Goal: Task Accomplishment & Management: Complete application form

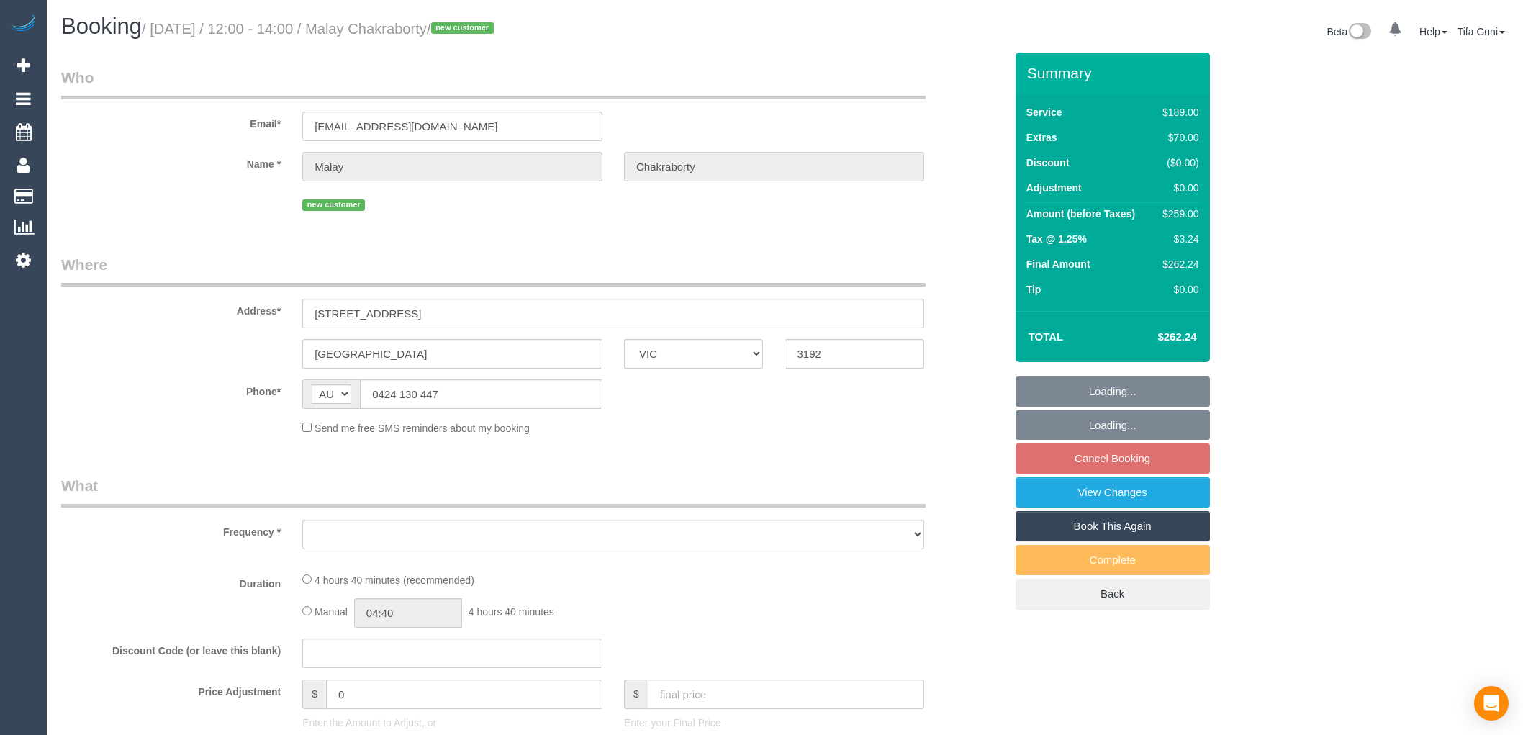
select select "VIC"
select select "object:531"
select select "string:stripe-pm_1SGxOh2GScqysDRVUYKR2e79"
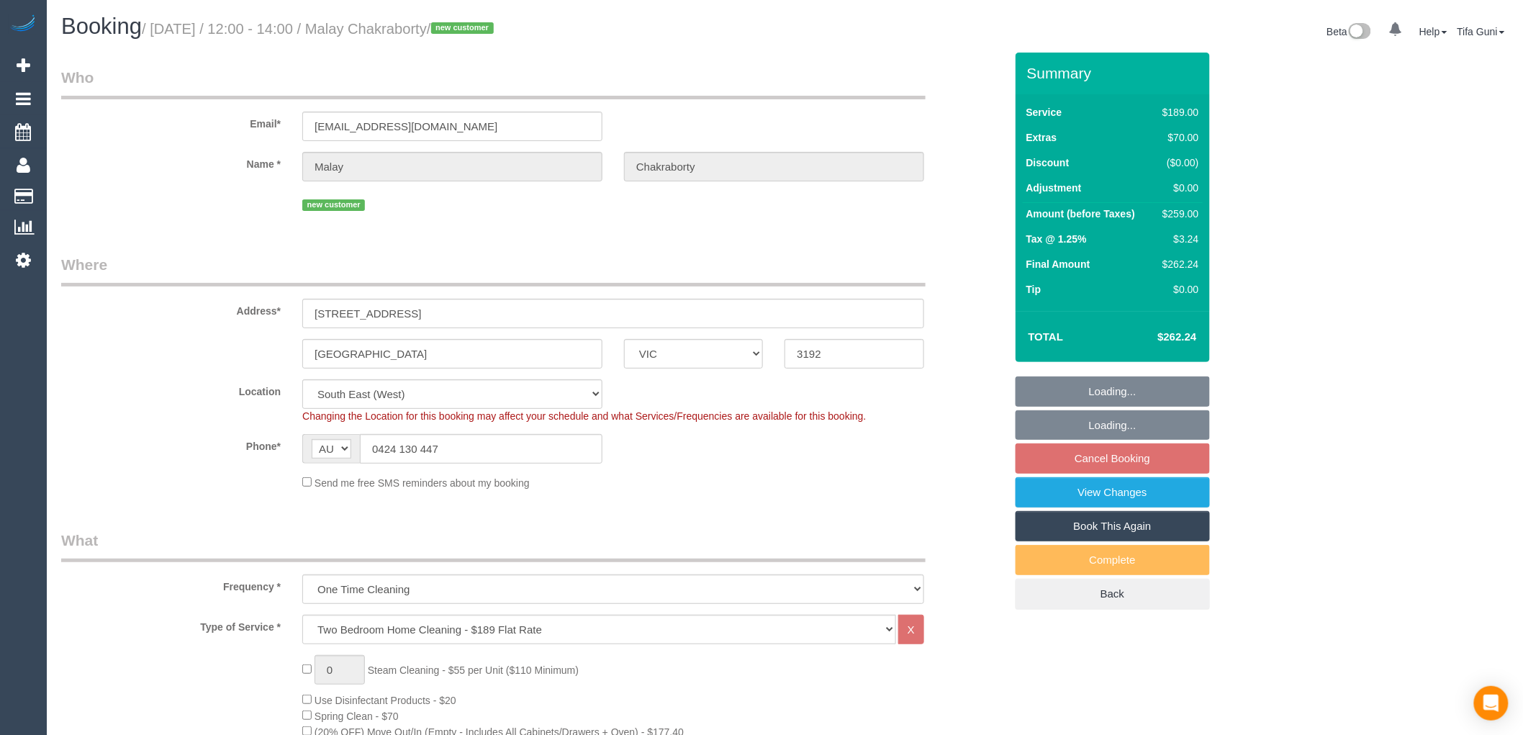
select select "object:640"
select select "number:28"
select select "number:14"
select select "number:19"
select select "number:36"
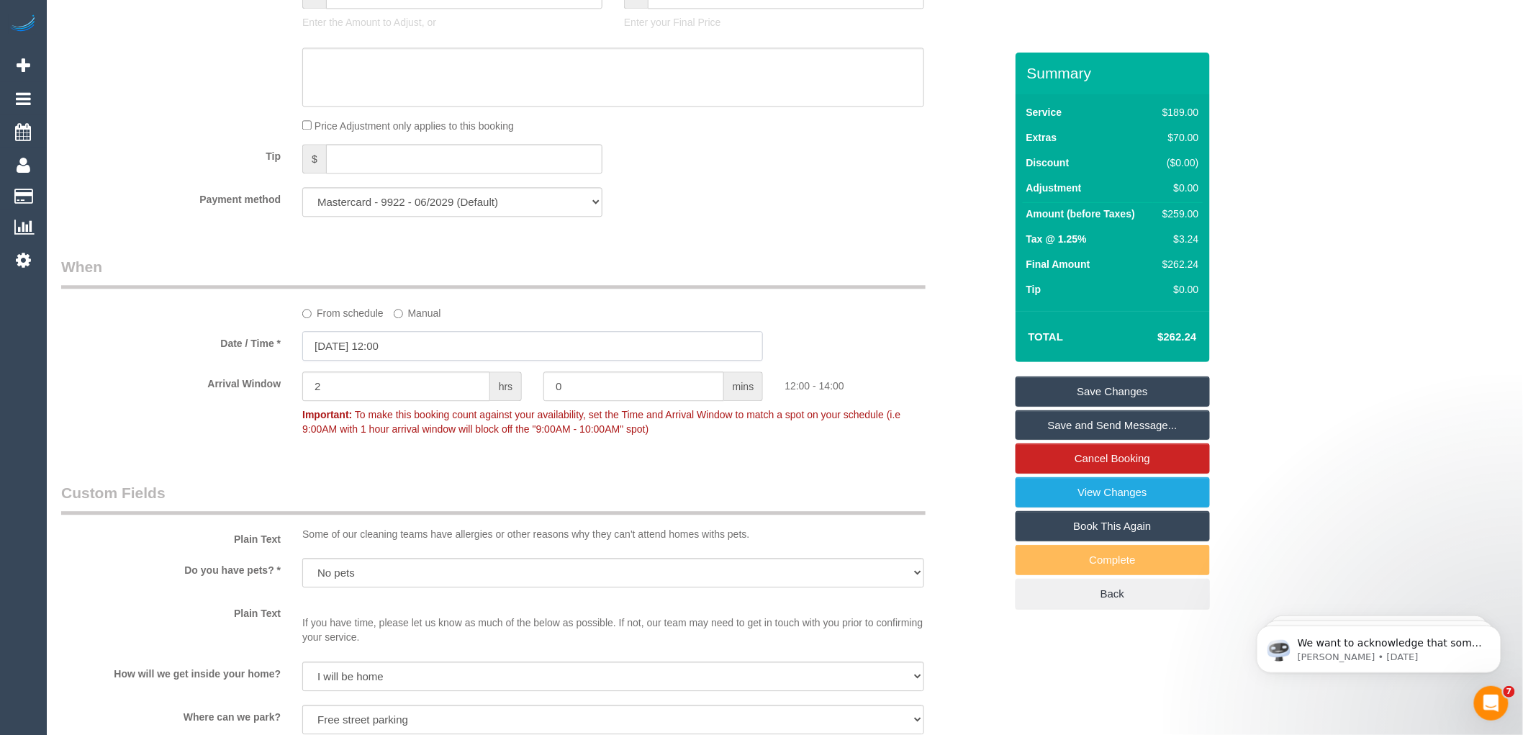
click at [407, 361] on input "18/10/2025 12:00" at bounding box center [532, 346] width 461 height 30
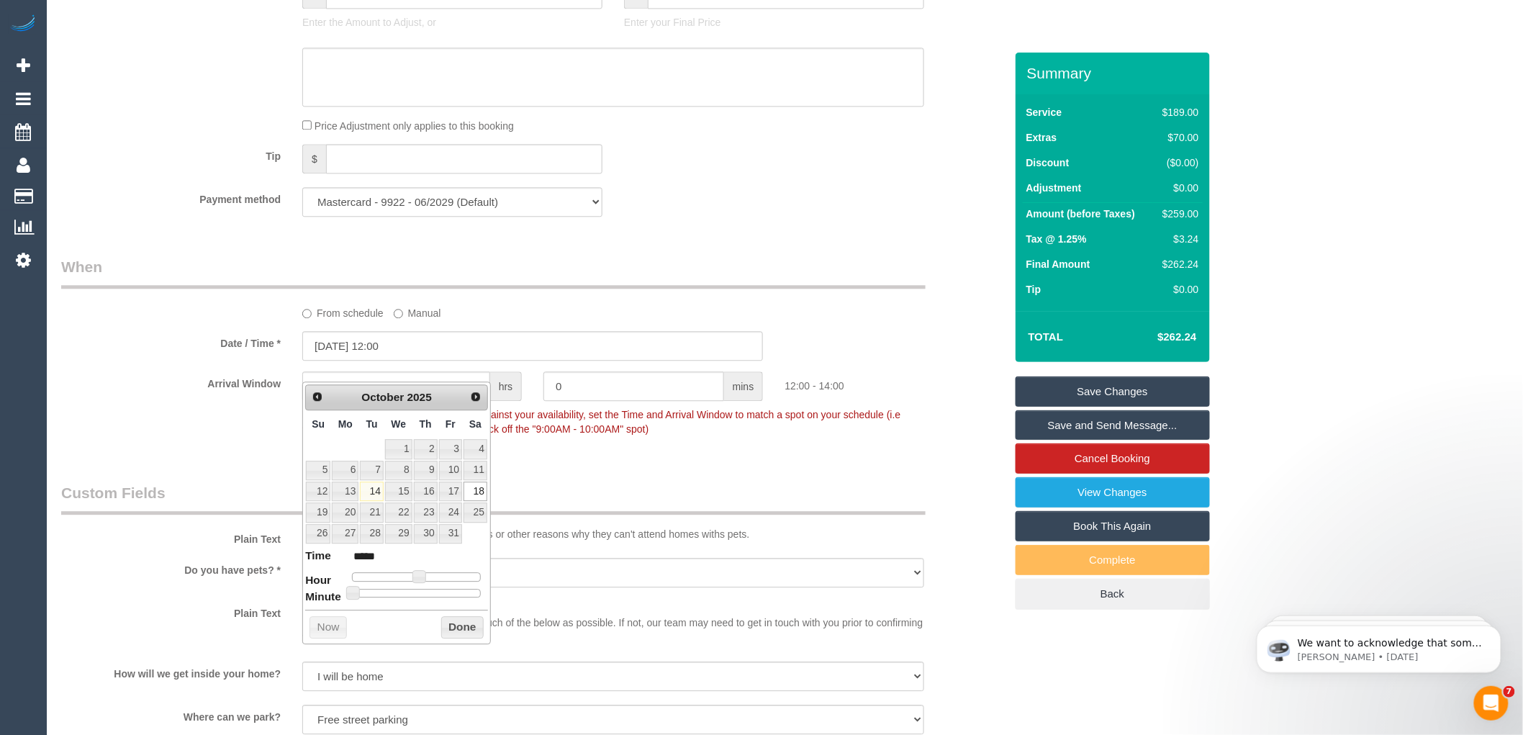
click at [713, 289] on legend "When" at bounding box center [493, 272] width 865 height 32
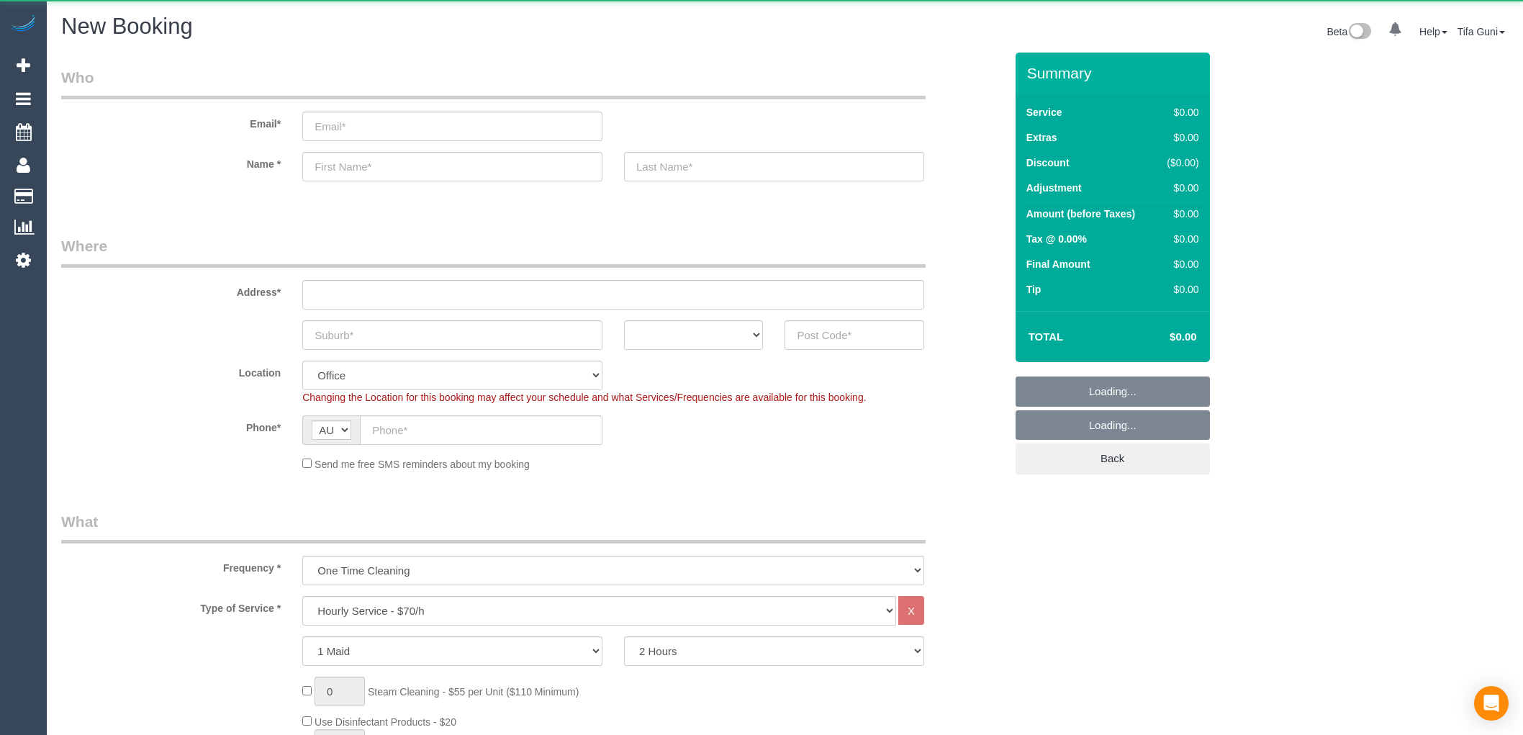
select select "object:2116"
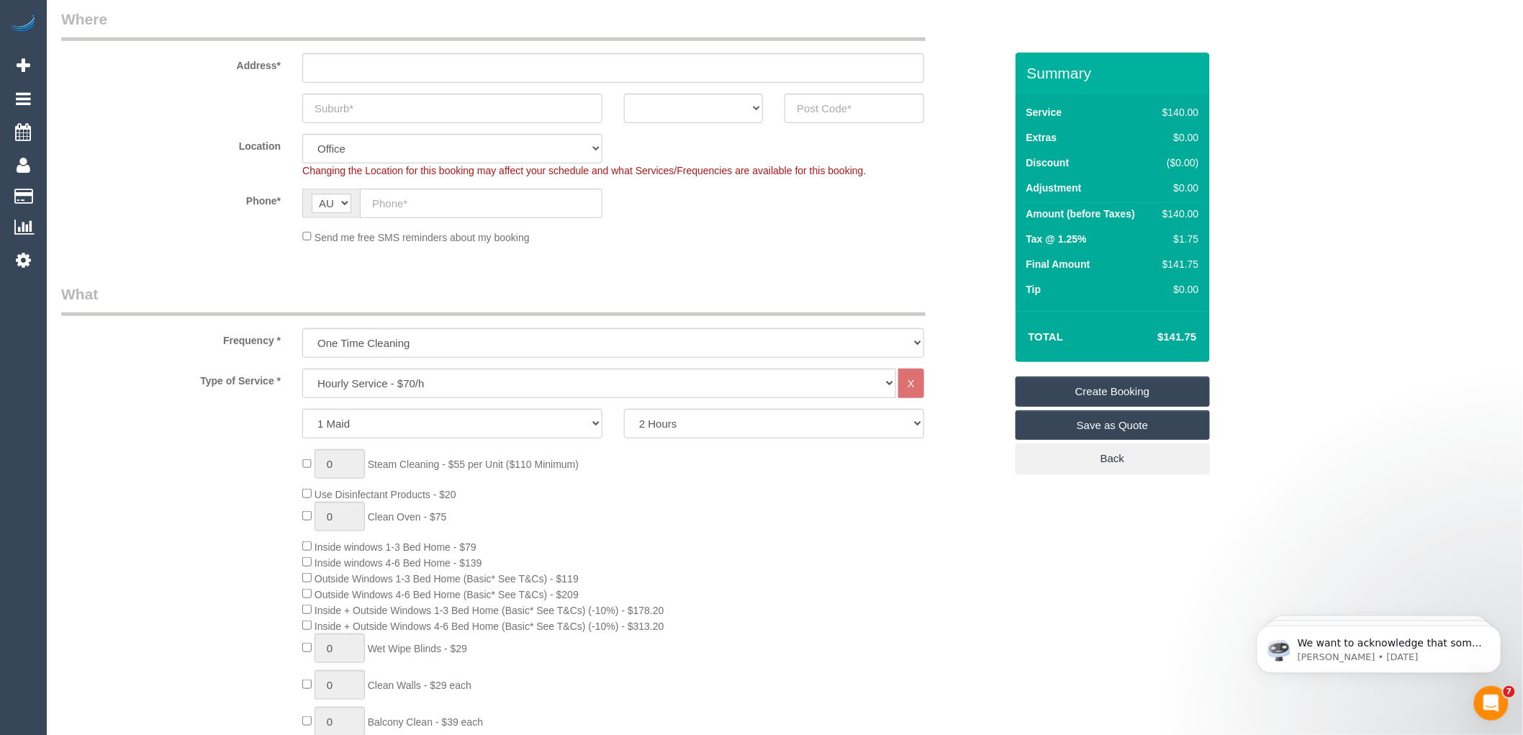
scroll to position [320, 0]
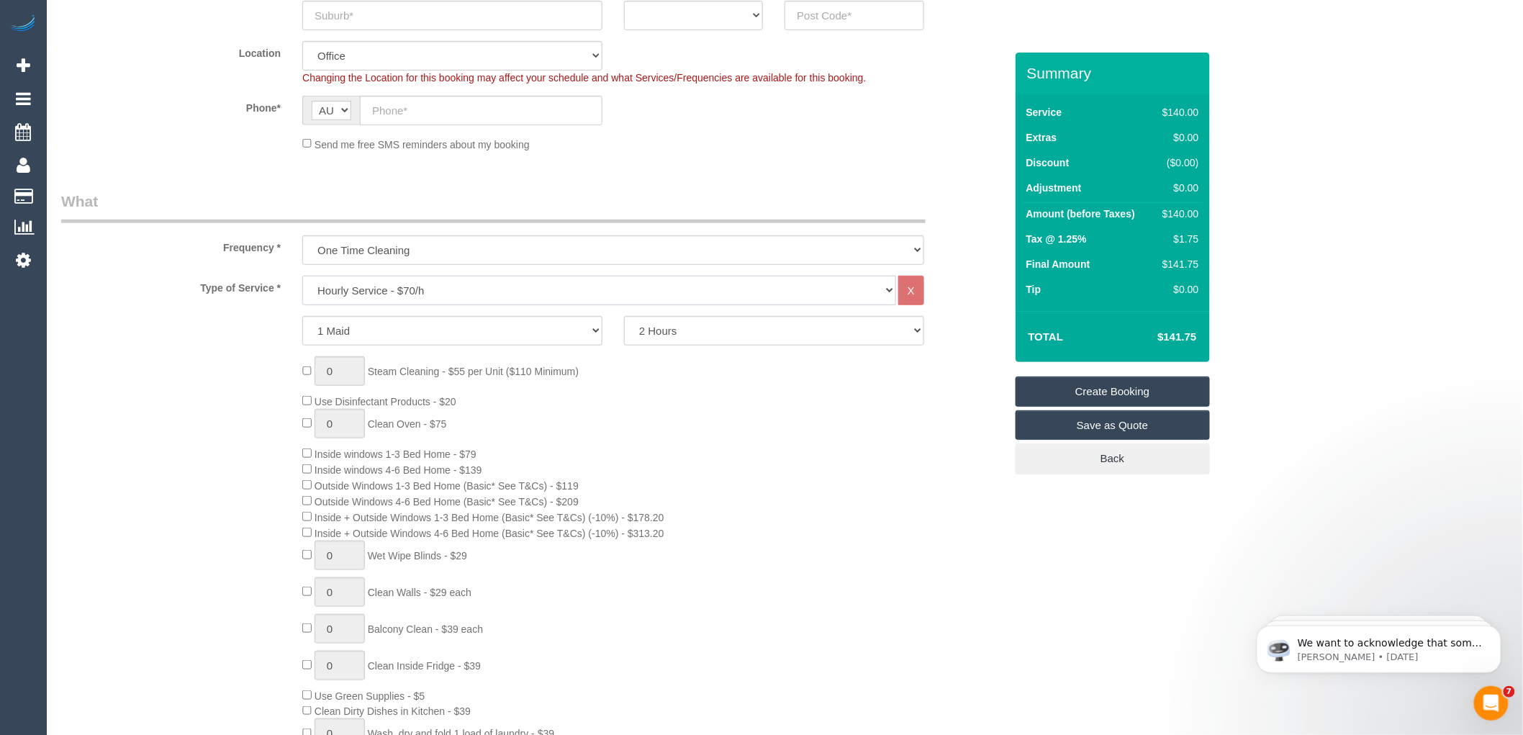
click at [487, 292] on select "Hourly Service - $70/h Hourly Service - $65/h Hourly Service - $60/h Hourly Ser…" at bounding box center [599, 291] width 594 height 30
select select "275"
click at [302, 276] on select "Hourly Service - $70/h Hourly Service - $65/h Hourly Service - $60/h Hourly Ser…" at bounding box center [599, 291] width 594 height 30
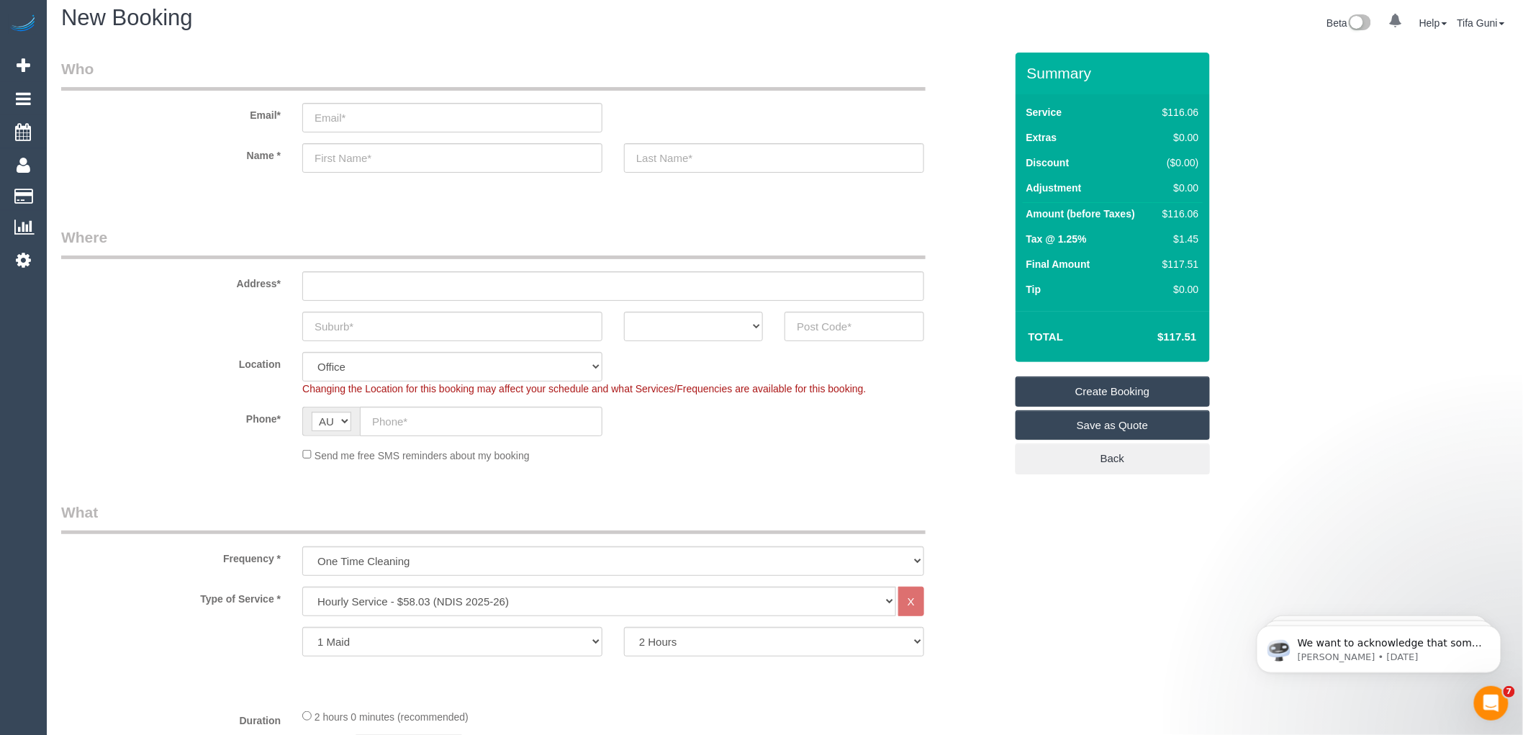
scroll to position [0, 0]
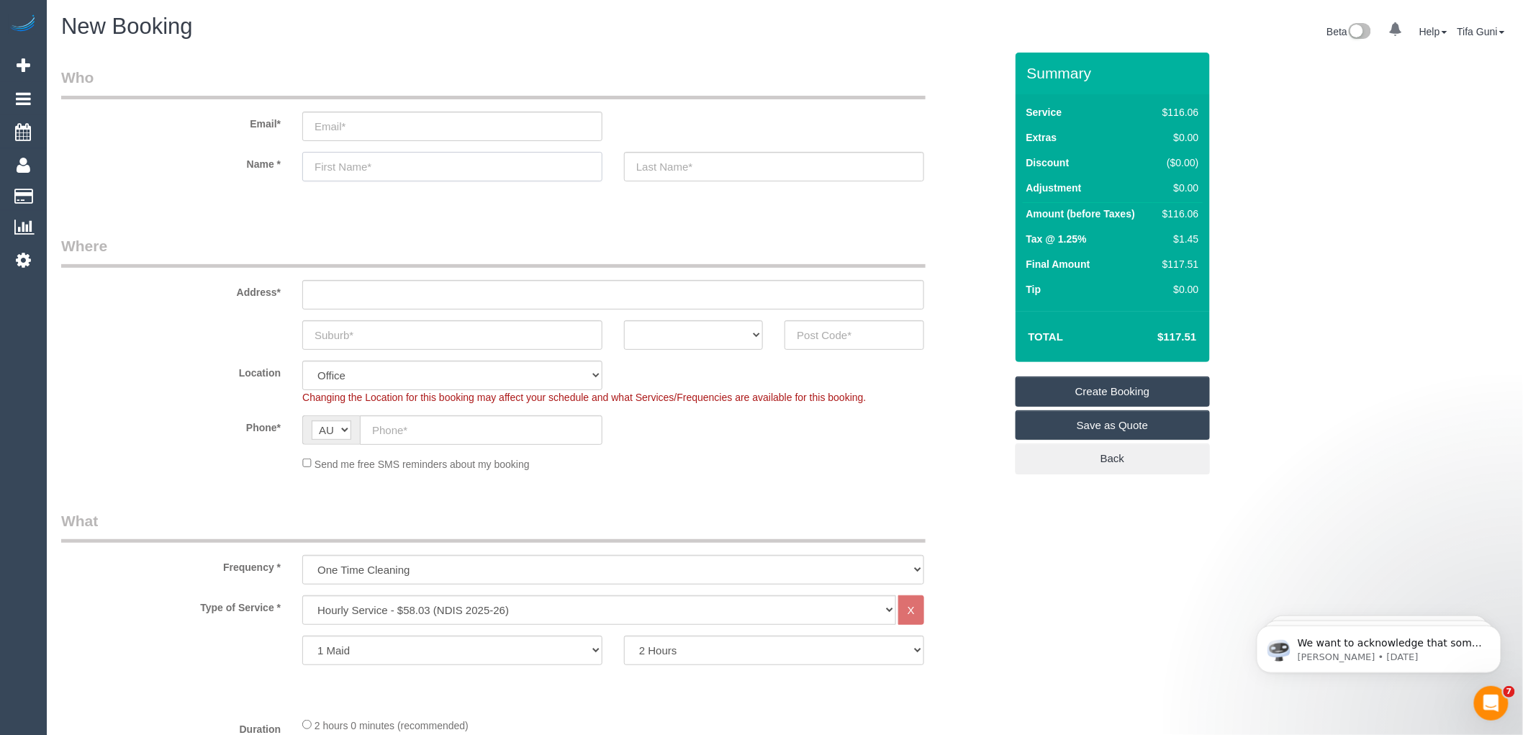
click at [325, 167] on input "text" at bounding box center [452, 167] width 300 height 30
paste input "[PERSON_NAME] [PERSON_NAME]"
type input "[PERSON_NAME] [PERSON_NAME]"
click at [385, 132] on input "email" at bounding box center [452, 127] width 300 height 30
paste input "[EMAIL_ADDRESS][DOMAIN_NAME]"
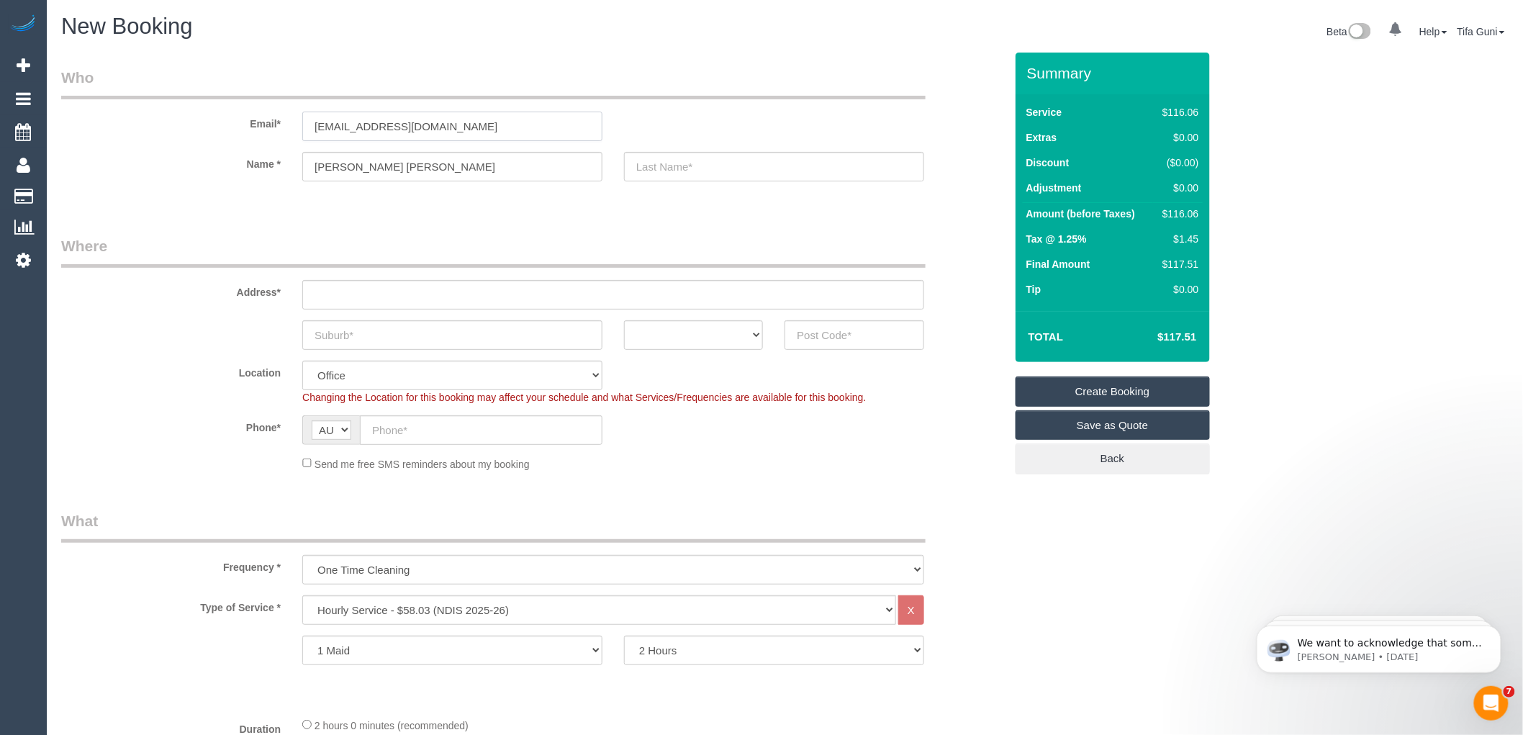
type input "[EMAIL_ADDRESS][DOMAIN_NAME]"
click at [409, 293] on input "text" at bounding box center [613, 295] width 622 height 30
paste input "[STREET_ADDRESS][PERSON_NAME][PERSON_NAME]"
drag, startPoint x: 410, startPoint y: 292, endPoint x: 370, endPoint y: 295, distance: 40.4
click at [370, 295] on input "[STREET_ADDRESS][PERSON_NAME][PERSON_NAME]" at bounding box center [613, 295] width 622 height 30
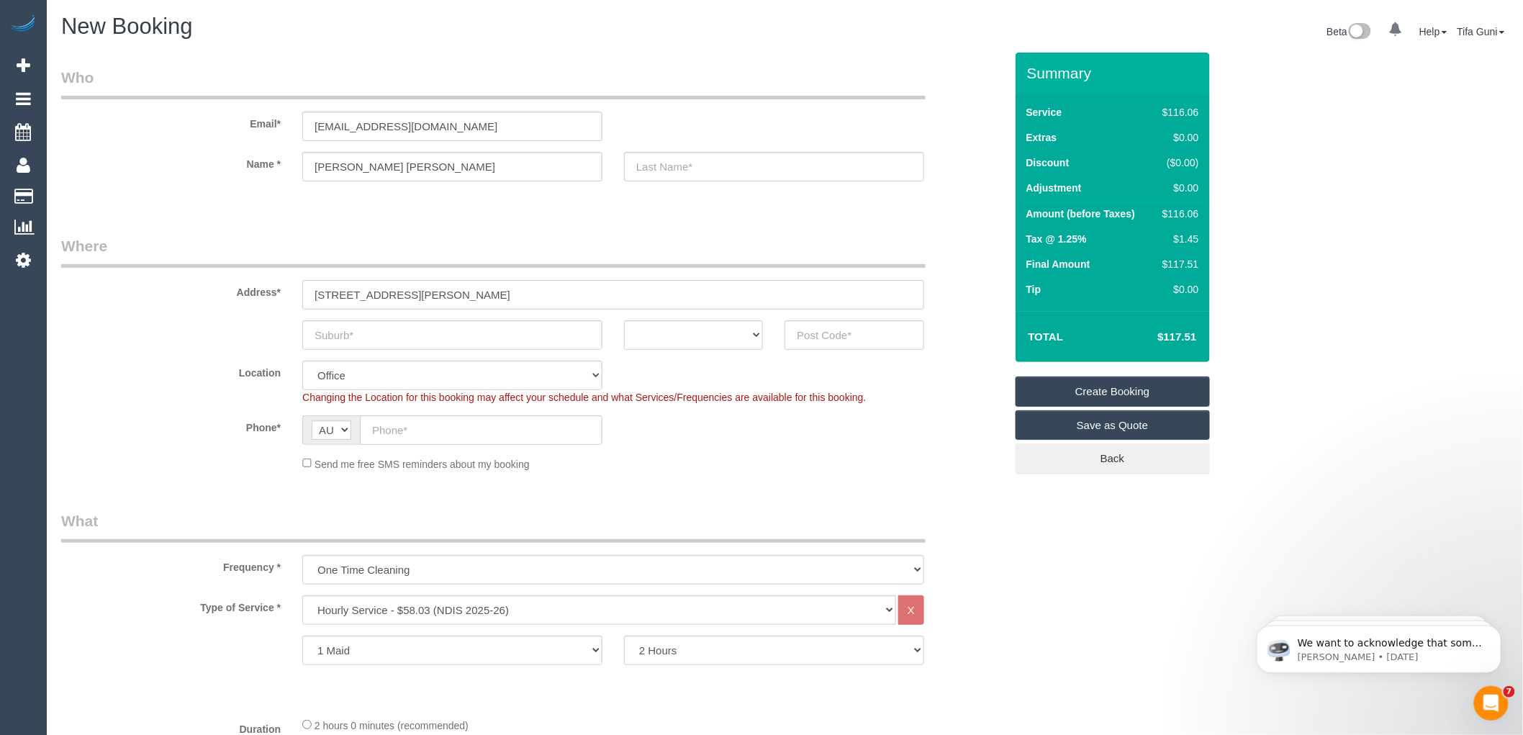
type input "31 Glen St, VIC 3046"
click at [354, 333] on input "text" at bounding box center [452, 335] width 300 height 30
paste input "Glenroy"
type input "Glenroy"
drag, startPoint x: 441, startPoint y: 285, endPoint x: 391, endPoint y: 297, distance: 51.0
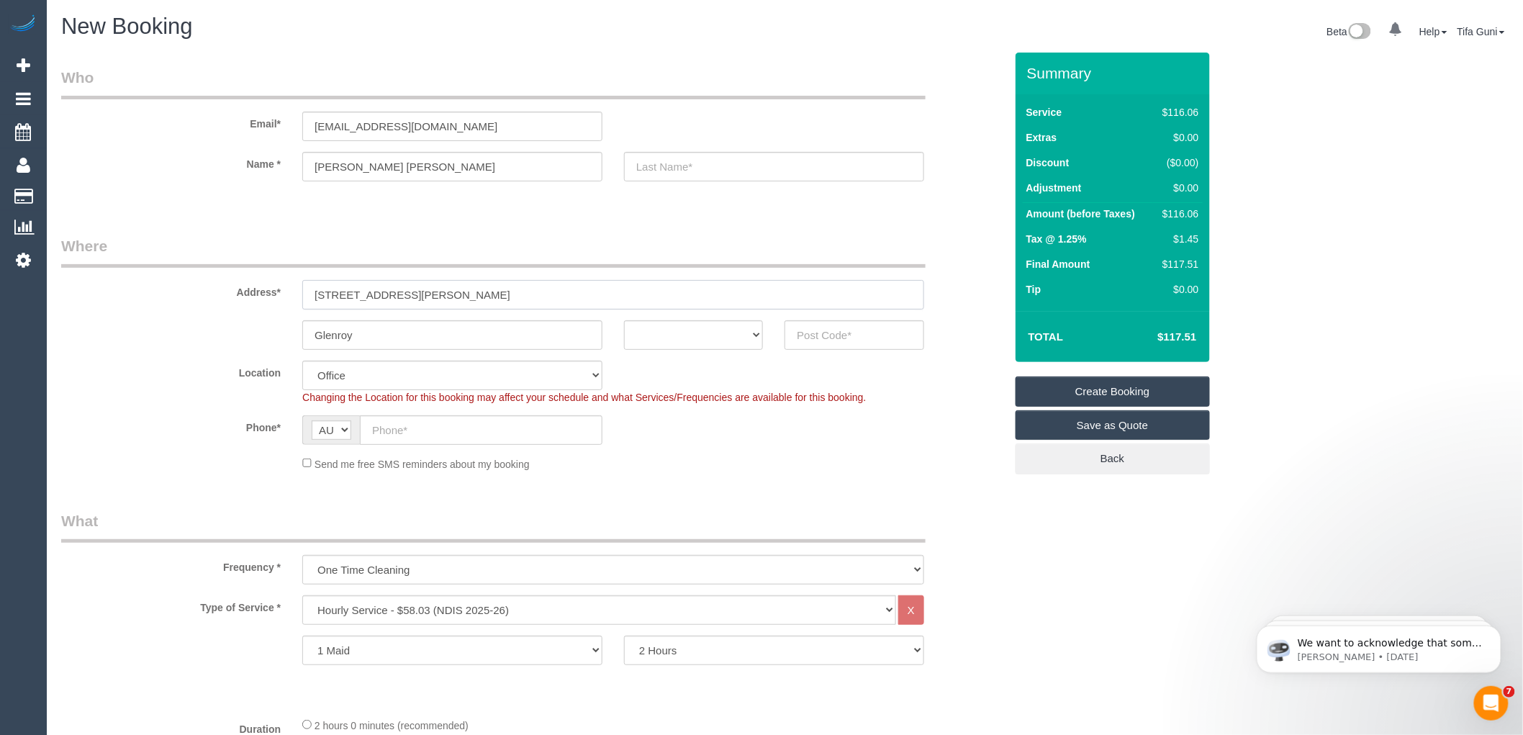
click at [391, 297] on input "31 Glen St, VIC 3046" at bounding box center [613, 295] width 622 height 30
type input "31 Glen St, VIC"
click at [828, 338] on input "text" at bounding box center [854, 335] width 139 height 30
paste input "3046"
type input "3046"
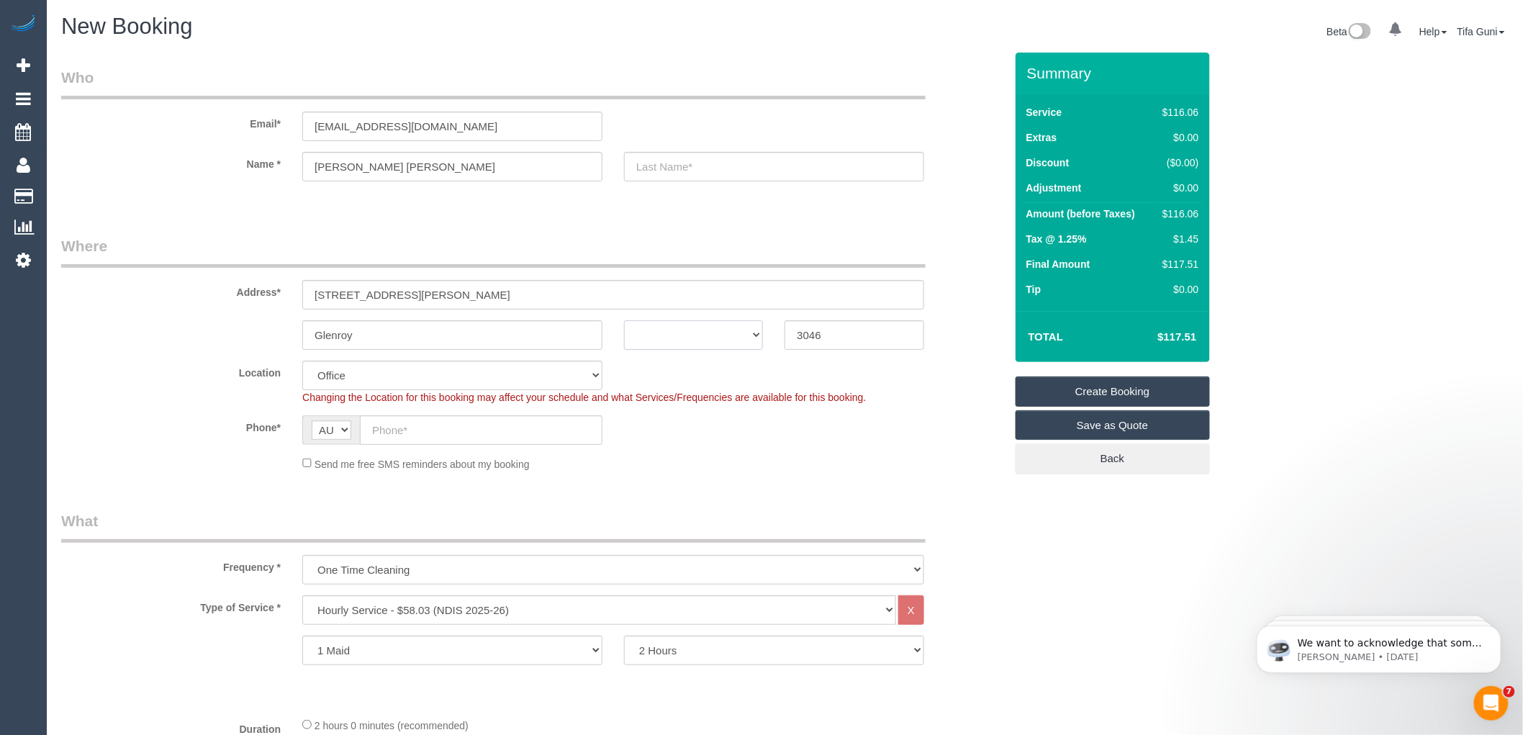
click at [751, 333] on select "ACT NSW NT QLD SA TAS VIC WA" at bounding box center [693, 335] width 139 height 30
select select "61"
select select "object:2122"
select select "VIC"
click at [624, 320] on select "ACT NSW NT QLD SA TAS VIC WA" at bounding box center [693, 335] width 139 height 30
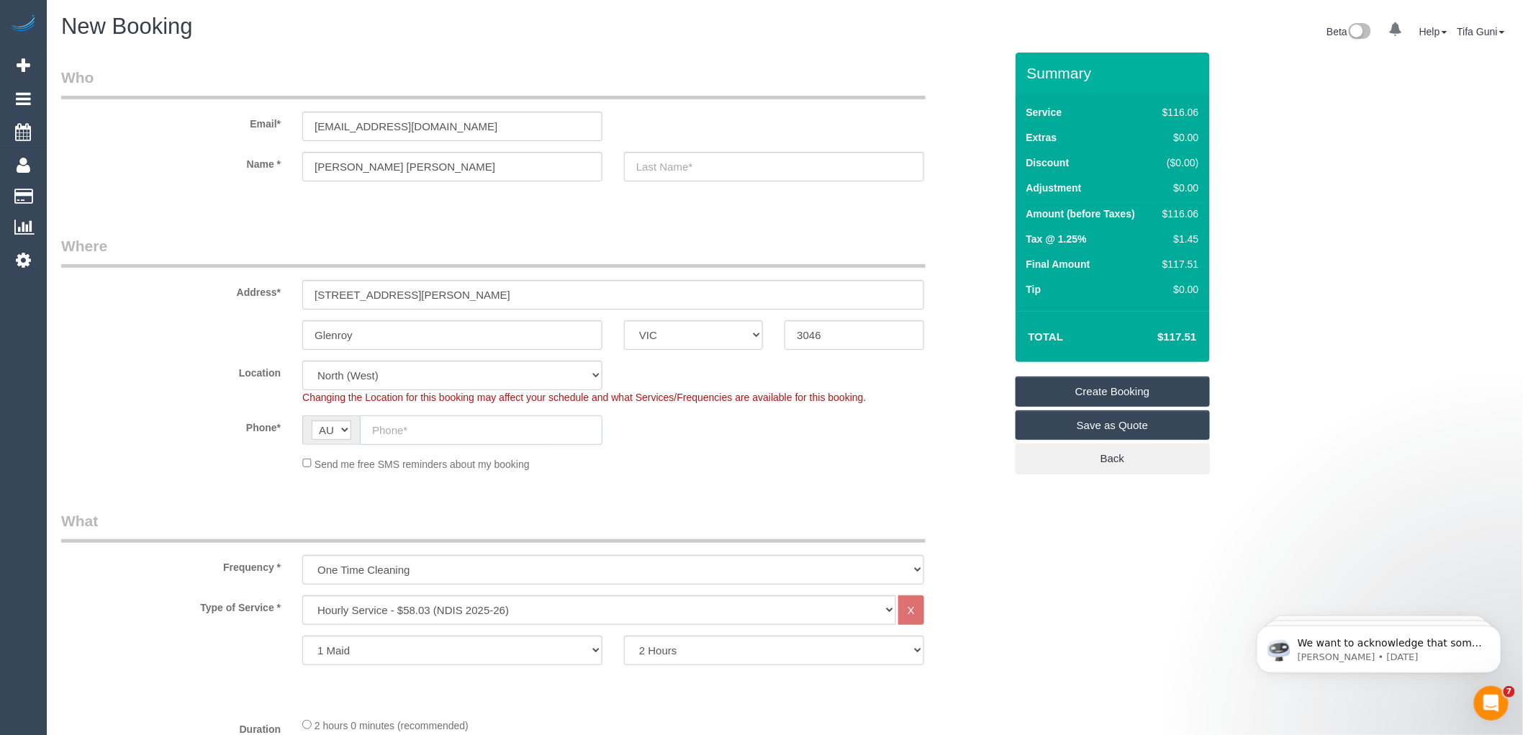
click at [441, 430] on input "text" at bounding box center [481, 430] width 243 height 30
paste input "0488 677 447"
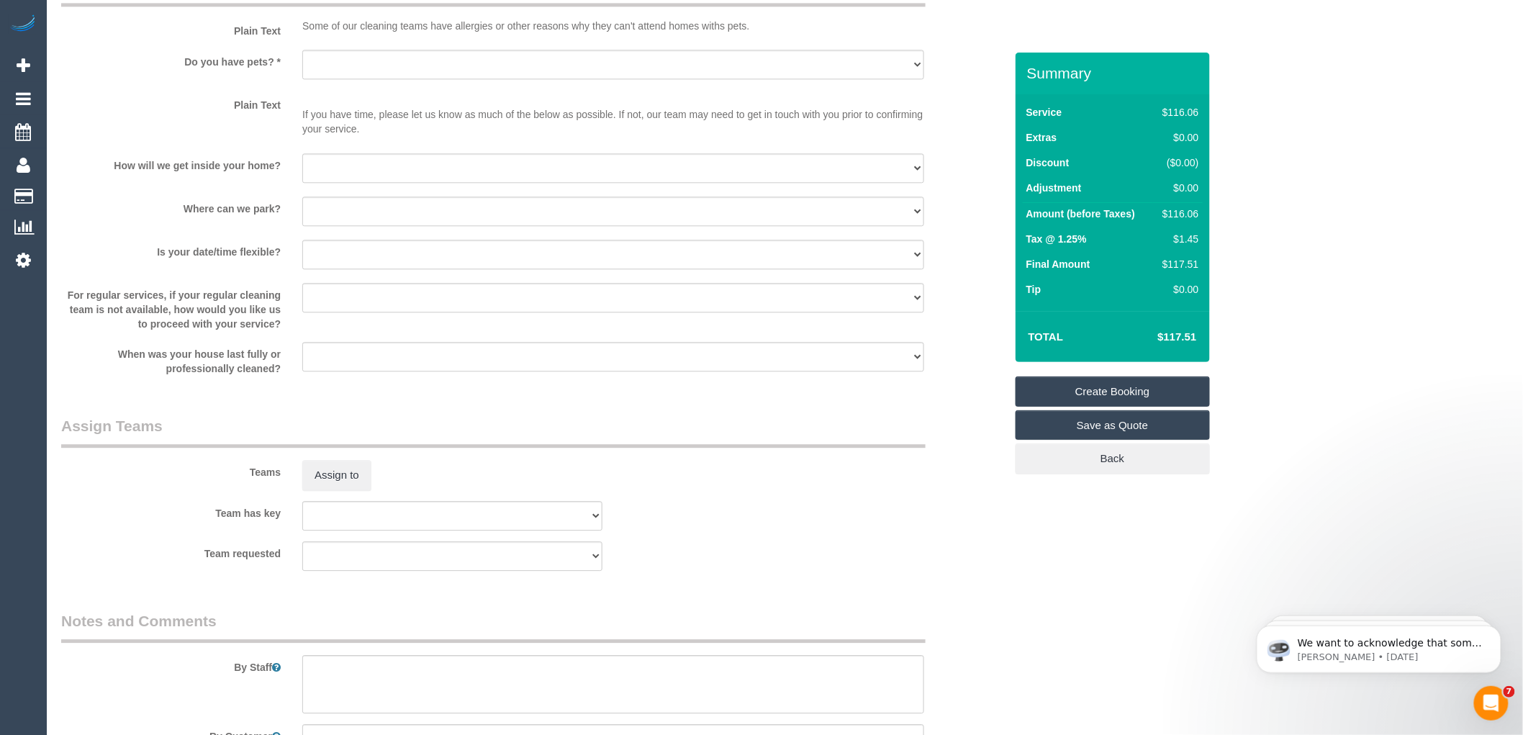
scroll to position [1279, 0]
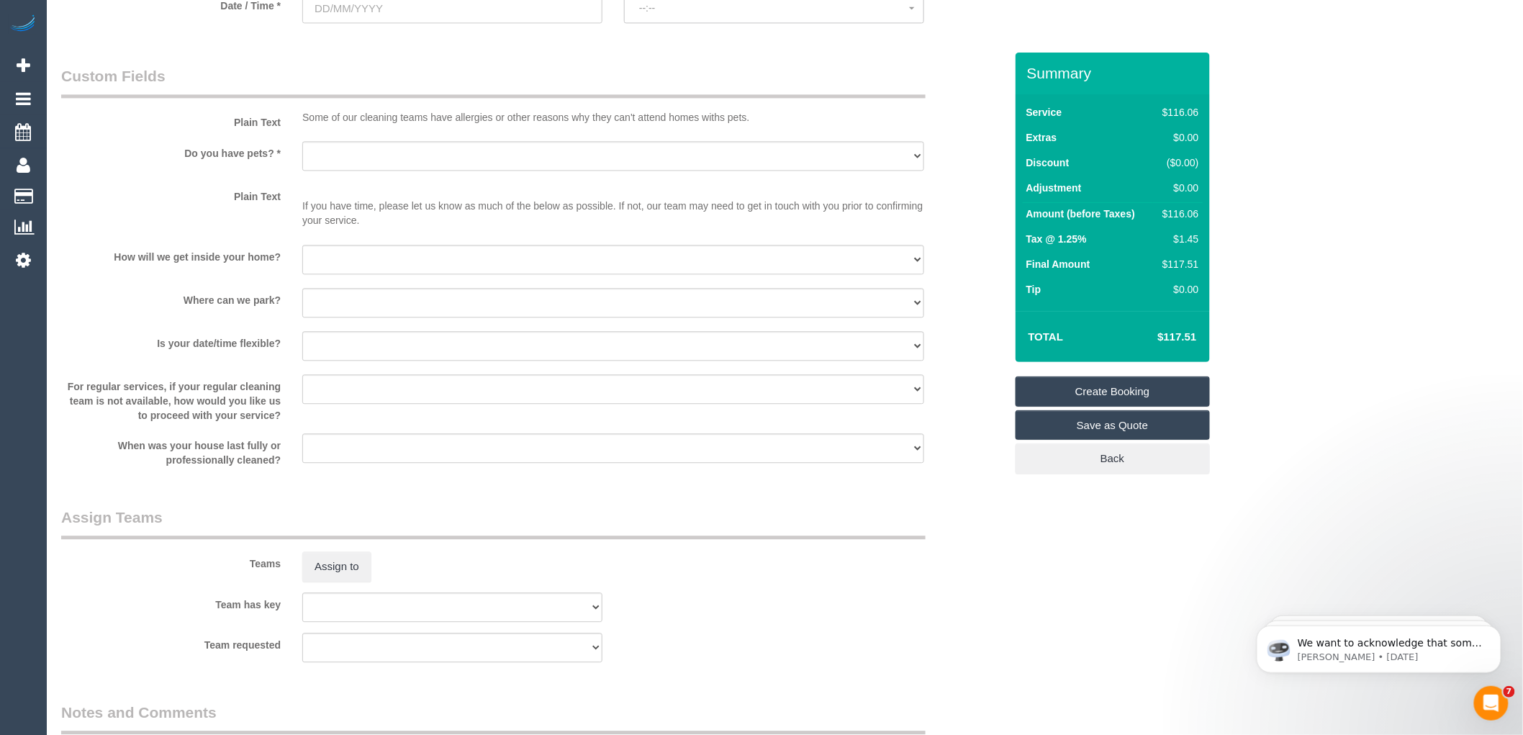
type input "0488 677 447"
click at [402, 166] on select "Yes - Cats Yes - Dogs No pets Yes - Dogs and Cats Yes - Other" at bounding box center [613, 156] width 622 height 30
select select "number:27"
click at [302, 143] on select "Yes - Cats Yes - Dogs No pets Yes - Dogs and Cats Yes - Other" at bounding box center [613, 156] width 622 height 30
click at [400, 264] on select "I will be home Key will be left (please provide details below) Lock box/Access …" at bounding box center [613, 260] width 622 height 30
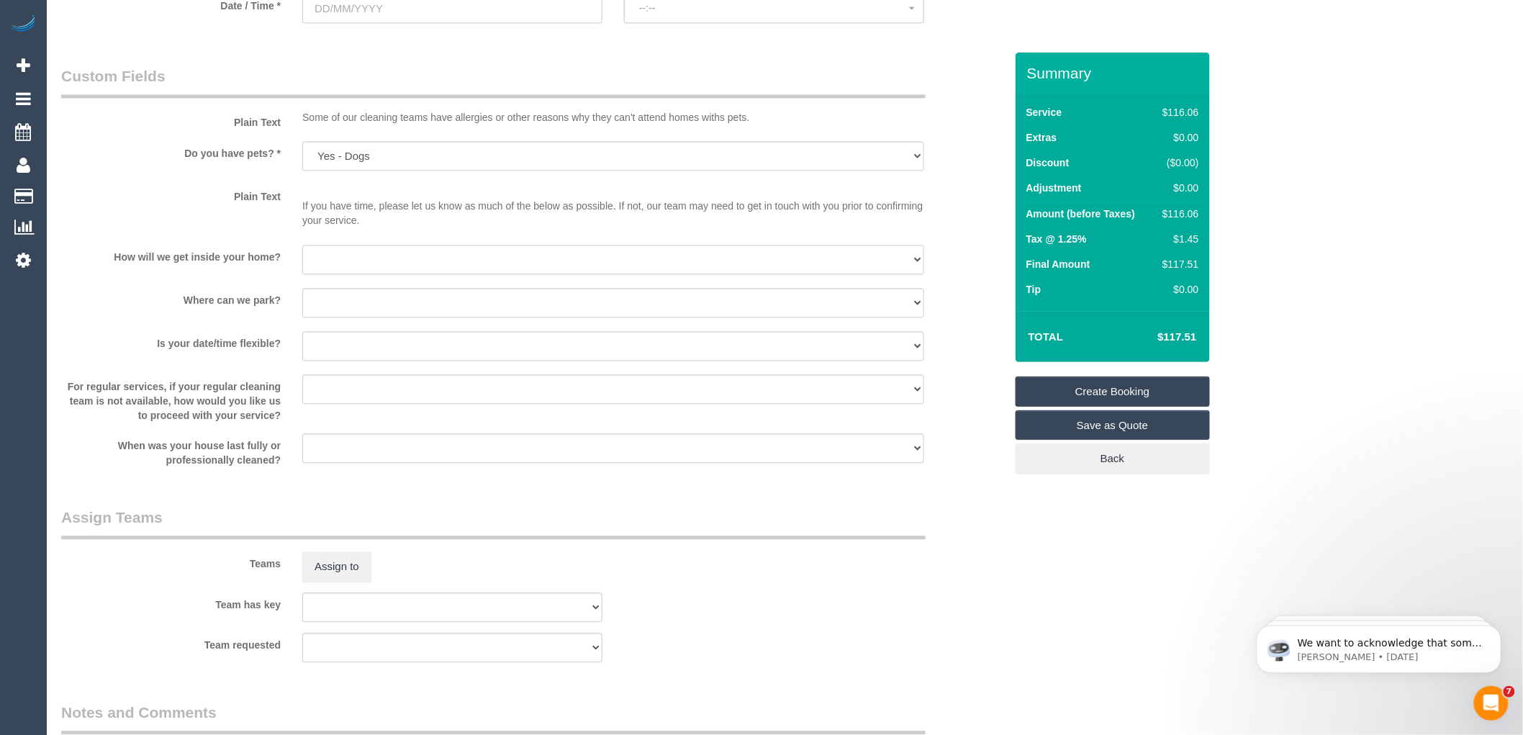
select select "number:14"
click at [302, 246] on select "I will be home Key will be left (please provide details below) Lock box/Access …" at bounding box center [613, 260] width 622 height 30
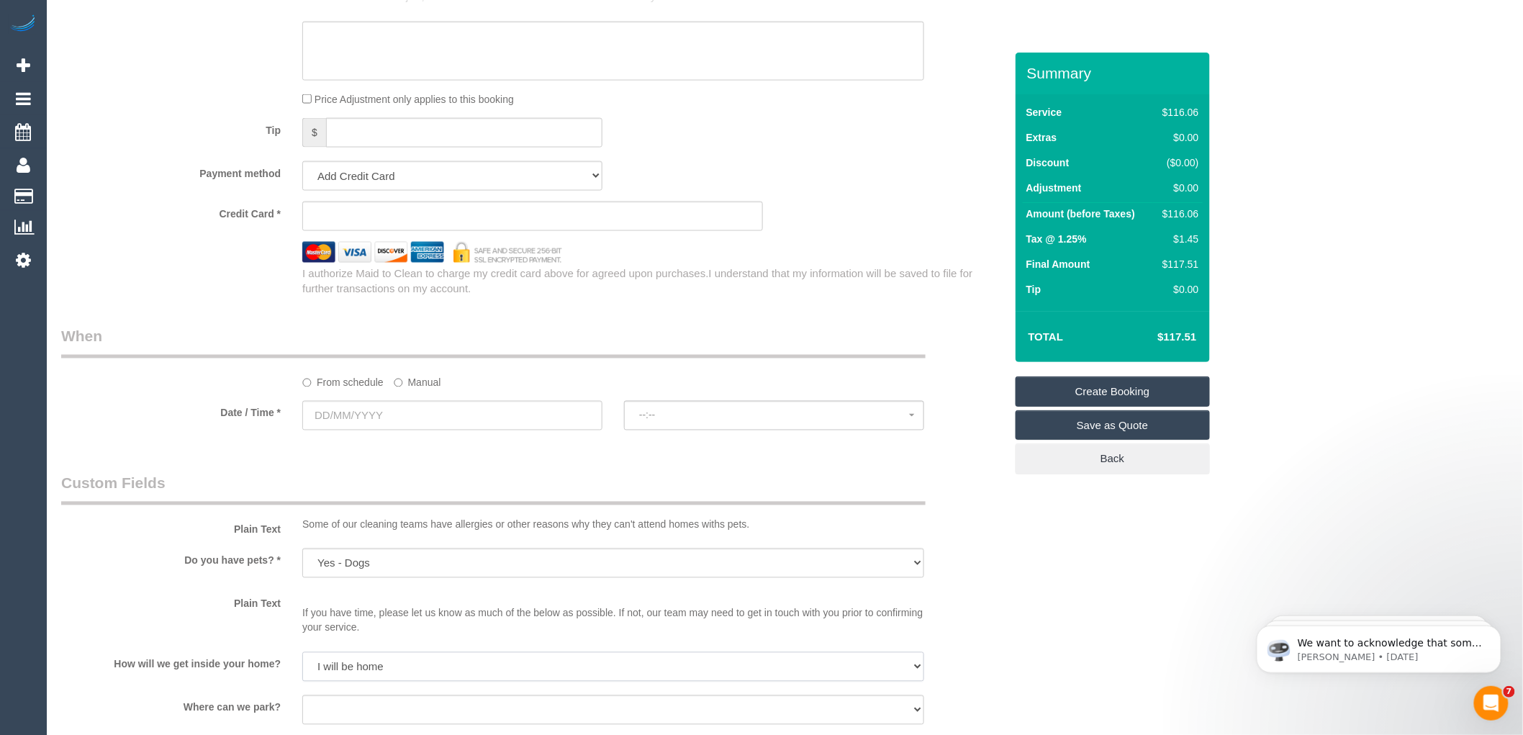
scroll to position [880, 0]
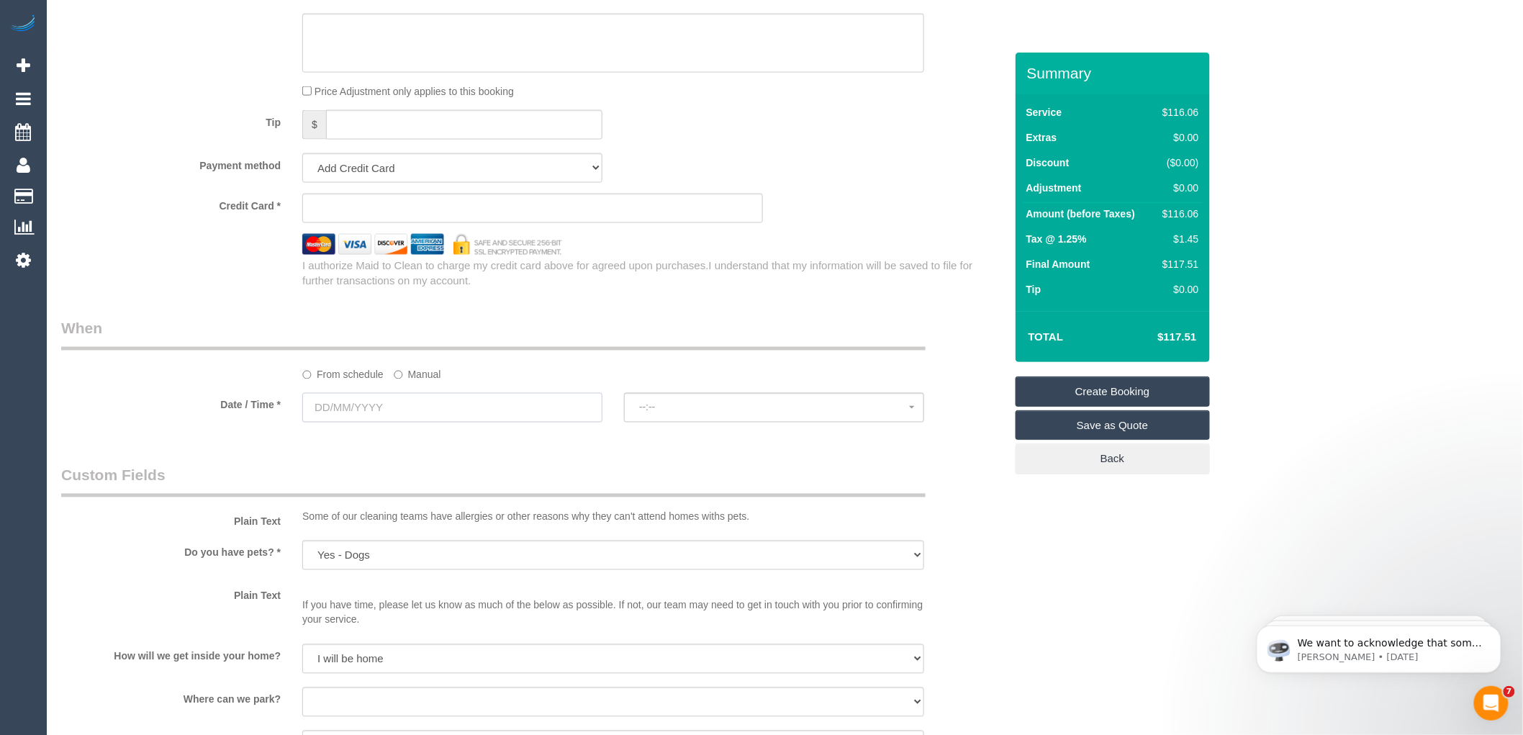
click at [347, 407] on input "text" at bounding box center [452, 408] width 300 height 30
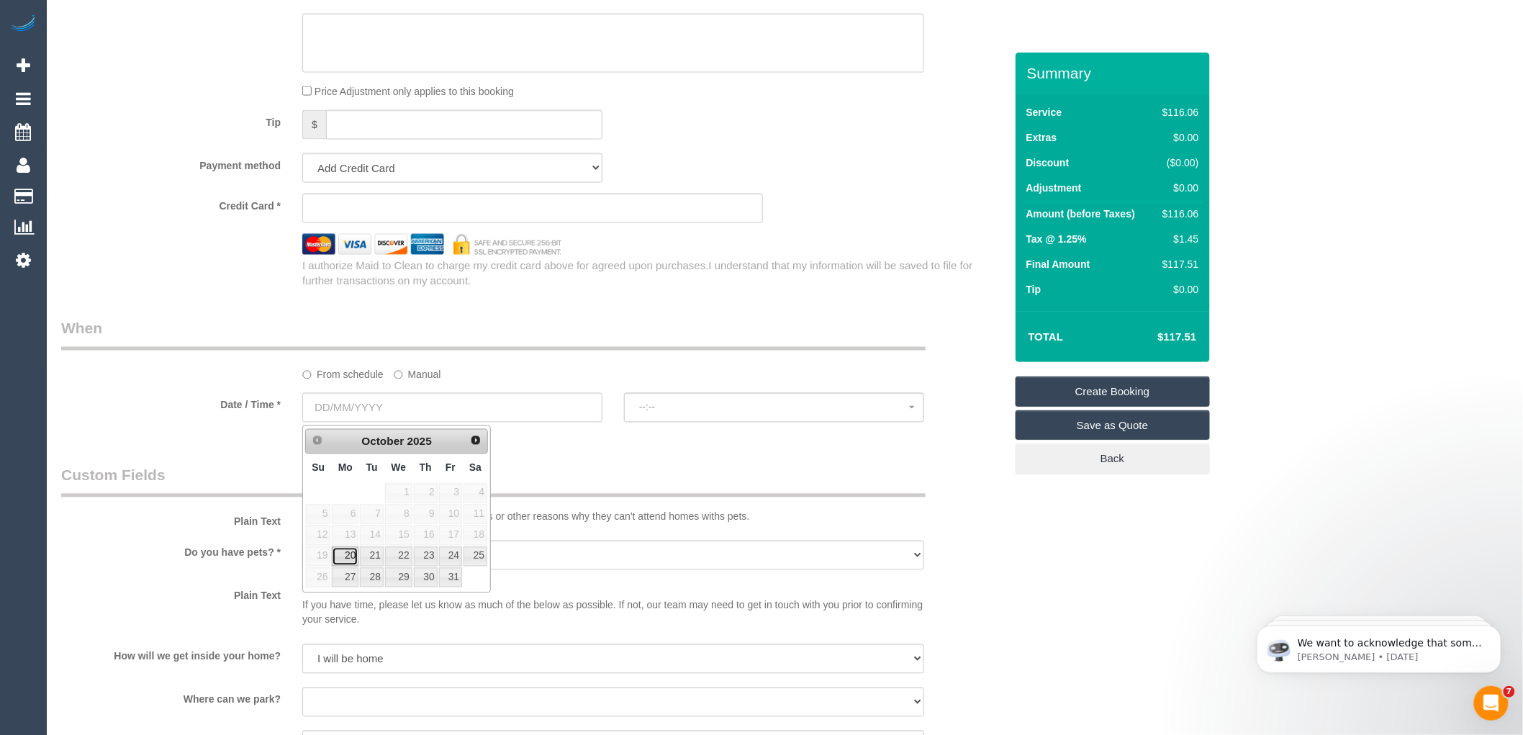
click at [355, 556] on link "20" at bounding box center [345, 556] width 27 height 19
type input "[DATE]"
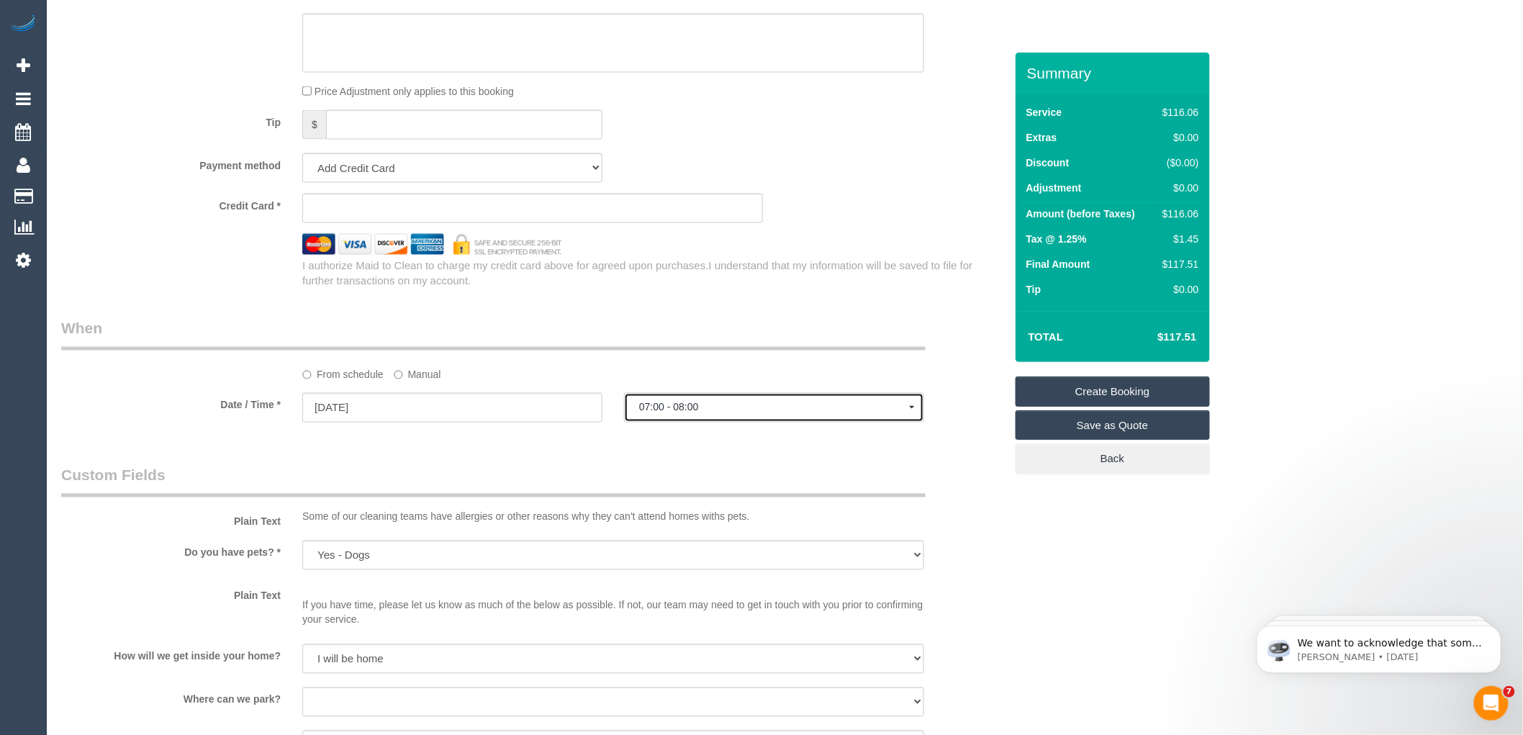
click at [689, 410] on span "07:00 - 08:00" at bounding box center [774, 408] width 270 height 12
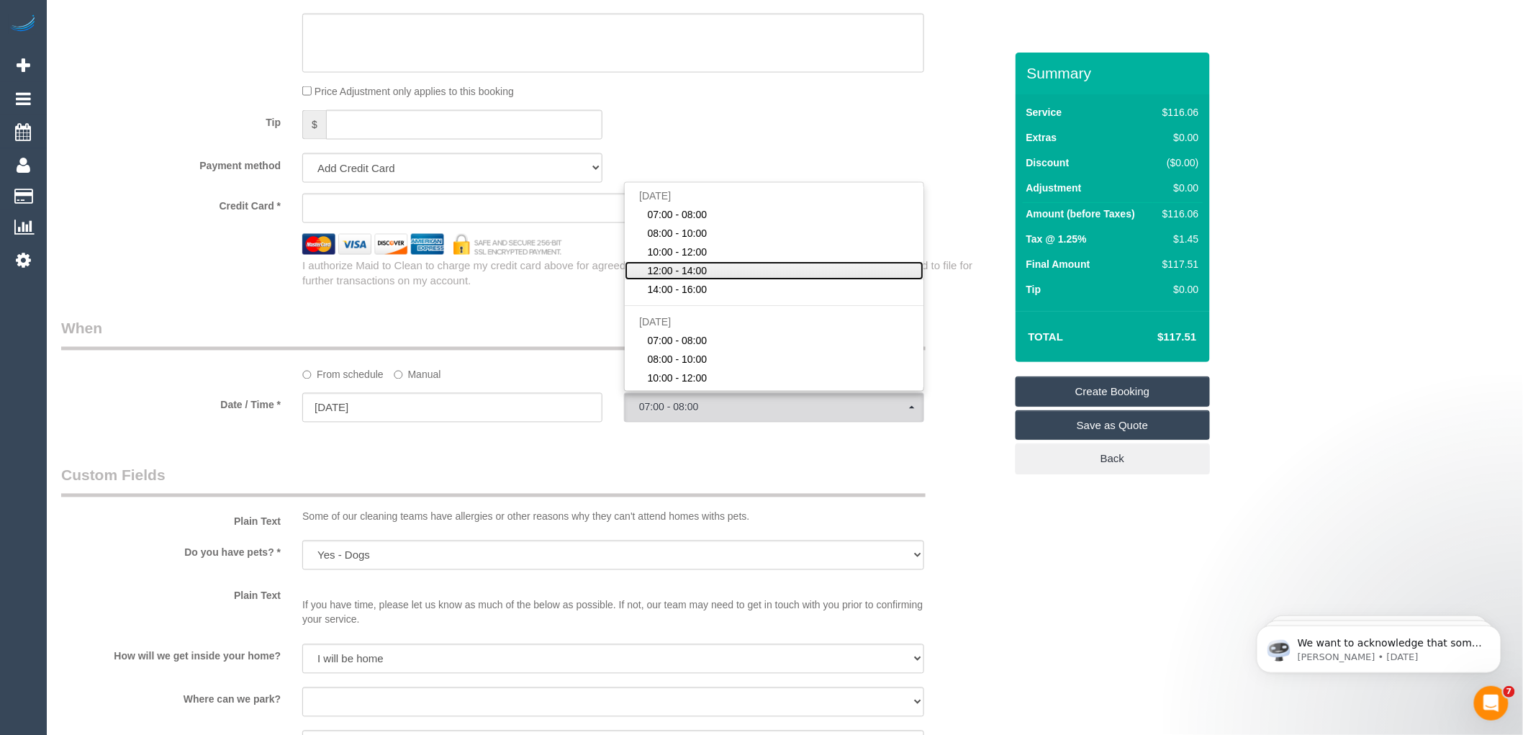
click at [684, 269] on span "12:00 - 14:00" at bounding box center [678, 270] width 60 height 14
select select "spot4"
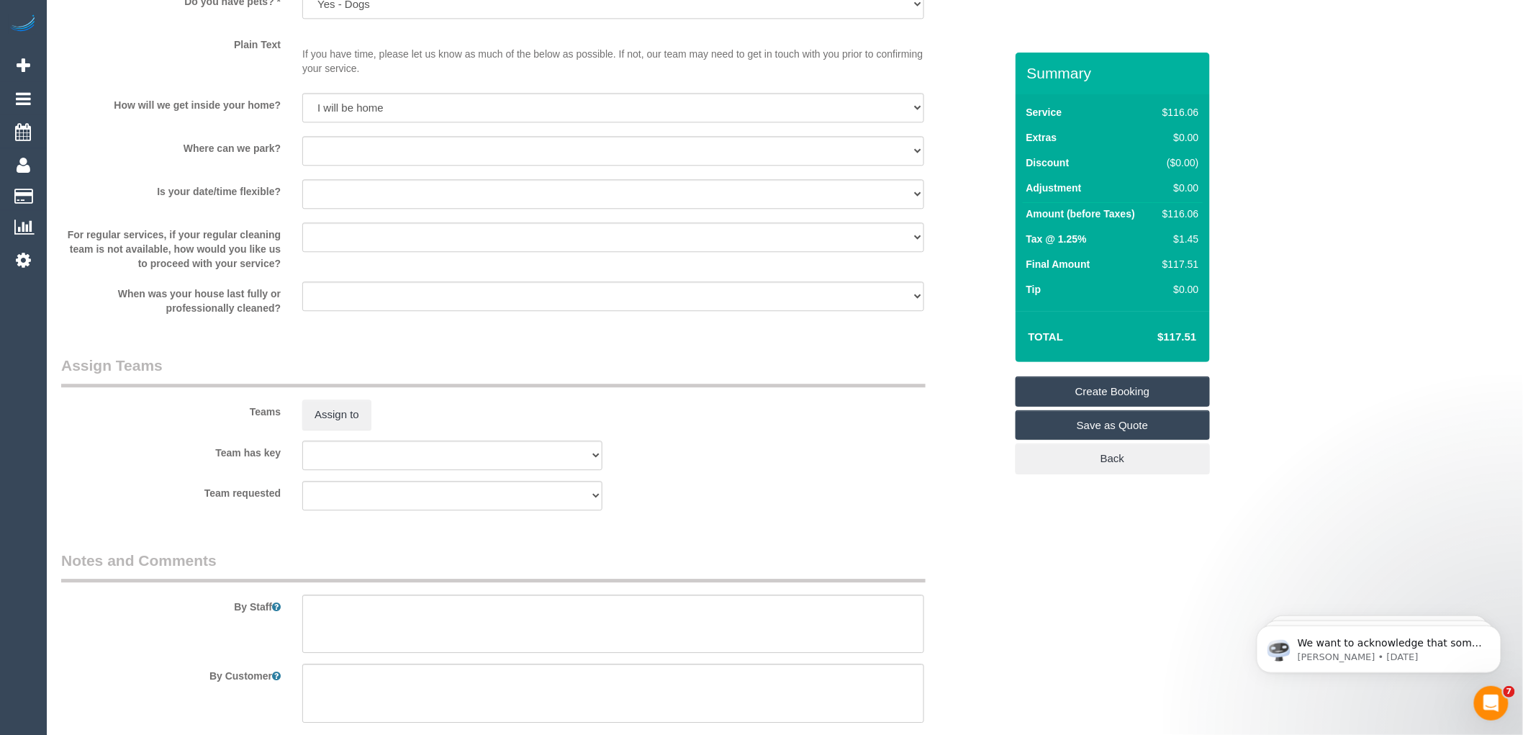
scroll to position [1440, 0]
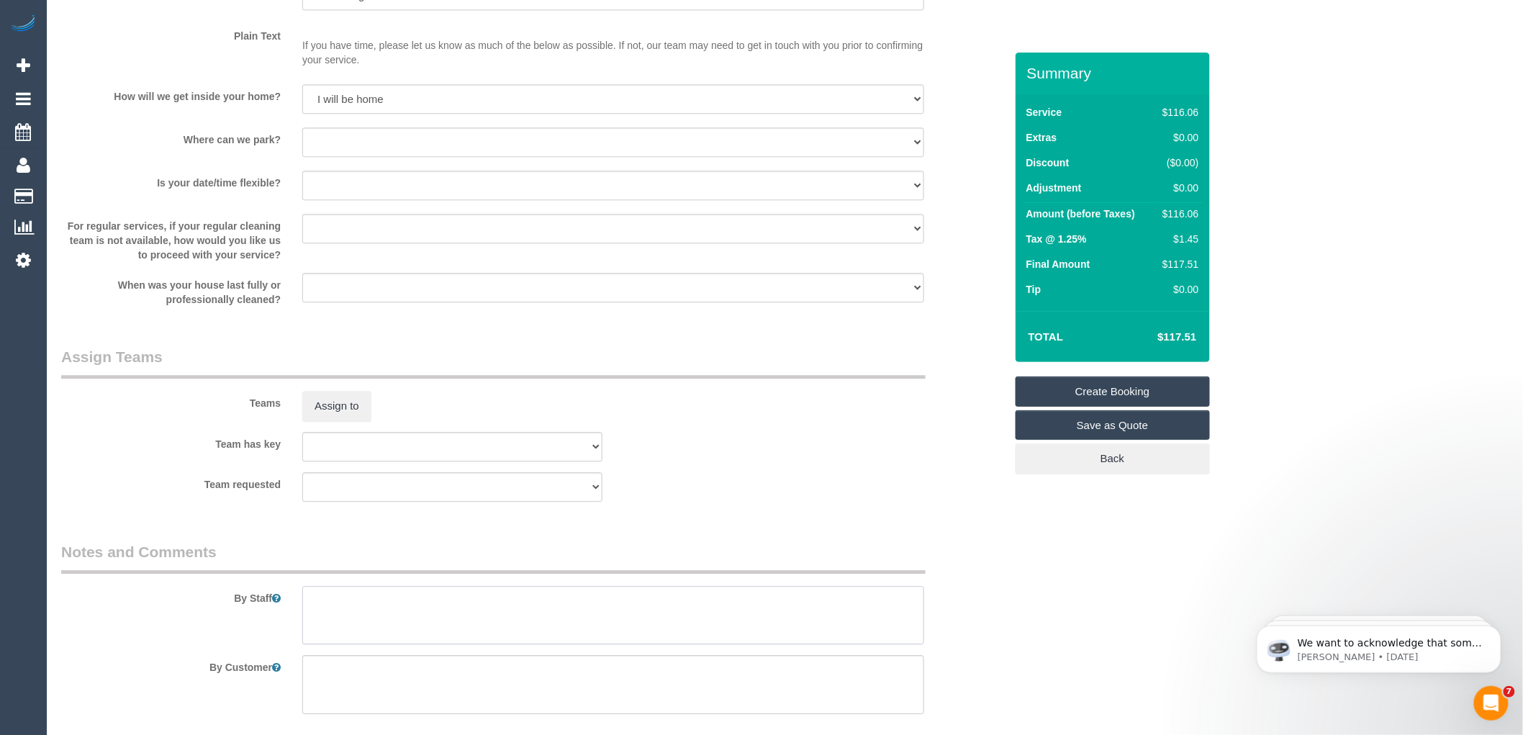
click at [348, 621] on textarea at bounding box center [613, 615] width 622 height 59
drag, startPoint x: 356, startPoint y: 612, endPoint x: 310, endPoint y: 616, distance: 46.3
click at [310, 616] on textarea at bounding box center [613, 615] width 622 height 59
click at [353, 591] on textarea at bounding box center [613, 615] width 622 height 59
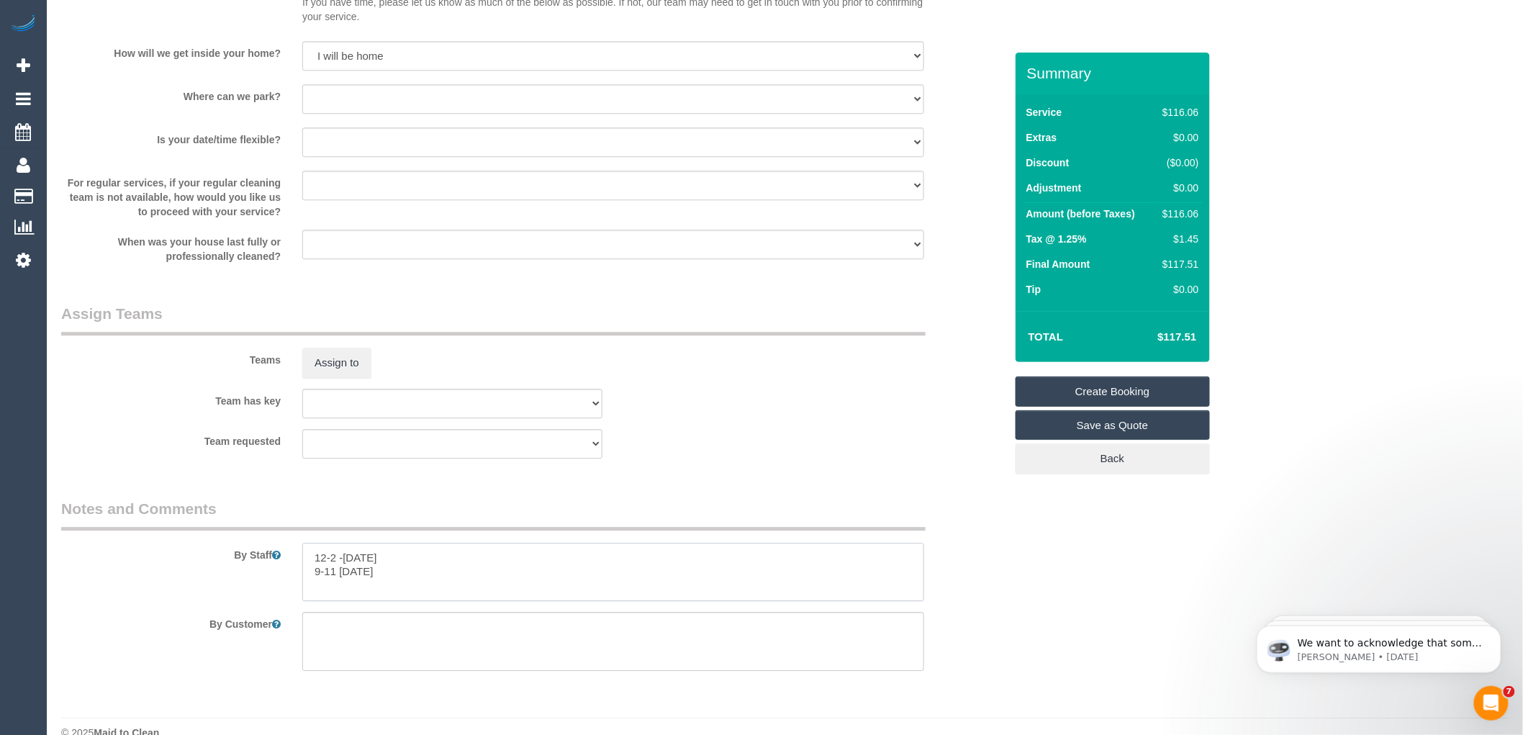
scroll to position [1512, 0]
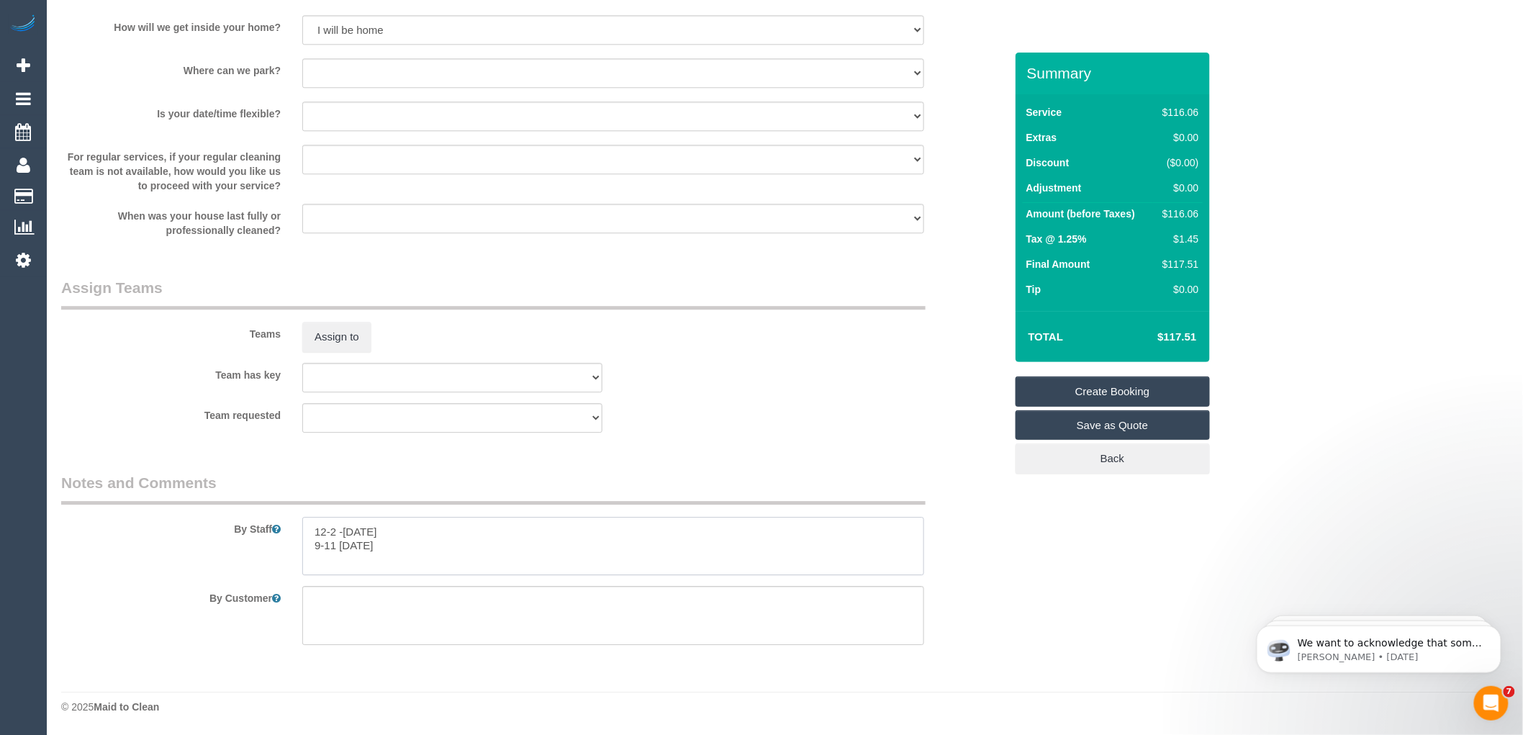
type textarea "12-2 -Monday 9-11 Thursday"
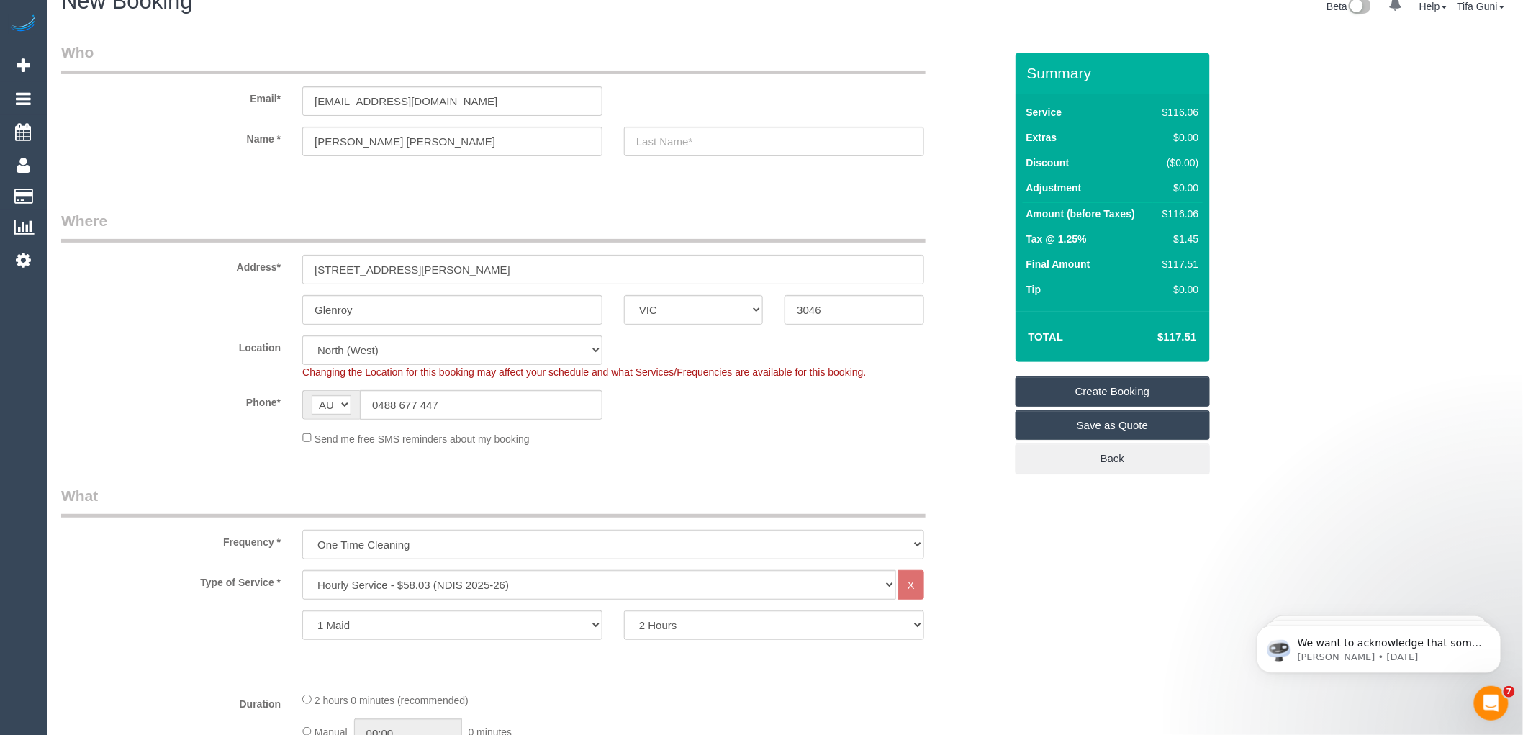
scroll to position [0, 0]
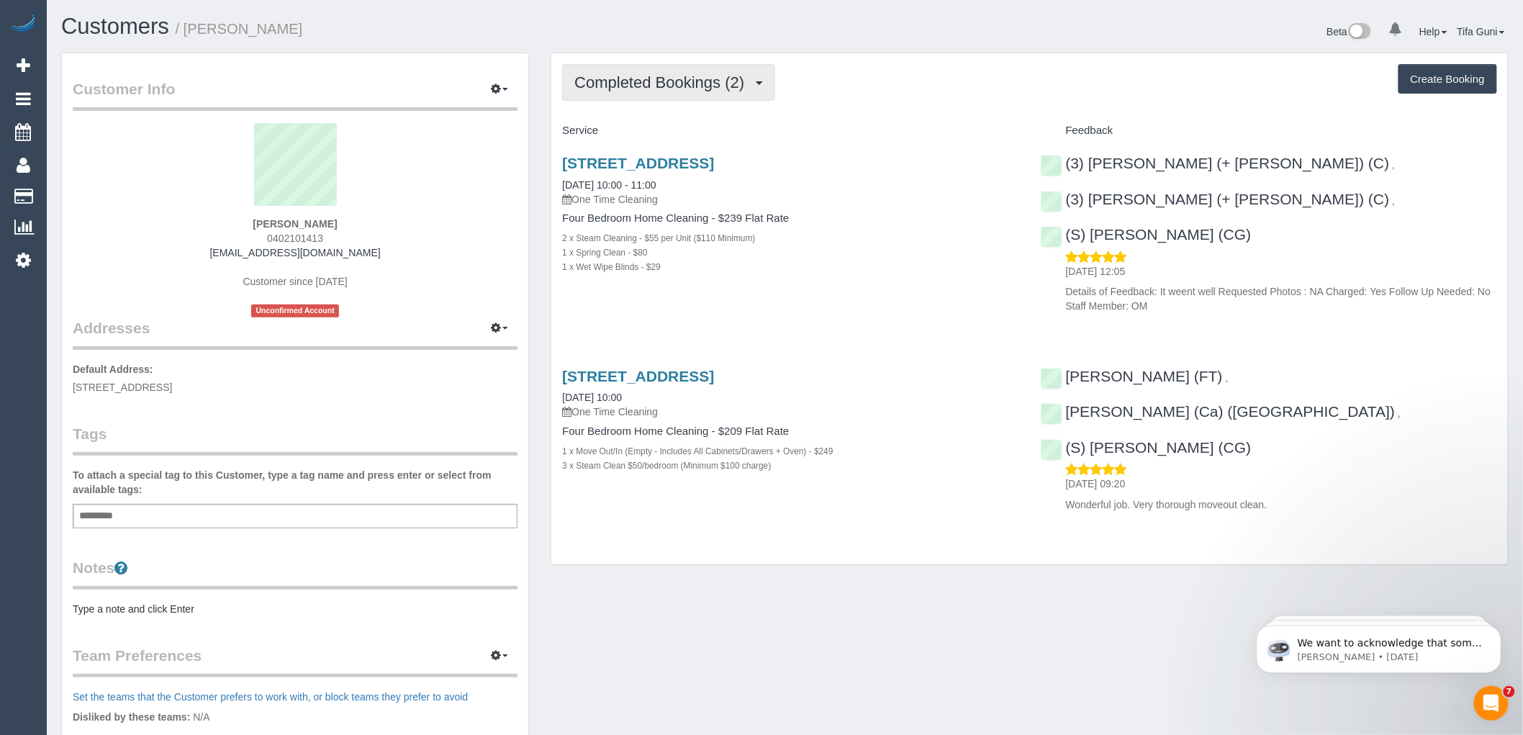
click at [718, 89] on span "Completed Bookings (2)" at bounding box center [662, 82] width 177 height 18
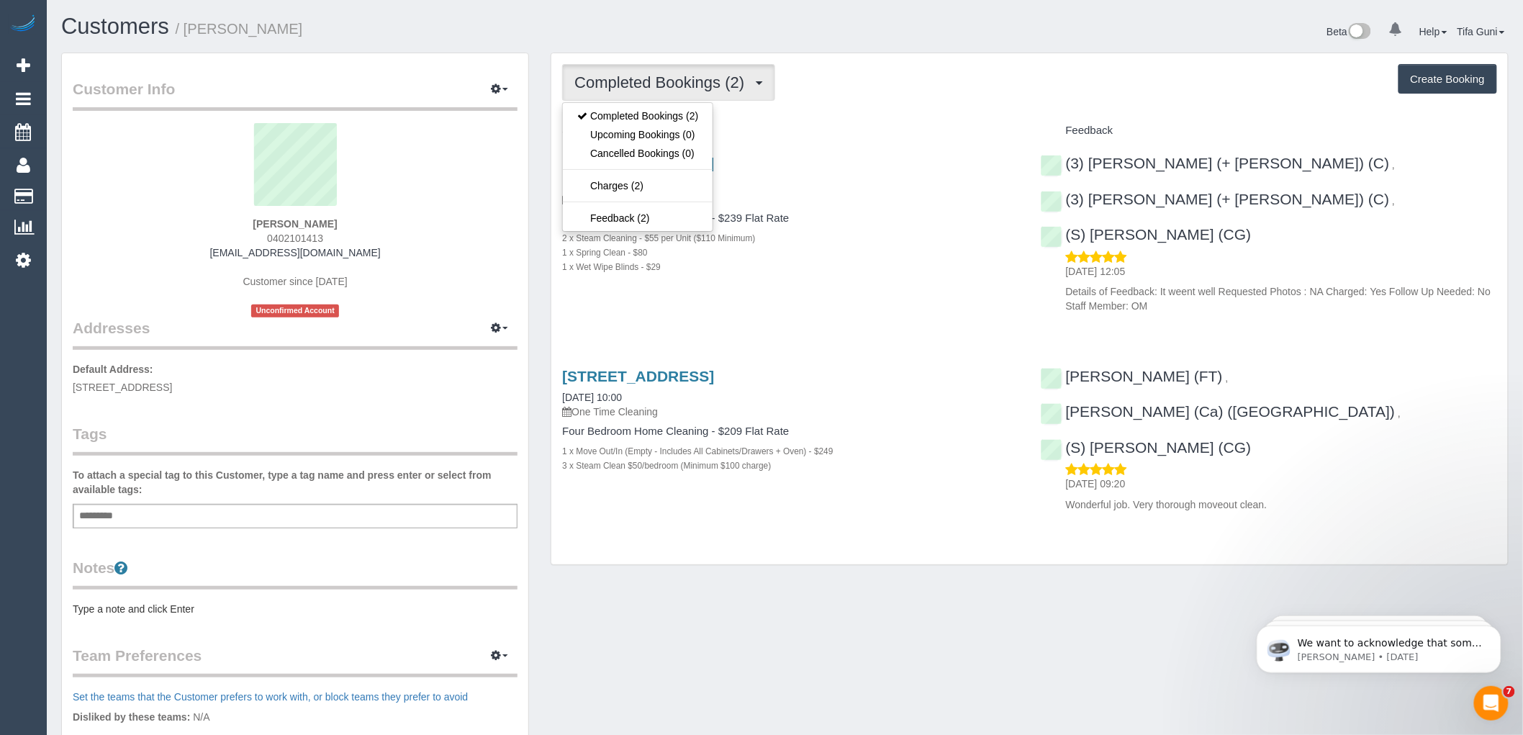
click at [924, 96] on div "Completed Bookings (2) Completed Bookings (2) Upcoming Bookings (0) Cancelled B…" at bounding box center [1029, 82] width 935 height 37
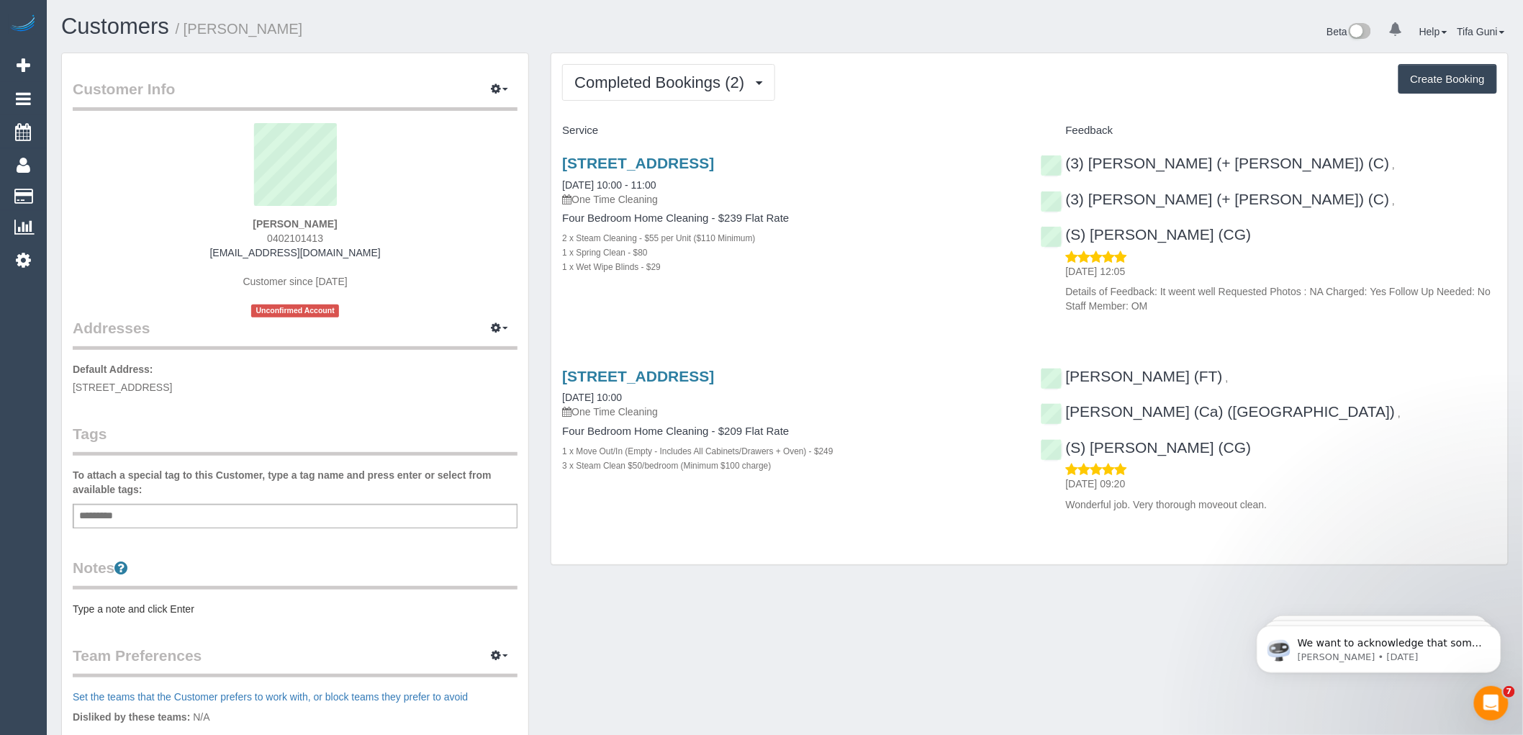
click at [1419, 85] on button "Create Booking" at bounding box center [1448, 79] width 99 height 30
select select "VIC"
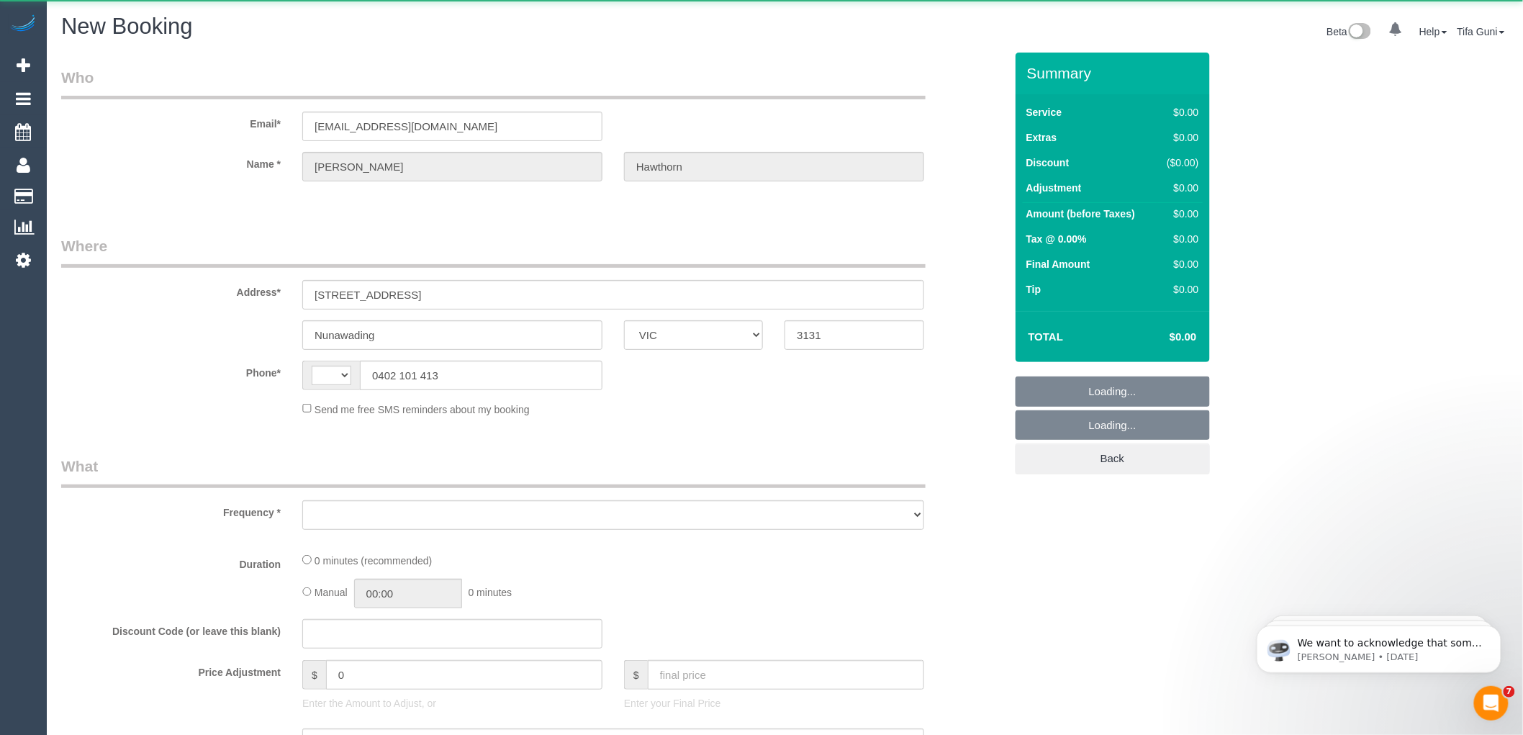
select select "object:766"
select select "string:stripe-pm_1JXcgx2GScqysDRVNwIzJ32W"
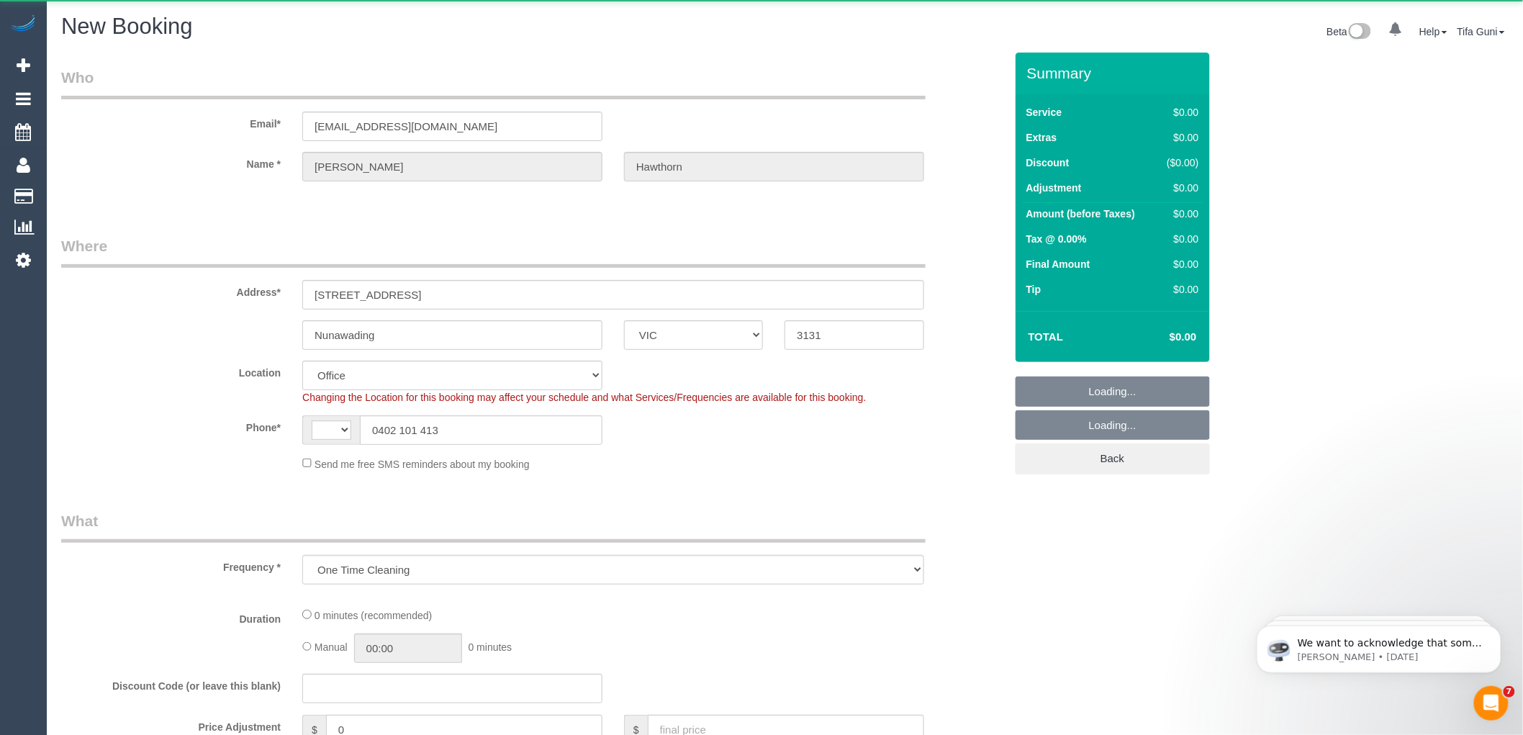
select select "object:1342"
select select "string:AU"
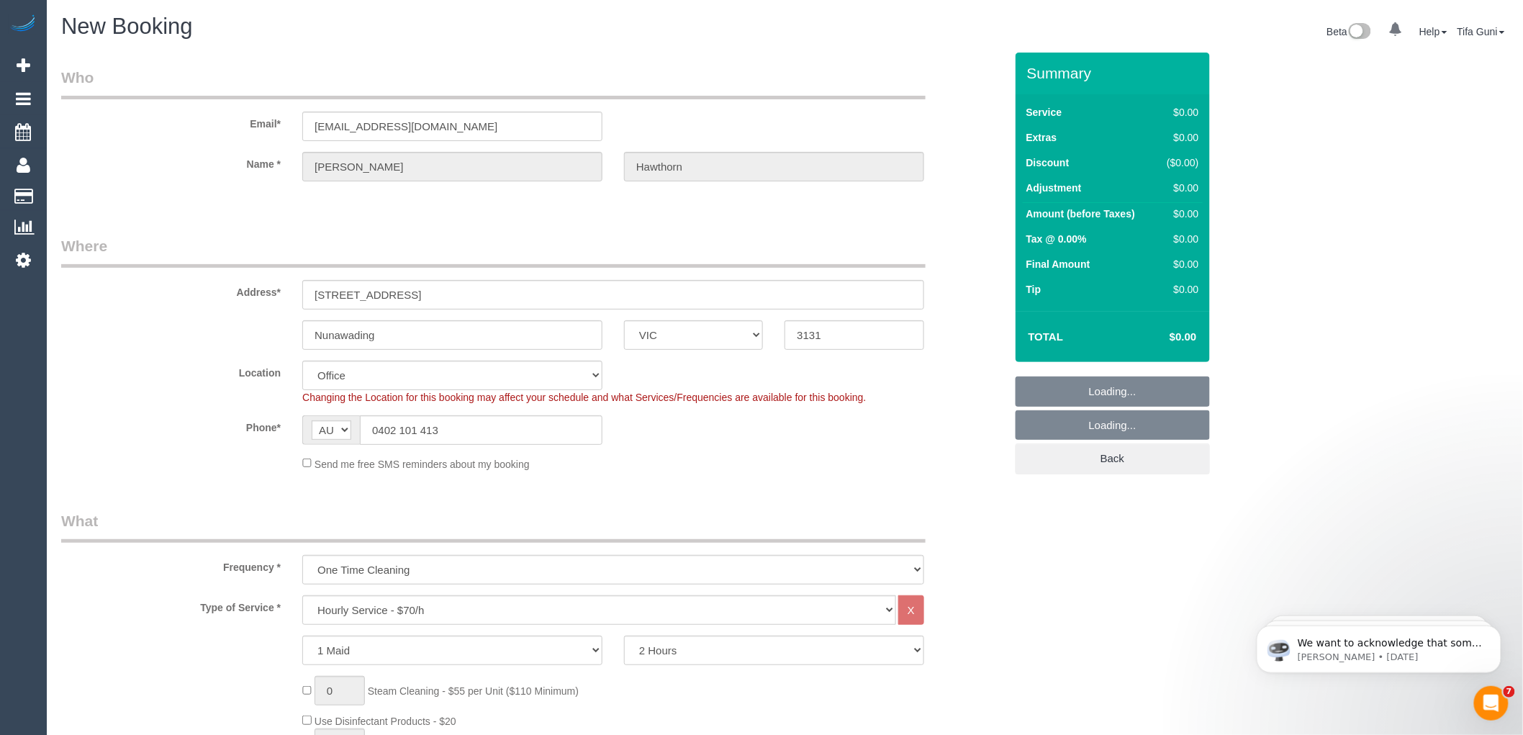
select select "57"
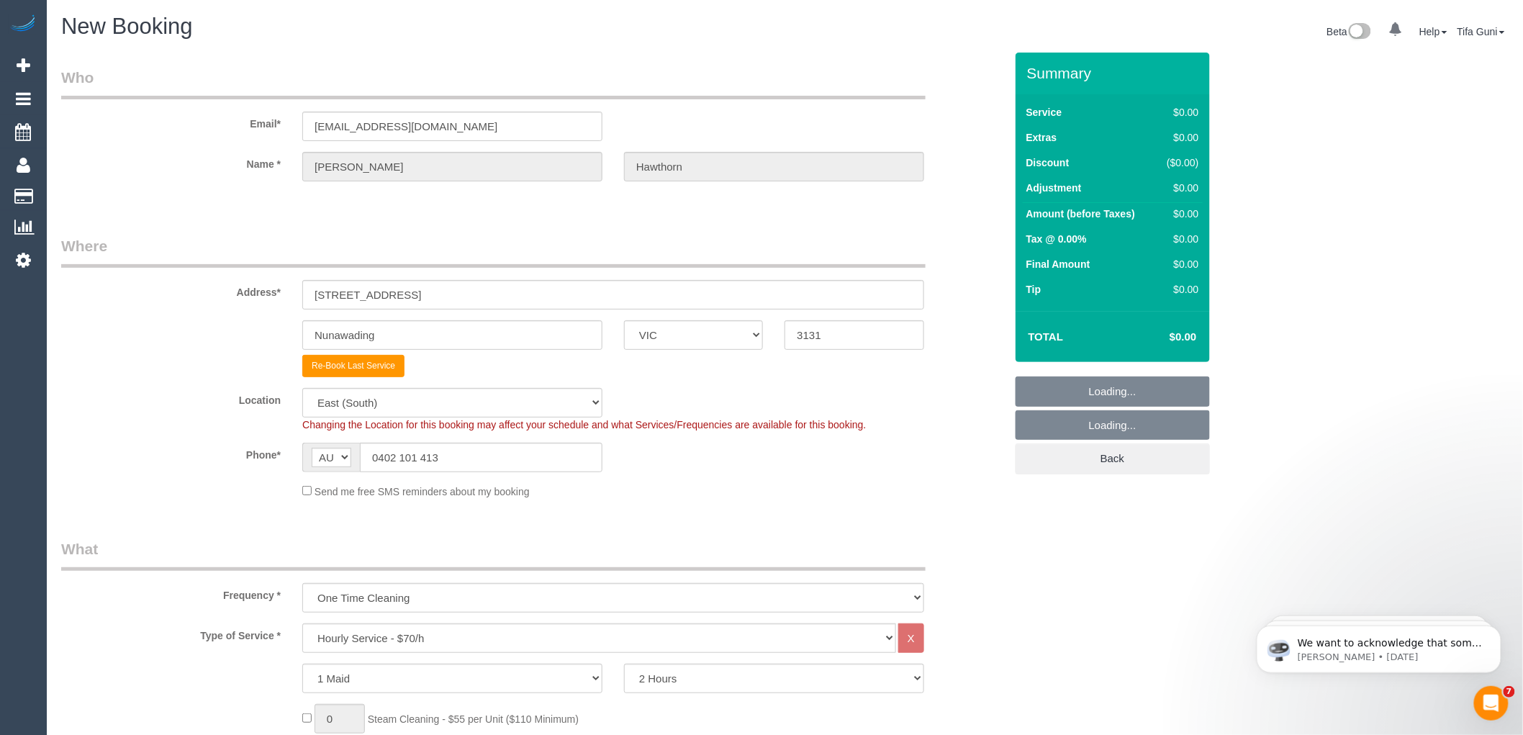
select select "object:2643"
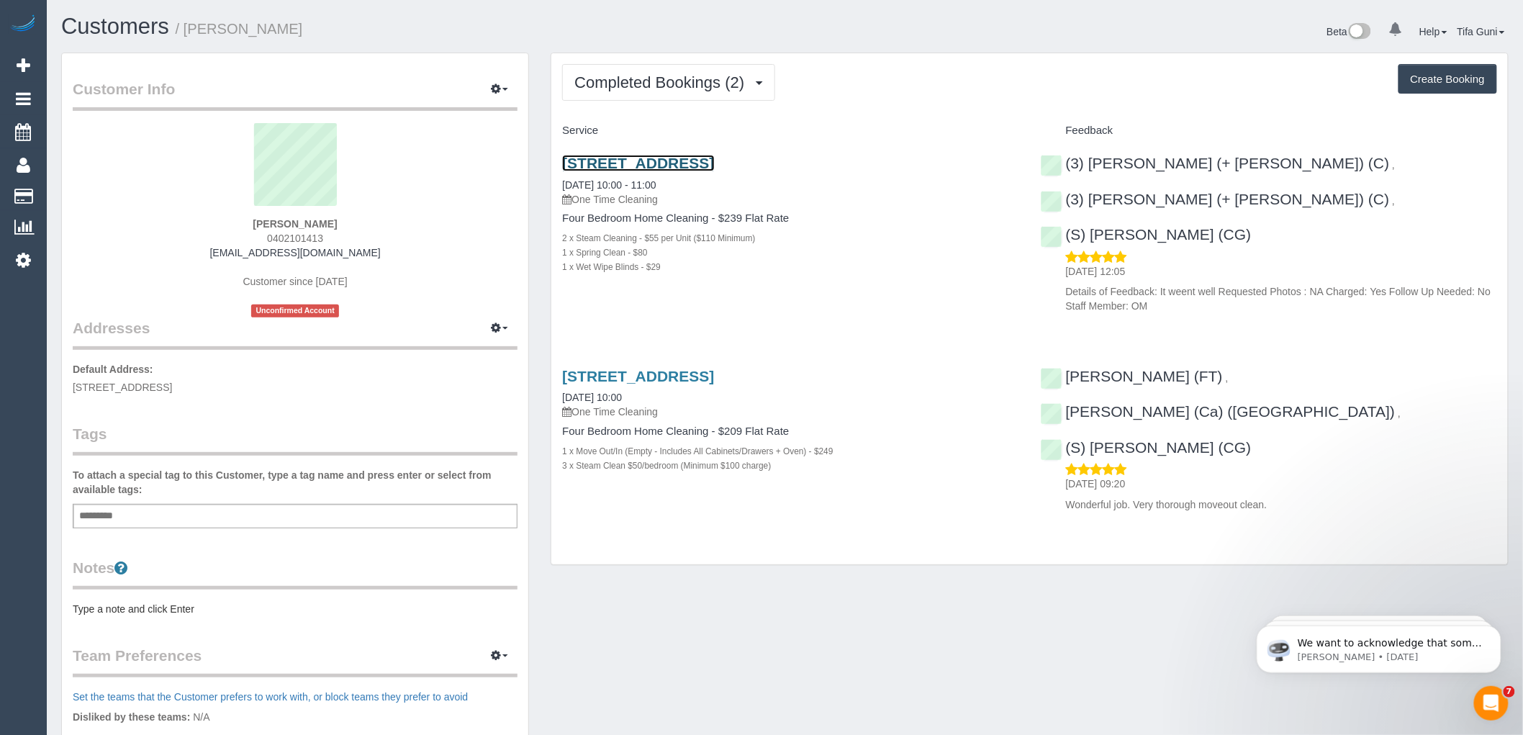
click at [714, 161] on link "9 Ravenswood Court, Nunawading, VIC 3131" at bounding box center [638, 163] width 152 height 17
click at [1440, 81] on button "Create Booking" at bounding box center [1448, 79] width 99 height 30
select select "VIC"
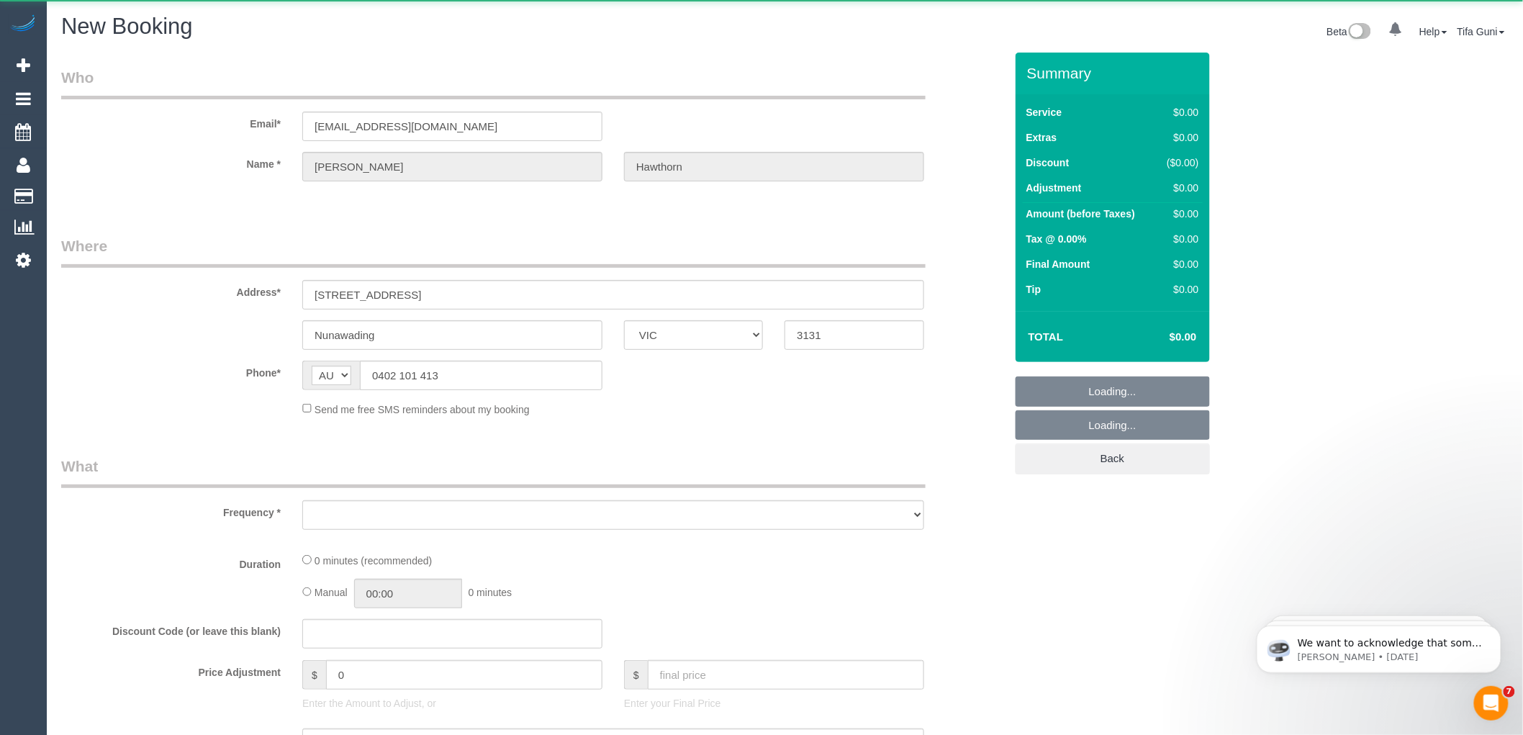
select select "object:3689"
select select "string:stripe-pm_1JXcgx2GScqysDRVNwIzJ32W"
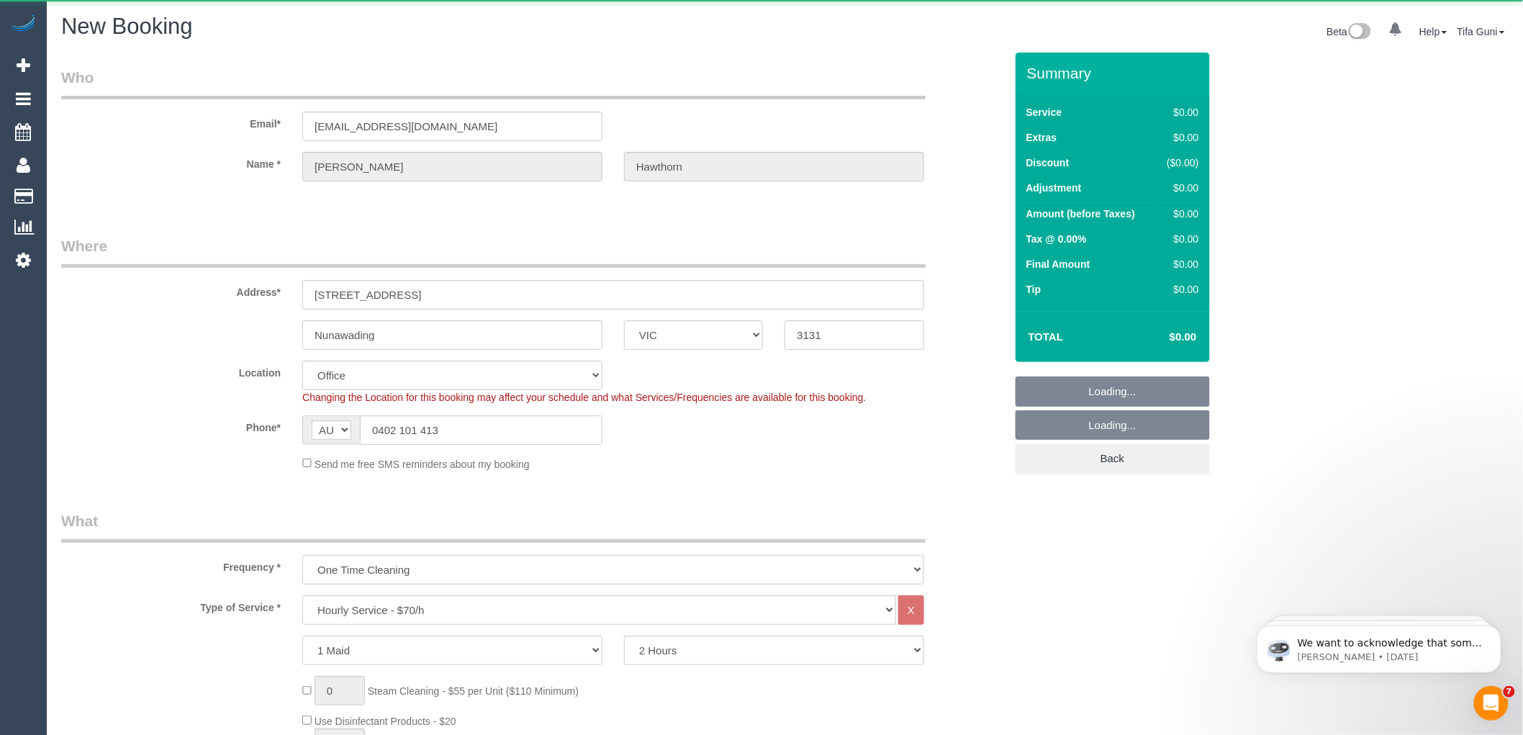
select select "object:3872"
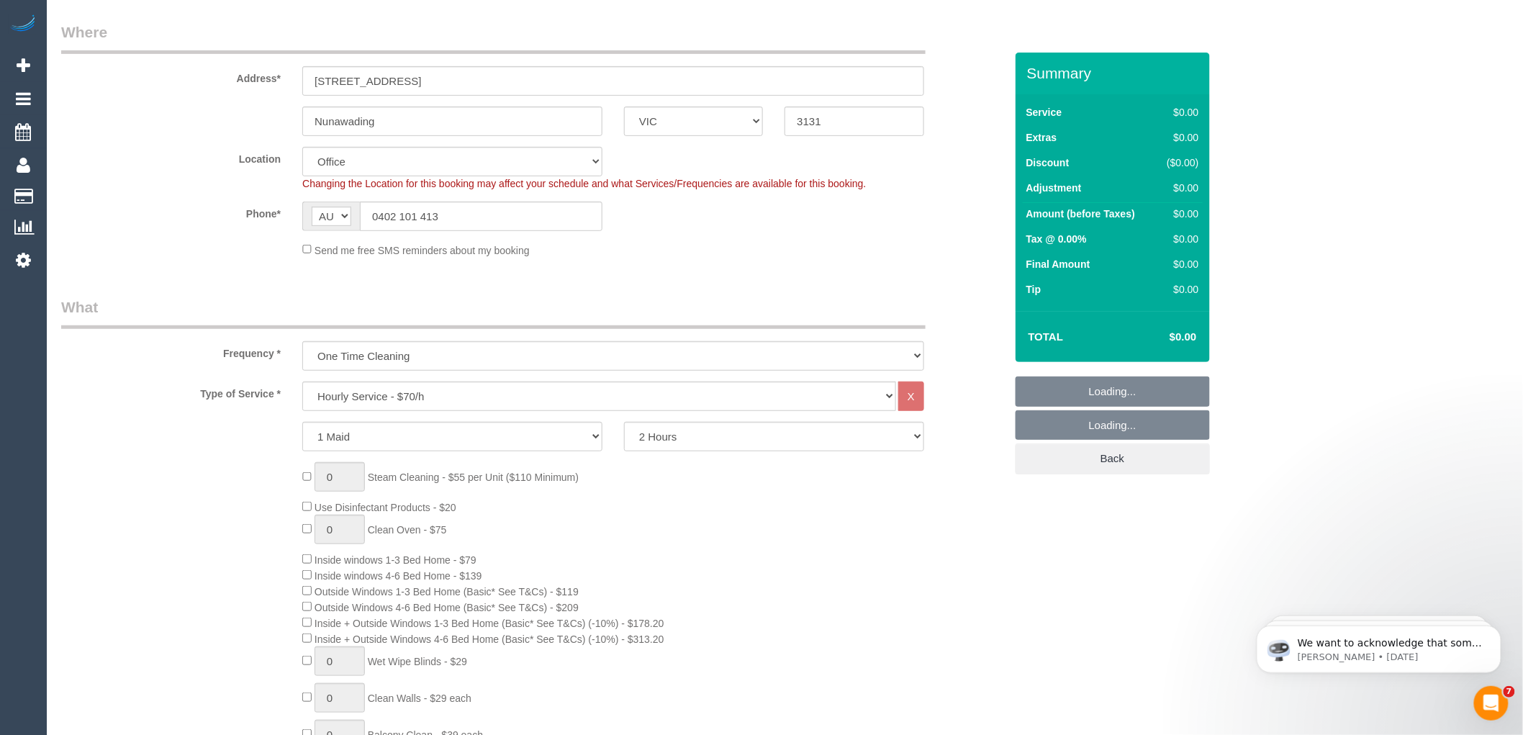
scroll to position [240, 0]
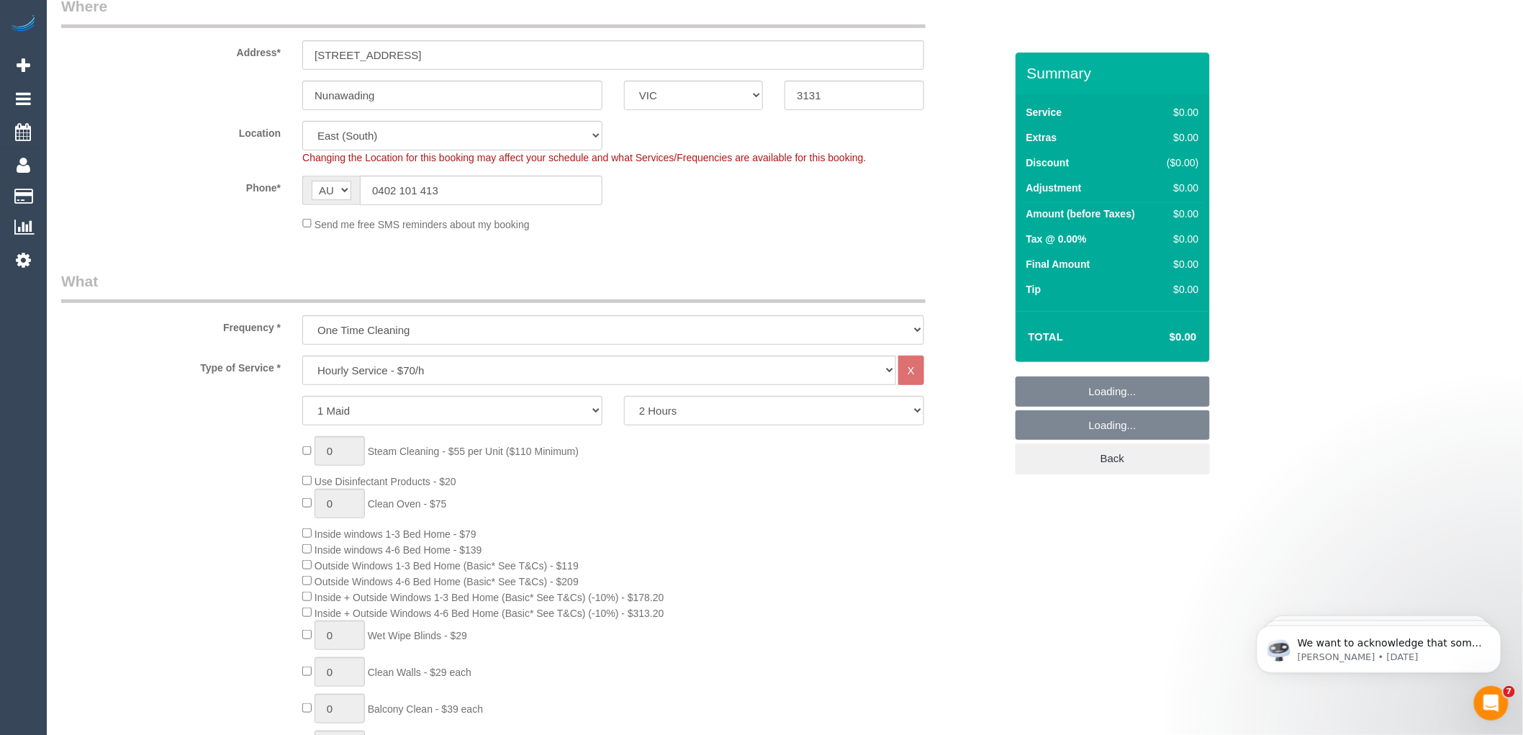
select select "57"
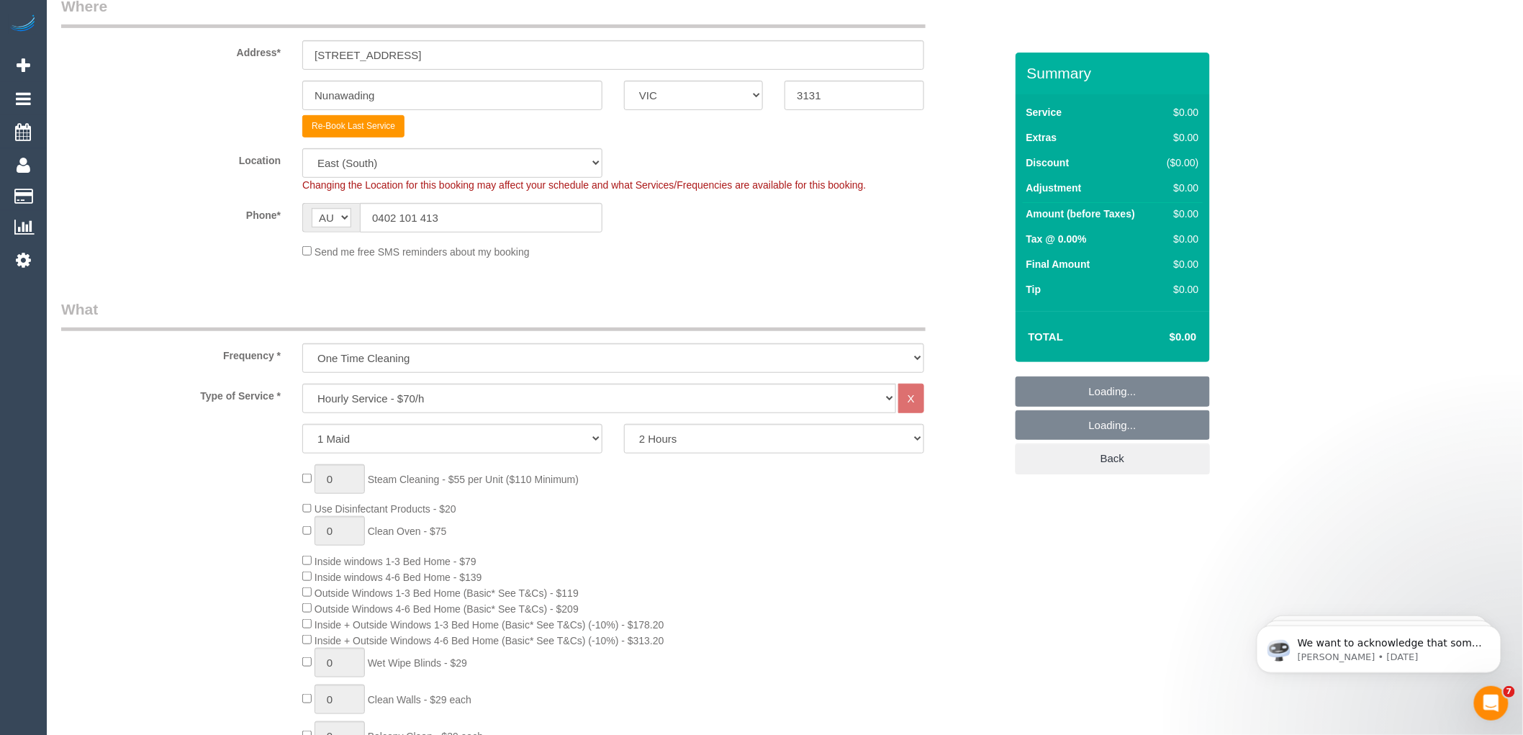
select select "object:5173"
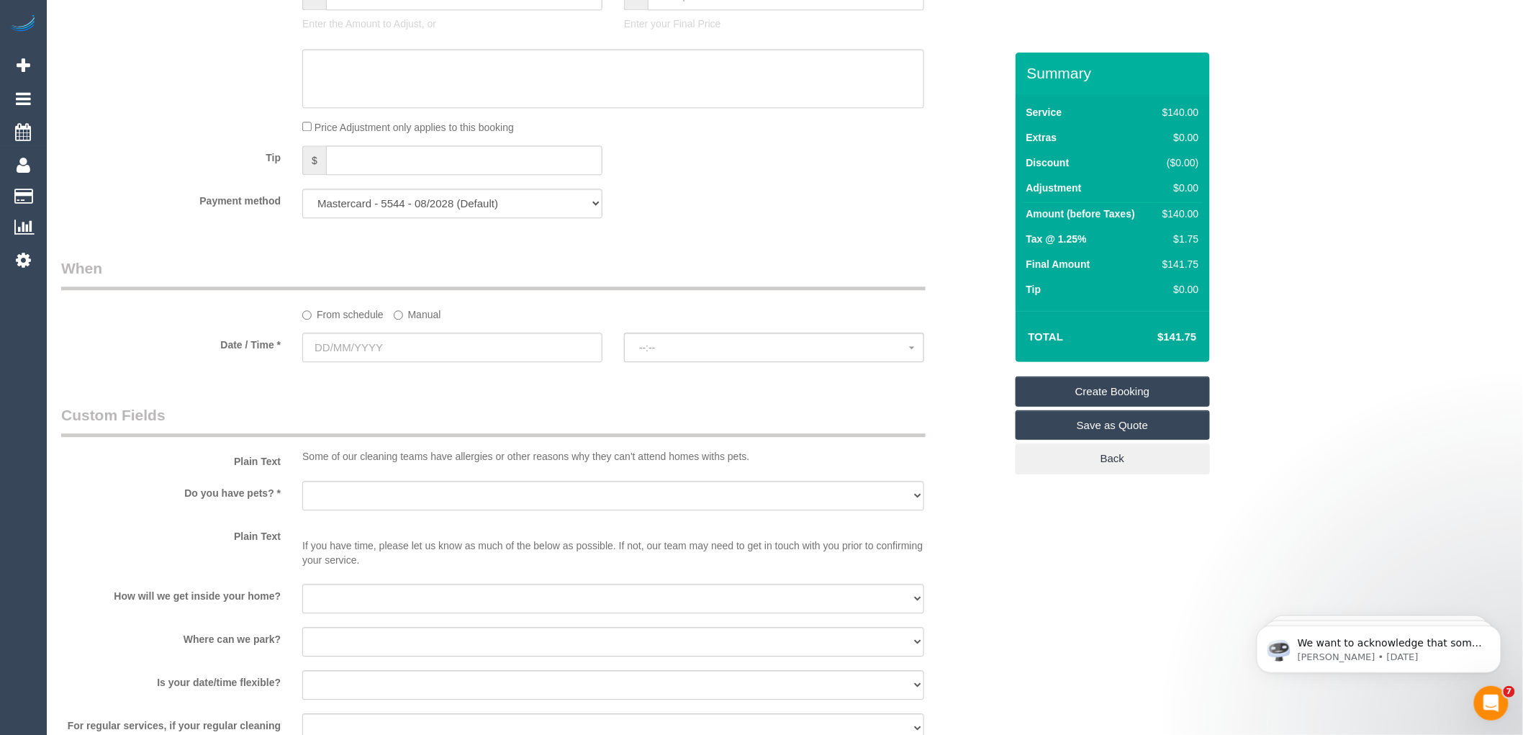
scroll to position [1279, 0]
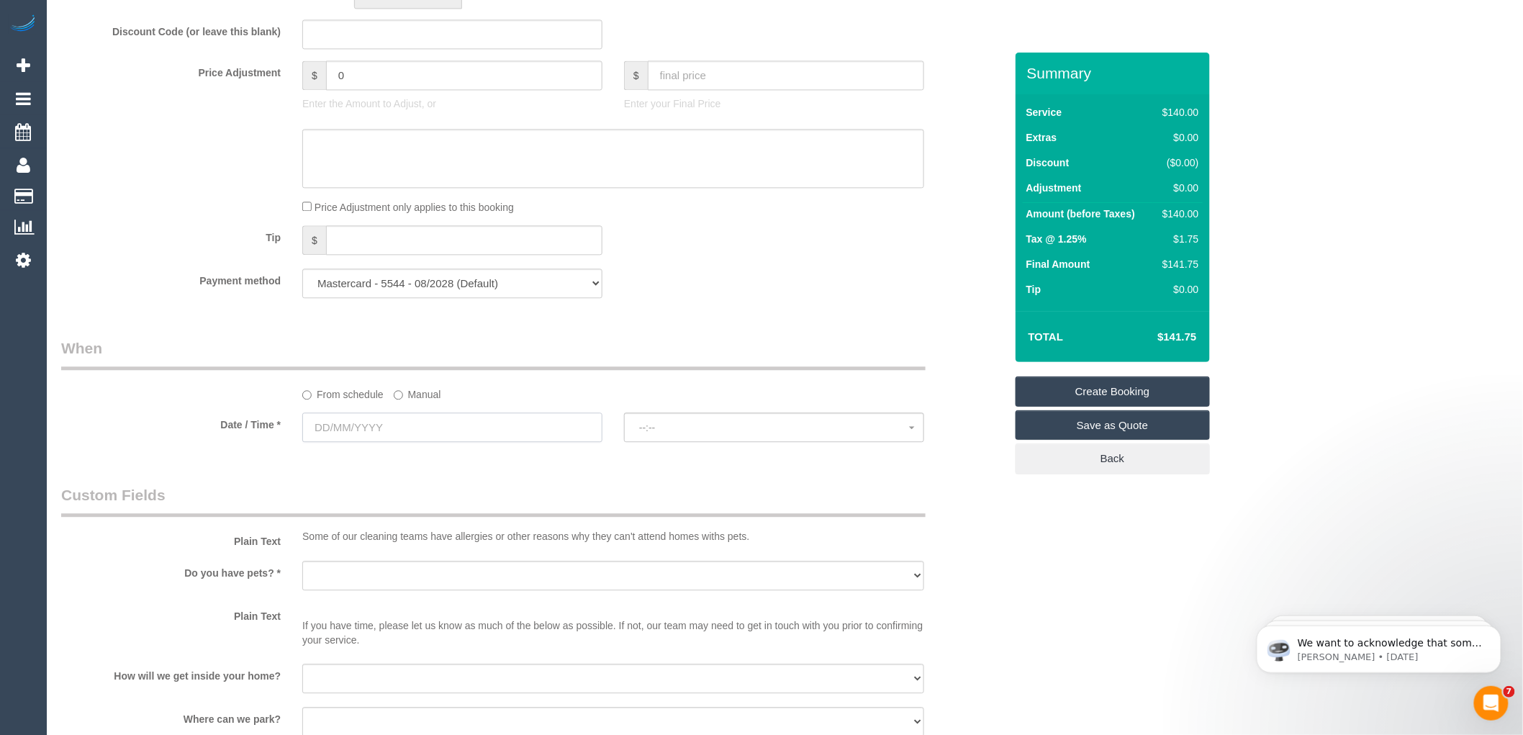
click at [407, 435] on input "text" at bounding box center [452, 427] width 300 height 30
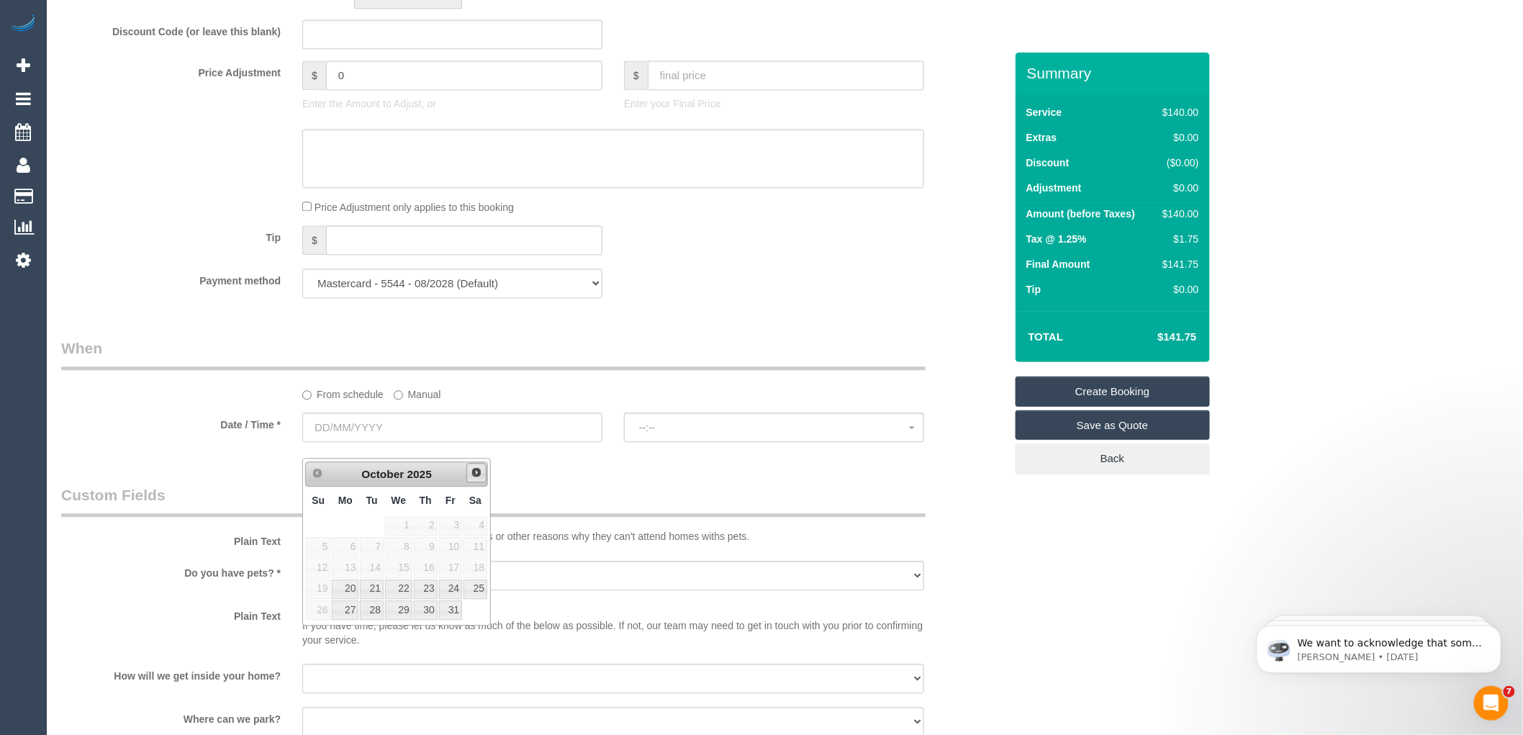
click at [478, 472] on span "Next" at bounding box center [477, 472] width 12 height 12
click at [400, 545] on link "5" at bounding box center [398, 546] width 27 height 19
type input "05/11/2025"
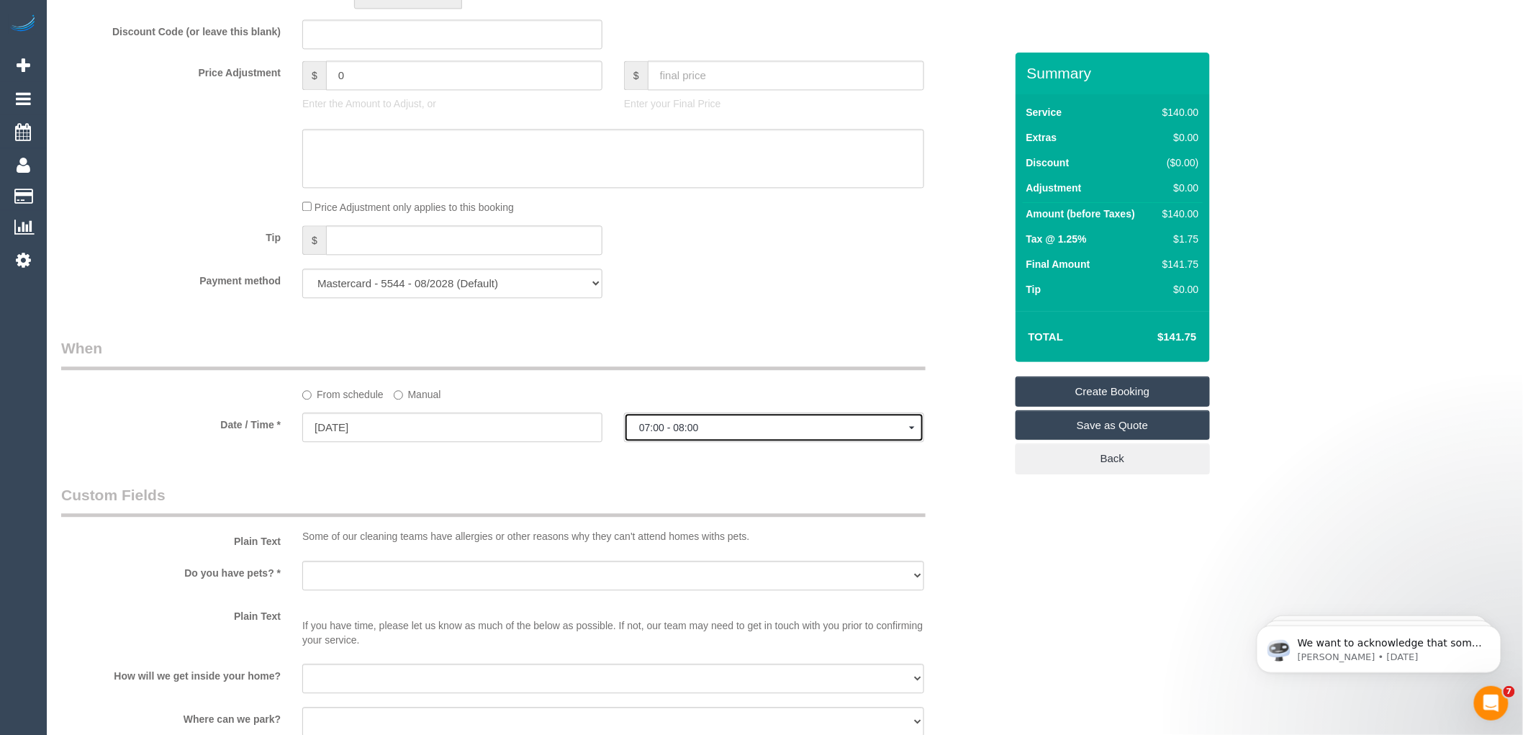
click at [679, 433] on span "07:00 - 08:00" at bounding box center [774, 428] width 270 height 12
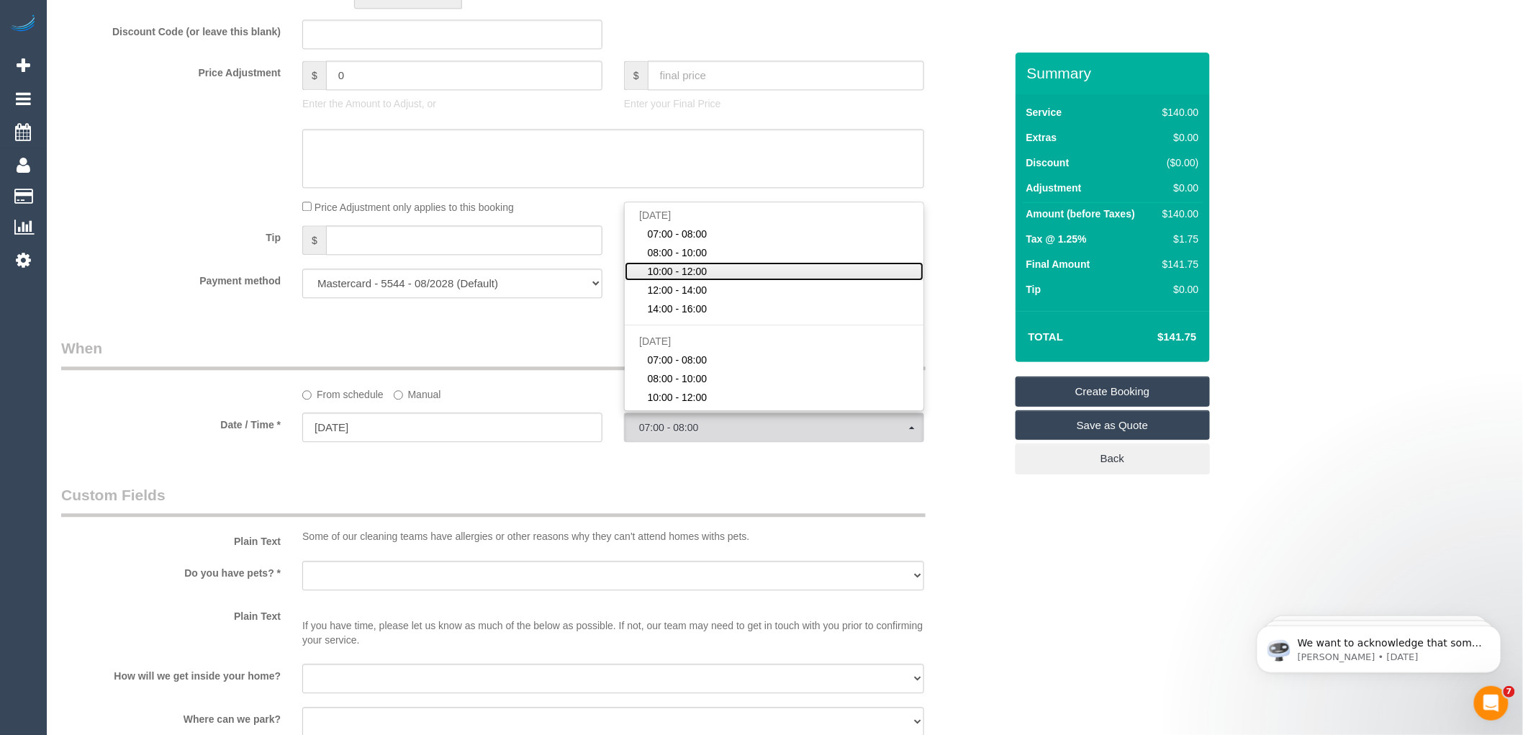
click at [678, 278] on link "10:00 - 12:00" at bounding box center [774, 271] width 299 height 19
select select "spot3"
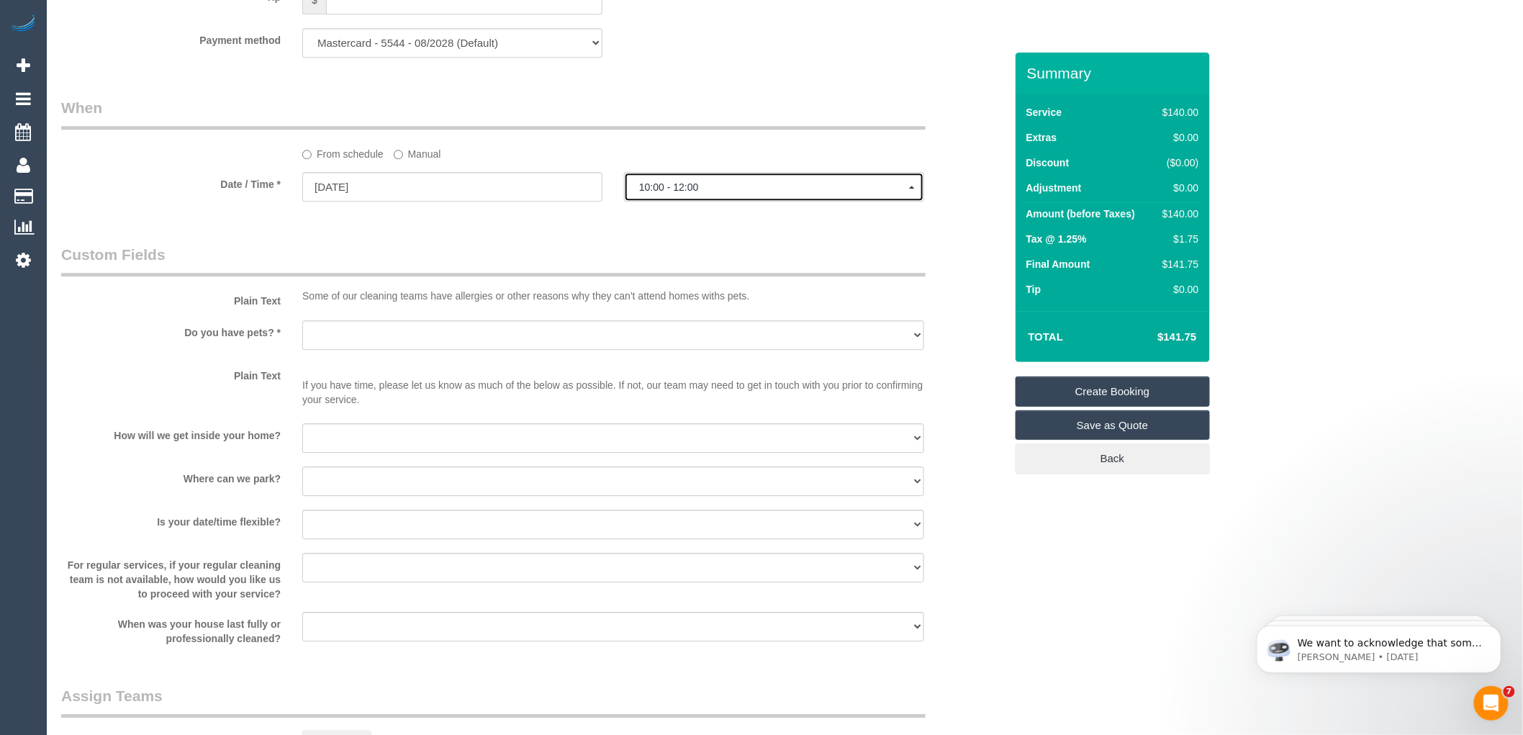
scroll to position [1919, 0]
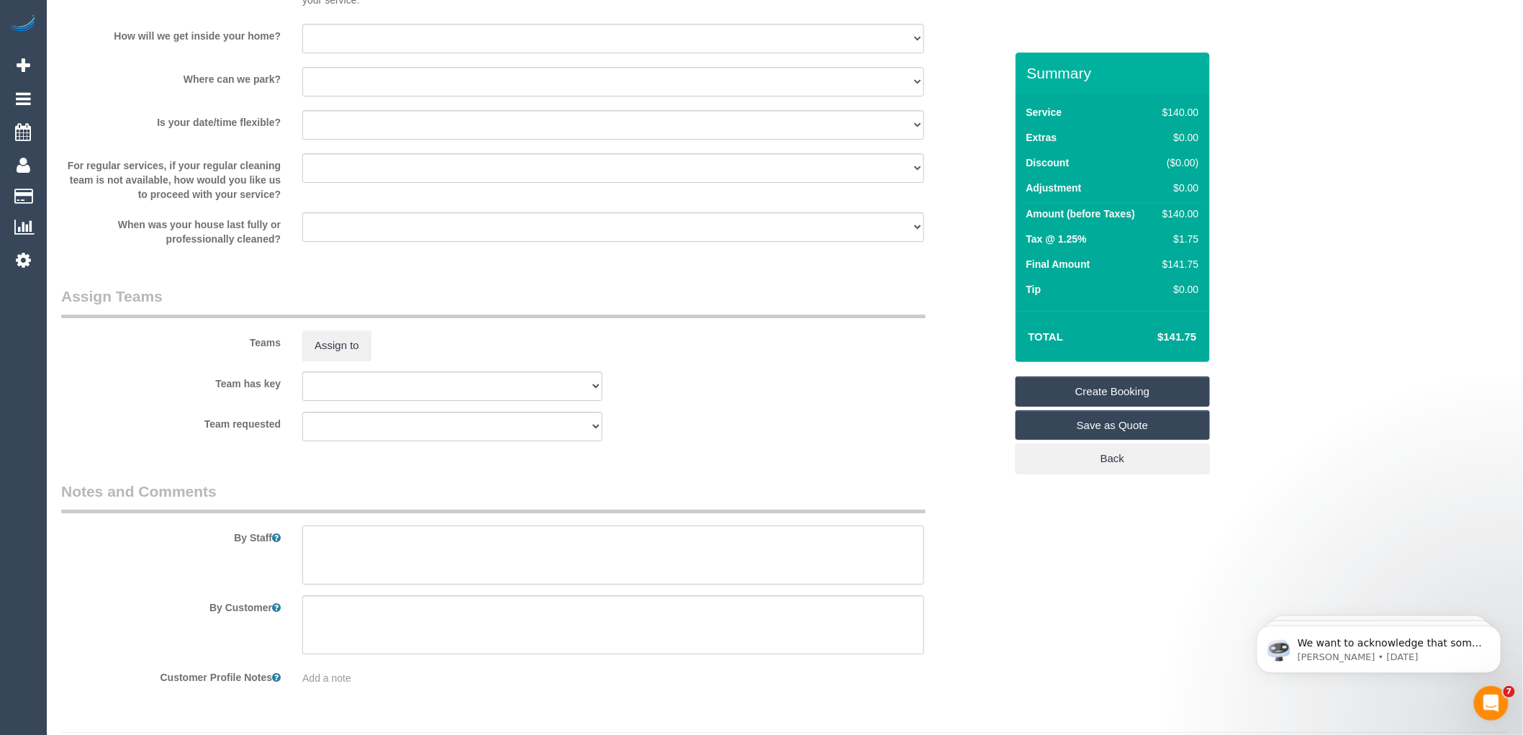
click at [364, 556] on textarea at bounding box center [613, 554] width 622 height 59
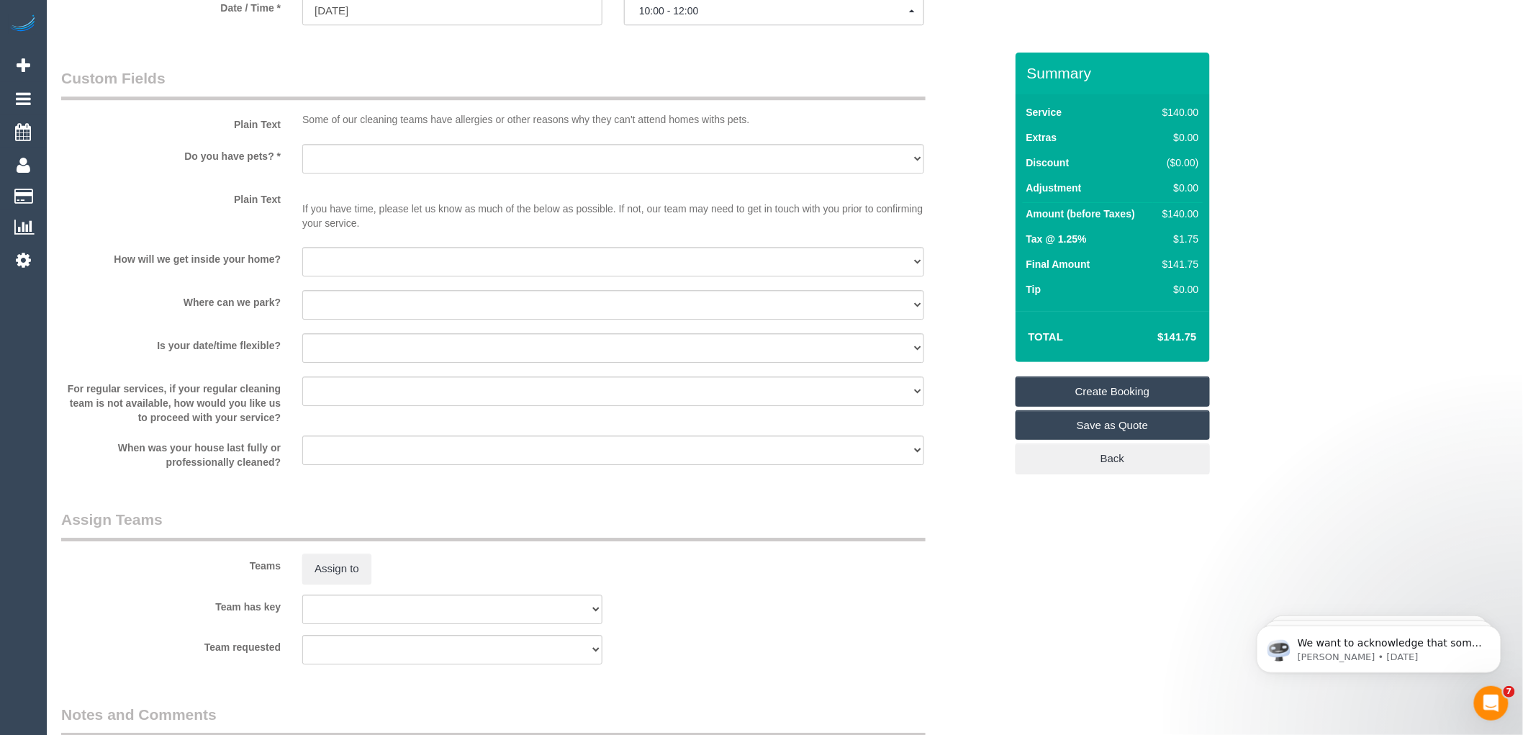
scroll to position [1679, 0]
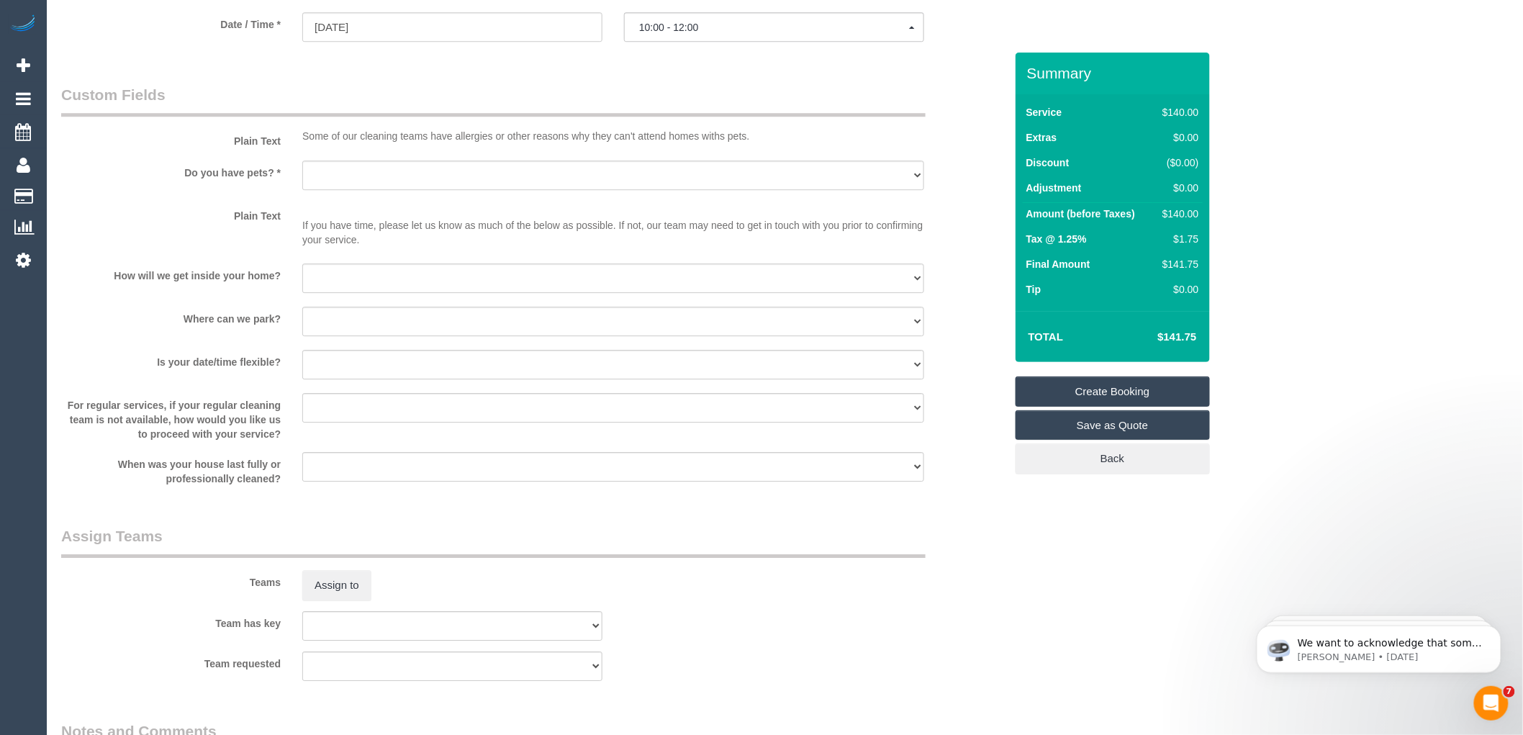
type textarea "Anytime after 9"
click at [405, 188] on select "Yes - Cats Yes - Dogs No pets Yes - Dogs and Cats Yes - Other" at bounding box center [613, 176] width 622 height 30
select select "number:30"
click at [302, 175] on select "Yes - Cats Yes - Dogs No pets Yes - Dogs and Cats Yes - Other" at bounding box center [613, 176] width 622 height 30
click at [353, 289] on select "I will be home Key will be left (please provide details below) Lock box/Access …" at bounding box center [613, 278] width 622 height 30
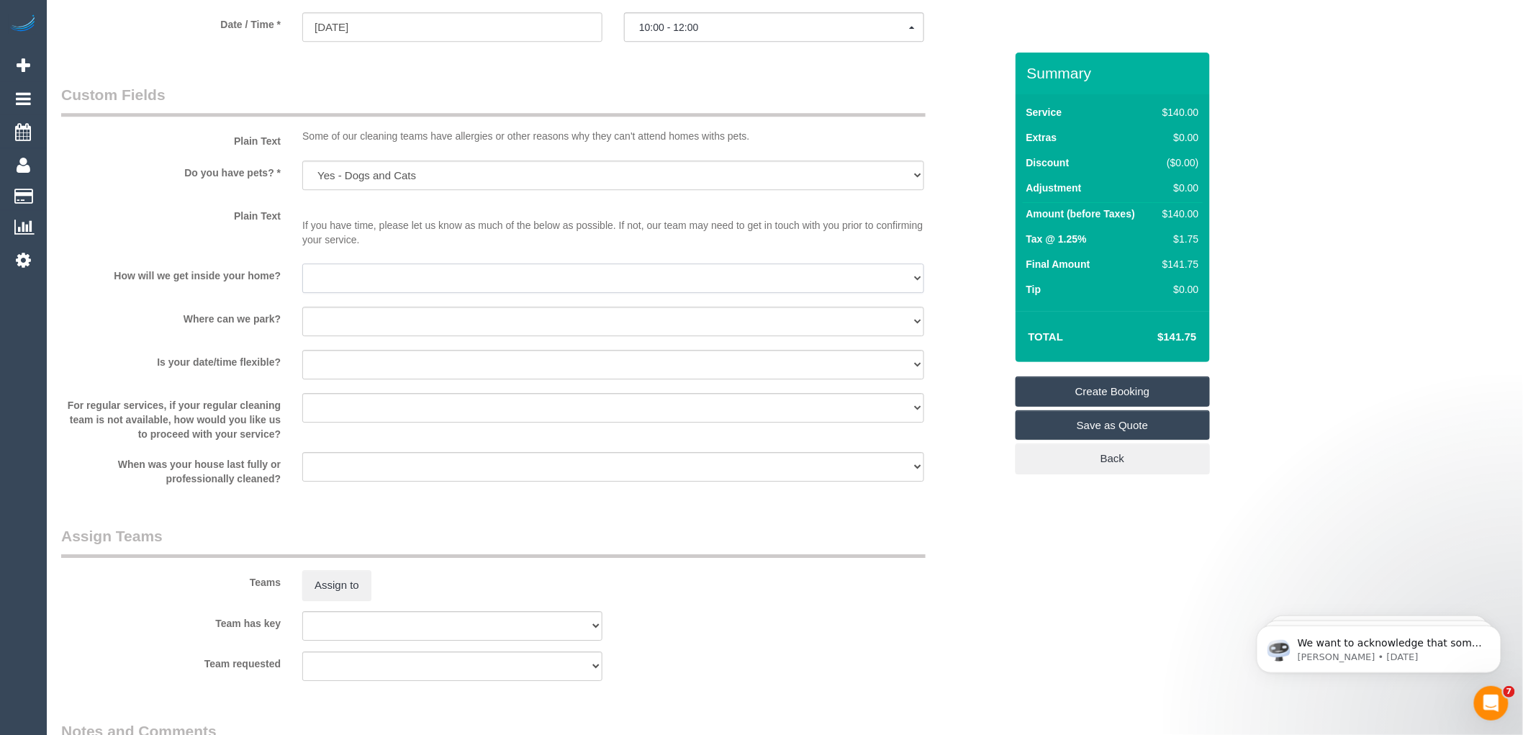
select select "number:14"
click at [302, 279] on select "I will be home Key will be left (please provide details below) Lock box/Access …" at bounding box center [613, 278] width 622 height 30
click at [369, 336] on select "I will provide parking on-site Free street parking Paid street parking (cost wi…" at bounding box center [613, 322] width 622 height 30
select select "number:19"
click at [302, 322] on select "I will provide parking on-site Free street parking Paid street parking (cost wi…" at bounding box center [613, 322] width 622 height 30
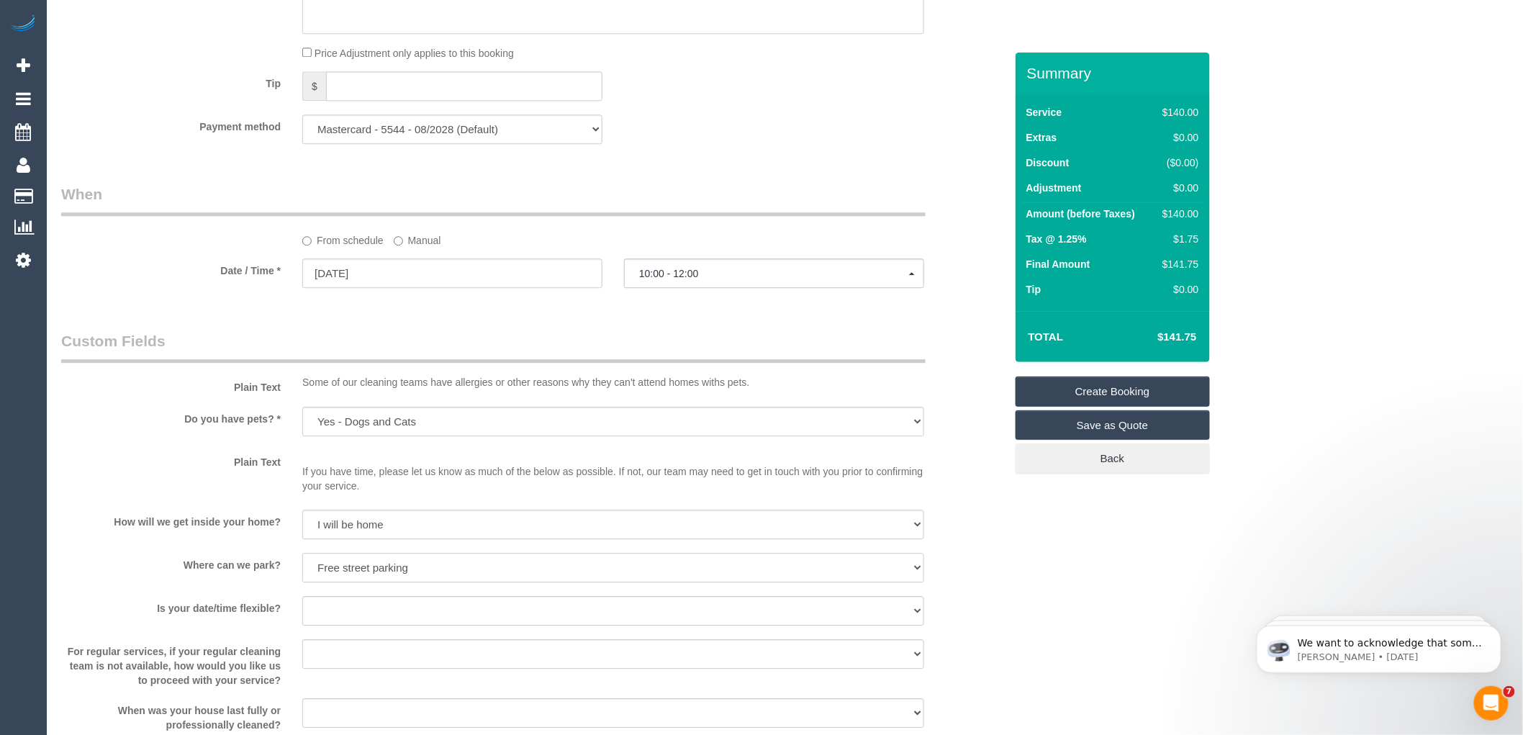
scroll to position [1440, 0]
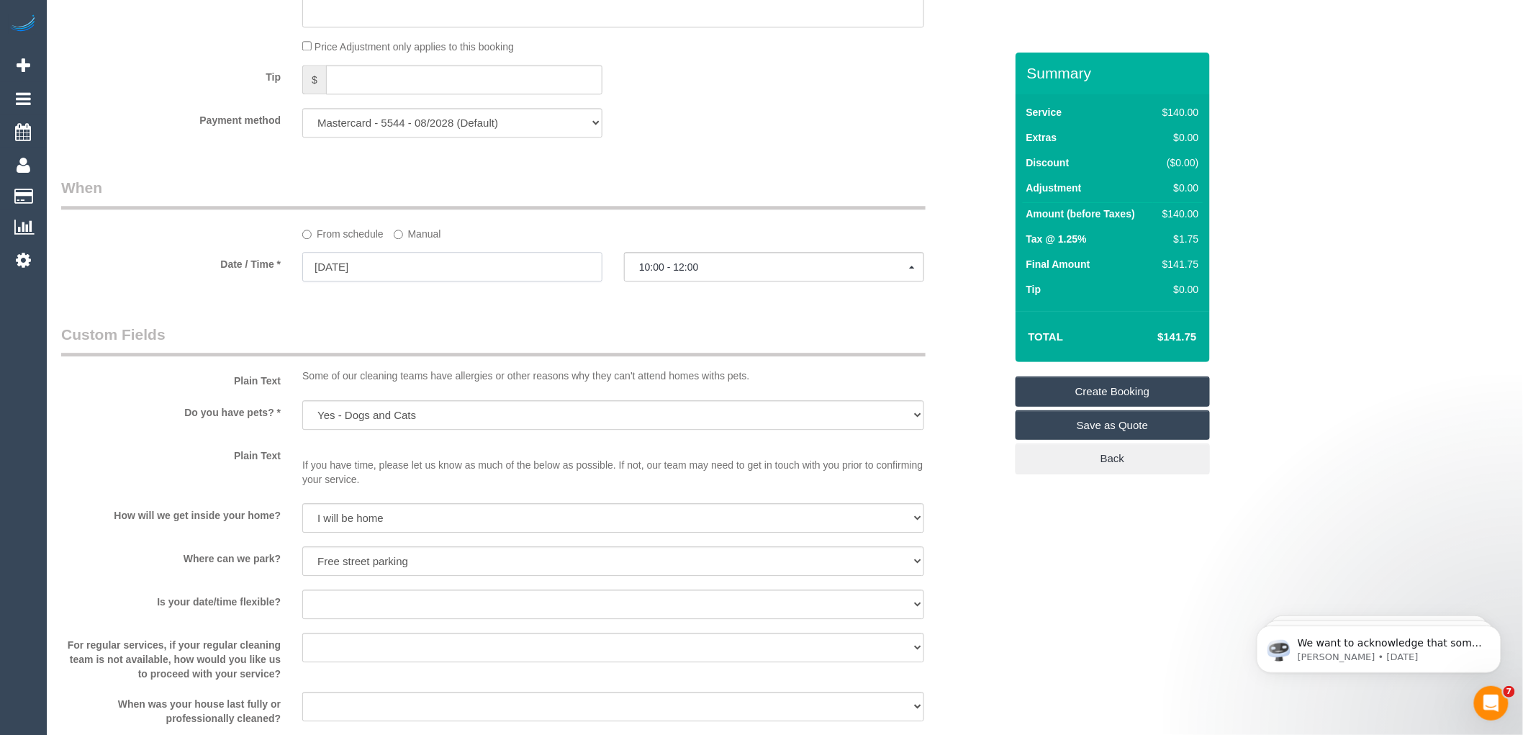
click at [382, 281] on input "05/11/2025" at bounding box center [452, 267] width 300 height 30
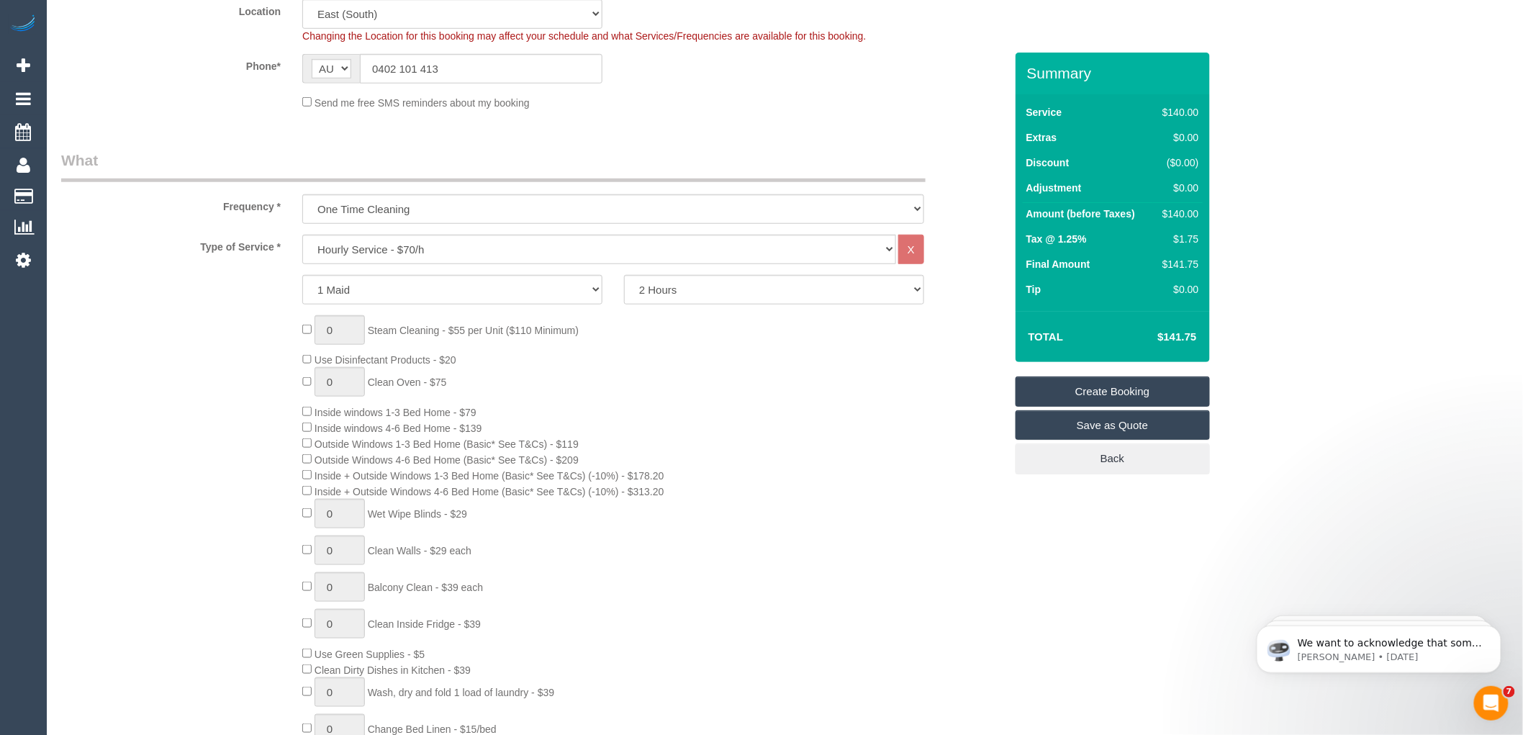
scroll to position [400, 0]
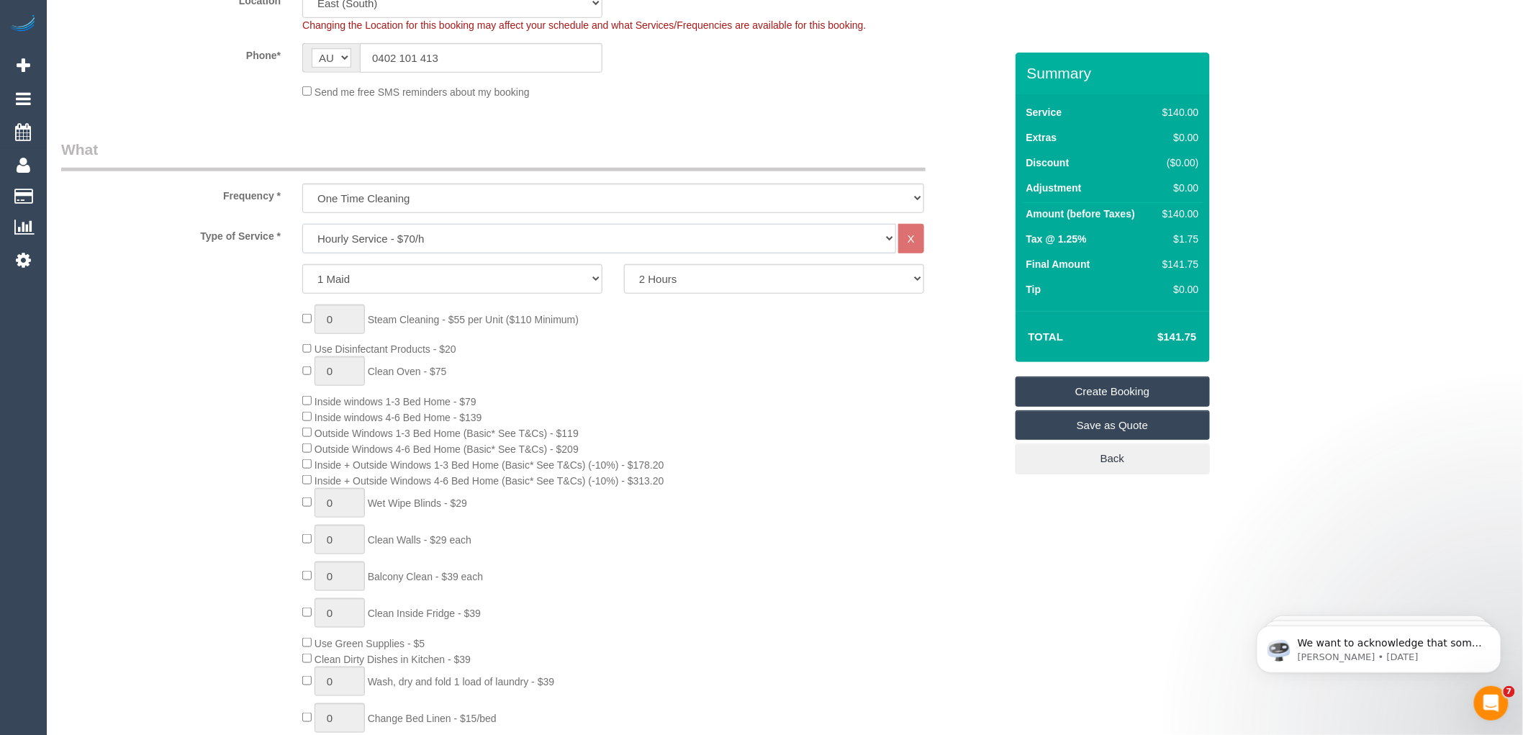
click at [481, 234] on select "Hourly Service - $70/h Hourly Service - $65/h Hourly Service - $60/h Hourly Ser…" at bounding box center [599, 239] width 594 height 30
select select "213"
click at [302, 224] on select "Hourly Service - $70/h Hourly Service - $65/h Hourly Service - $60/h Hourly Ser…" at bounding box center [599, 239] width 594 height 30
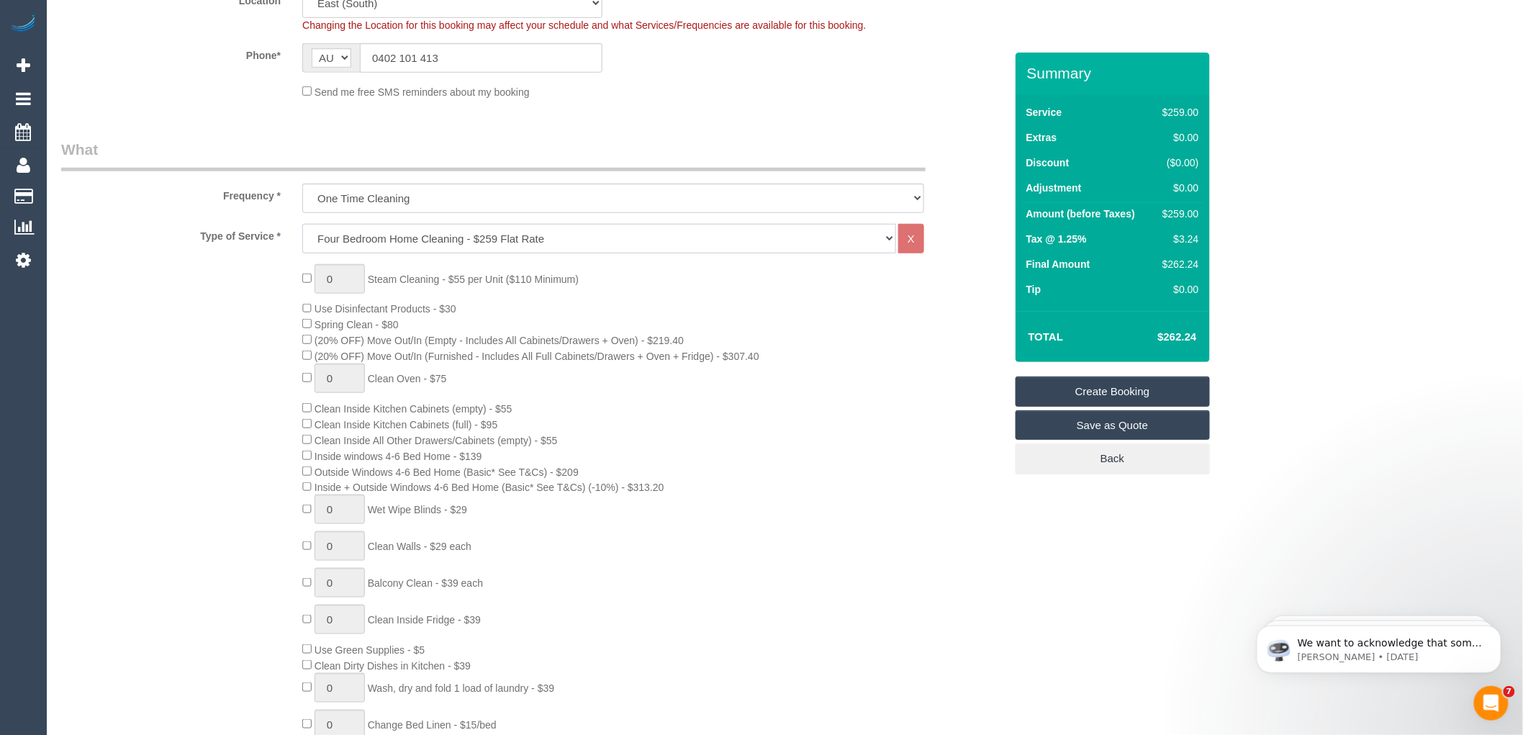
select select "spot24"
type input "1"
click at [348, 279] on input "1" at bounding box center [340, 279] width 50 height 30
select select "spot45"
type input "4"
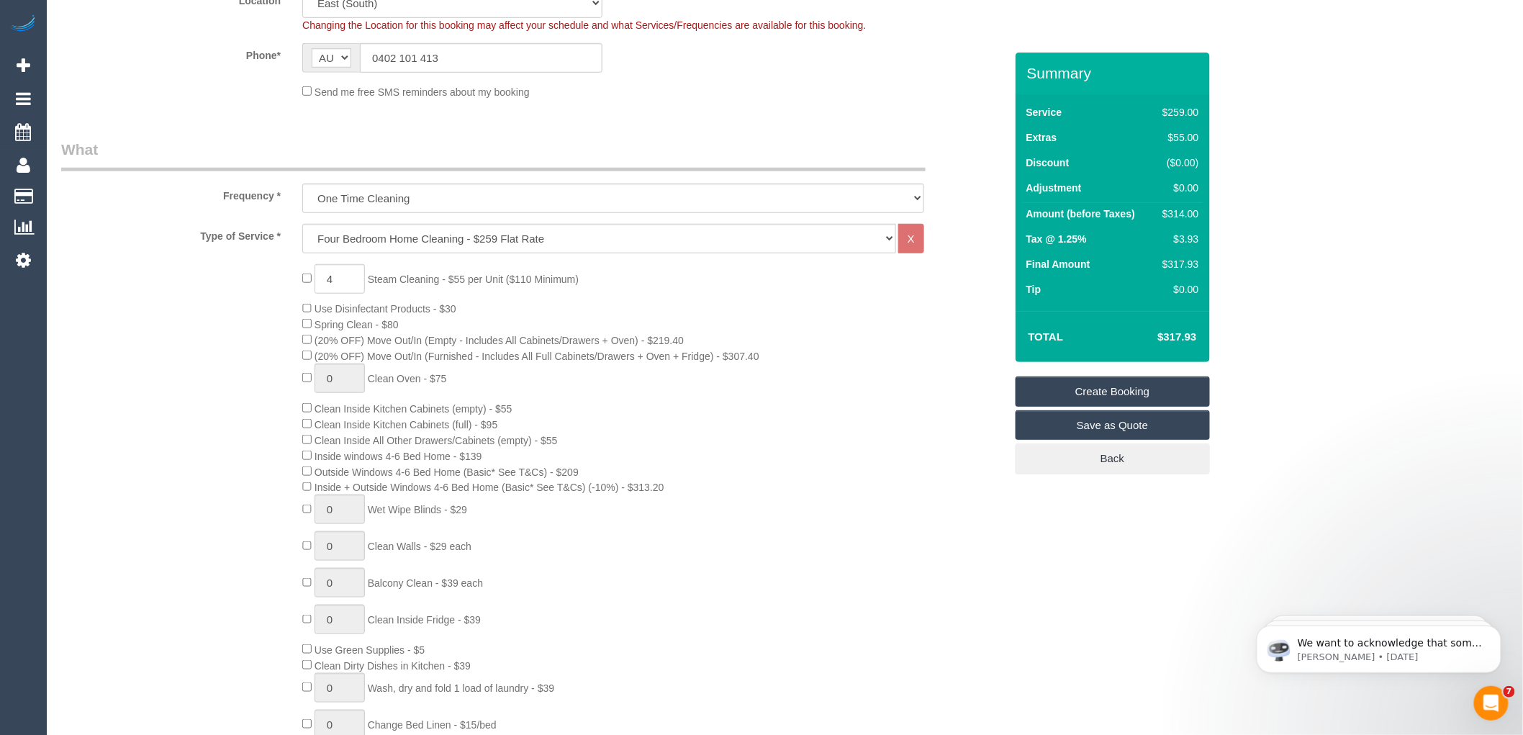
click at [659, 303] on div "4 Steam Cleaning - $55 per Unit ($110 Minimum) Use Disinfectant Products - $30 …" at bounding box center [653, 532] width 723 height 536
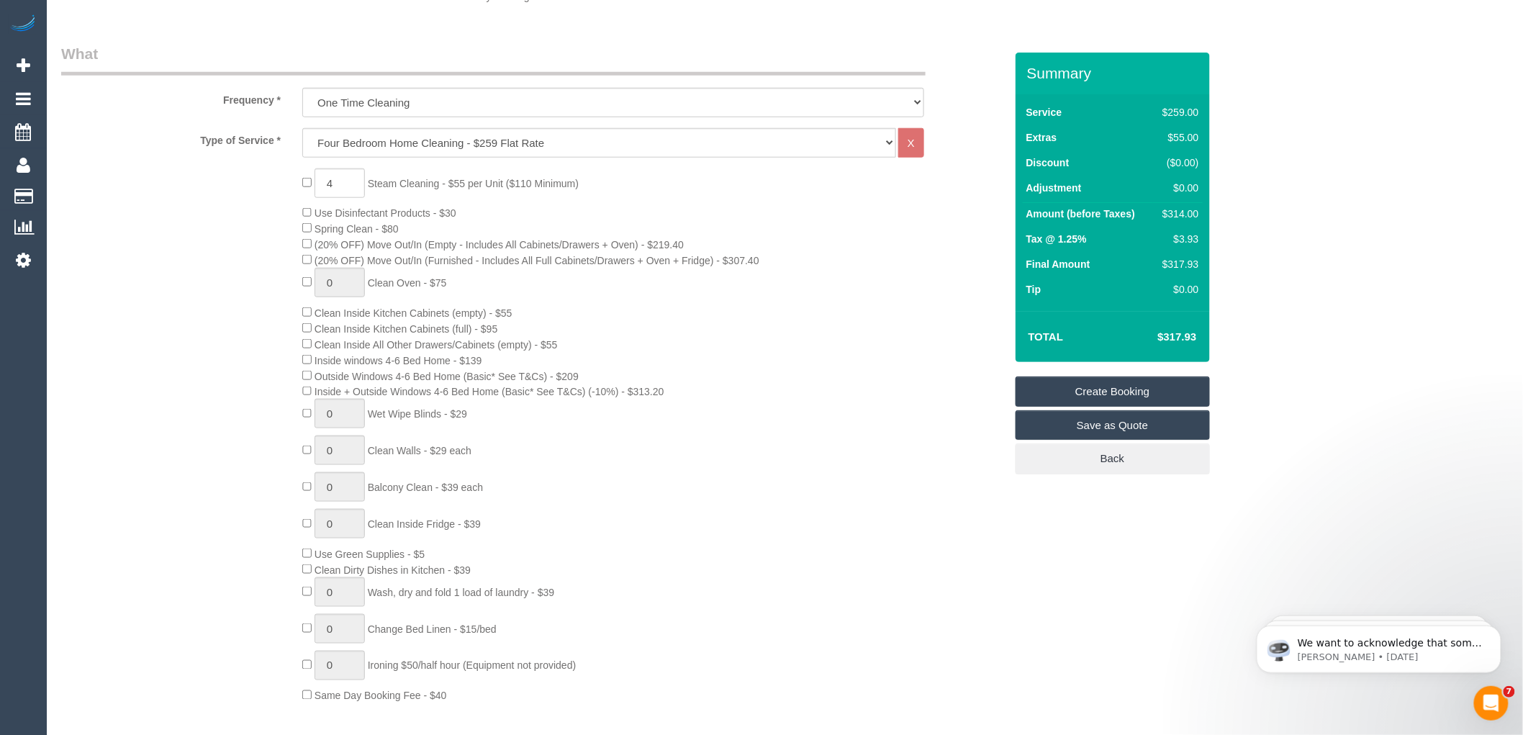
scroll to position [559, 0]
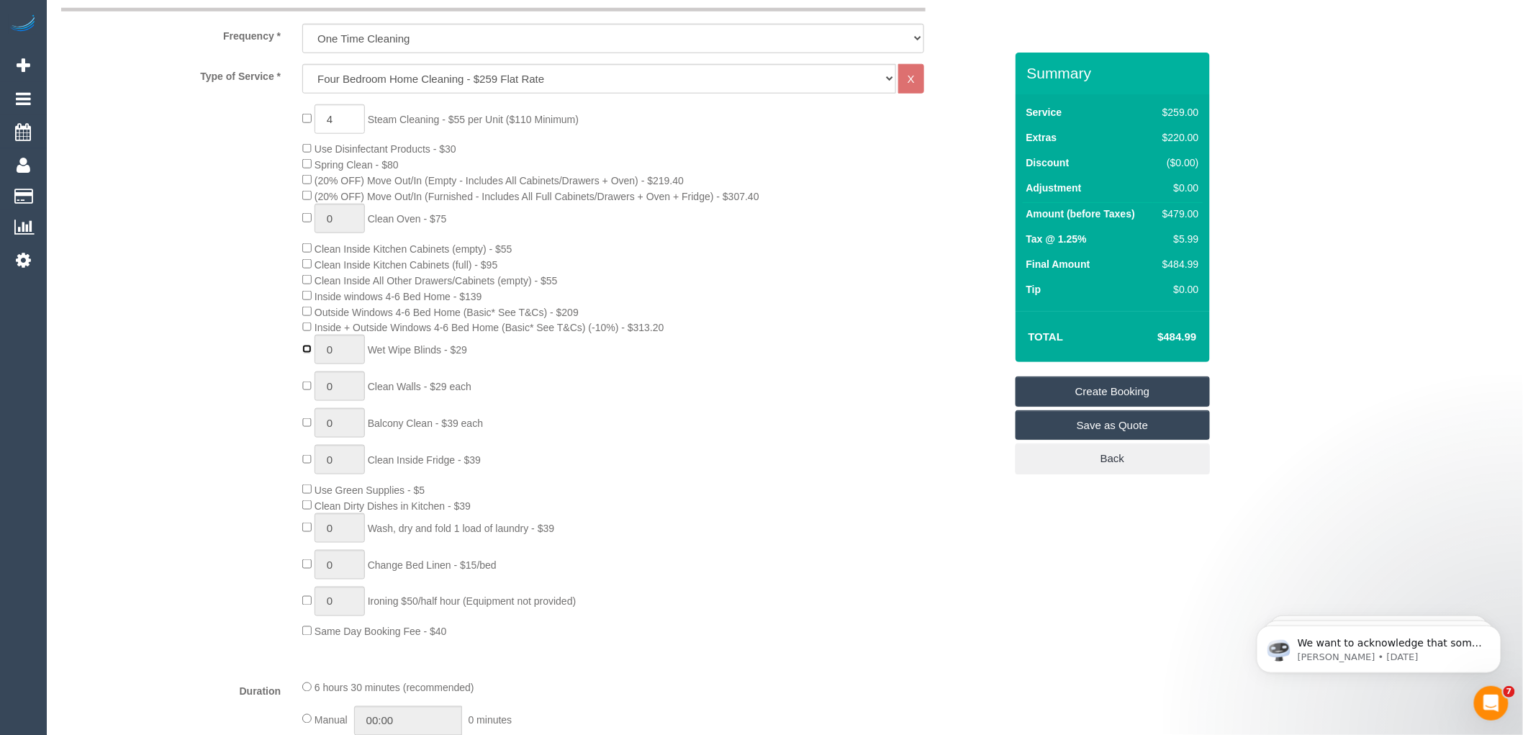
type input "1"
select select "spot66"
click at [349, 363] on input "1" at bounding box center [340, 350] width 50 height 30
type input "2"
select select "spot87"
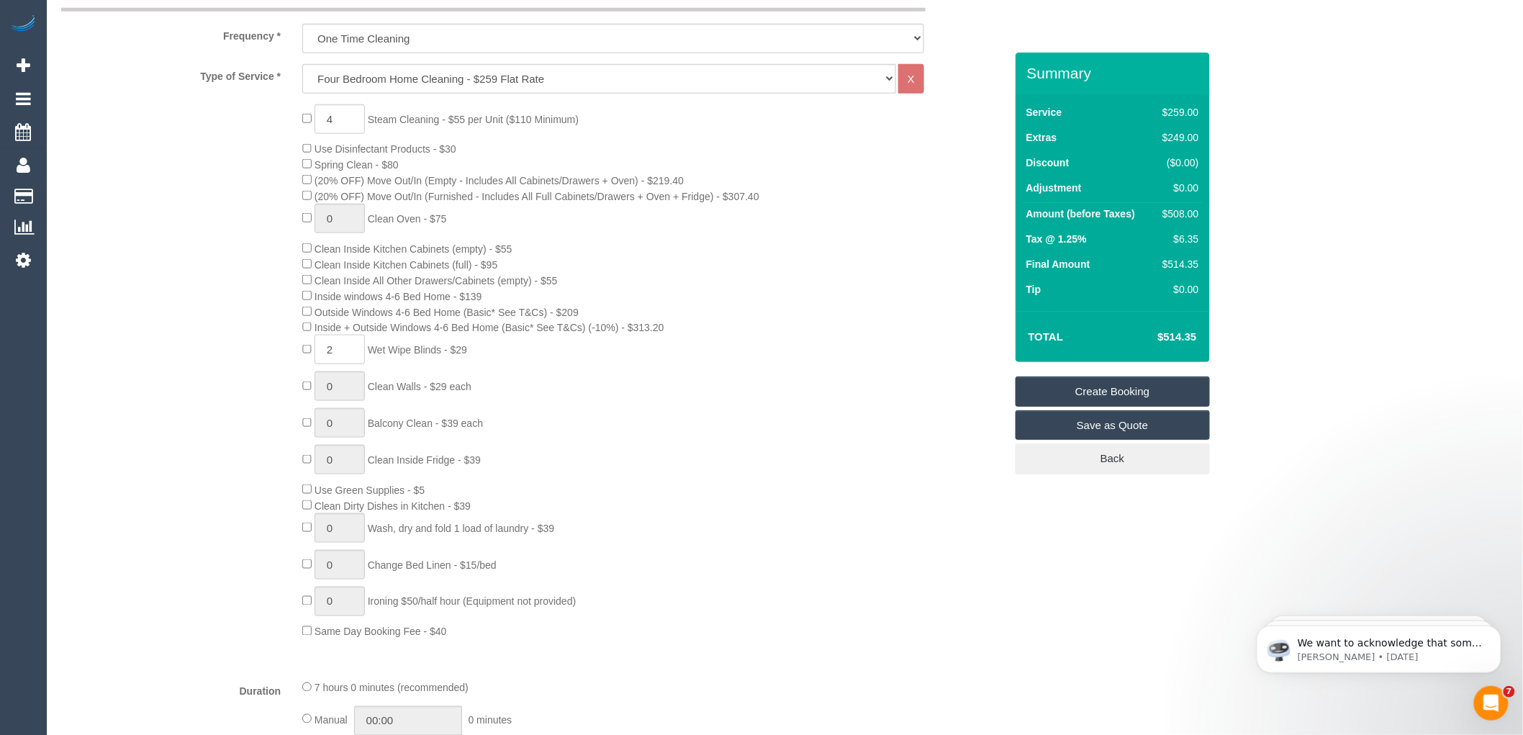
type input "2"
click at [895, 348] on div "4 Steam Cleaning - $55 per Unit ($110 Minimum) Use Disinfectant Products - $30 …" at bounding box center [653, 372] width 723 height 536
select select "spot108"
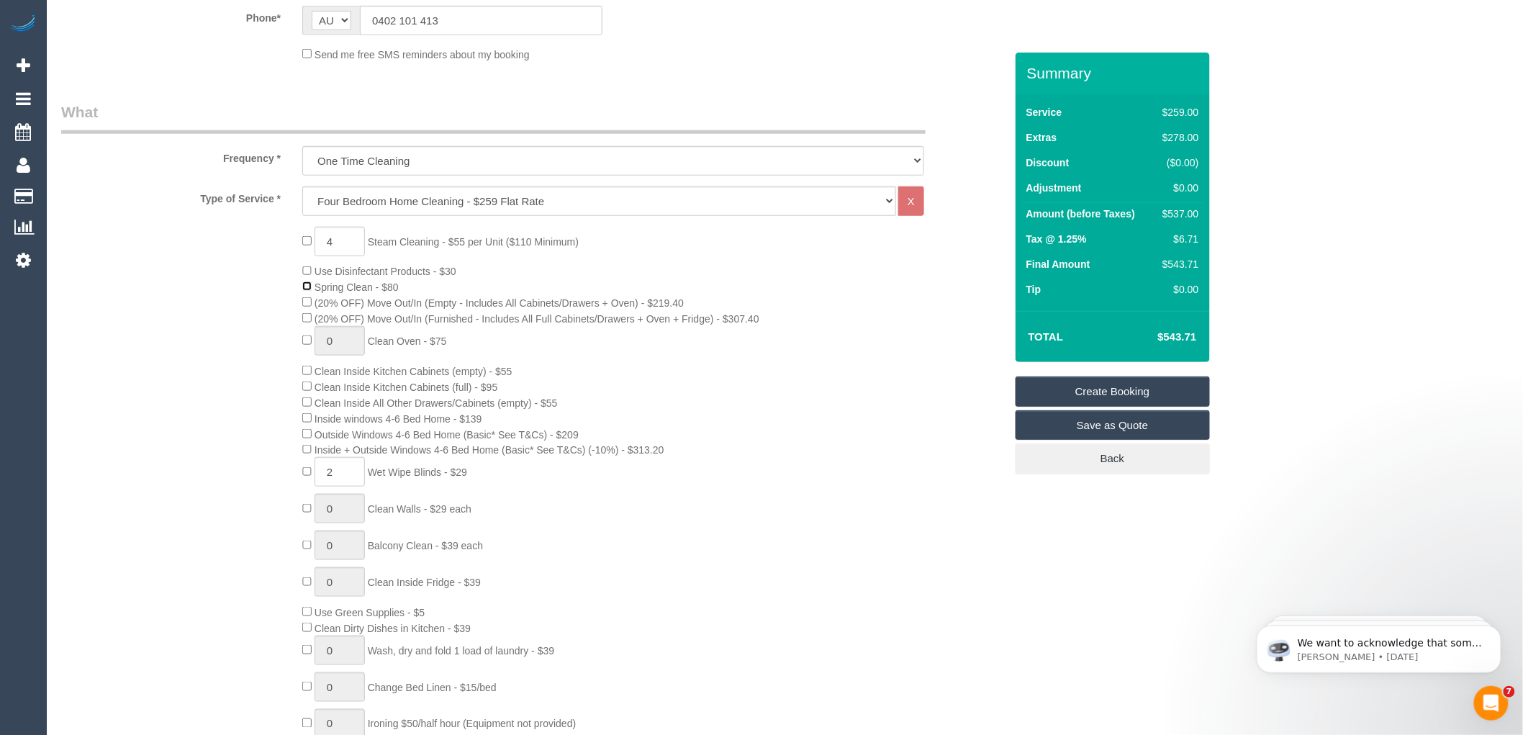
scroll to position [400, 0]
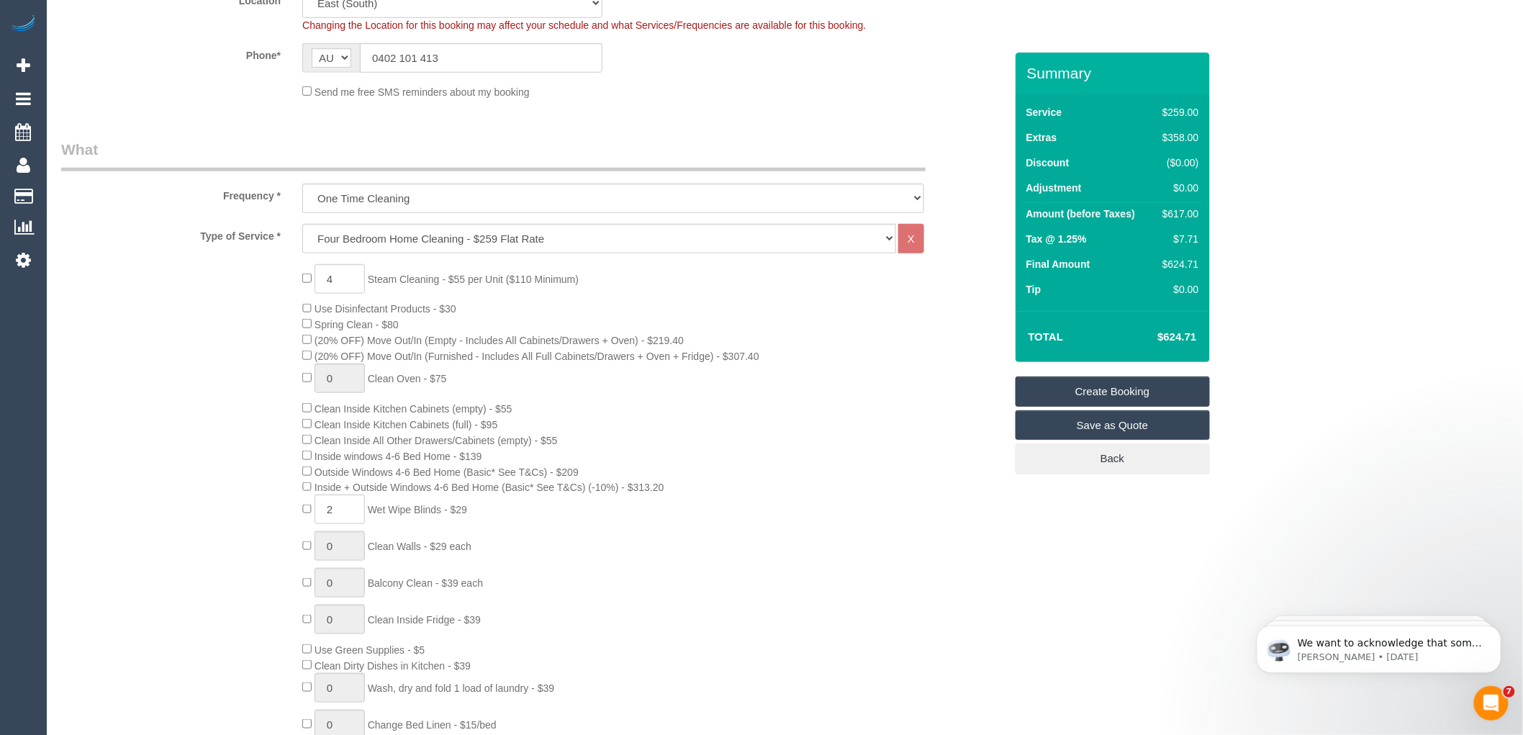
select select "spot129"
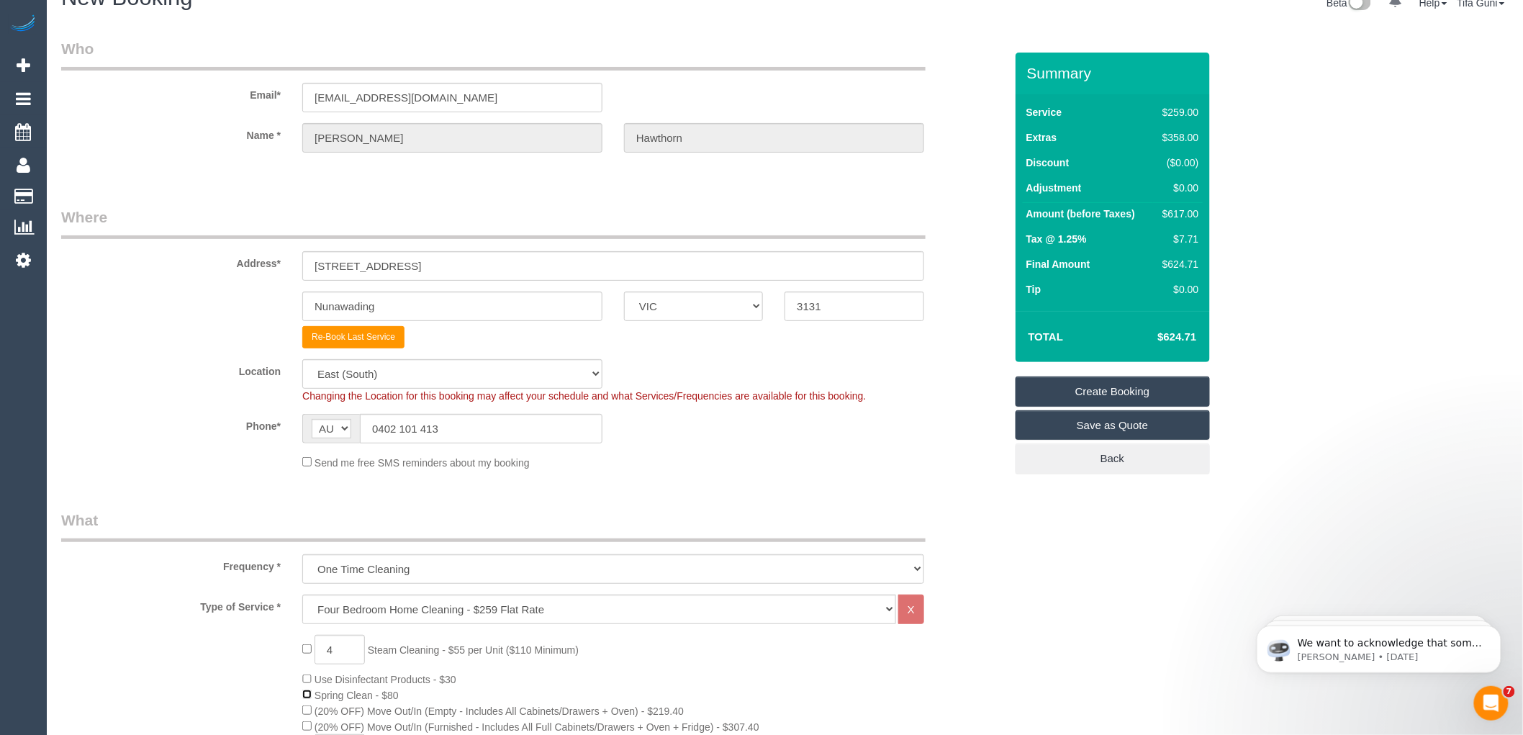
scroll to position [0, 0]
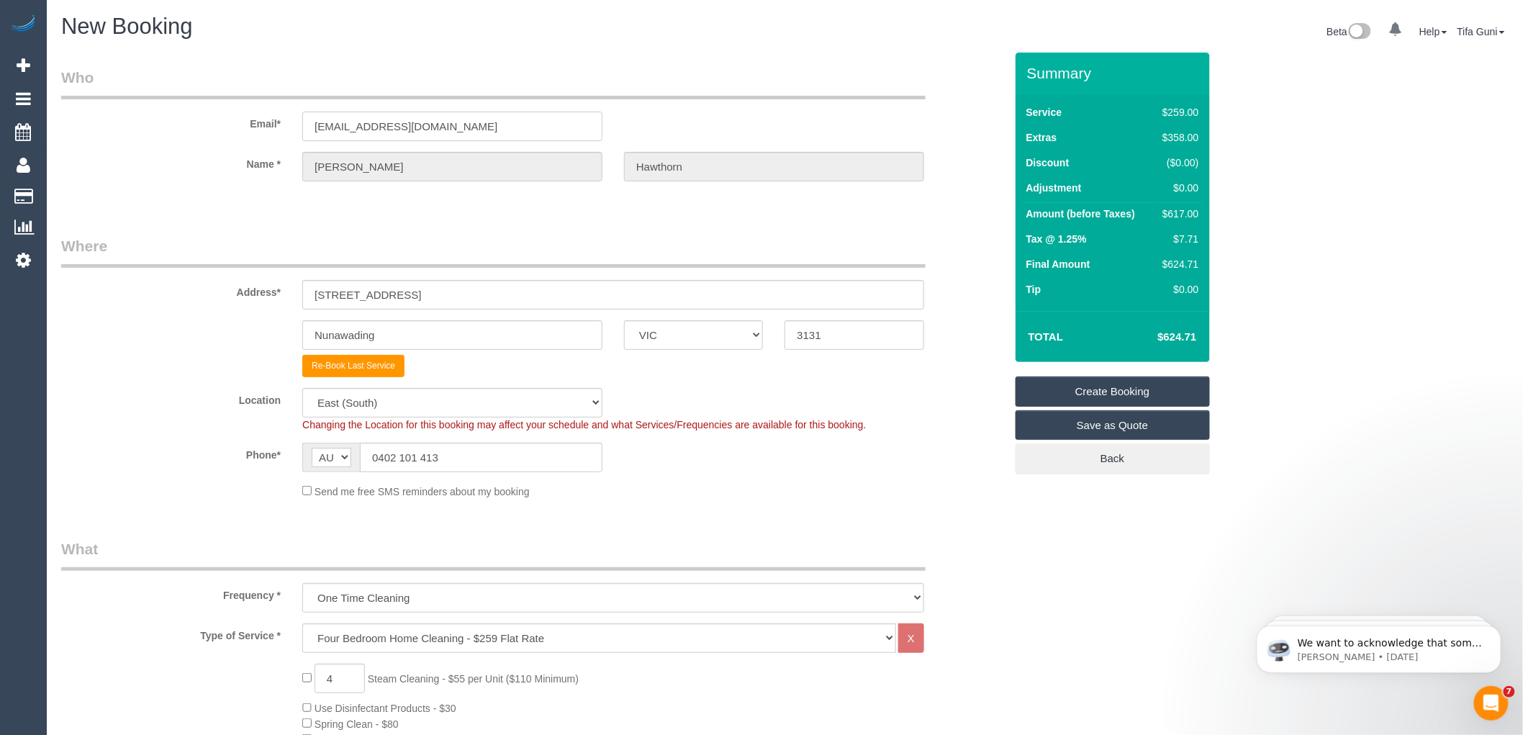
drag, startPoint x: 433, startPoint y: 127, endPoint x: 228, endPoint y: 128, distance: 204.4
click at [228, 128] on div "Email* keh19@bigpond.com" at bounding box center [532, 104] width 965 height 74
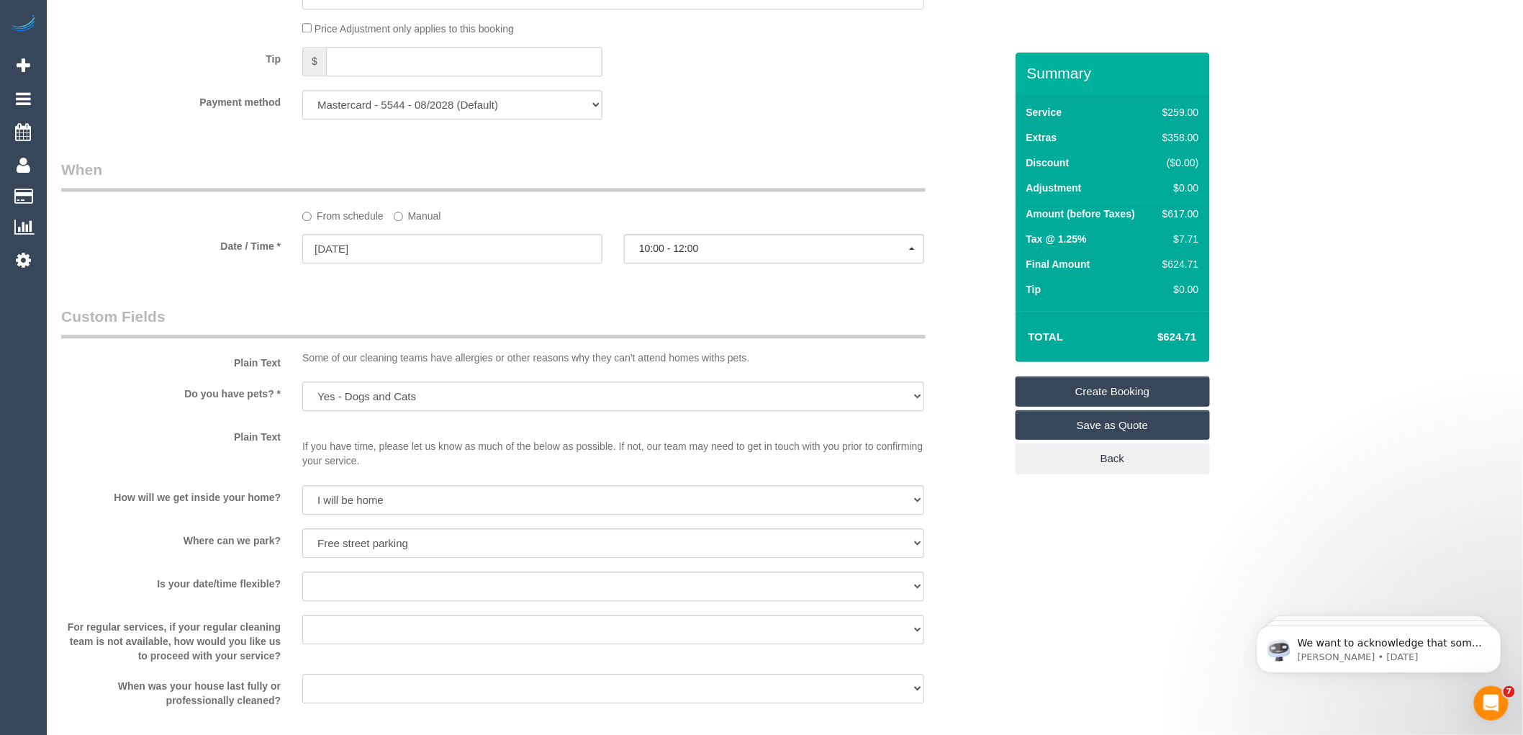
scroll to position [1440, 0]
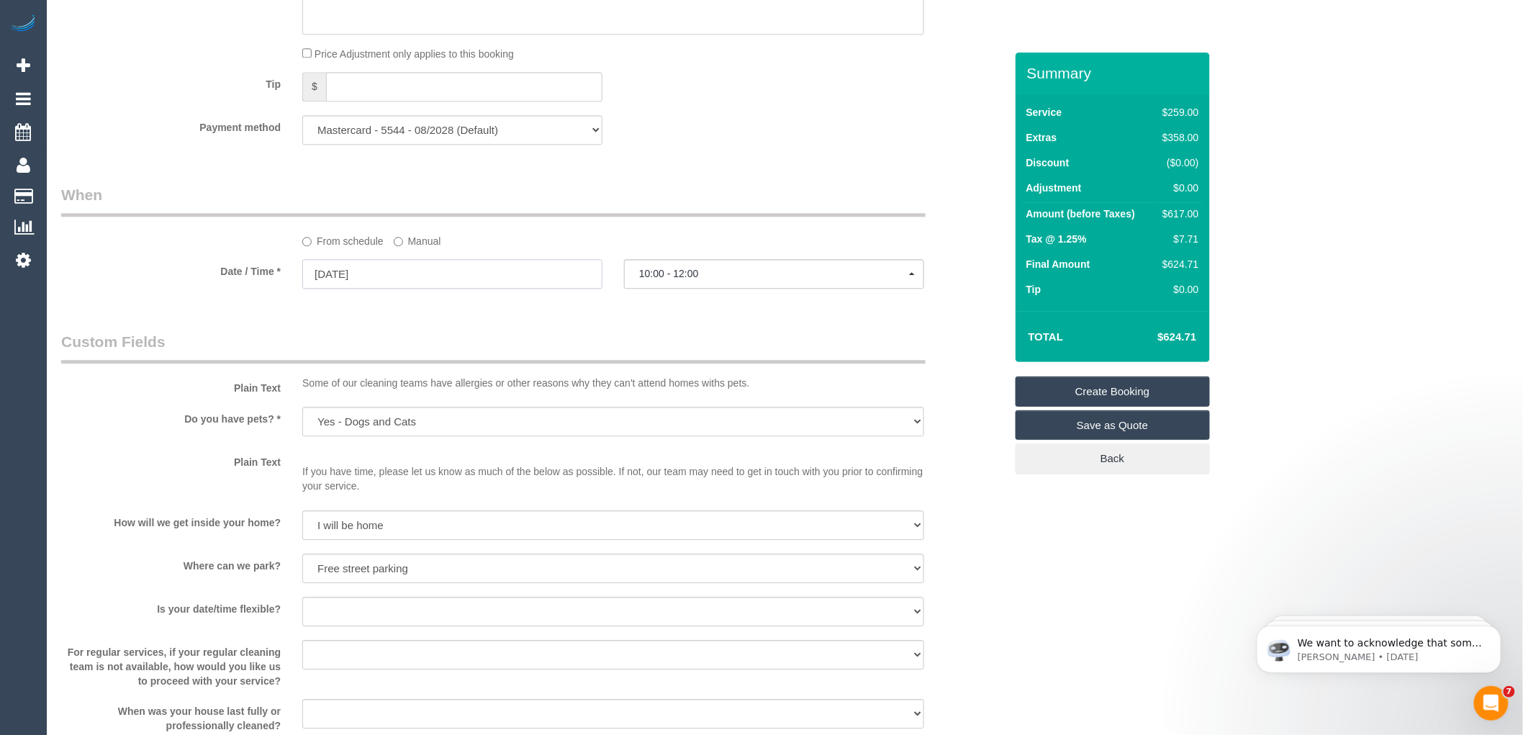
click at [428, 289] on input "05/11/2025" at bounding box center [452, 274] width 300 height 30
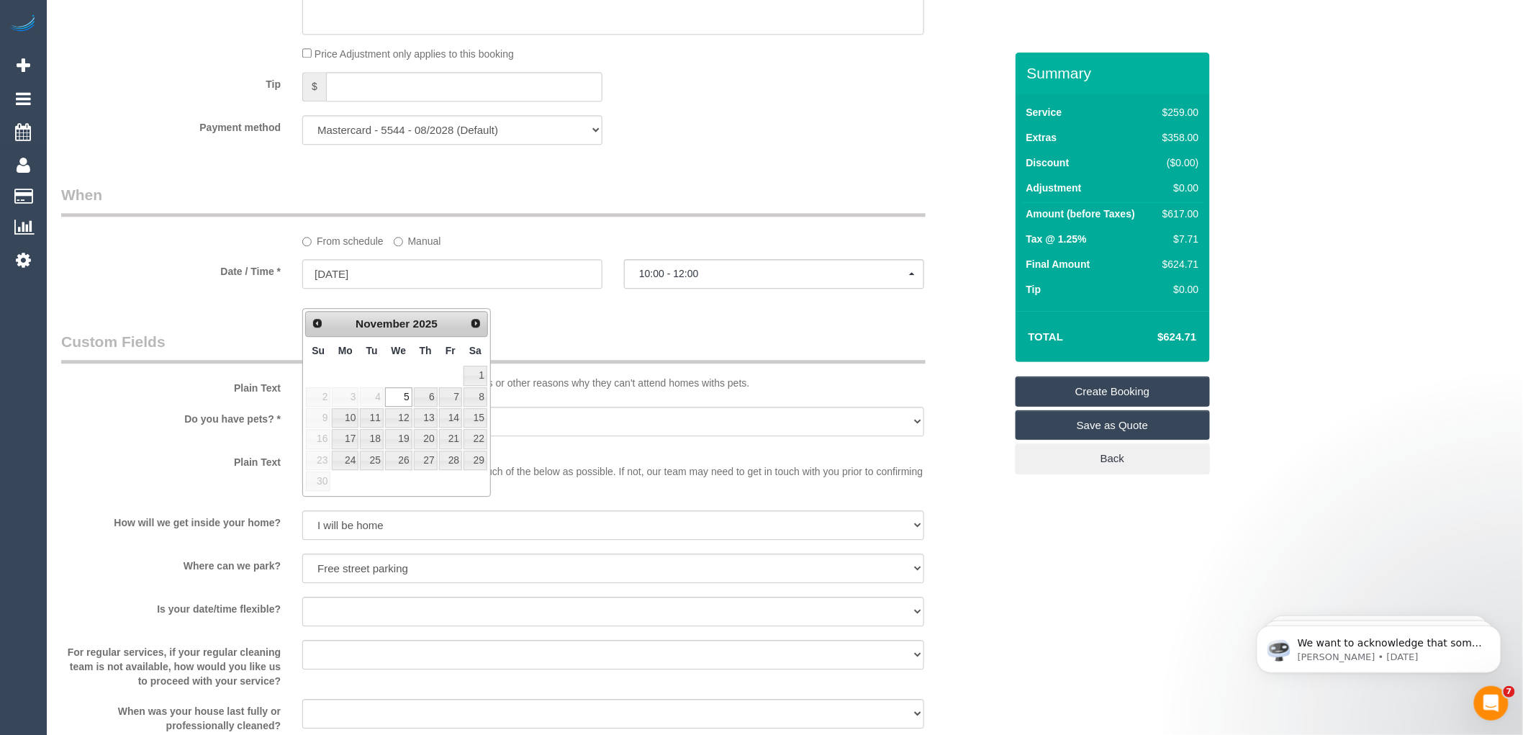
click at [1112, 389] on link "Create Booking" at bounding box center [1113, 391] width 194 height 30
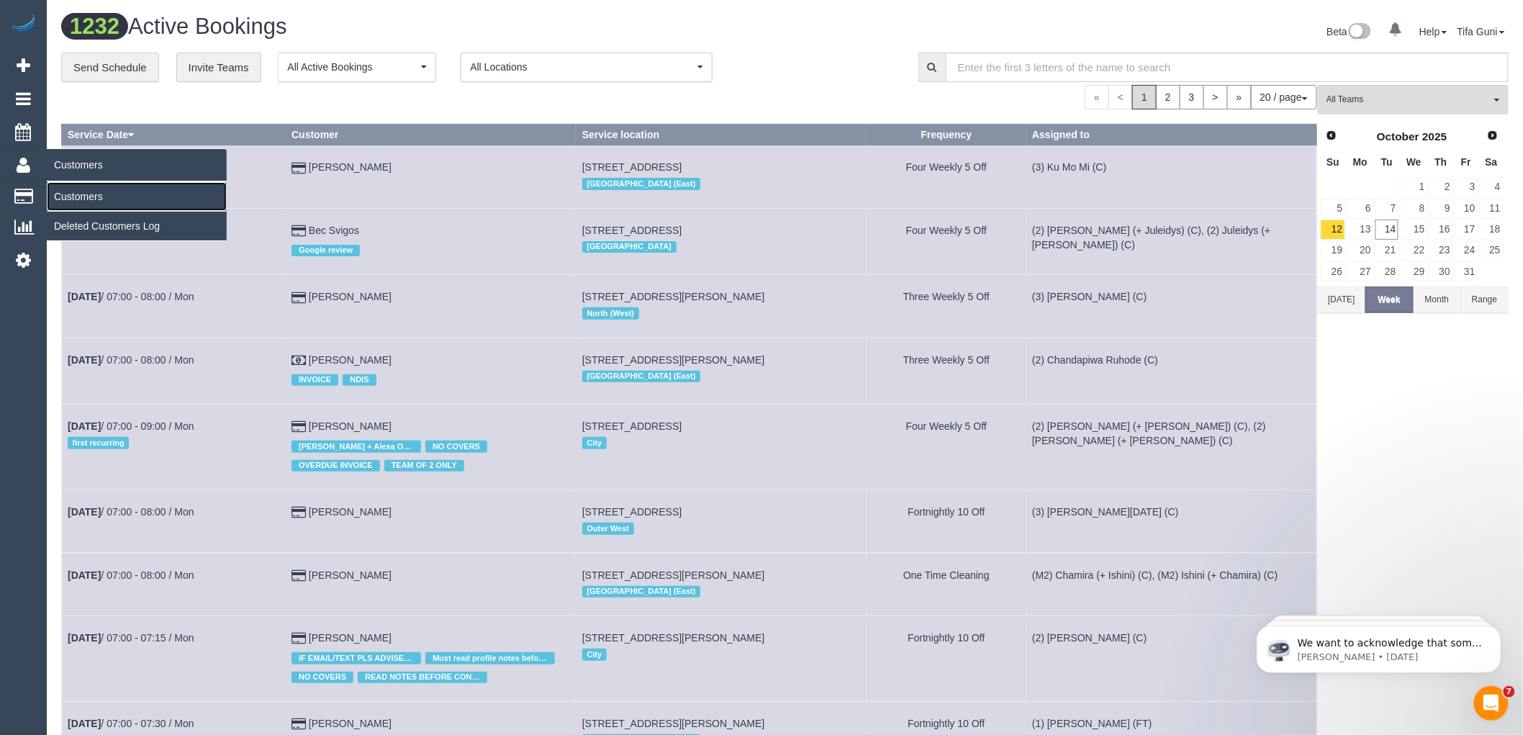
click at [104, 199] on link "Customers" at bounding box center [137, 196] width 180 height 29
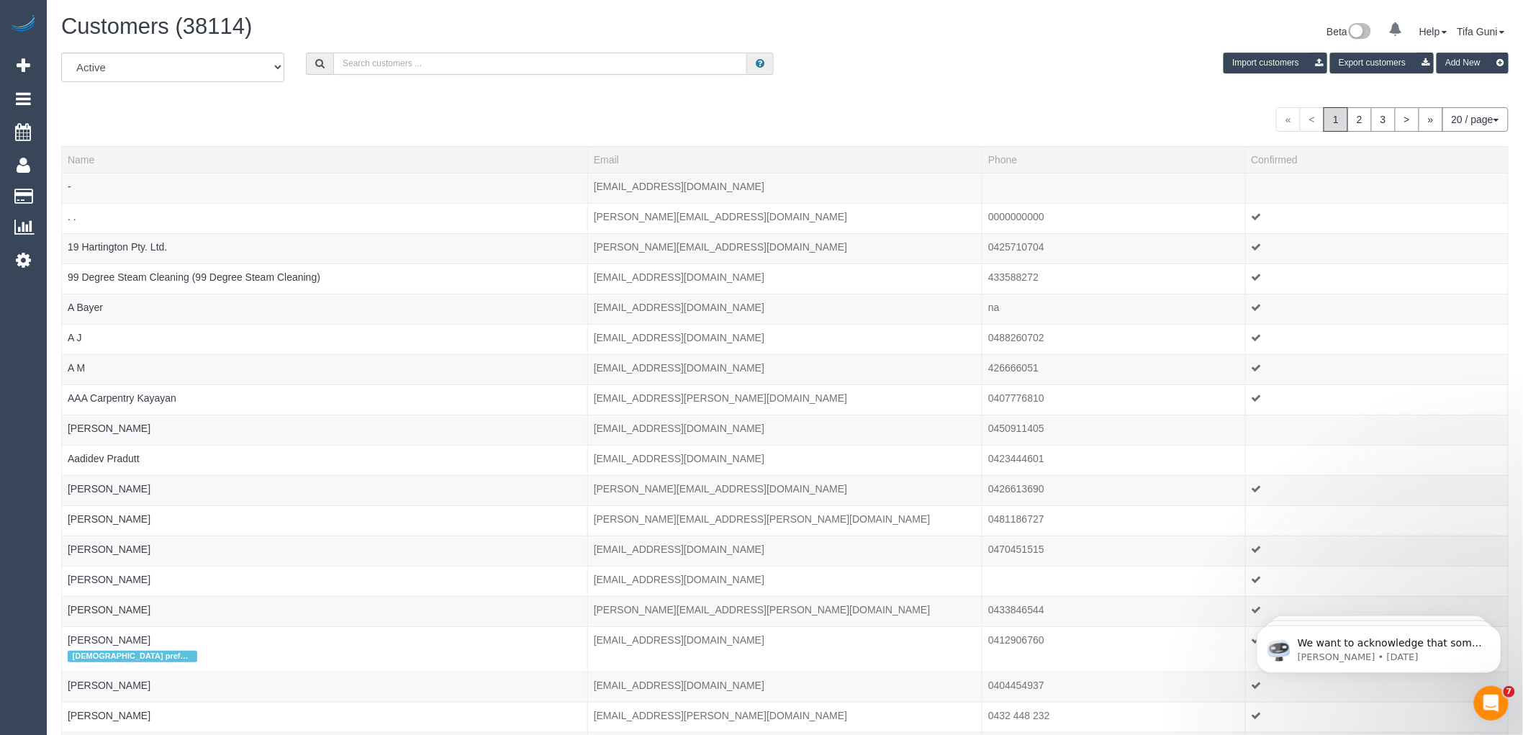
paste input "keh19@bigpond.com"
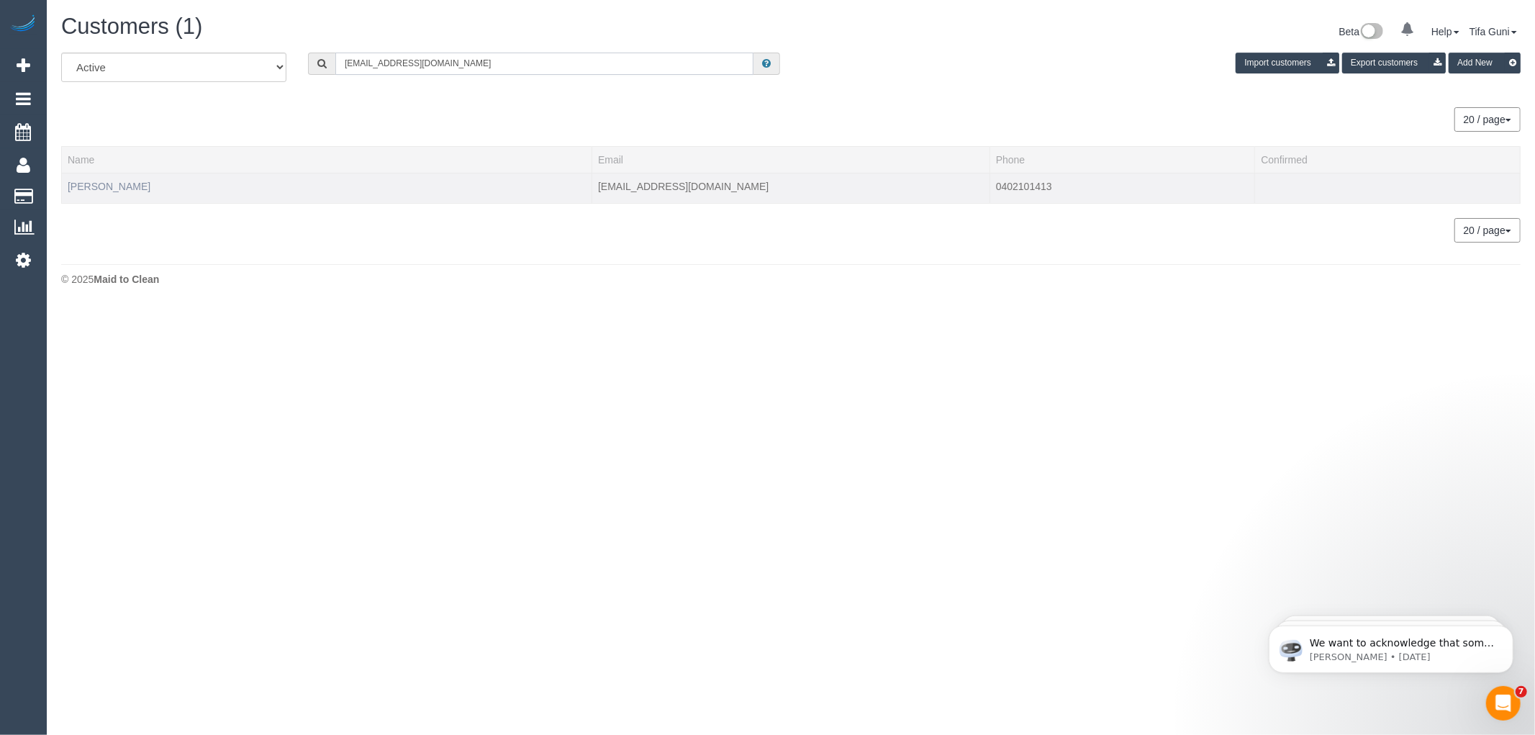
type input "keh19@bigpond.com"
click at [103, 187] on link "Karen Hawthorn" at bounding box center [109, 187] width 83 height 12
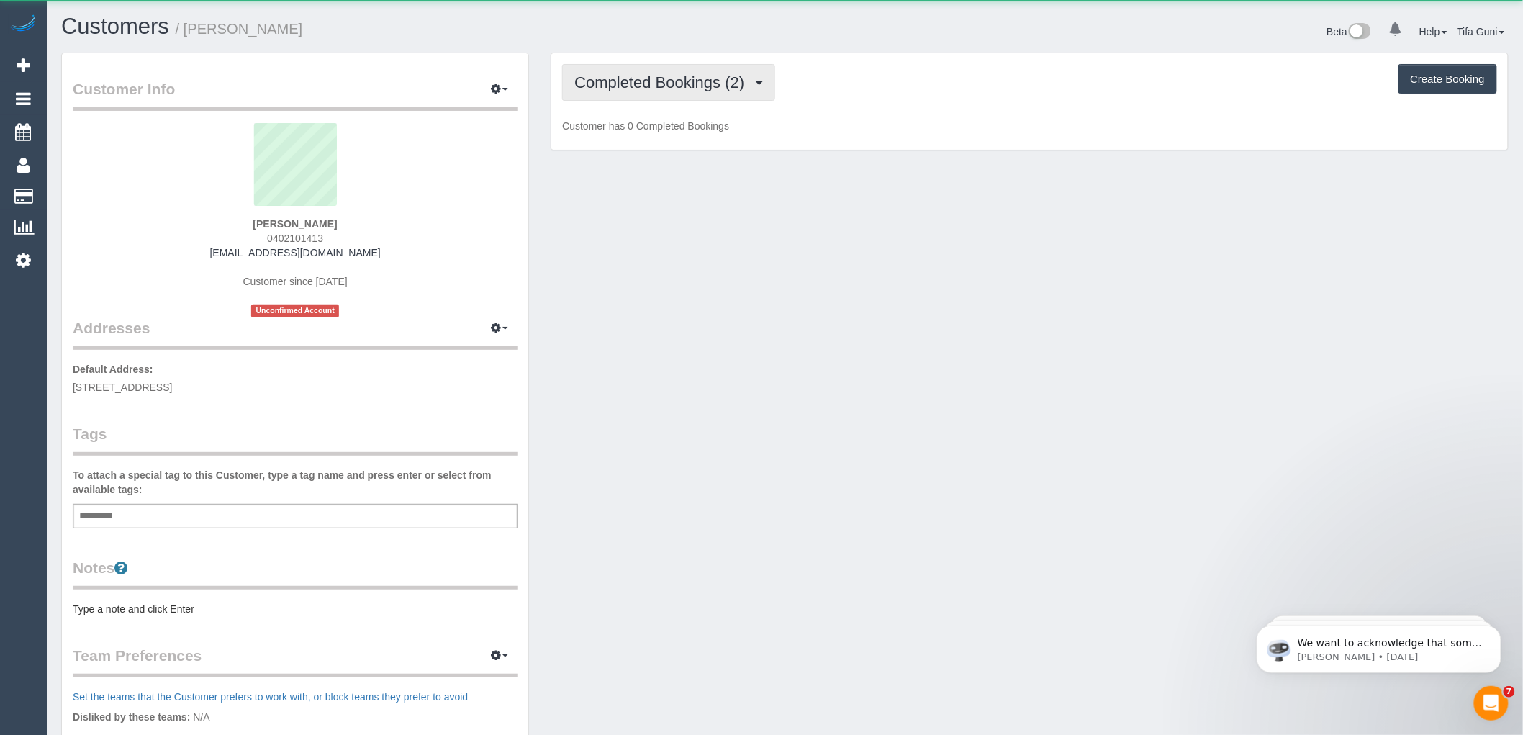
click at [666, 83] on span "Completed Bookings (2)" at bounding box center [662, 82] width 177 height 18
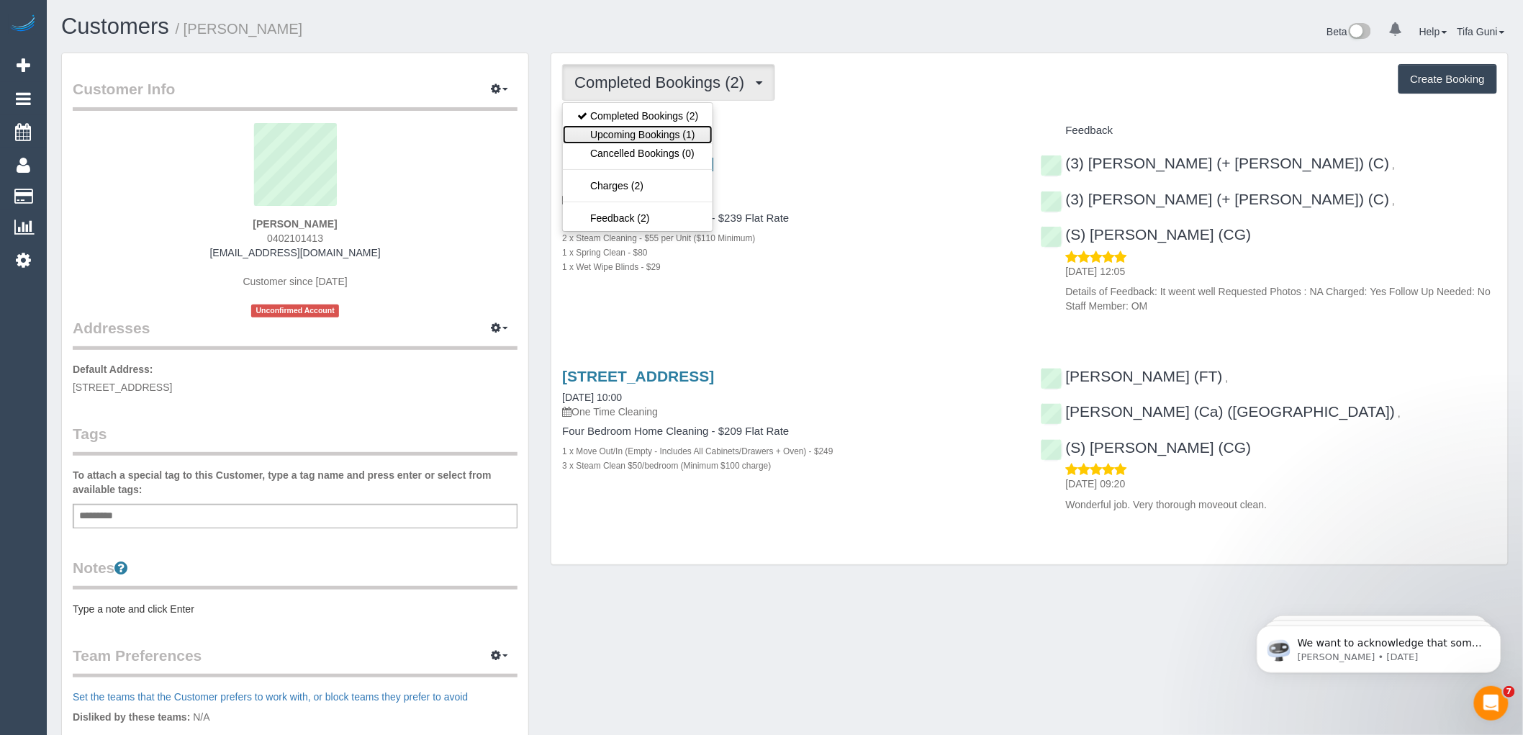
click at [667, 133] on link "Upcoming Bookings (1)" at bounding box center [638, 134] width 150 height 19
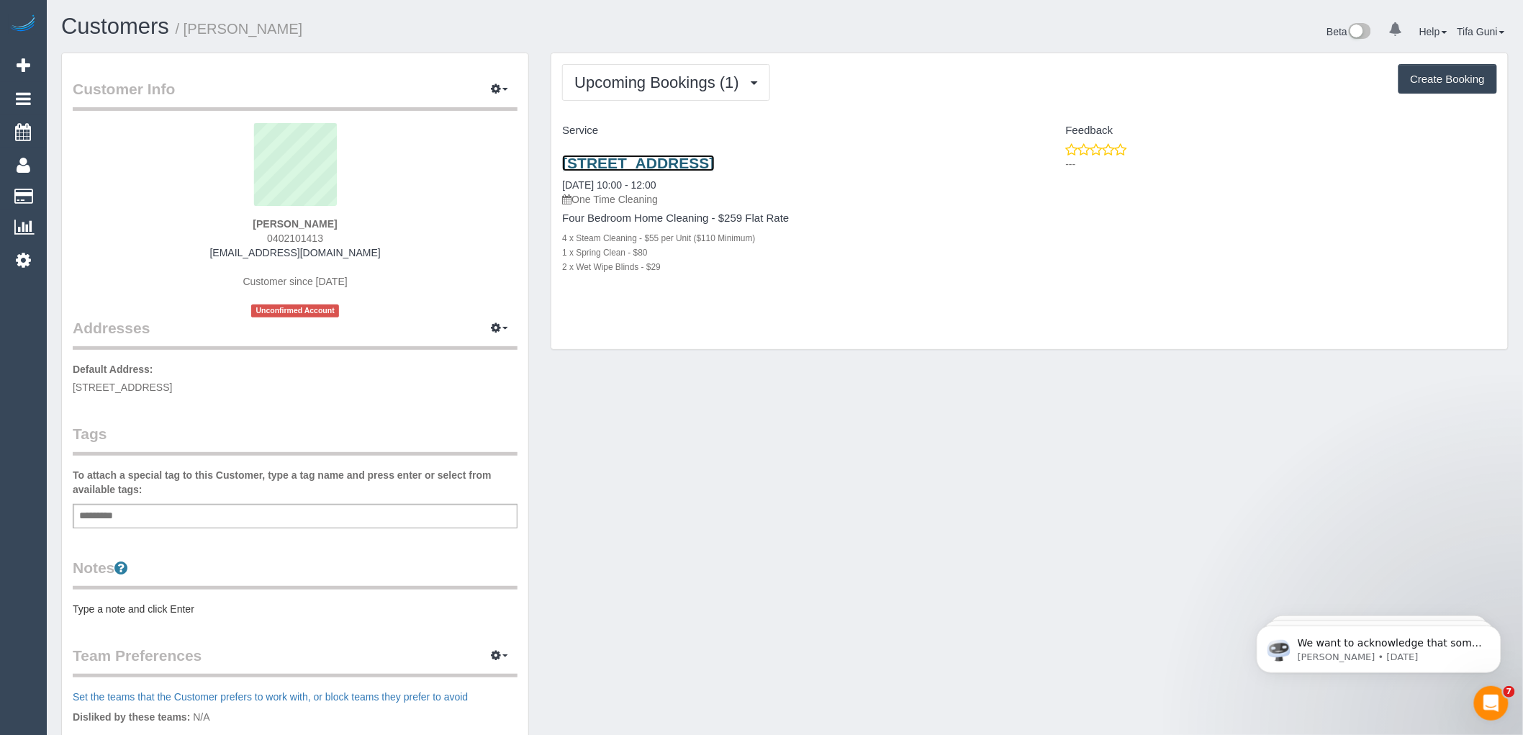
click at [667, 166] on link "9 Ravenswood Court, Nunawading, VIC 3131" at bounding box center [638, 163] width 152 height 17
click at [692, 96] on button "Upcoming Bookings (1)" at bounding box center [666, 82] width 208 height 37
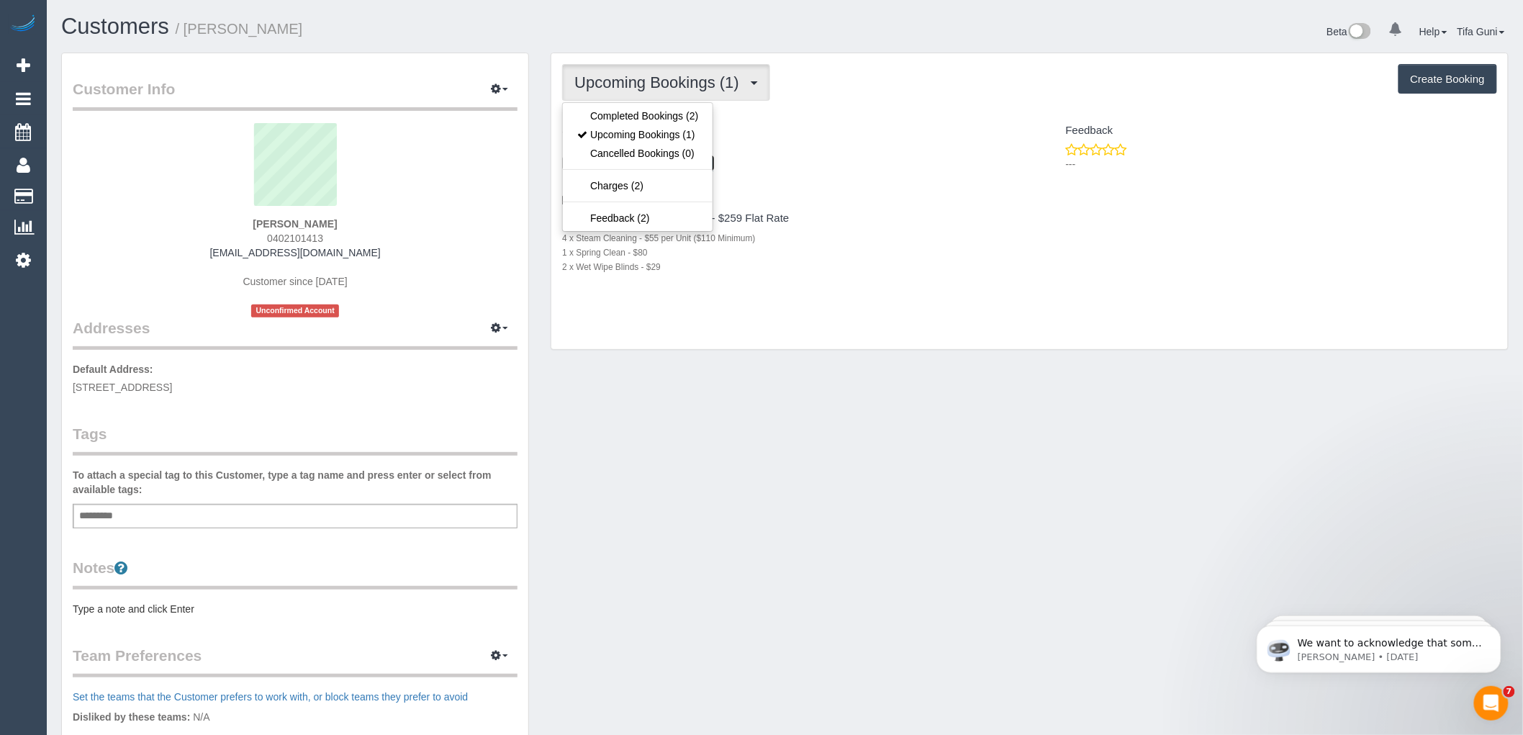
click at [714, 160] on link "9 Ravenswood Court, Nunawading, VIC 3131" at bounding box center [638, 163] width 152 height 17
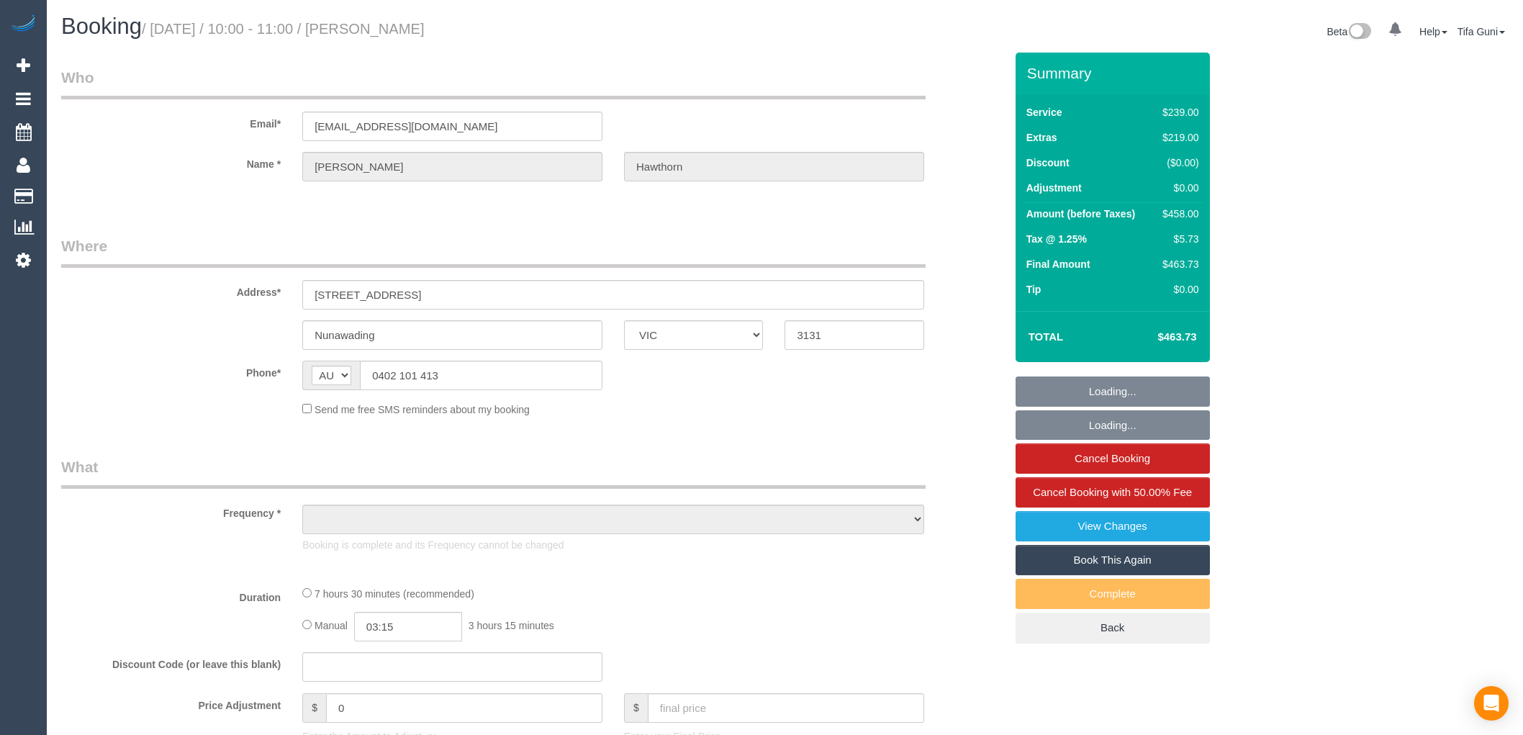
select select "VIC"
select select "string:stripe-pm_1JXcgx2GScqysDRVNwIzJ32W"
select select "number:28"
select select "number:14"
select select "number:19"
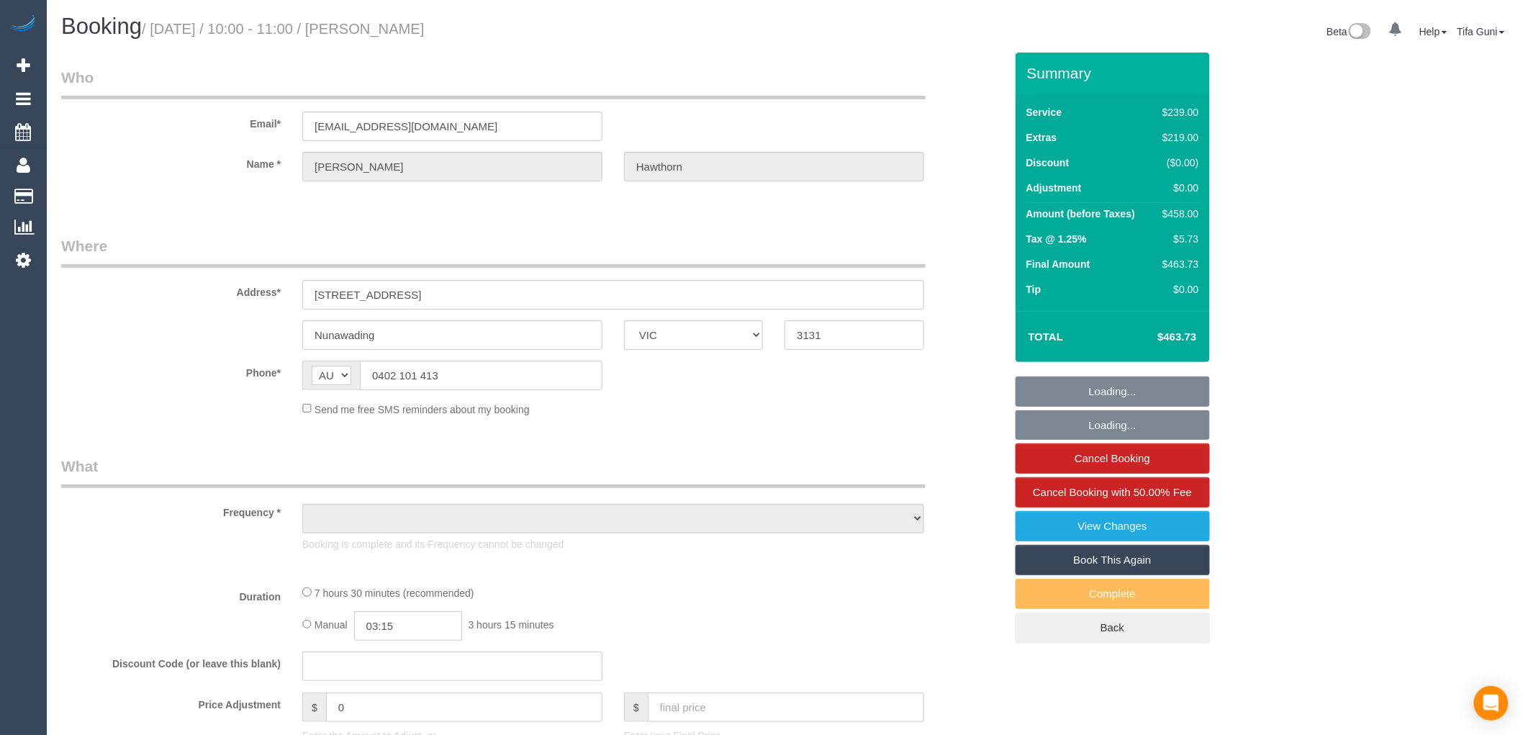
select select "number:25"
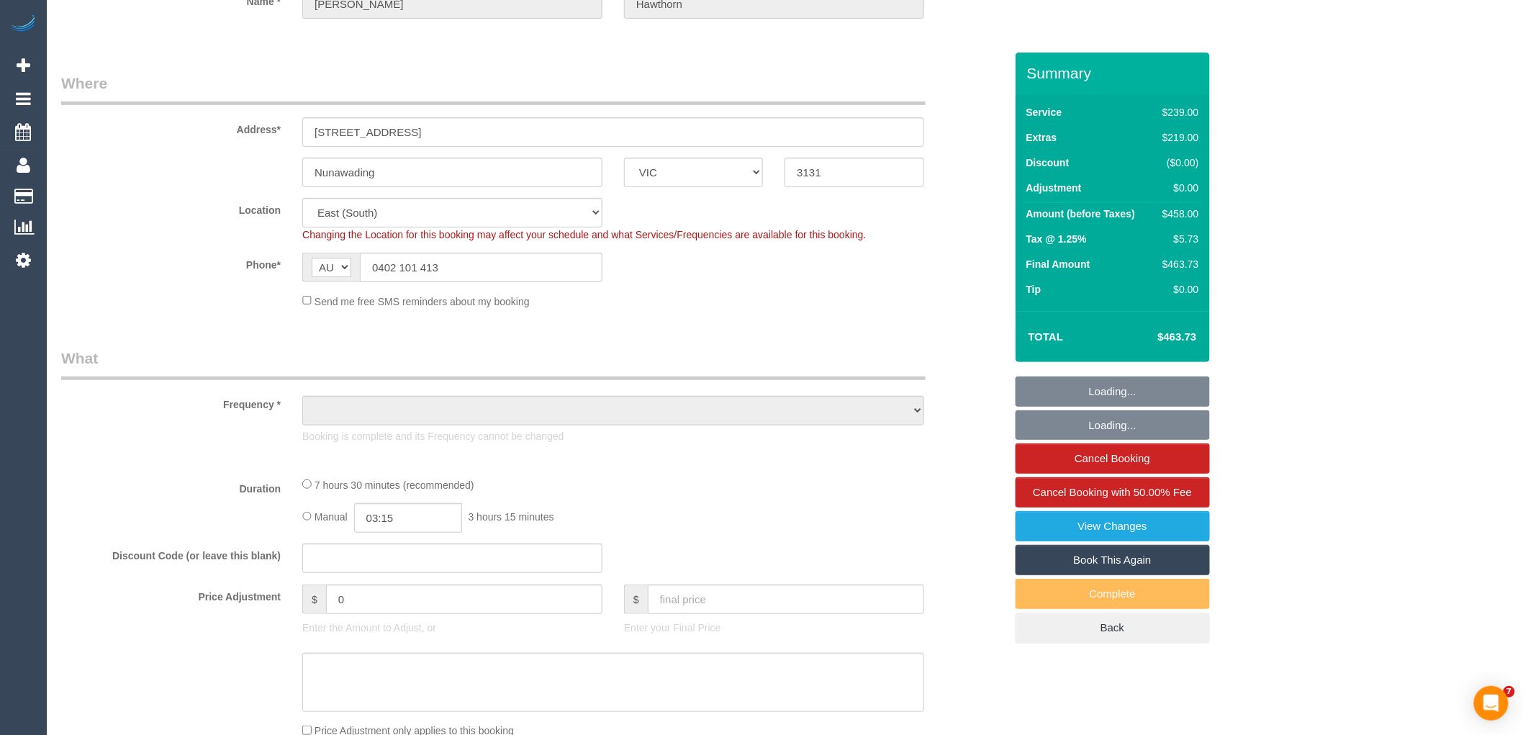
select select "object:1290"
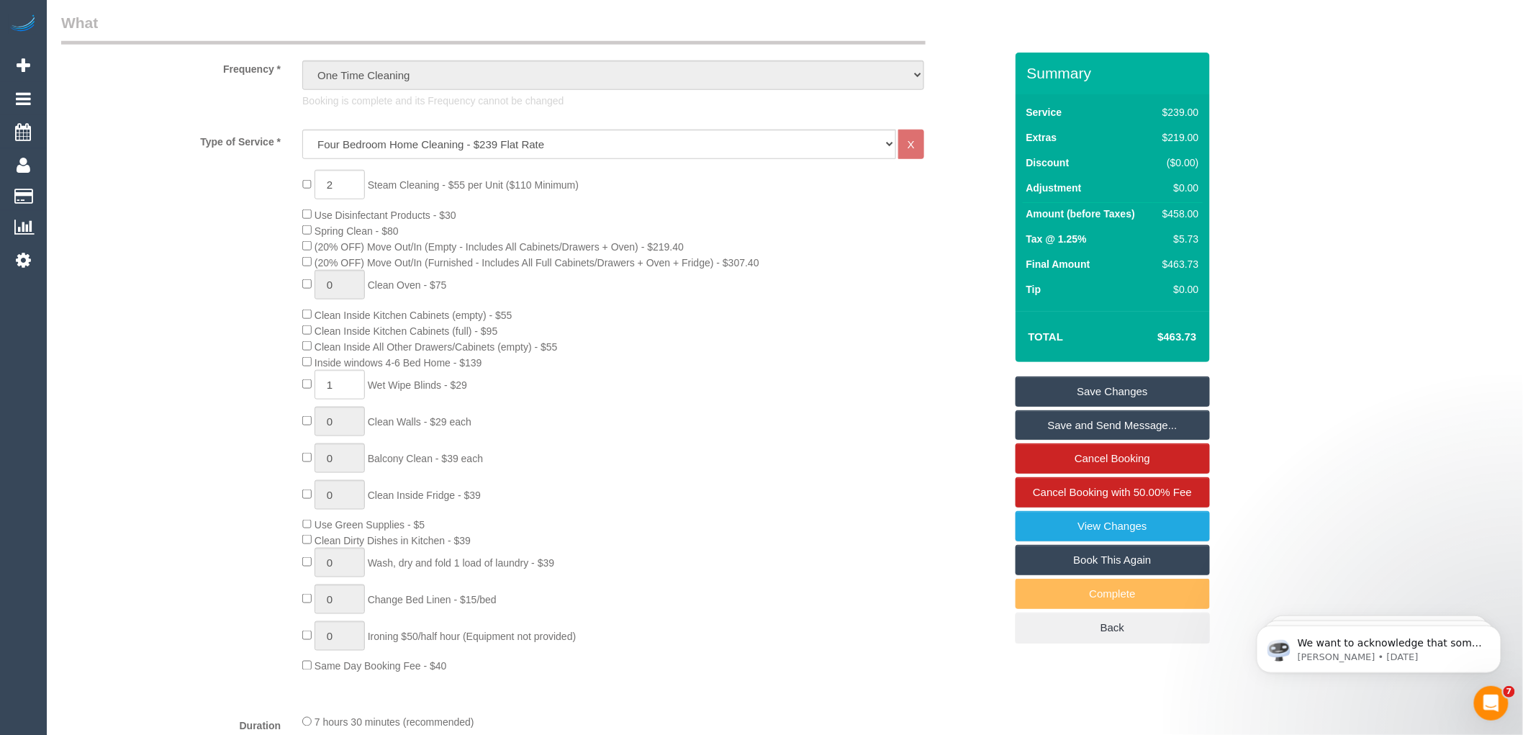
scroll to position [400, 0]
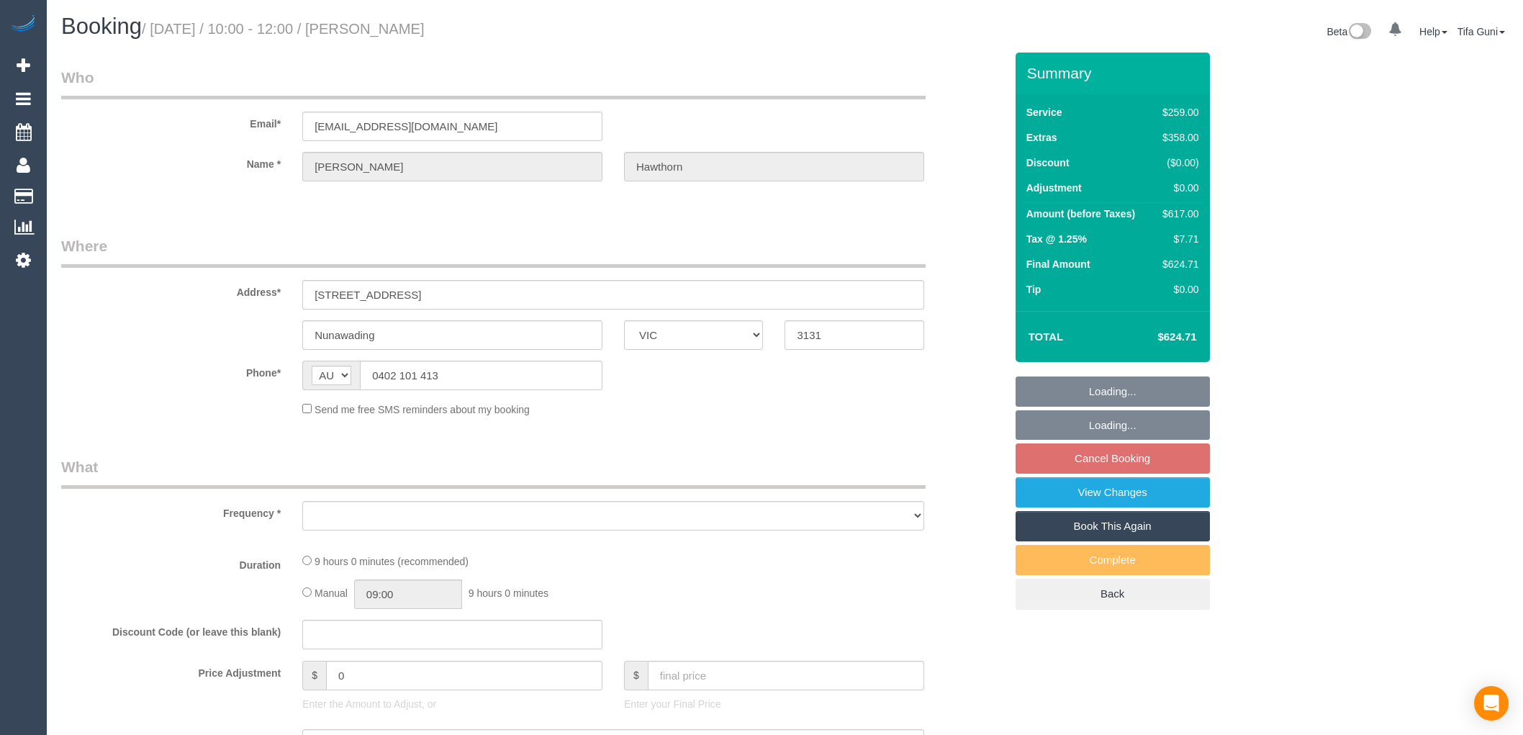
select select "VIC"
select select "object:522"
select select "string:stripe-pm_1JXcgx2GScqysDRVNwIzJ32W"
select select "number:30"
select select "number:14"
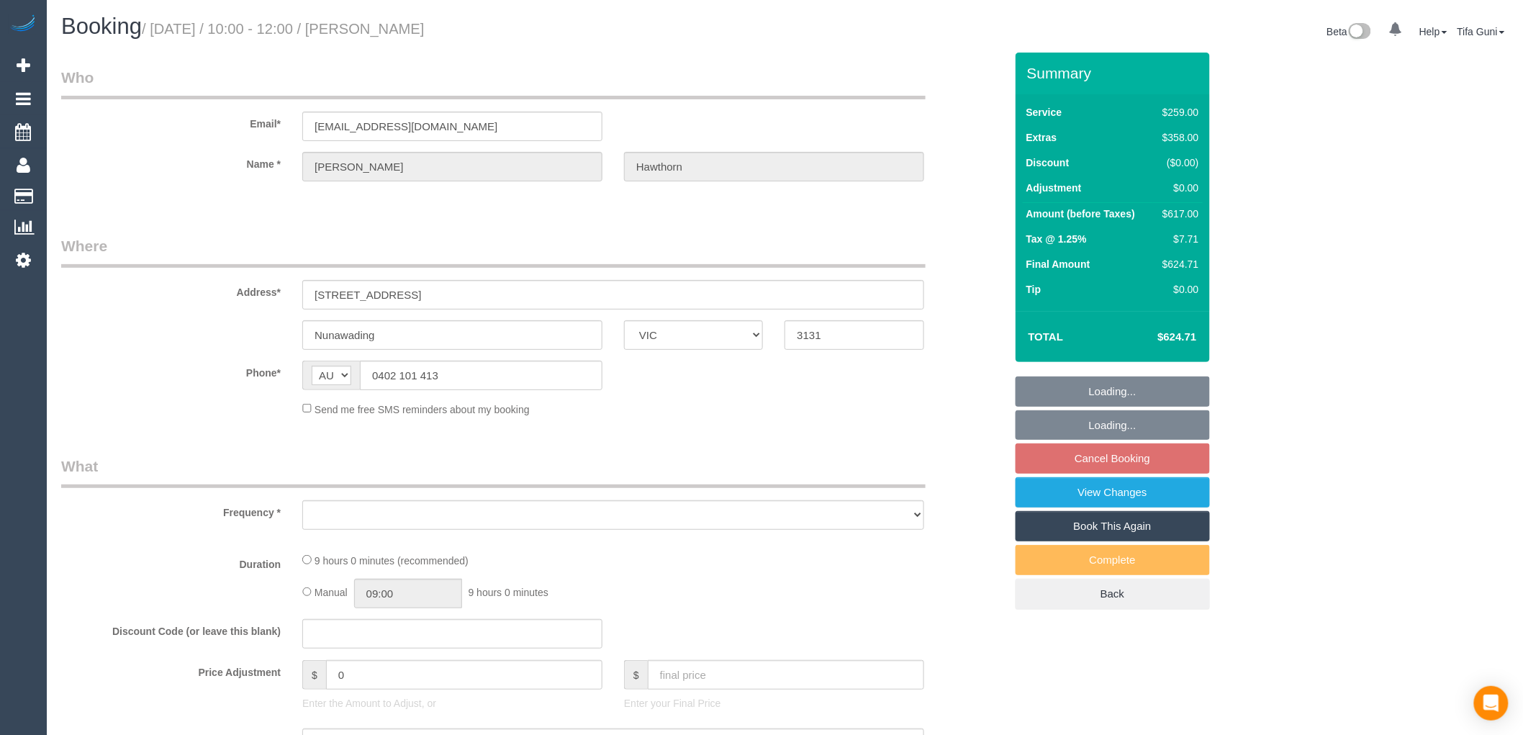
select select "number:19"
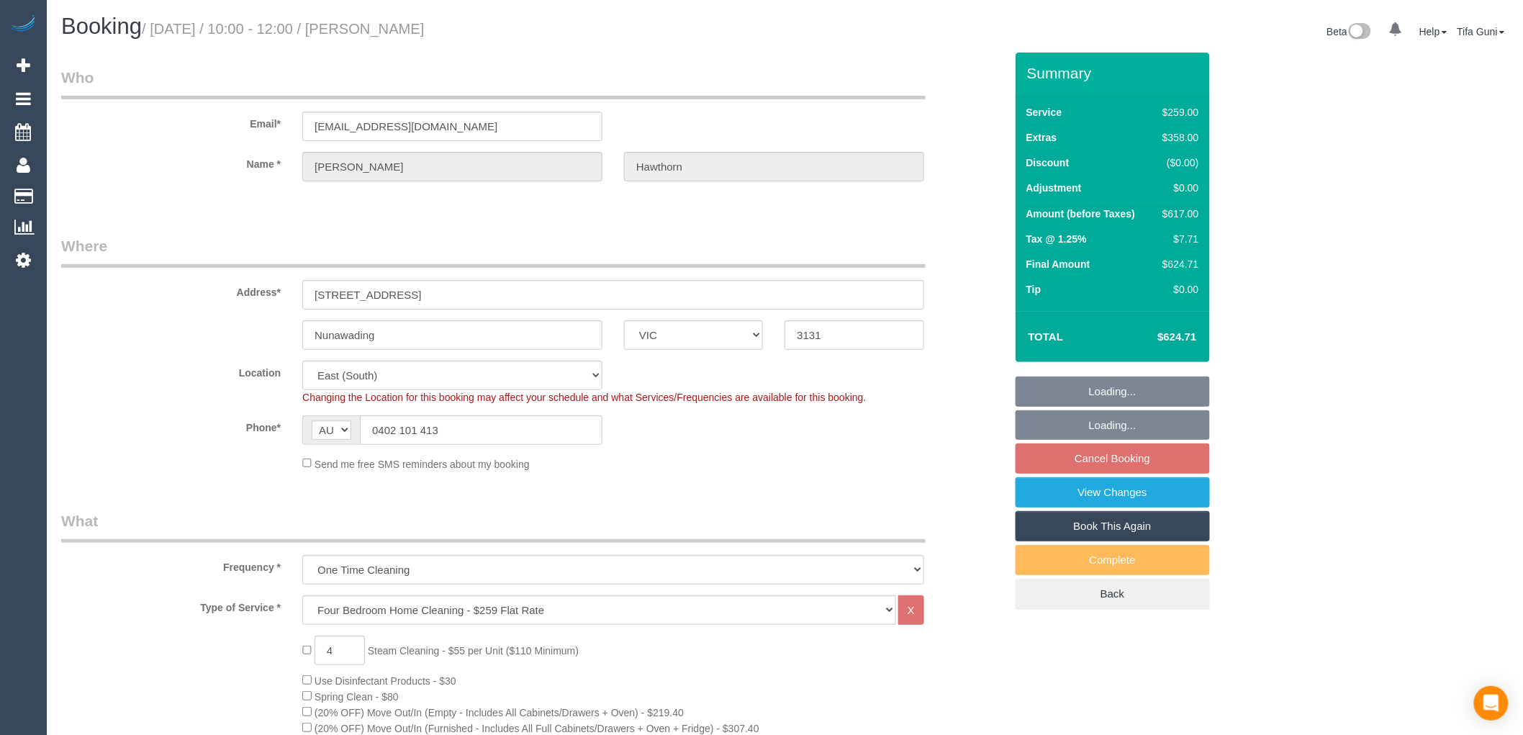
select select "object:777"
select select "spot3"
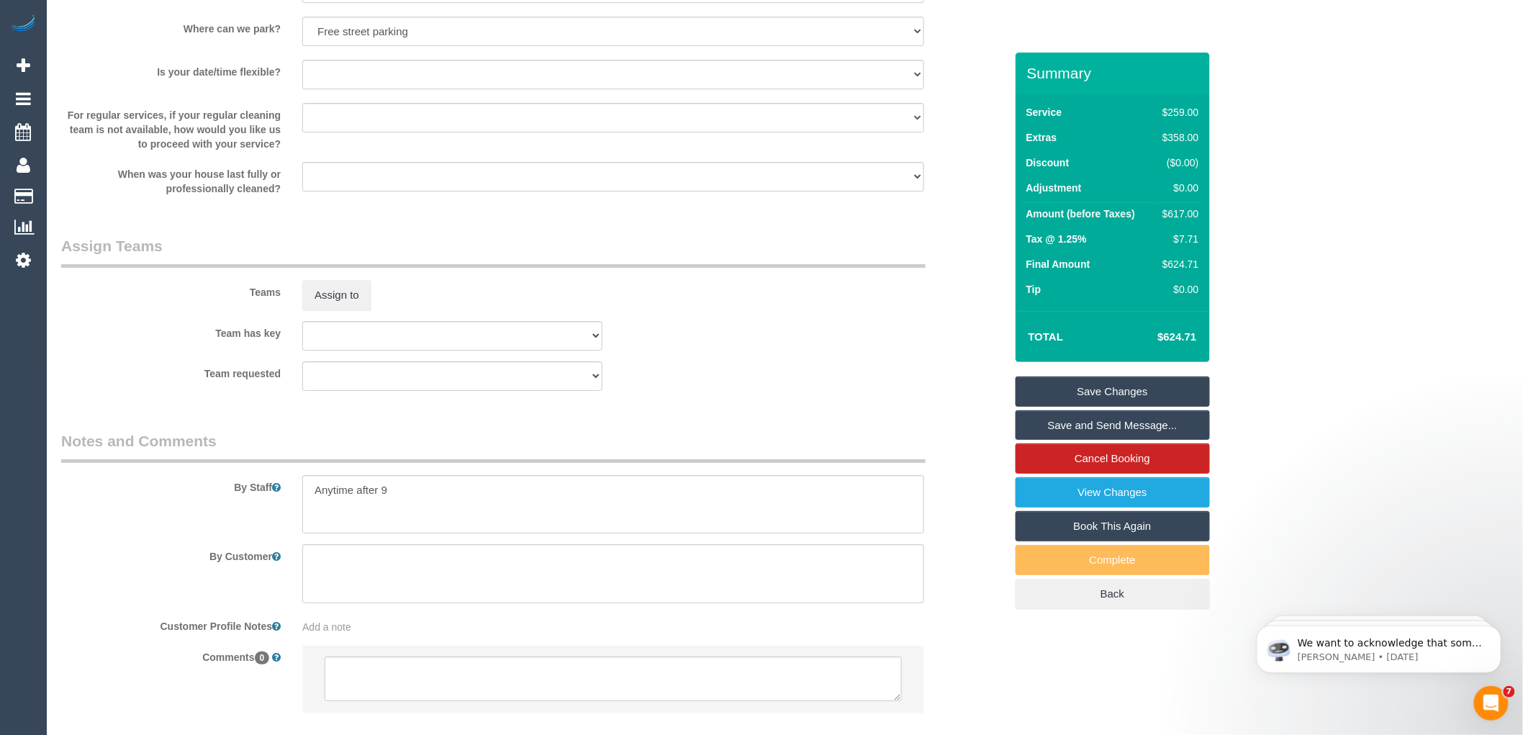
scroll to position [2050, 0]
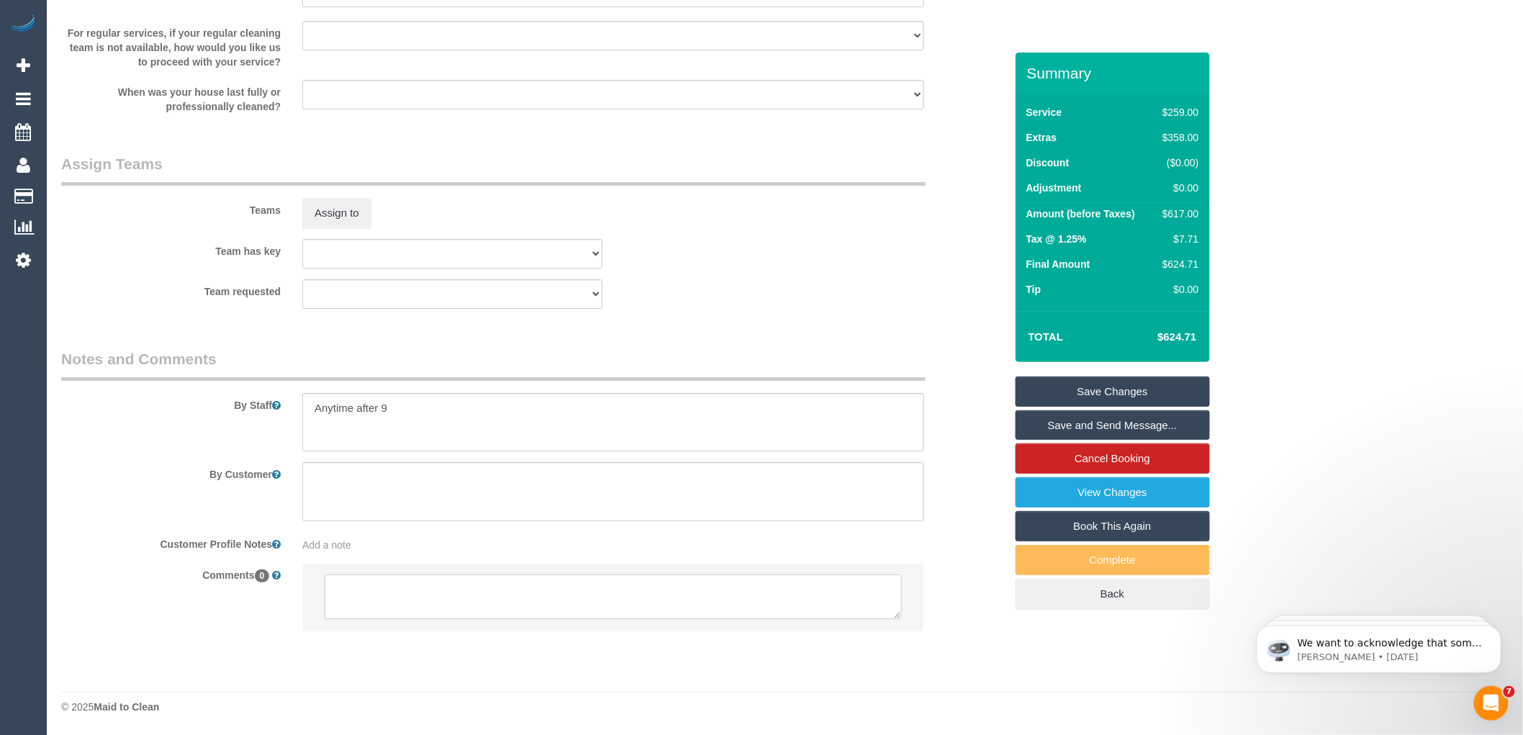
click at [415, 591] on textarea at bounding box center [613, 596] width 577 height 45
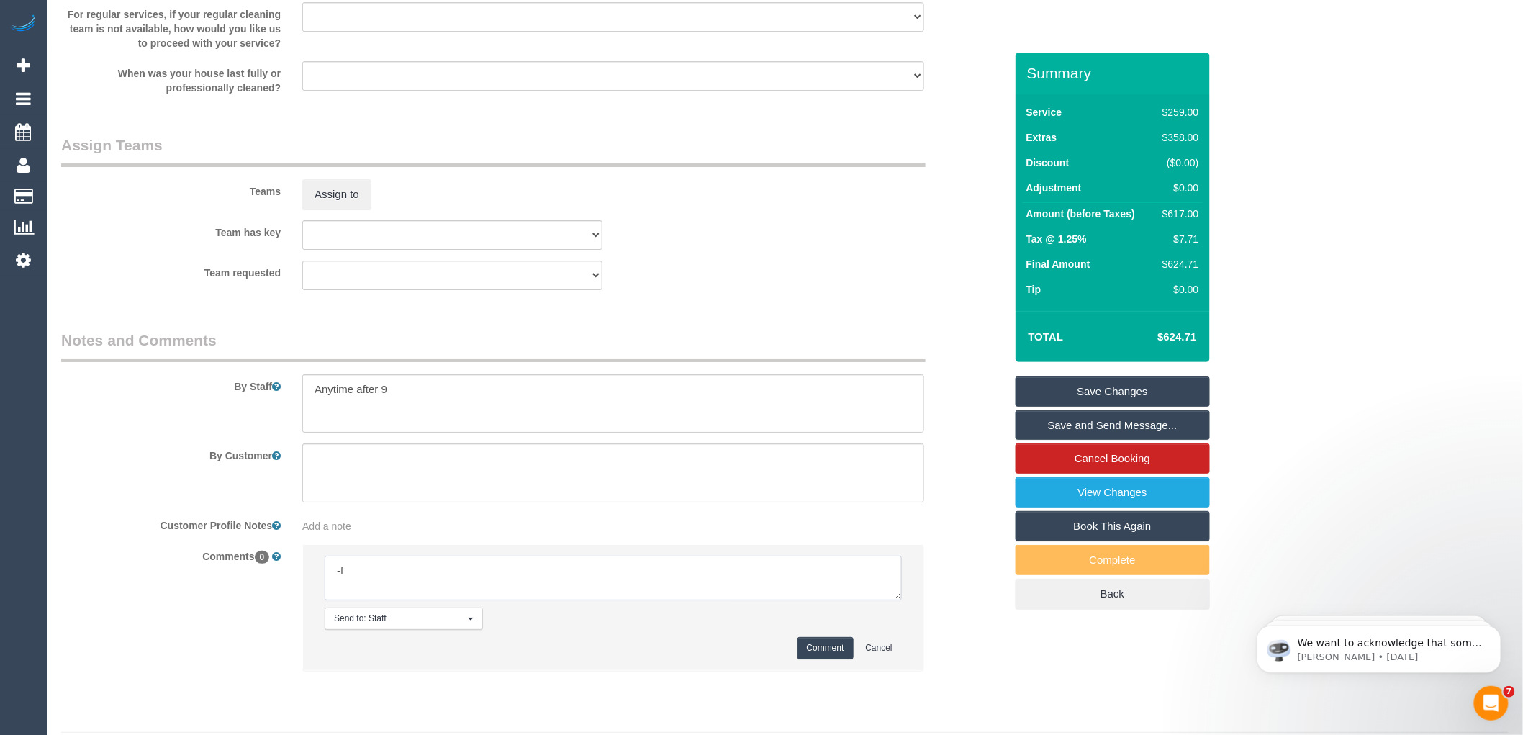
type textarea "-"
paste textarea "Flexibility dates: Flexibility times: Notes: knows we need to review Contact vi…"
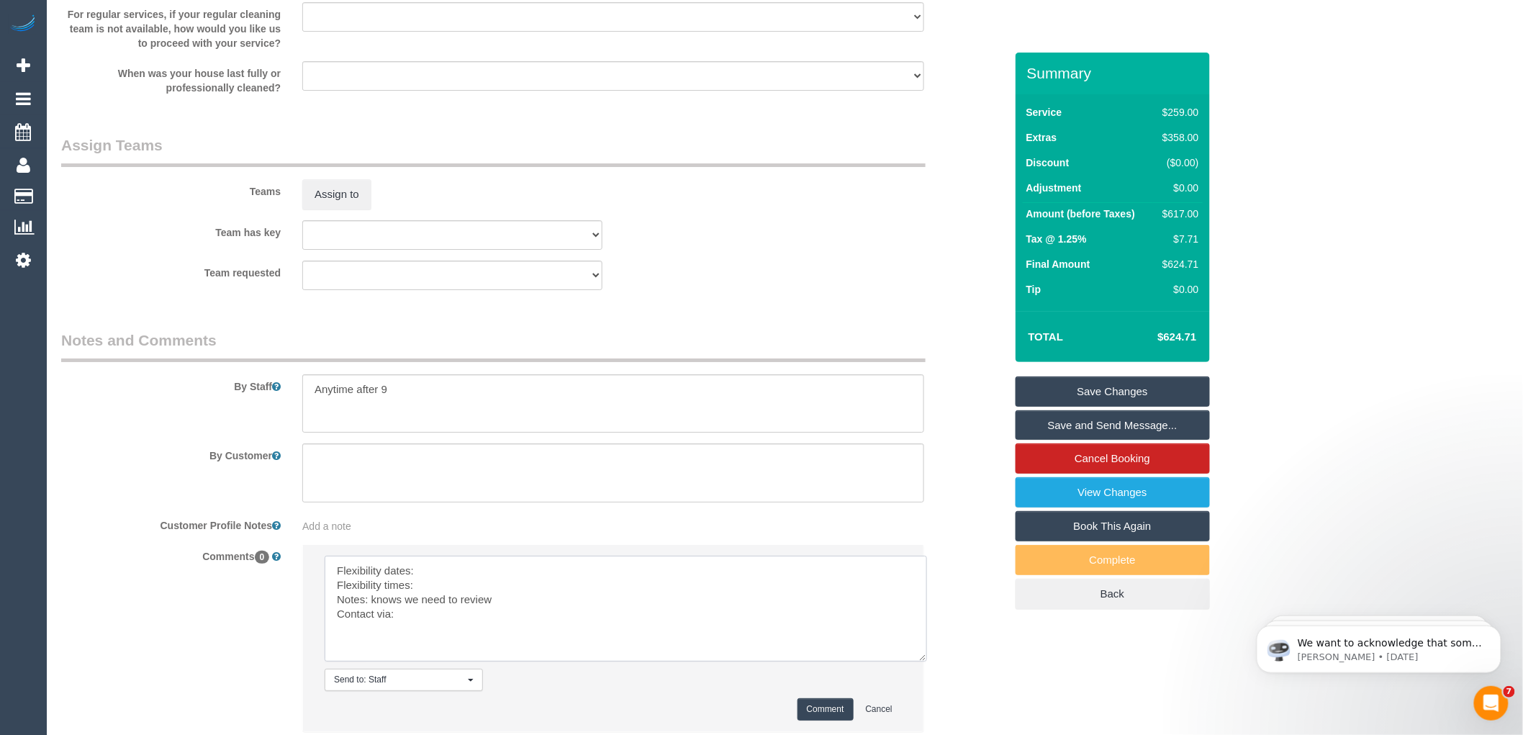
drag, startPoint x: 895, startPoint y: 615, endPoint x: 918, endPoint y: 700, distance: 88.7
click at [927, 662] on textarea at bounding box center [626, 609] width 602 height 106
click at [452, 588] on textarea at bounding box center [633, 622] width 616 height 132
click at [443, 600] on textarea at bounding box center [633, 622] width 616 height 132
click at [425, 631] on textarea at bounding box center [633, 622] width 616 height 132
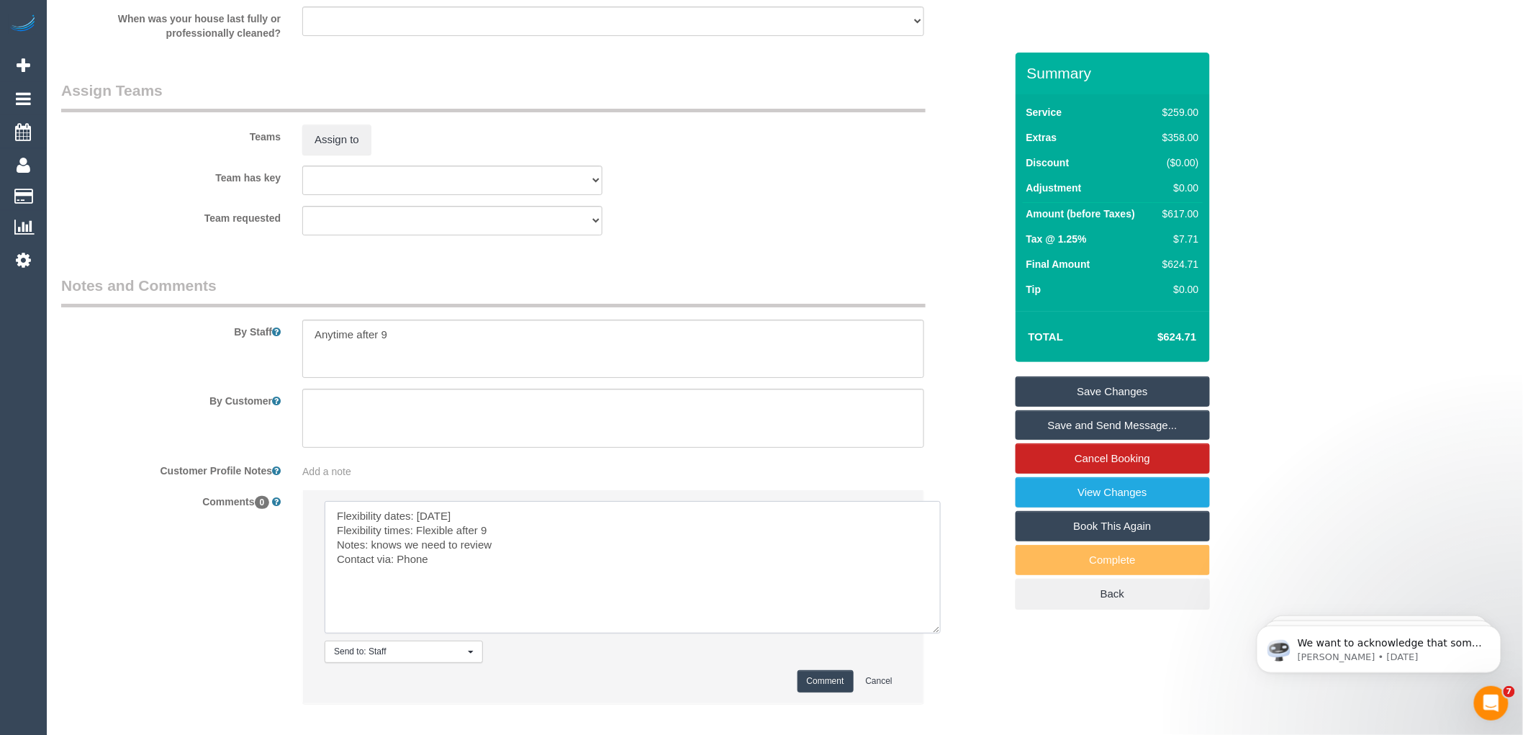
scroll to position [2198, 0]
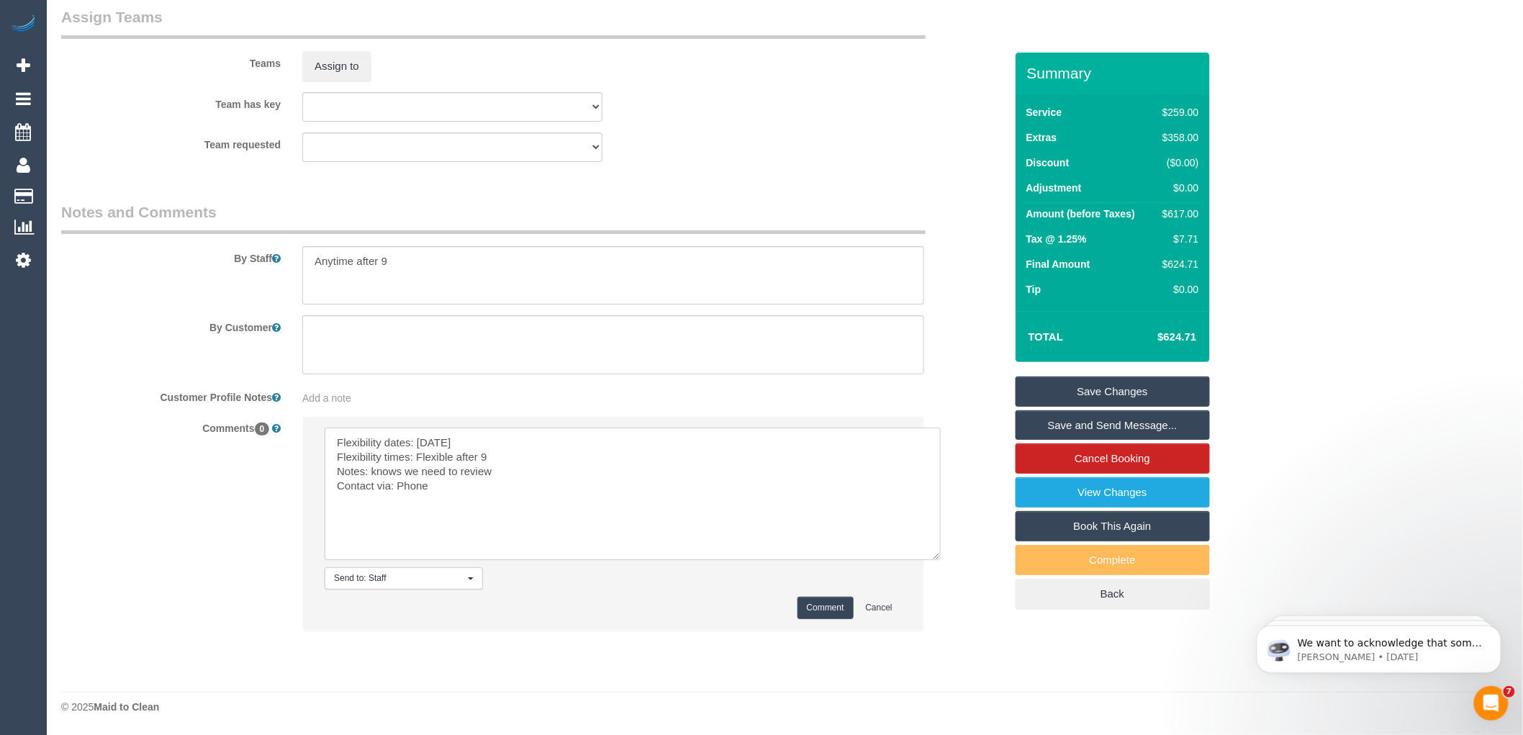
type textarea "Flexibility dates: Wednesday Flexibility times: Flexible after 9 Notes: knows w…"
click at [819, 607] on button "Comment" at bounding box center [826, 608] width 56 height 22
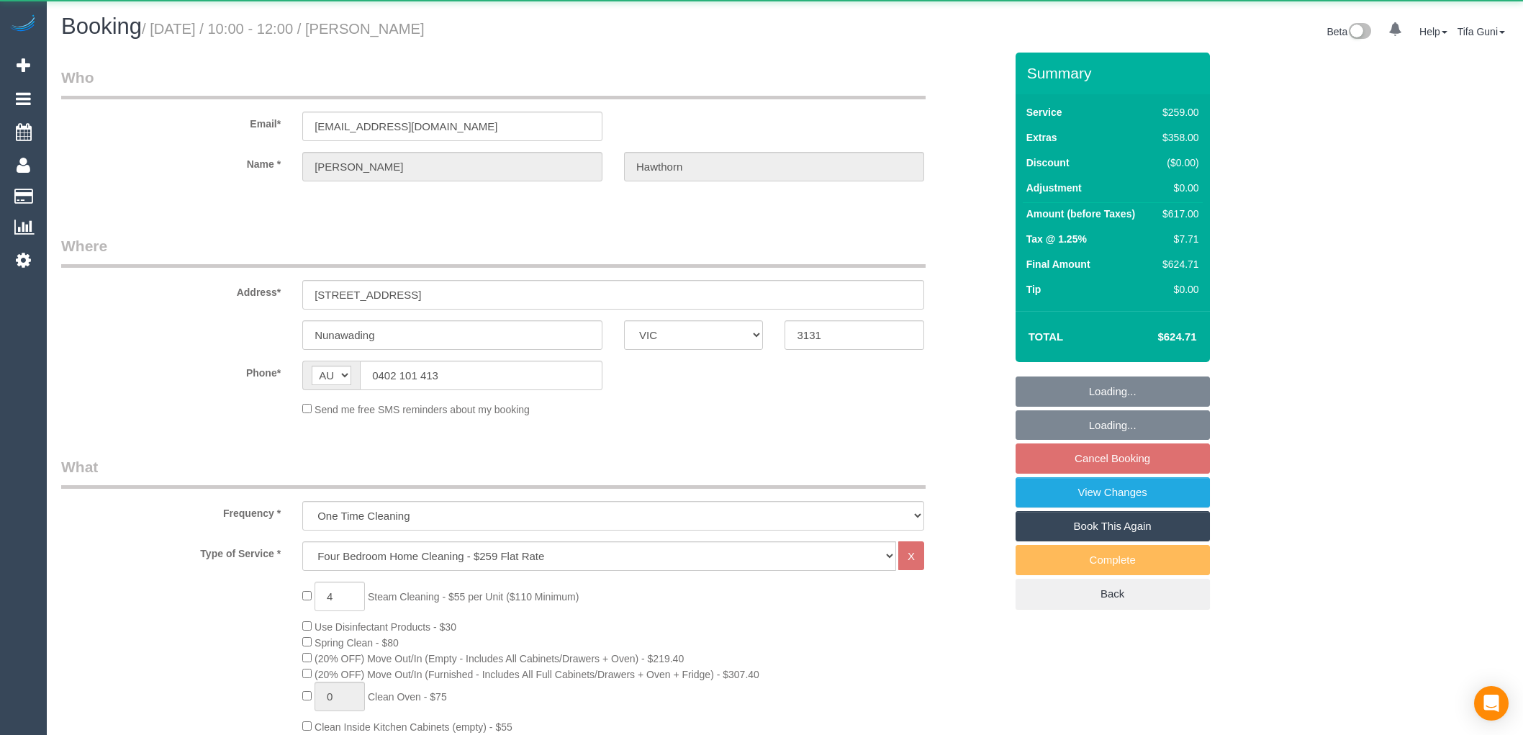
select select "VIC"
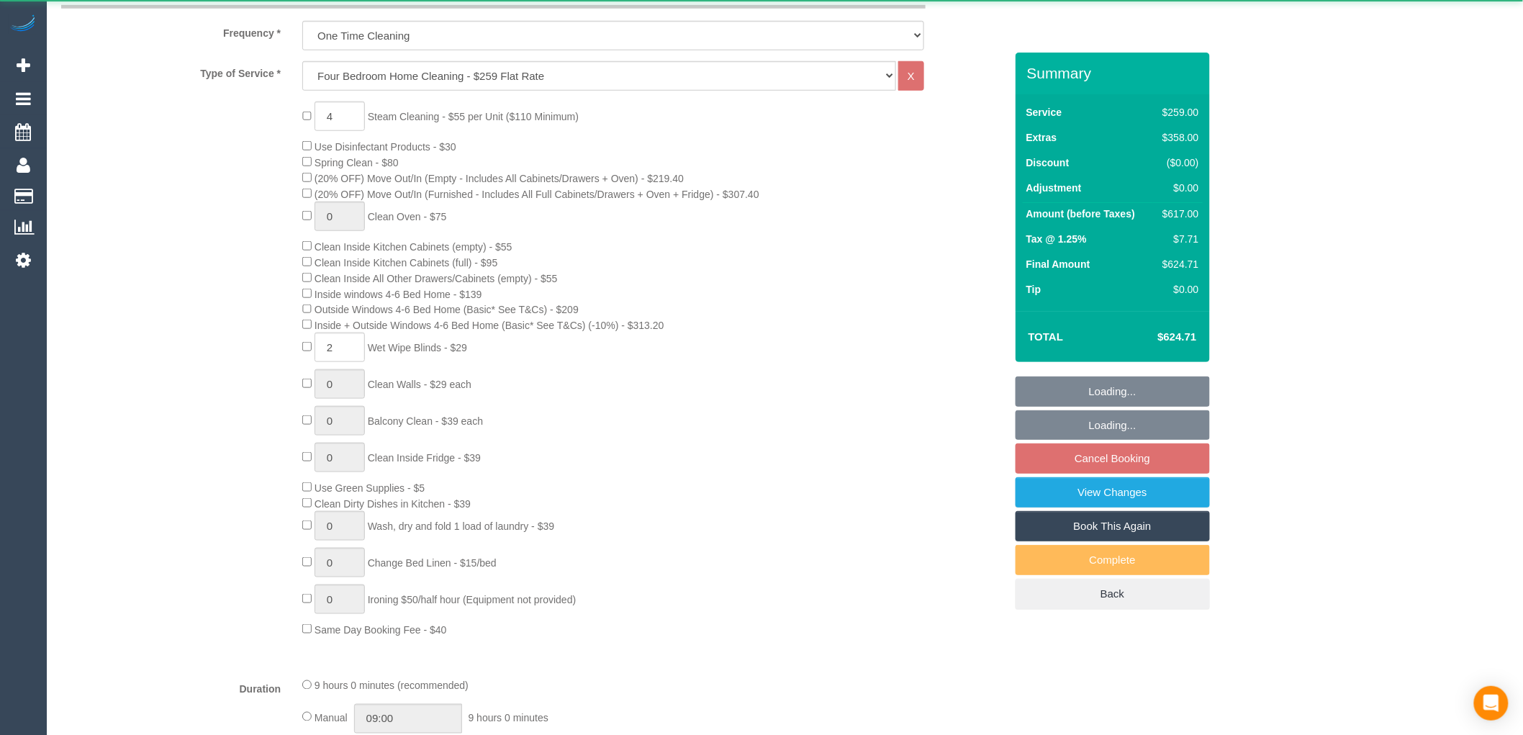
select select "string:stripe-pm_1JXcgx2GScqysDRVNwIzJ32W"
select select "number:30"
select select "number:14"
select select "number:19"
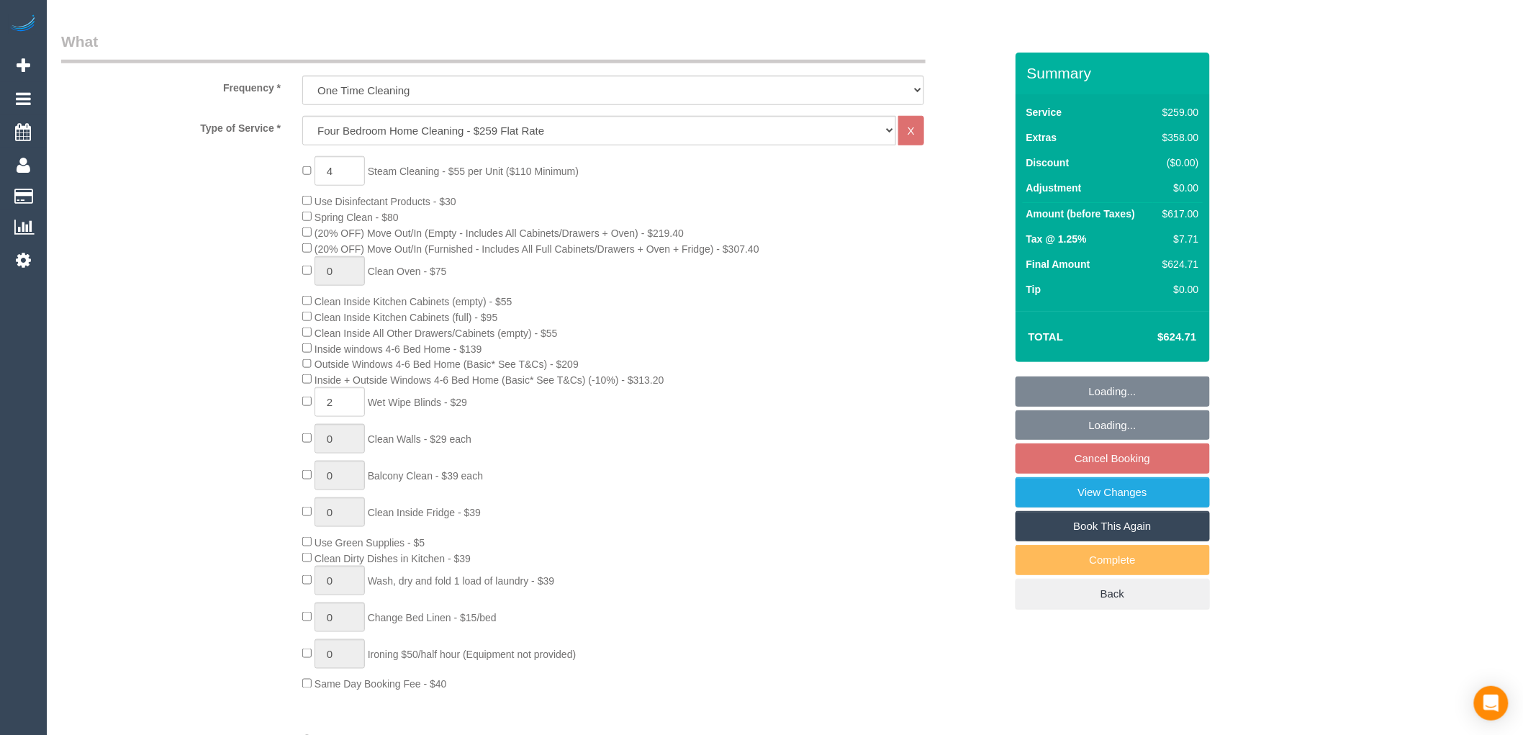
select select "object:798"
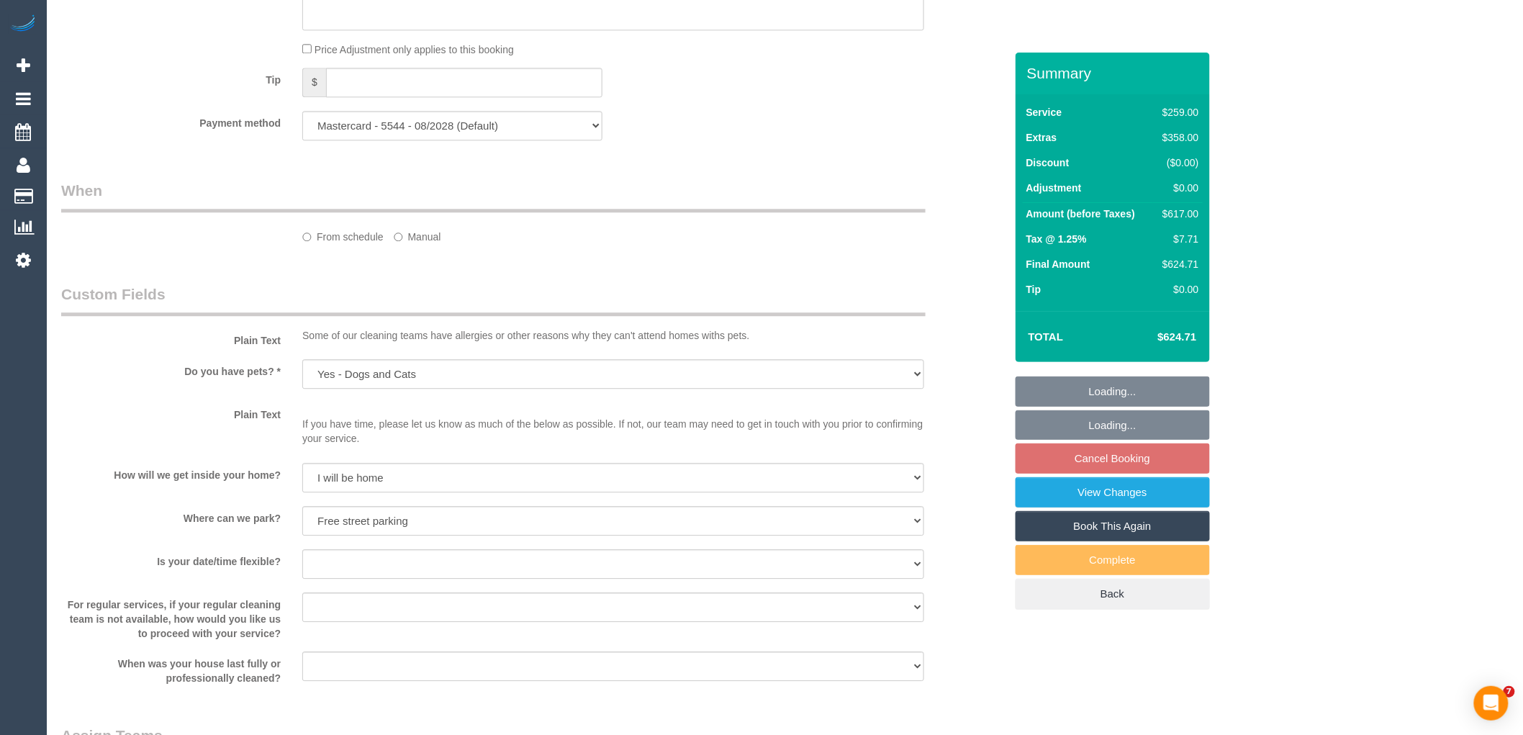
select select "spot3"
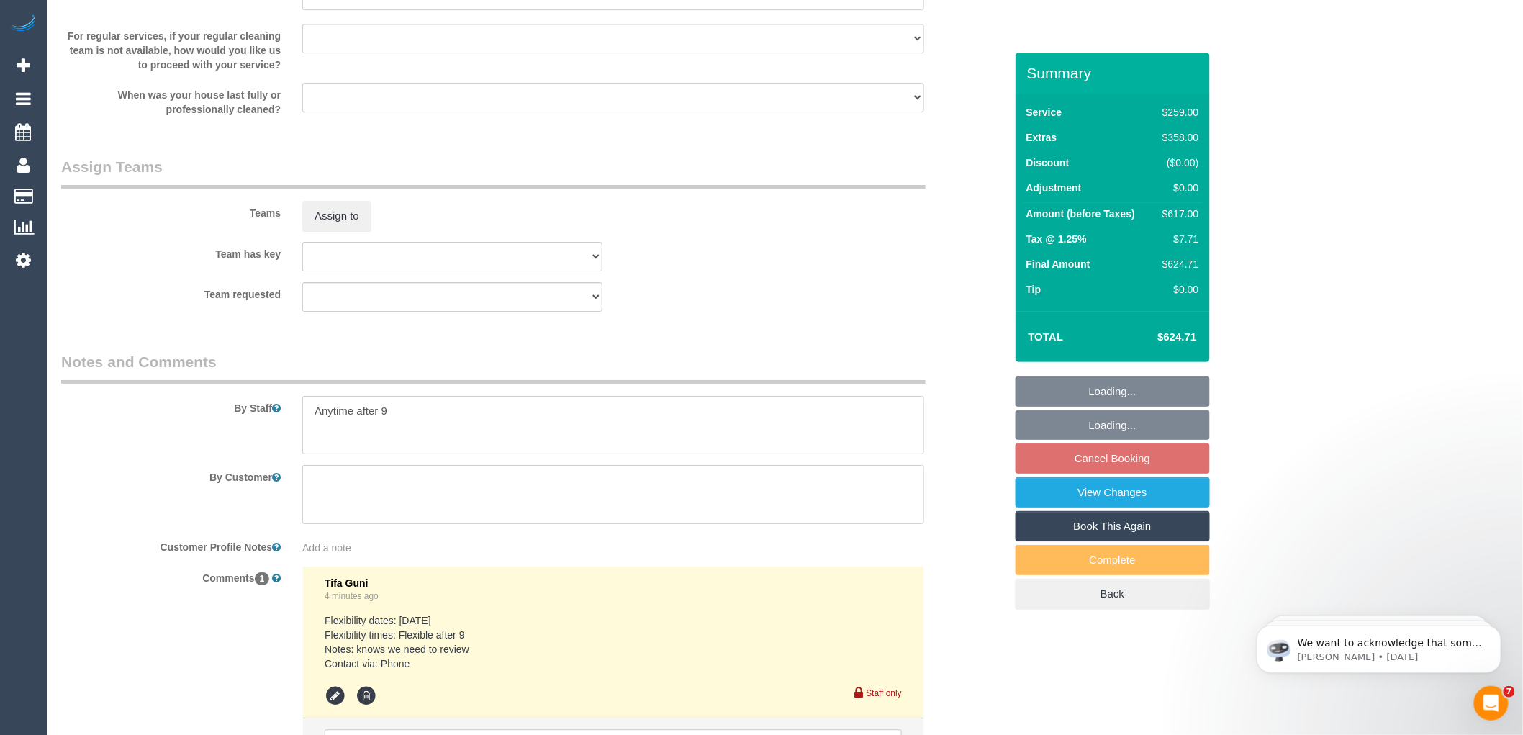
scroll to position [2200, 0]
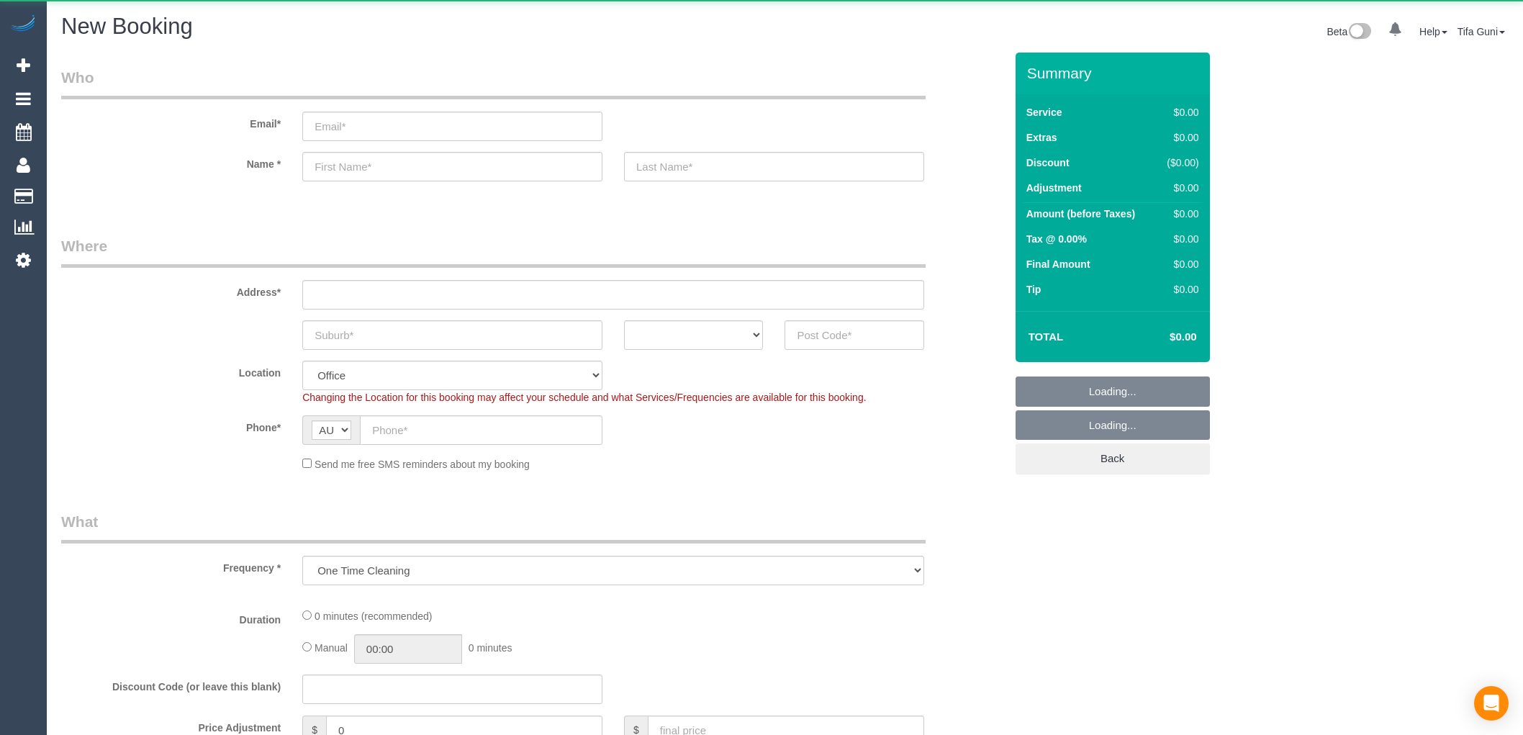
select select "object:649"
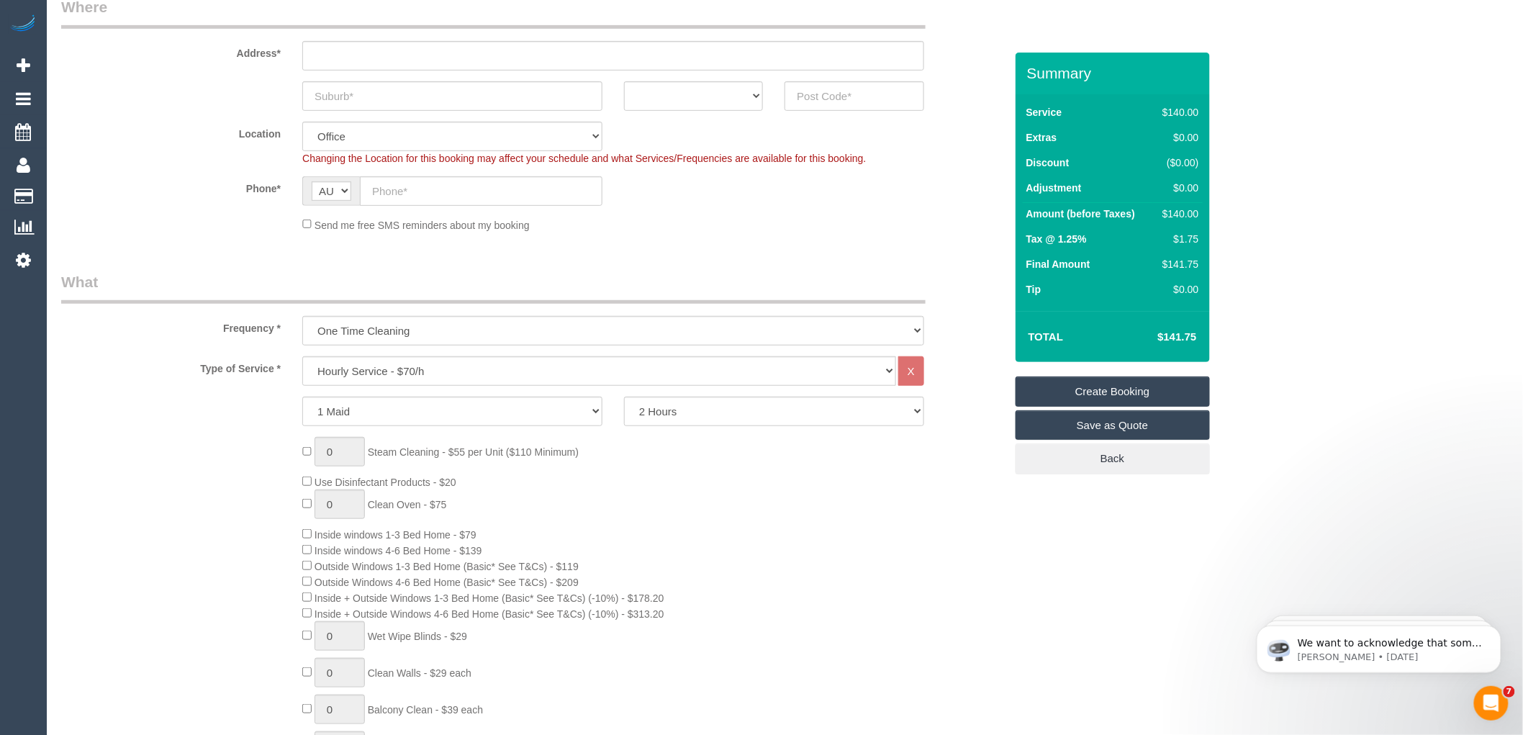
scroll to position [240, 0]
click at [455, 374] on select "Hourly Service - $70/h Hourly Service - $65/h Hourly Service - $60/h Hourly Ser…" at bounding box center [599, 371] width 594 height 30
select select "275"
click at [302, 356] on select "Hourly Service - $70/h Hourly Service - $65/h Hourly Service - $60/h Hourly Ser…" at bounding box center [599, 371] width 594 height 30
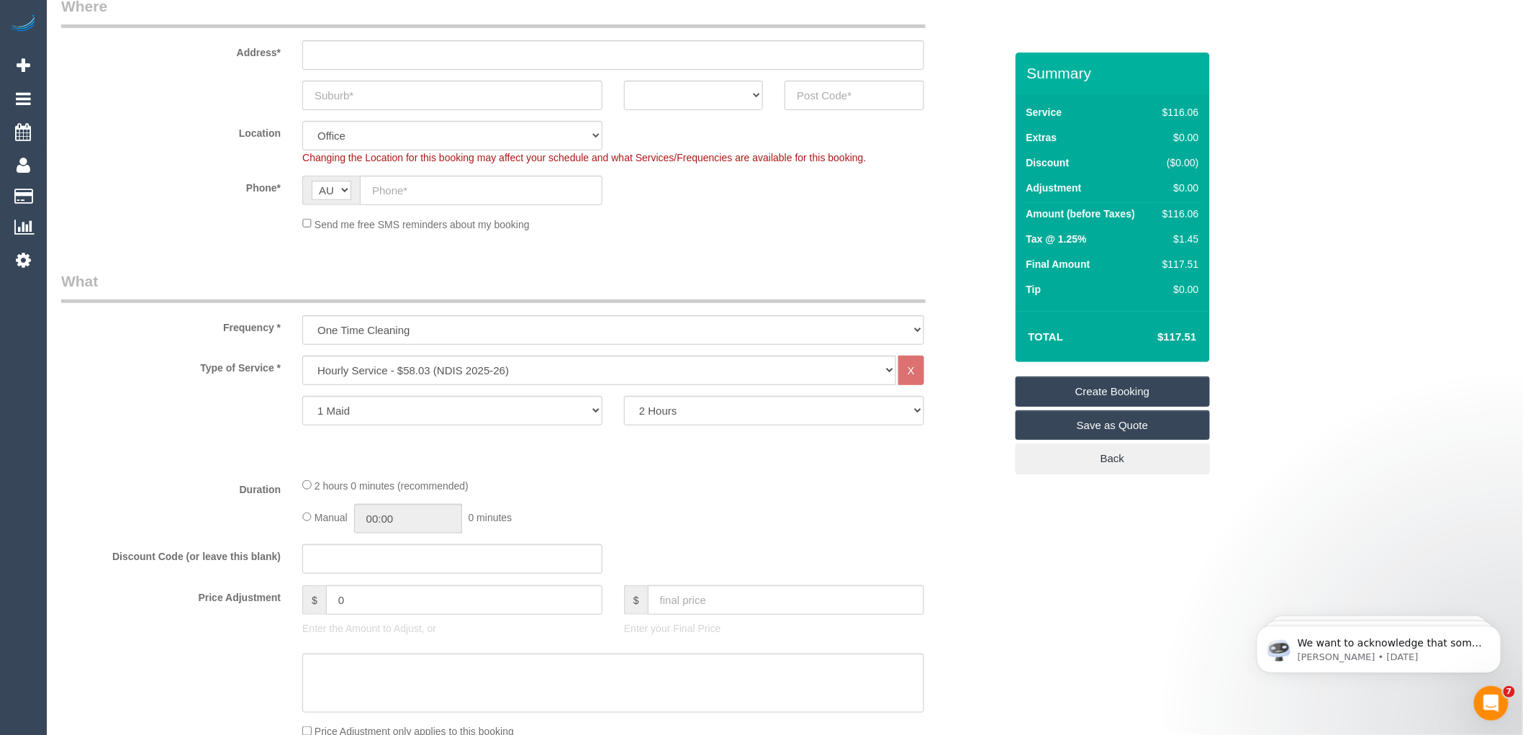
scroll to position [0, 0]
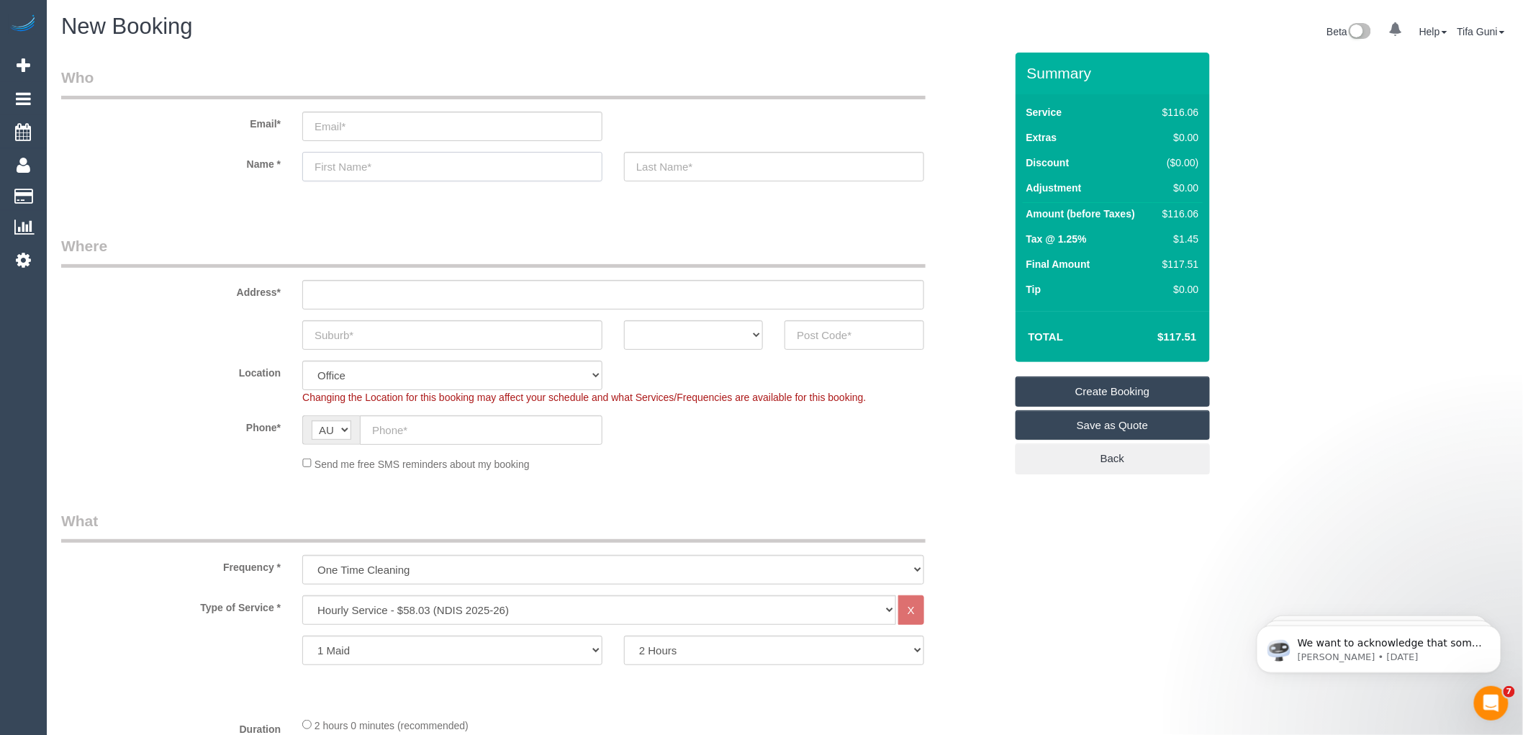
paste input "[PERSON_NAME] [PERSON_NAME]"
drag, startPoint x: 451, startPoint y: 169, endPoint x: 372, endPoint y: 173, distance: 79.3
click at [372, 173] on input "[PERSON_NAME] [PERSON_NAME]" at bounding box center [452, 167] width 300 height 30
drag, startPoint x: 387, startPoint y: 163, endPoint x: 346, endPoint y: 173, distance: 42.1
click at [346, 173] on input "[PERSON_NAME] [PERSON_NAME]" at bounding box center [452, 167] width 300 height 30
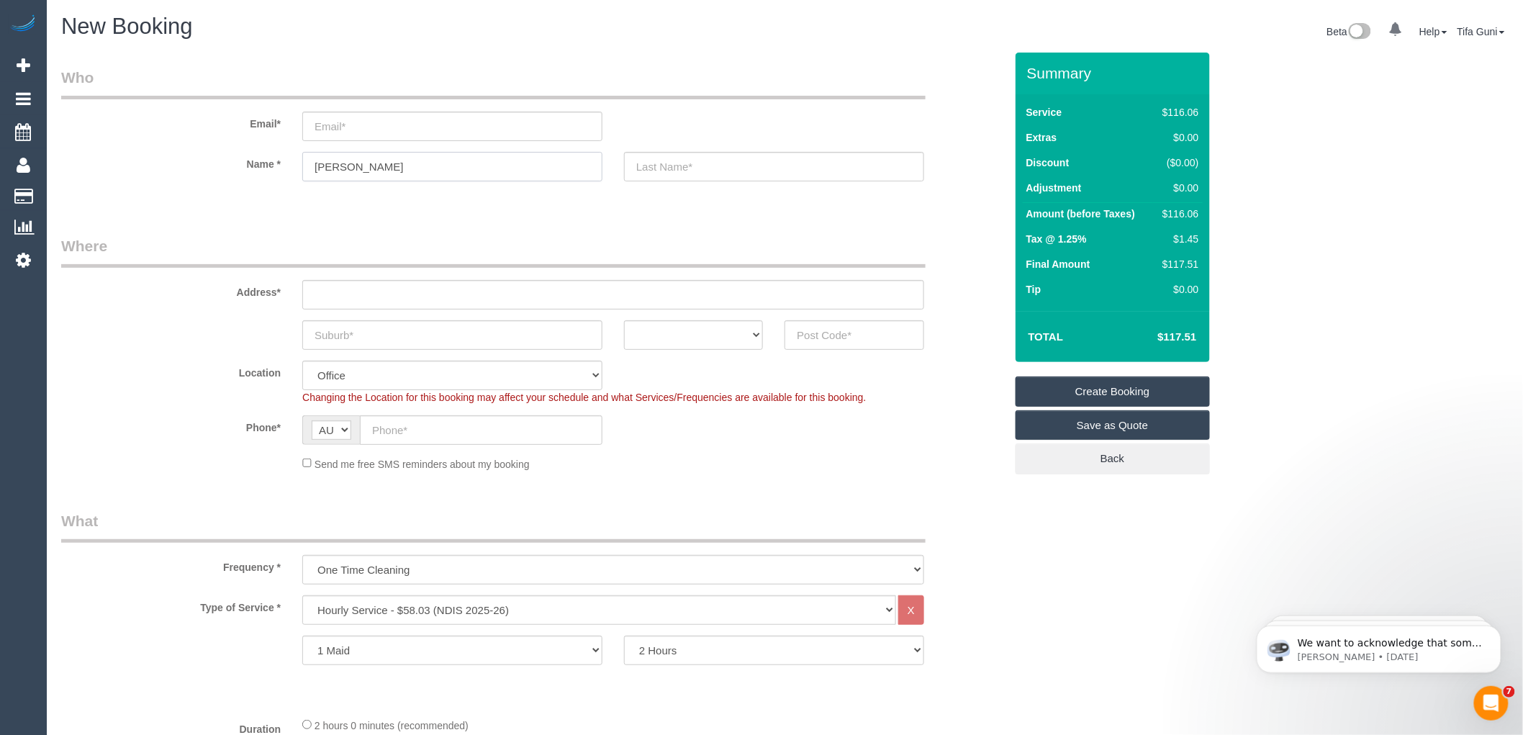
type input "[PERSON_NAME]"
click at [667, 168] on input "text" at bounding box center [774, 167] width 300 height 30
paste input "[PERSON_NAME]"
type input "[PERSON_NAME]"
click at [346, 130] on input "email" at bounding box center [452, 127] width 300 height 30
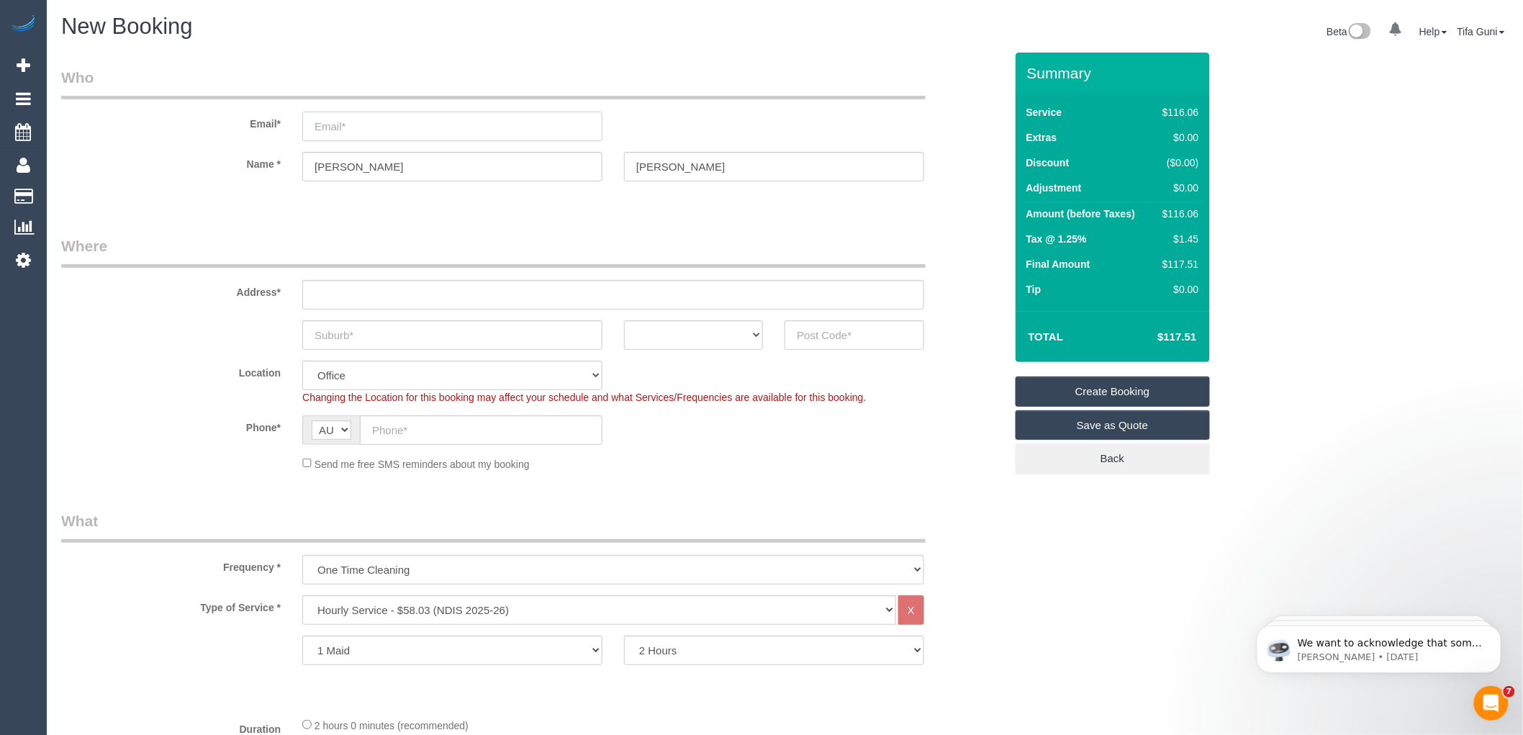
paste input "[EMAIL_ADDRESS][DOMAIN_NAME]"
type input "[EMAIL_ADDRESS][DOMAIN_NAME]"
click at [317, 284] on input "text" at bounding box center [613, 295] width 622 height 30
paste input "31 Glen St, Glenroy VIC 3046"
drag, startPoint x: 371, startPoint y: 292, endPoint x: 410, endPoint y: 299, distance: 39.5
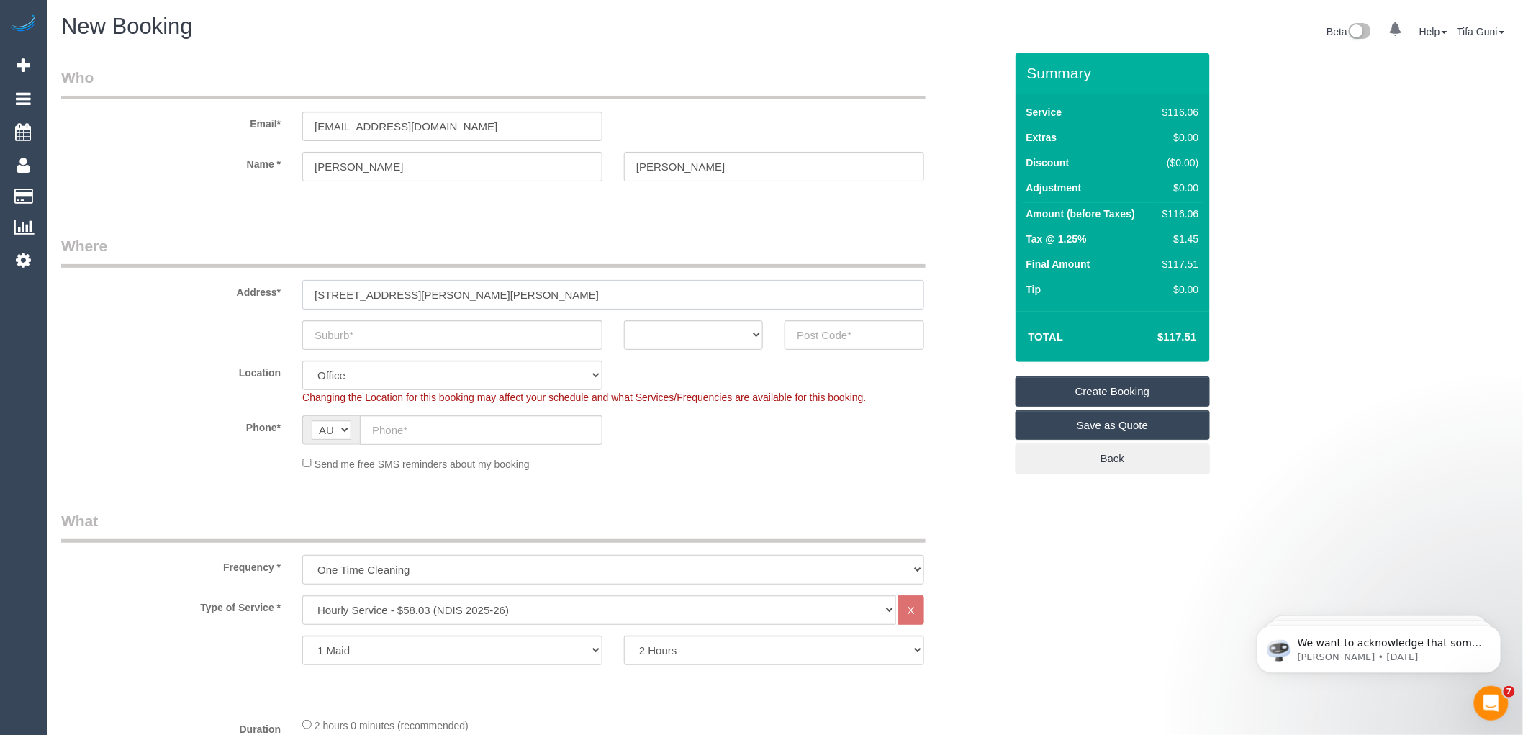
click at [410, 299] on input "31 Glen St, Glenroy VIC 3046" at bounding box center [613, 295] width 622 height 30
click at [394, 293] on input "31 Glen St, Glenroy VIC 3046" at bounding box center [613, 295] width 622 height 30
drag, startPoint x: 408, startPoint y: 292, endPoint x: 371, endPoint y: 290, distance: 36.8
click at [371, 290] on input "31 Glen St, Glenroy VIC 3046" at bounding box center [613, 295] width 622 height 30
type input "31 Glen St, VIC 3046"
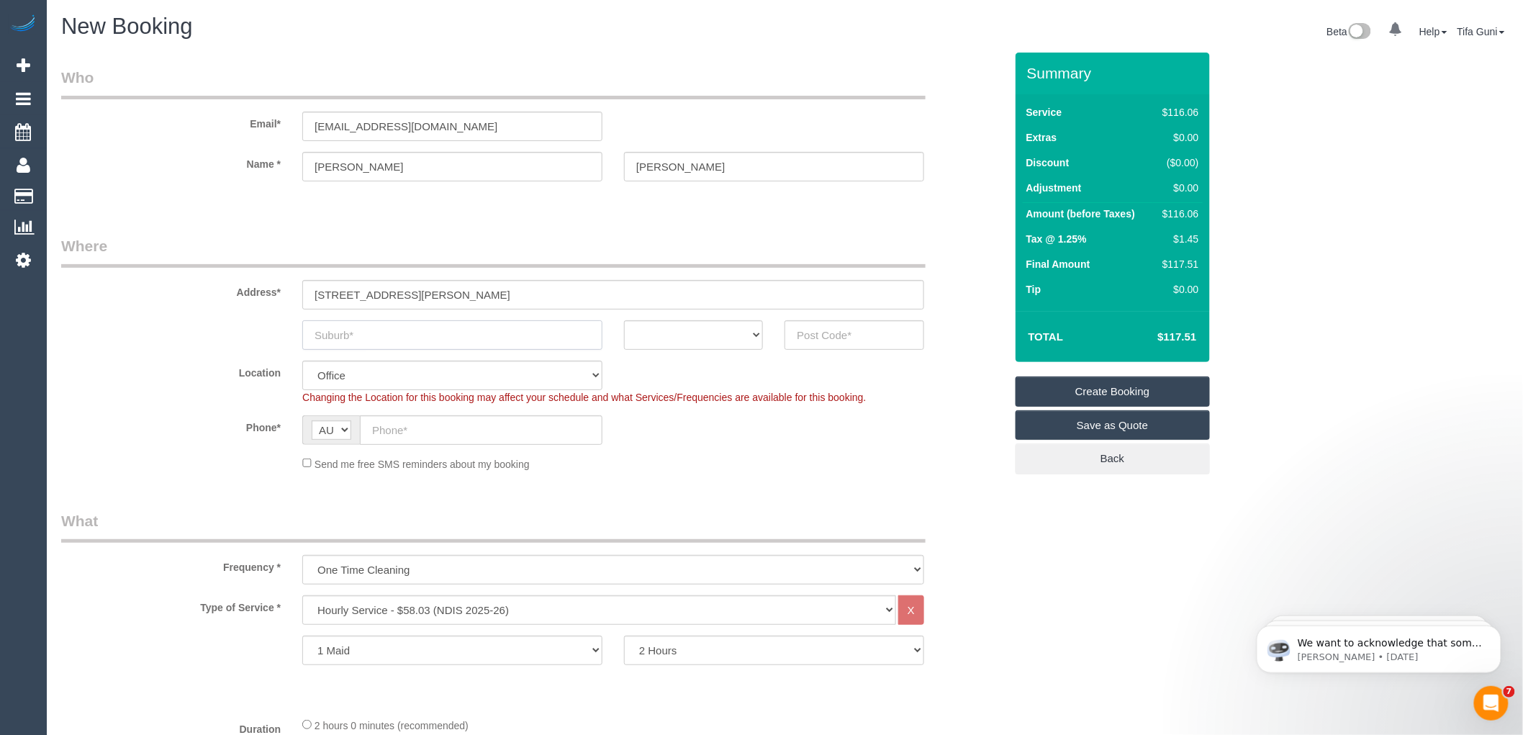
click at [349, 335] on input "text" at bounding box center [452, 335] width 300 height 30
paste input "Glenroy"
type input "Glenroy"
drag, startPoint x: 392, startPoint y: 291, endPoint x: 371, endPoint y: 289, distance: 21.0
click at [371, 289] on input "31 Glen St, VIC 3046" at bounding box center [613, 295] width 622 height 30
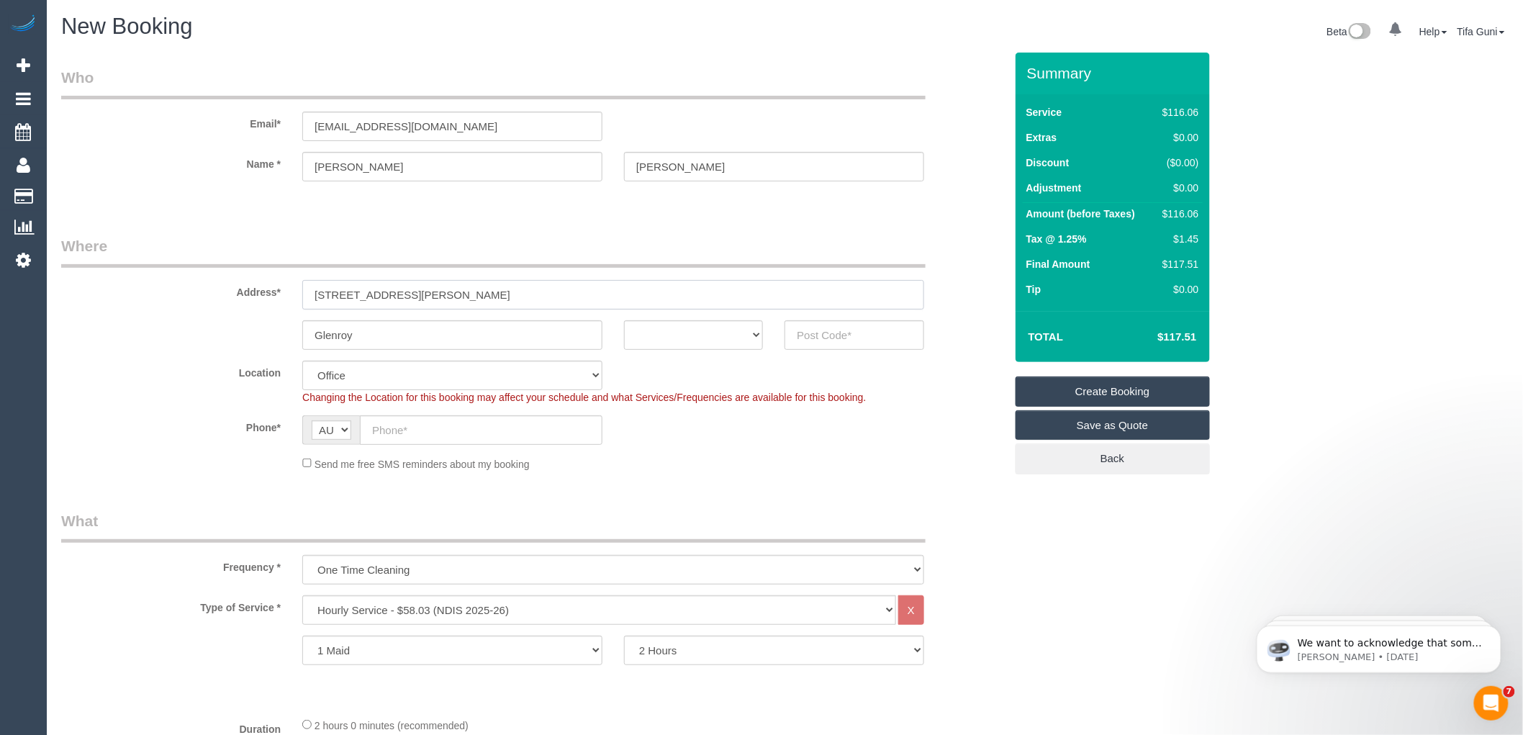
drag, startPoint x: 423, startPoint y: 297, endPoint x: 376, endPoint y: 290, distance: 46.5
click at [376, 290] on input "31 Glen St, 3046" at bounding box center [613, 295] width 622 height 30
type input "31 Glen St,"
click at [825, 343] on input "text" at bounding box center [854, 335] width 139 height 30
paste input "3046"
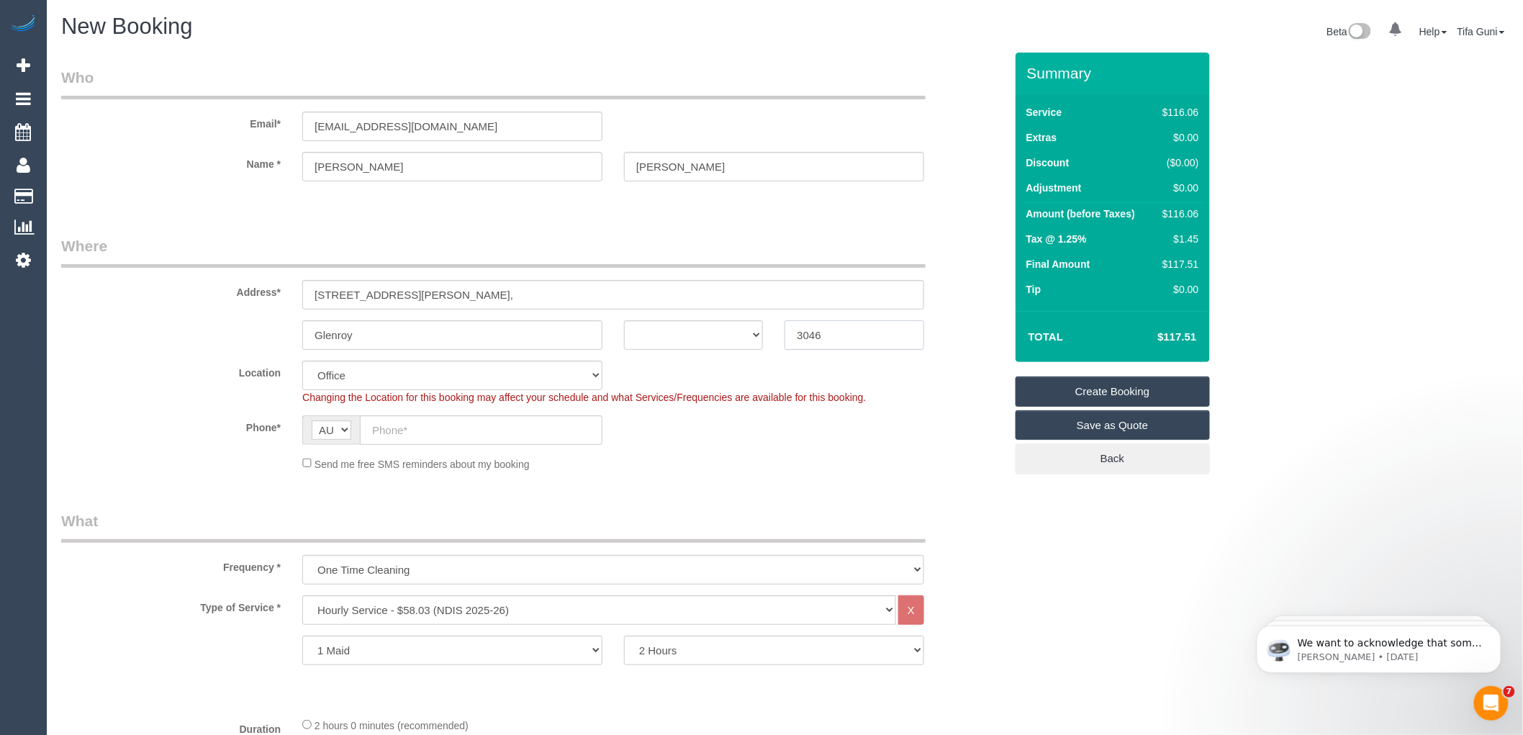
type input "3046"
click at [739, 333] on select "ACT NSW NT QLD SA TAS VIC WA" at bounding box center [693, 335] width 139 height 30
select select "61"
select select "object:2123"
select select "VIC"
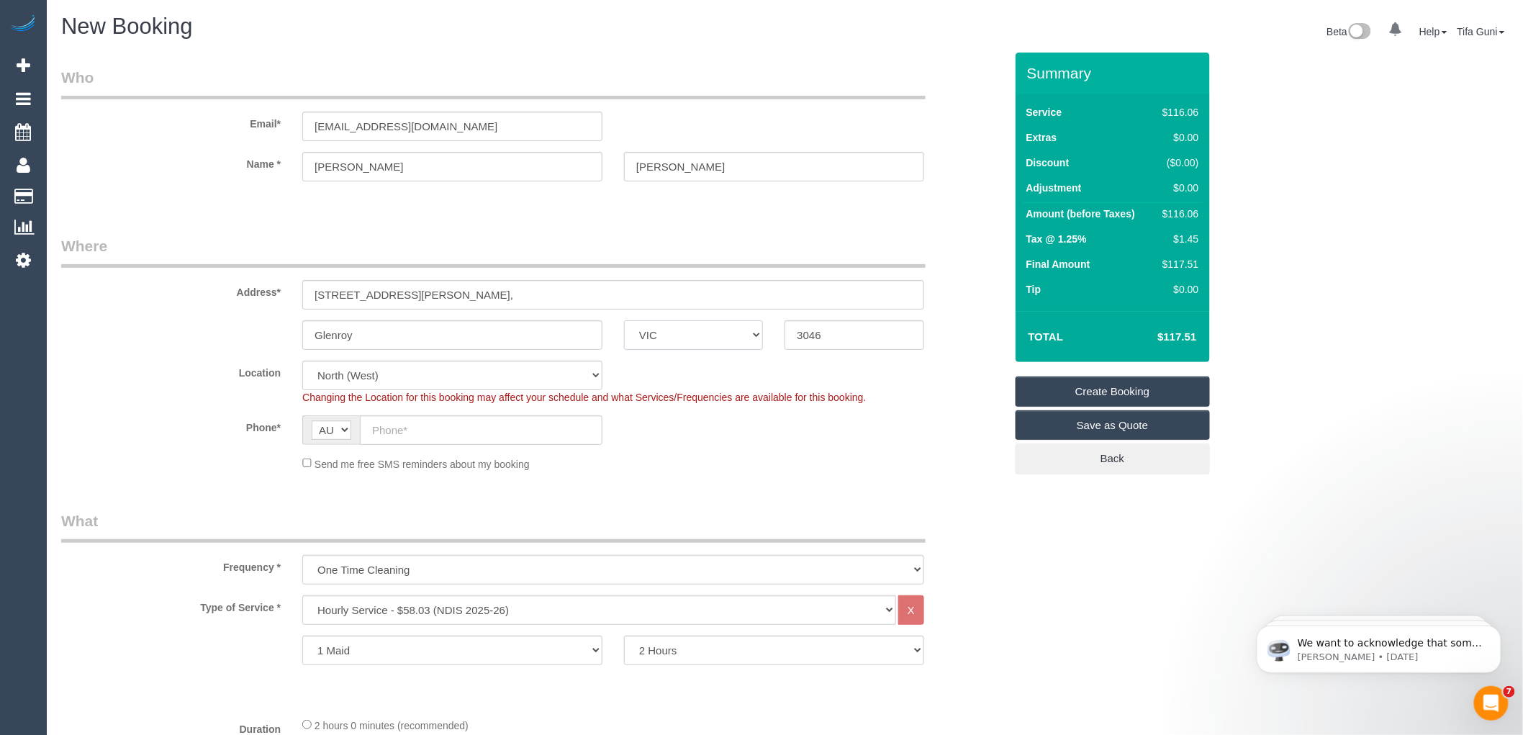
click at [624, 320] on select "ACT [GEOGRAPHIC_DATA] NT [GEOGRAPHIC_DATA] SA TAS [GEOGRAPHIC_DATA] [GEOGRAPHIC…" at bounding box center [693, 335] width 139 height 30
click at [412, 430] on input "text" at bounding box center [481, 430] width 243 height 30
paste input "0488 677 447"
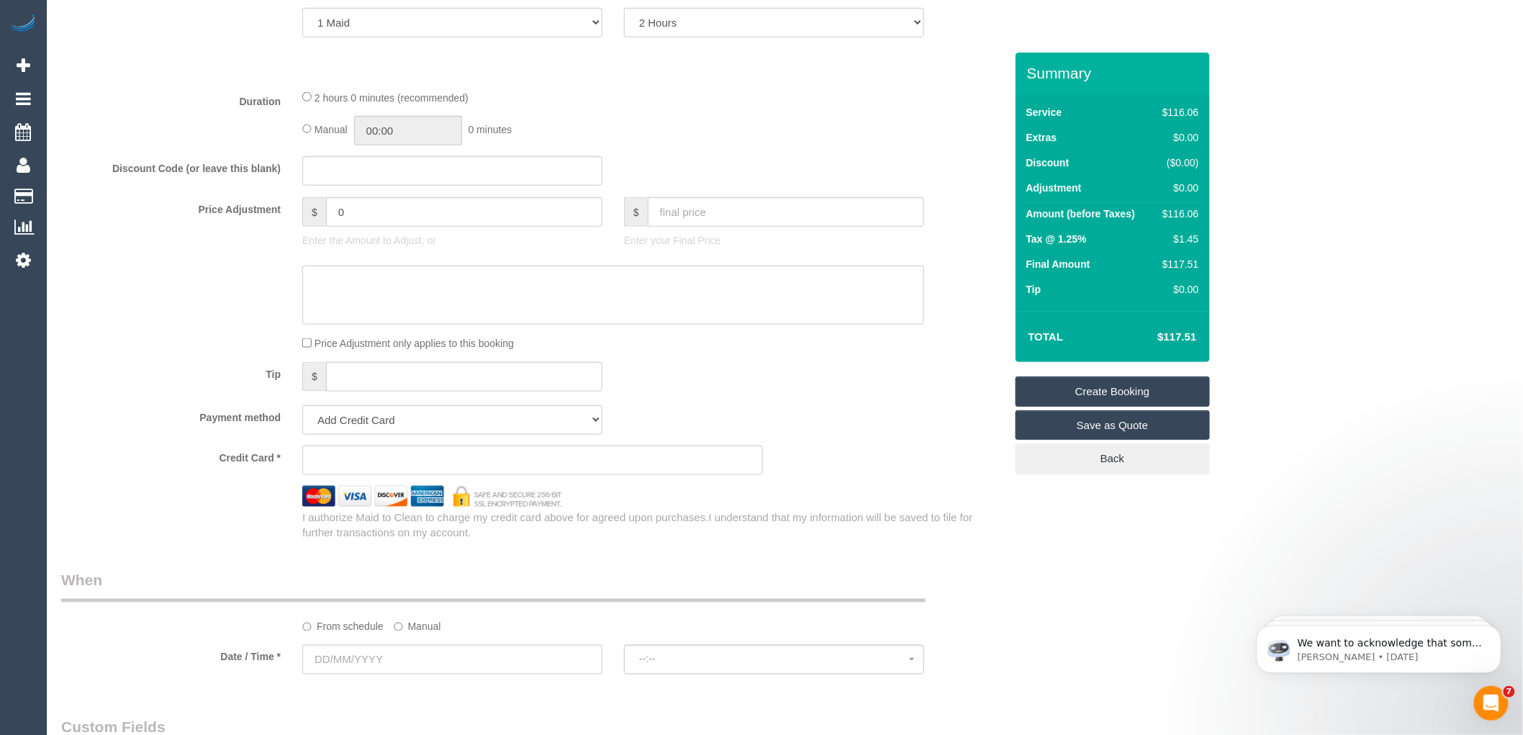
scroll to position [639, 0]
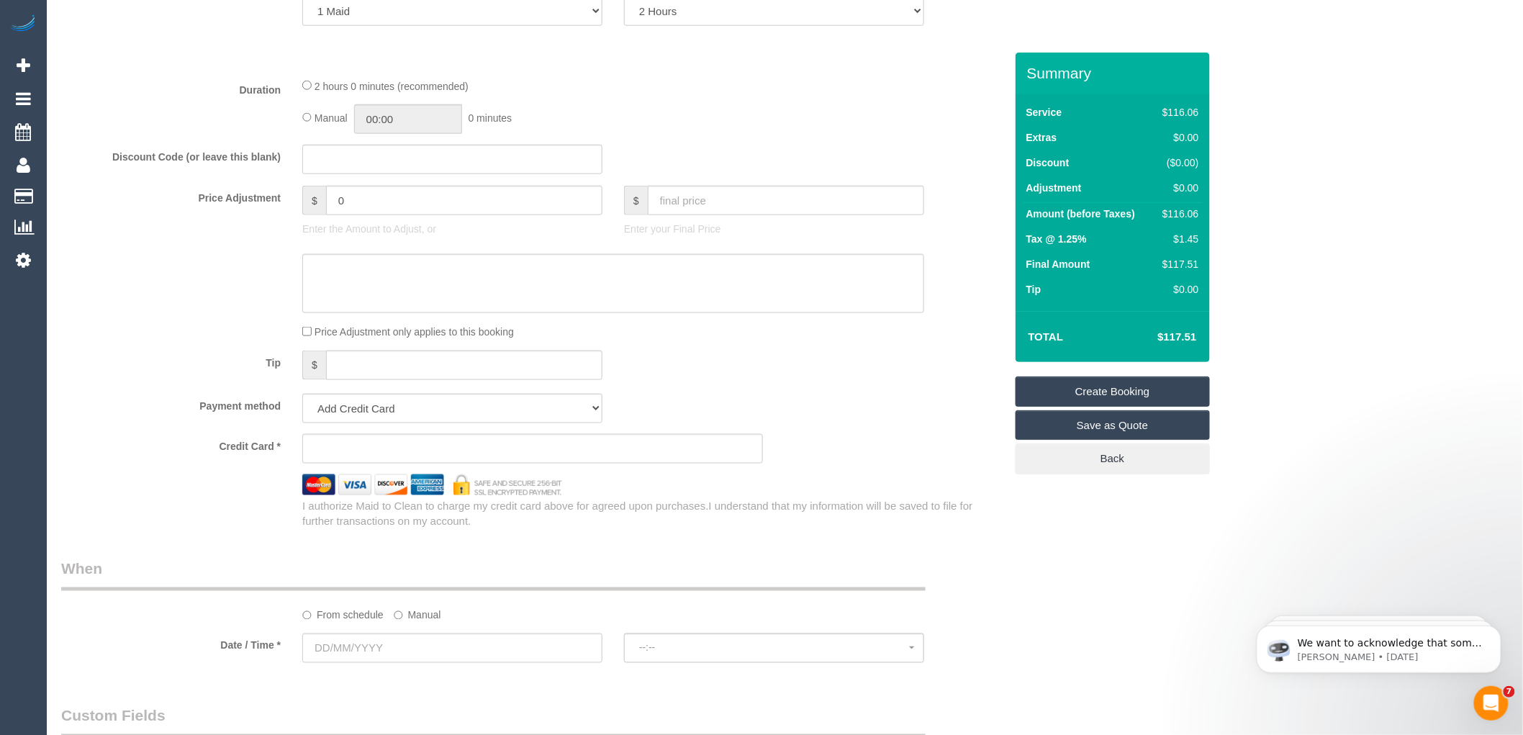
type input "0488 677 447"
click at [491, 411] on select "Add Credit Card Cash Check Paypal" at bounding box center [452, 409] width 300 height 30
select select "string:check"
click at [302, 397] on select "Add Credit Card Cash Check Paypal" at bounding box center [452, 409] width 300 height 30
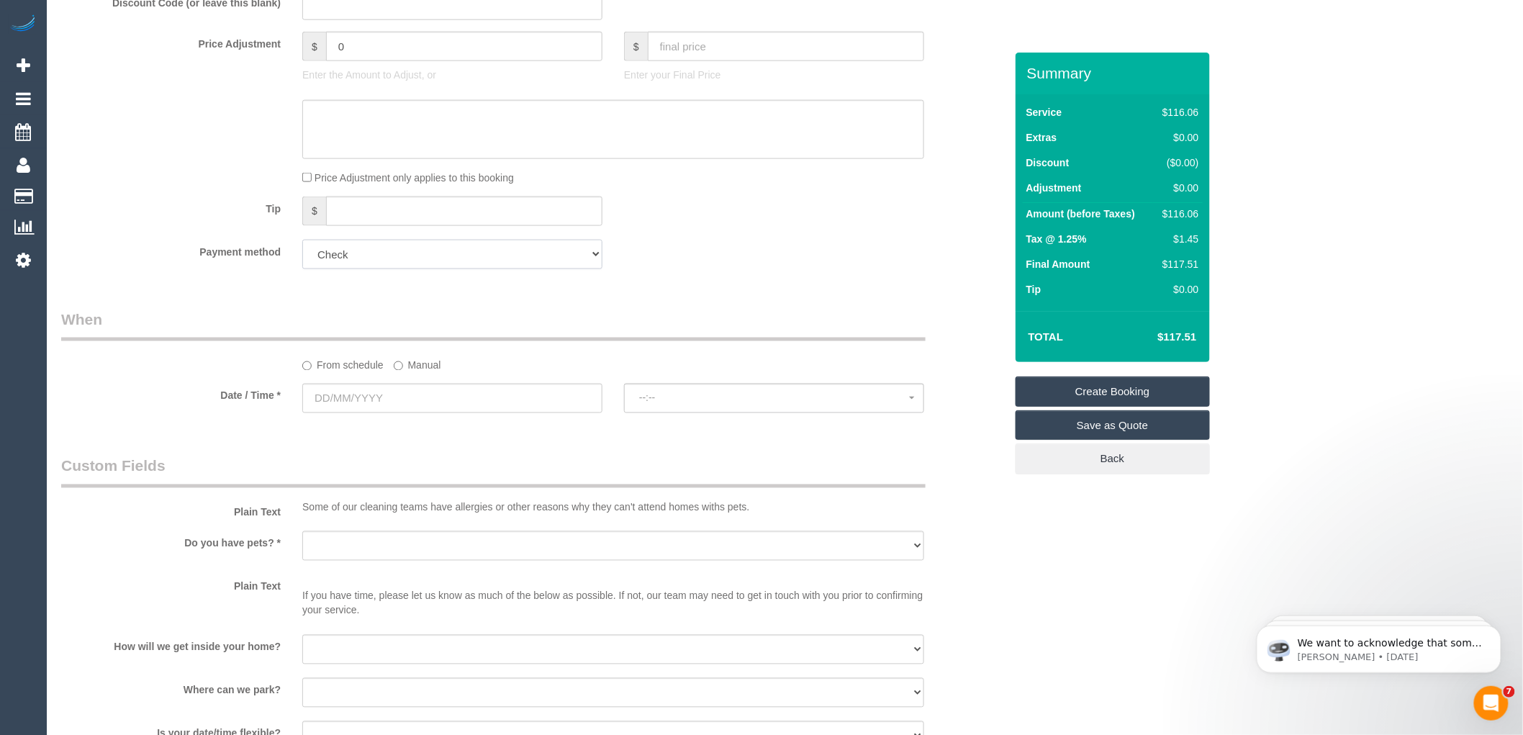
scroll to position [800, 0]
click at [370, 391] on input "text" at bounding box center [452, 392] width 300 height 30
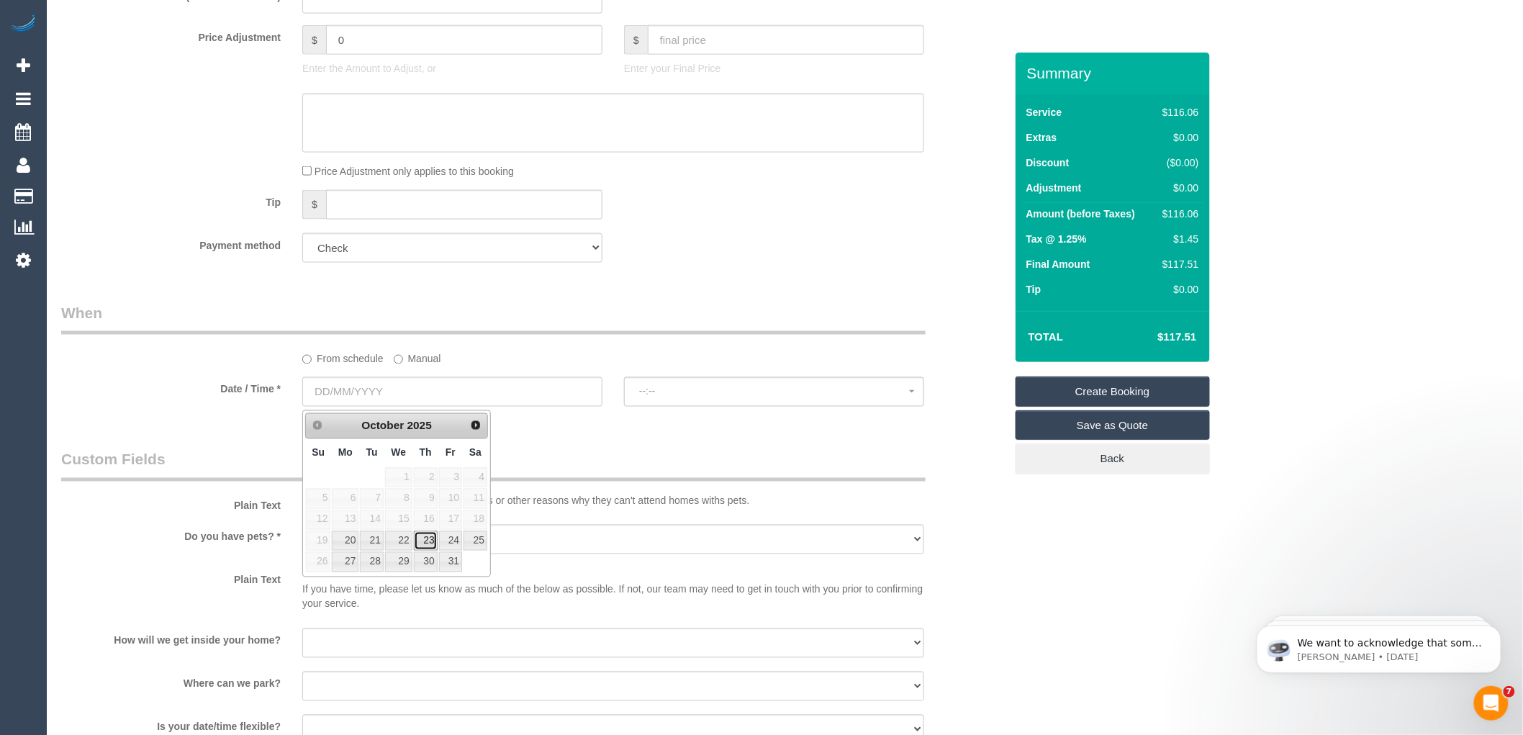
click at [433, 540] on link "23" at bounding box center [426, 540] width 24 height 19
type input "23/10/2025"
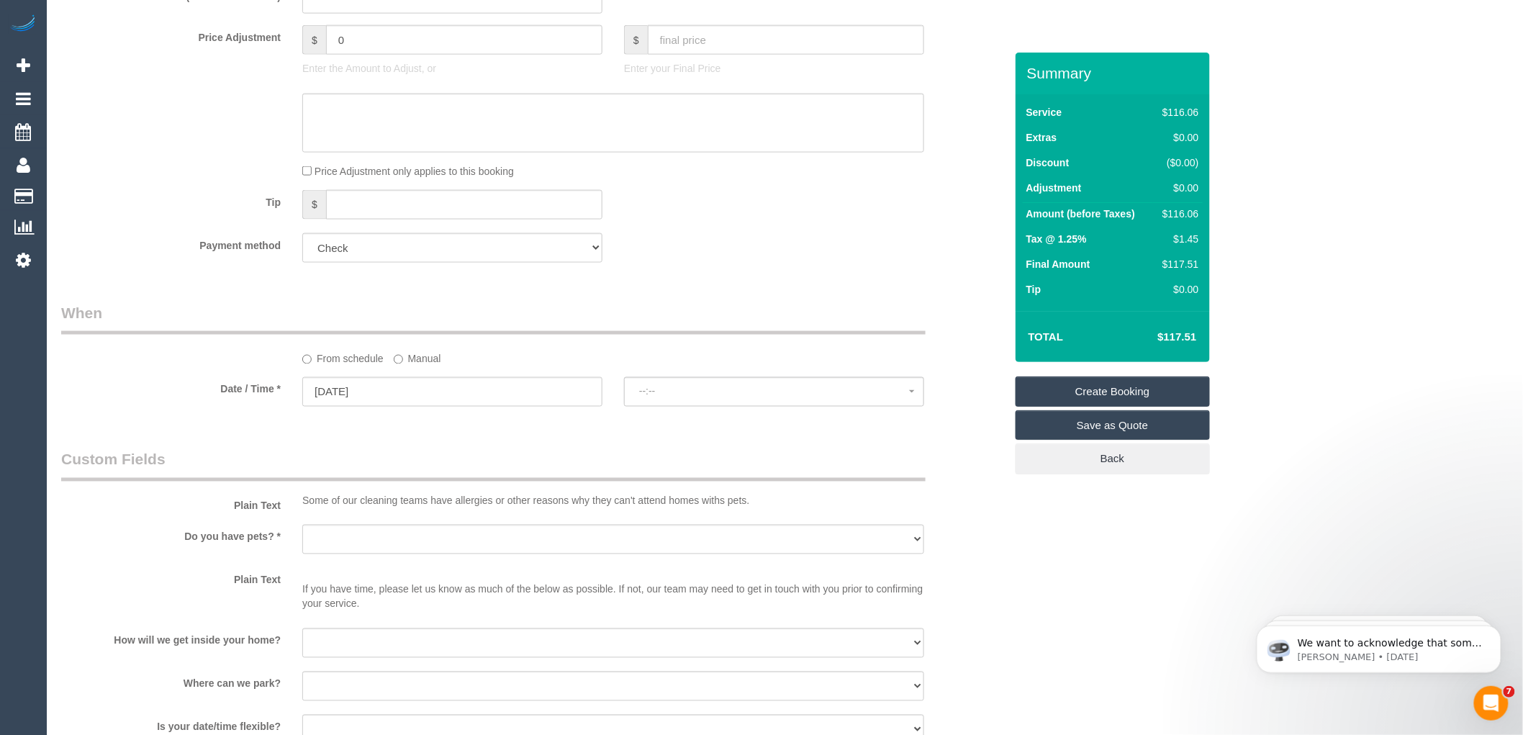
select select "spot1"
click at [684, 394] on span "07:00 - 08:00" at bounding box center [774, 392] width 270 height 12
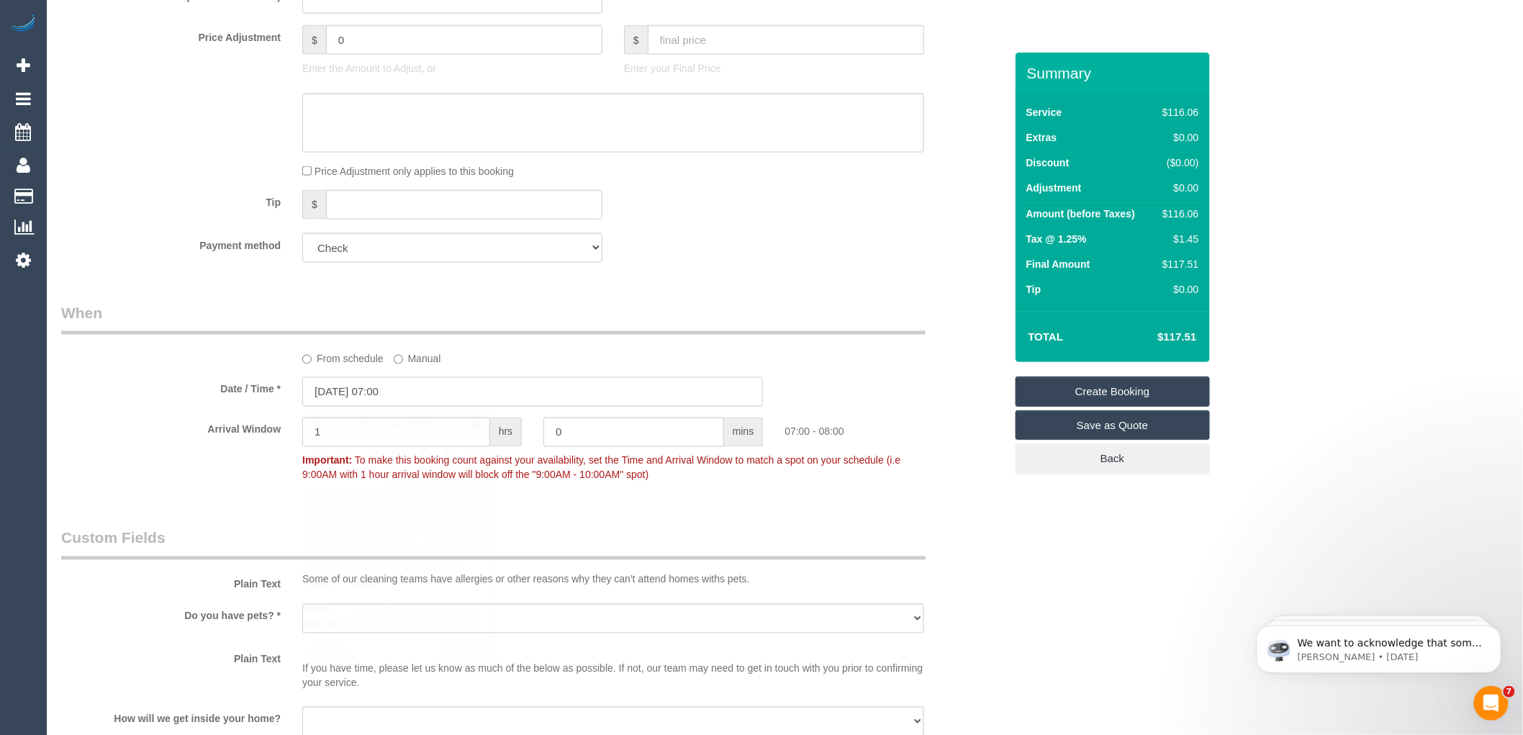
click at [413, 397] on input "23/10/2025 07:00" at bounding box center [532, 392] width 461 height 30
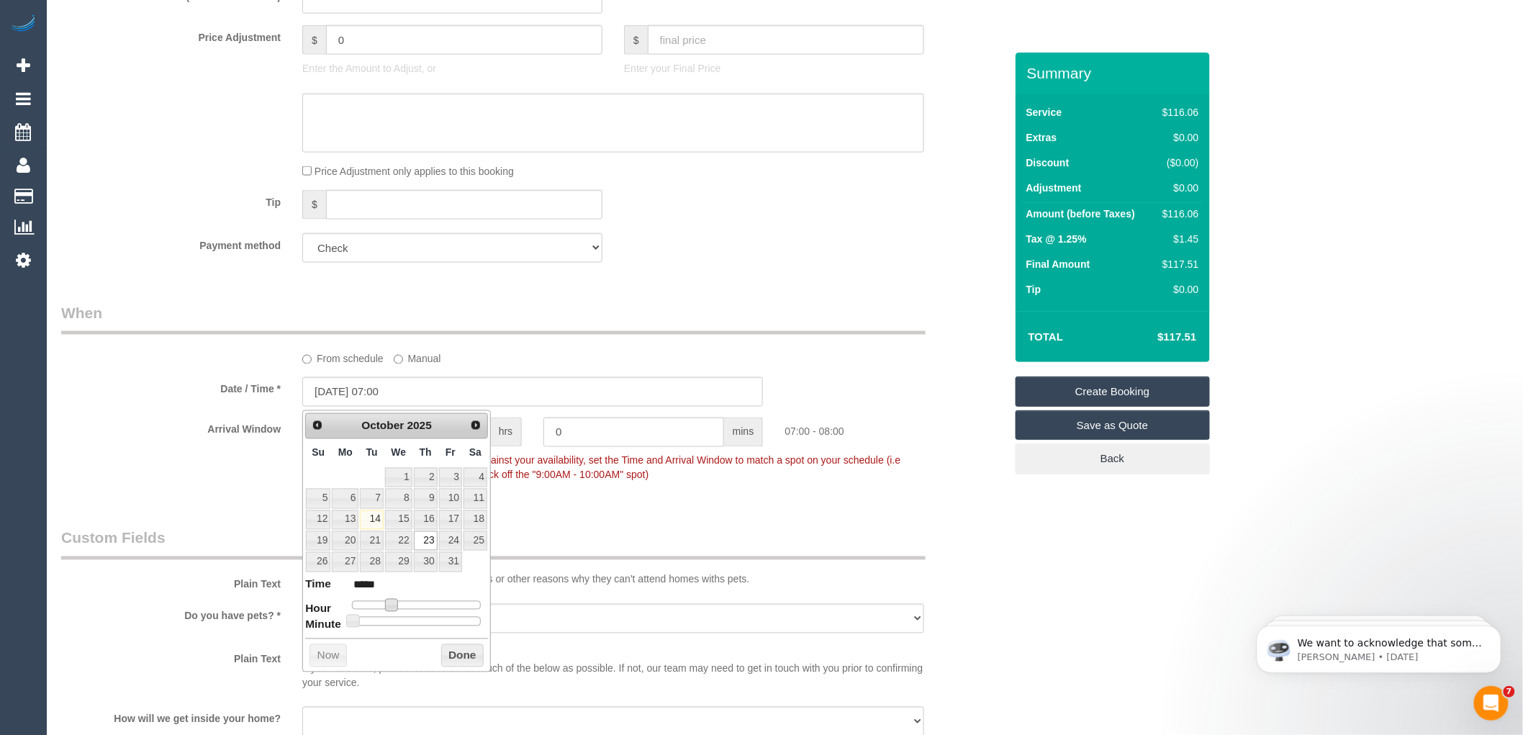
type input "23/10/2025 08:00"
type input "*****"
type input "23/10/2025 09:00"
type input "*****"
type input "23/10/2025 10:00"
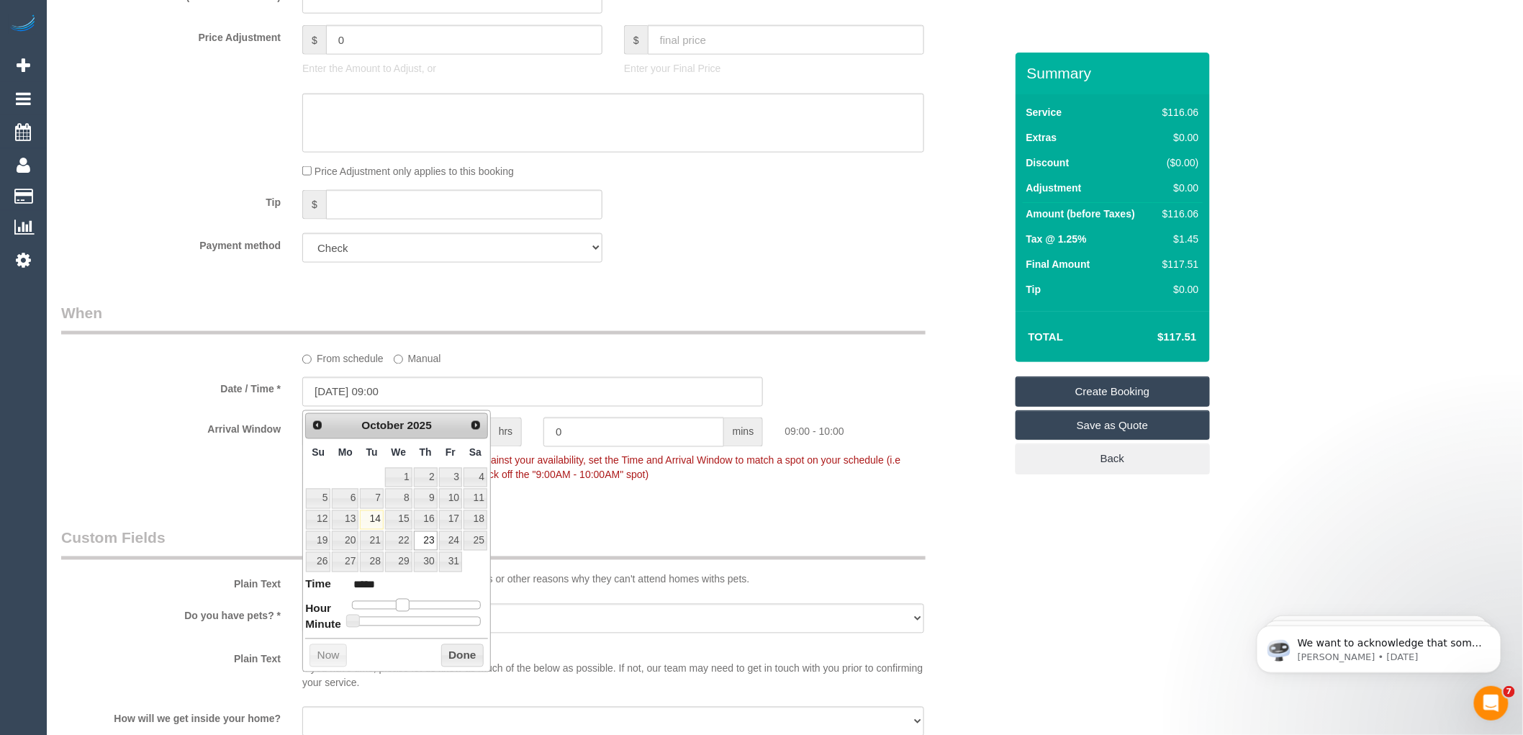
type input "*****"
type input "23/10/2025 09:00"
type input "*****"
drag, startPoint x: 389, startPoint y: 602, endPoint x: 400, endPoint y: 600, distance: 11.0
click at [400, 600] on span at bounding box center [402, 605] width 13 height 13
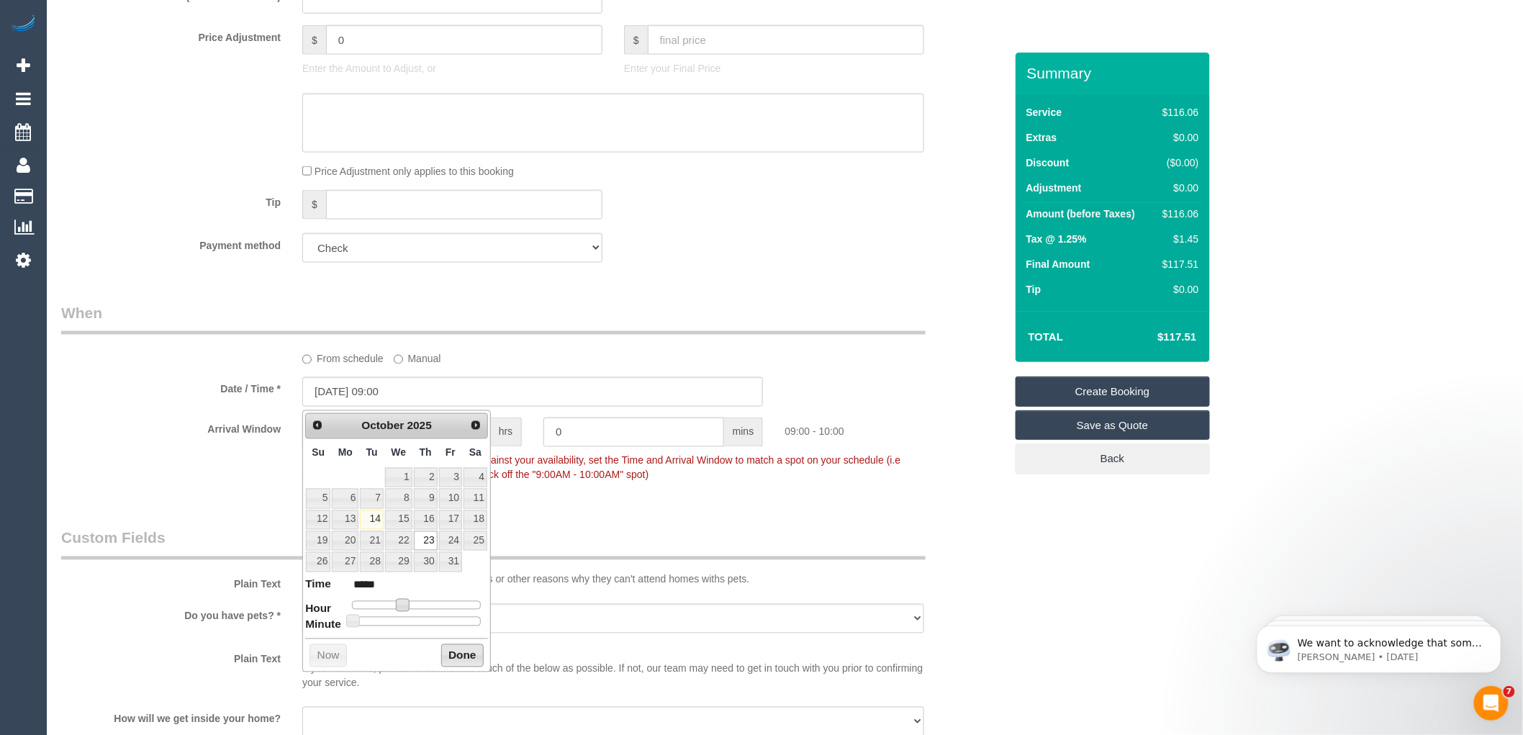
click at [461, 654] on button "Done" at bounding box center [462, 655] width 42 height 23
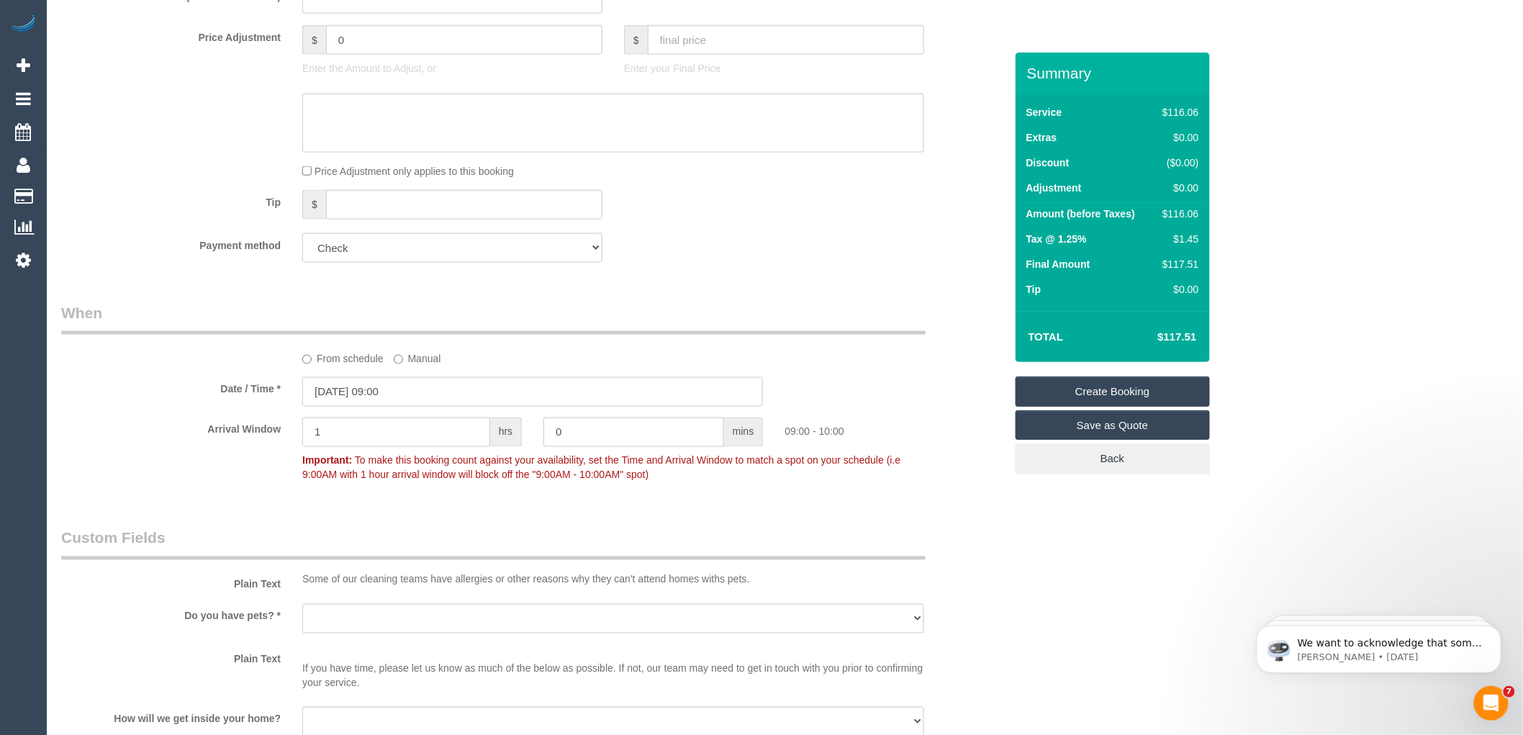
click at [905, 390] on div "Date / Time * 23/10/2025 09:00" at bounding box center [532, 392] width 965 height 30
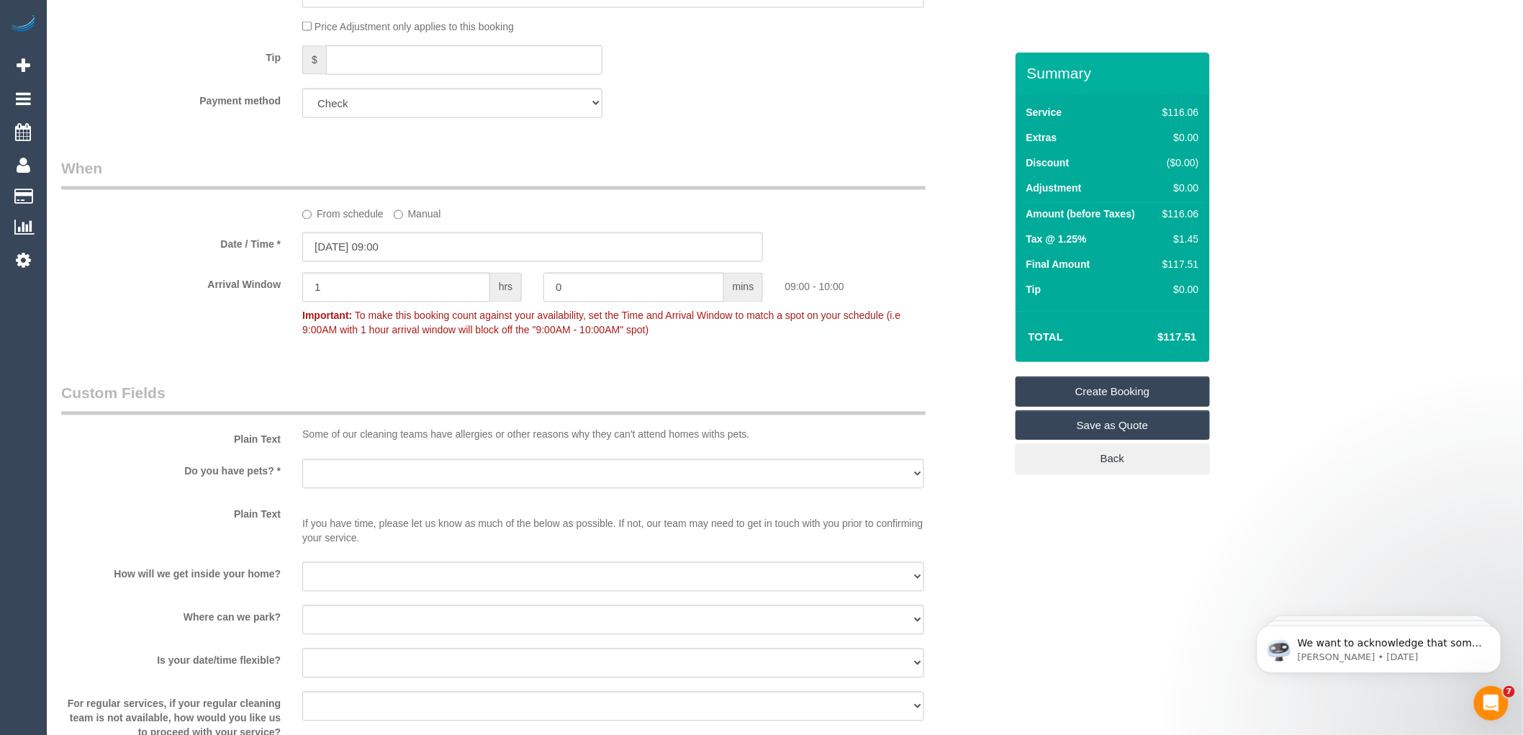
scroll to position [960, 0]
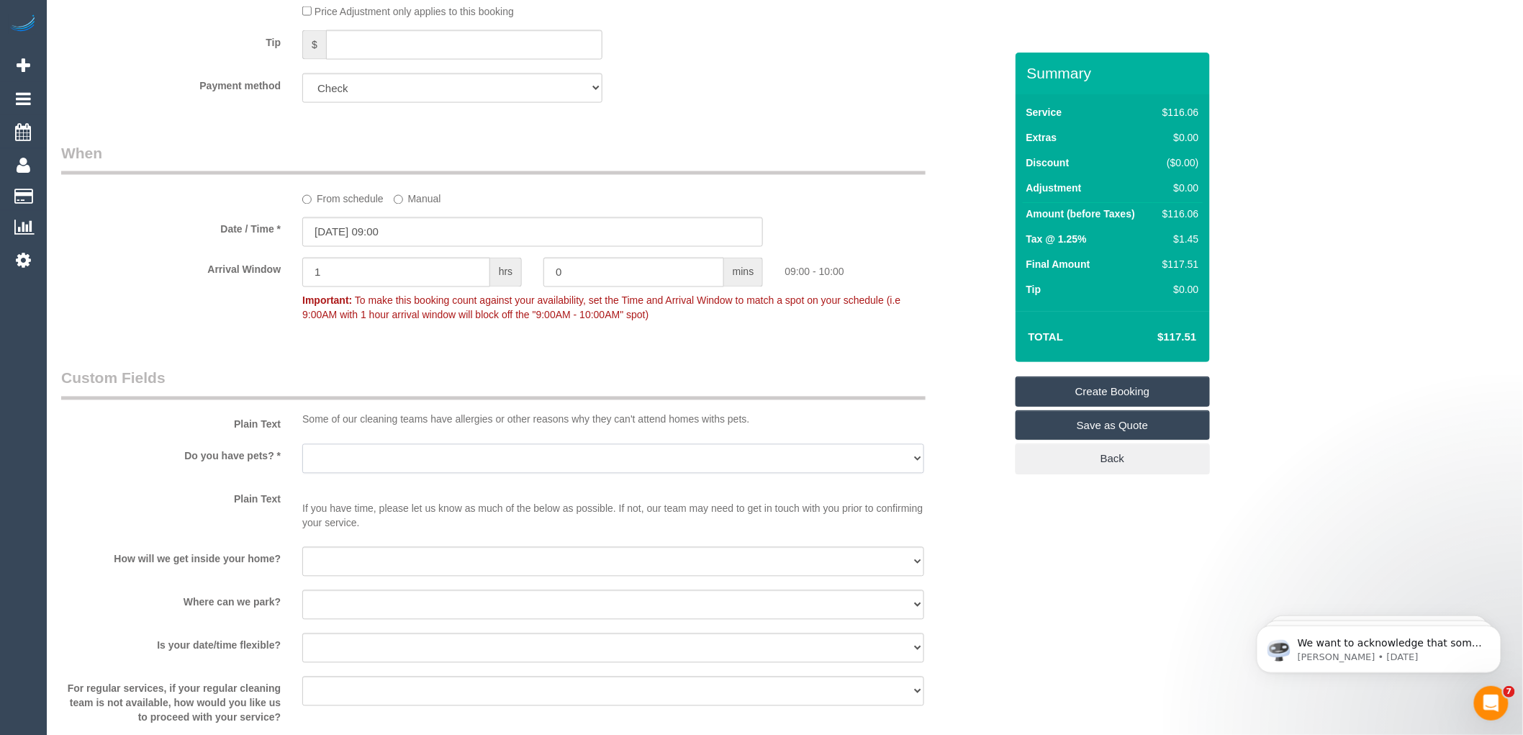
click at [361, 471] on select "Yes - Cats Yes - Dogs No pets Yes - Dogs and Cats Yes - Other" at bounding box center [613, 459] width 622 height 30
select select "number:27"
click at [302, 446] on select "Yes - Cats Yes - Dogs No pets Yes - Dogs and Cats Yes - Other" at bounding box center [613, 459] width 622 height 30
click at [353, 567] on select "I will be home Key will be left (please provide details below) Lock box/Access …" at bounding box center [613, 562] width 622 height 30
select select "number:14"
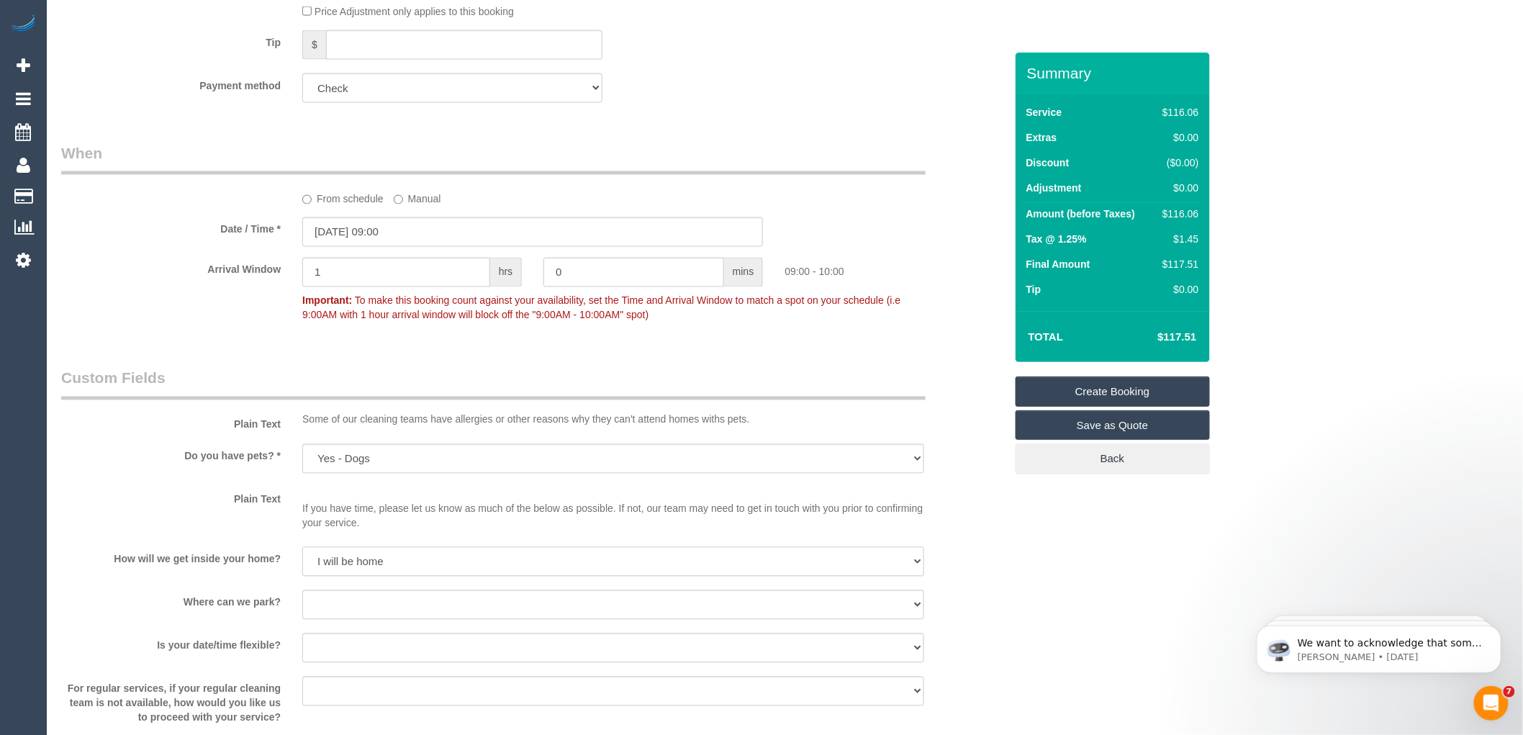
click at [302, 550] on select "I will be home Key will be left (please provide details below) Lock box/Access …" at bounding box center [613, 562] width 622 height 30
click at [356, 607] on select "I will provide parking on-site Free street parking Paid street parking (cost wi…" at bounding box center [613, 605] width 622 height 30
select select "number:19"
click at [302, 593] on select "I will provide parking on-site Free street parking Paid street parking (cost wi…" at bounding box center [613, 605] width 622 height 30
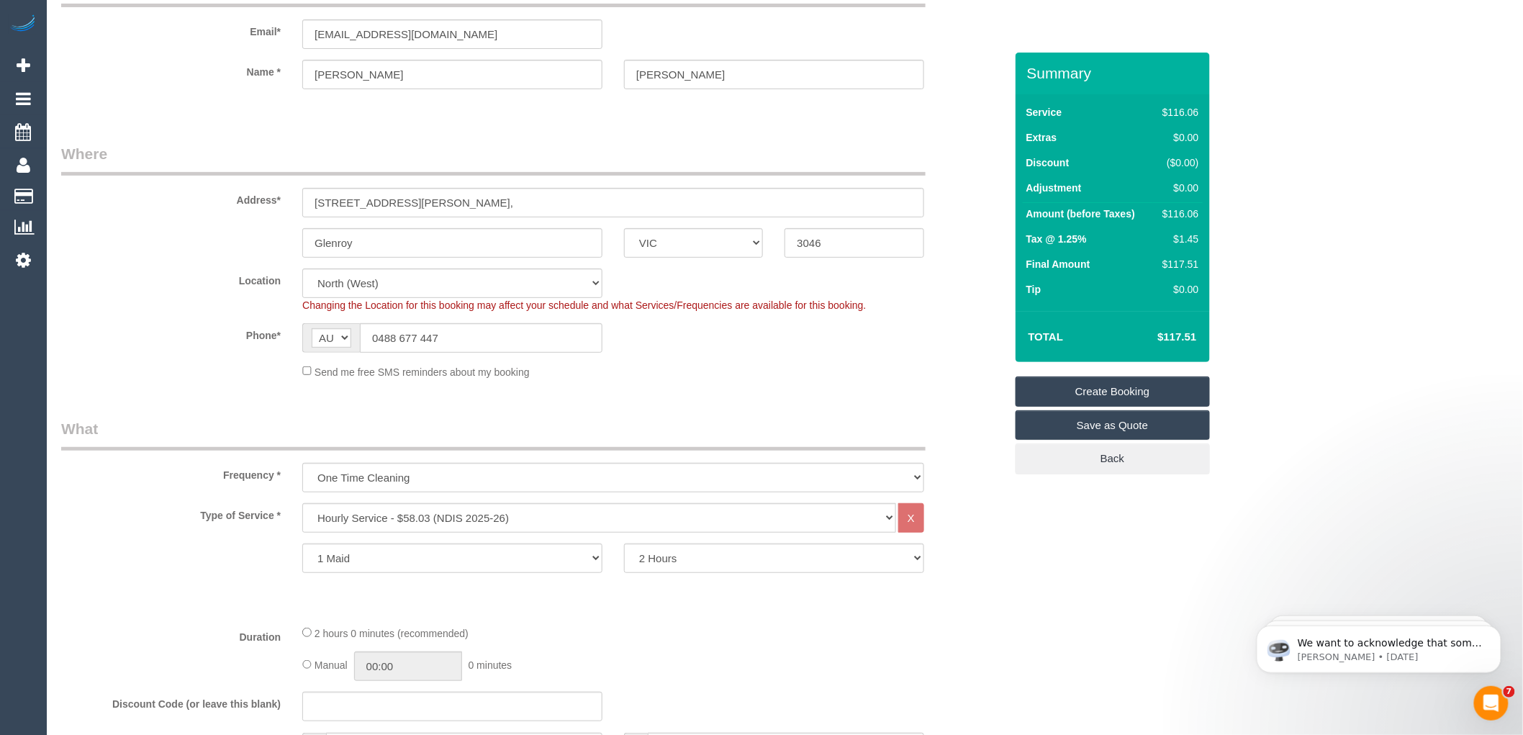
scroll to position [0, 0]
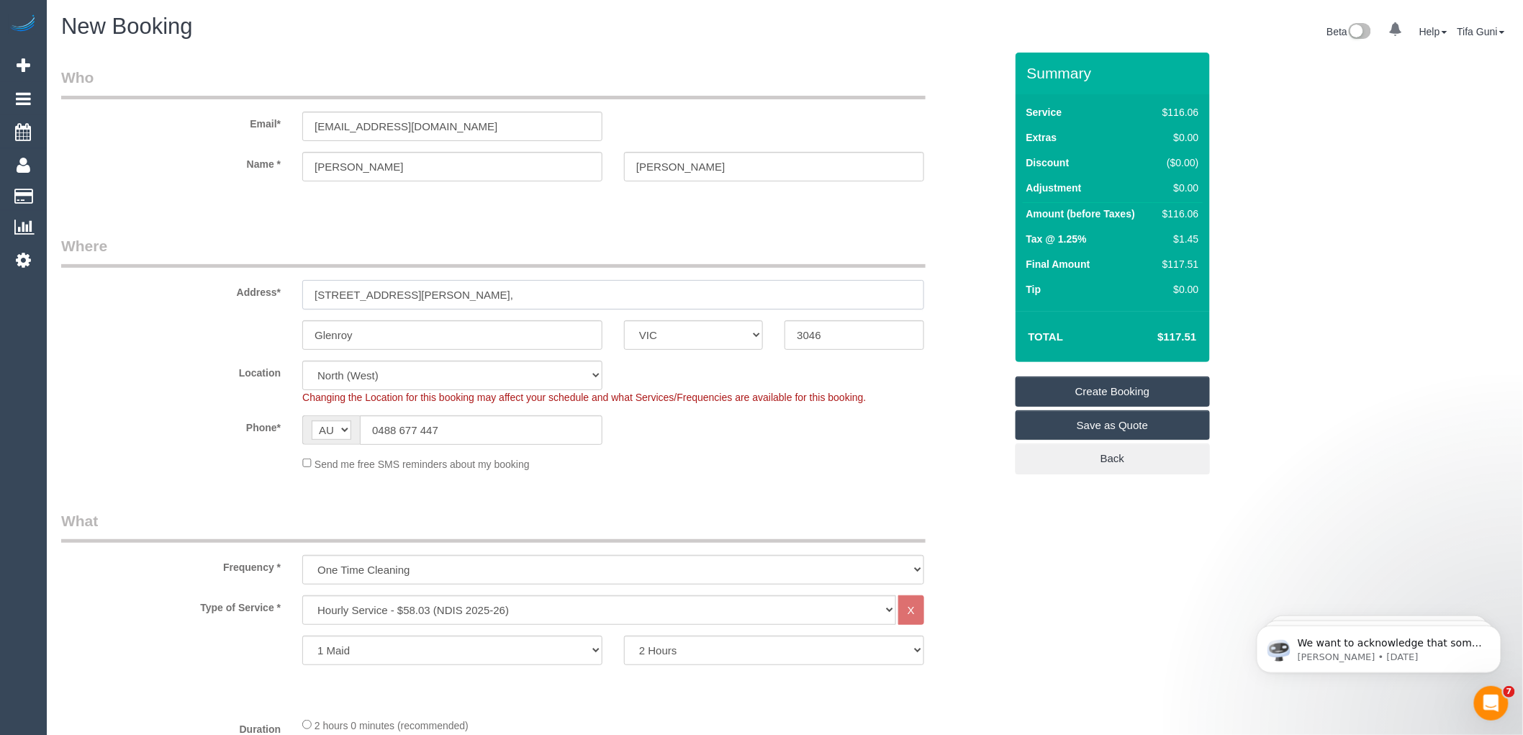
click at [375, 297] on input "31 Glen St," at bounding box center [613, 295] width 622 height 30
click at [371, 294] on input "31 Glen St," at bounding box center [613, 295] width 622 height 30
type input "31 Glen St"
drag, startPoint x: 504, startPoint y: 127, endPoint x: 245, endPoint y: 133, distance: 259.2
click at [245, 133] on div "Email* oliviatimsonsmith@gmail.com" at bounding box center [532, 104] width 965 height 74
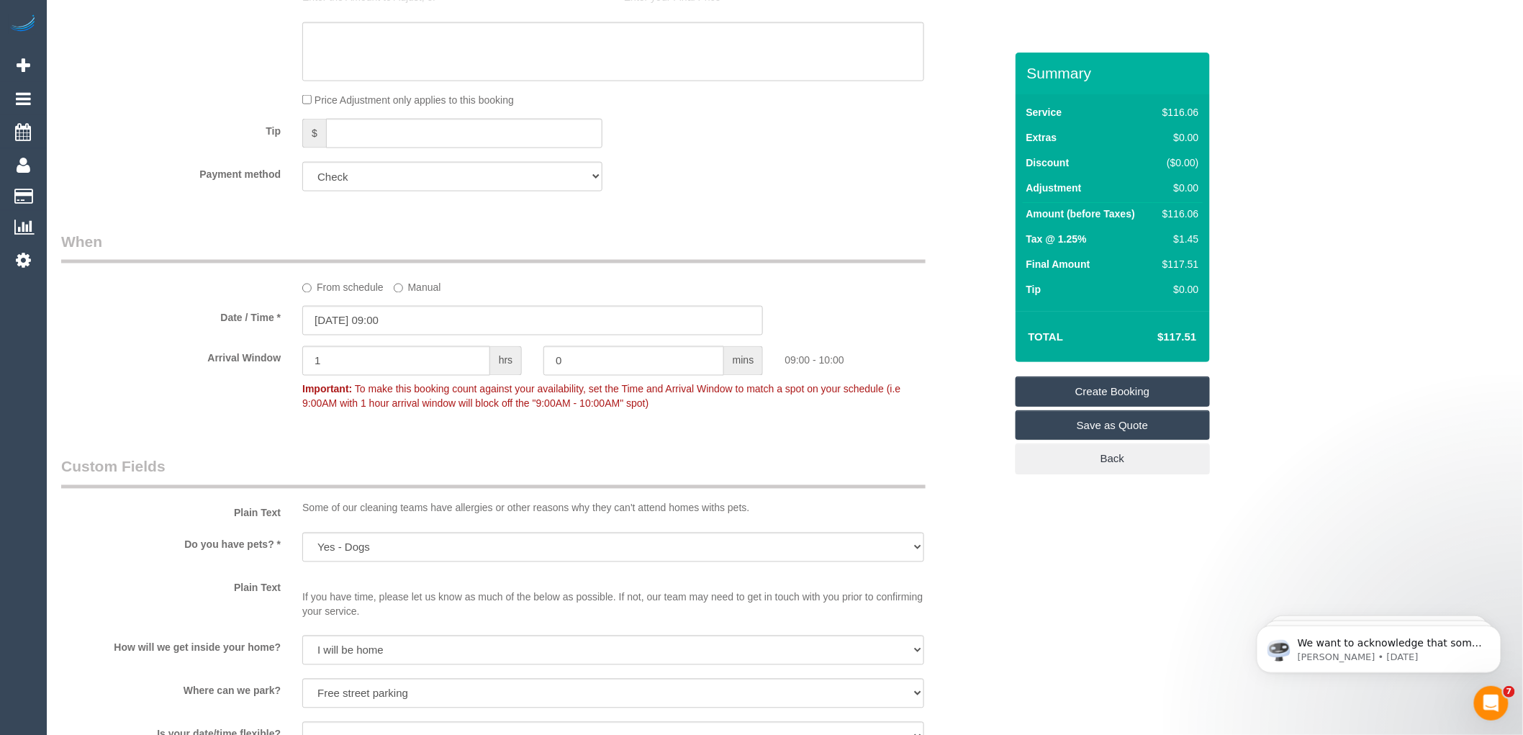
scroll to position [880, 0]
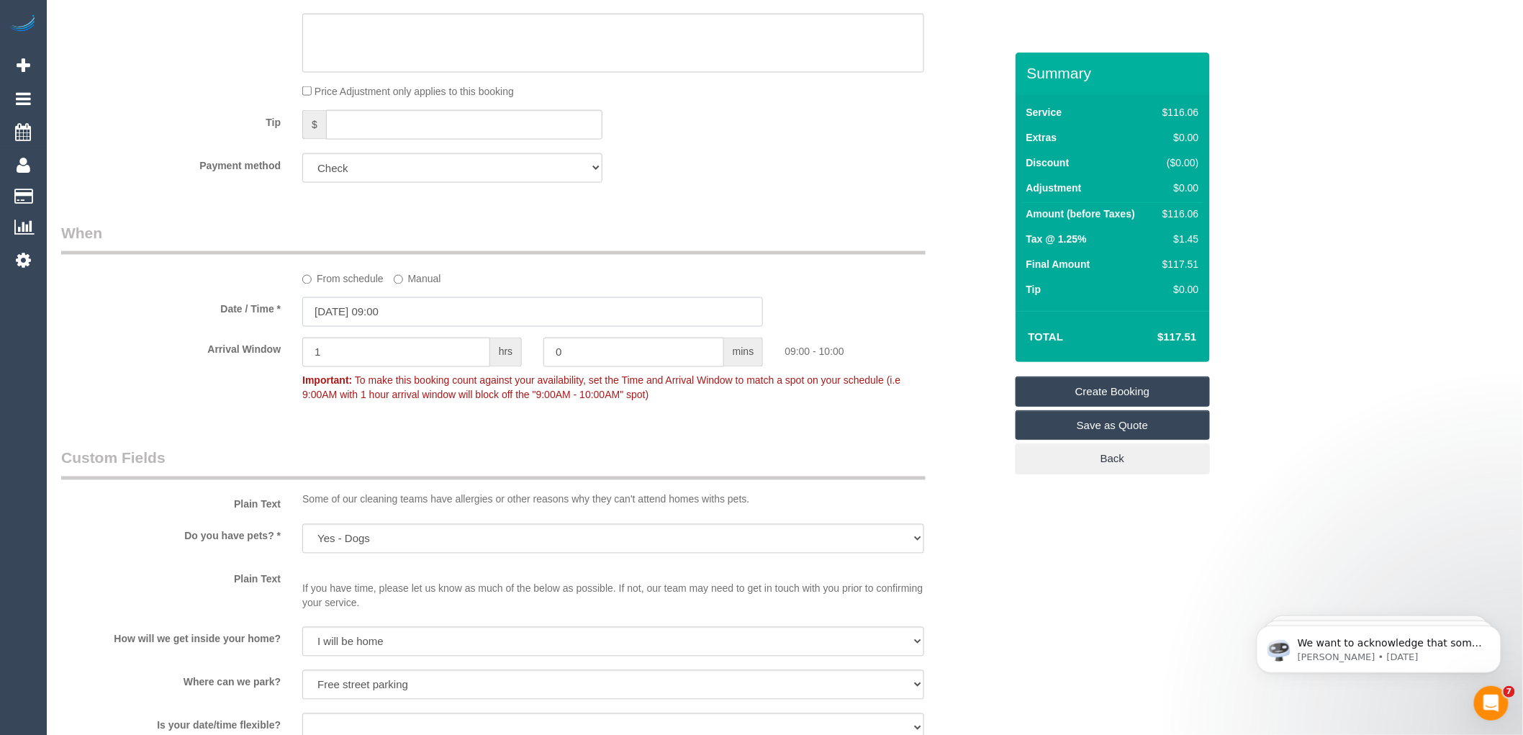
click at [398, 315] on input "23/10/2025 09:00" at bounding box center [532, 312] width 461 height 30
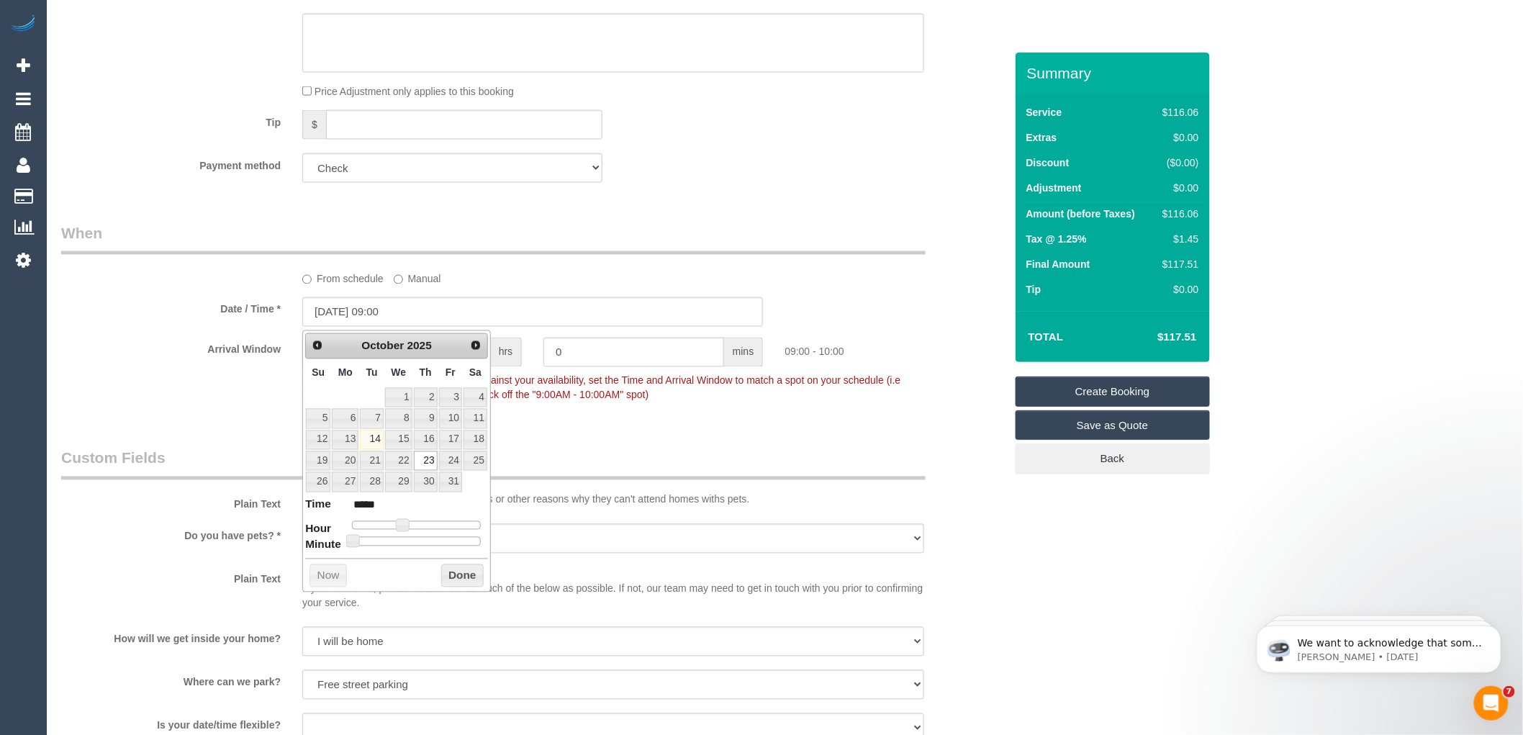
click at [1078, 392] on link "Create Booking" at bounding box center [1113, 391] width 194 height 30
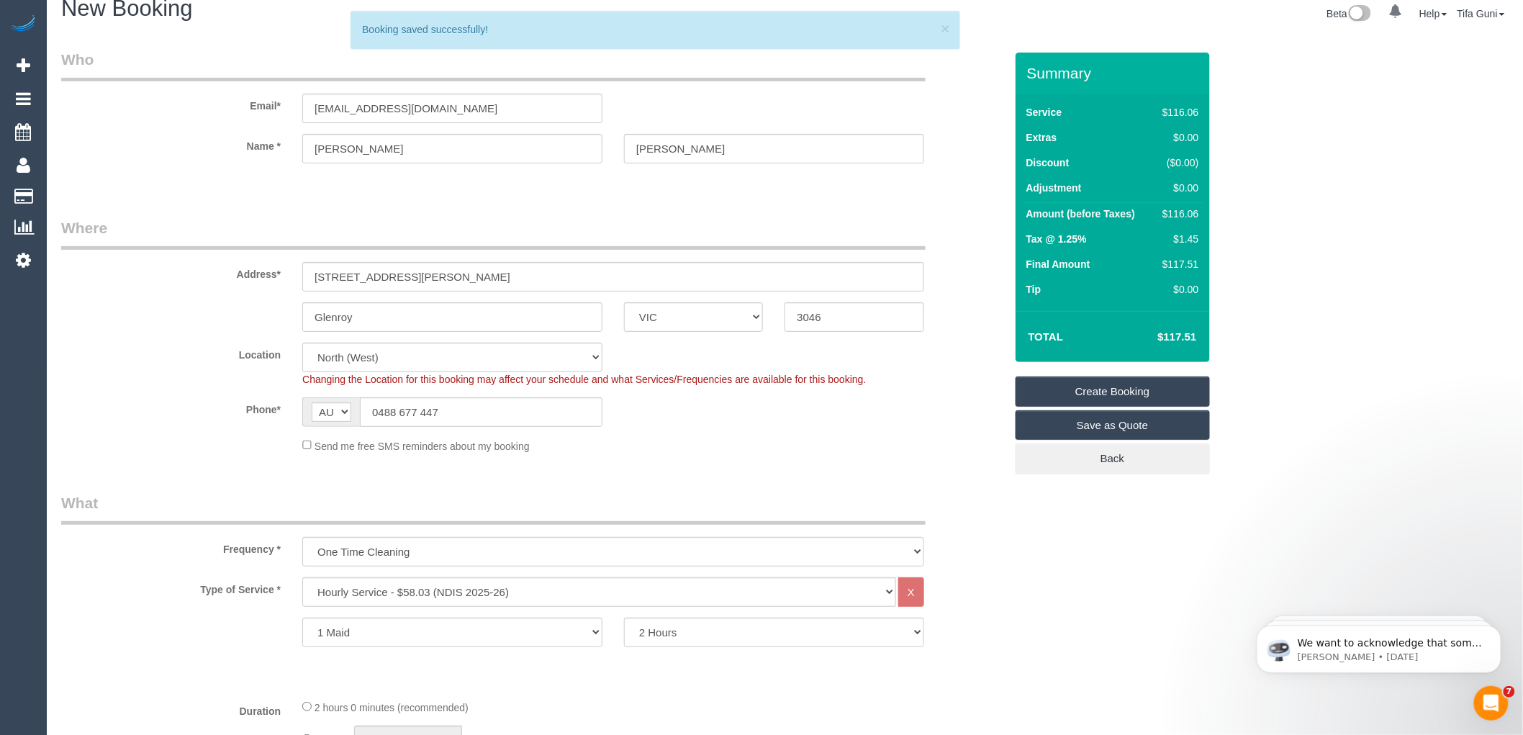
scroll to position [0, 0]
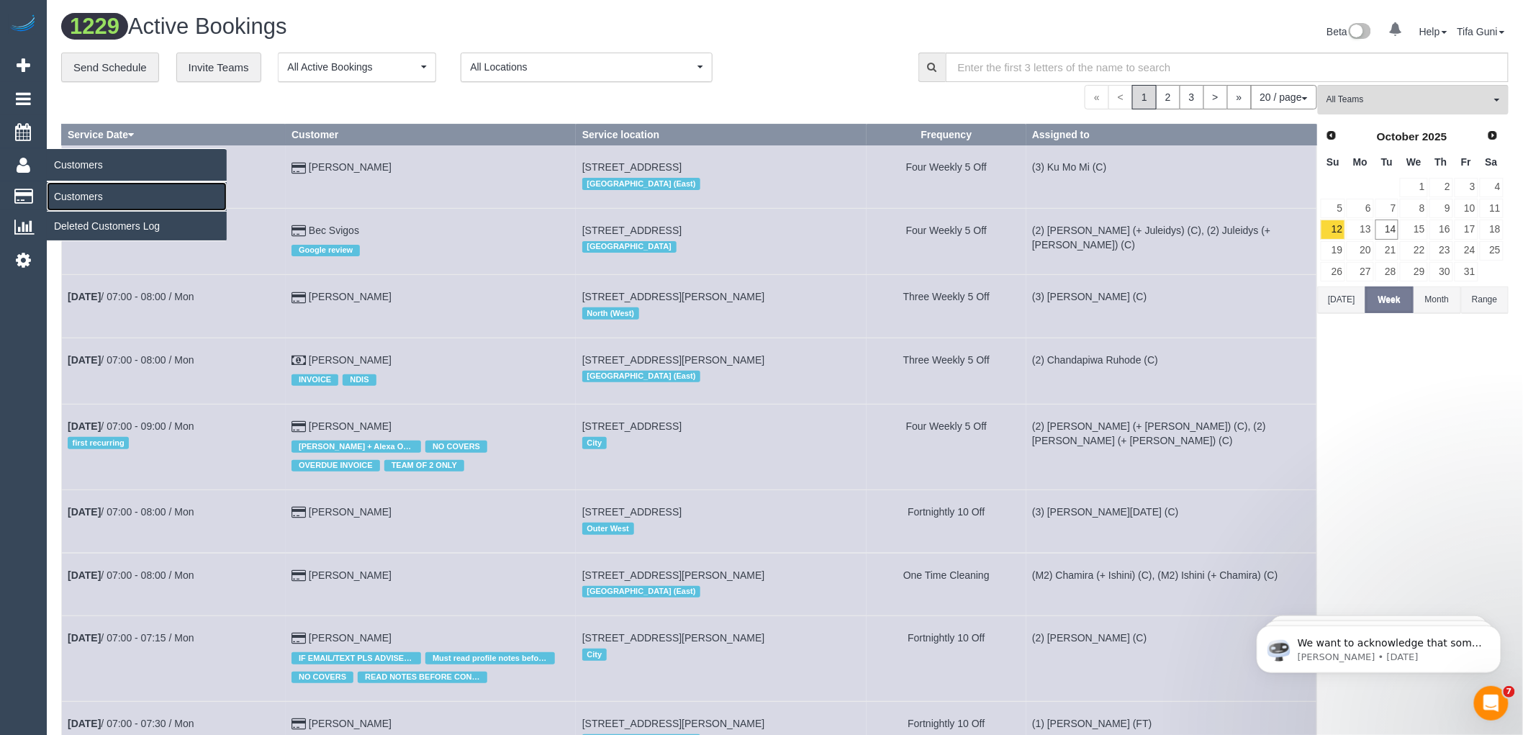
click at [76, 196] on link "Customers" at bounding box center [137, 196] width 180 height 29
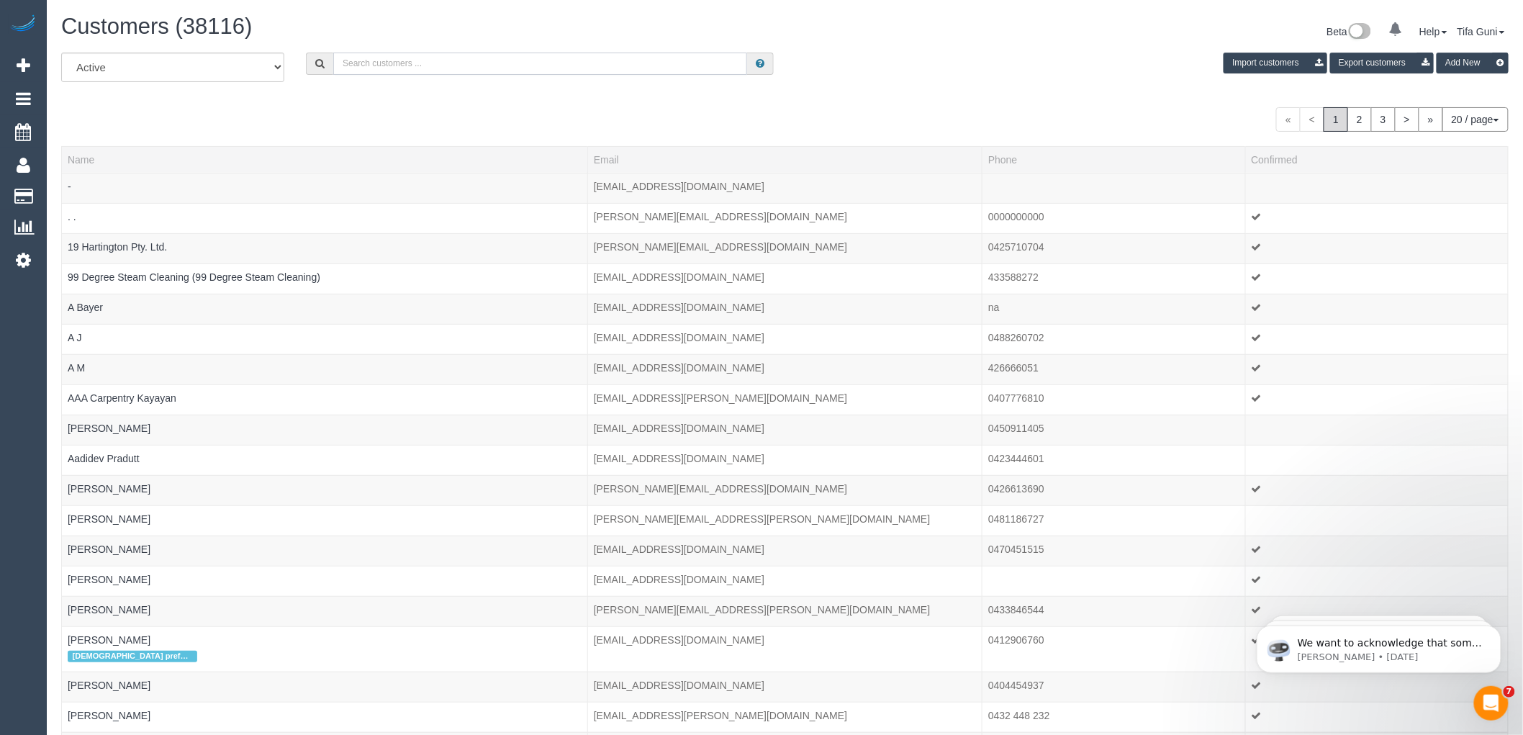
click at [452, 66] on input "text" at bounding box center [540, 64] width 414 height 22
paste input "oliviatimsonsmith@gmail.com"
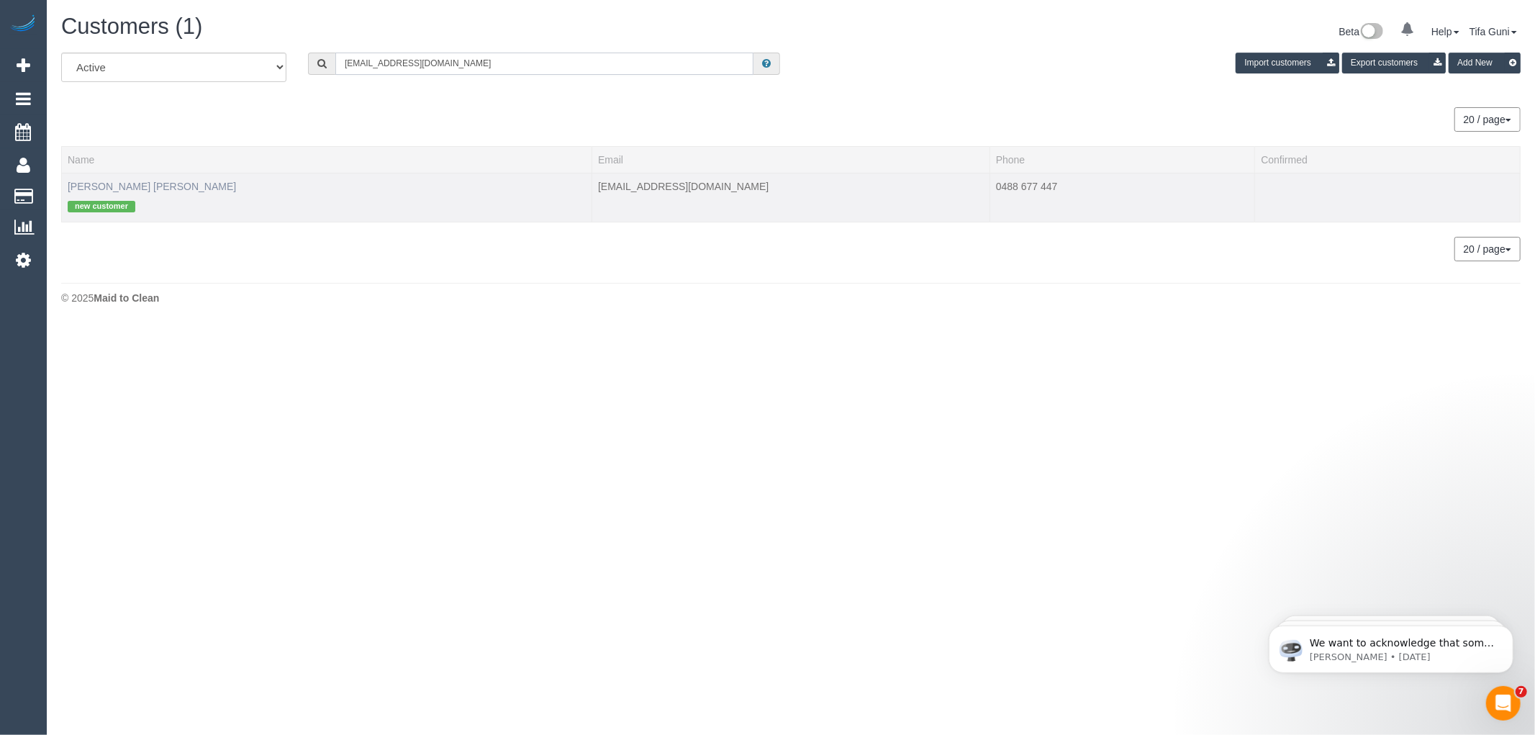
type input "oliviatimsonsmith@gmail.com"
click at [94, 183] on link "Olivia Jane" at bounding box center [152, 187] width 168 height 12
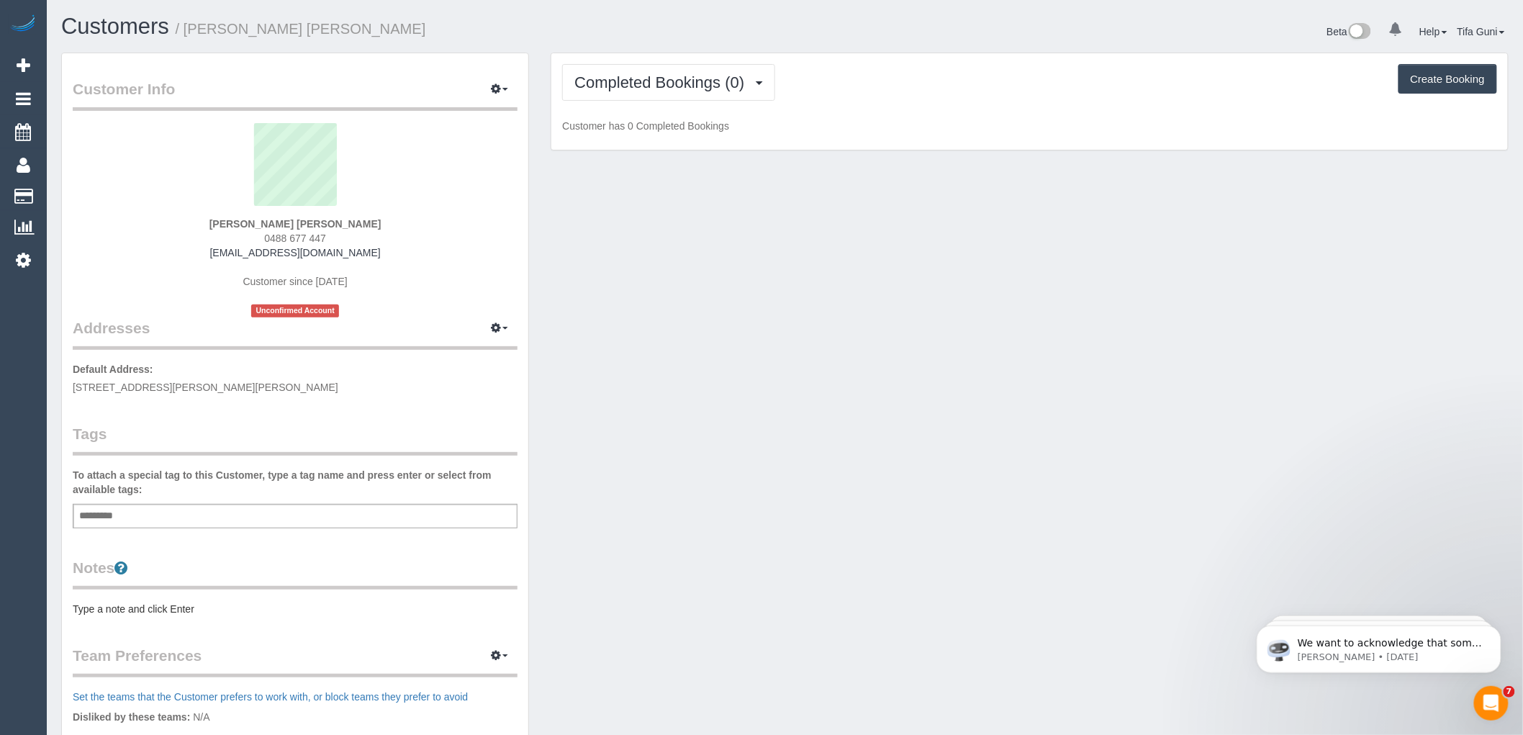
click at [135, 520] on div "Add a tag" at bounding box center [295, 516] width 445 height 24
type input "****"
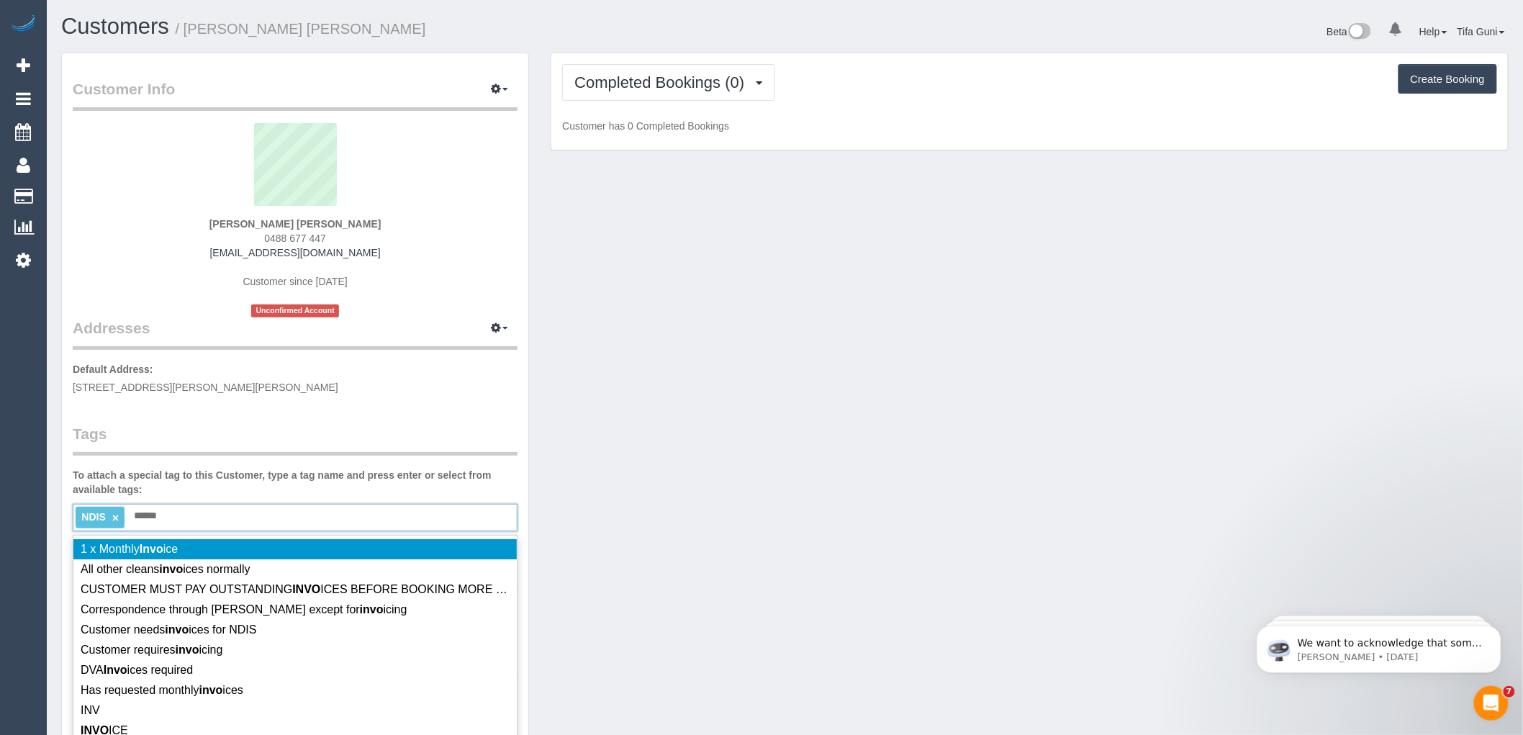
type input "*******"
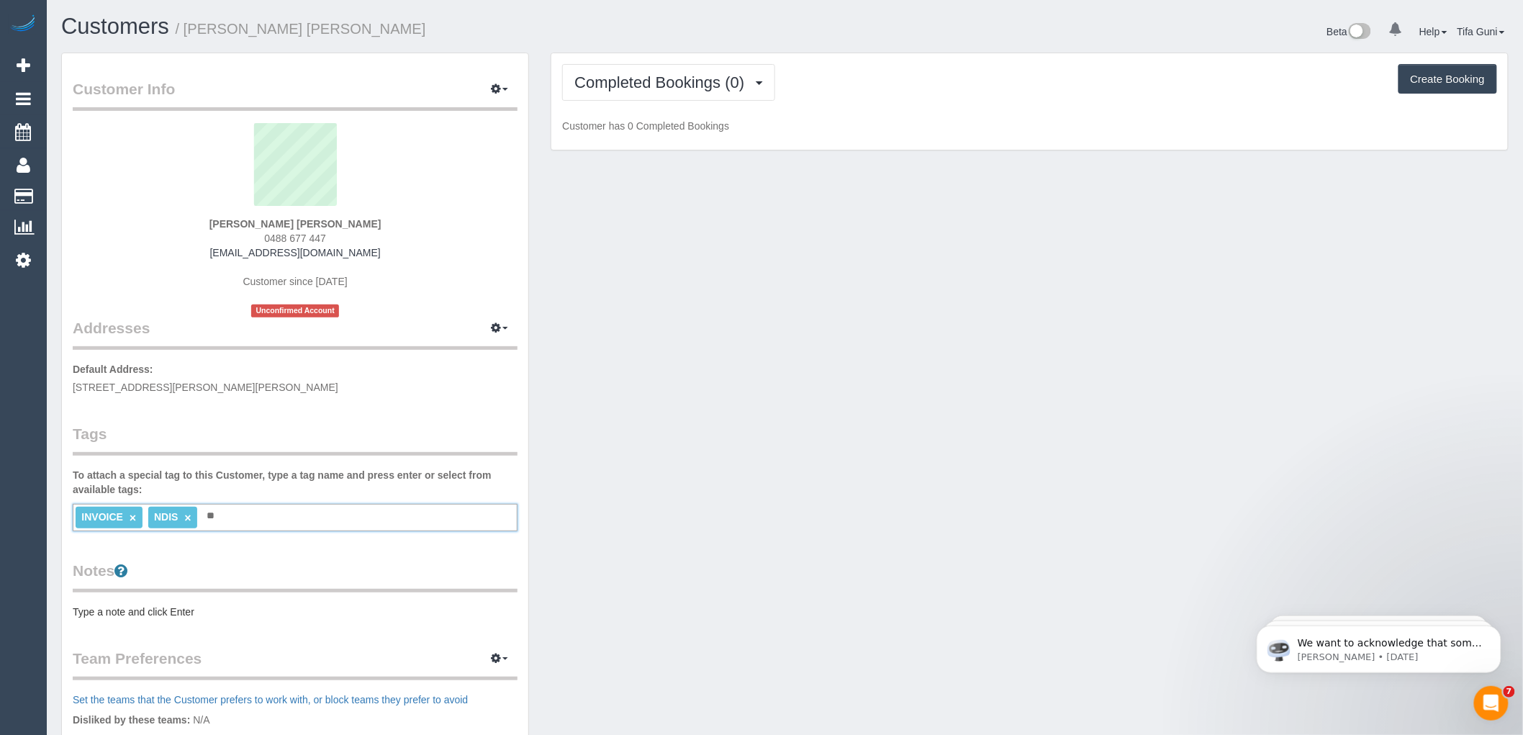
type input "*"
click at [117, 609] on pre "Type a note and click Enter" at bounding box center [295, 612] width 445 height 14
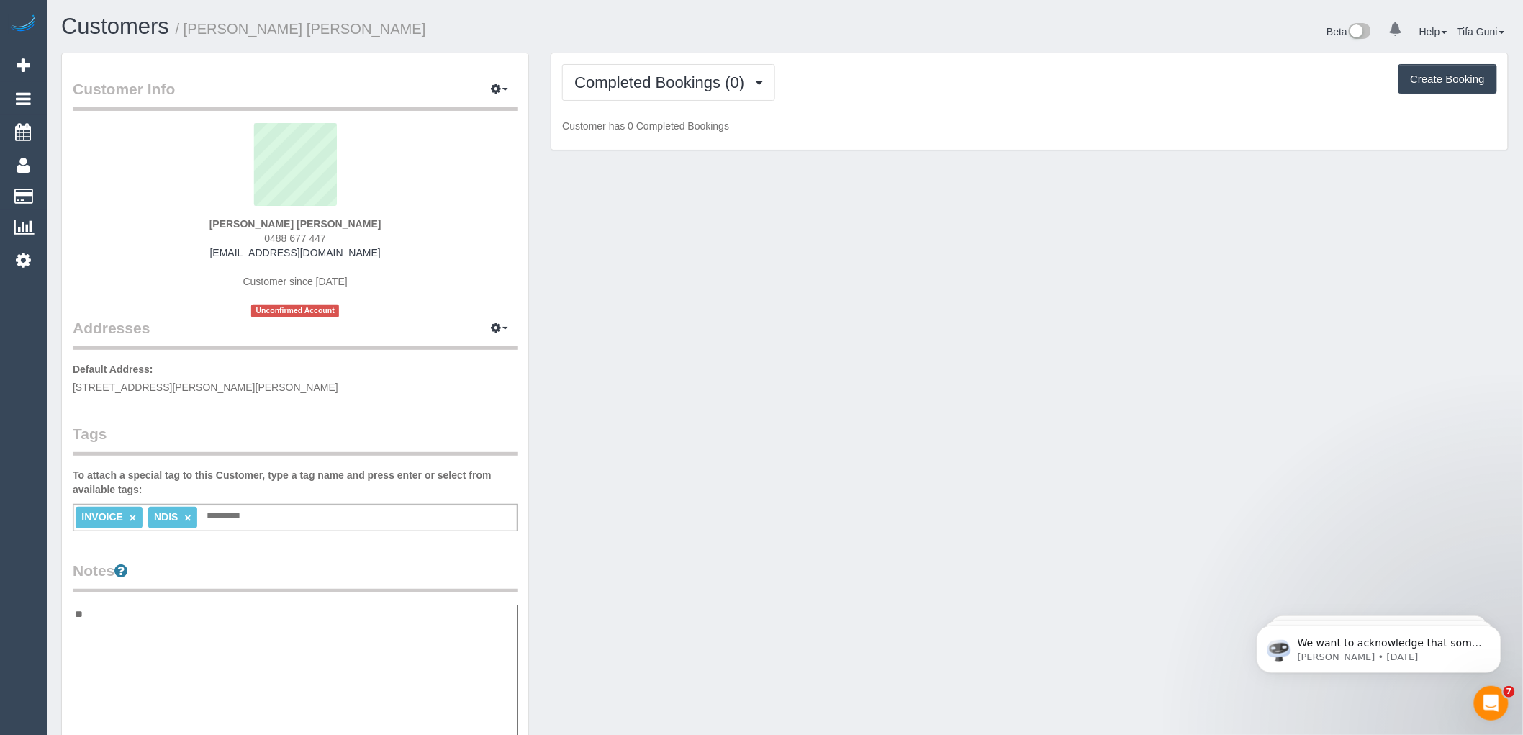
type textarea "*"
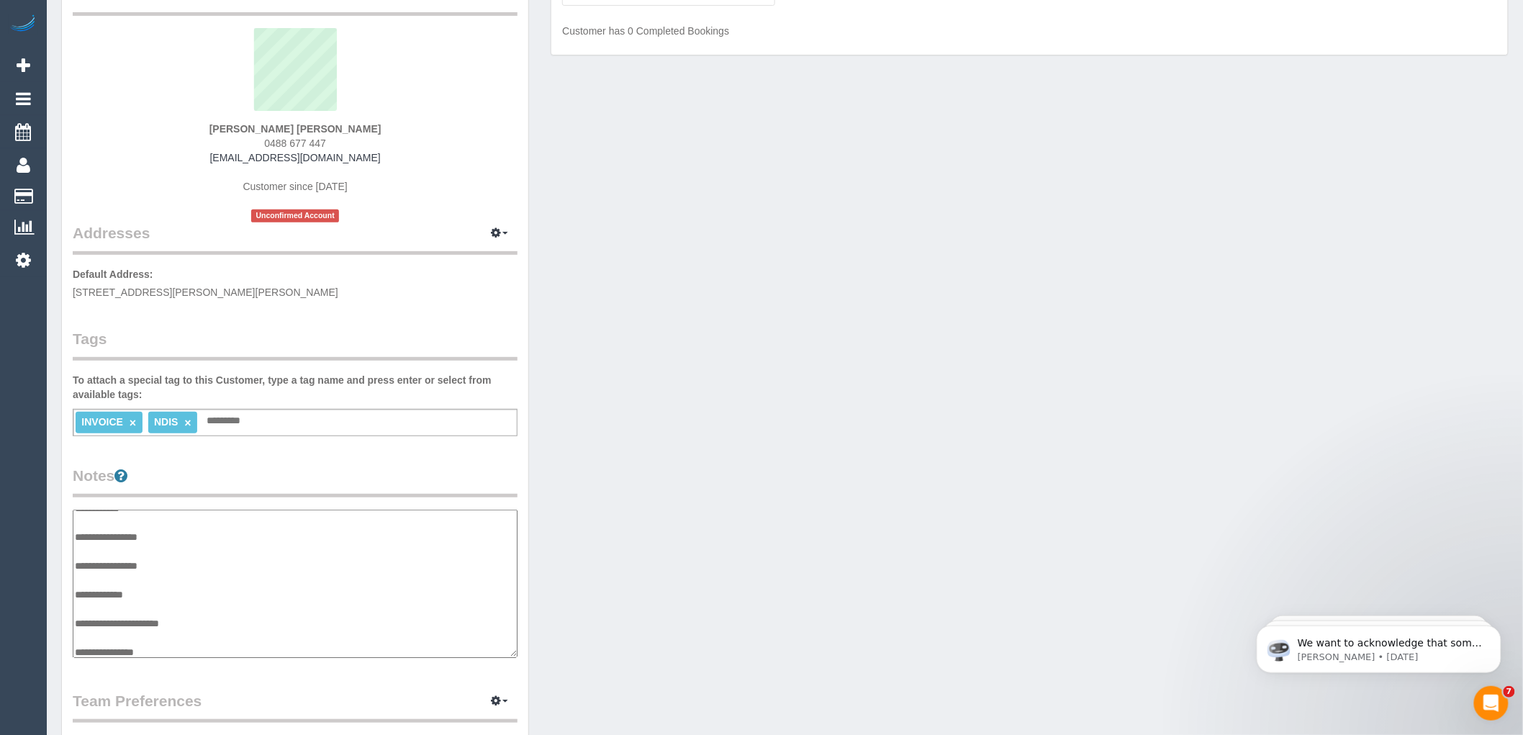
scroll to position [96, 0]
click at [191, 521] on textarea "**********" at bounding box center [295, 583] width 445 height 148
click at [183, 534] on textarea "**********" at bounding box center [295, 583] width 445 height 148
type textarea "**********"
click at [183, 534] on textarea "**********" at bounding box center [295, 583] width 445 height 148
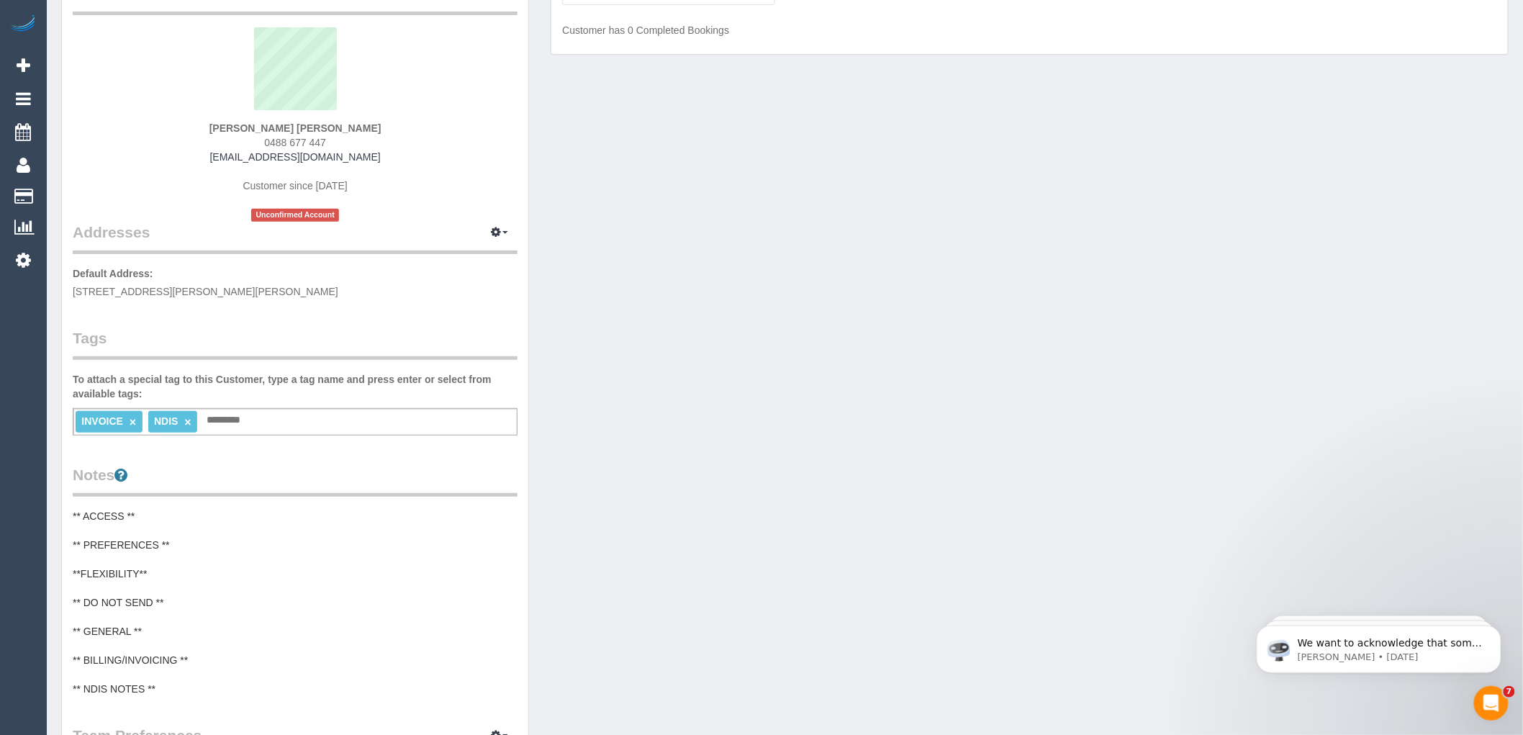
scroll to position [16, 0]
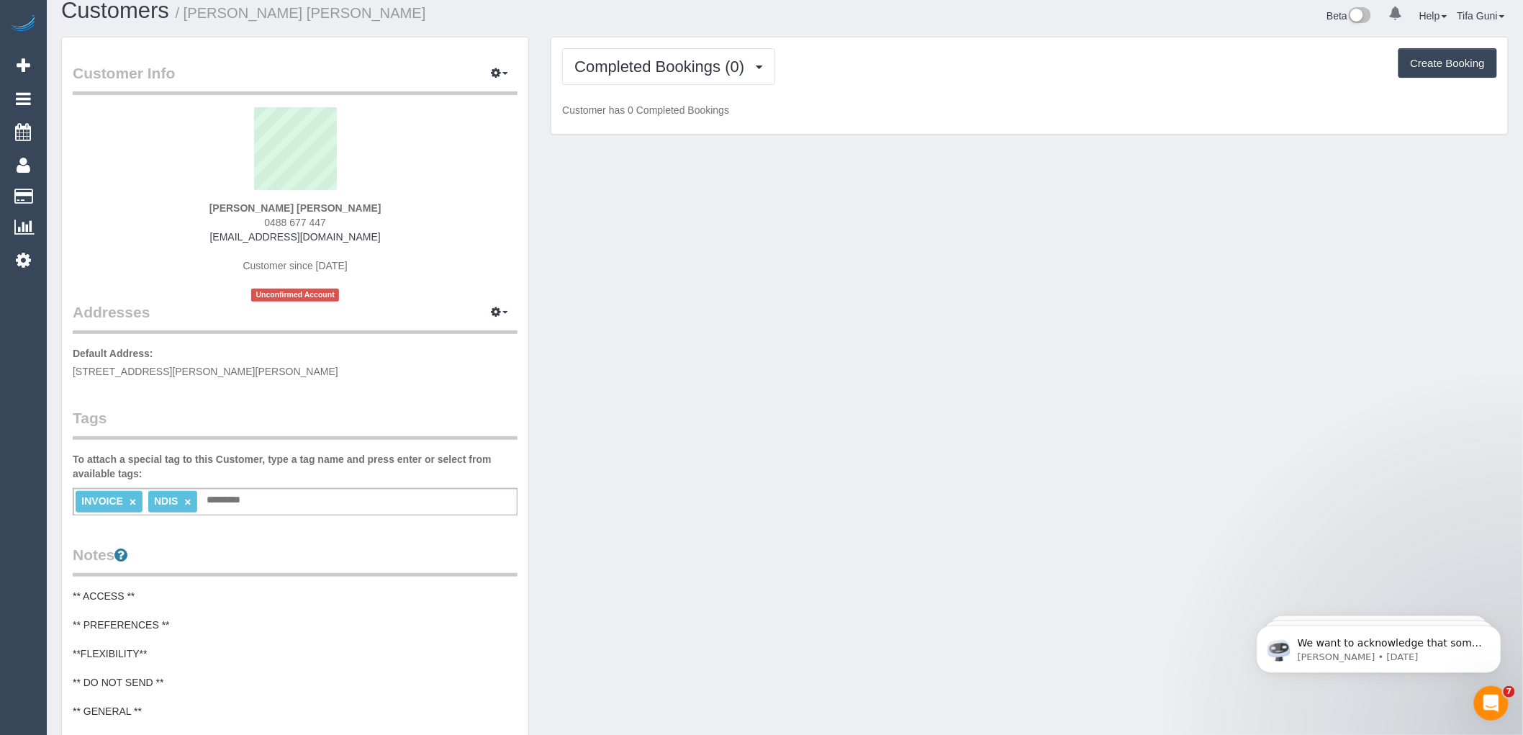
click at [140, 623] on pre "** ACCESS ** ** PREFERENCES ** **FLEXIBILITY** ** DO NOT SEND ** ** GENERAL ** …" at bounding box center [295, 682] width 445 height 187
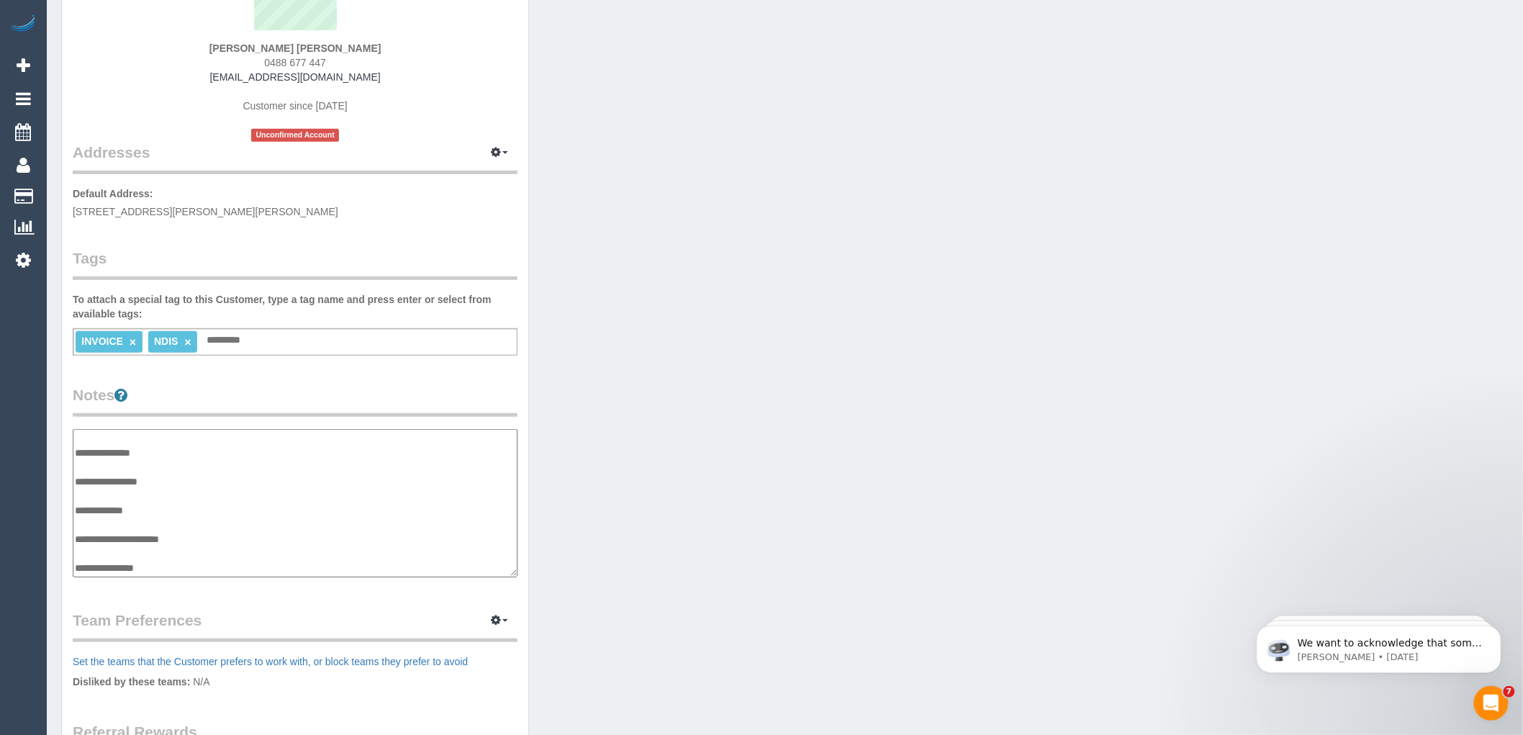
scroll to position [0, 0]
click at [179, 459] on textarea "**********" at bounding box center [295, 503] width 445 height 148
click at [169, 506] on textarea "**********" at bounding box center [295, 503] width 445 height 148
drag, startPoint x: 225, startPoint y: 520, endPoint x: 202, endPoint y: 522, distance: 22.4
click at [202, 521] on textarea "**********" at bounding box center [295, 503] width 445 height 148
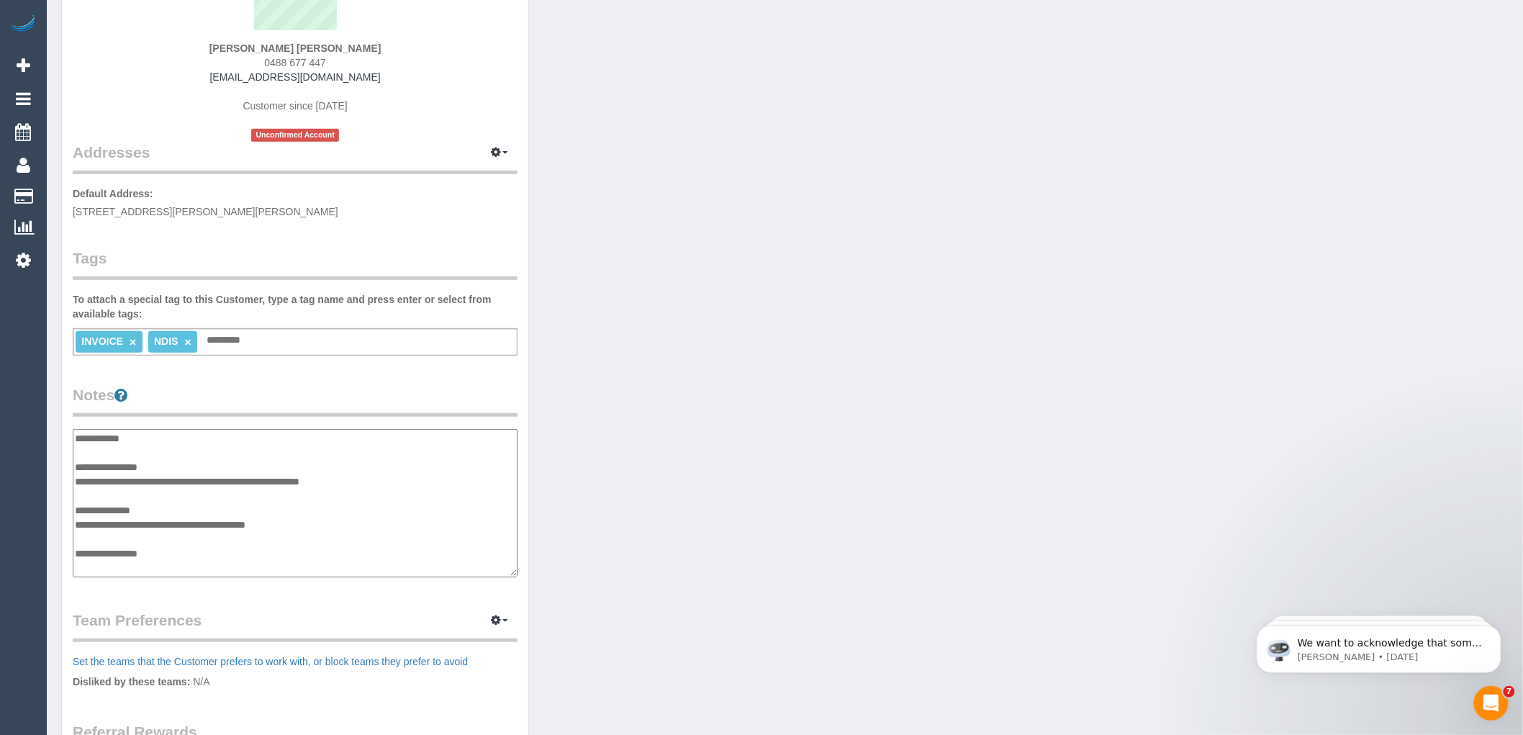
click at [319, 525] on textarea "**********" at bounding box center [295, 503] width 445 height 148
click at [225, 520] on textarea "**********" at bounding box center [295, 503] width 445 height 148
click at [307, 515] on textarea "**********" at bounding box center [295, 503] width 445 height 148
click at [298, 521] on textarea "**********" at bounding box center [295, 503] width 445 height 148
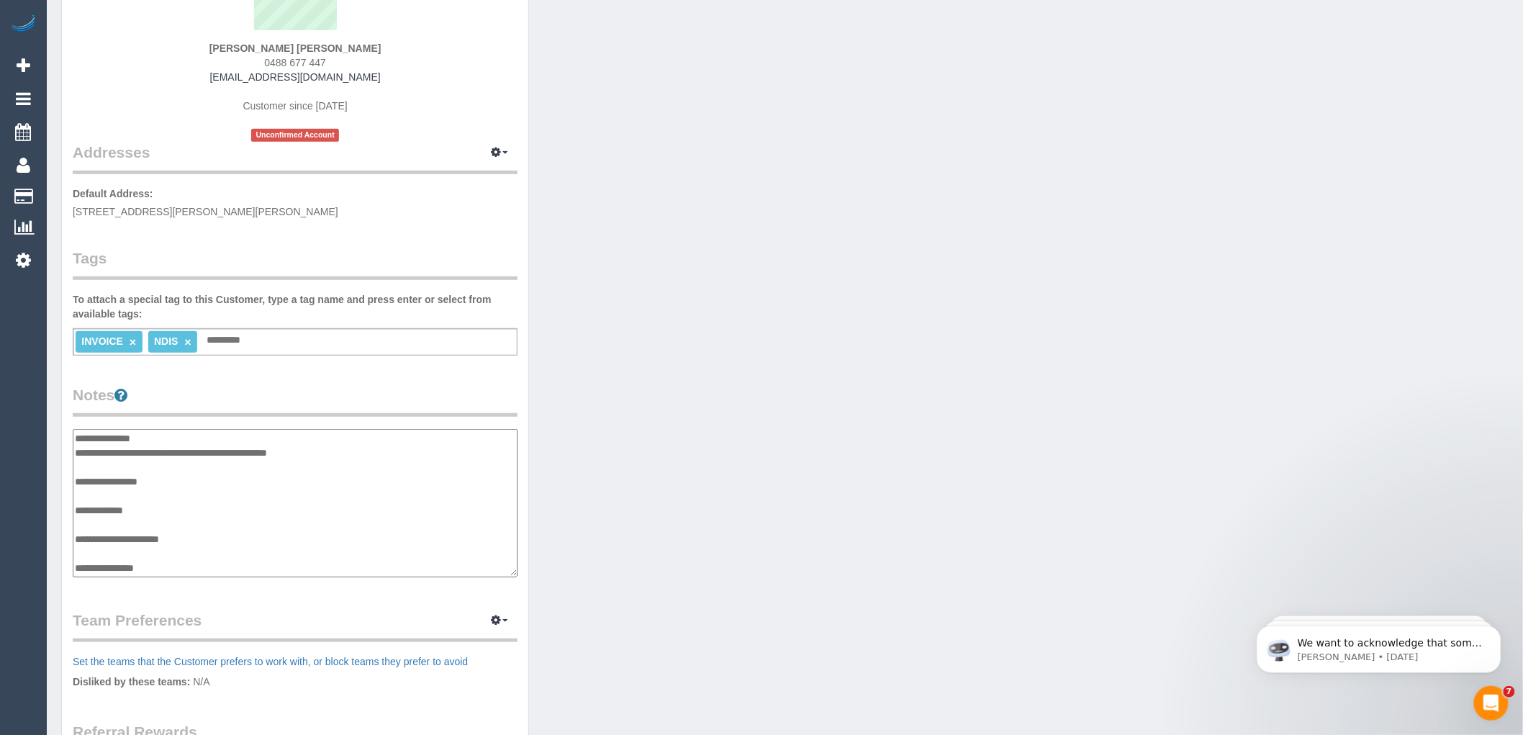
click at [205, 529] on textarea "**********" at bounding box center [295, 503] width 445 height 148
click at [202, 536] on textarea "**********" at bounding box center [295, 503] width 445 height 148
click at [220, 550] on textarea "**********" at bounding box center [295, 503] width 445 height 148
click at [220, 547] on textarea "**********" at bounding box center [295, 503] width 445 height 148
paste textarea "**********"
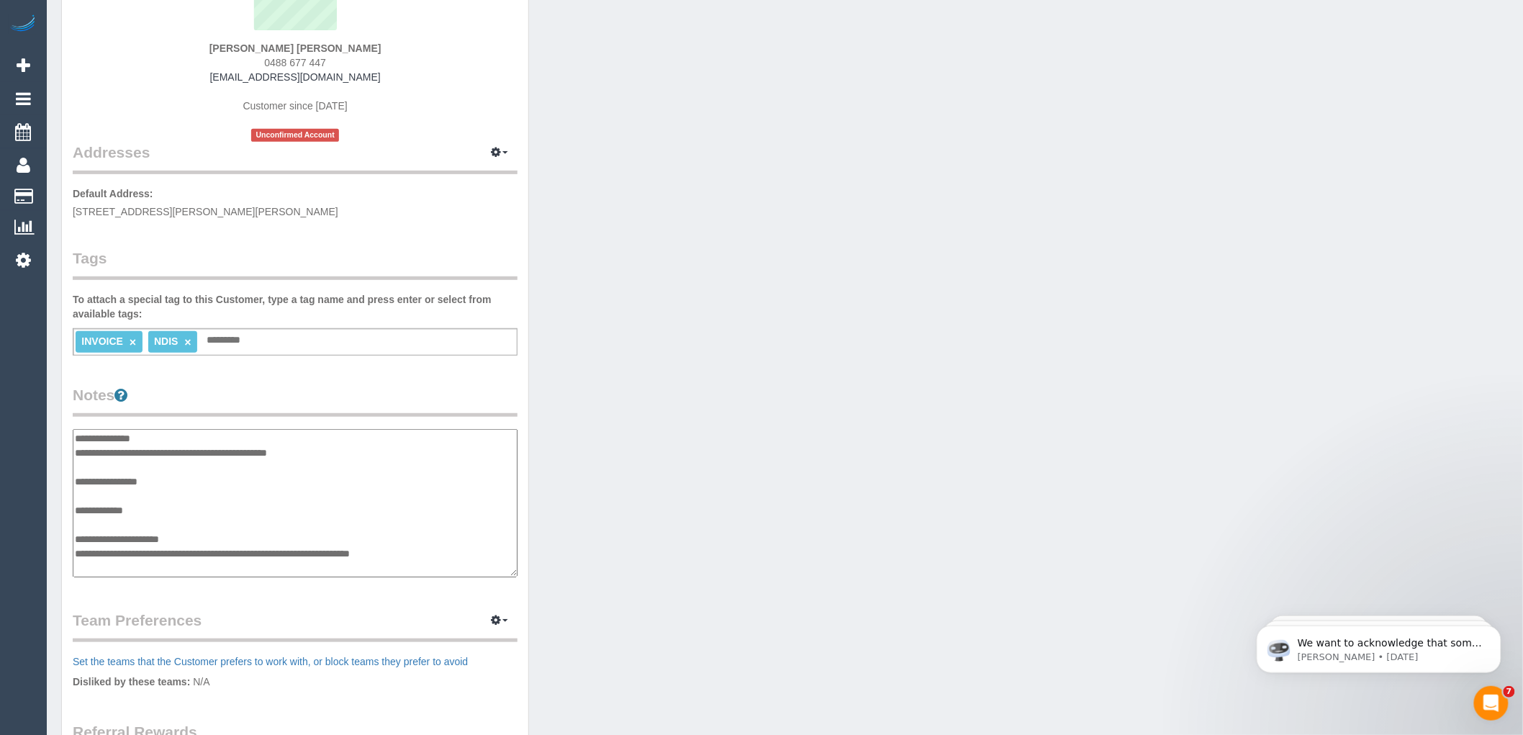
click at [473, 551] on textarea "**********" at bounding box center [295, 503] width 445 height 148
paste textarea "**********"
click at [158, 564] on textarea "**********" at bounding box center [295, 503] width 445 height 148
paste textarea "**********"
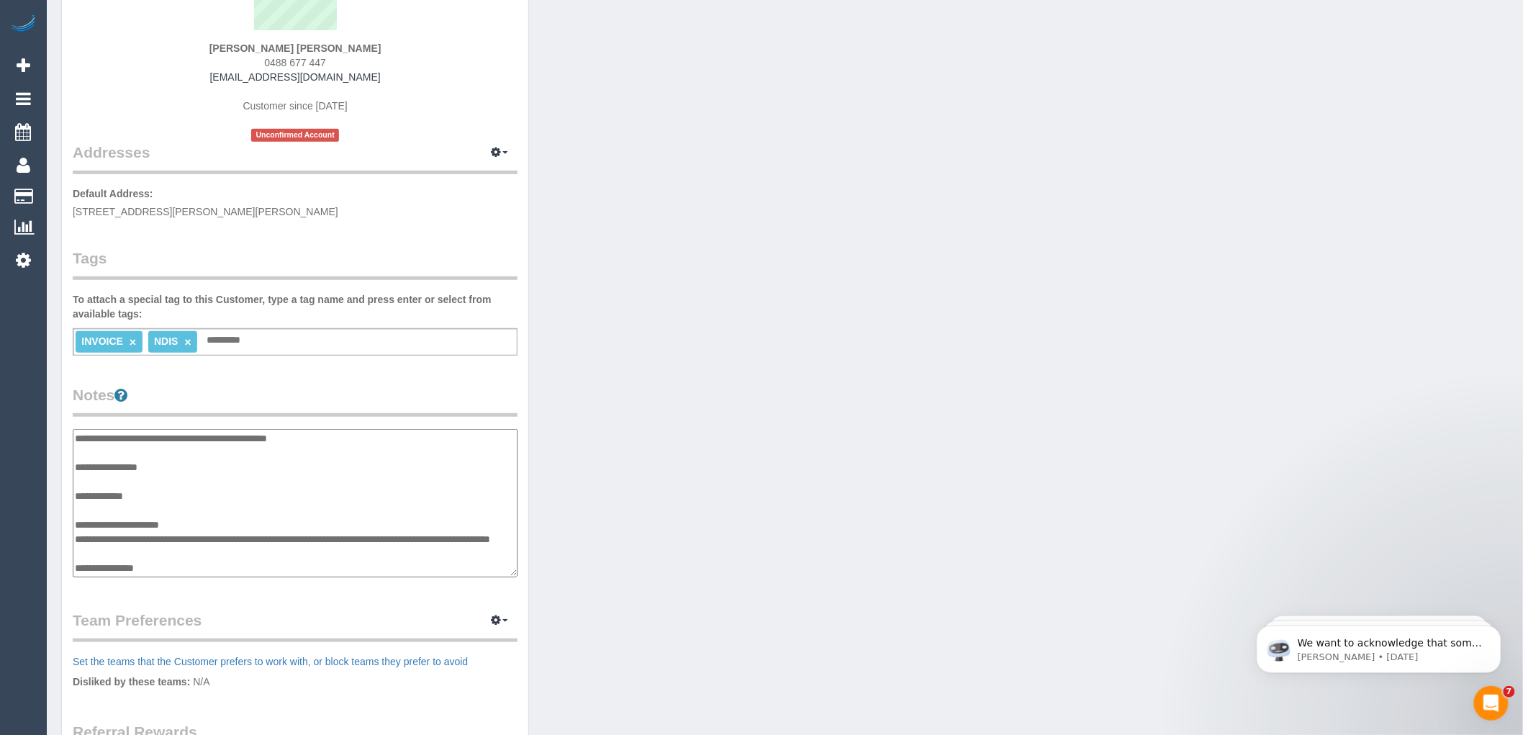
scroll to position [101, 0]
click at [113, 537] on textarea "**********" at bounding box center [295, 503] width 445 height 148
click at [202, 536] on textarea "**********" at bounding box center [295, 503] width 445 height 148
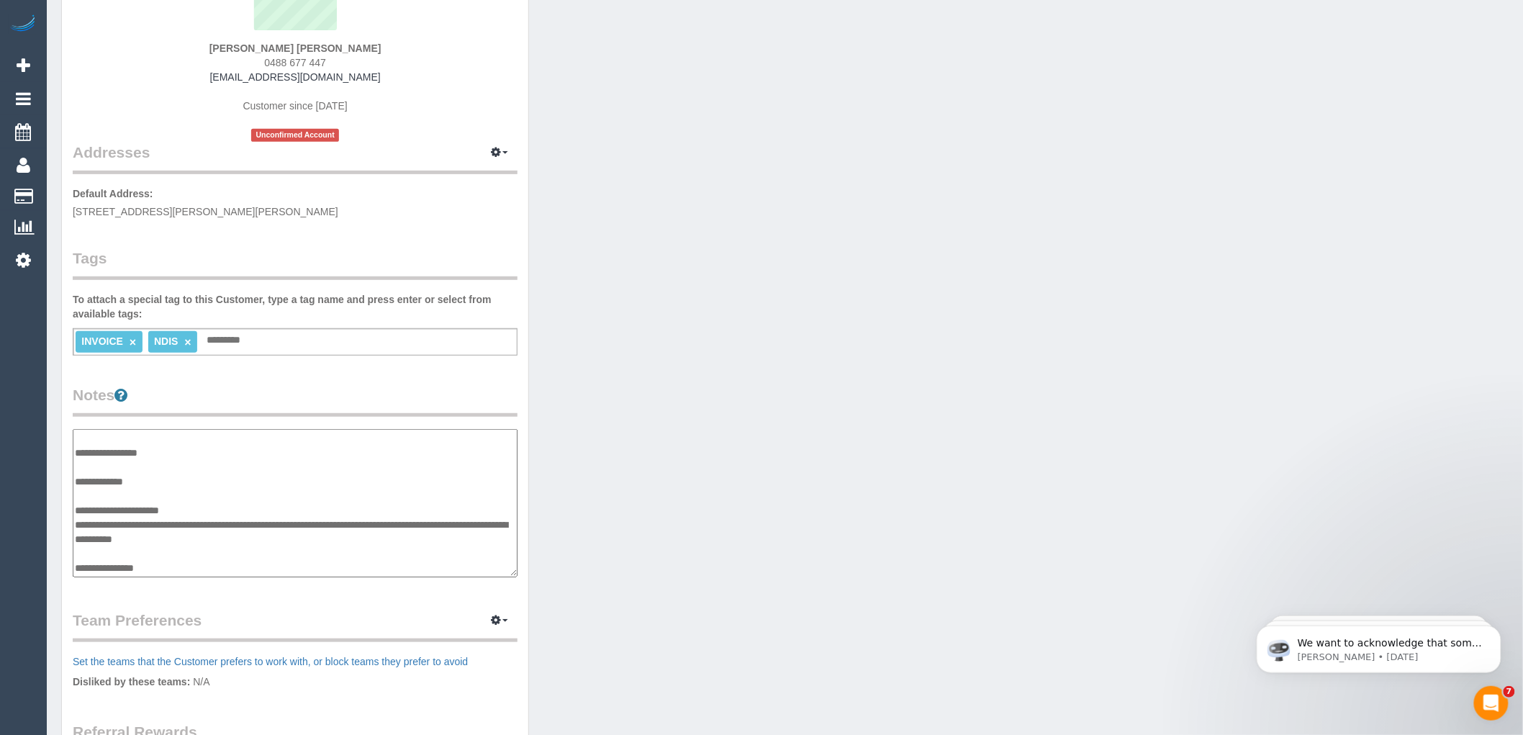
click at [284, 541] on textarea "**********" at bounding box center [295, 503] width 445 height 148
paste textarea "**********"
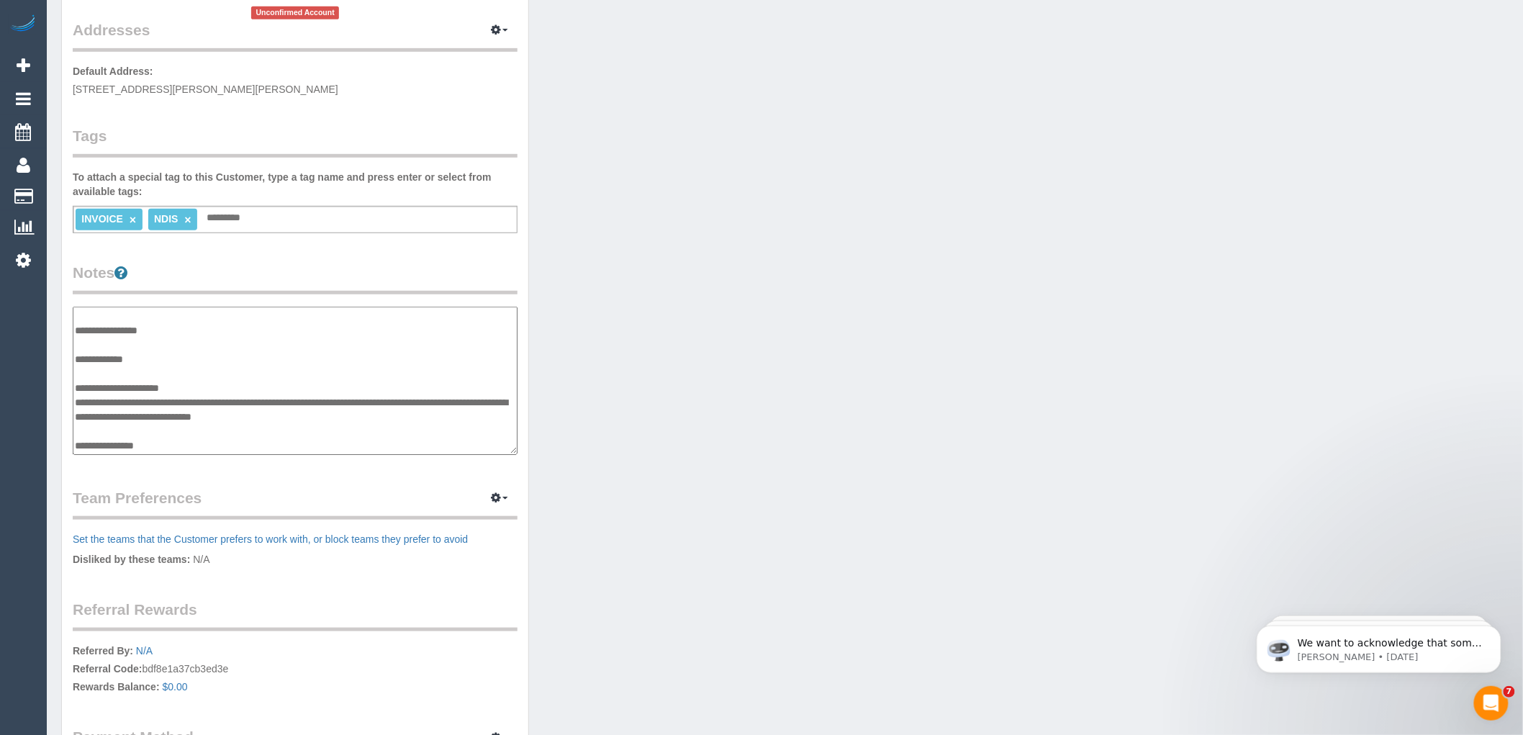
scroll to position [335, 0]
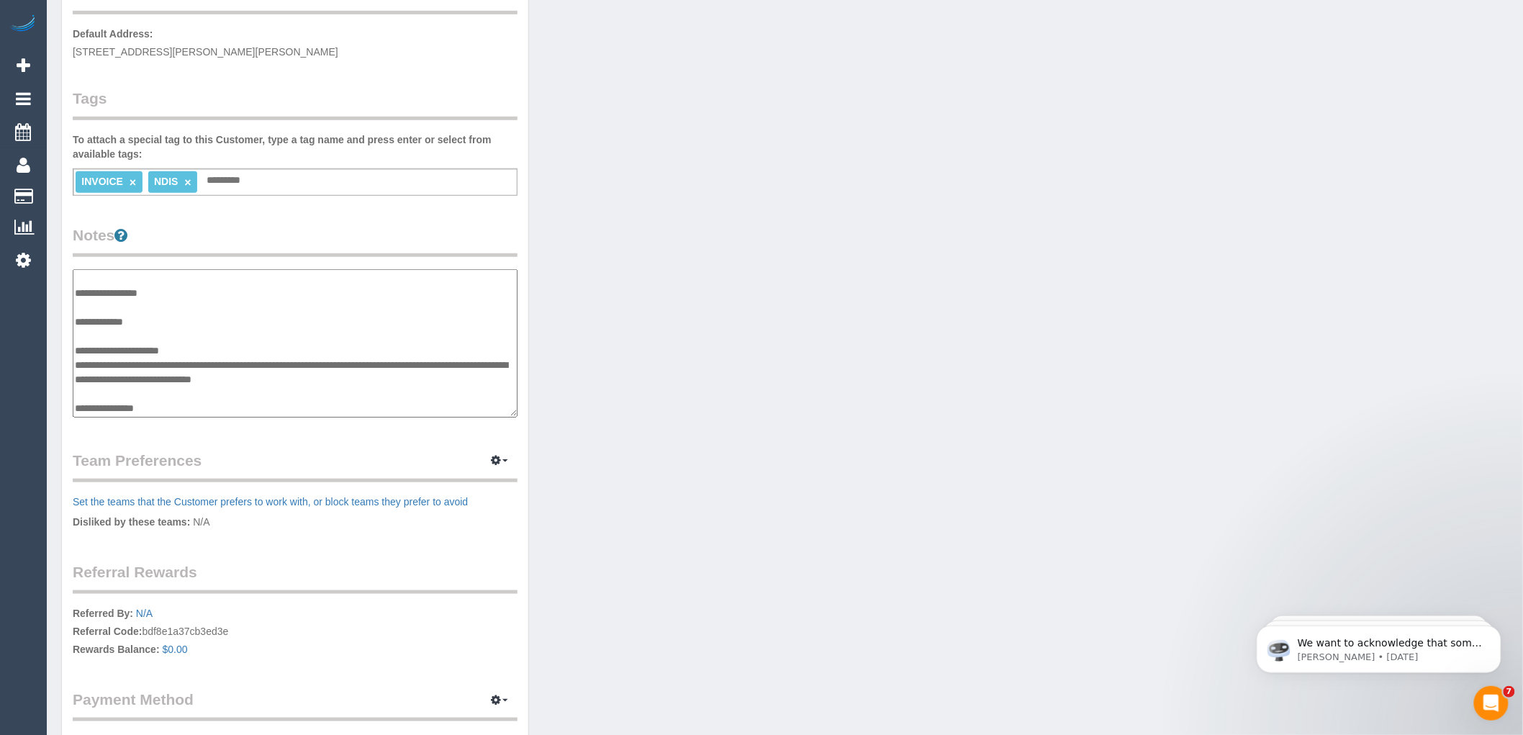
click at [198, 400] on textarea "**********" at bounding box center [295, 343] width 445 height 148
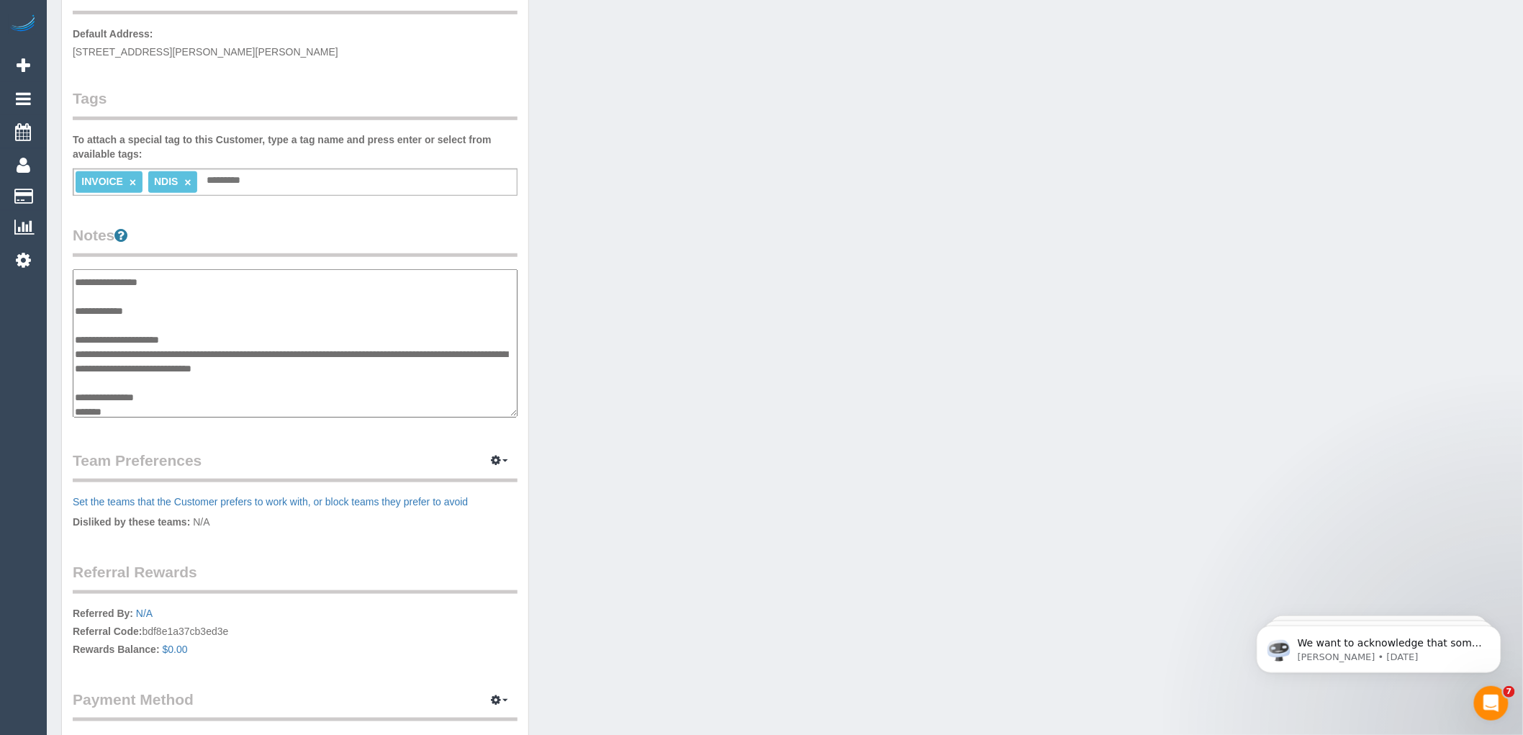
click at [132, 406] on textarea "**********" at bounding box center [295, 343] width 445 height 148
paste textarea "**********"
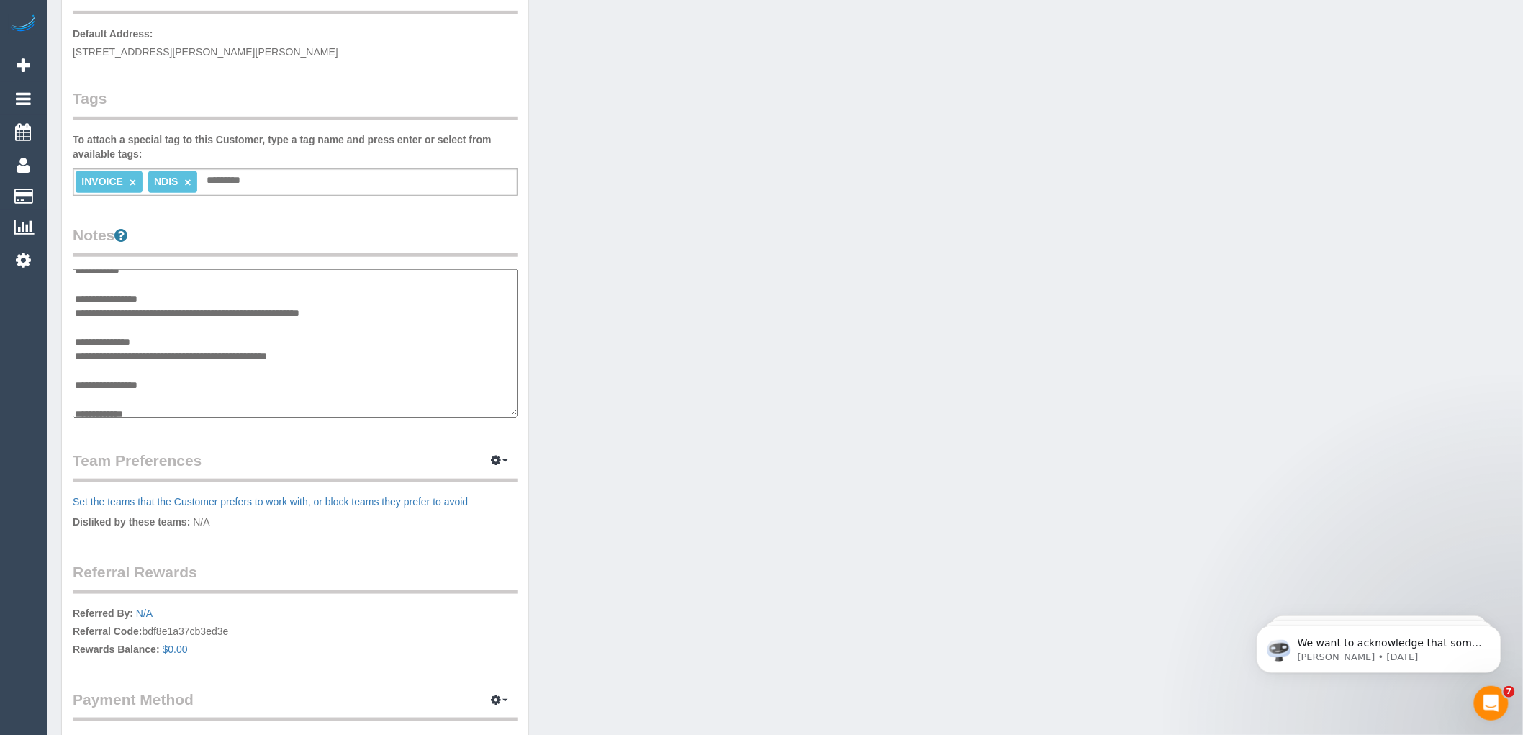
scroll to position [0, 0]
type textarea "**********"
click at [384, 219] on div "Customer Info Edit Contact Info Send Message Email Preferences Special Sales Ta…" at bounding box center [295, 253] width 466 height 1070
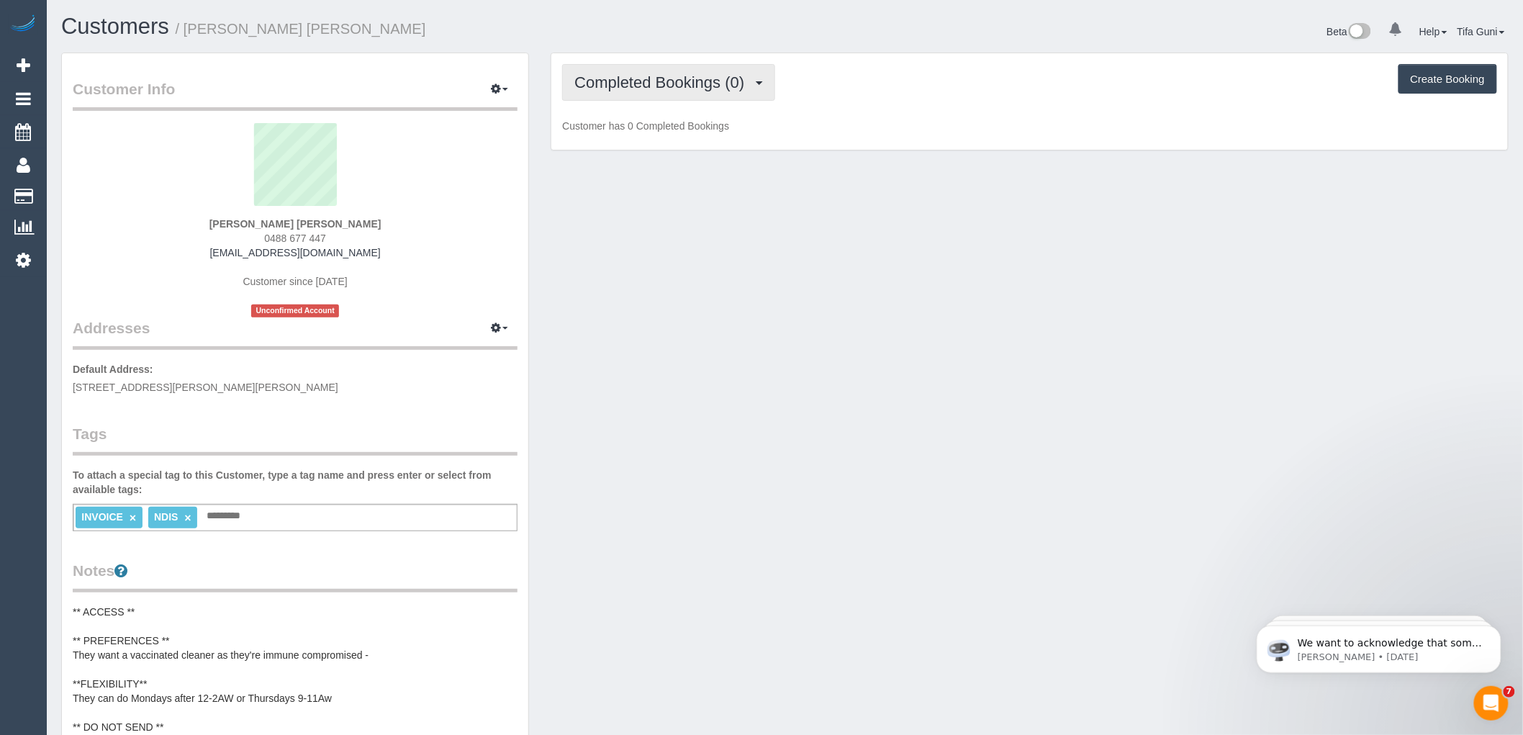
click at [751, 91] on span "Completed Bookings (0)" at bounding box center [662, 82] width 177 height 18
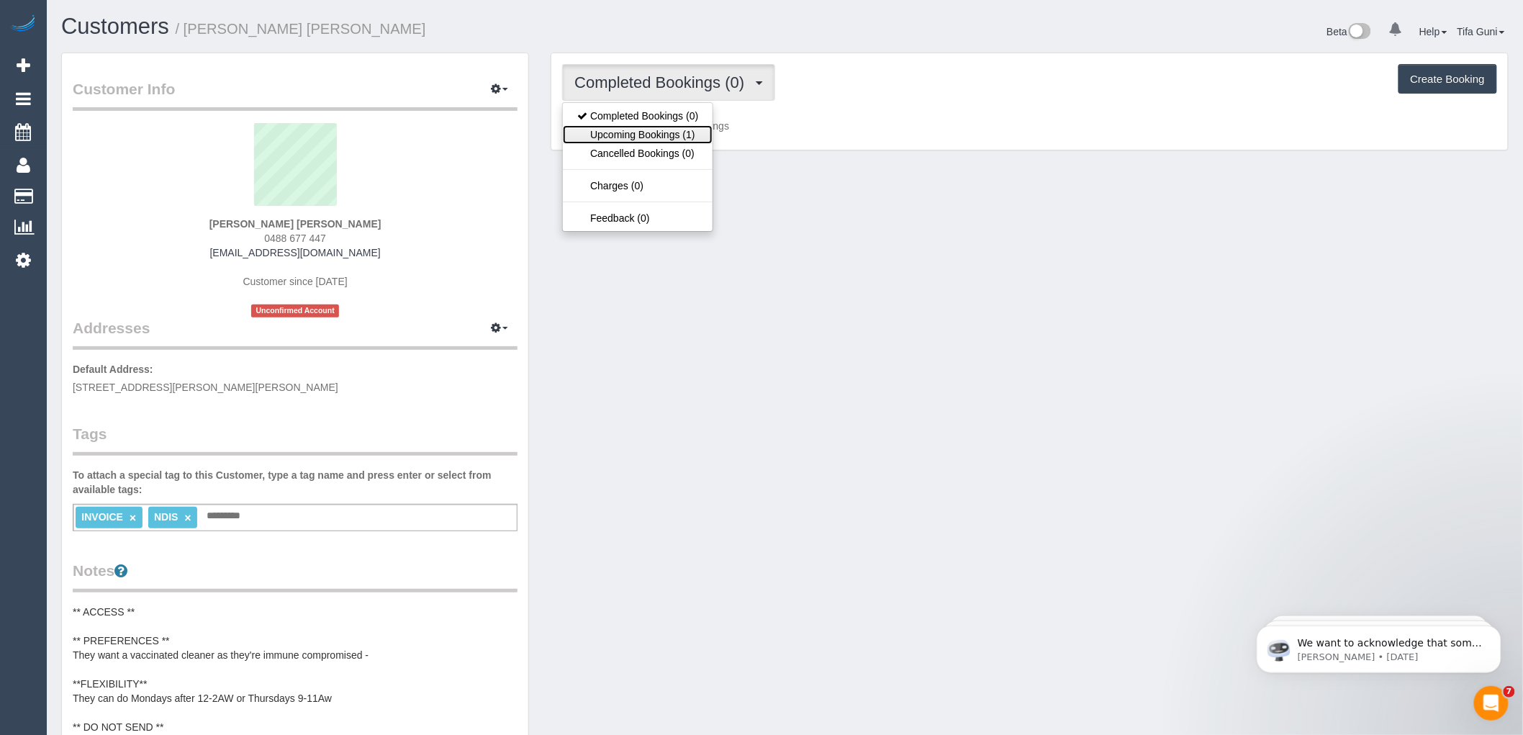
click at [668, 137] on link "Upcoming Bookings (1)" at bounding box center [638, 134] width 150 height 19
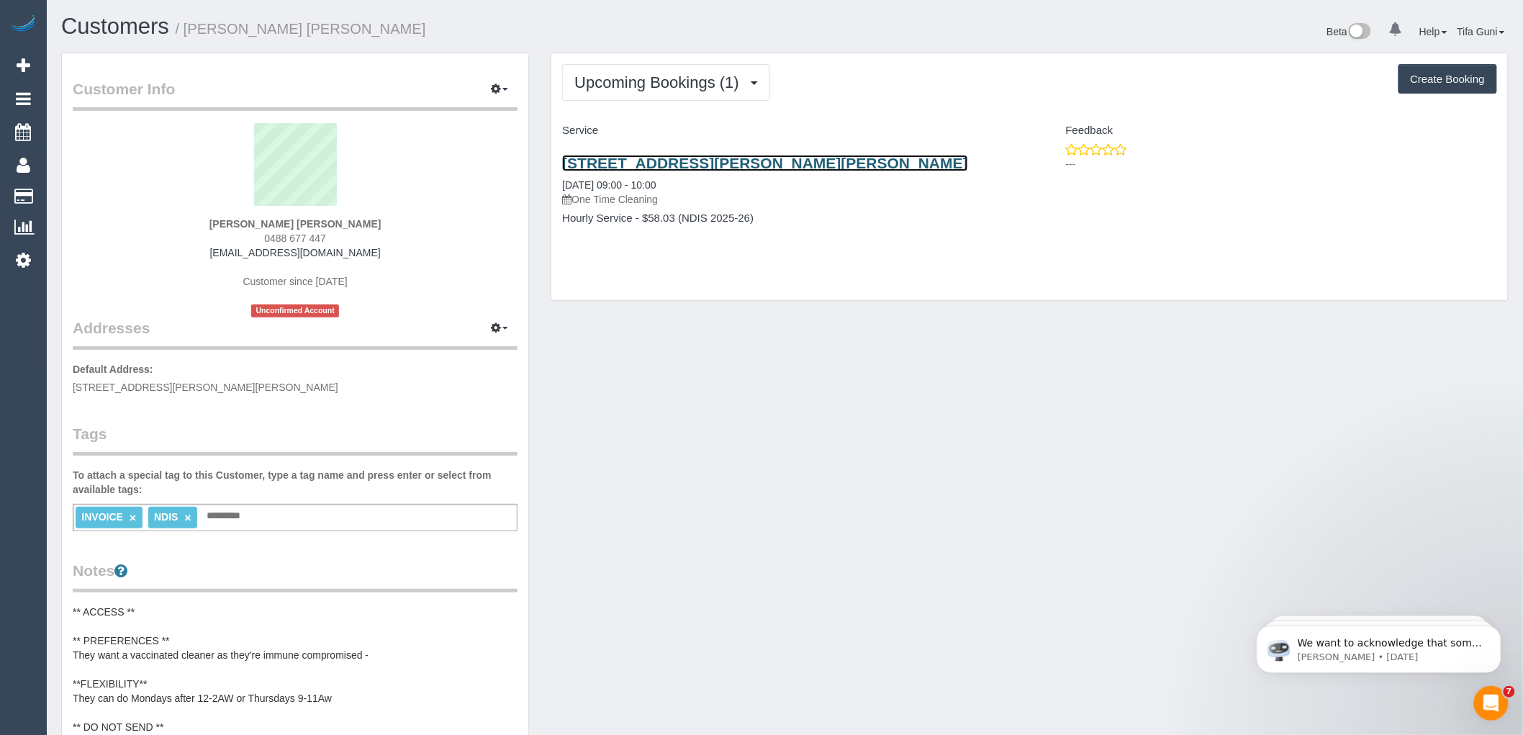
click at [721, 161] on link "31 Glen St, Glenroy, VIC 3046" at bounding box center [765, 163] width 406 height 17
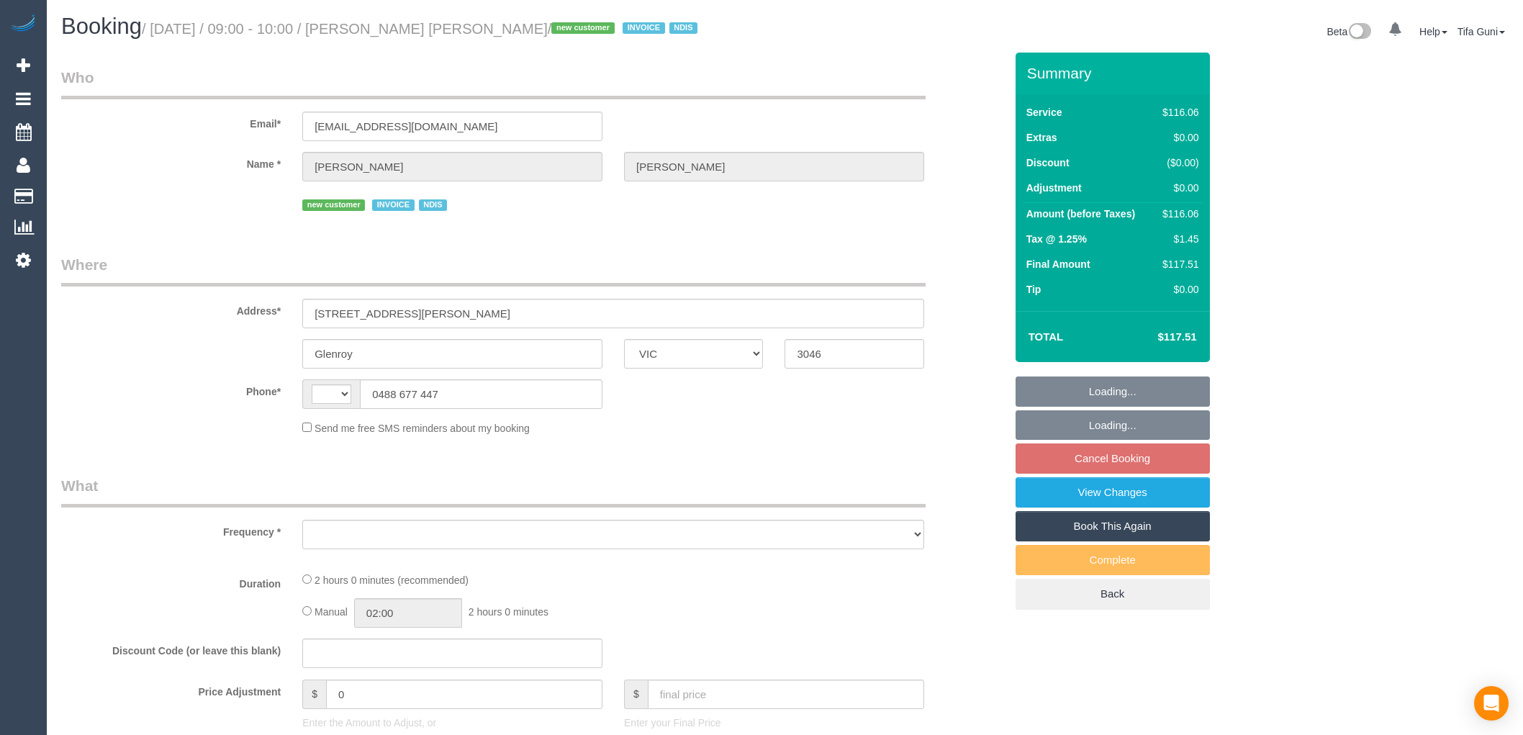
select select "VIC"
select select "object:276"
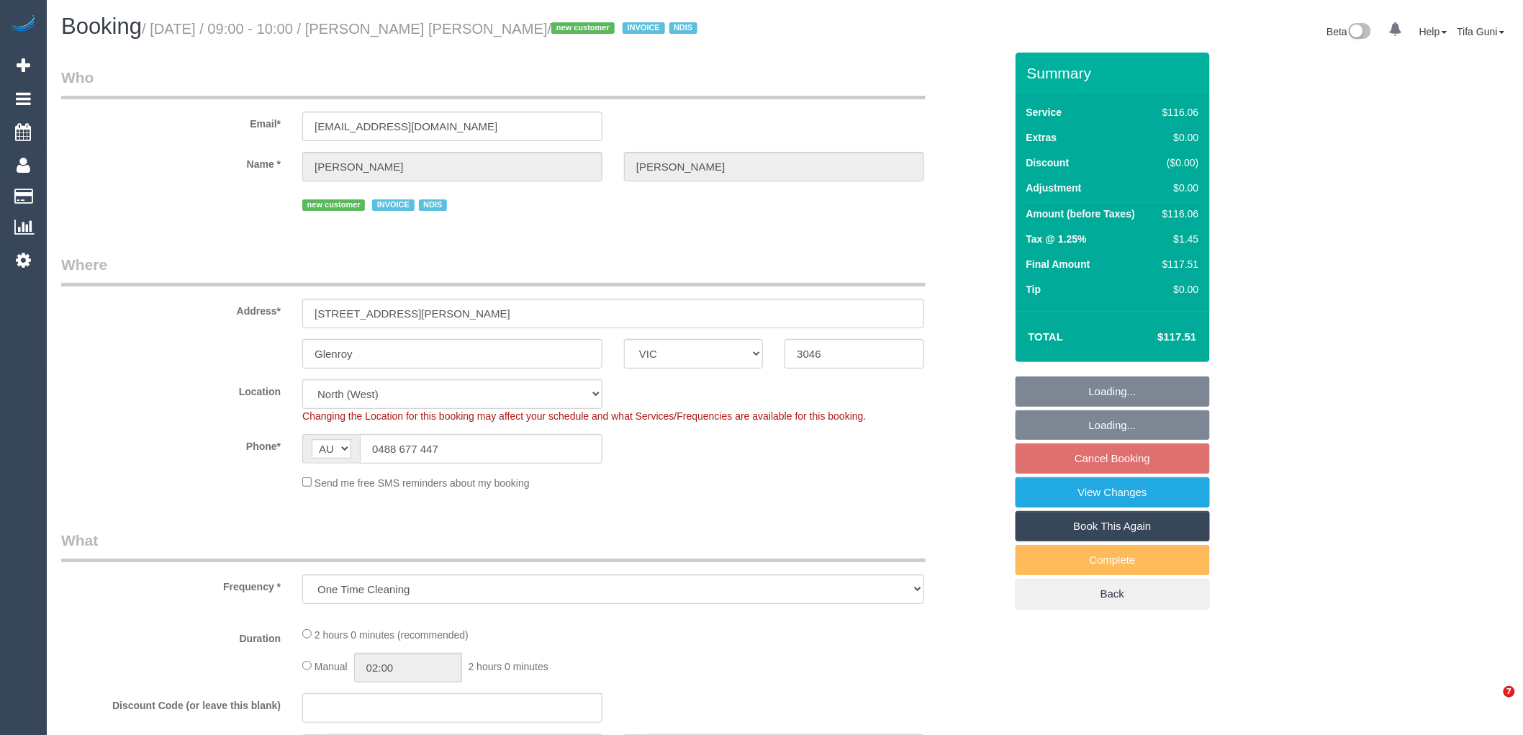
select select "string:AU"
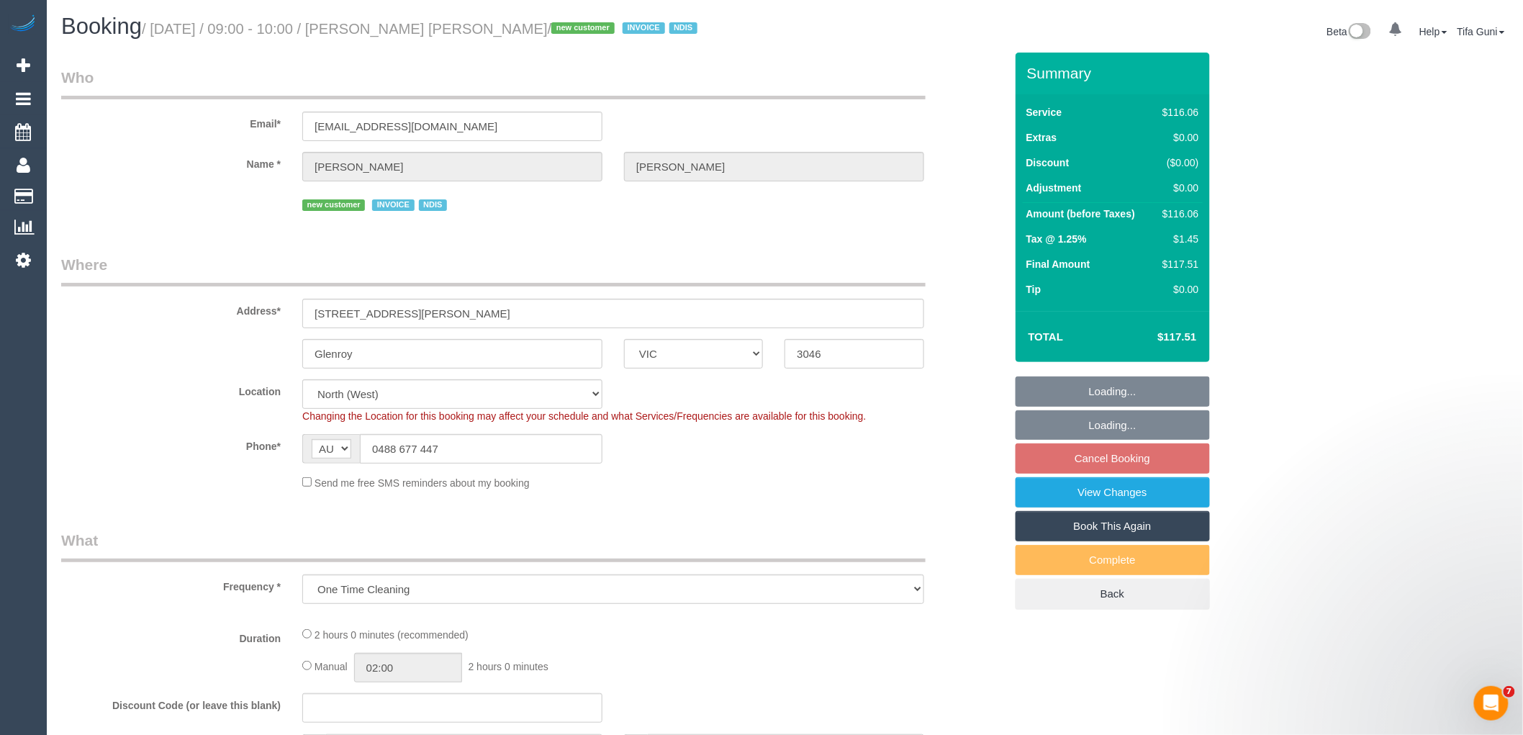
select select "object:1269"
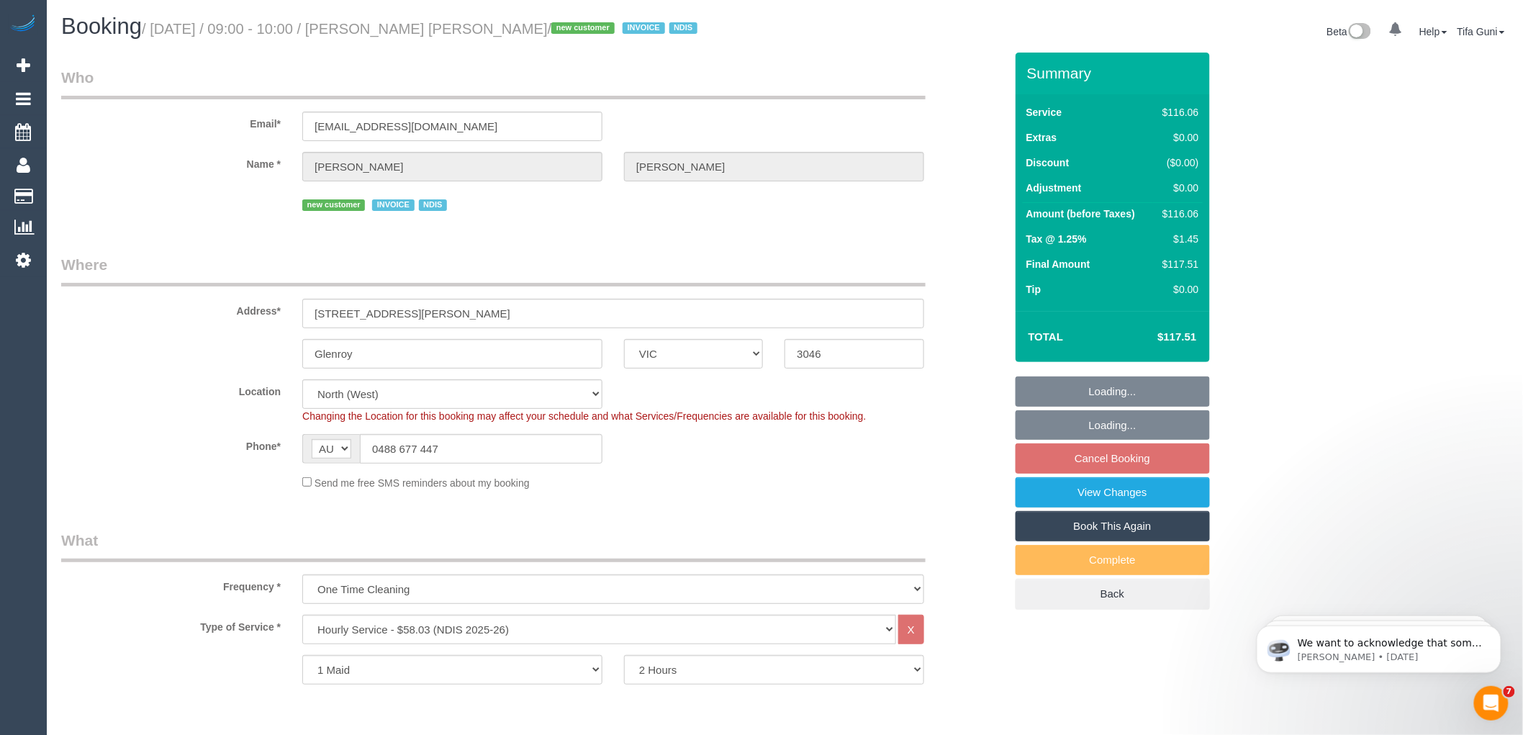
select select "number:27"
select select "number:14"
select select "number:19"
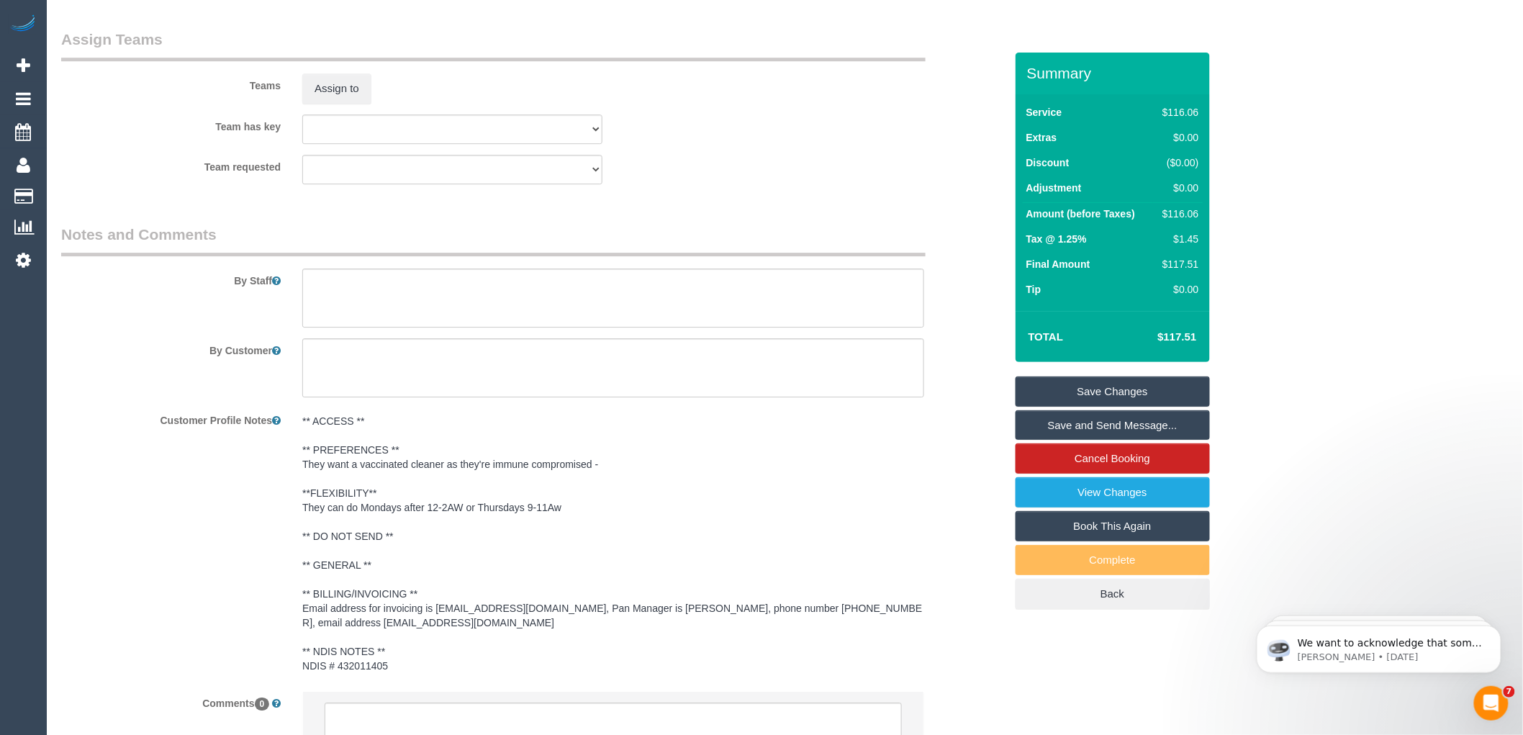
scroll to position [1890, 0]
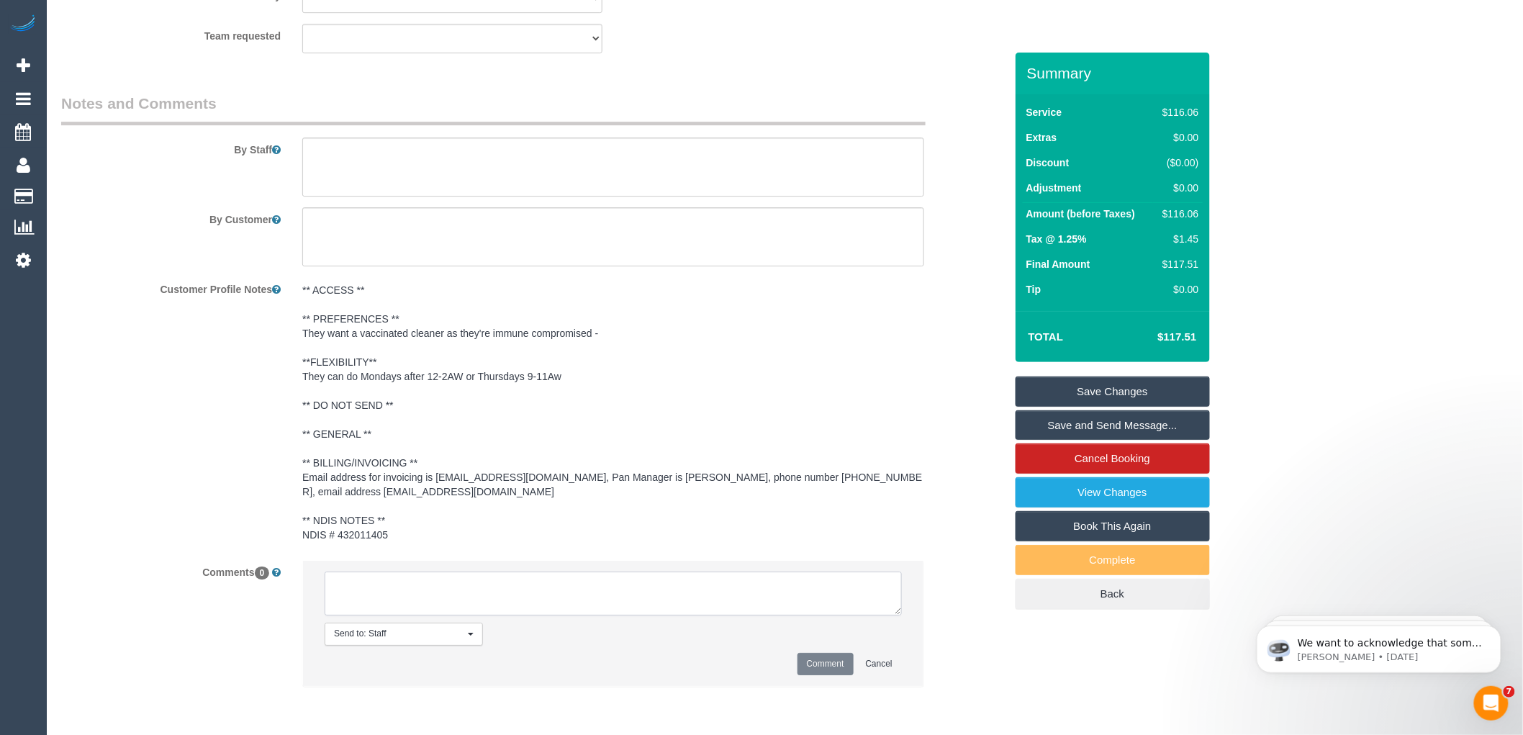
click at [411, 590] on textarea at bounding box center [613, 594] width 577 height 45
type textarea "-"
paste textarea "Flexibility dates: Flexibility times: Notes: knows we need to review Contact vi…"
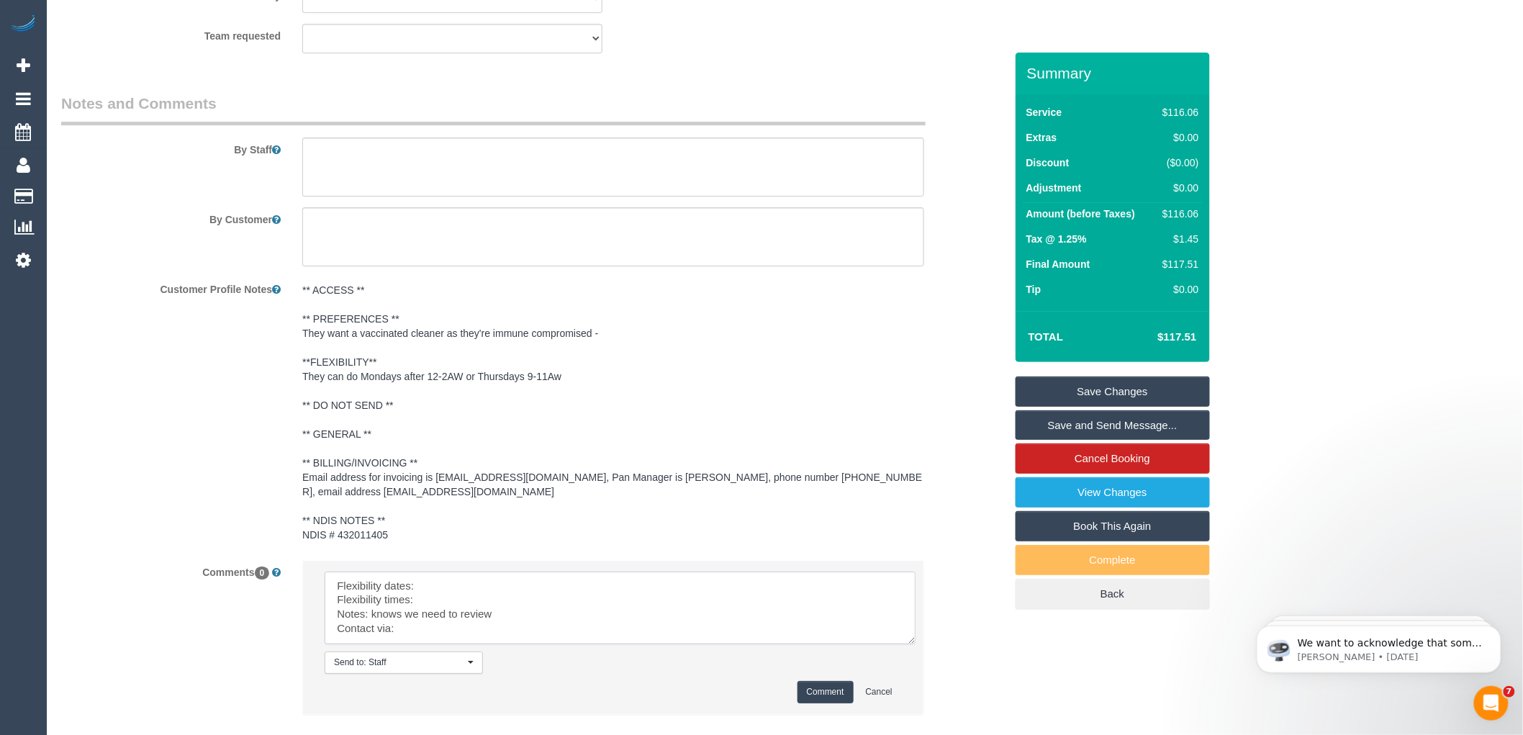
scroll to position [0, 0]
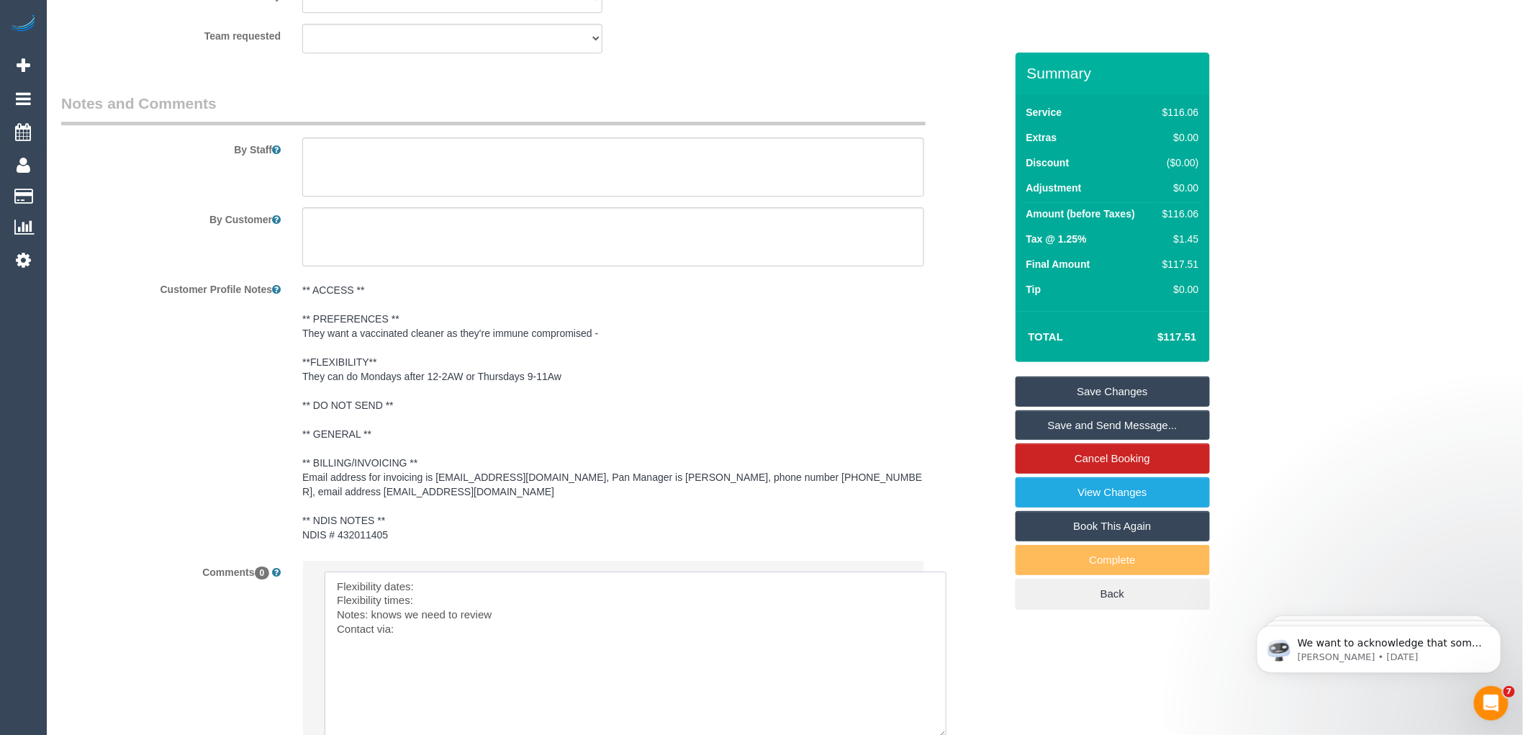
drag, startPoint x: 895, startPoint y: 616, endPoint x: 941, endPoint y: 738, distance: 129.8
click at [420, 590] on textarea at bounding box center [636, 655] width 622 height 166
click at [449, 602] on textarea at bounding box center [636, 655] width 622 height 166
click at [411, 631] on textarea at bounding box center [636, 655] width 622 height 166
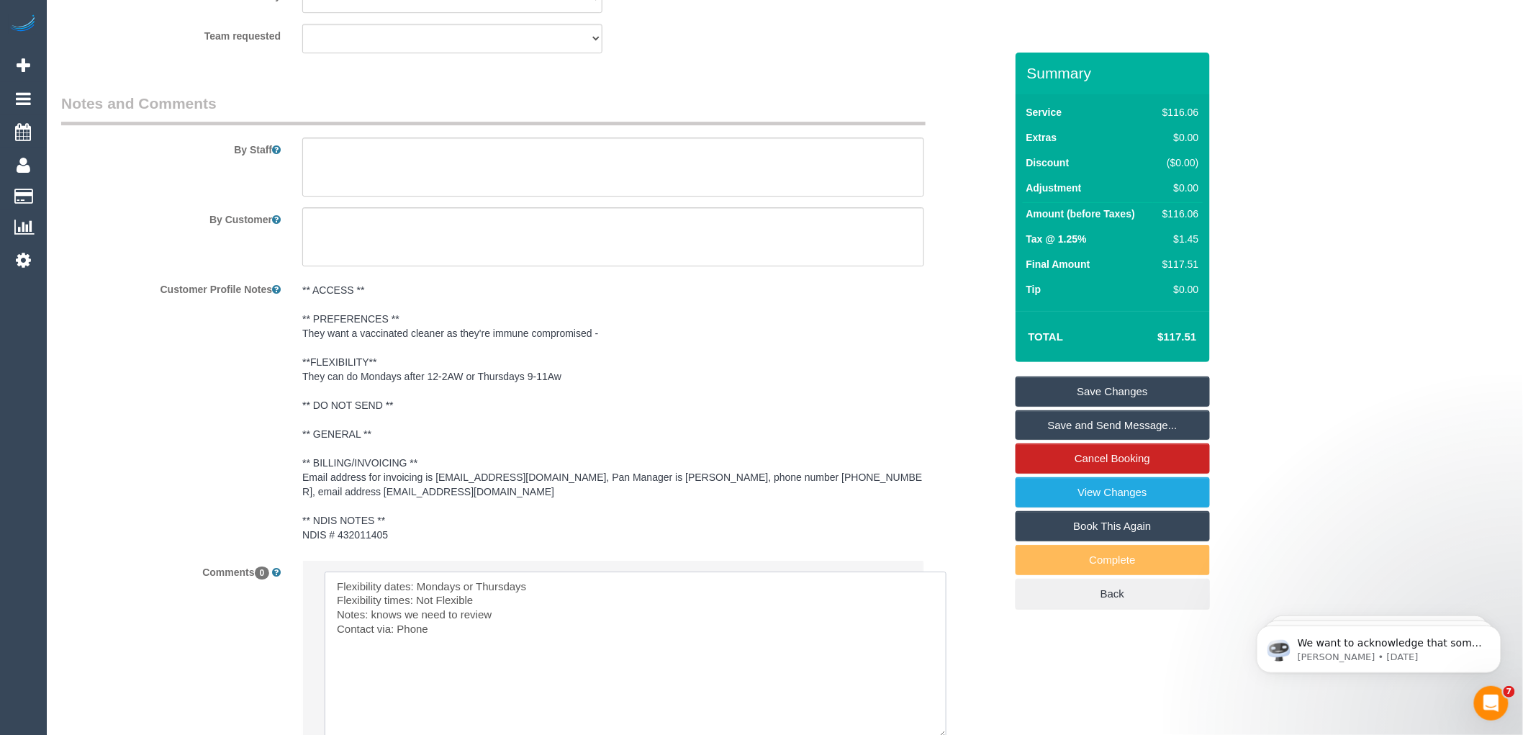
drag, startPoint x: 513, startPoint y: 616, endPoint x: 371, endPoint y: 618, distance: 141.8
click at [371, 618] on textarea at bounding box center [636, 655] width 622 height 166
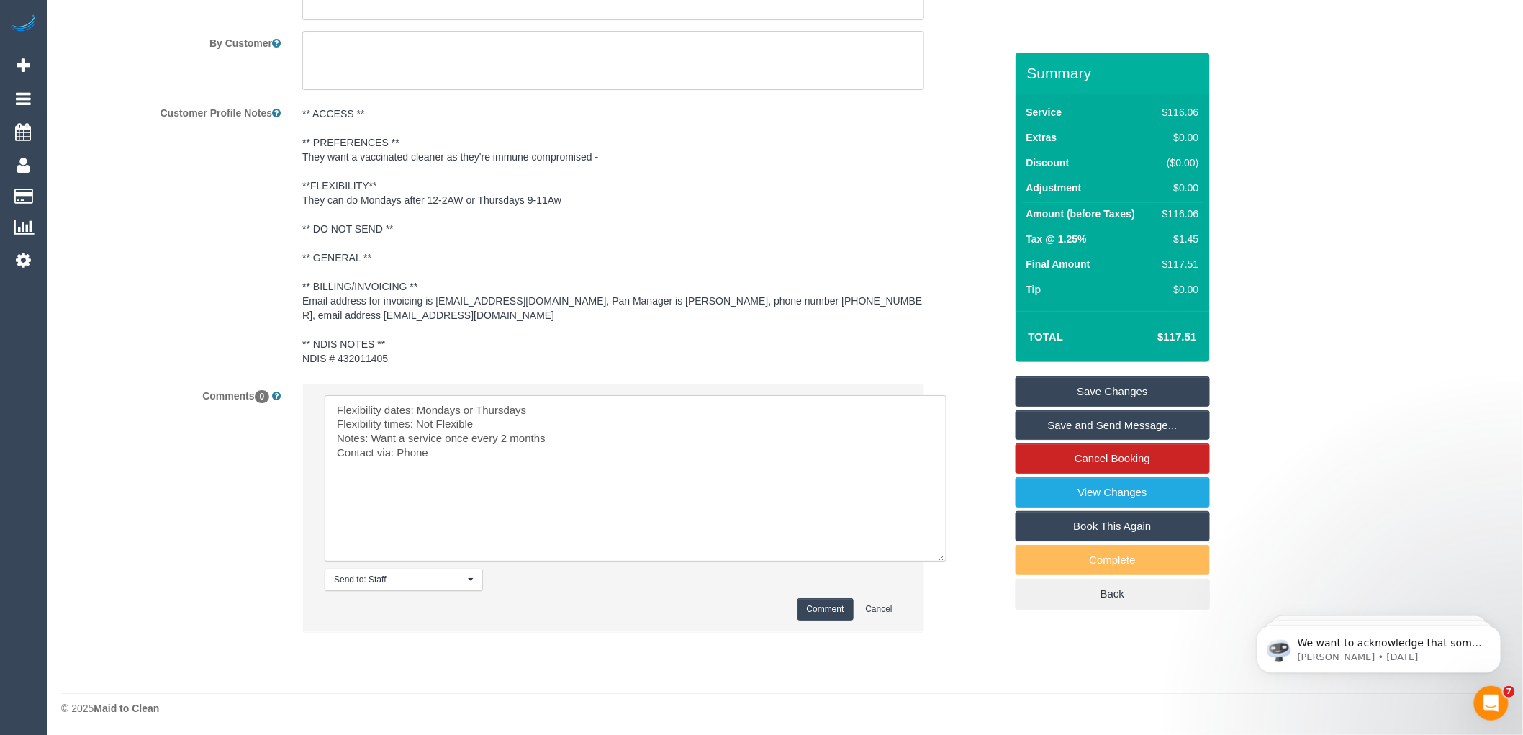
scroll to position [2071, 0]
type textarea "Flexibility dates: Mondays or Thursdays Flexibility times: Not Flexible Notes: …"
click at [821, 605] on button "Comment" at bounding box center [826, 608] width 56 height 22
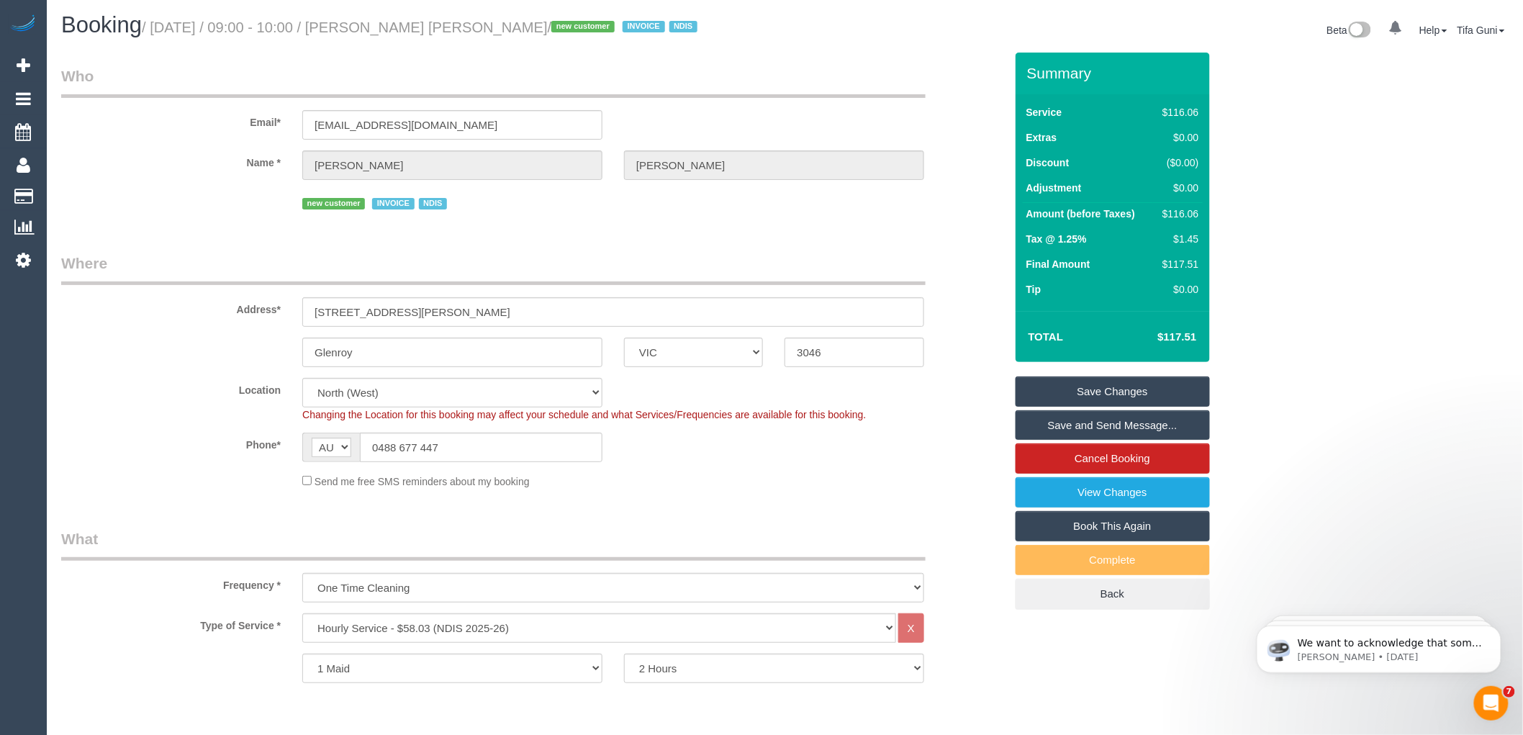
scroll to position [0, 0]
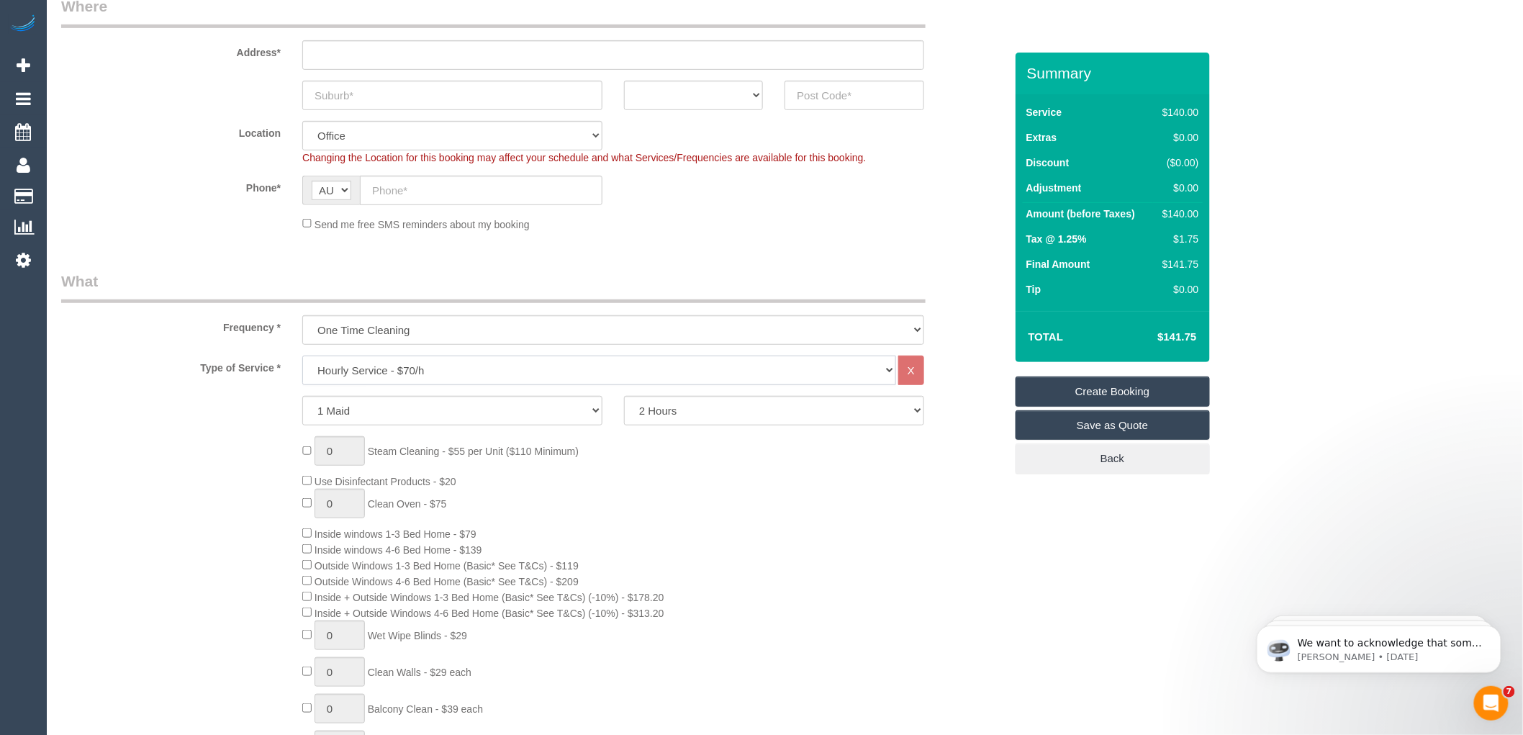
click at [417, 370] on select "Hourly Service - $70/h Hourly Service - $65/h Hourly Service - $60/h Hourly Ser…" at bounding box center [599, 371] width 594 height 30
click at [782, 545] on div "0 Steam Cleaning - $55 per Unit ($110 Minimum) Use Disinfectant Products - $20 …" at bounding box center [653, 680] width 723 height 488
click at [368, 324] on select "One Time Cleaning Weekly - 10% Off - 10.00% (0% for the First Booking) Fortnigh…" at bounding box center [613, 330] width 622 height 30
select select "object:827"
click at [302, 316] on select "One Time Cleaning Weekly - 10% Off - 10.00% (0% for the First Booking) Fortnigh…" at bounding box center [613, 330] width 622 height 30
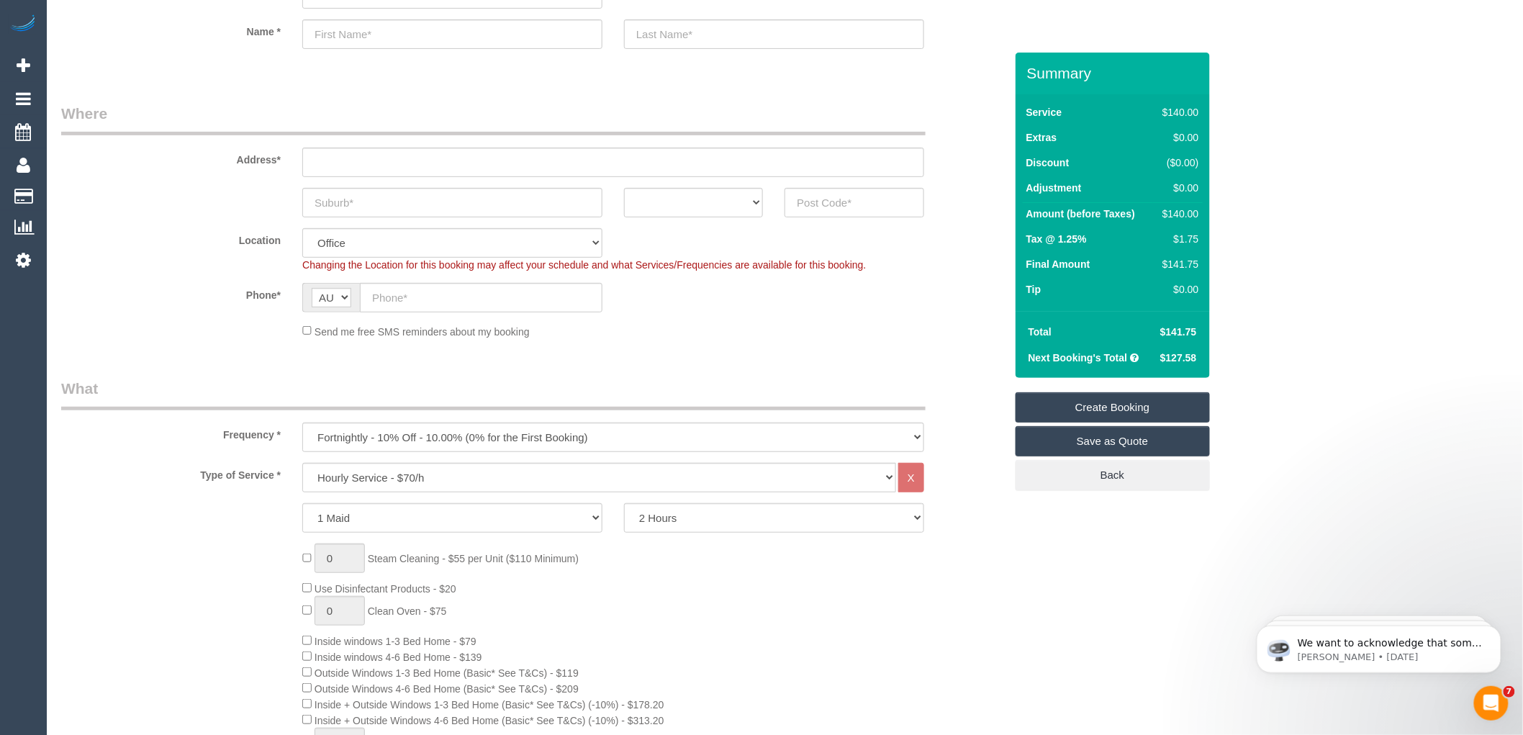
scroll to position [80, 0]
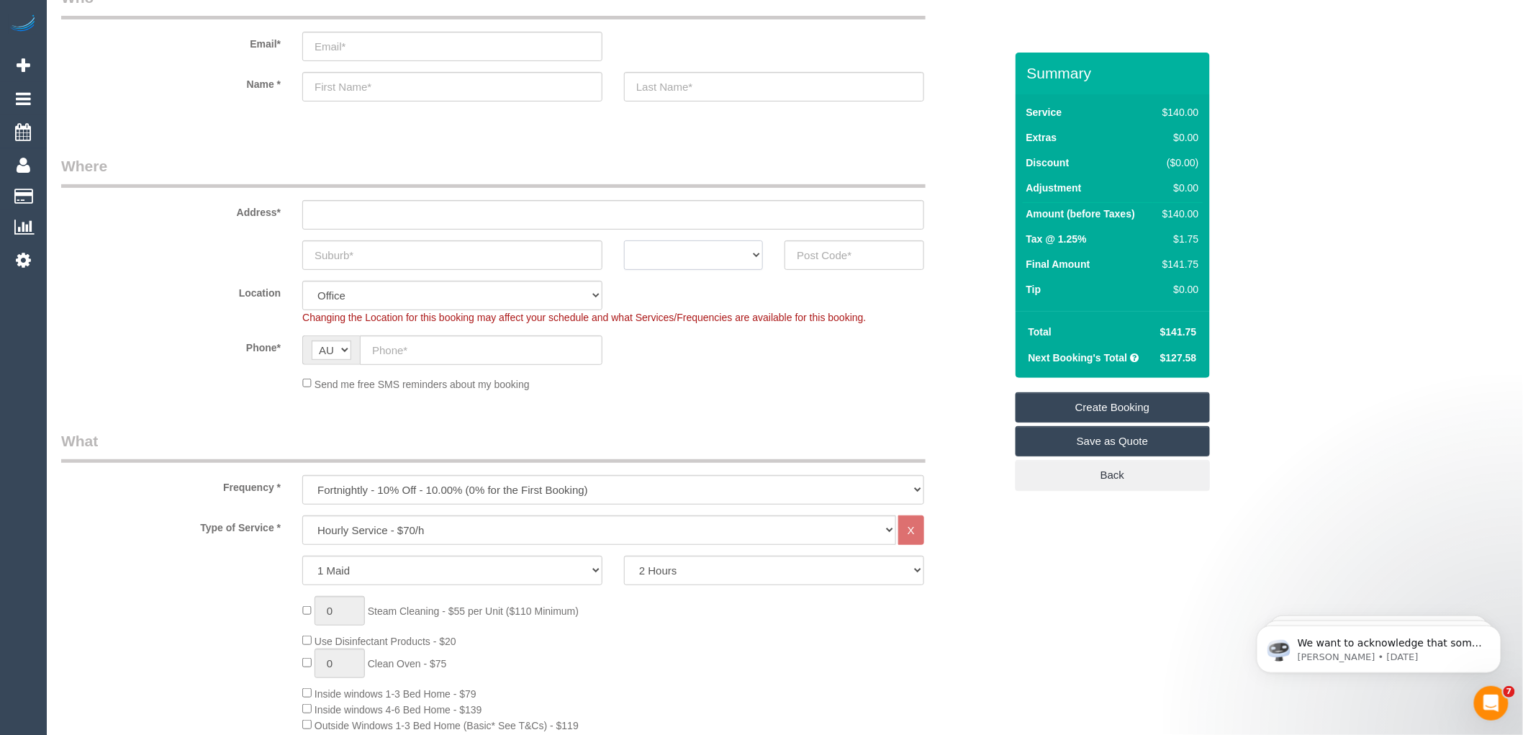
click at [746, 263] on select "ACT [GEOGRAPHIC_DATA] NT [GEOGRAPHIC_DATA] SA TAS [GEOGRAPHIC_DATA] [GEOGRAPHIC…" at bounding box center [693, 255] width 139 height 30
select select "VIC"
click at [624, 240] on select "ACT [GEOGRAPHIC_DATA] NT [GEOGRAPHIC_DATA] SA TAS [GEOGRAPHIC_DATA] [GEOGRAPHIC…" at bounding box center [693, 255] width 139 height 30
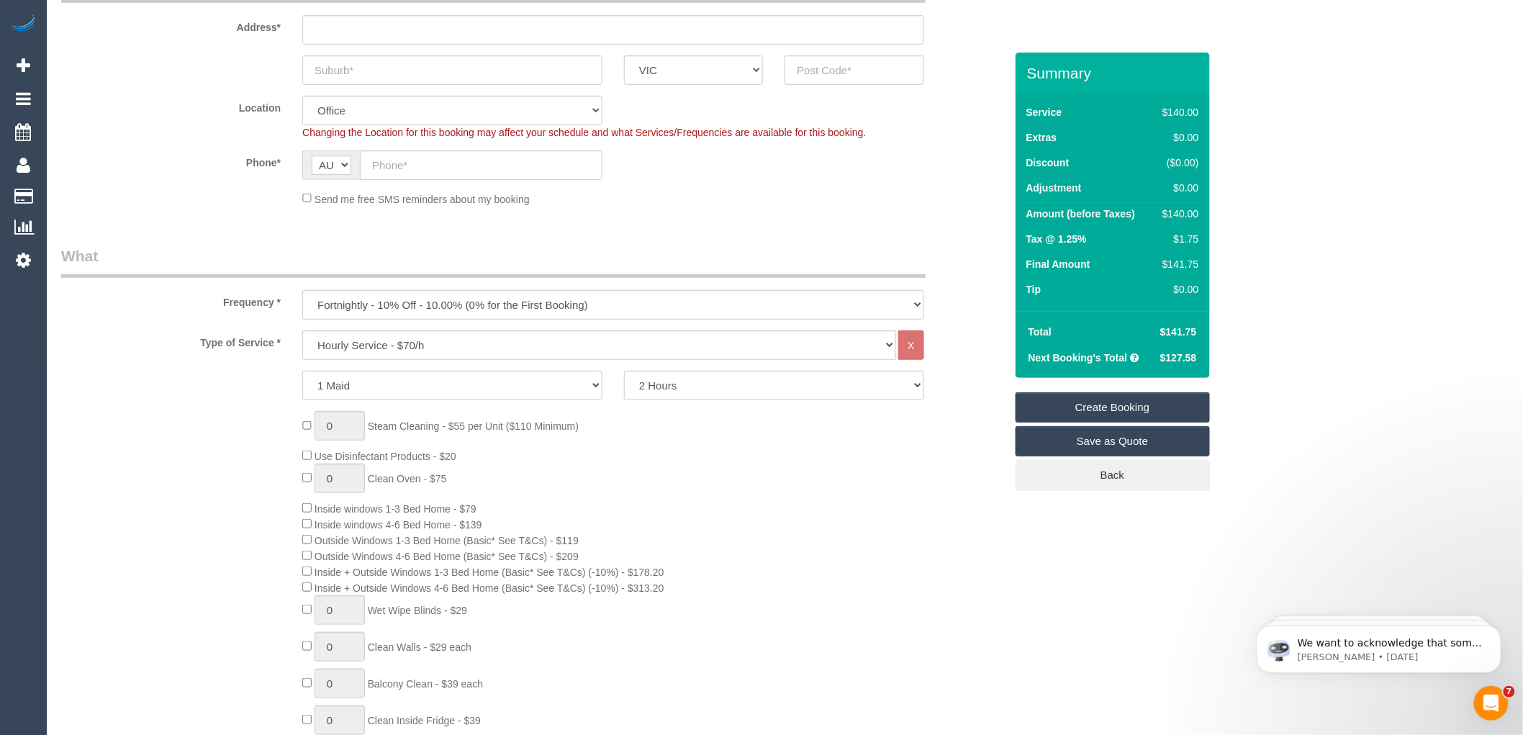
scroll to position [320, 0]
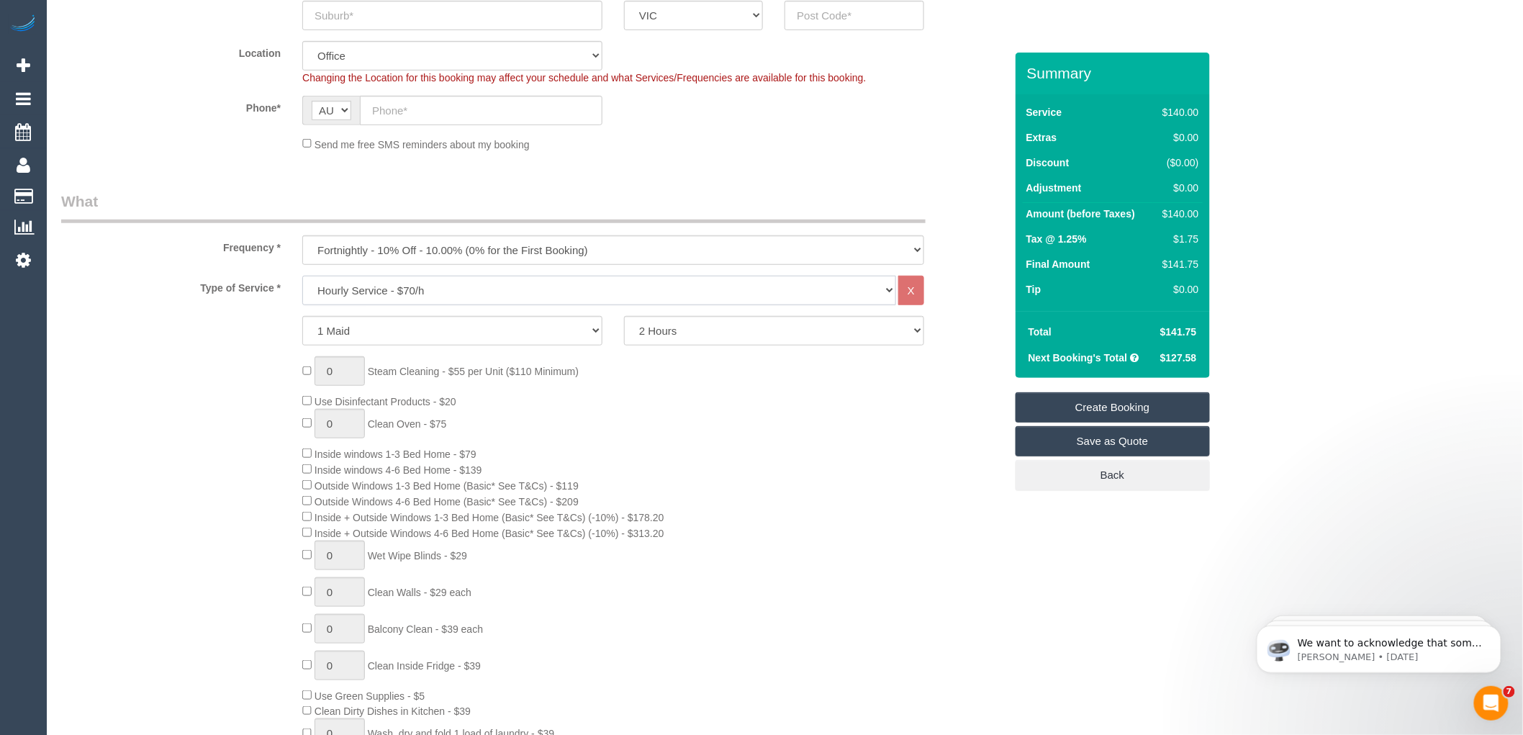
click at [416, 295] on select "Hourly Service - $70/h Hourly Service - $65/h Hourly Service - $60/h Hourly Ser…" at bounding box center [599, 291] width 594 height 30
select select "213"
click at [302, 276] on select "Hourly Service - $70/h Hourly Service - $65/h Hourly Service - $60/h Hourly Ser…" at bounding box center [599, 291] width 594 height 30
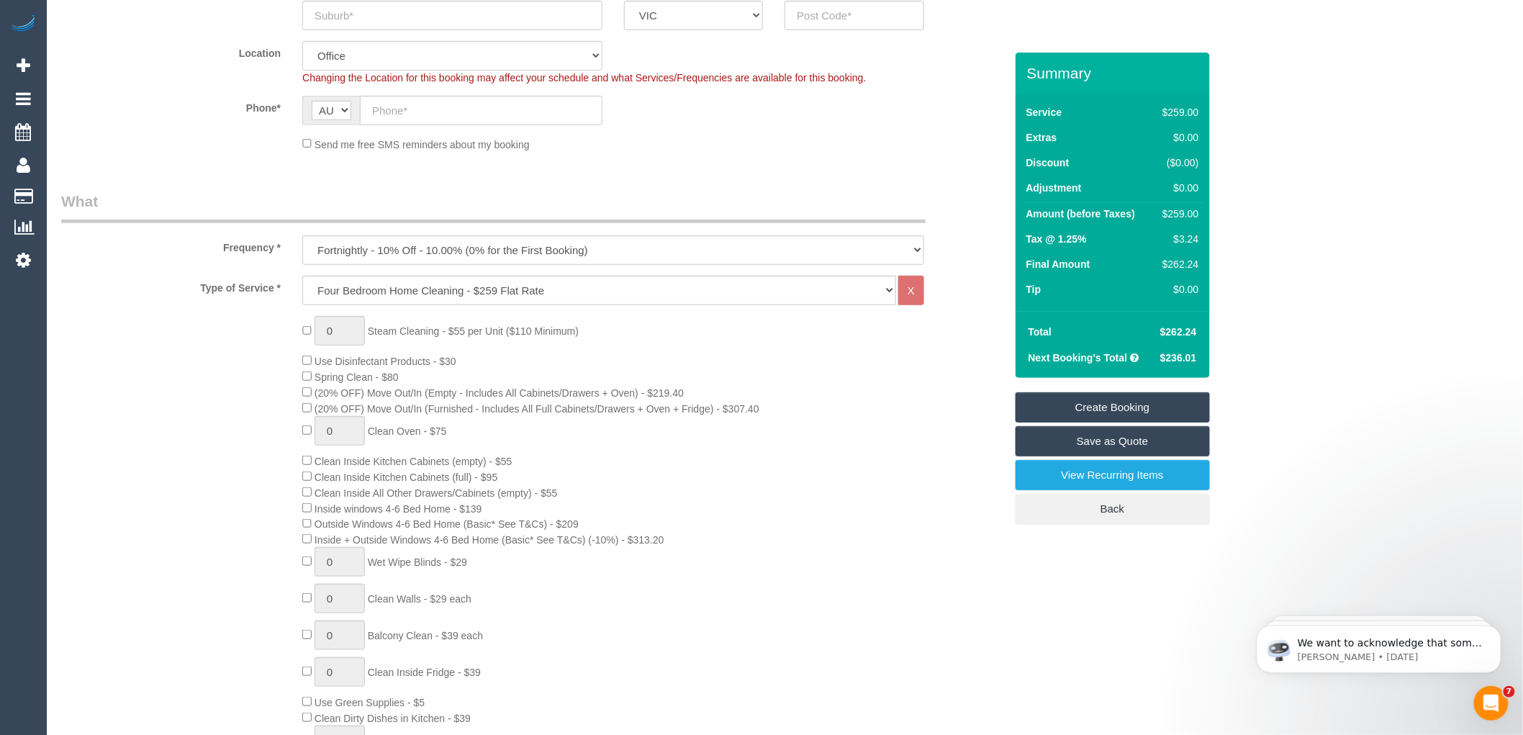
click at [485, 376] on div "0 Steam Cleaning - $55 per Unit ($110 Minimum) Use Disinfectant Products - $30 …" at bounding box center [653, 584] width 723 height 536
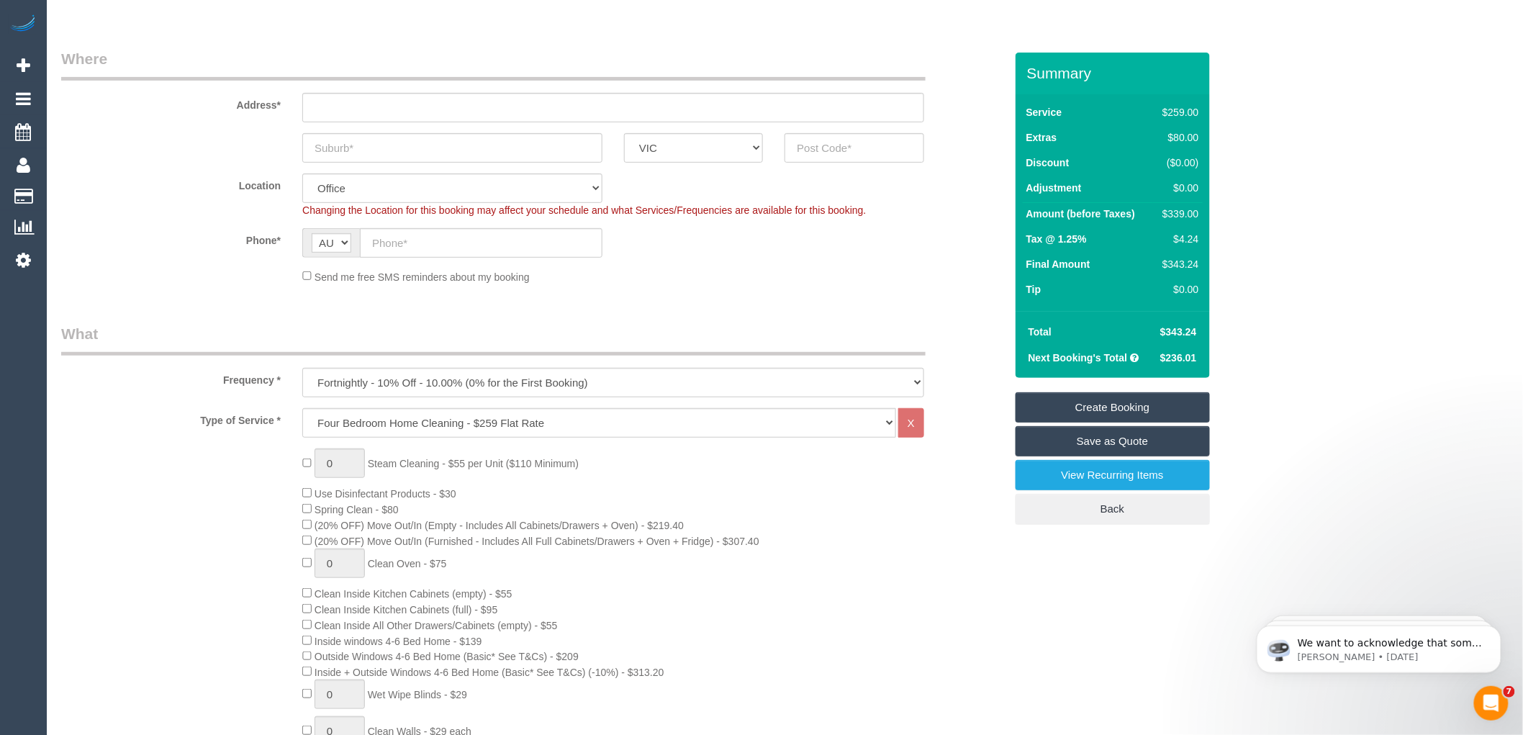
scroll to position [160, 0]
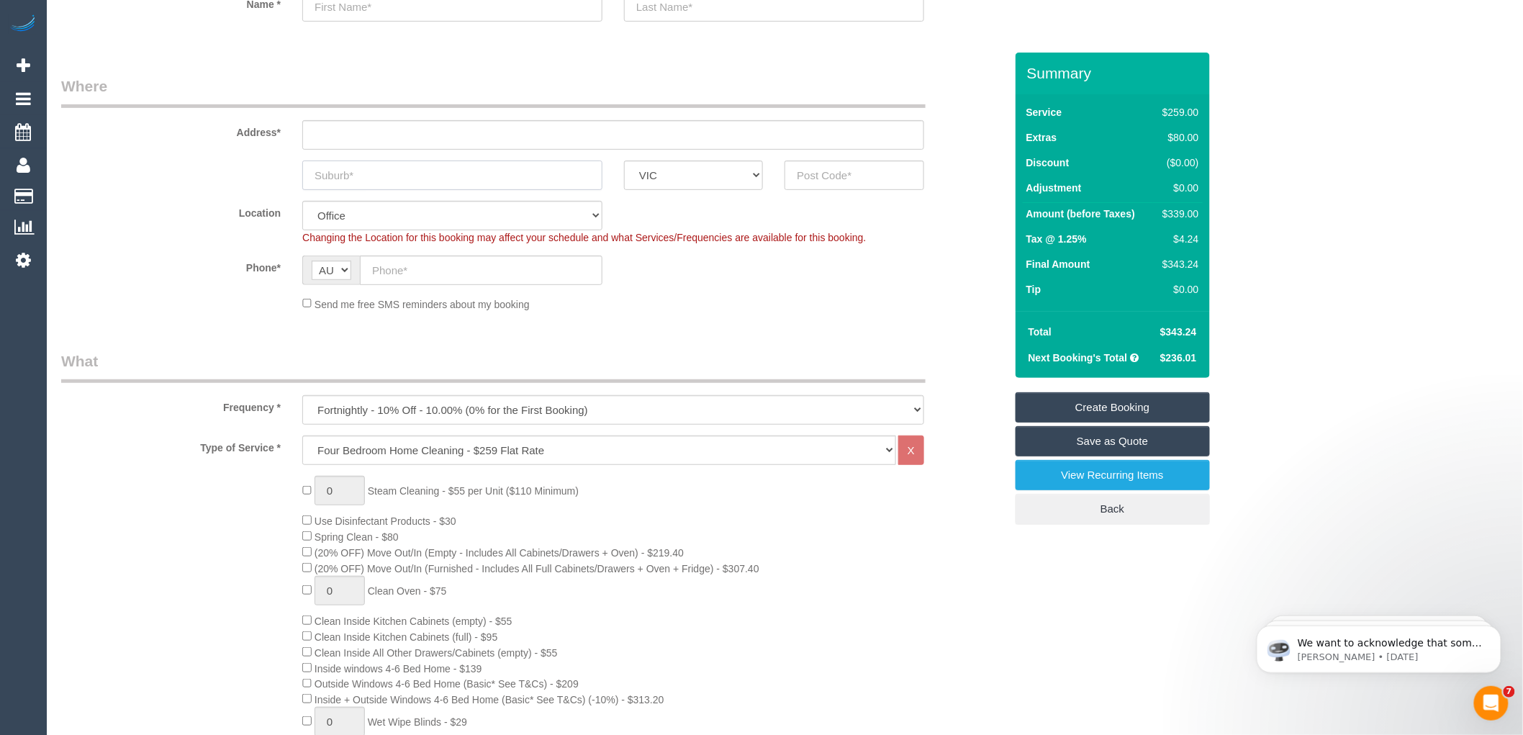
click at [351, 178] on input "text" at bounding box center [452, 176] width 300 height 30
type input "Doreen"
click at [838, 175] on input "text" at bounding box center [854, 176] width 139 height 30
drag, startPoint x: 361, startPoint y: 170, endPoint x: 269, endPoint y: 170, distance: 92.1
click at [269, 170] on div "Doreen ACT NSW NT QLD SA TAS VIC WA" at bounding box center [532, 176] width 965 height 30
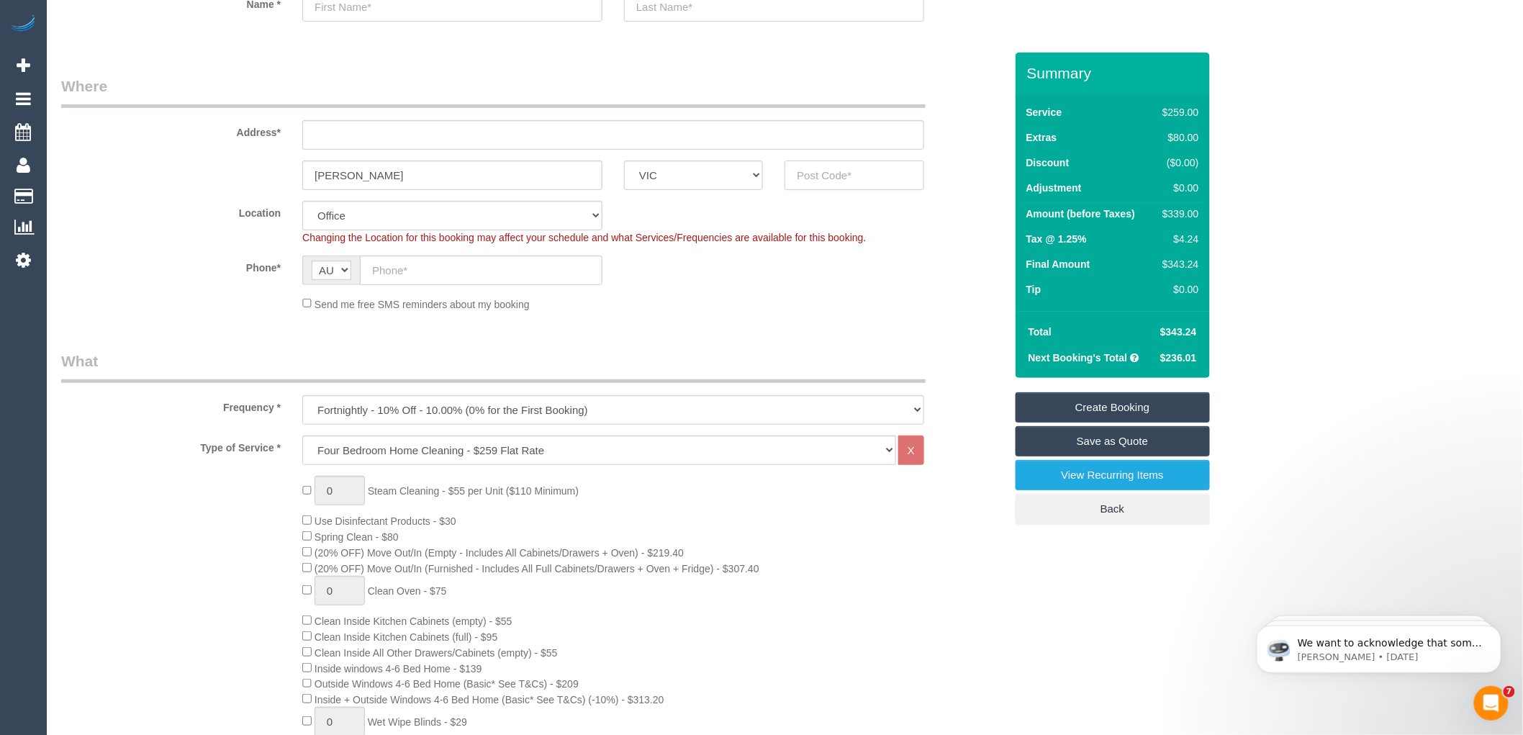
click at [802, 176] on input "text" at bounding box center [854, 176] width 139 height 30
click at [798, 171] on input "text" at bounding box center [854, 176] width 139 height 30
type input "3754"
click at [329, 133] on input "text" at bounding box center [613, 135] width 622 height 30
type input "-"
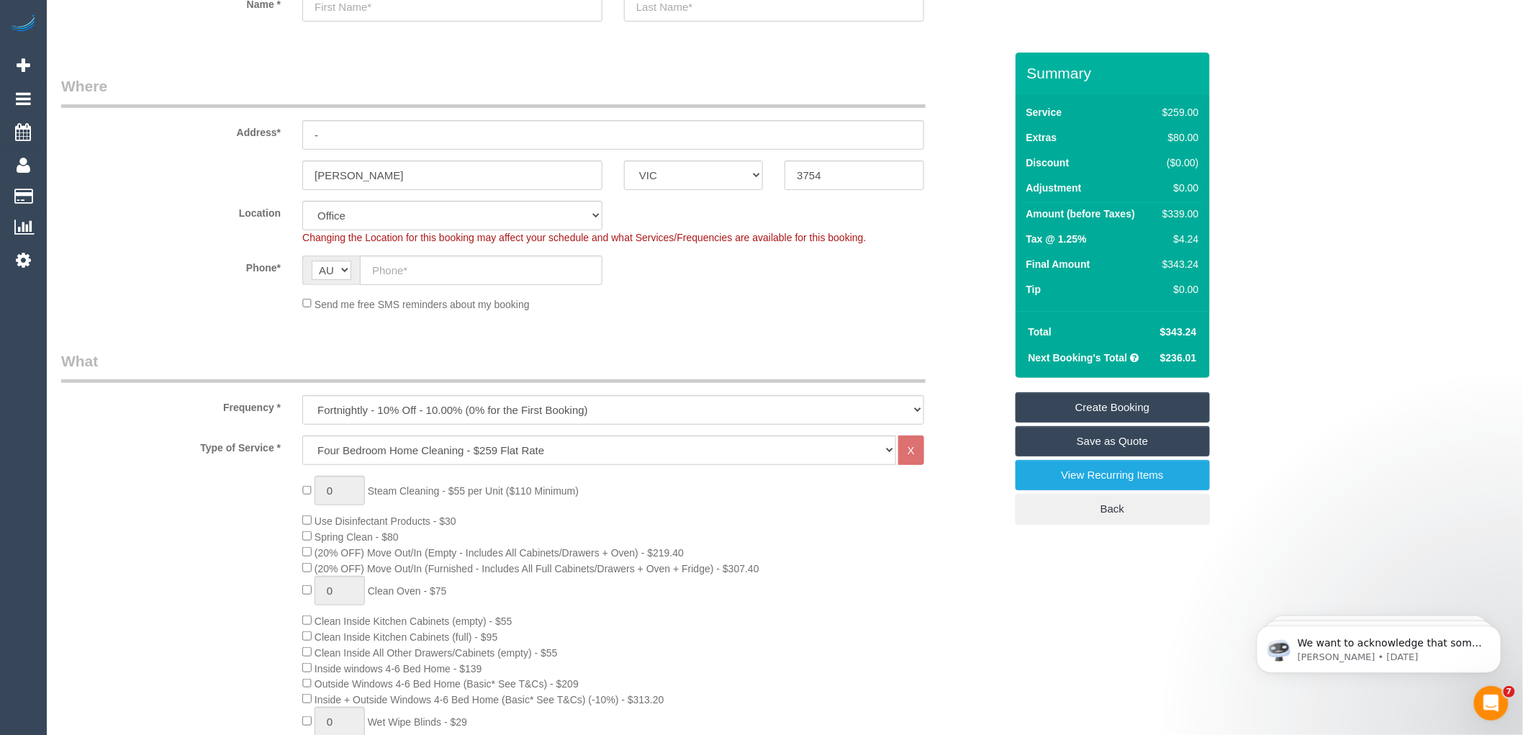
select select "51"
click at [402, 274] on input "text" at bounding box center [481, 271] width 243 height 30
select select "object:2222"
paste input "61 488 377 708"
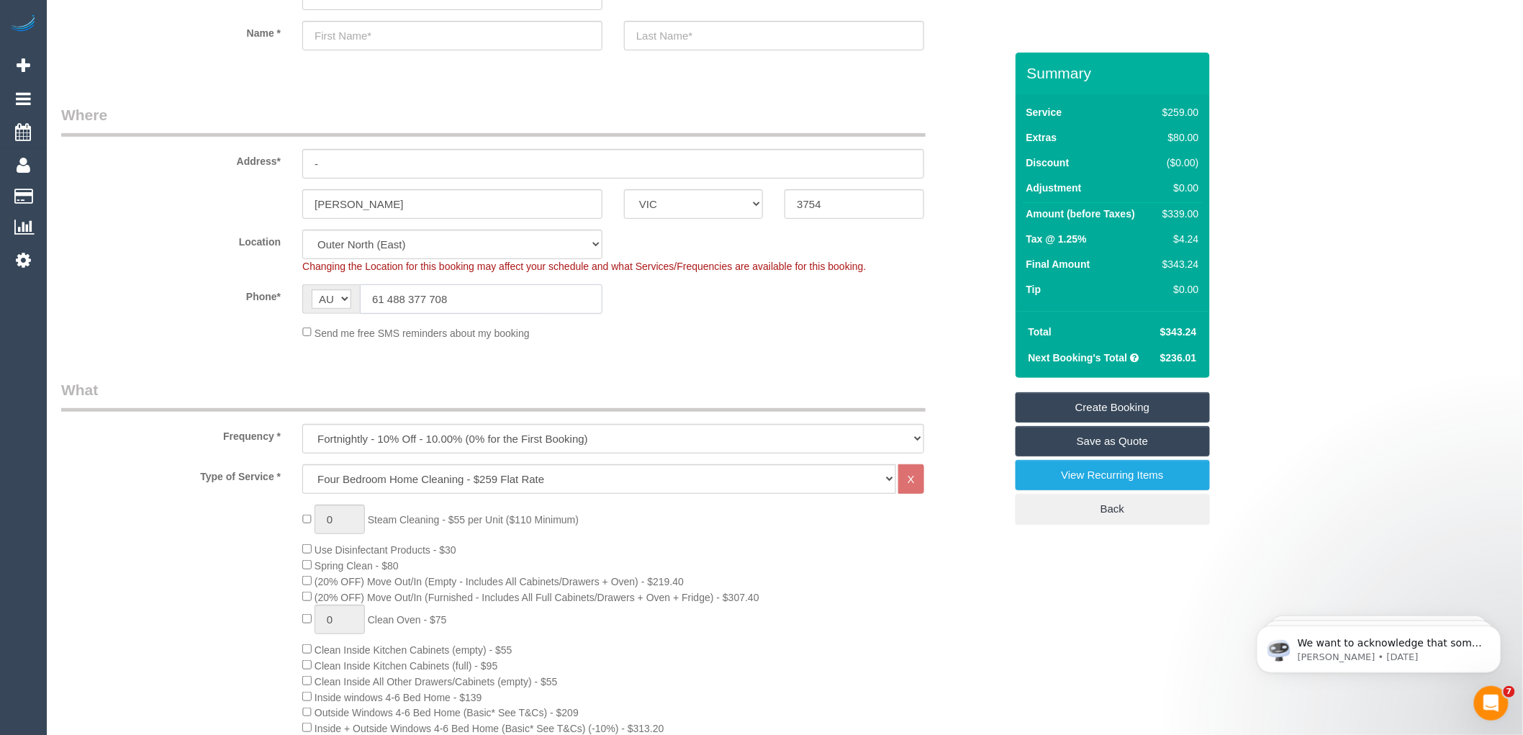
scroll to position [80, 0]
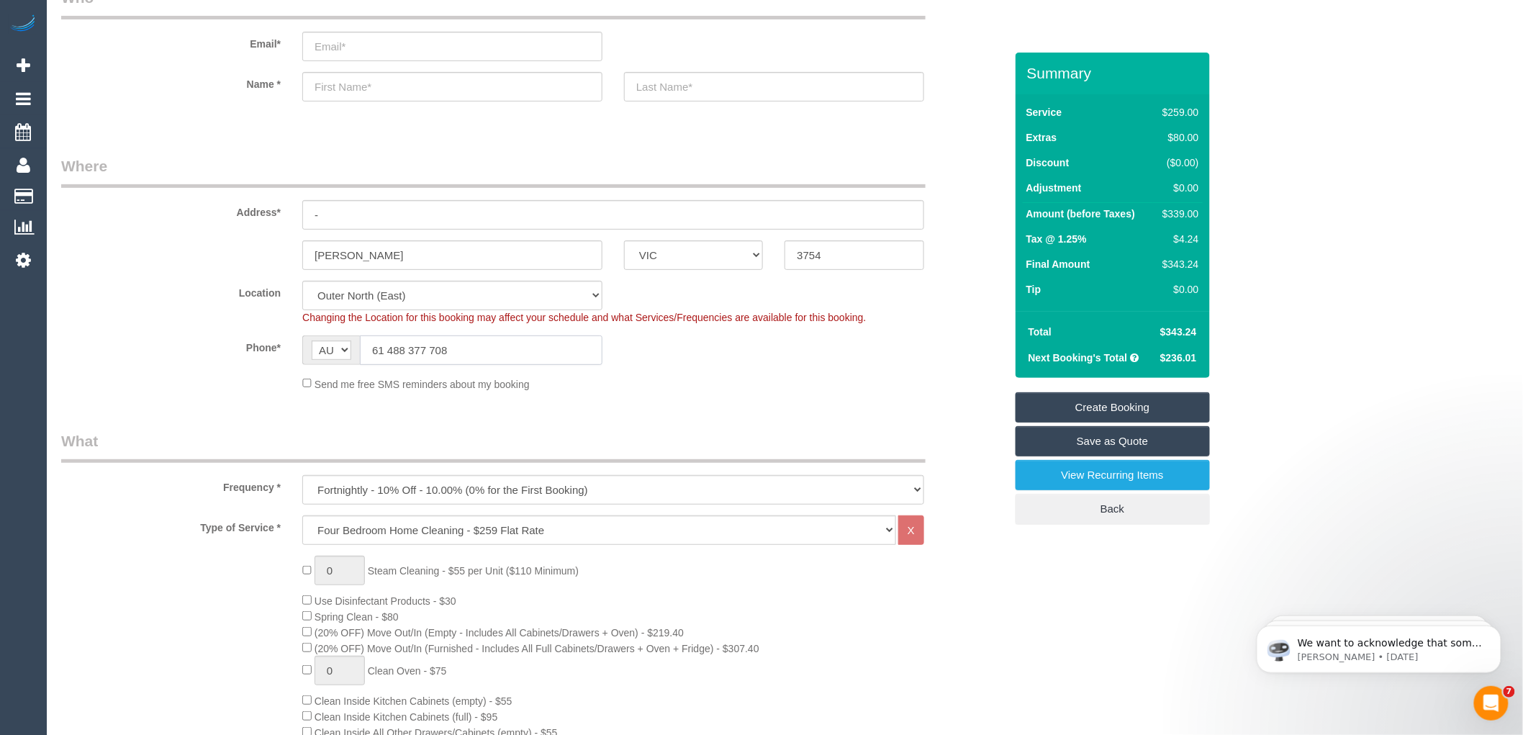
drag, startPoint x: 387, startPoint y: 353, endPoint x: 358, endPoint y: 346, distance: 28.8
click at [358, 346] on div "AF AL DZ AD AO AI AQ AG AR AM AW AU AT AZ BS BH BD BB BY BE BZ BJ BM BT BO BA B…" at bounding box center [452, 350] width 300 height 30
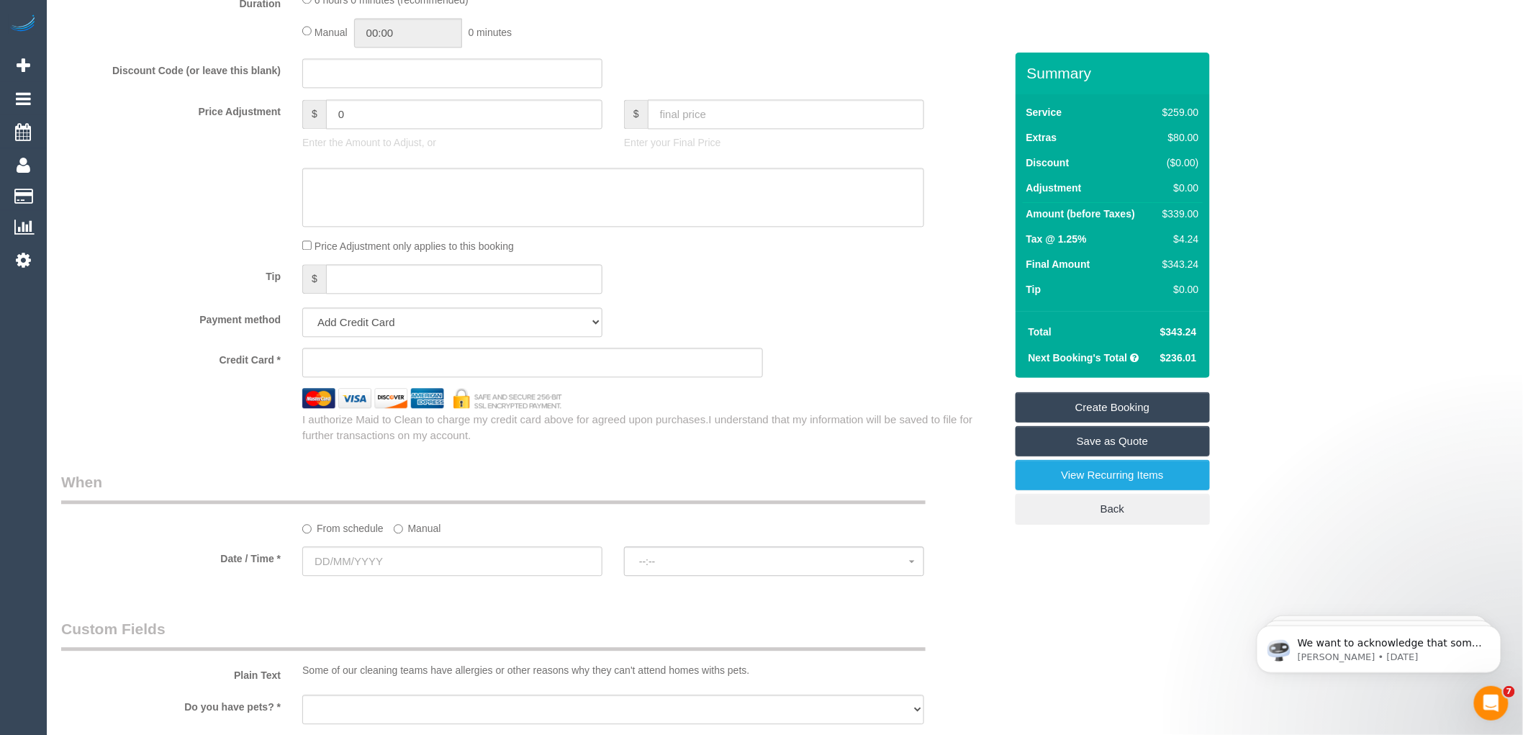
scroll to position [1279, 0]
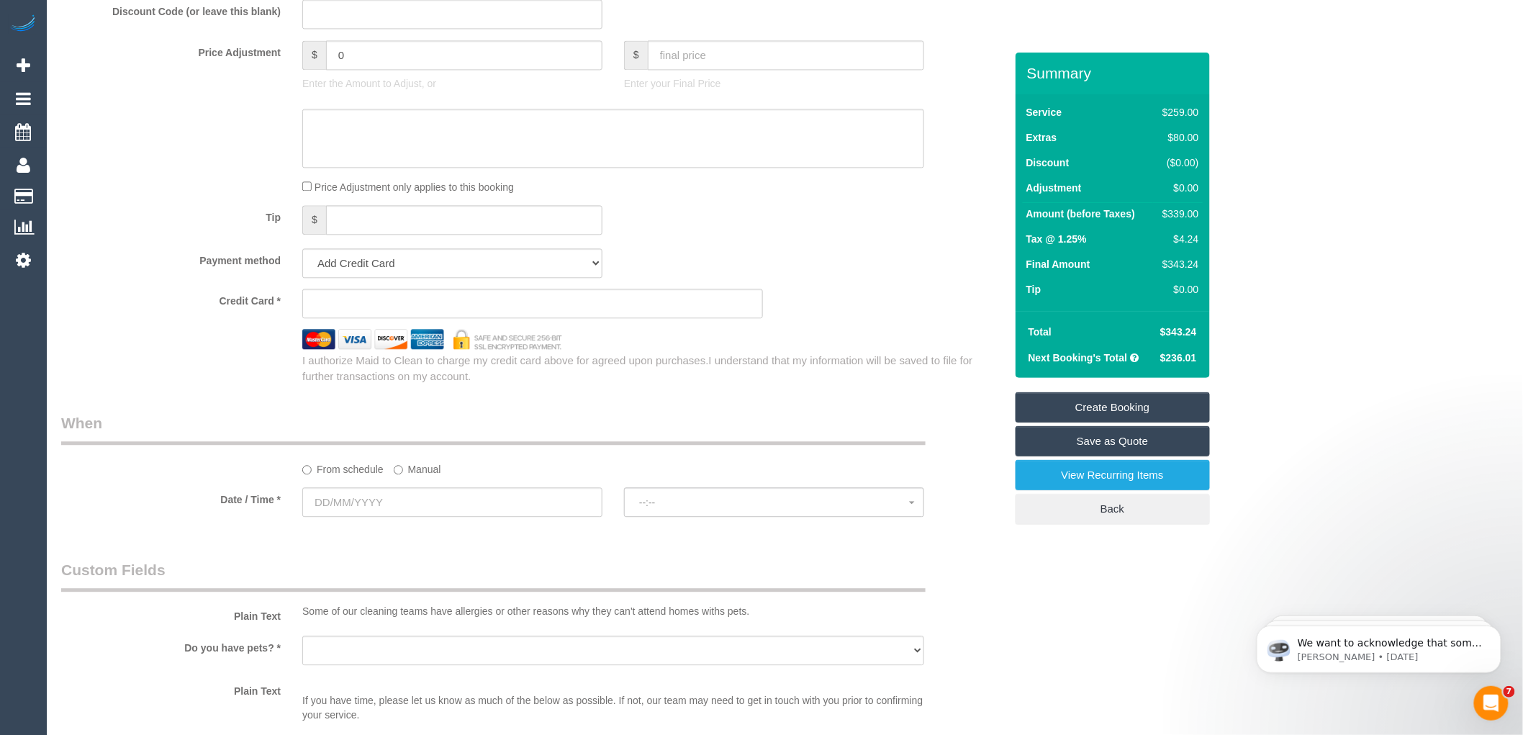
type input "0488 377 708"
click at [380, 517] on input "text" at bounding box center [452, 502] width 300 height 30
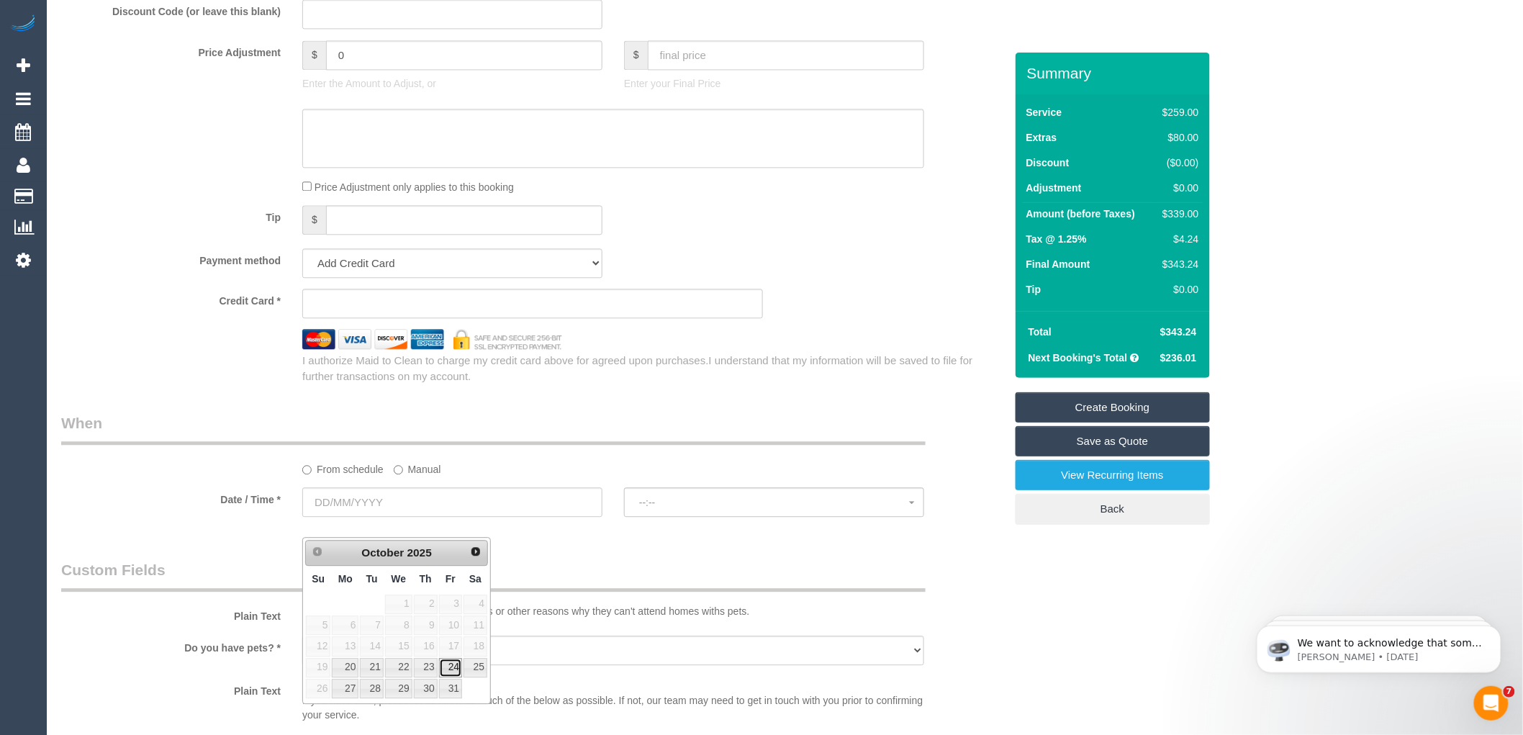
click at [448, 667] on link "24" at bounding box center [450, 667] width 23 height 19
type input "24/10/2025"
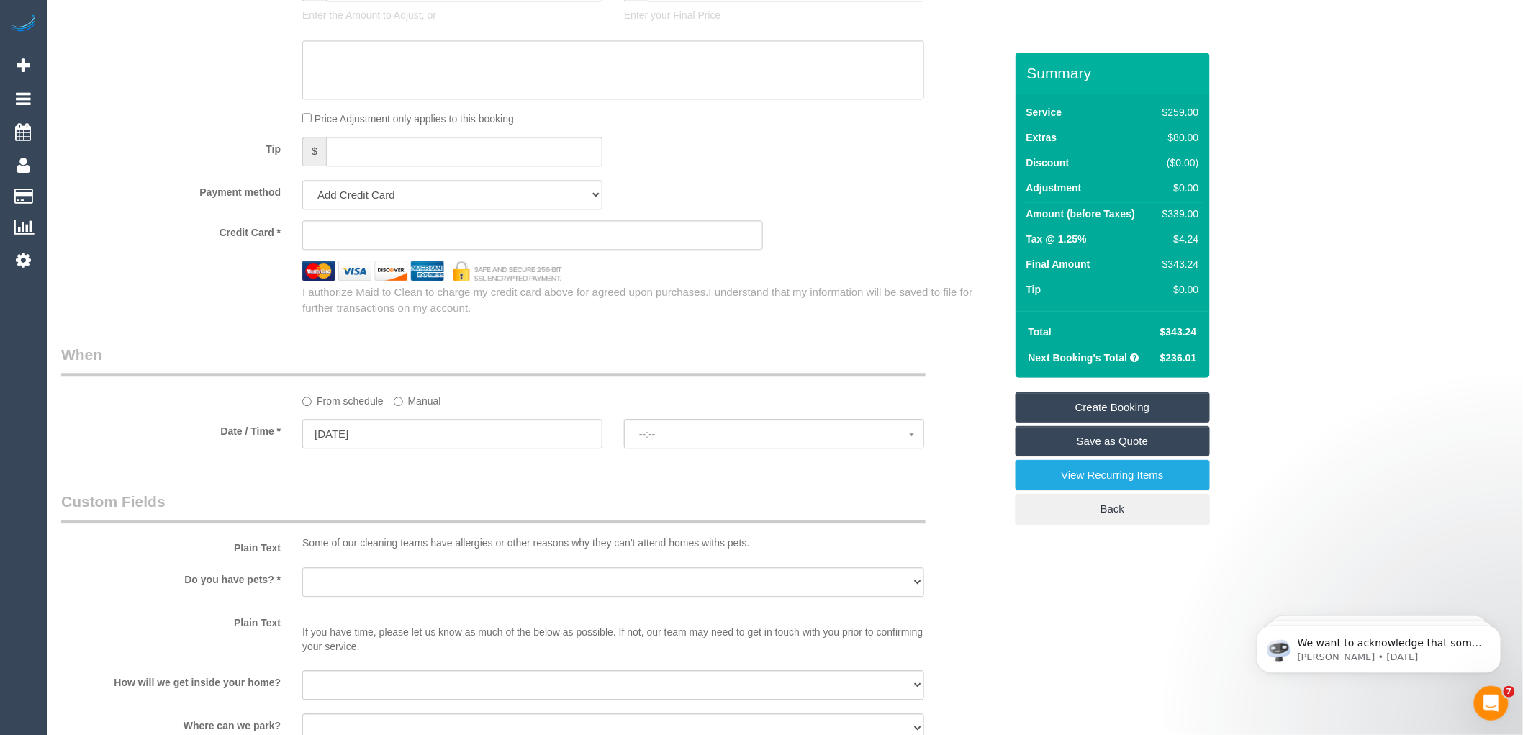
scroll to position [1440, 0]
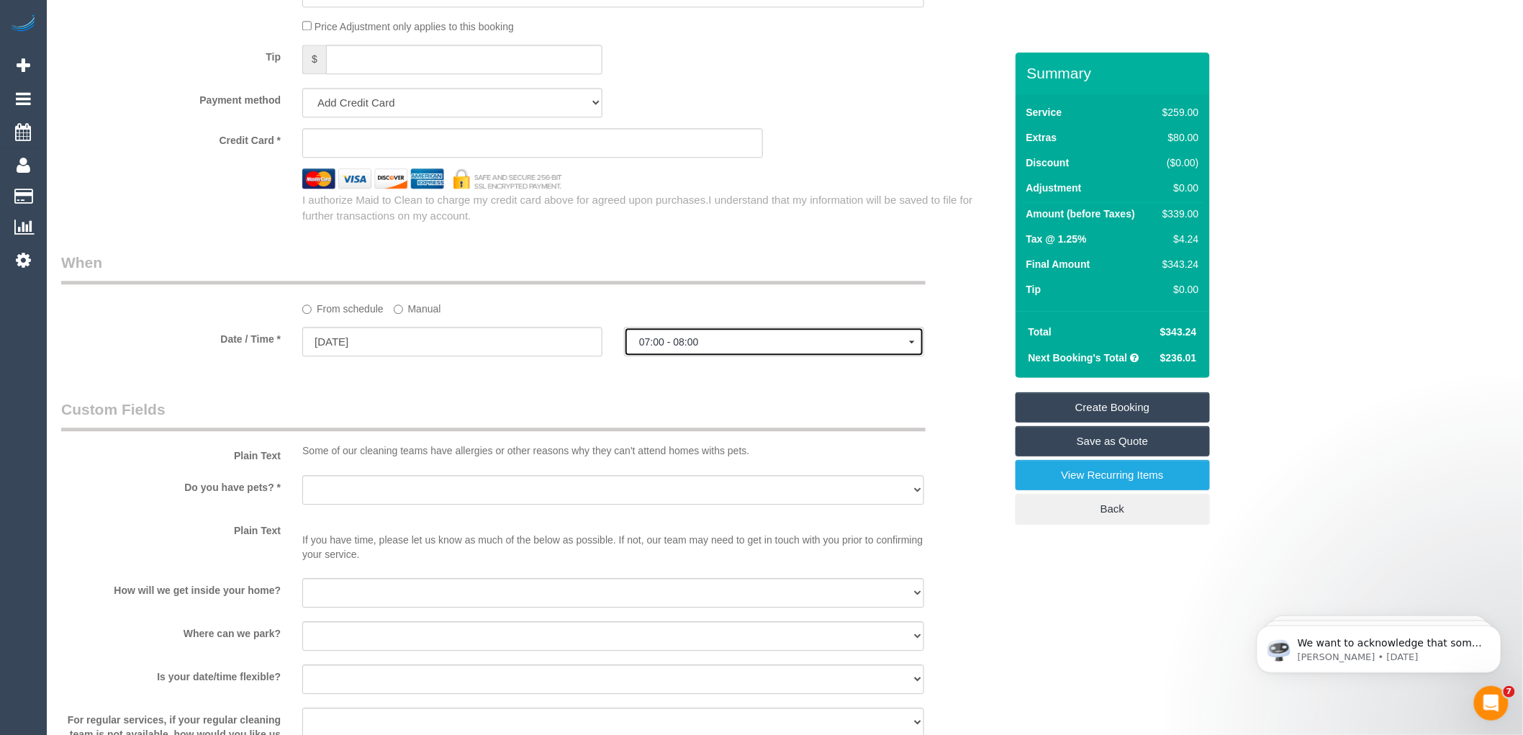
click at [716, 348] on span "07:00 - 08:00" at bounding box center [774, 342] width 270 height 12
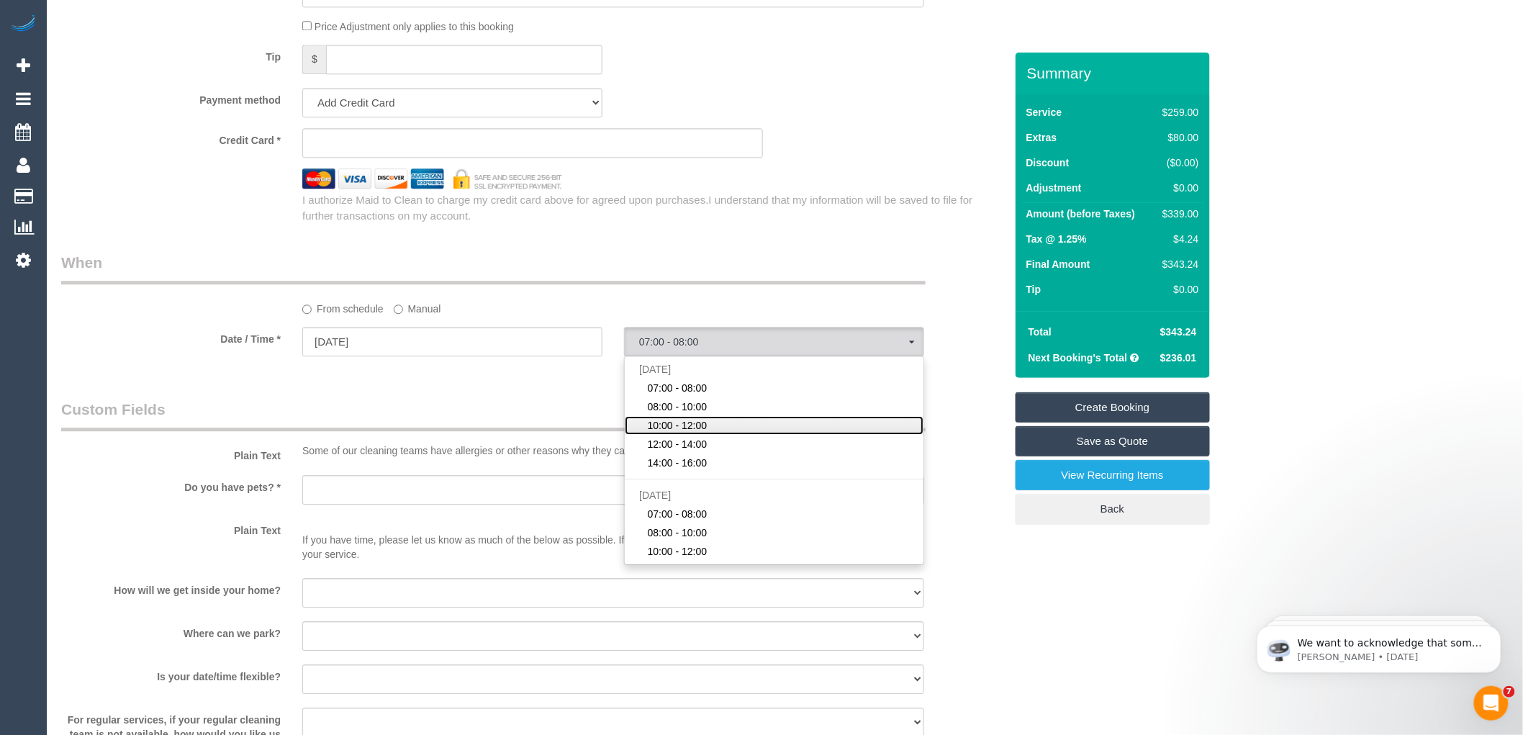
click at [701, 433] on span "10:00 - 12:00" at bounding box center [678, 425] width 60 height 14
select select "spot3"
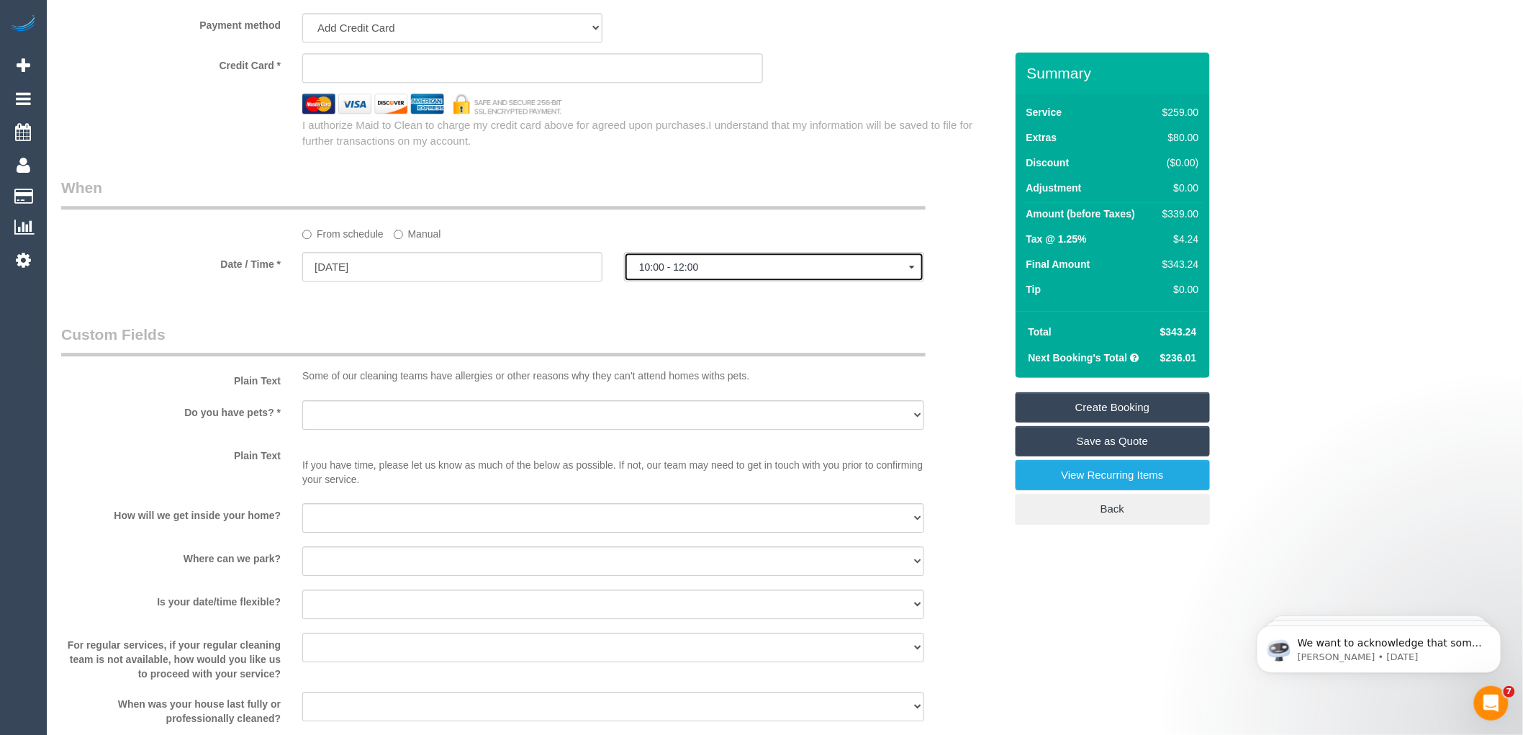
scroll to position [1520, 0]
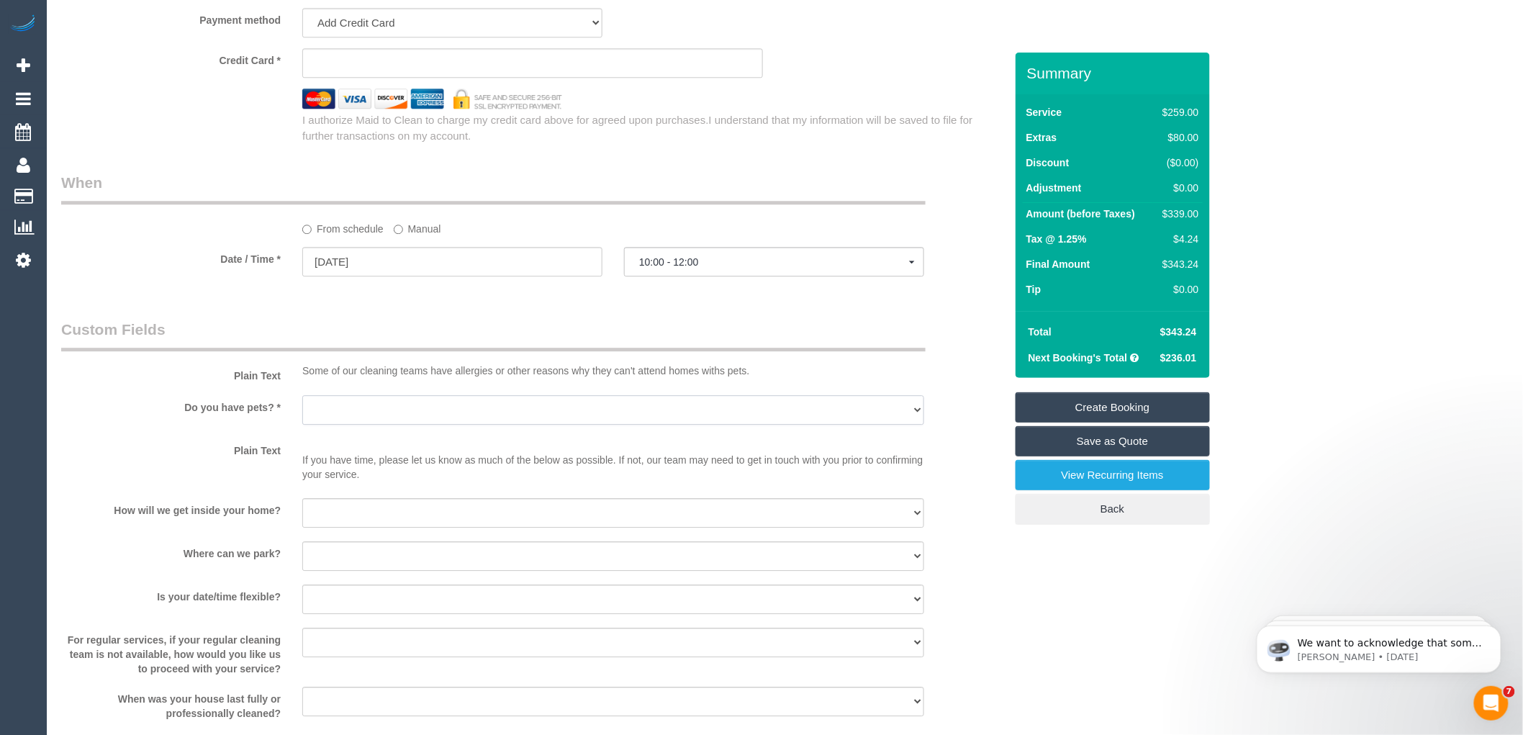
click at [383, 425] on select "Yes - Cats Yes - Dogs No pets Yes - Dogs and Cats Yes - Other" at bounding box center [613, 410] width 622 height 30
select select "number:29"
click at [302, 414] on select "Yes - Cats Yes - Dogs No pets Yes - Dogs and Cats Yes - Other" at bounding box center [613, 410] width 622 height 30
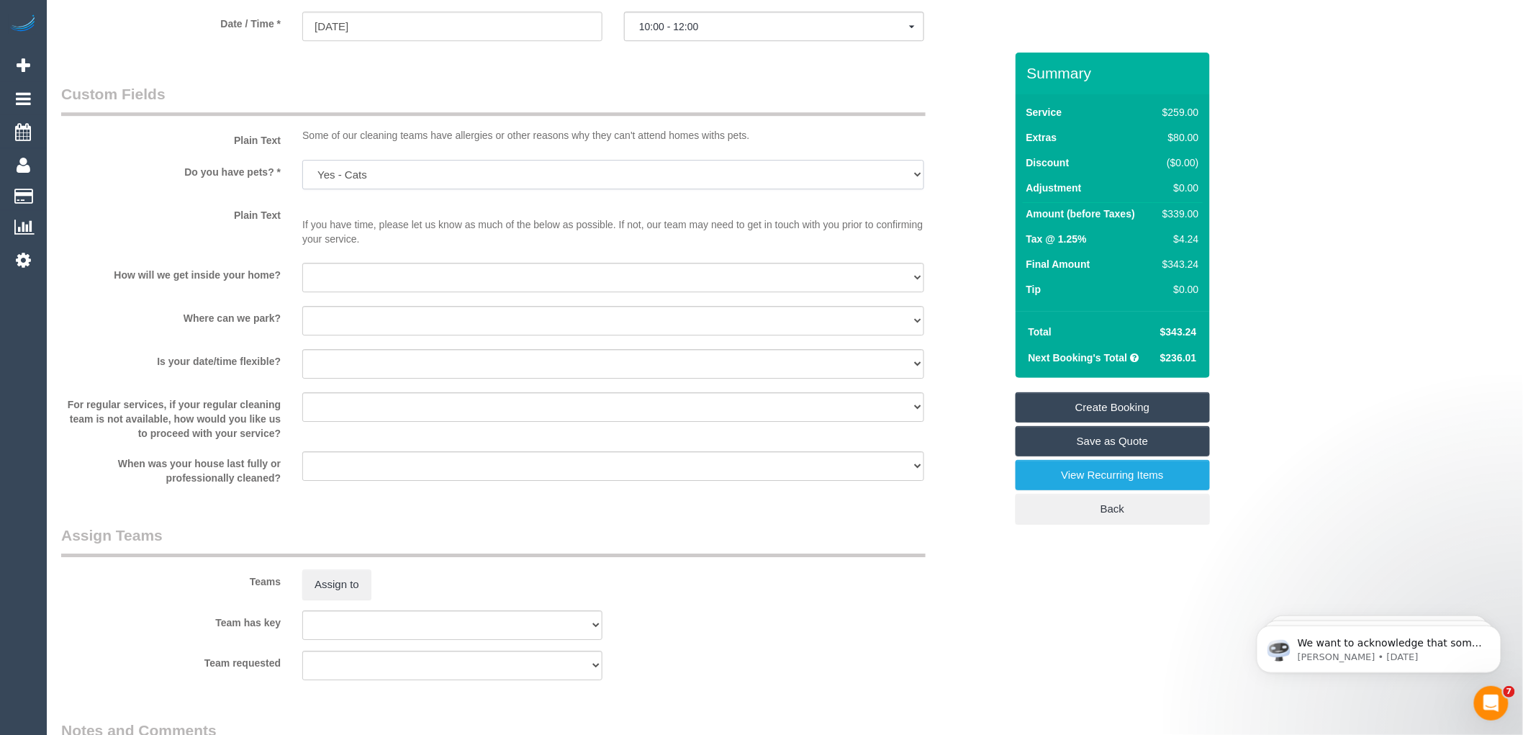
scroll to position [1759, 0]
click at [356, 288] on select "I will be home Key will be left (please provide details below) Lock box/Access …" at bounding box center [613, 273] width 622 height 30
select select "number:14"
click at [302, 277] on select "I will be home Key will be left (please provide details below) Lock box/Access …" at bounding box center [613, 273] width 622 height 30
click at [358, 331] on select "I will provide parking on-site Free street parking Paid street parking (cost wi…" at bounding box center [613, 317] width 622 height 30
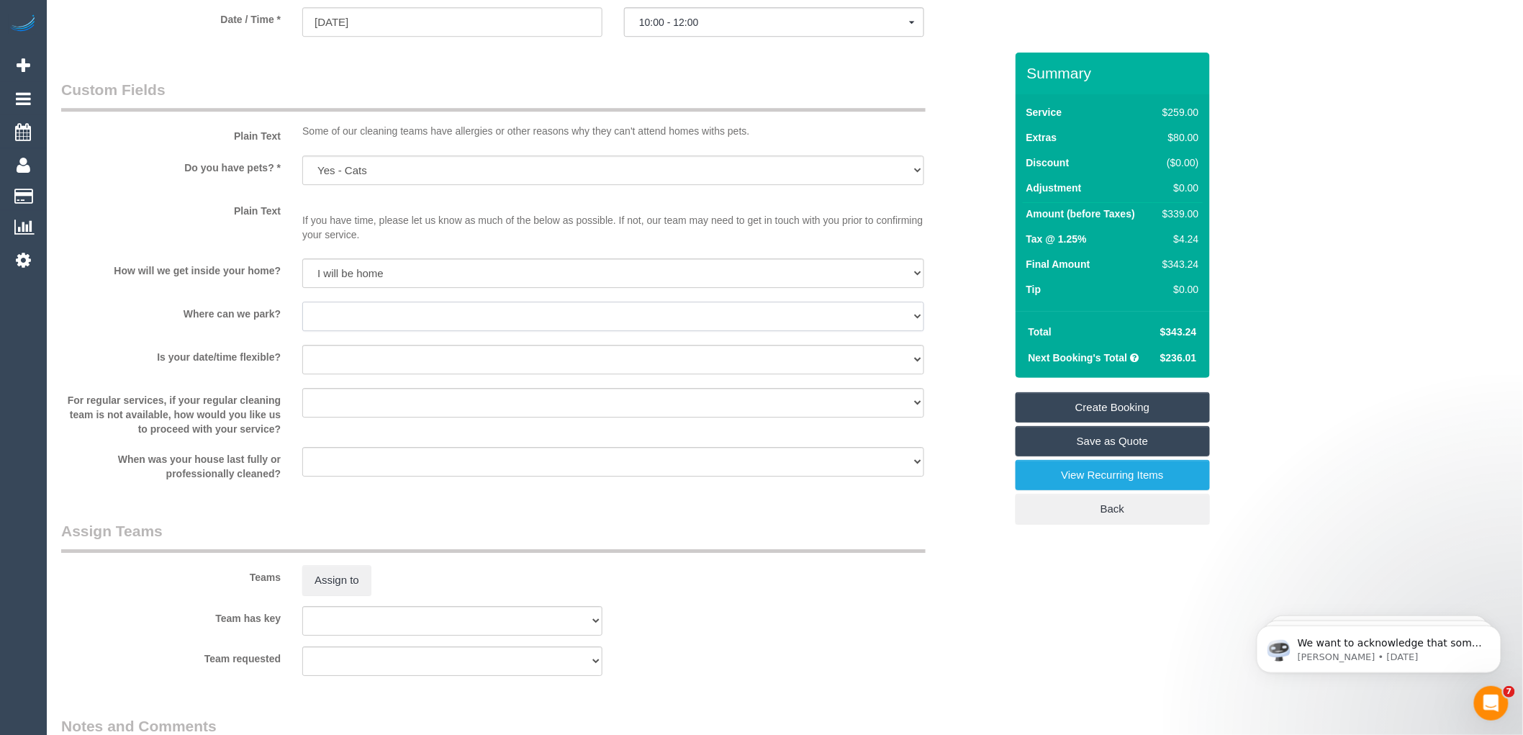
select select "number:19"
click at [302, 320] on select "I will provide parking on-site Free street parking Paid street parking (cost wi…" at bounding box center [613, 317] width 622 height 30
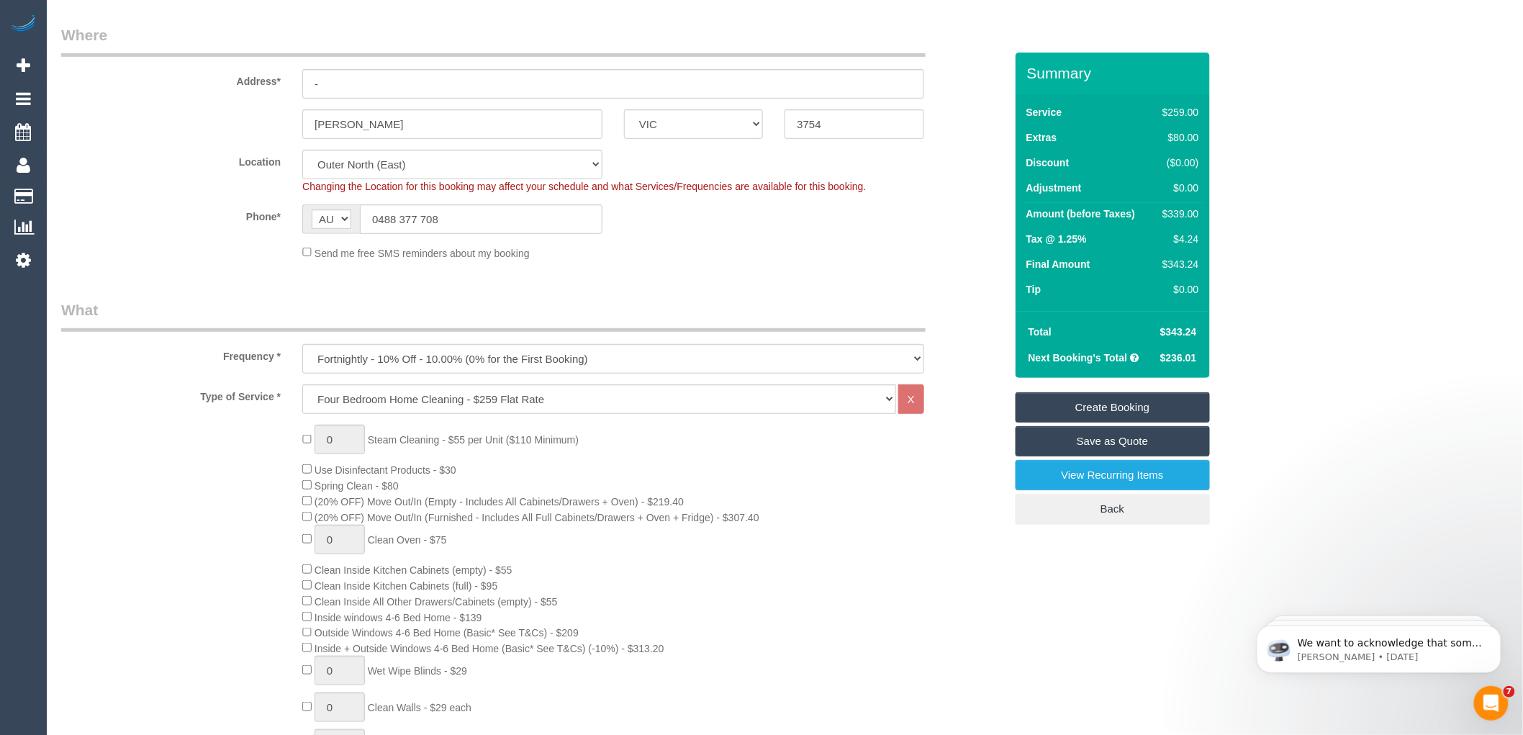
scroll to position [0, 0]
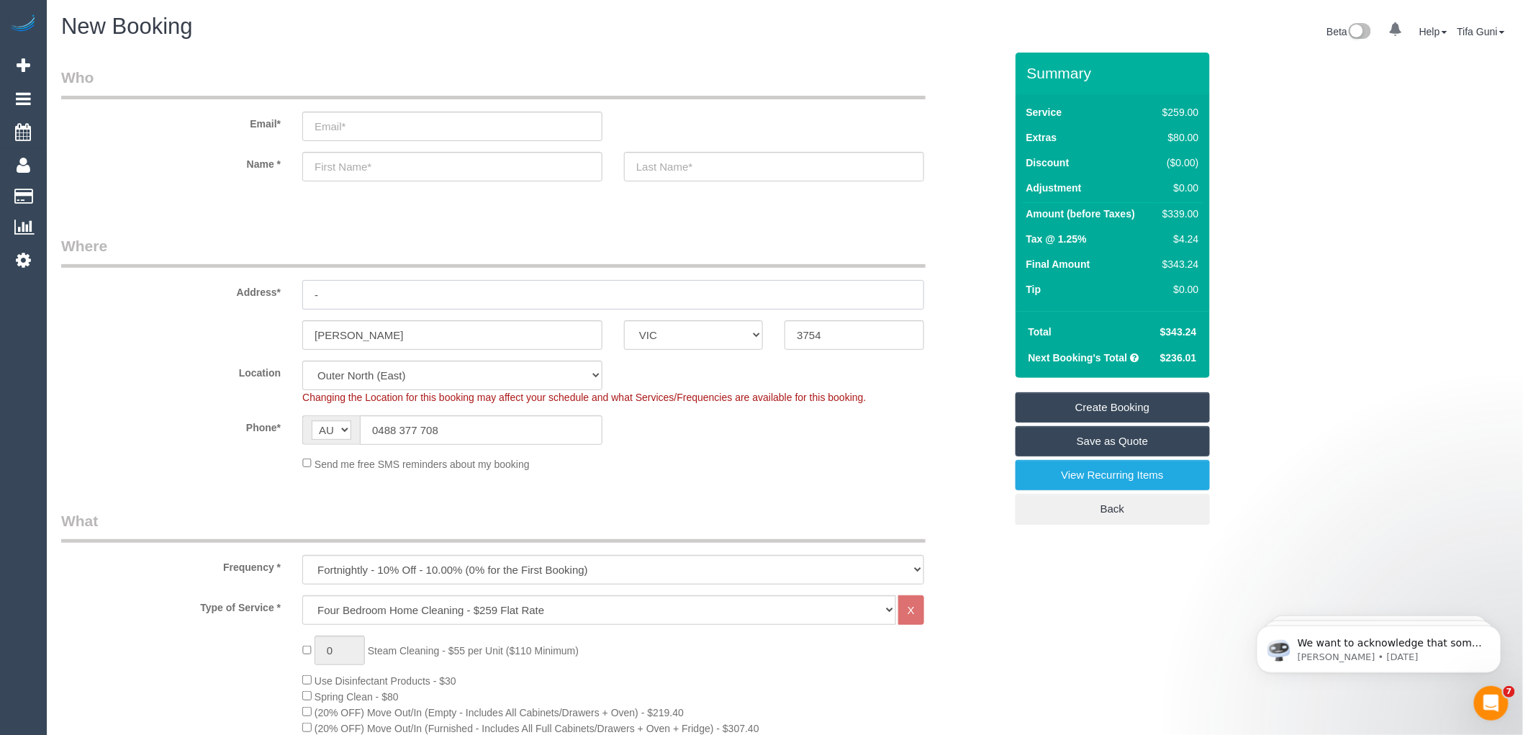
click at [356, 292] on input "-" at bounding box center [613, 295] width 622 height 30
type input "[STREET_ADDRESS]"
click at [376, 175] on input "text" at bounding box center [452, 167] width 300 height 30
type input "[PERSON_NAME]"
click at [692, 166] on input "text" at bounding box center [774, 167] width 300 height 30
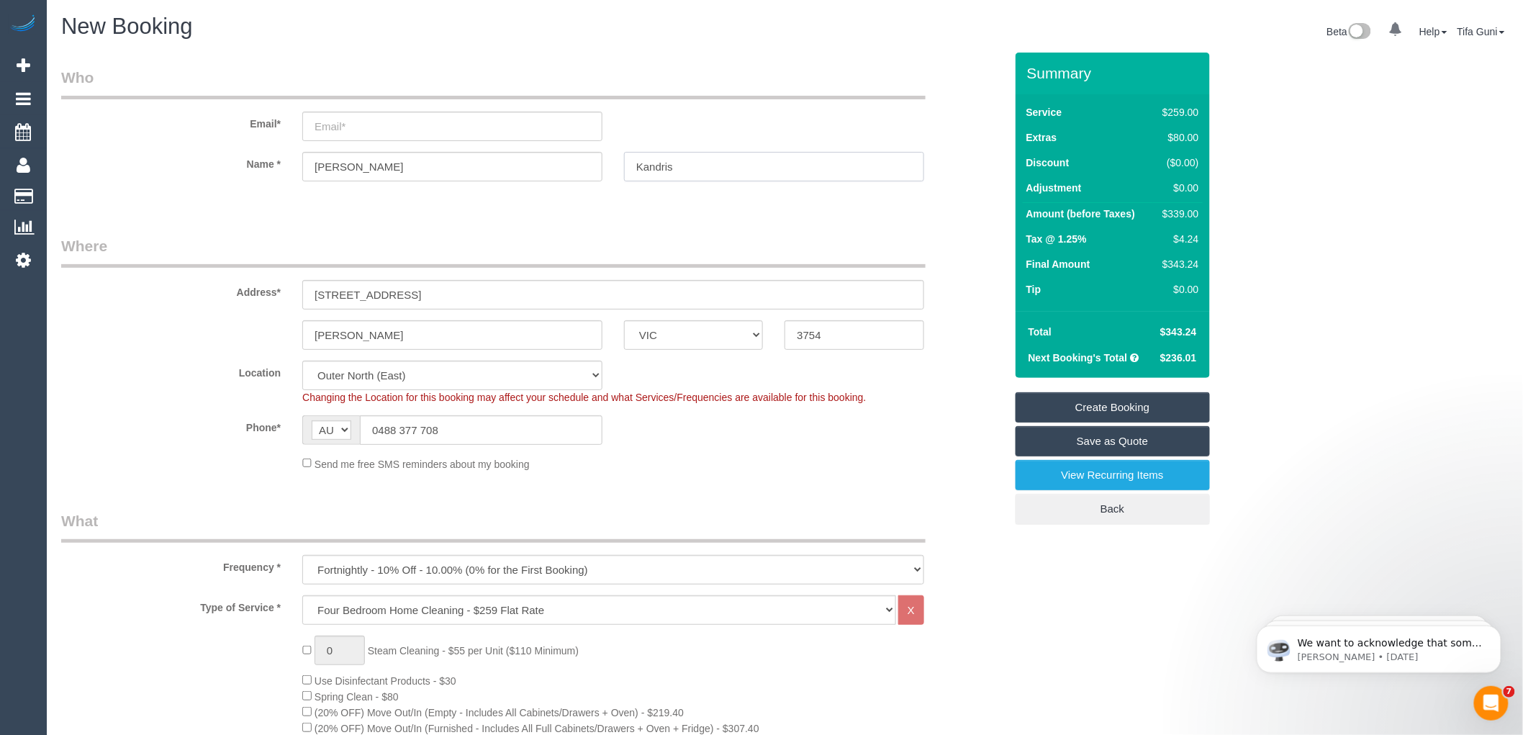
type input "Kandris"
click at [334, 123] on input "email" at bounding box center [452, 127] width 300 height 30
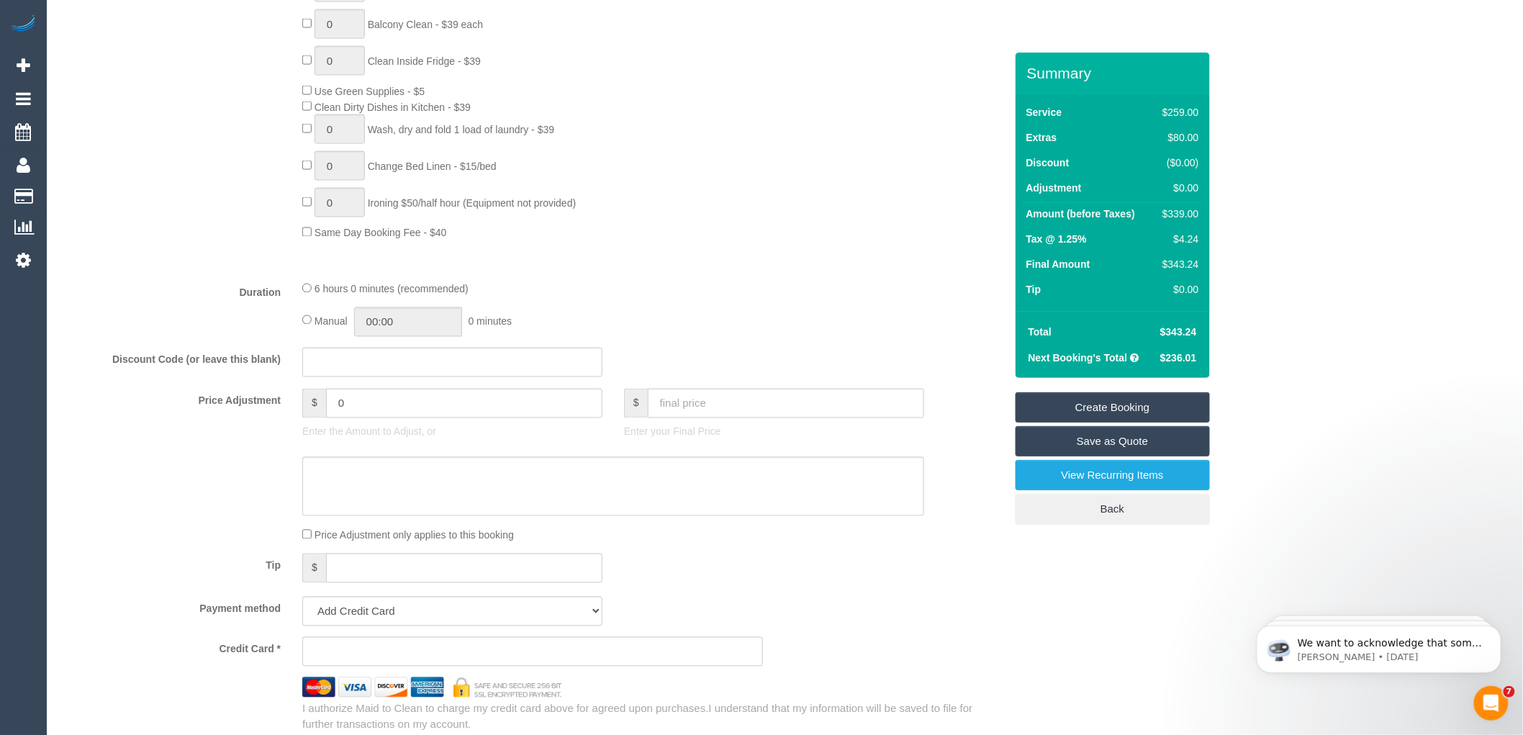
scroll to position [1279, 0]
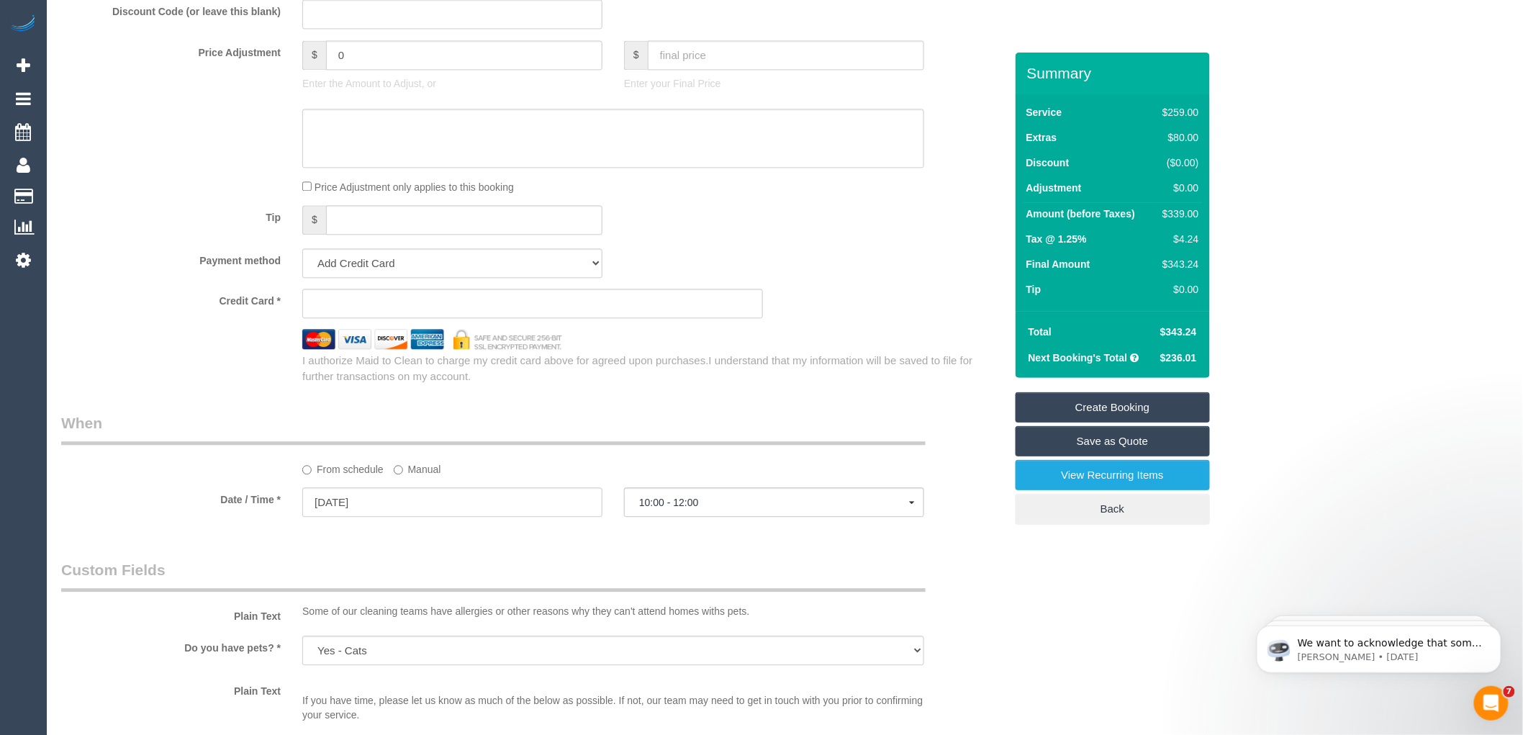
type input "[EMAIL_ADDRESS][DOMAIN_NAME]"
click at [378, 315] on sui-stripe-card at bounding box center [532, 304] width 461 height 30
select select "spot24"
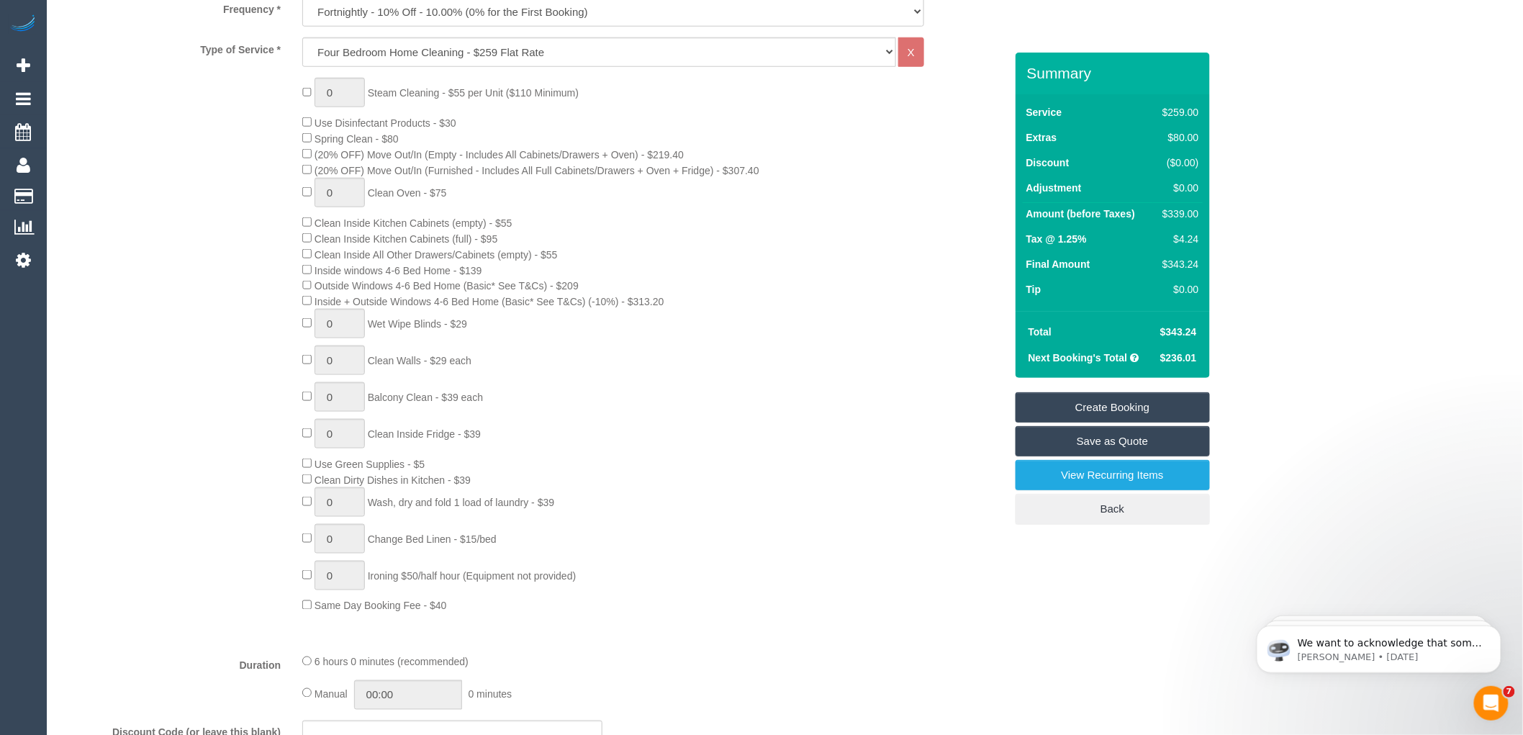
scroll to position [559, 0]
type input "1"
select select "spot45"
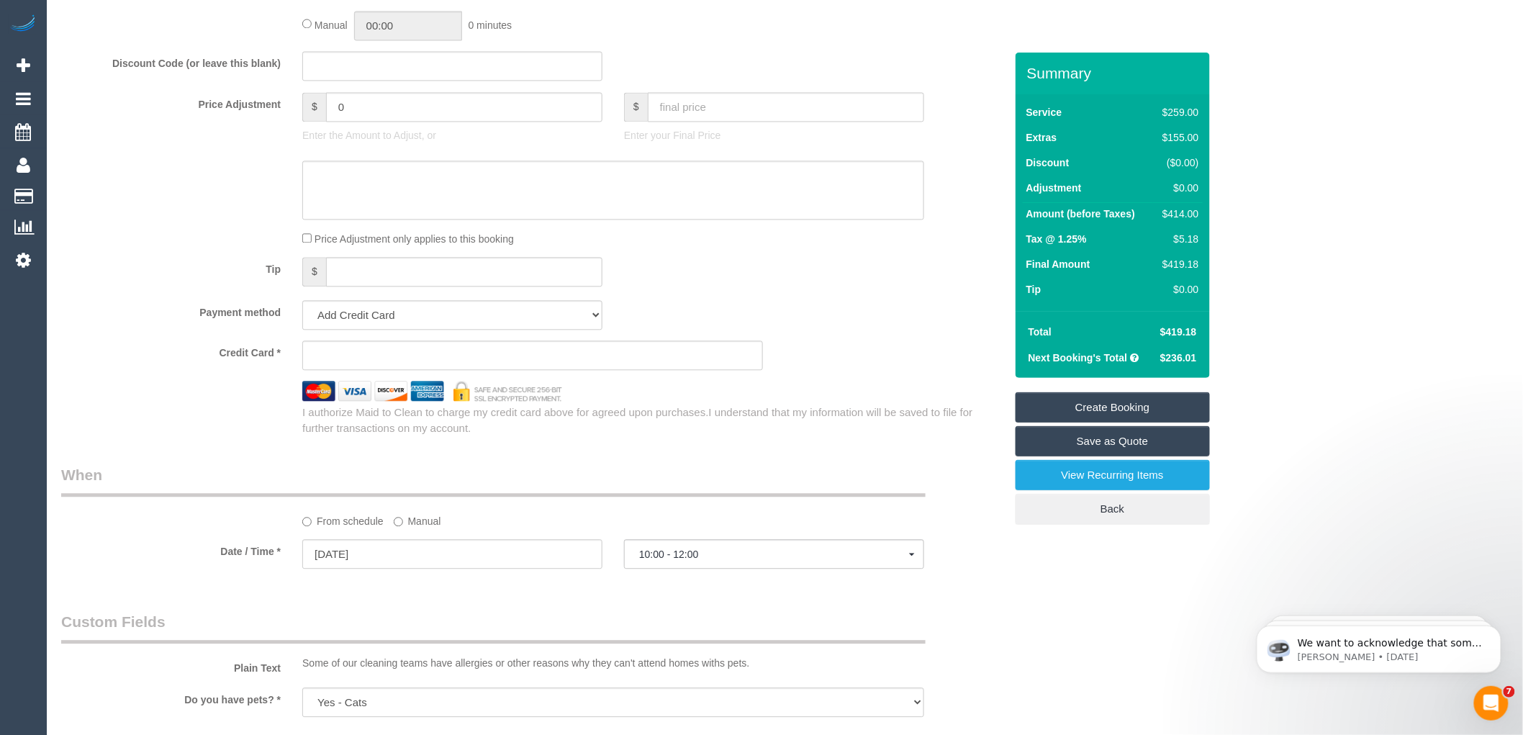
scroll to position [1199, 0]
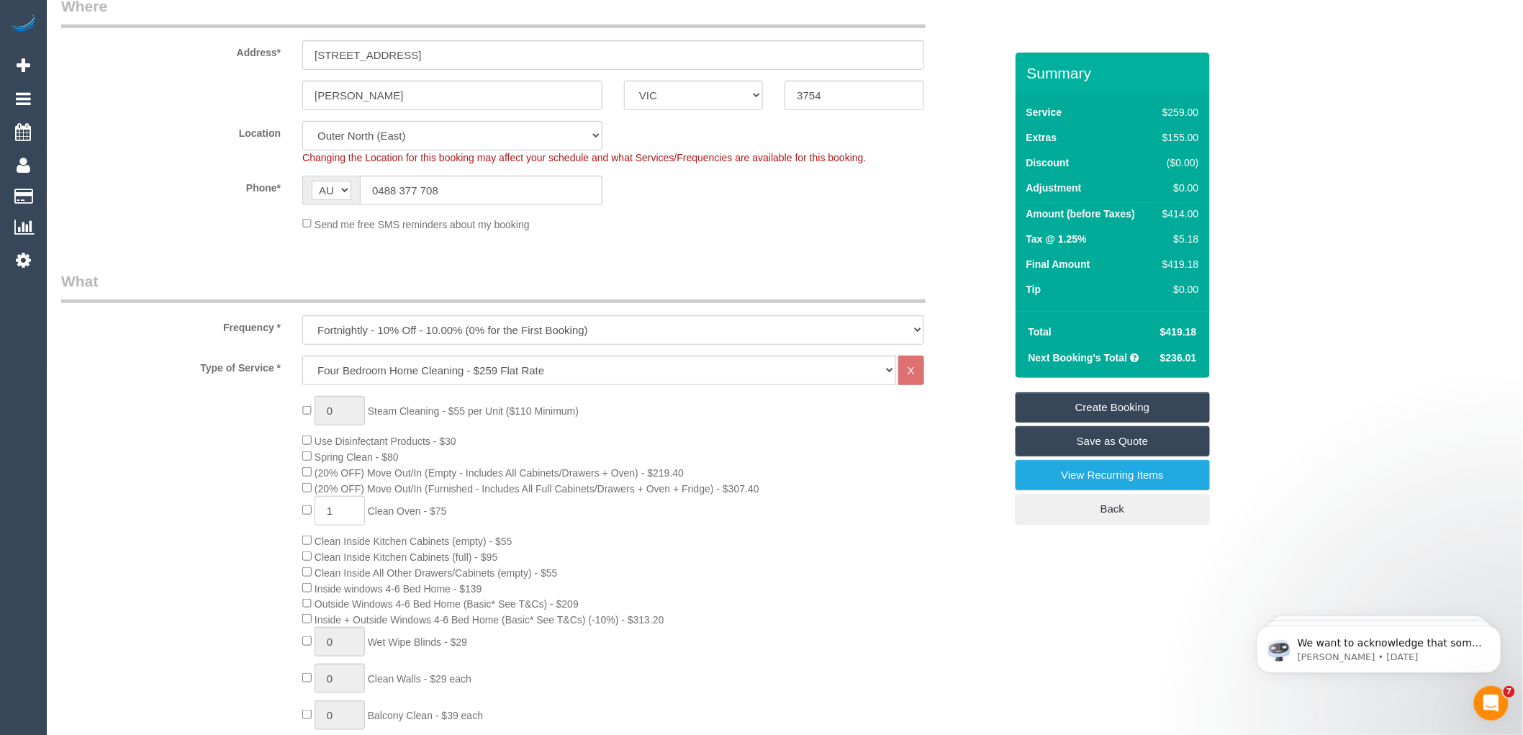
scroll to position [0, 0]
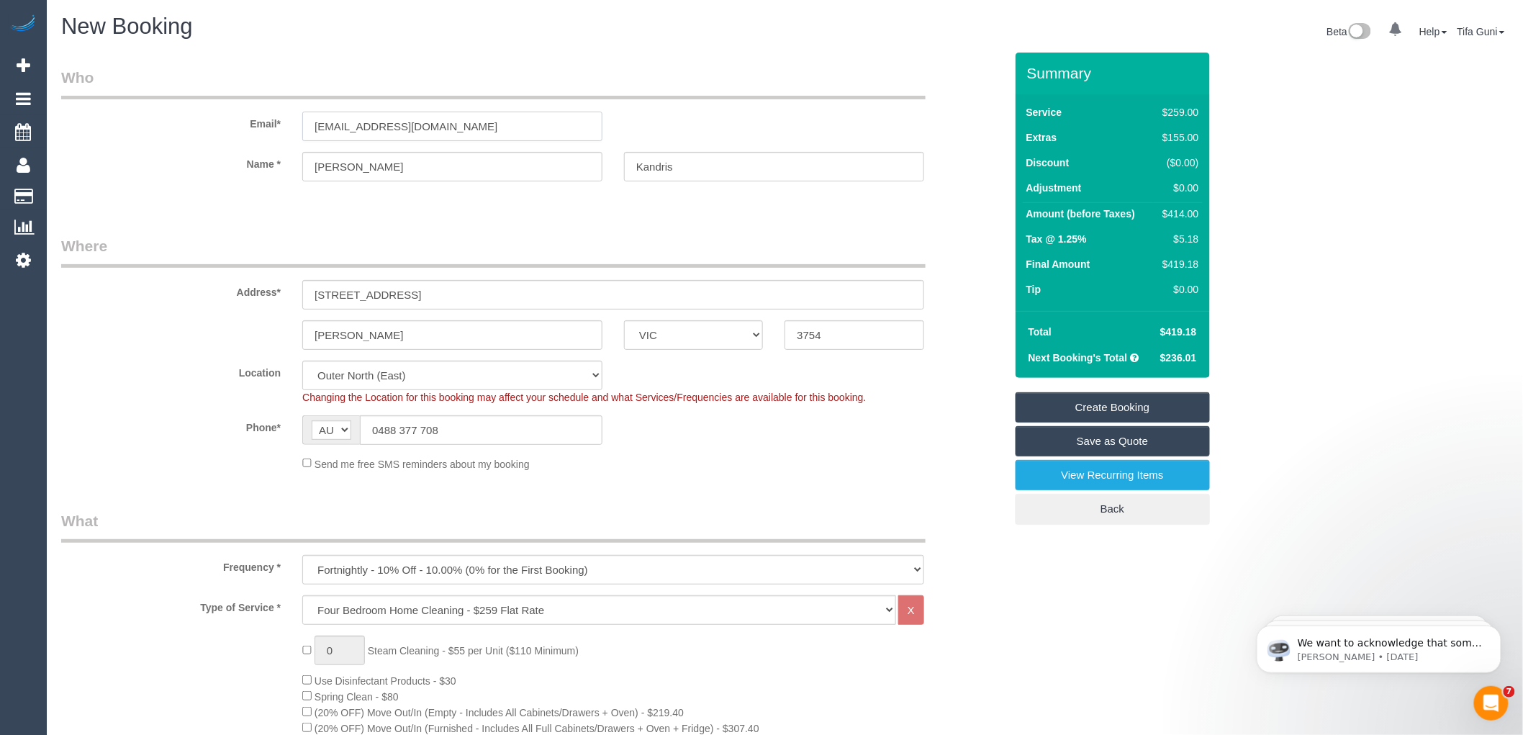
drag, startPoint x: 485, startPoint y: 122, endPoint x: 271, endPoint y: 135, distance: 214.9
click at [271, 135] on div "Email* mkednris@bigpond.com" at bounding box center [532, 104] width 965 height 74
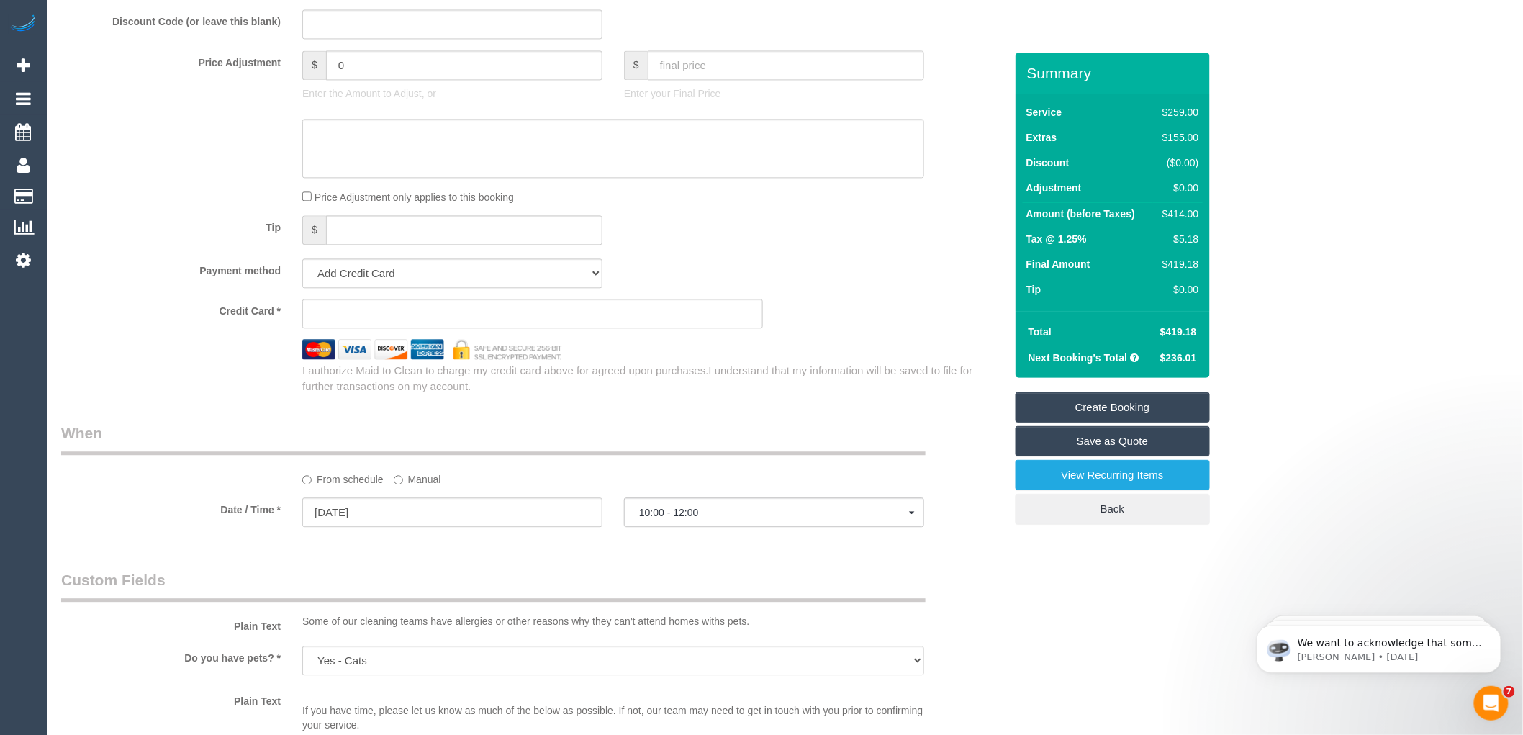
scroll to position [1359, 0]
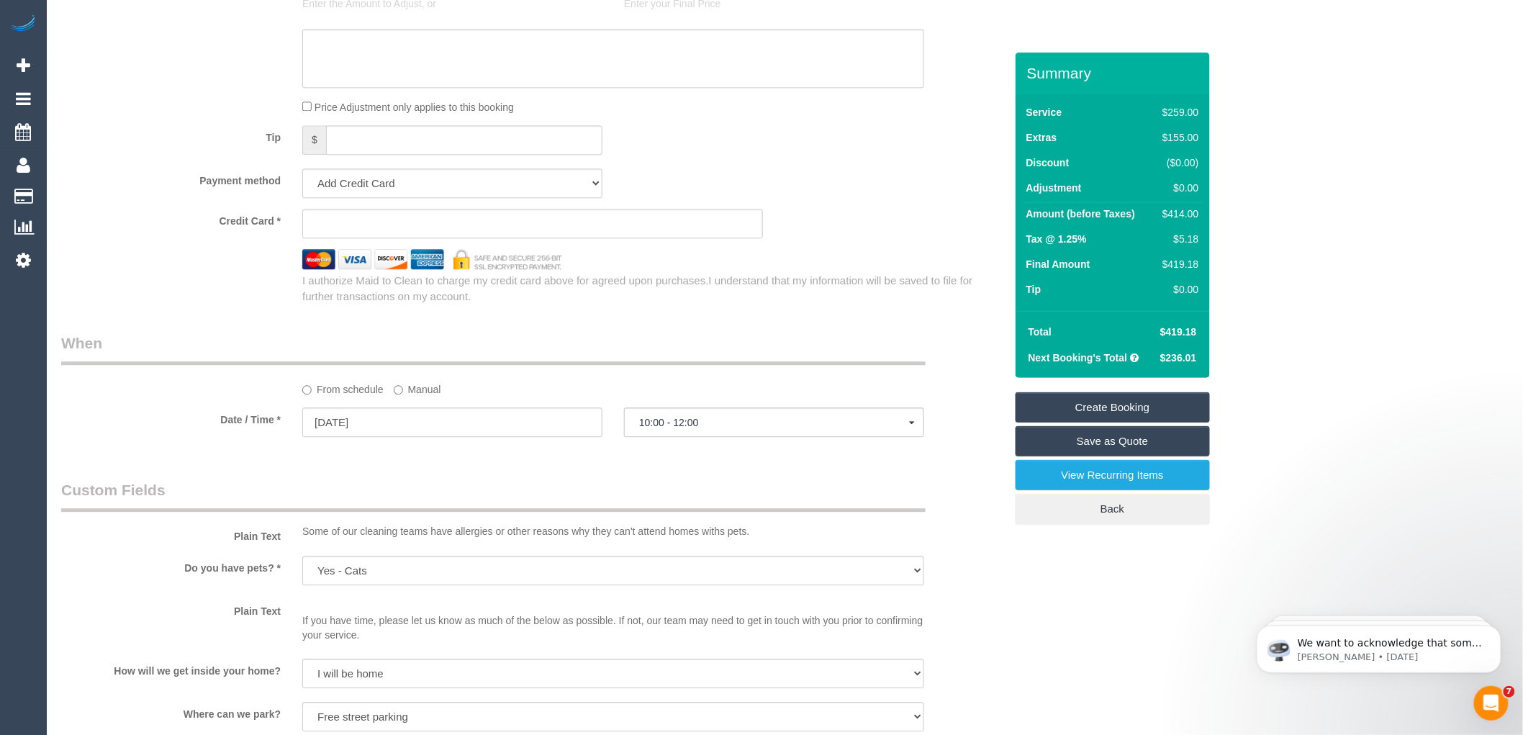
click at [1103, 404] on link "Create Booking" at bounding box center [1113, 407] width 194 height 30
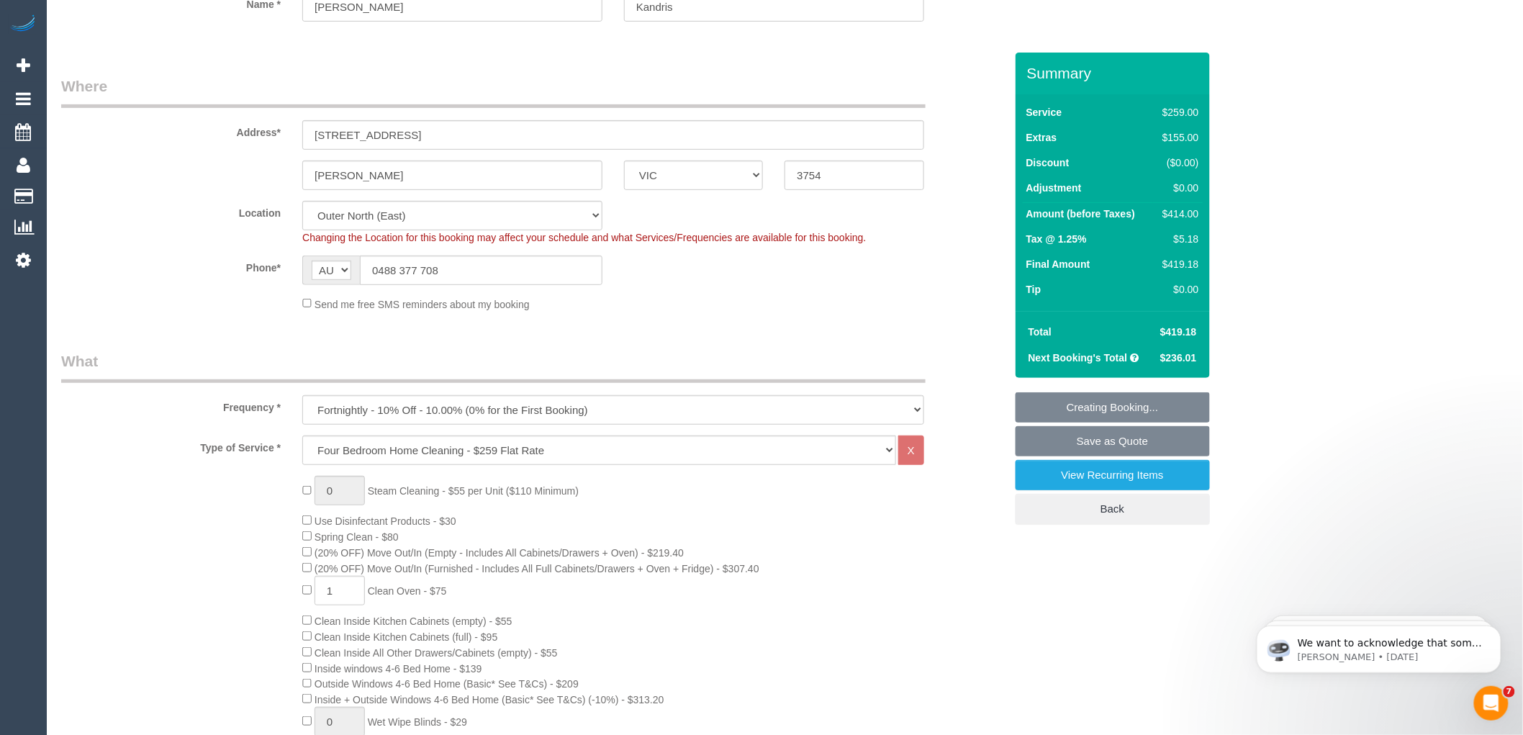
scroll to position [0, 0]
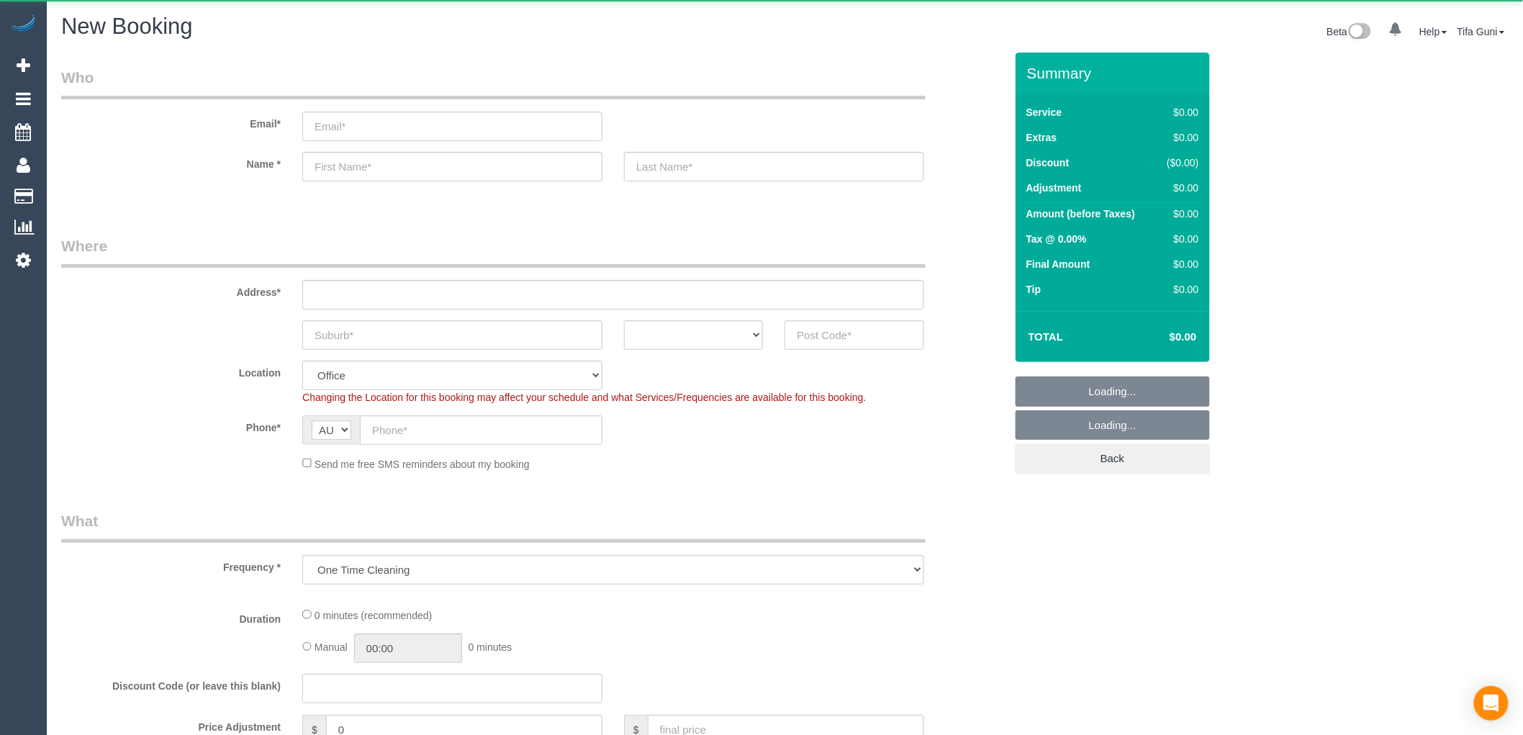
select select "object:825"
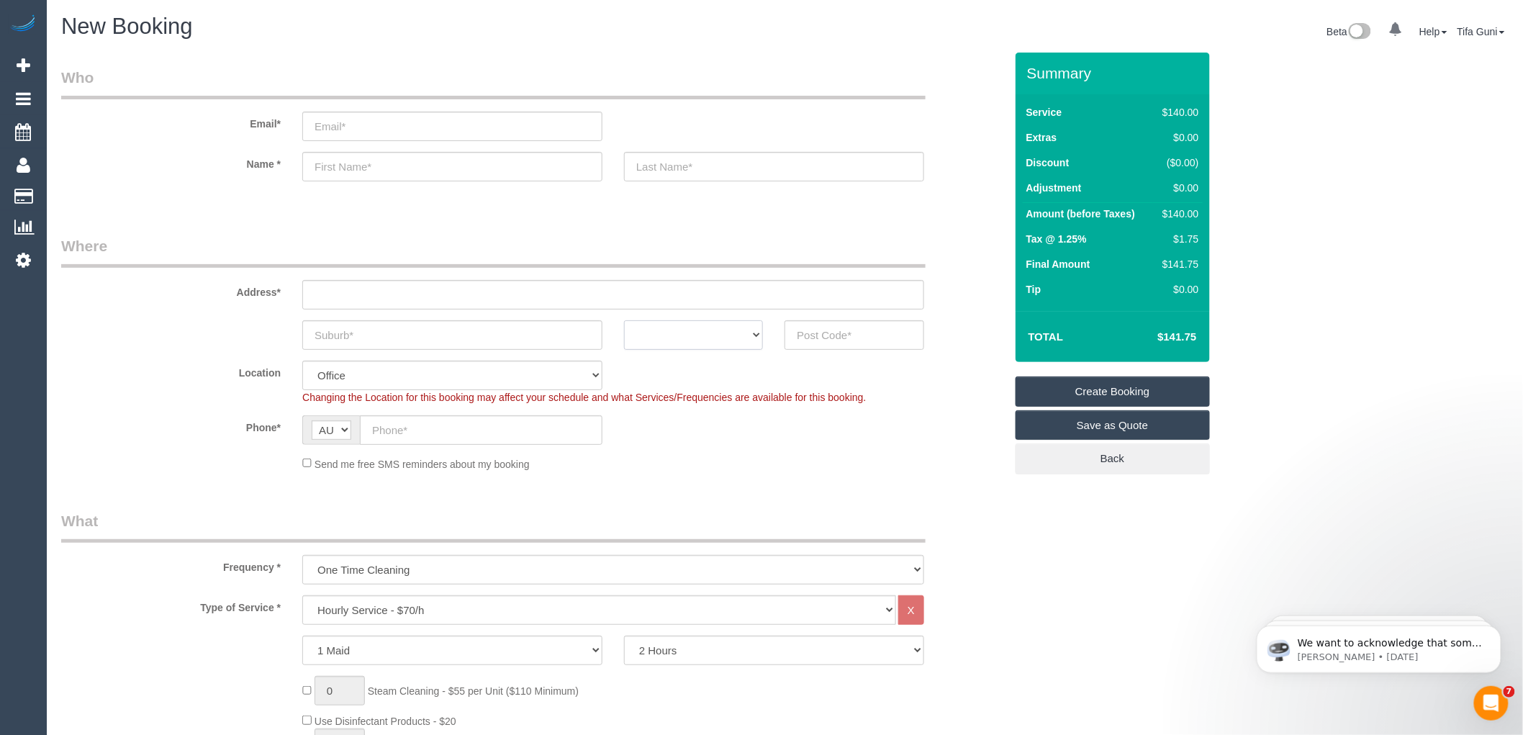
click at [738, 344] on select "ACT [GEOGRAPHIC_DATA] NT [GEOGRAPHIC_DATA] SA TAS [GEOGRAPHIC_DATA] [GEOGRAPHIC…" at bounding box center [693, 335] width 139 height 30
select select "VIC"
click at [624, 320] on select "ACT [GEOGRAPHIC_DATA] NT [GEOGRAPHIC_DATA] SA TAS [GEOGRAPHIC_DATA] [GEOGRAPHIC…" at bounding box center [693, 335] width 139 height 30
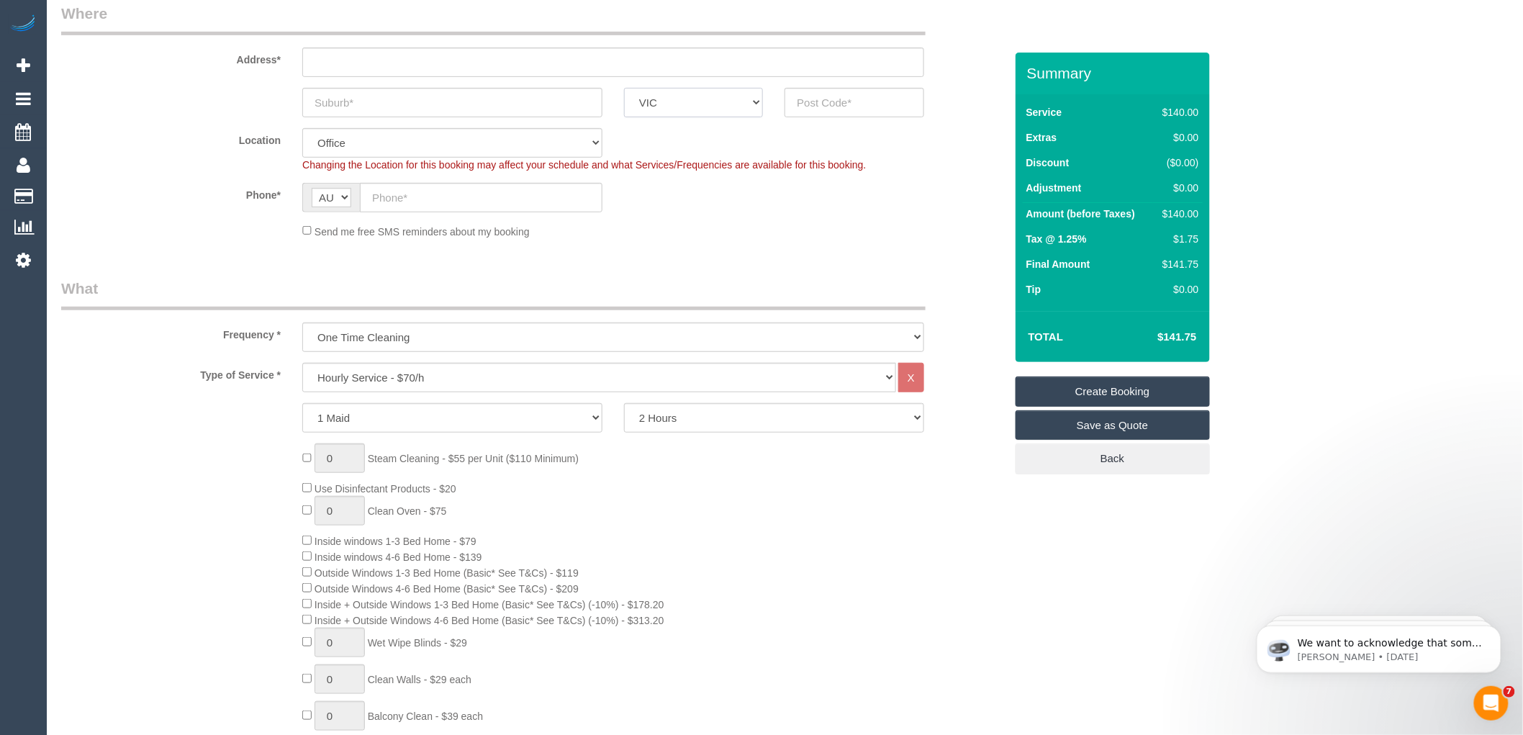
scroll to position [240, 0]
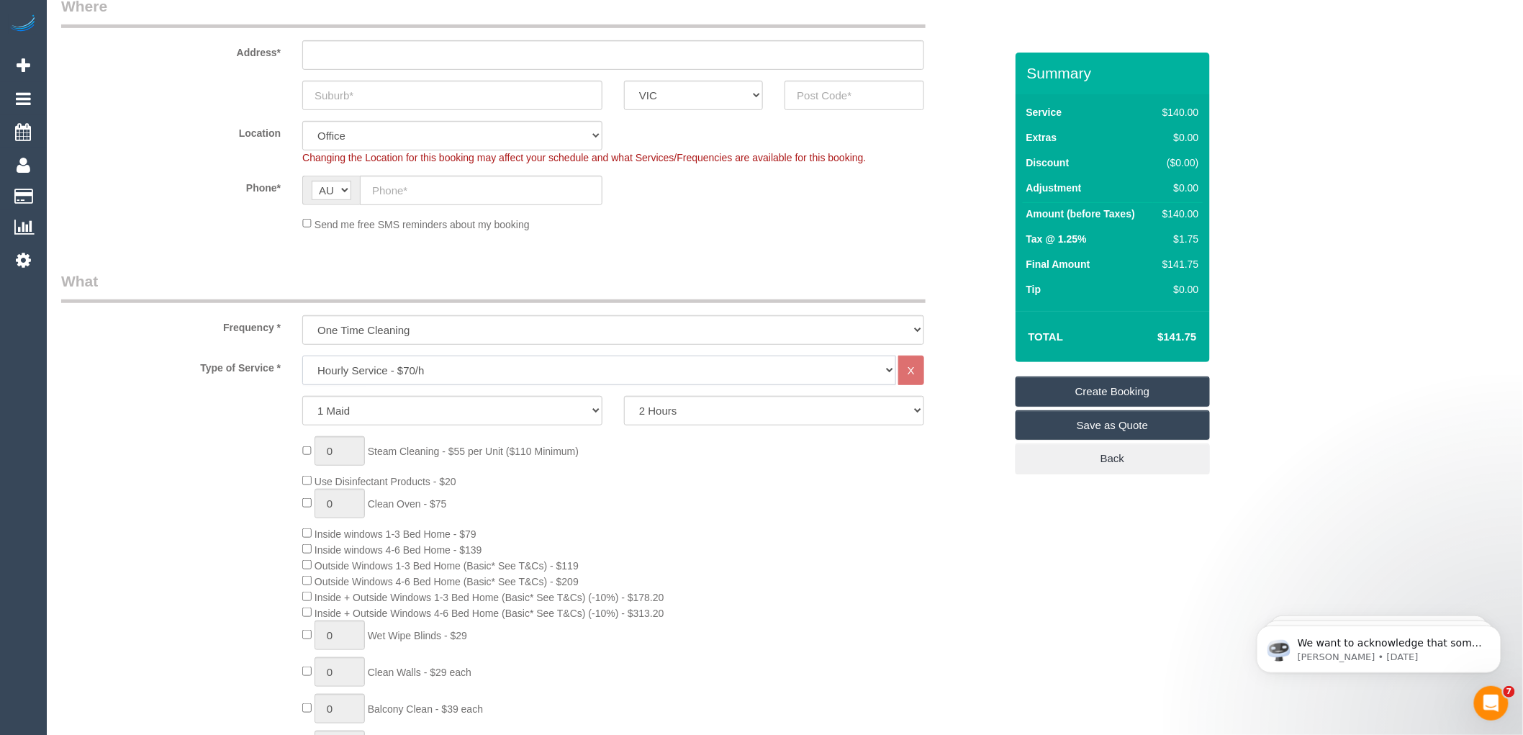
click at [403, 376] on select "Hourly Service - $70/h Hourly Service - $65/h Hourly Service - $60/h Hourly Ser…" at bounding box center [599, 371] width 594 height 30
select select "213"
click at [302, 356] on select "Hourly Service - $70/h Hourly Service - $65/h Hourly Service - $60/h Hourly Ser…" at bounding box center [599, 371] width 594 height 30
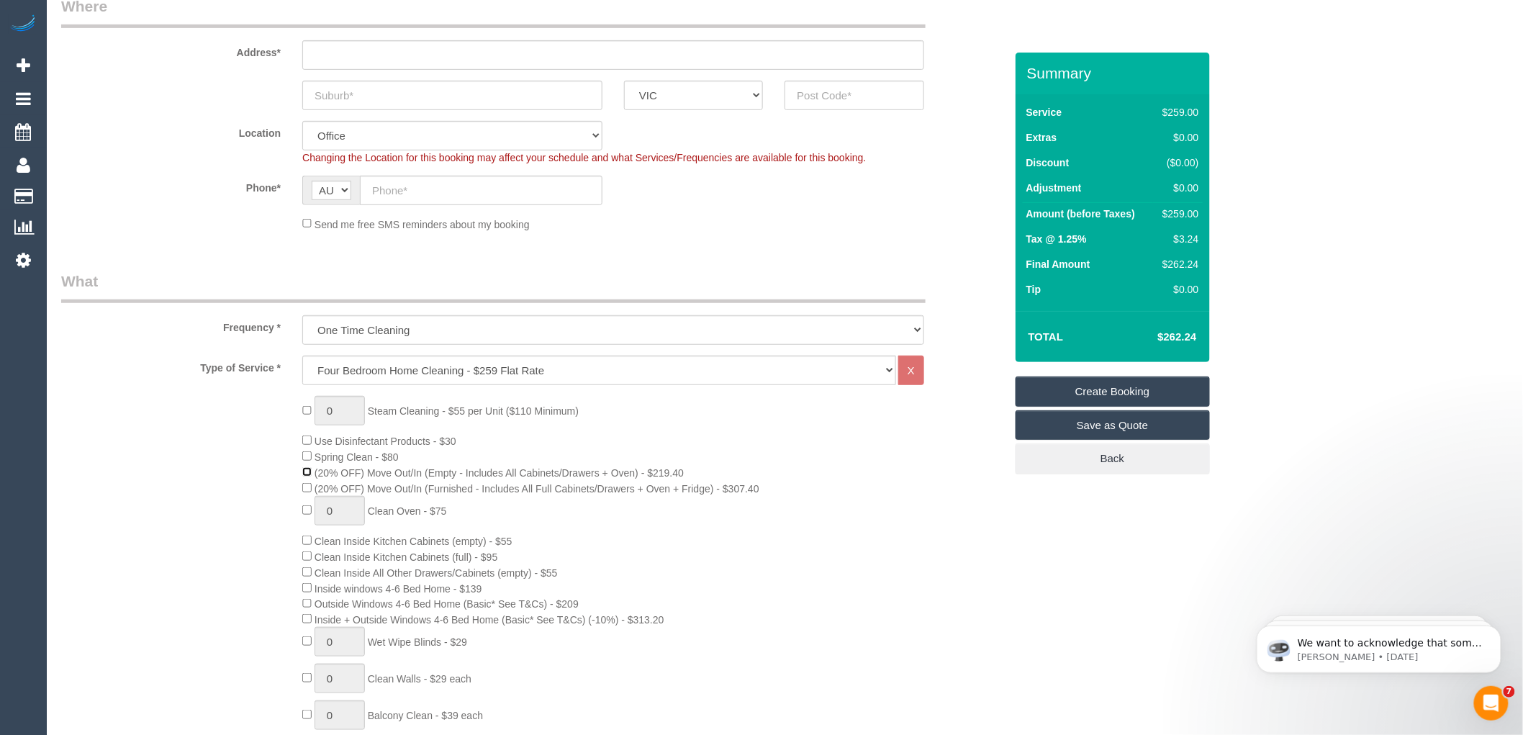
scroll to position [160, 0]
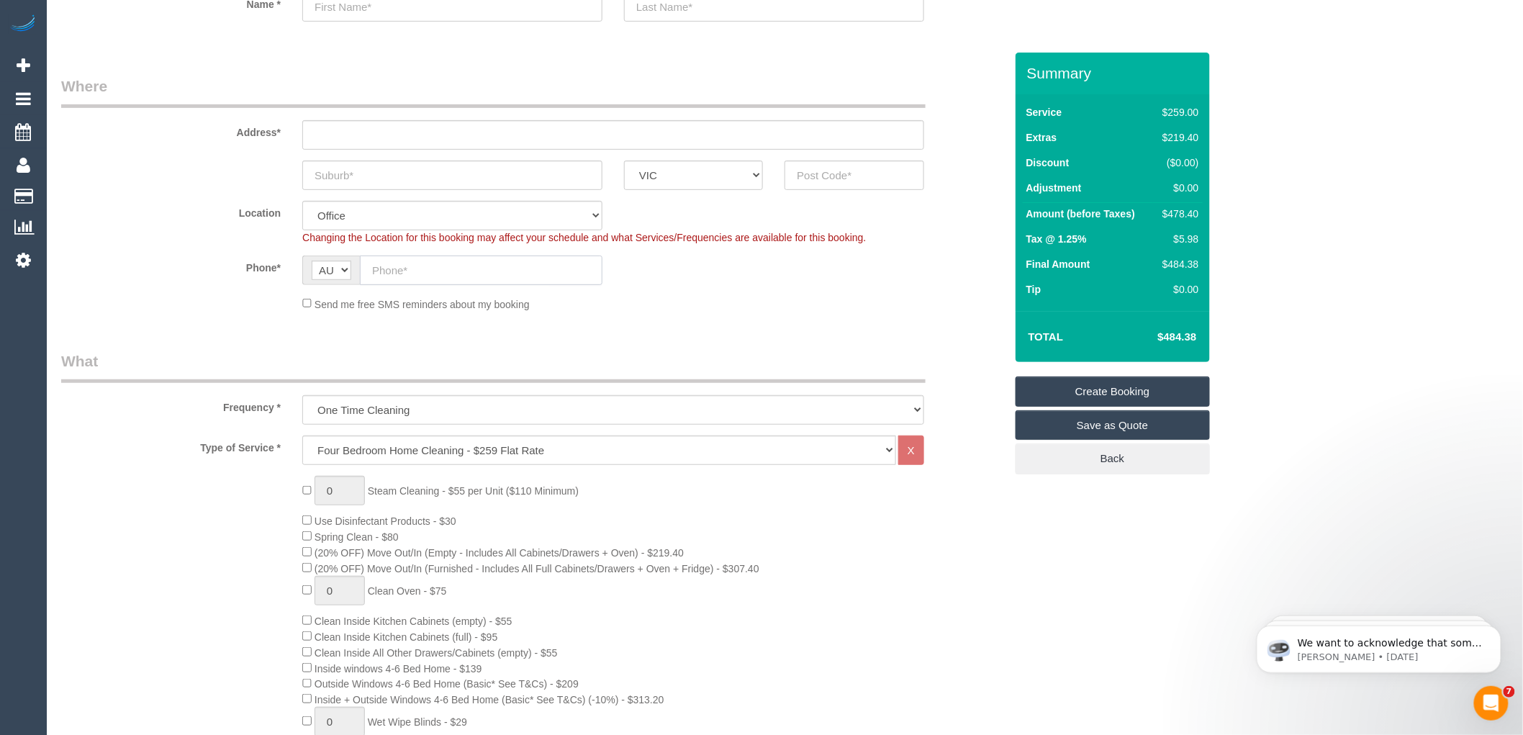
click at [404, 271] on input "text" at bounding box center [481, 271] width 243 height 30
paste input "61 478 320 432"
type input "61 478 320 432"
click at [349, 174] on input "text" at bounding box center [452, 176] width 300 height 30
type input "mcdloud"
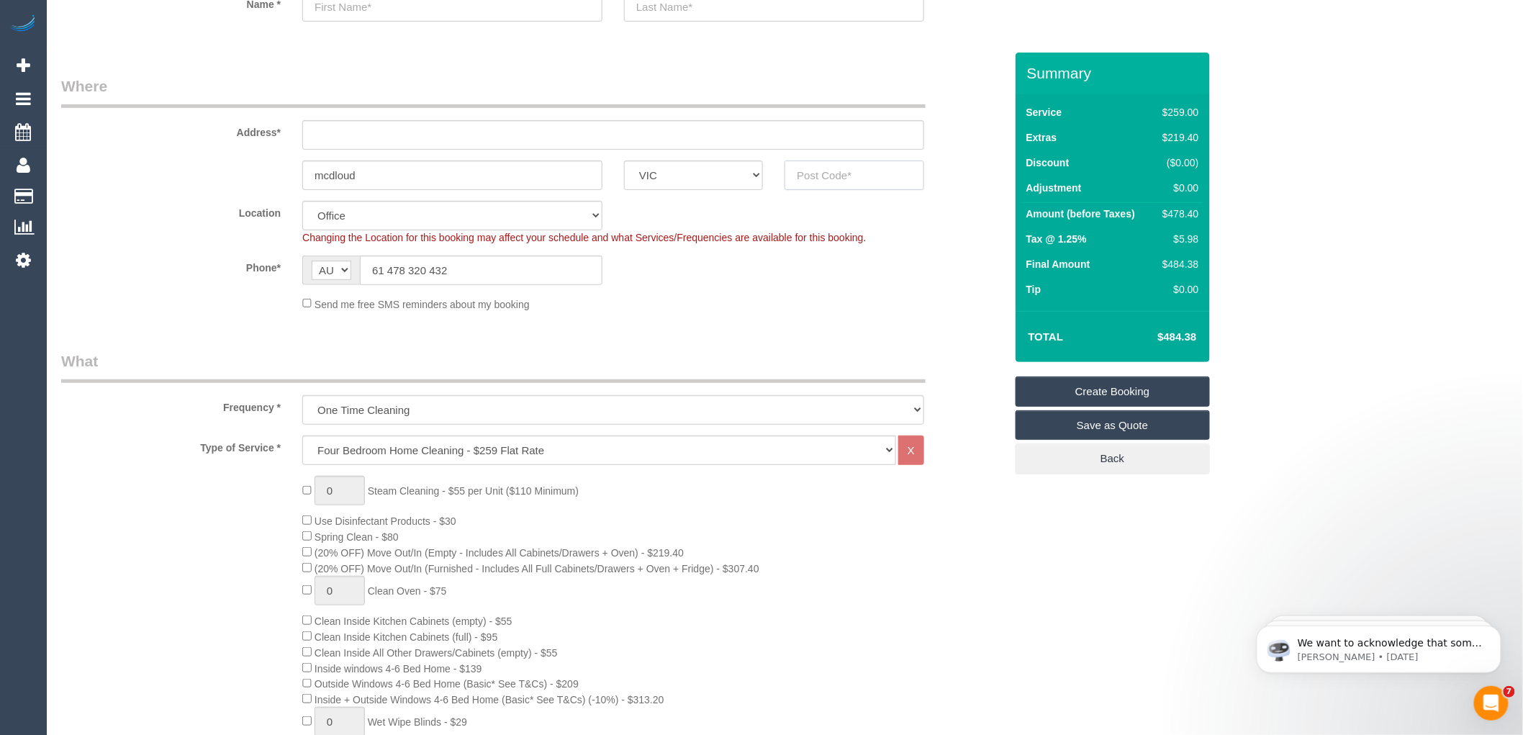
click at [844, 177] on input "text" at bounding box center [854, 176] width 139 height 30
type input "3085"
click at [311, 140] on input "text" at bounding box center [613, 135] width 622 height 30
type input "-"
drag, startPoint x: 384, startPoint y: 268, endPoint x: 361, endPoint y: 267, distance: 23.8
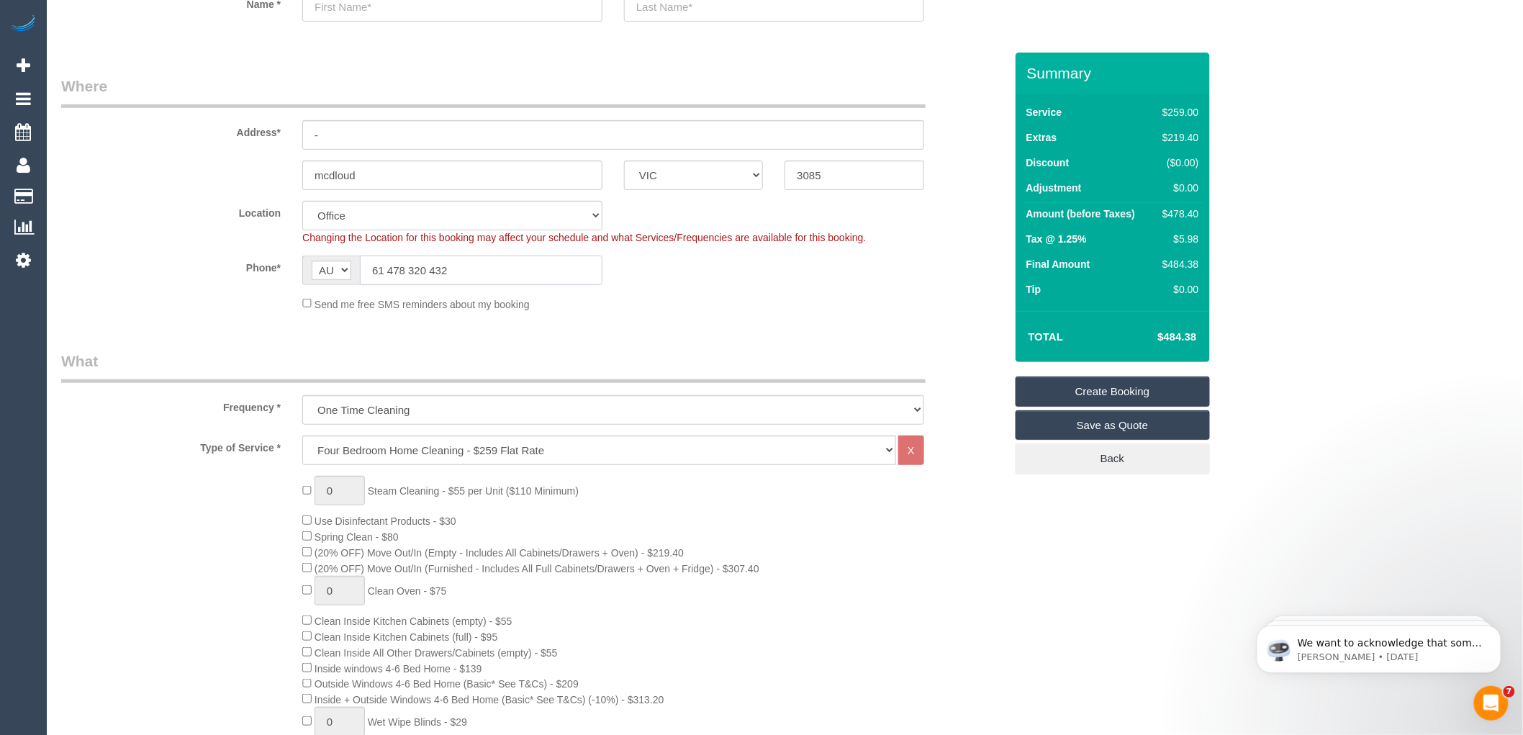
click at [361, 267] on input "61 478 320 432" at bounding box center [481, 271] width 243 height 30
select select "60"
type input "0478 320 432"
select select "object:2206"
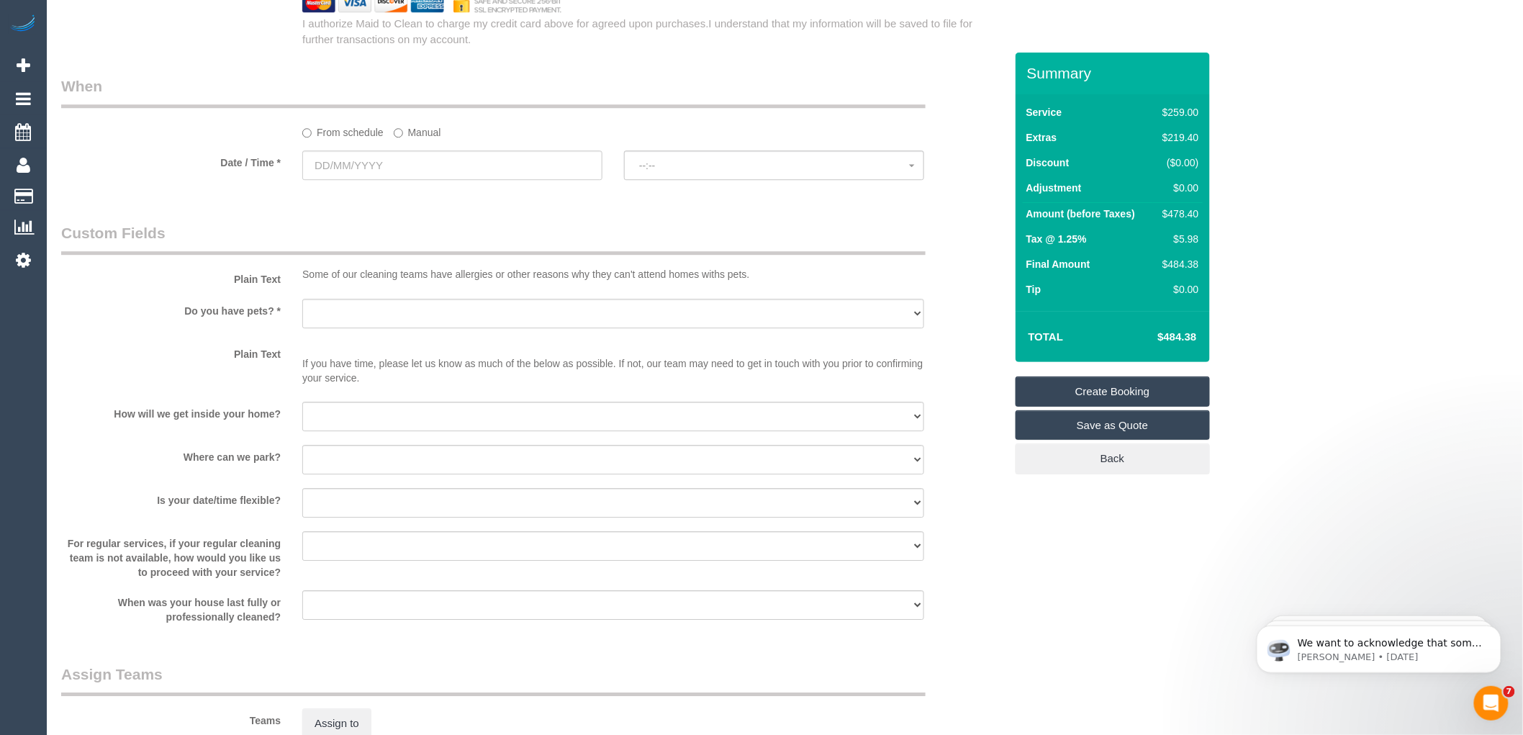
scroll to position [1599, 0]
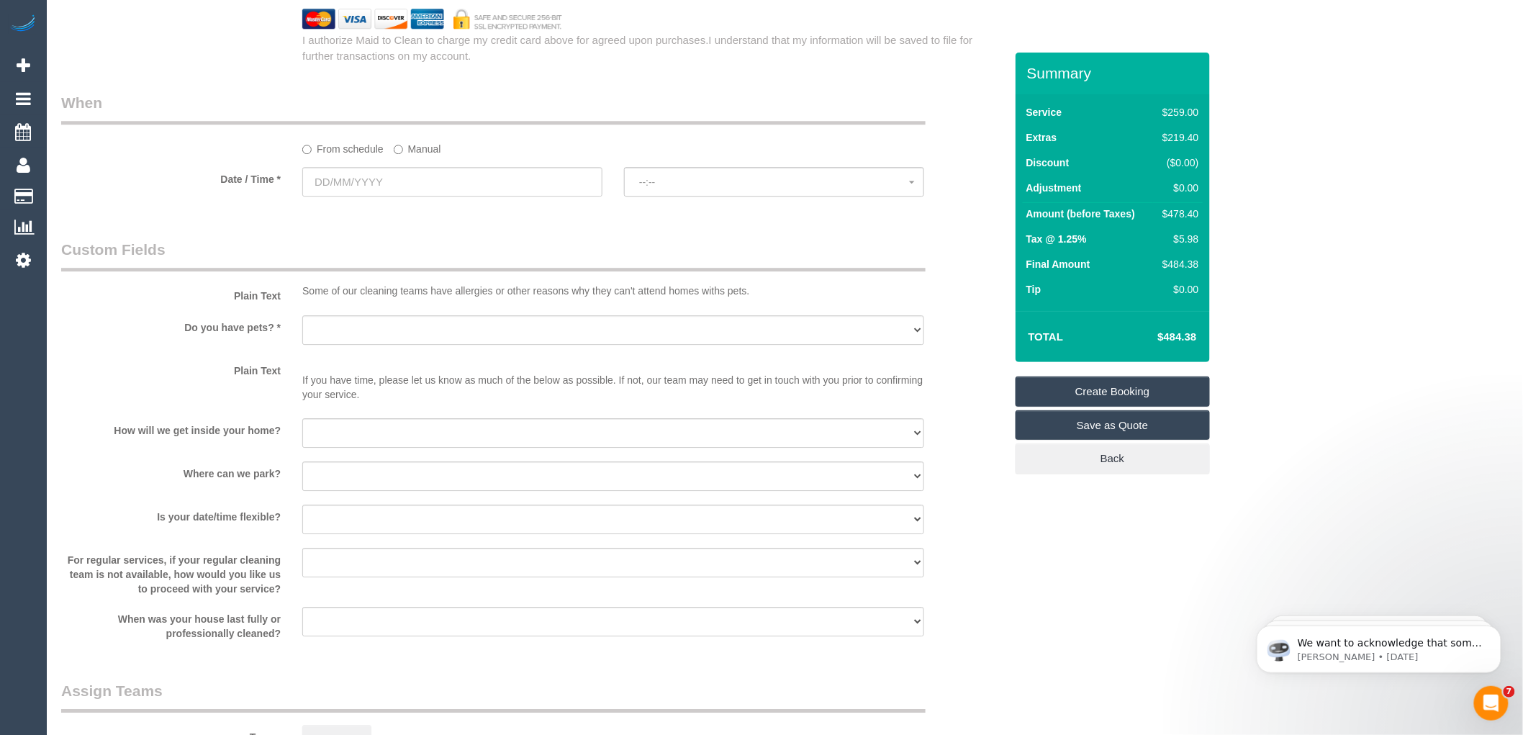
type input "0478 320 432"
click at [371, 197] on input "text" at bounding box center [452, 182] width 300 height 30
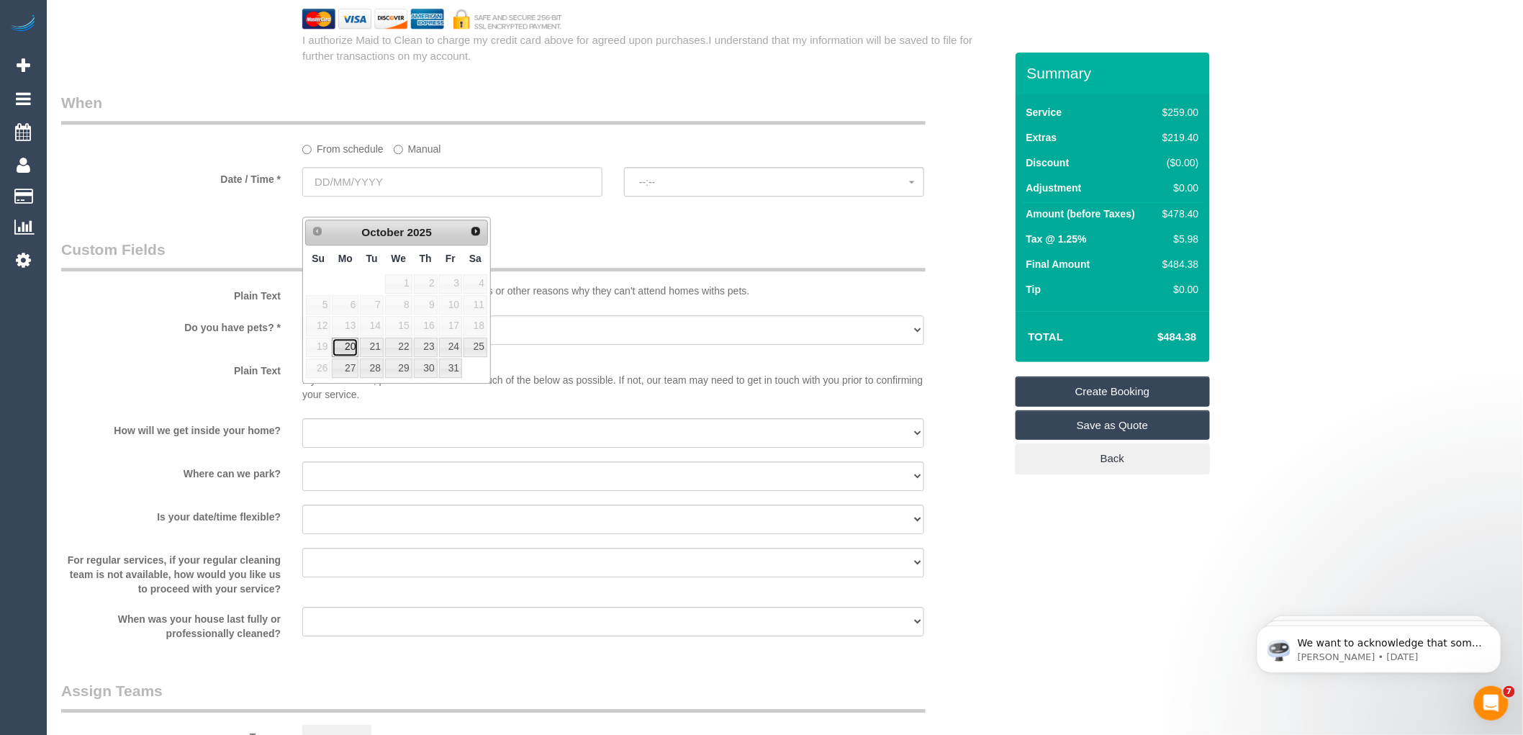
click at [351, 351] on link "20" at bounding box center [345, 347] width 27 height 19
type input "20/10/2025"
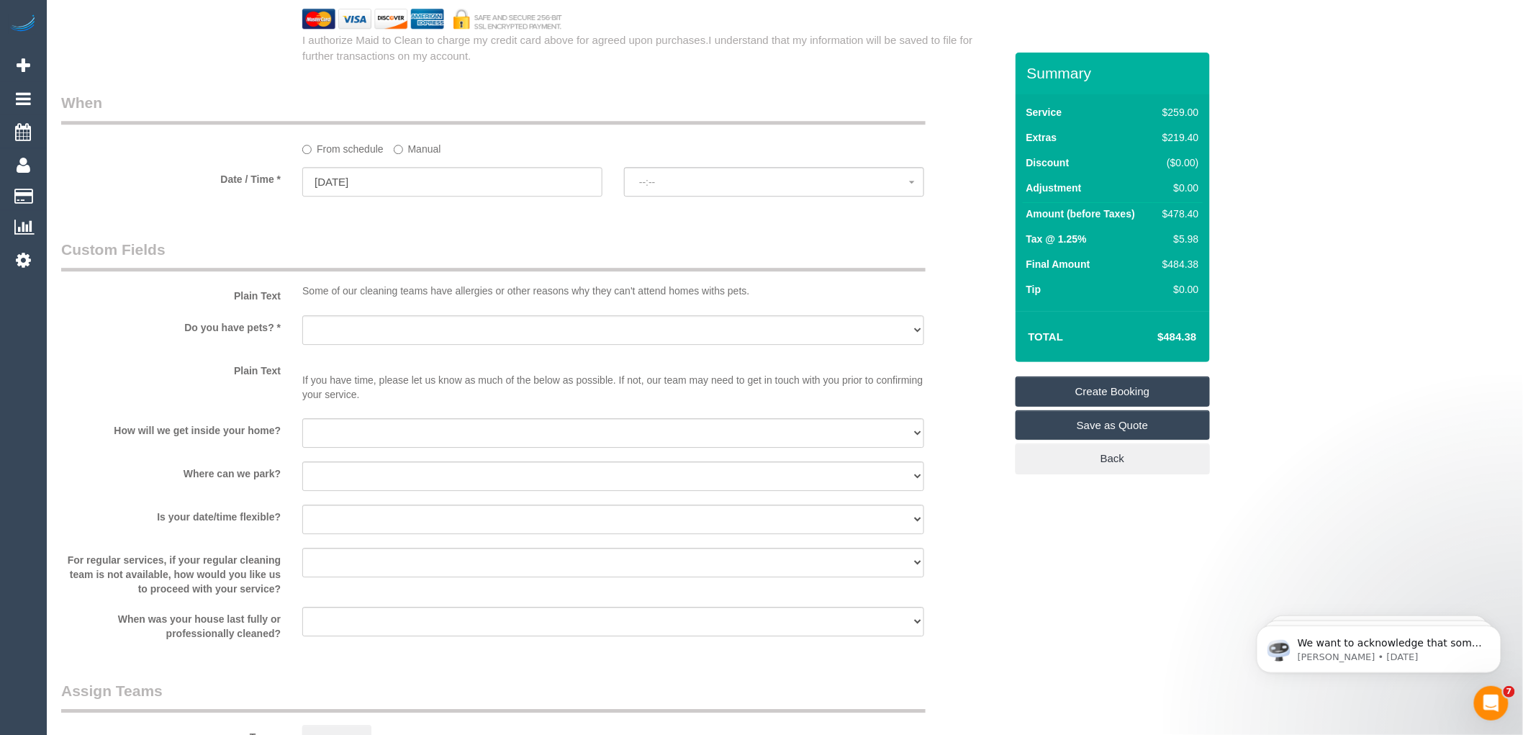
select select "spot1"
click at [713, 188] on span "07:00 - 08:00" at bounding box center [774, 182] width 270 height 12
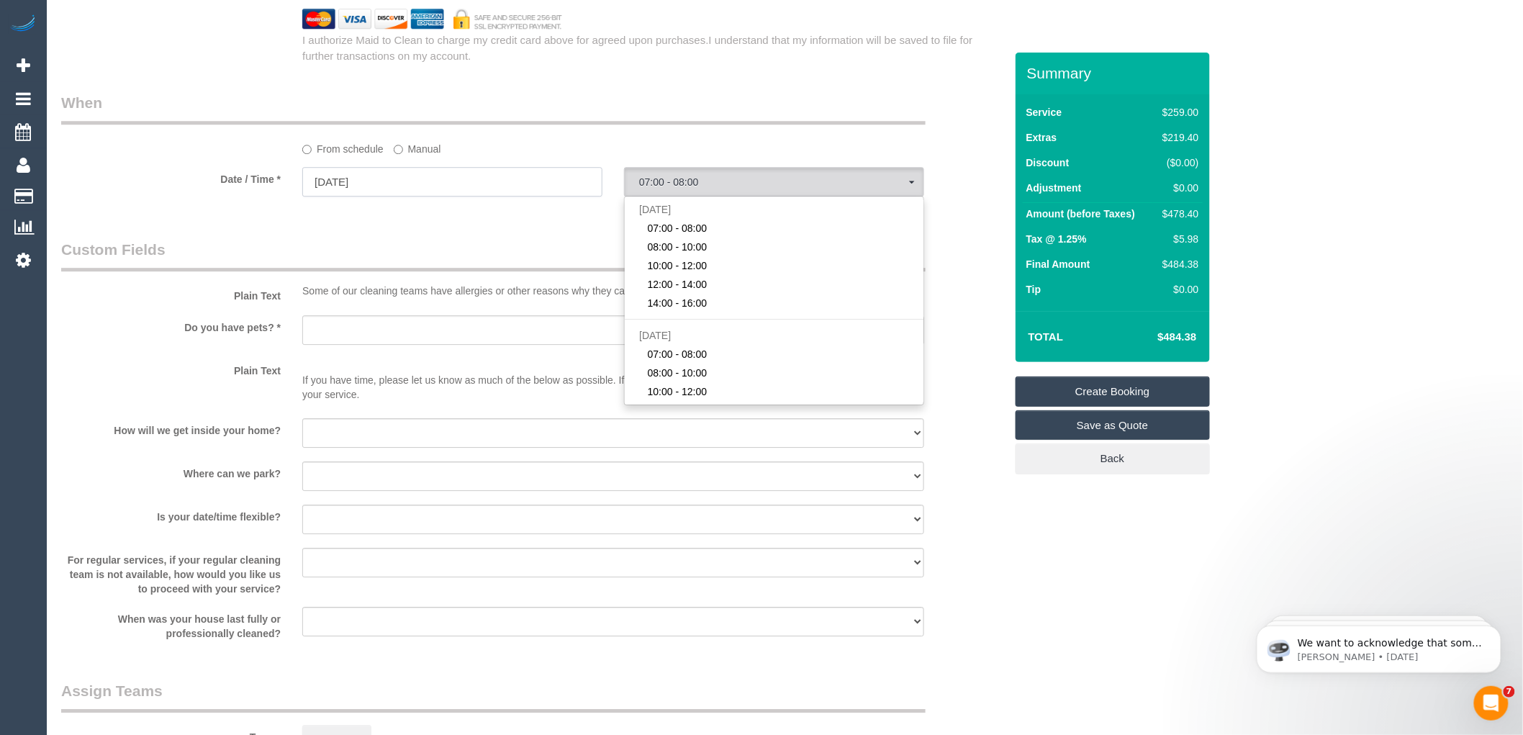
click at [577, 197] on input "20/10/2025" at bounding box center [452, 182] width 300 height 30
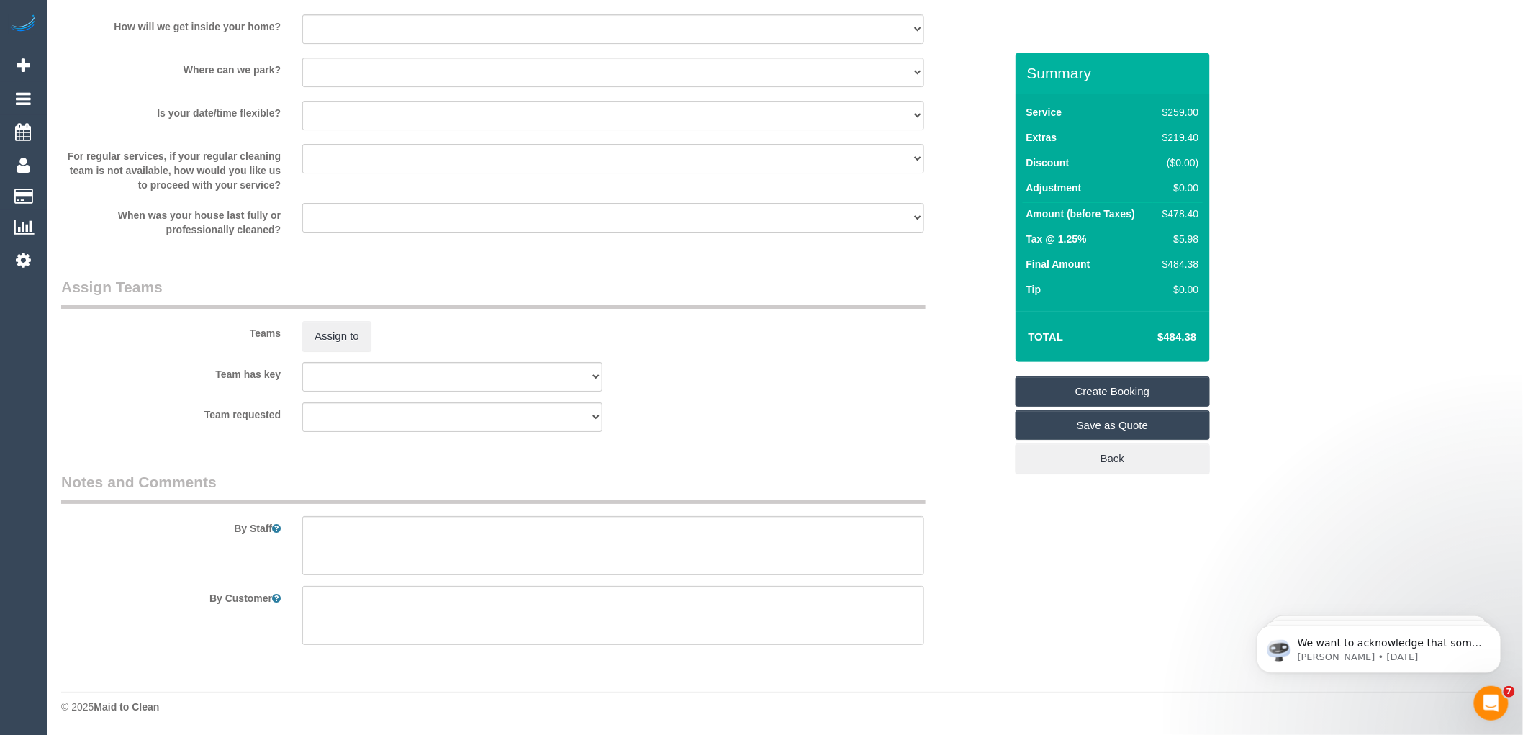
scroll to position [2021, 0]
click at [384, 540] on textarea at bounding box center [613, 545] width 622 height 59
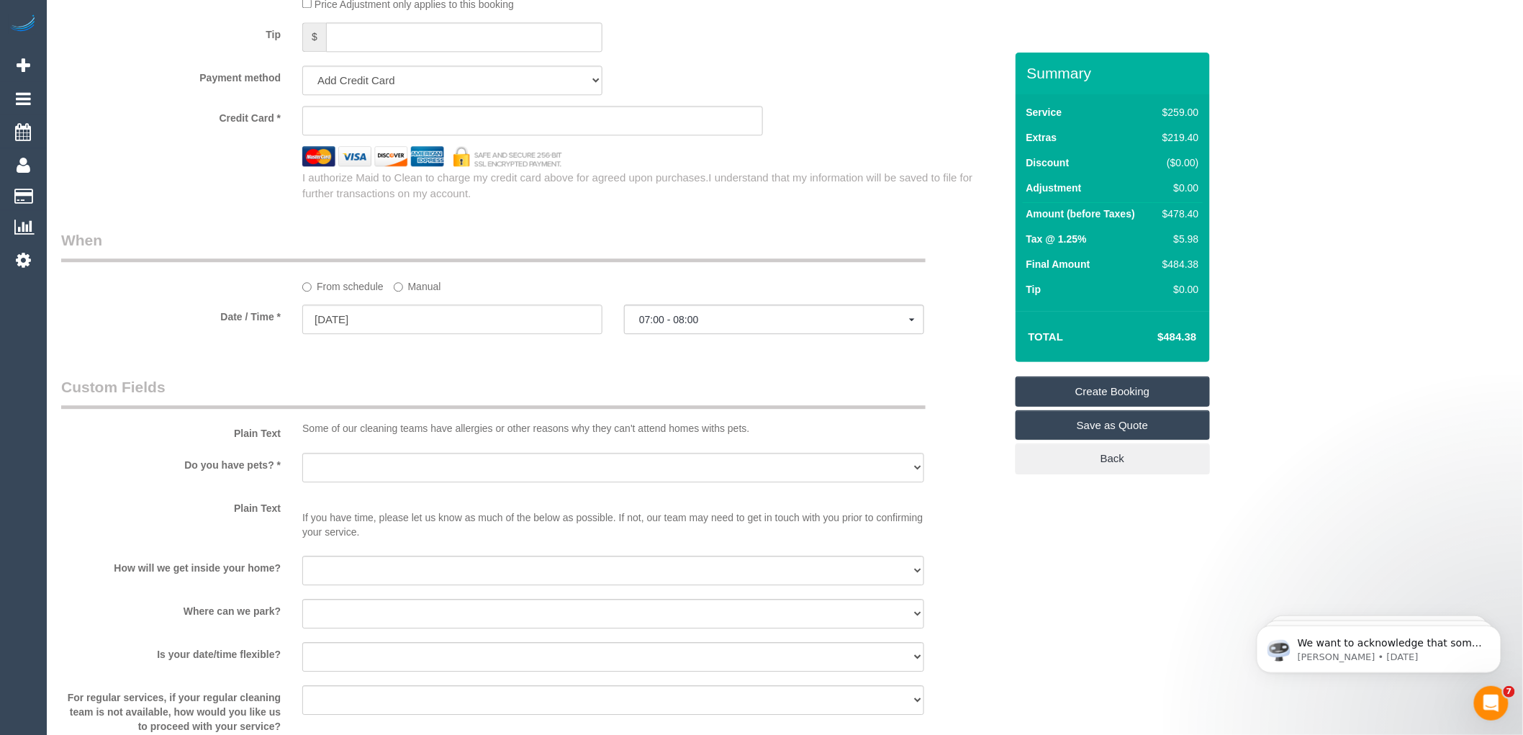
scroll to position [1382, 0]
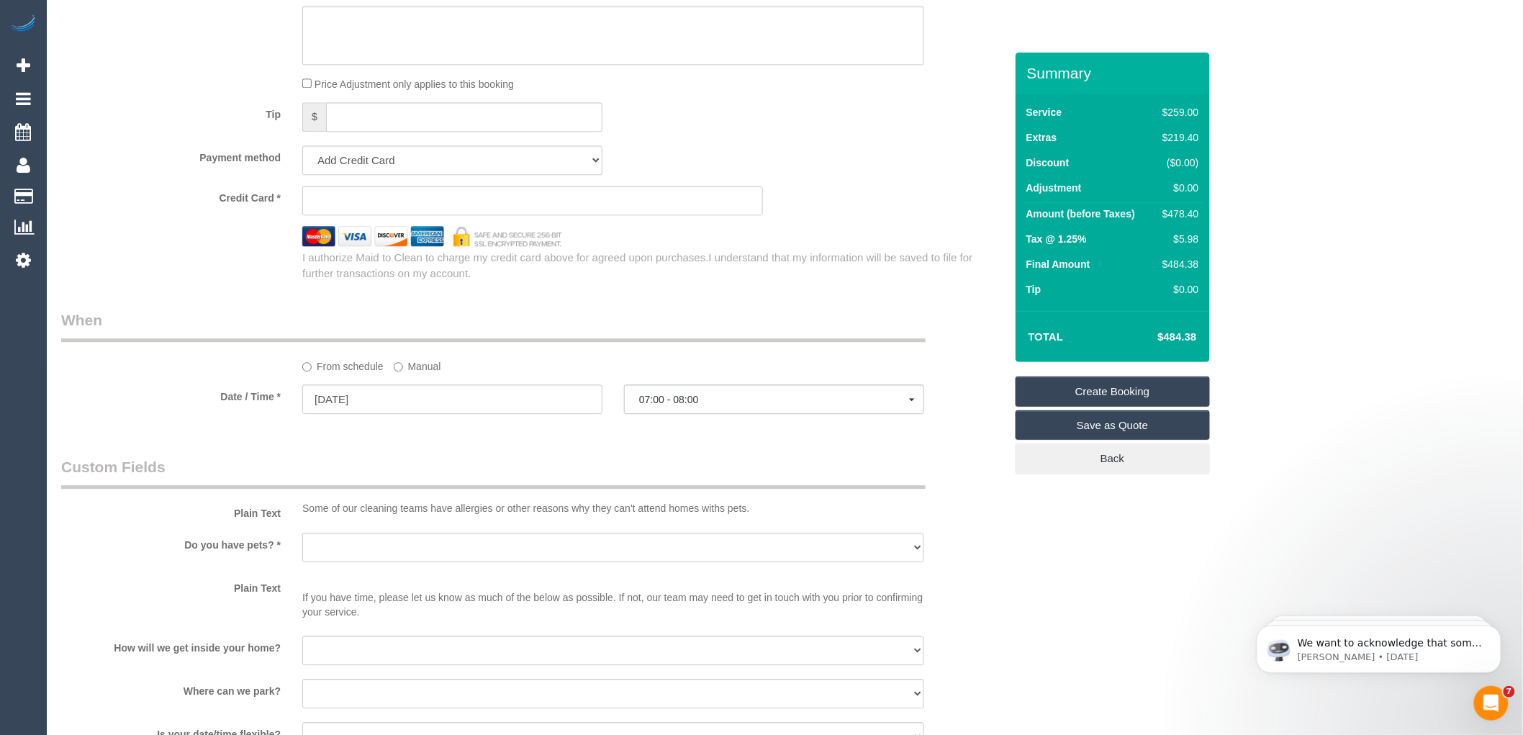
type textarea "Under the mat"
click at [688, 405] on span "07:00 - 08:00" at bounding box center [774, 400] width 270 height 12
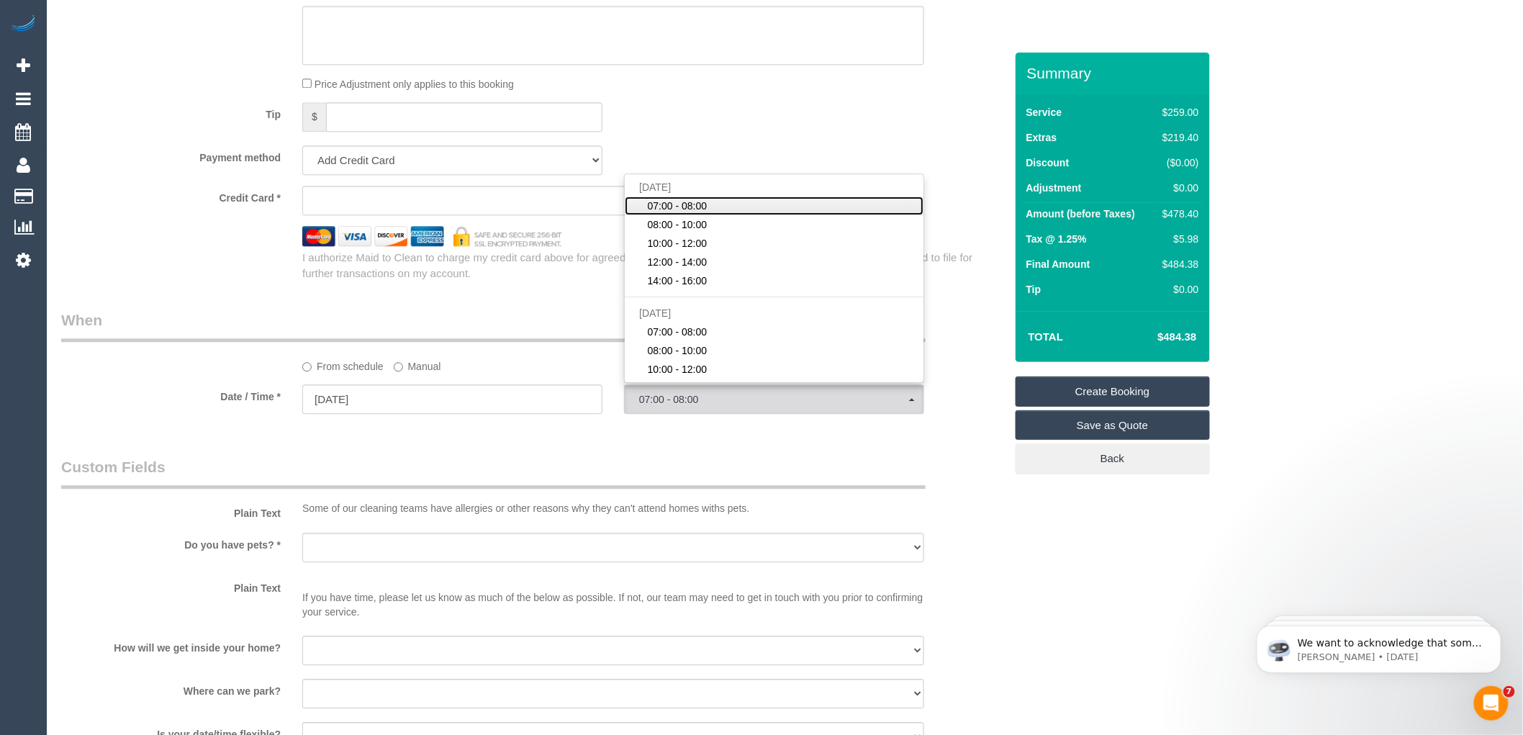
click at [687, 213] on span "07:00 - 08:00" at bounding box center [678, 206] width 60 height 14
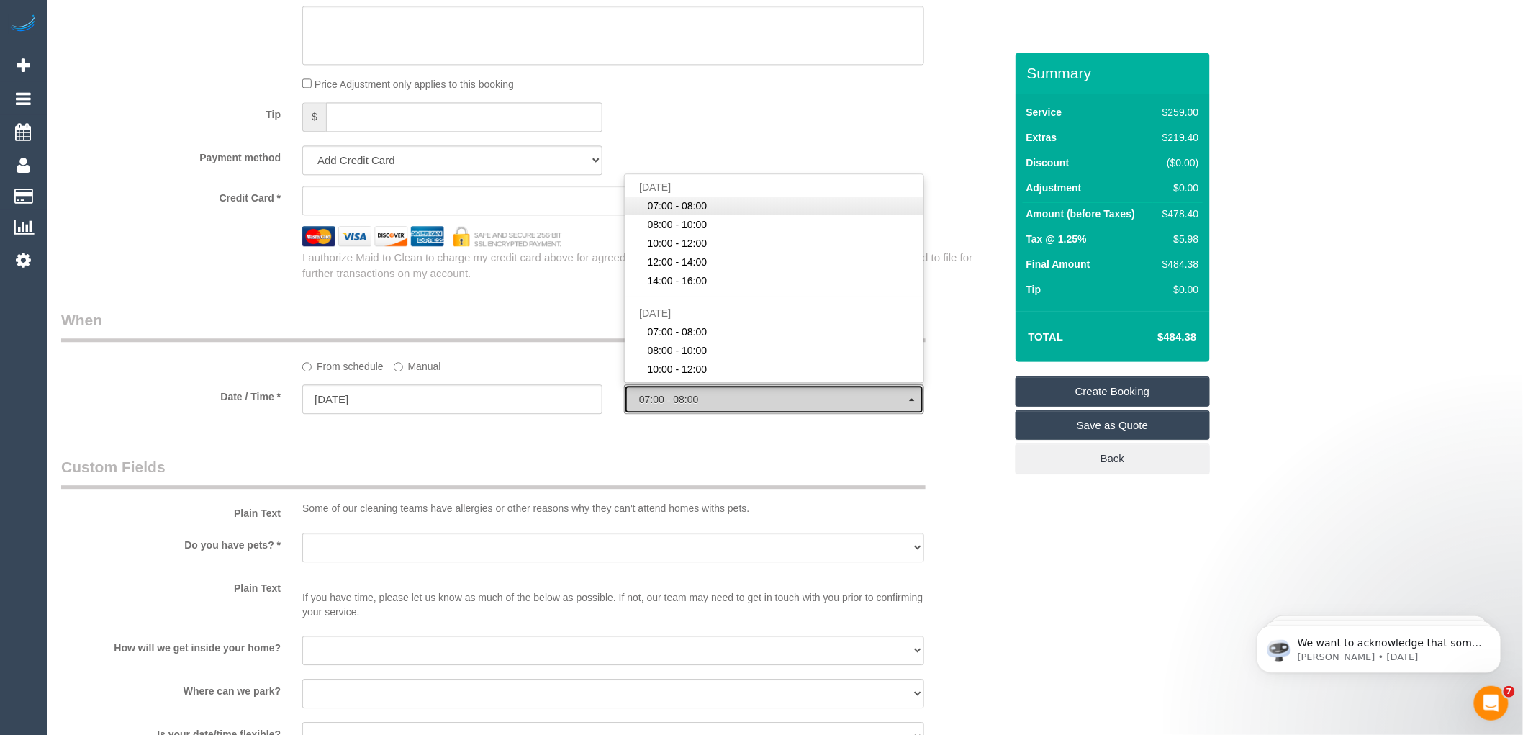
select select "spot1"
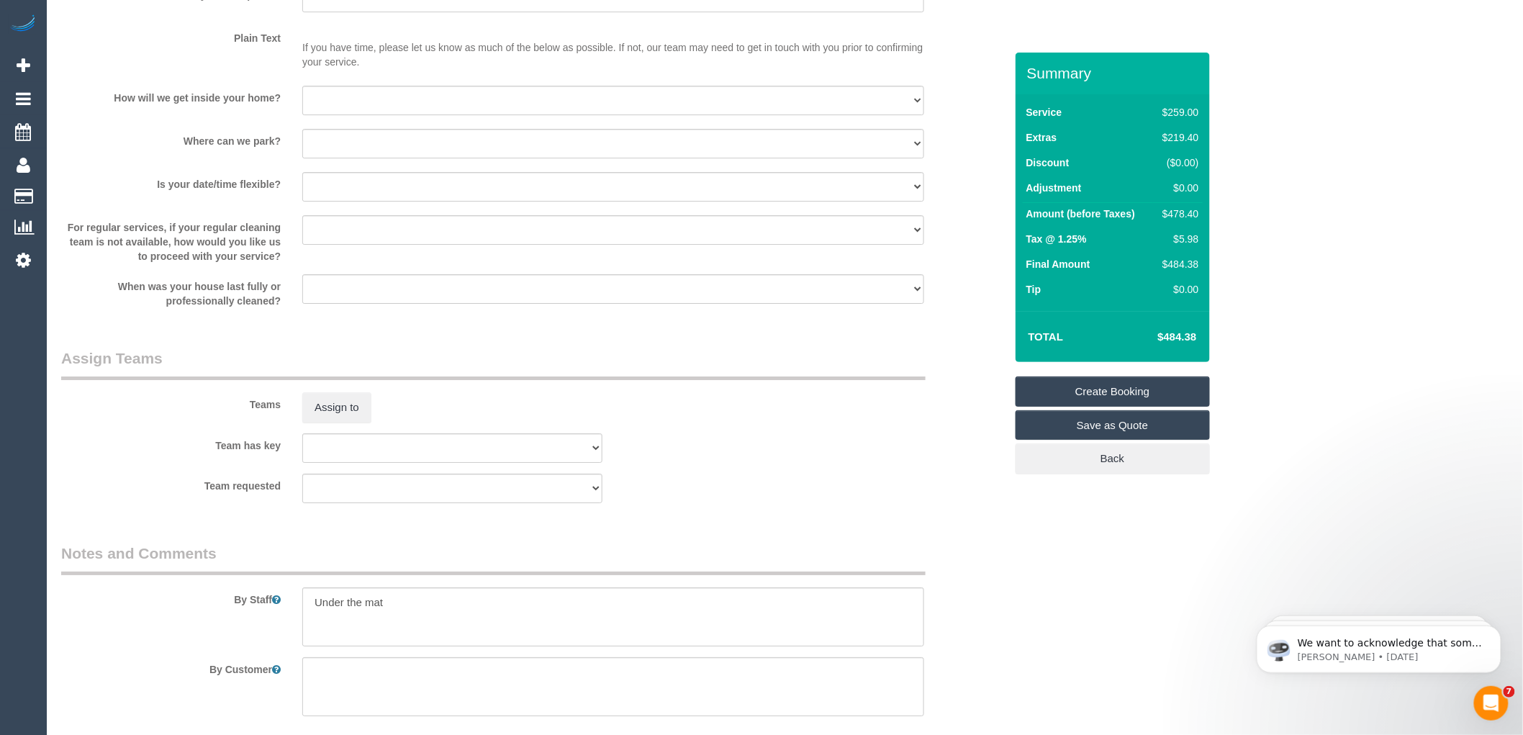
scroll to position [2021, 0]
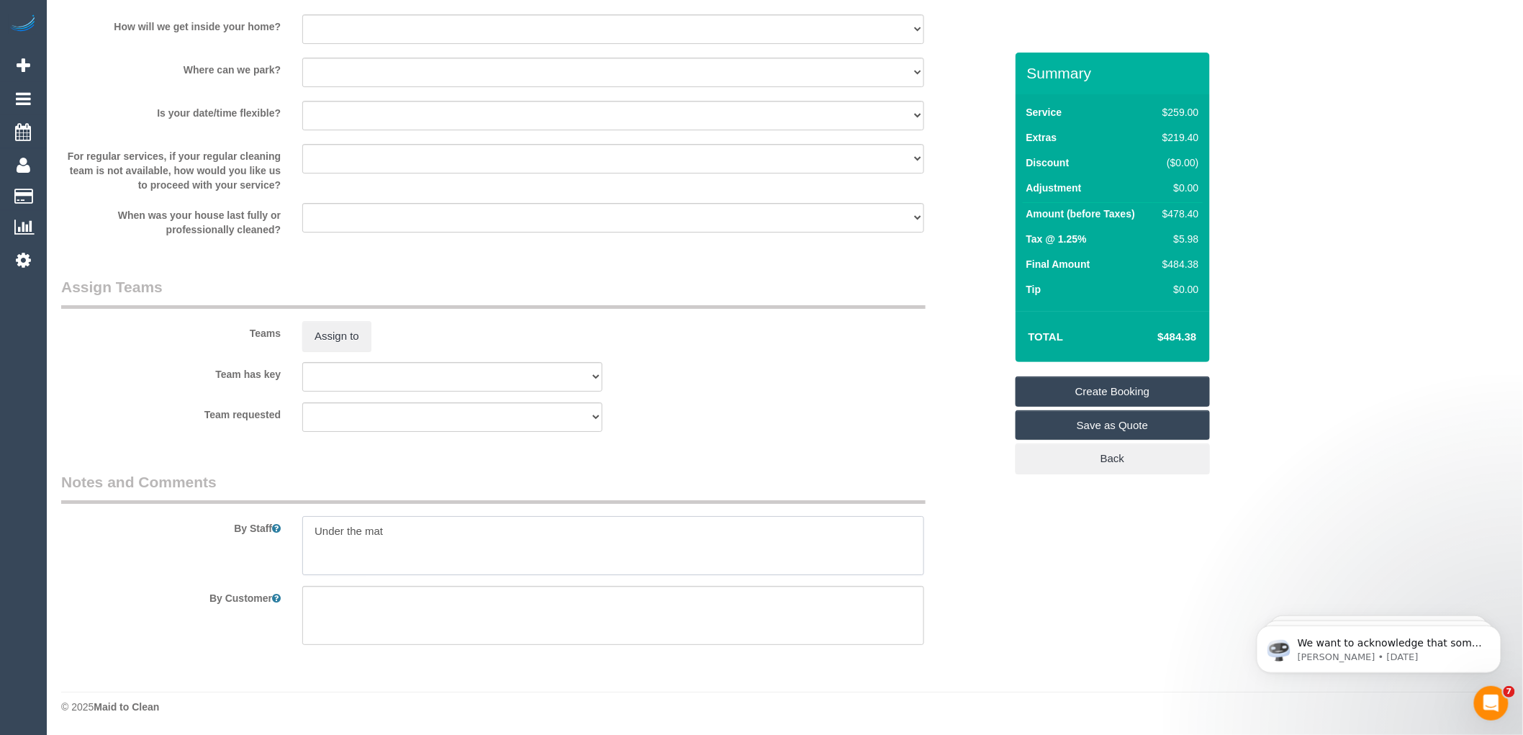
click at [402, 522] on textarea at bounding box center [613, 545] width 622 height 59
paste textarea "61478320432"
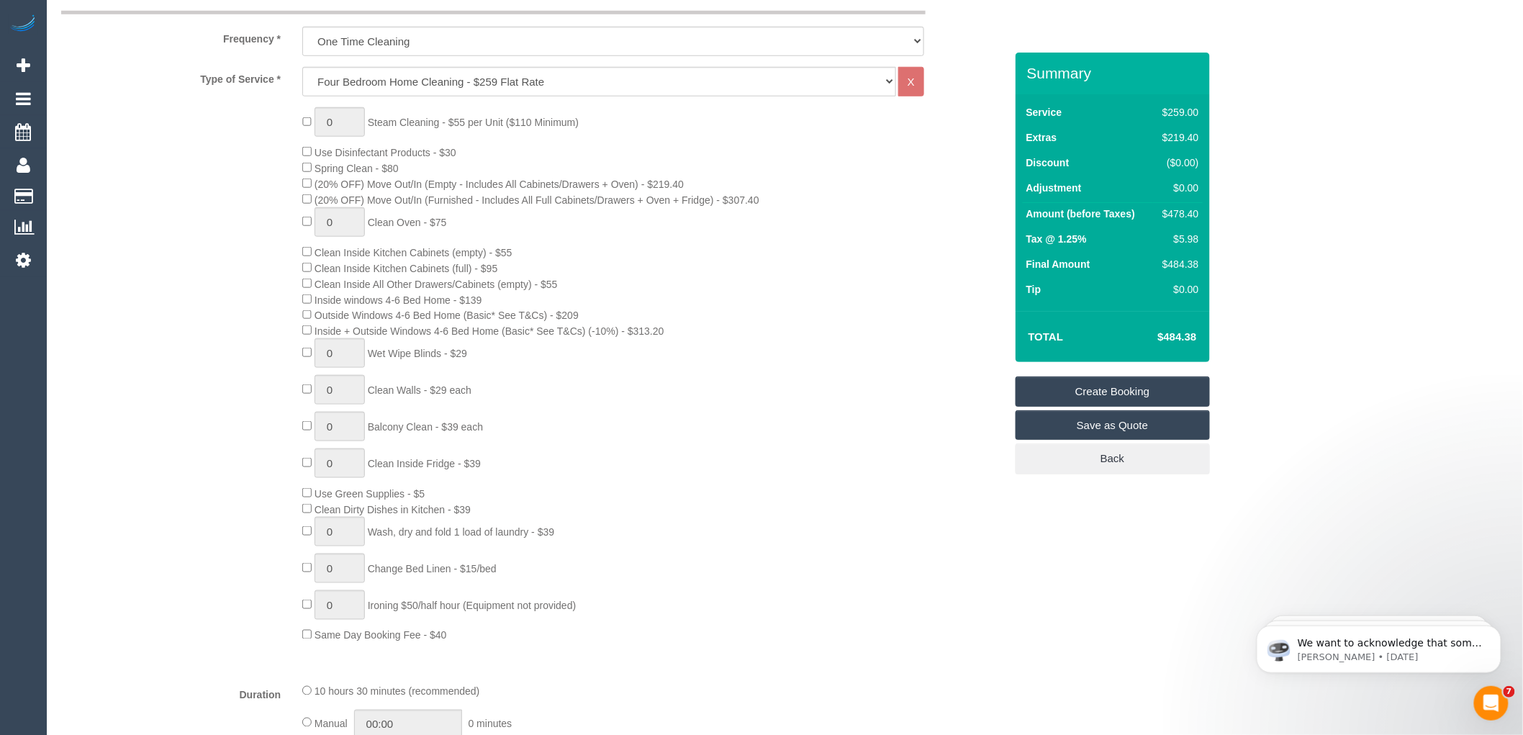
scroll to position [582, 0]
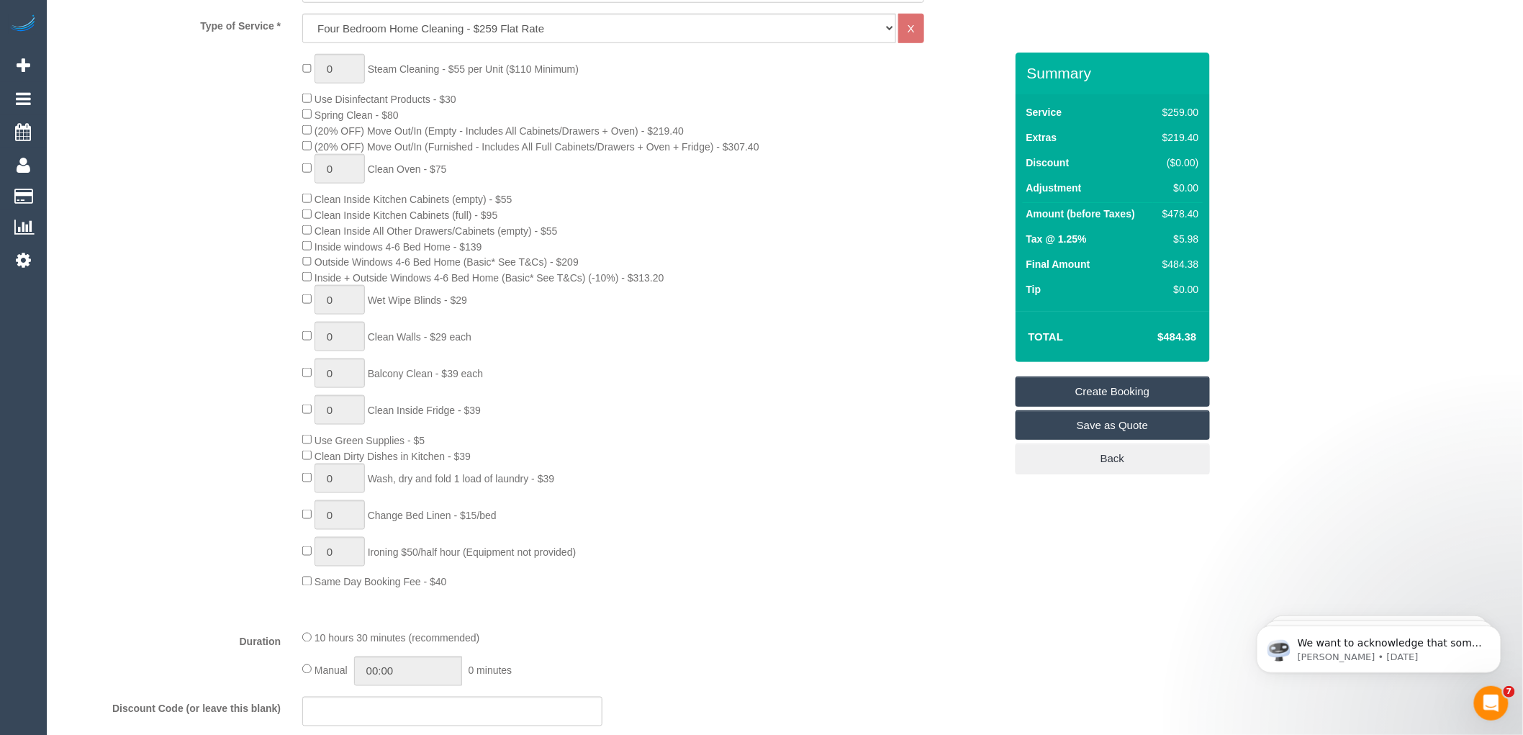
type textarea "Under the mat Call the customer on 61478320432 15 minutes before you arrive"
type input "1"
select select "spot25"
type input "0"
select select "spot49"
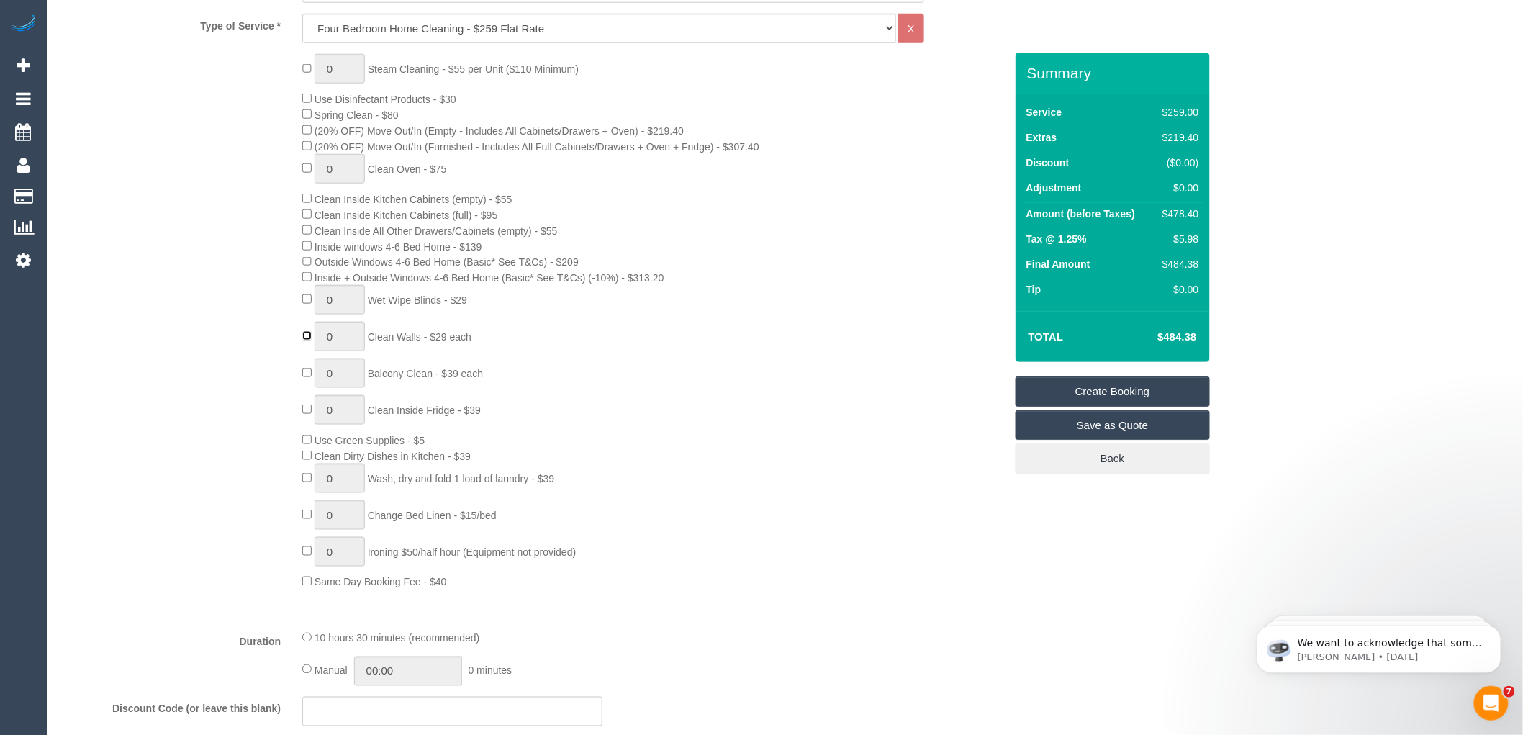
type input "1"
click at [336, 346] on input "1" at bounding box center [340, 337] width 50 height 30
type input "2"
select select "spot73"
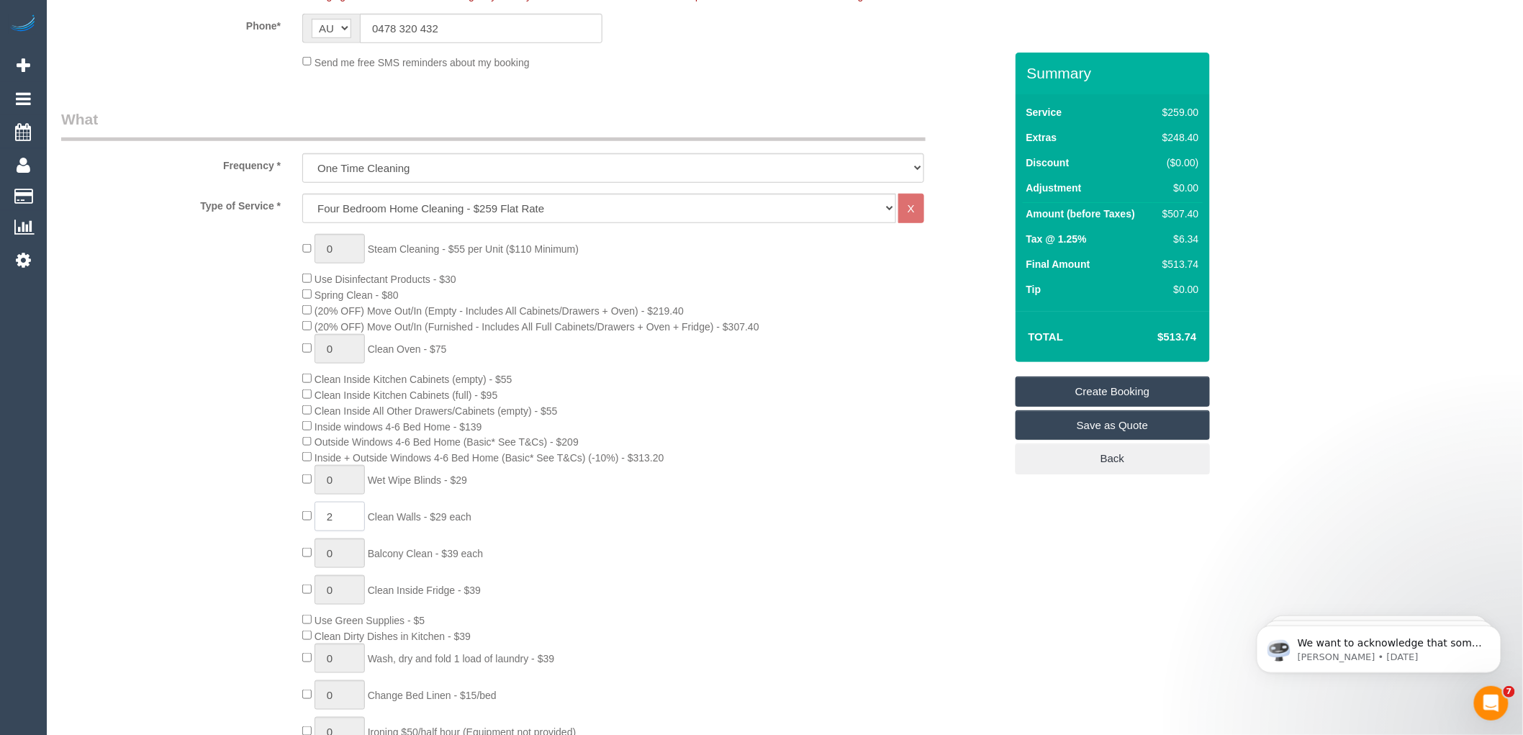
scroll to position [422, 0]
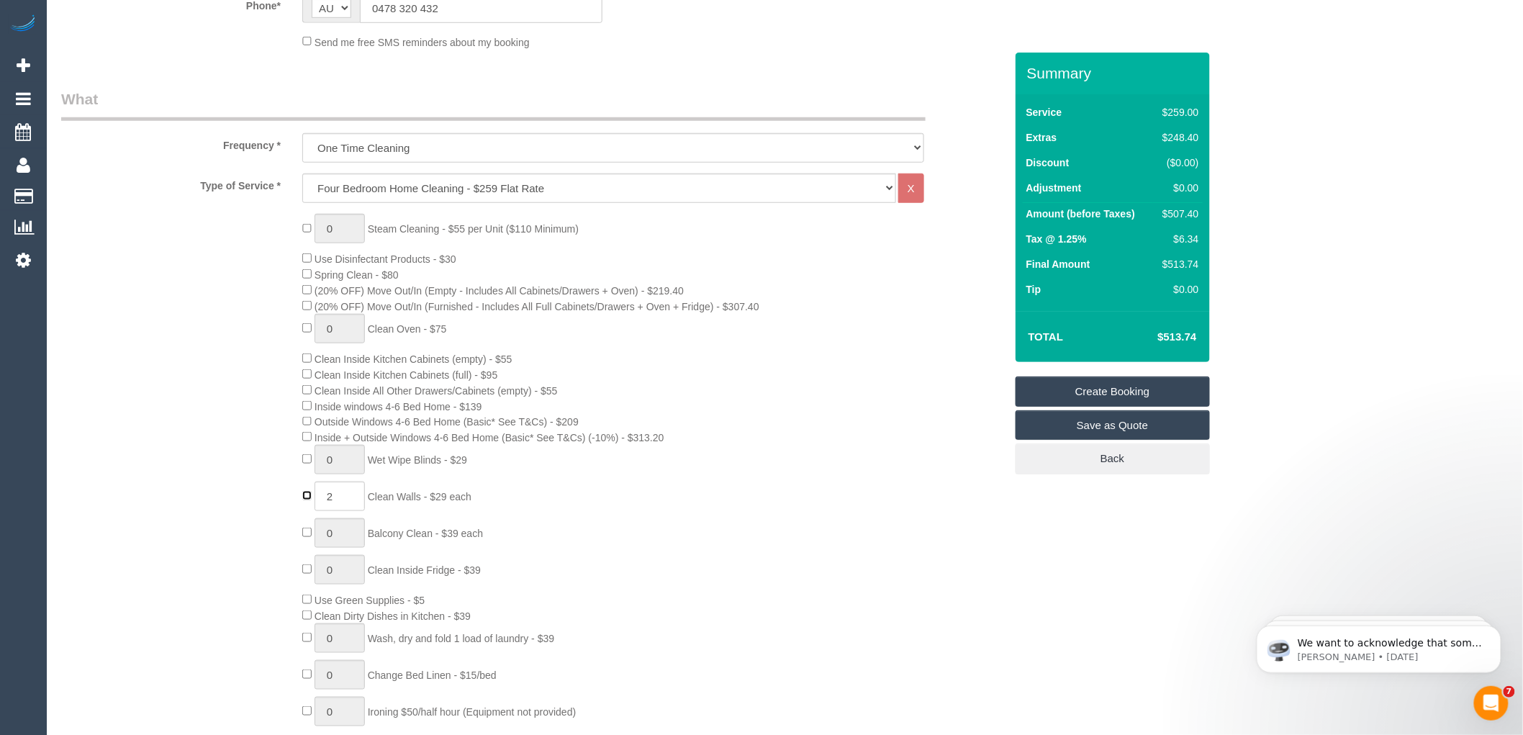
type input "0"
click at [815, 458] on div "0 Steam Cleaning - $55 per Unit ($110 Minimum) Use Disinfectant Products - $30 …" at bounding box center [653, 482] width 723 height 536
select select "spot97"
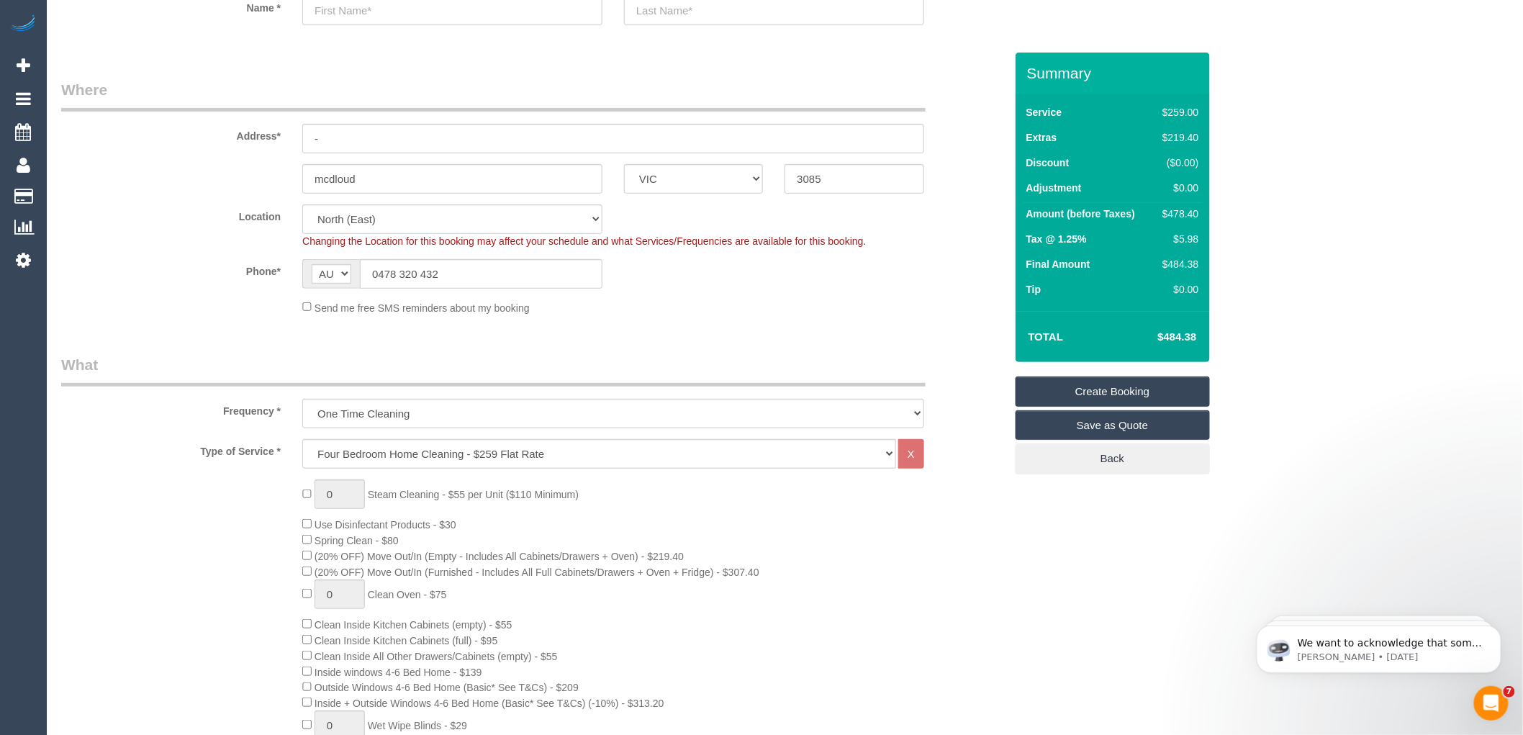
scroll to position [102, 0]
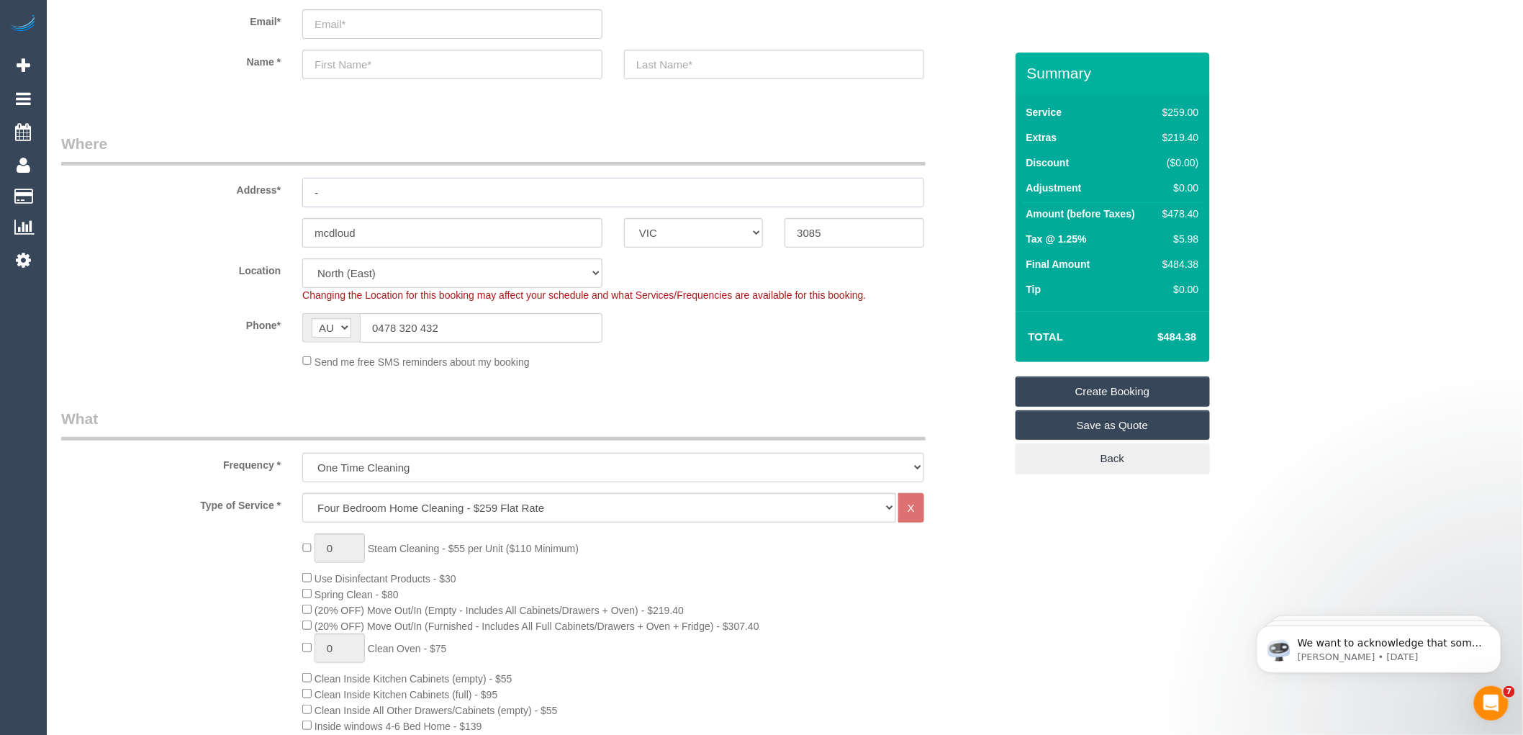
click at [347, 204] on input "-" at bounding box center [613, 193] width 622 height 30
type input "2"
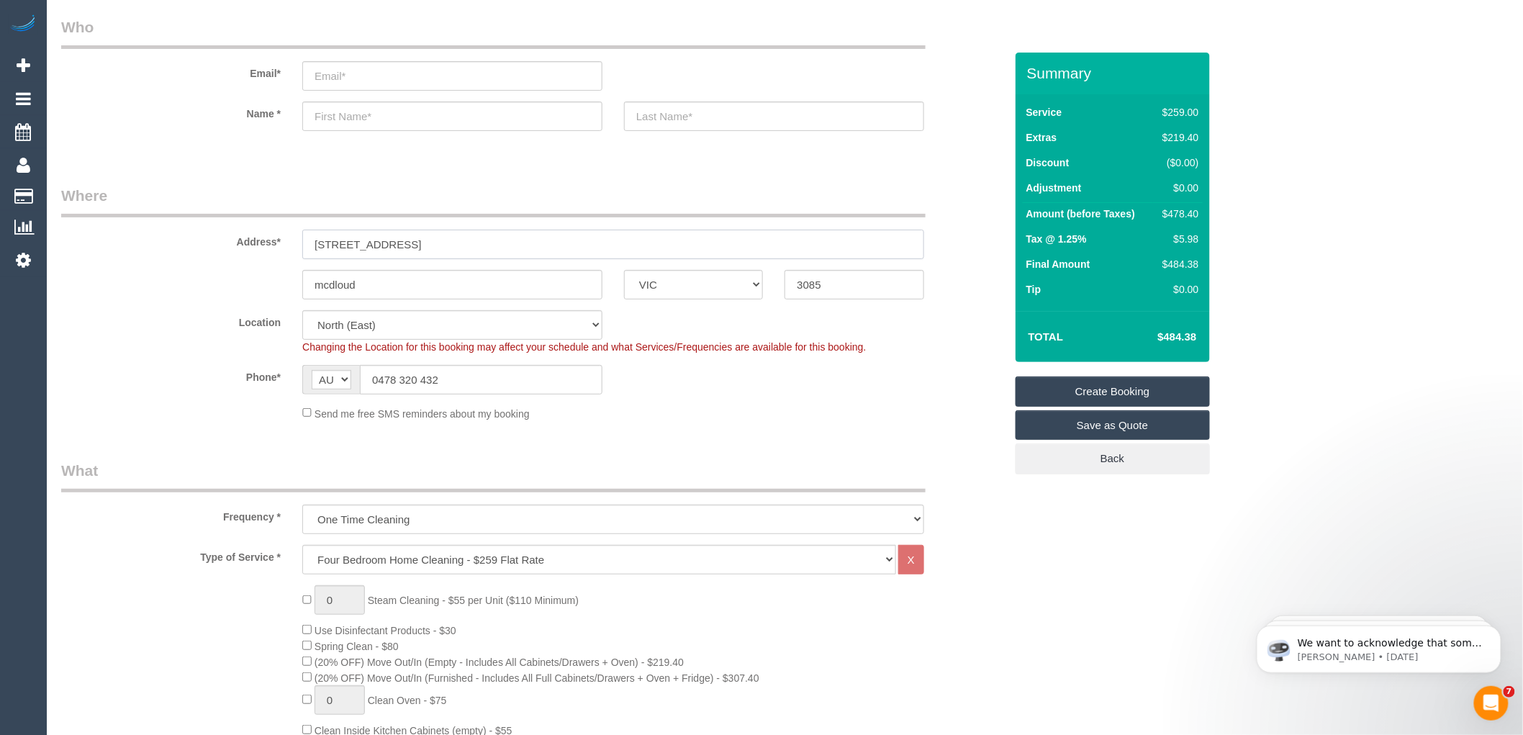
scroll to position [22, 0]
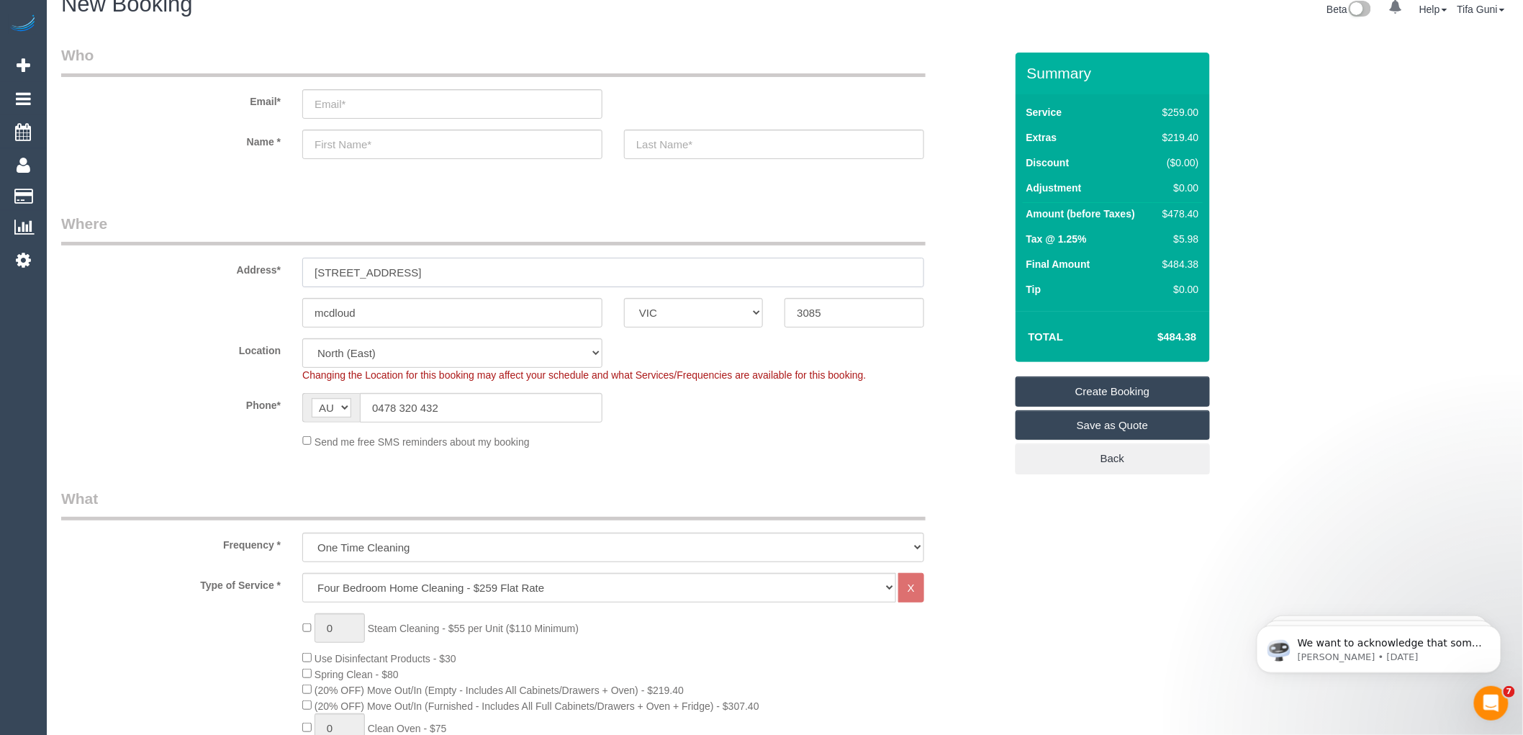
type input "3/96 Corbay Street"
click at [341, 144] on input "text" at bounding box center [452, 145] width 300 height 30
type input "James"
click at [672, 145] on input "text" at bounding box center [774, 145] width 300 height 30
type input "Bzanovski"
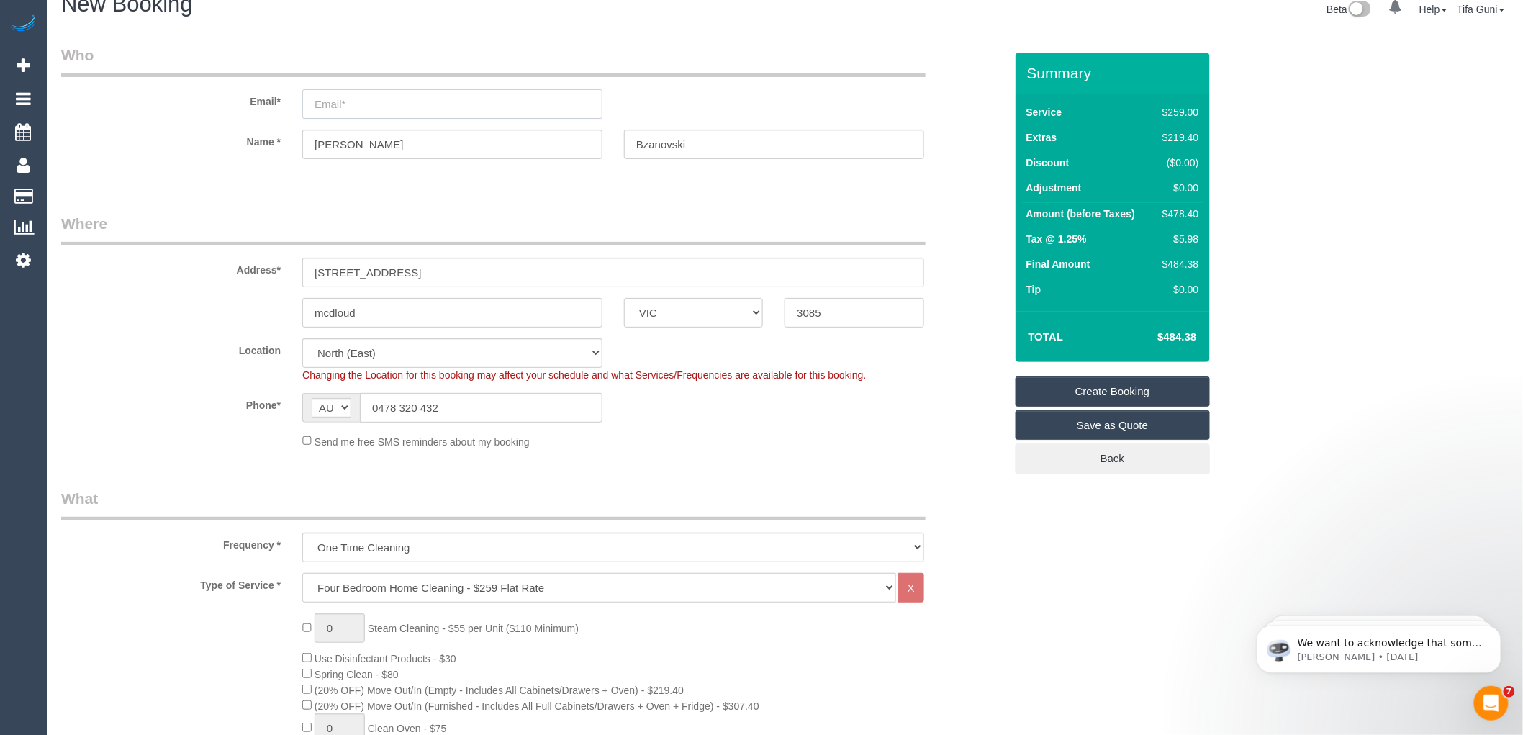
click at [387, 103] on input "email" at bounding box center [452, 104] width 300 height 30
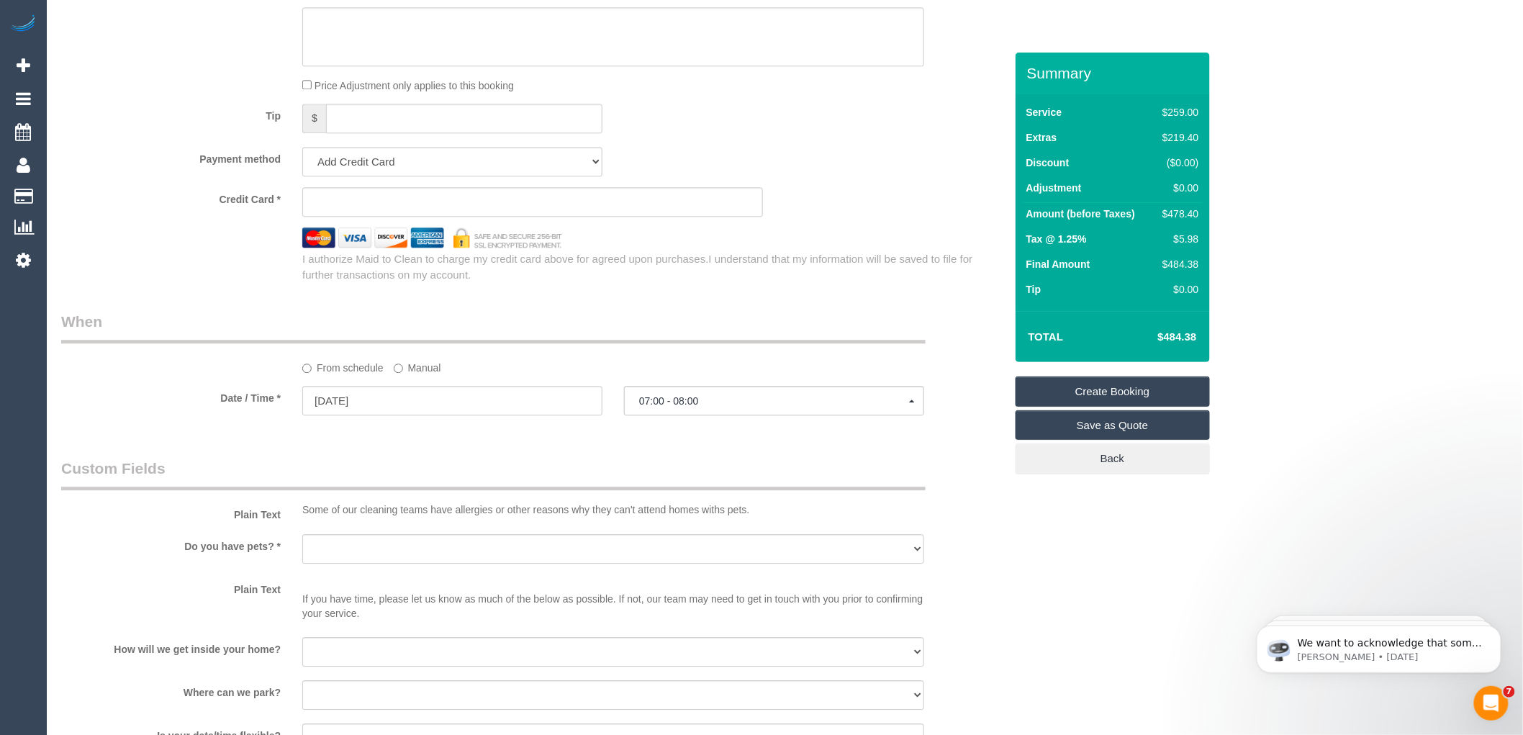
scroll to position [1382, 0]
type input "james.bzanovski@resolvebroker.com.au"
select select "spot121"
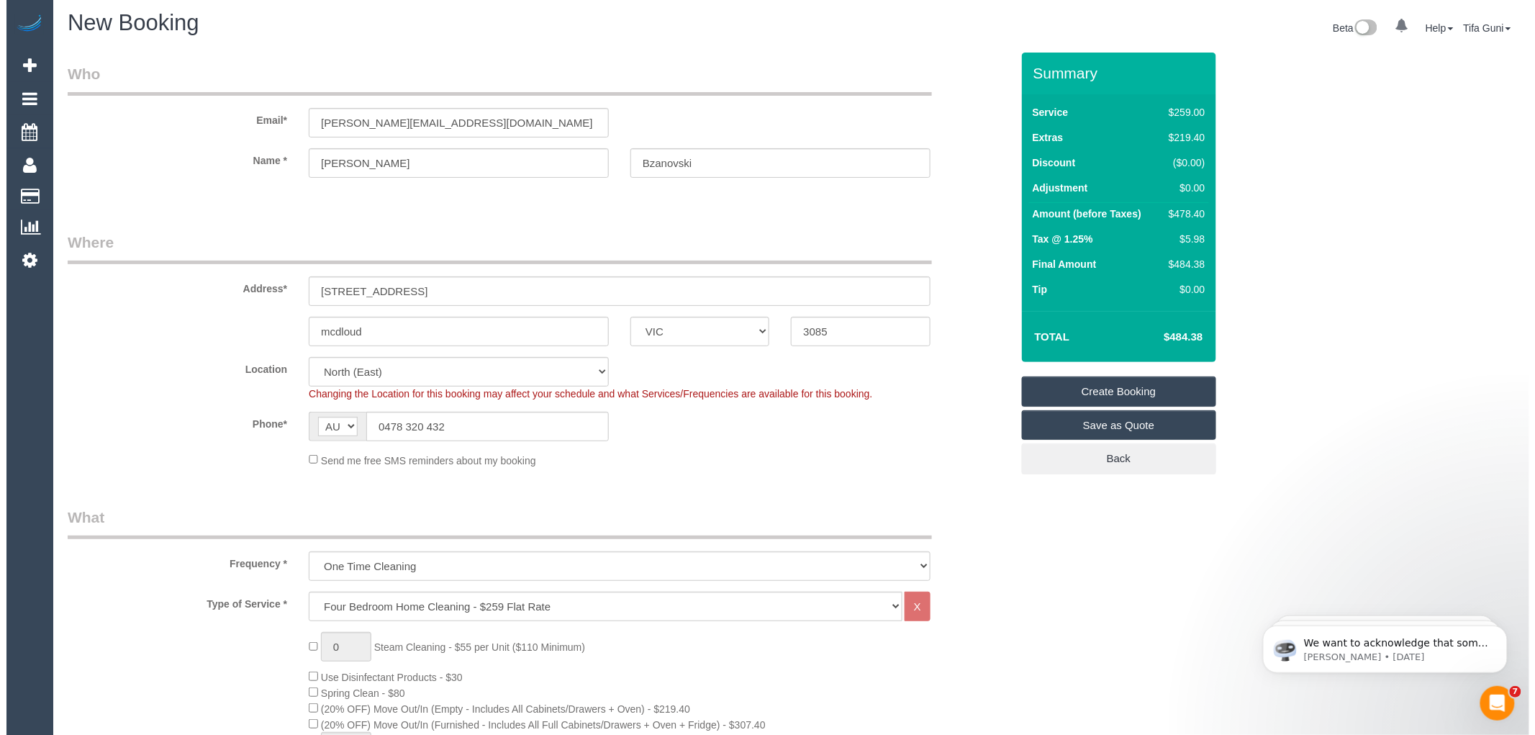
scroll to position [0, 0]
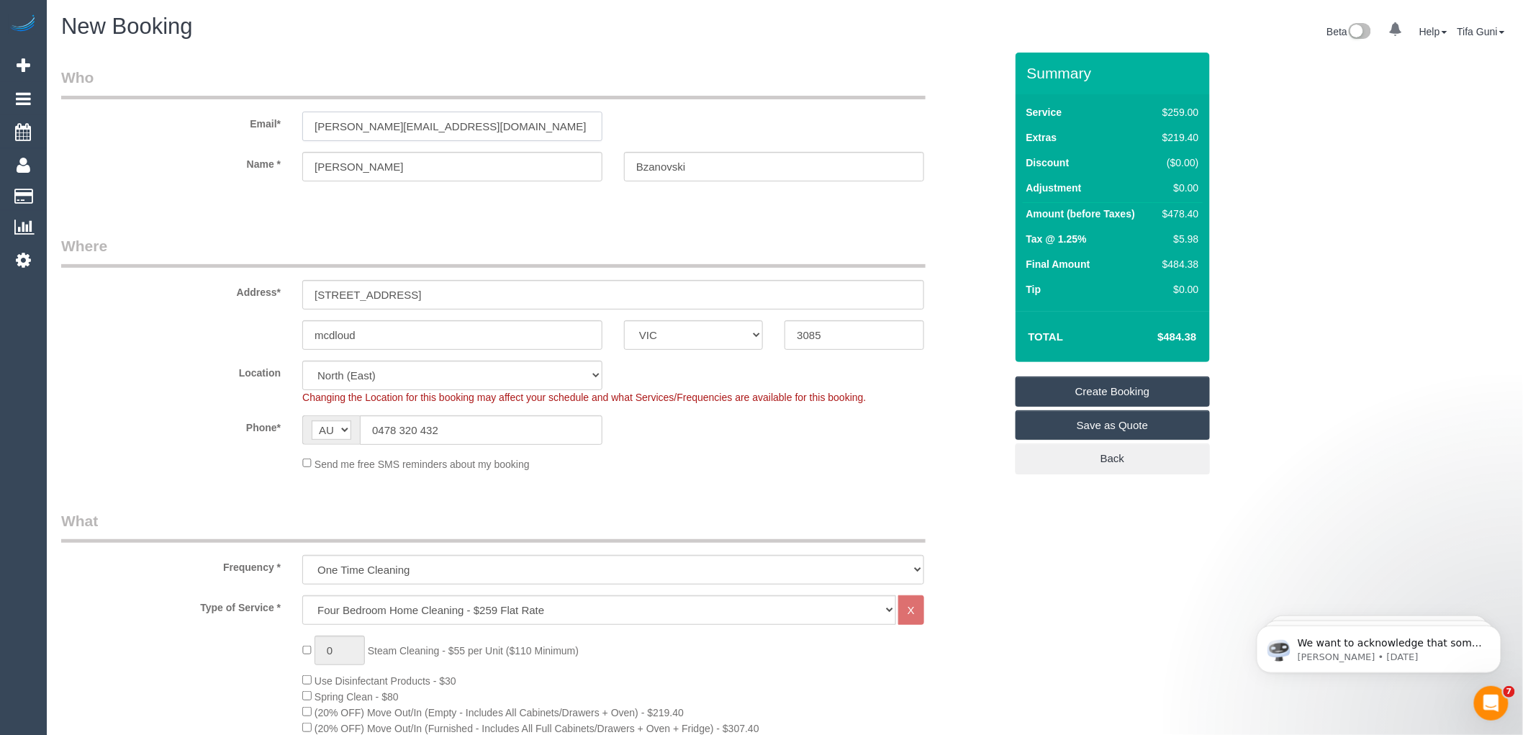
click at [528, 128] on input "james.bzanovski@resolvebroker.com.au" at bounding box center [452, 127] width 300 height 30
drag, startPoint x: 482, startPoint y: 125, endPoint x: 266, endPoint y: 127, distance: 216.0
click at [266, 127] on div "Email* james.bzanovski@resolvebroker.com.au" at bounding box center [532, 104] width 965 height 74
click at [1096, 427] on link "Save as Quote" at bounding box center [1113, 425] width 194 height 30
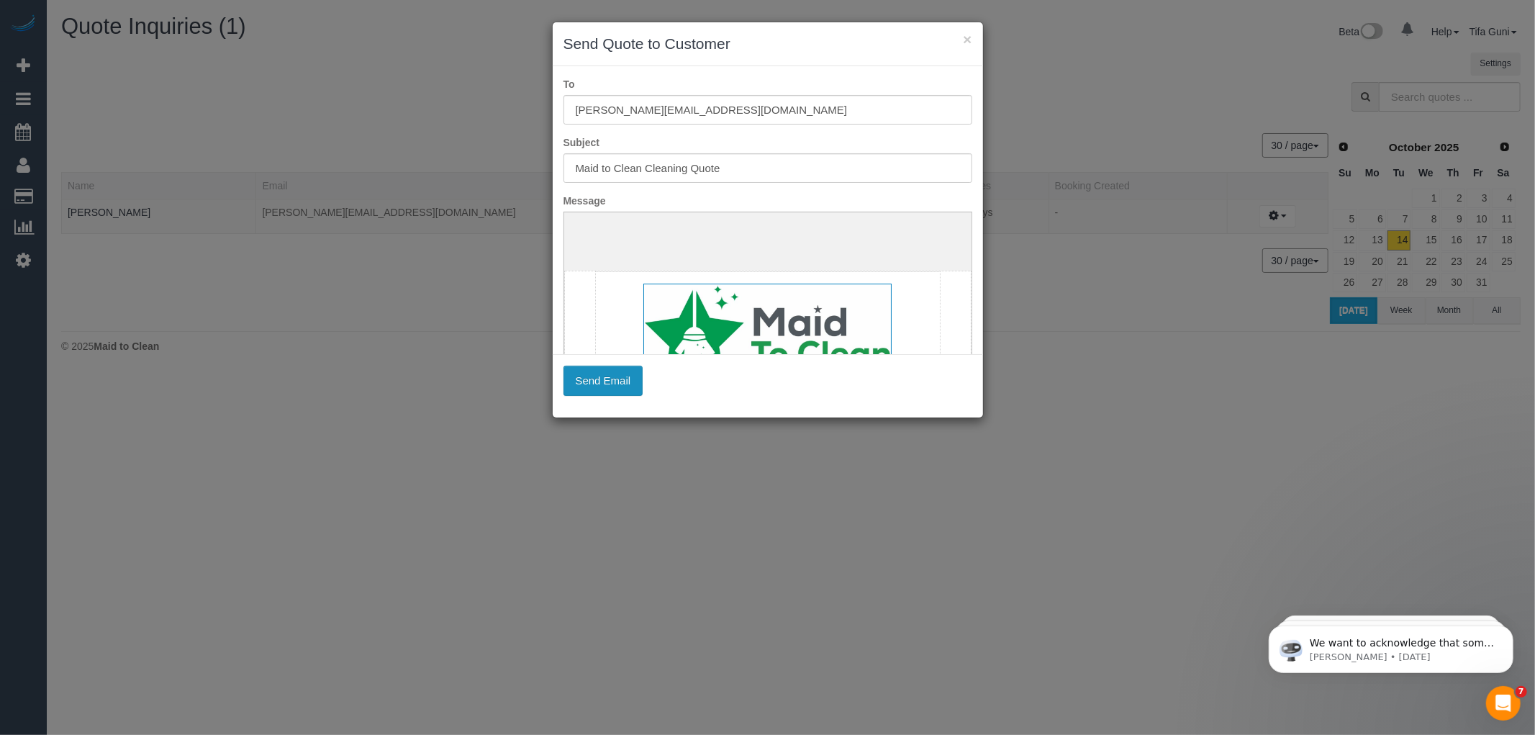
click at [600, 382] on button "Send Email" at bounding box center [604, 381] width 80 height 30
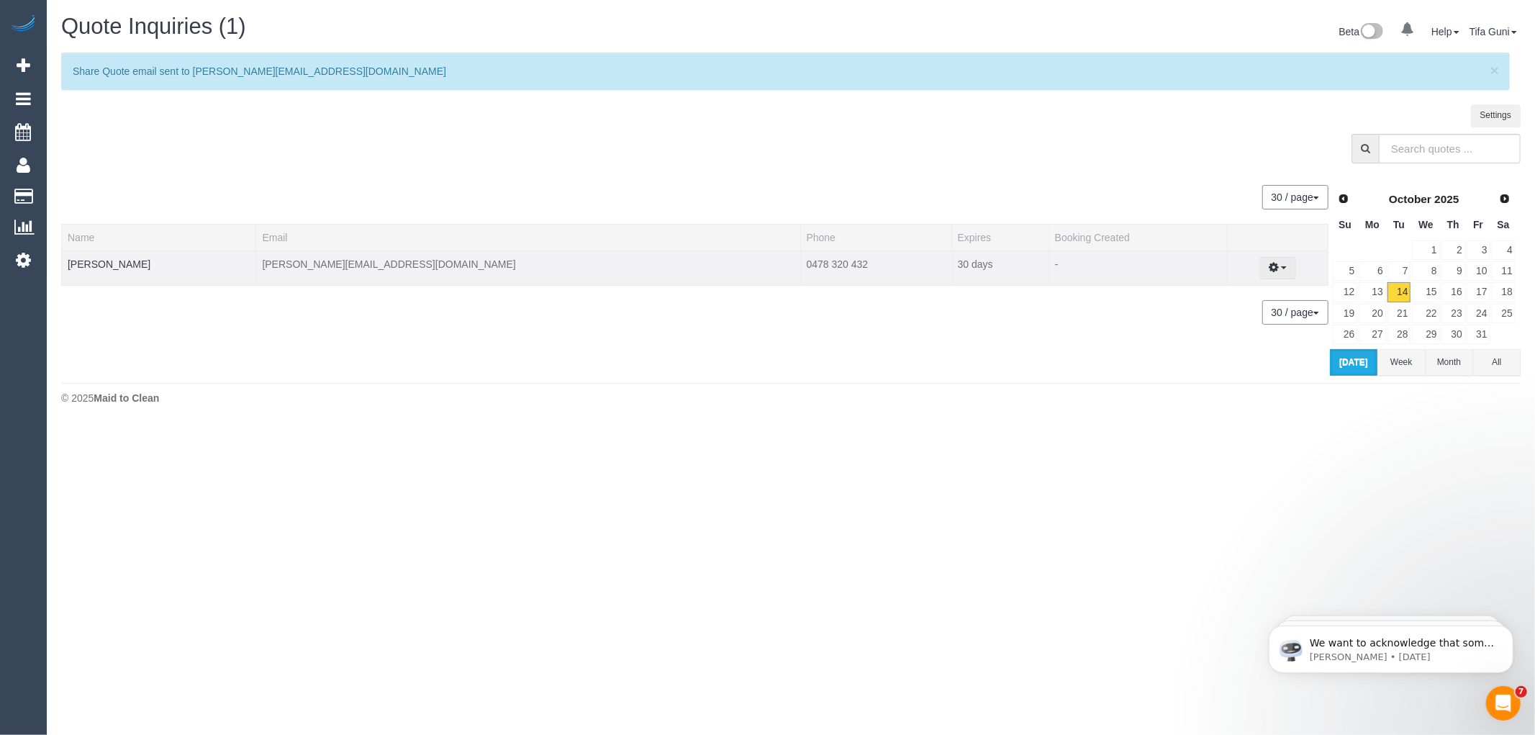
click at [1276, 266] on button "button" at bounding box center [1278, 268] width 37 height 22
click at [1224, 298] on link "Create Booking" at bounding box center [1228, 294] width 136 height 19
select select "VIC"
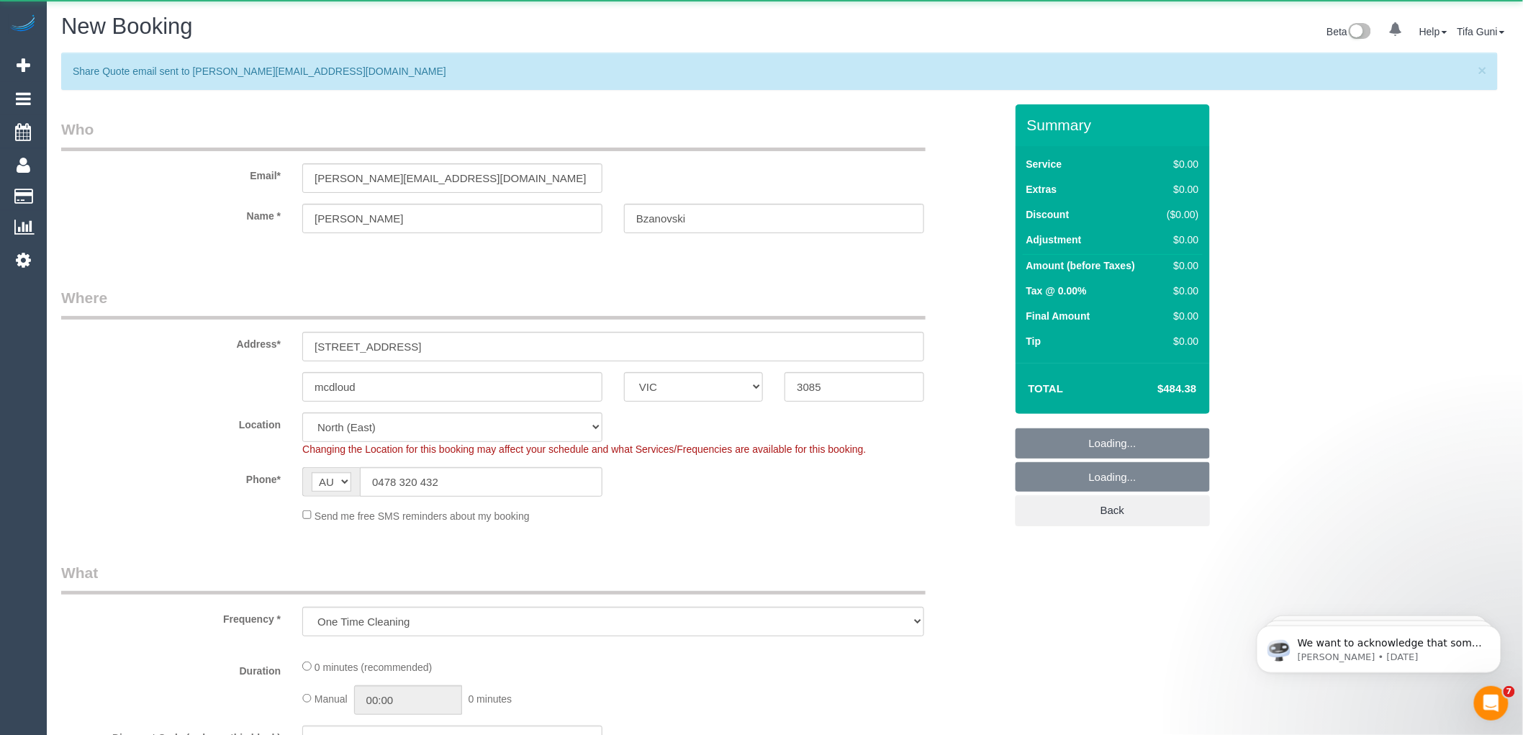
select select "object:6846"
select select "spot145"
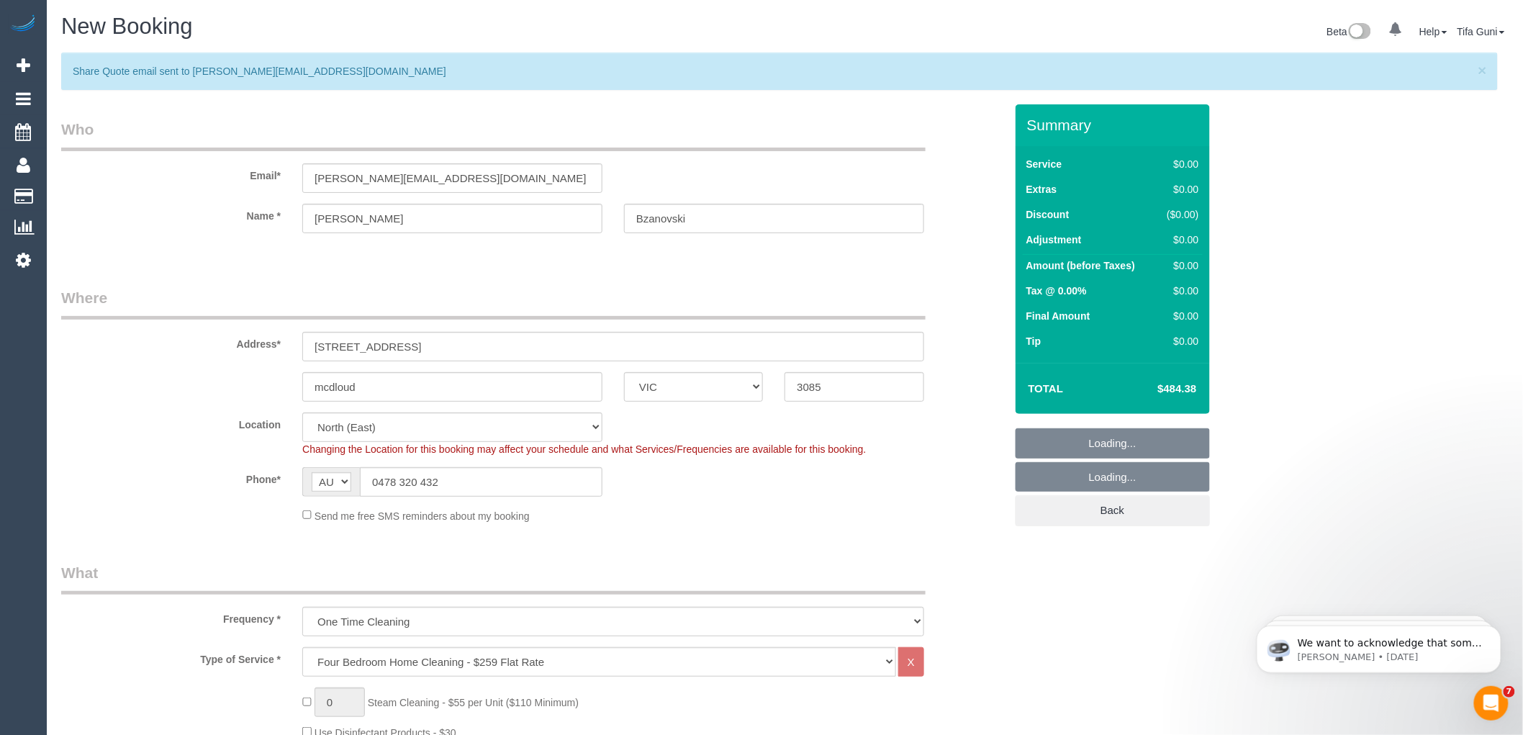
select select "object:7407"
select select "spot169"
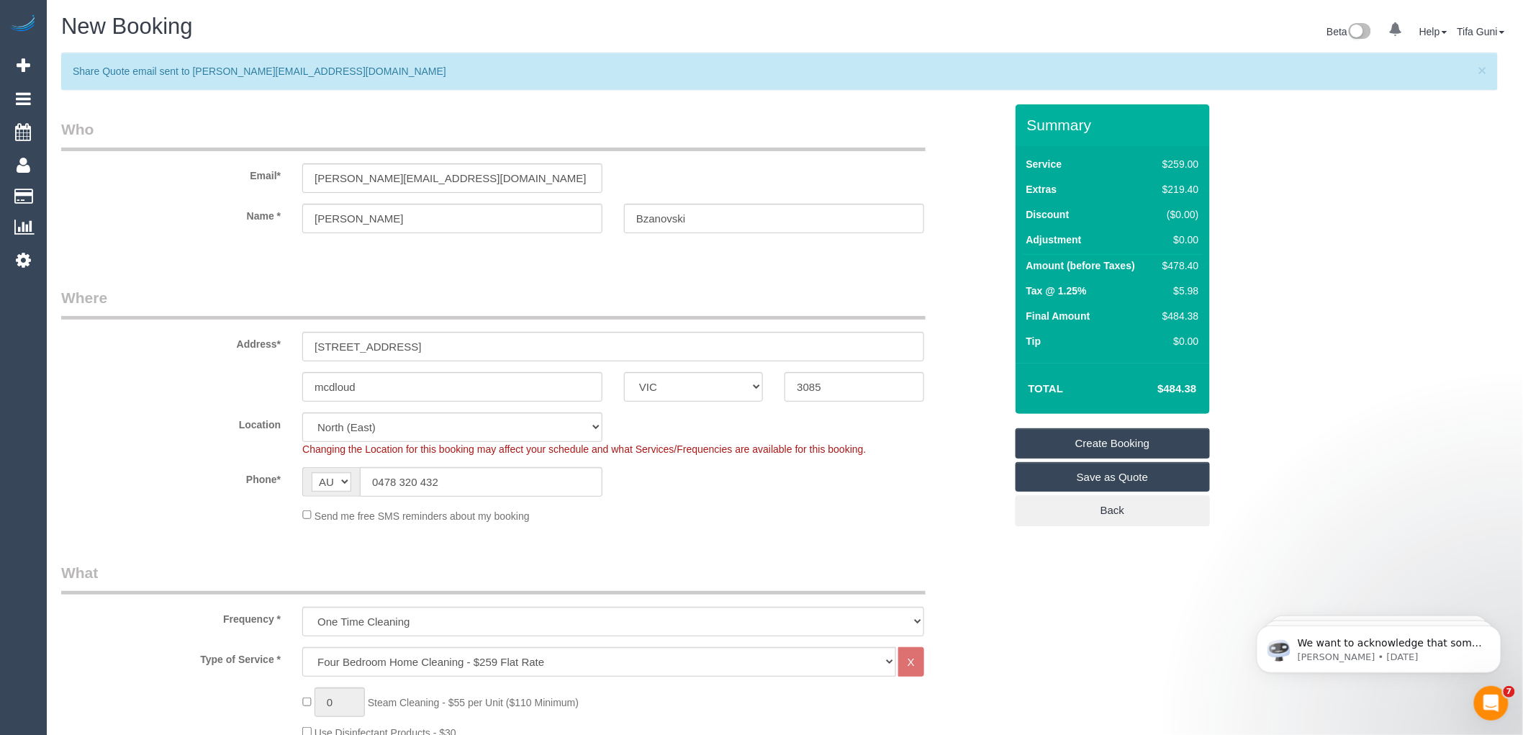
select select "spot193"
click at [353, 180] on input "james.bzanovski@resolvebroker.com.au" at bounding box center [452, 178] width 300 height 30
drag, startPoint x: 538, startPoint y: 178, endPoint x: 173, endPoint y: 182, distance: 364.3
click at [173, 182] on div "Email* james.bzanovski@resolvebroker.com.au" at bounding box center [532, 156] width 965 height 74
paste input "d"
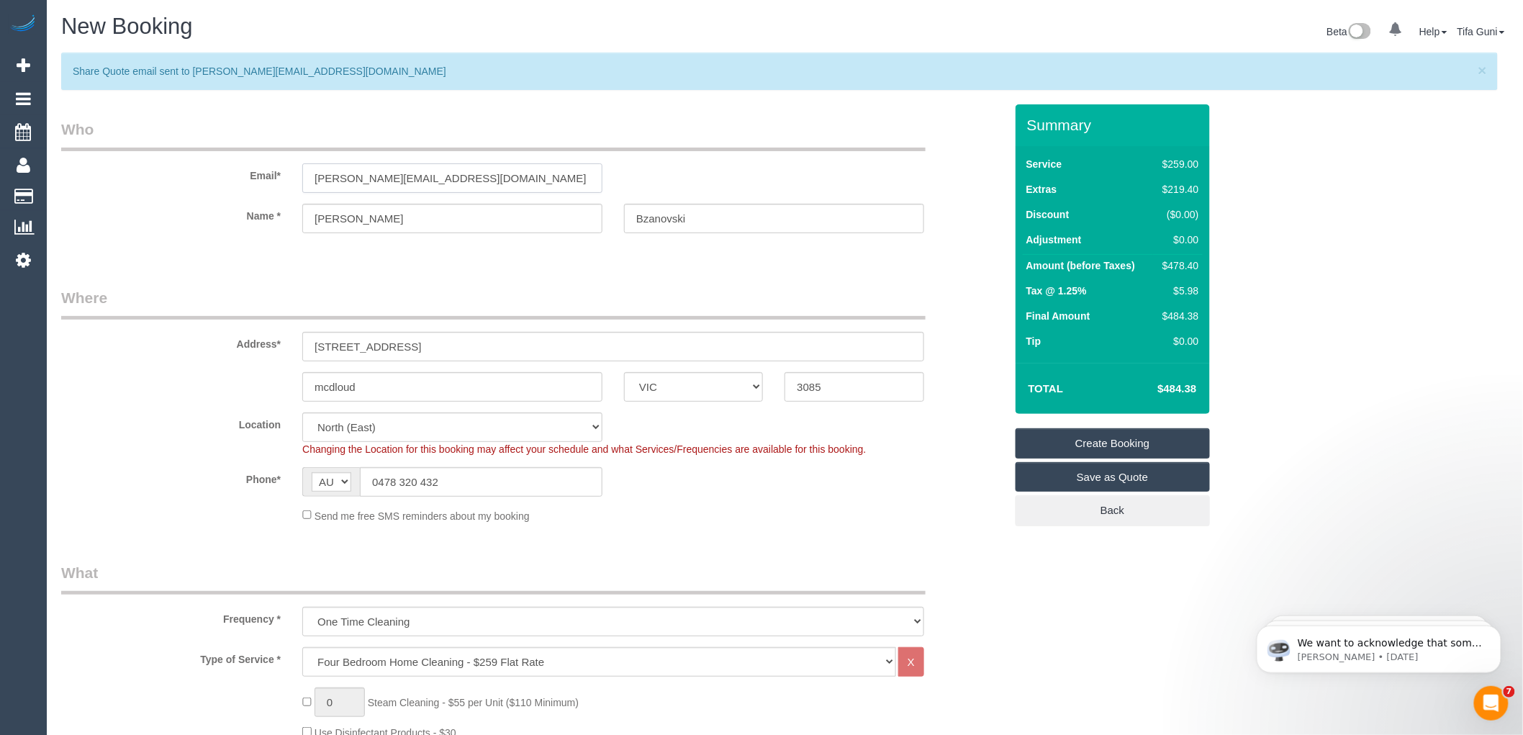
type input "james.dzanovski@resolvebroker.com.au"
click at [1103, 483] on link "Save as Quote" at bounding box center [1113, 477] width 194 height 30
select select "spot217"
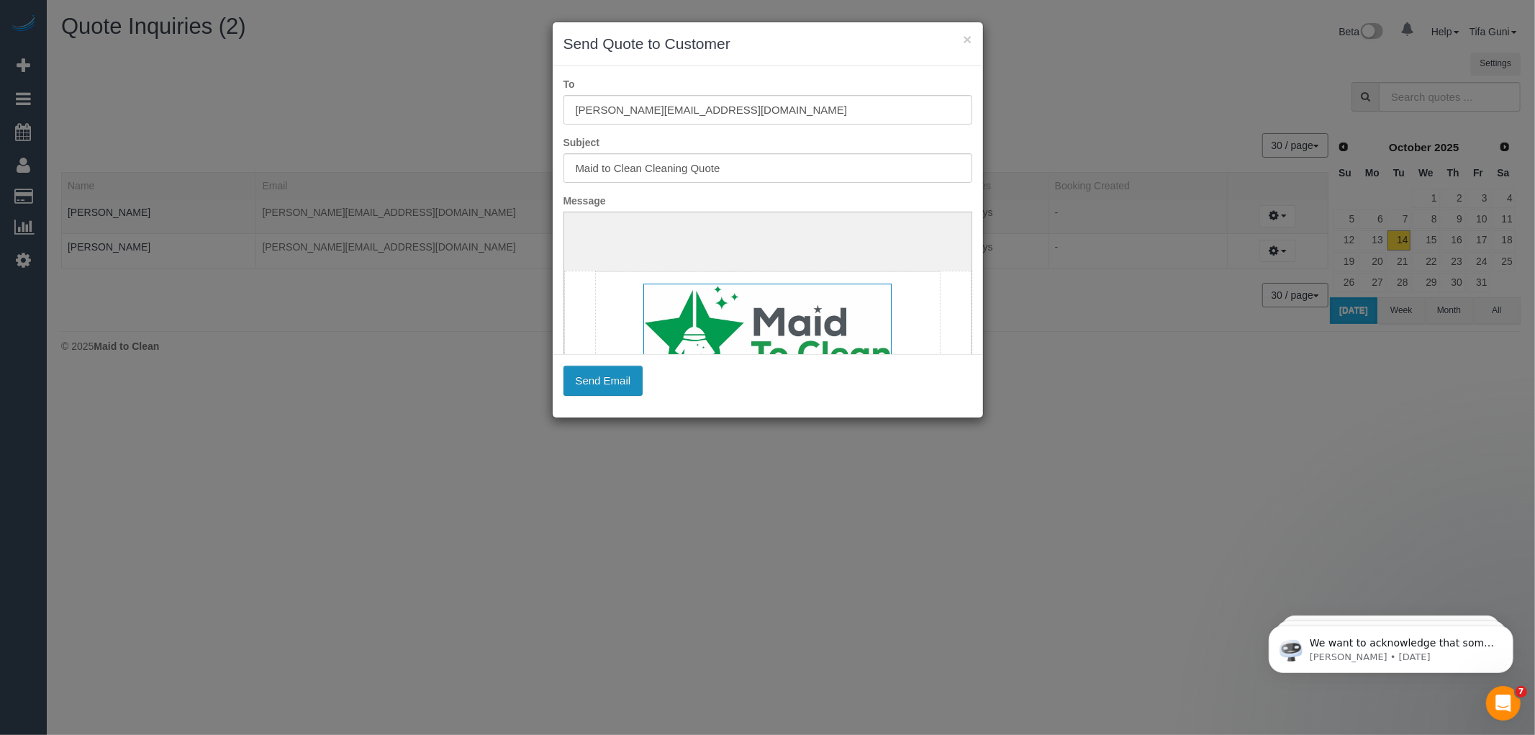
click at [592, 378] on button "Send Email" at bounding box center [604, 381] width 80 height 30
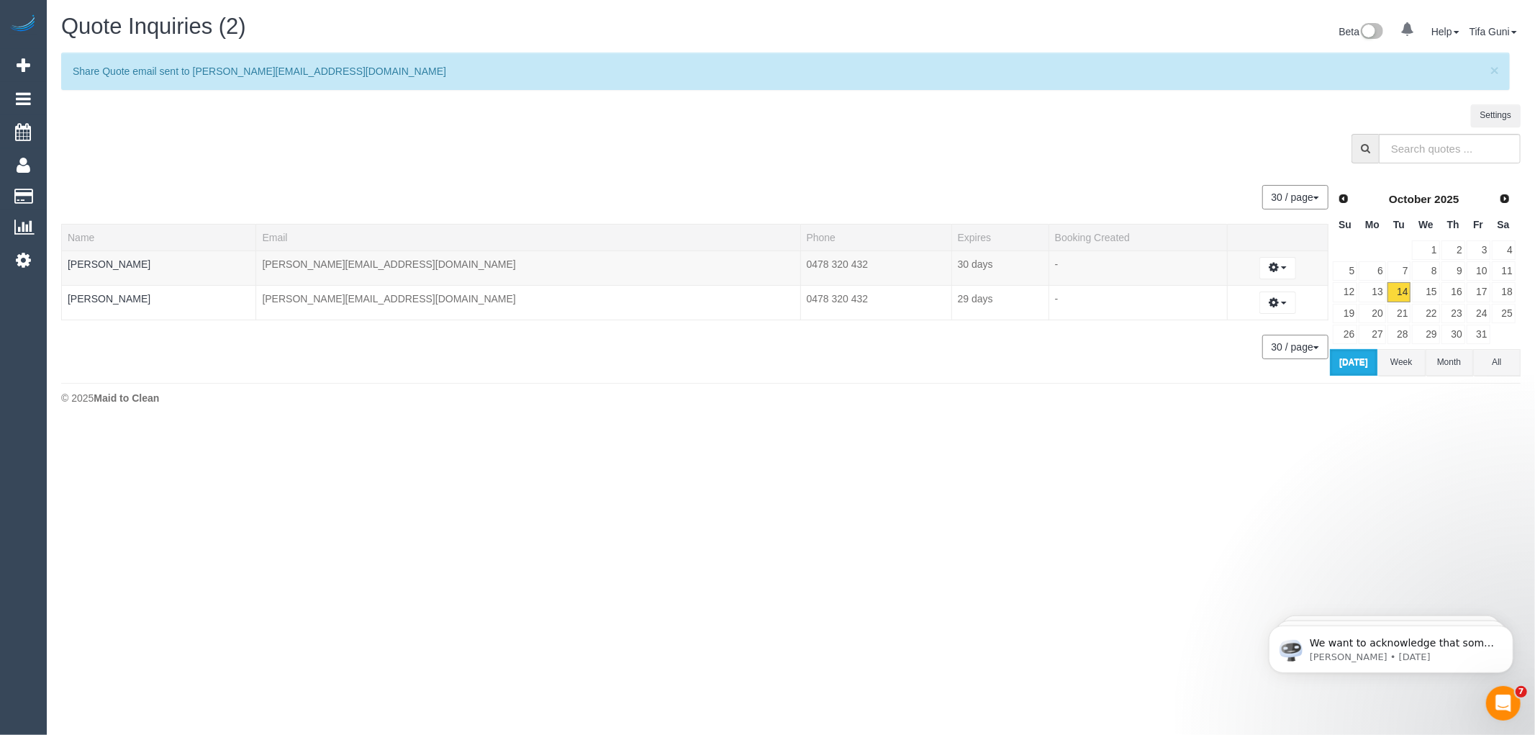
click at [622, 132] on div "Settings" at bounding box center [790, 119] width 1481 height 30
click at [423, 154] on div at bounding box center [790, 152] width 1481 height 37
click at [454, 147] on div at bounding box center [790, 152] width 1481 height 37
drag, startPoint x: 419, startPoint y: 140, endPoint x: 325, endPoint y: 125, distance: 94.7
click at [325, 125] on div "Settings" at bounding box center [790, 119] width 1481 height 30
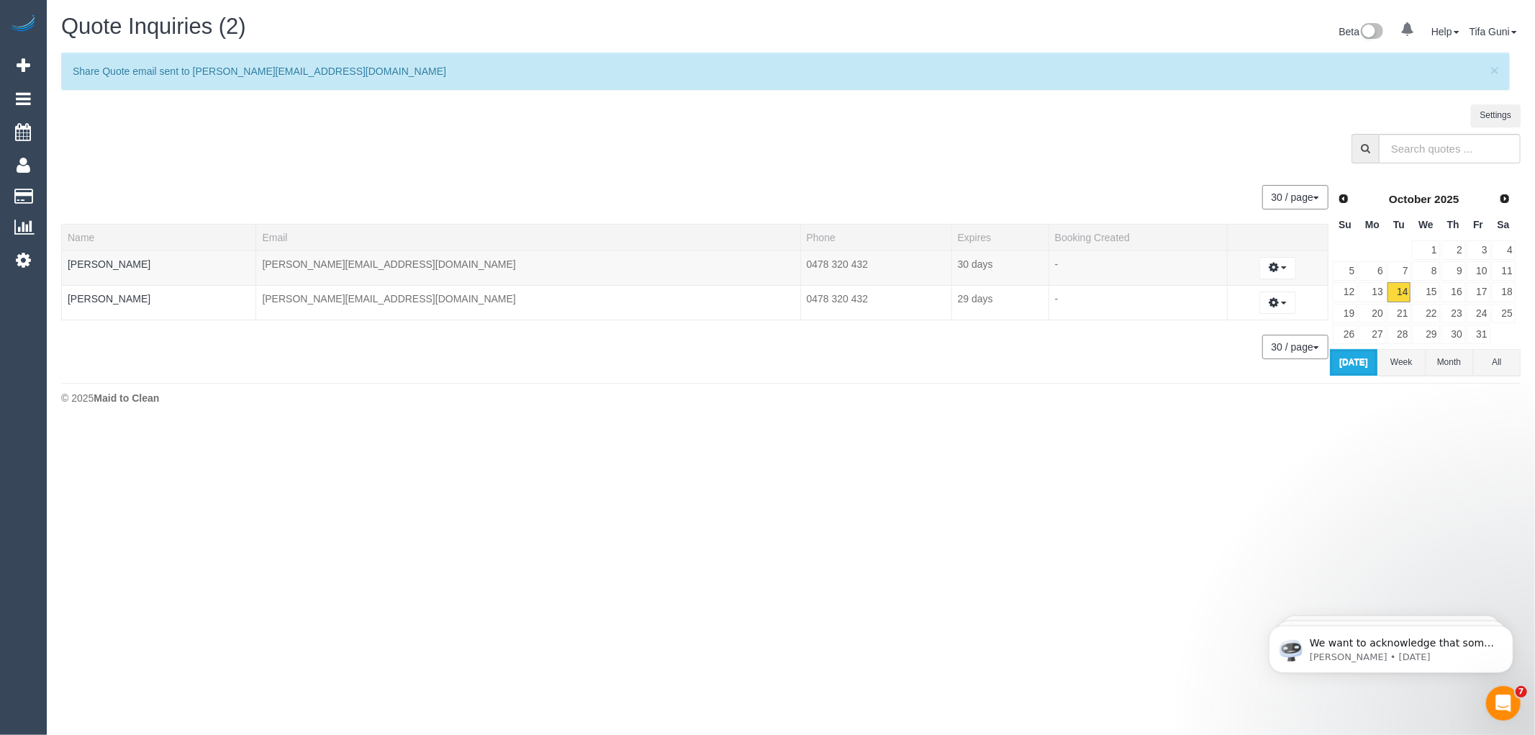
click at [313, 122] on div "Settings" at bounding box center [790, 119] width 1481 height 30
drag, startPoint x: 270, startPoint y: 274, endPoint x: 475, endPoint y: 270, distance: 205.2
click at [475, 270] on tr "James Bzanovski james.dzanovski@resolvebroker.com.au 0478 320 432 30 days - Cre…" at bounding box center [695, 267] width 1267 height 35
copy tr "james.dzanovski@resolvebroker.com.au"
click at [1270, 271] on icon "button" at bounding box center [1274, 267] width 10 height 9
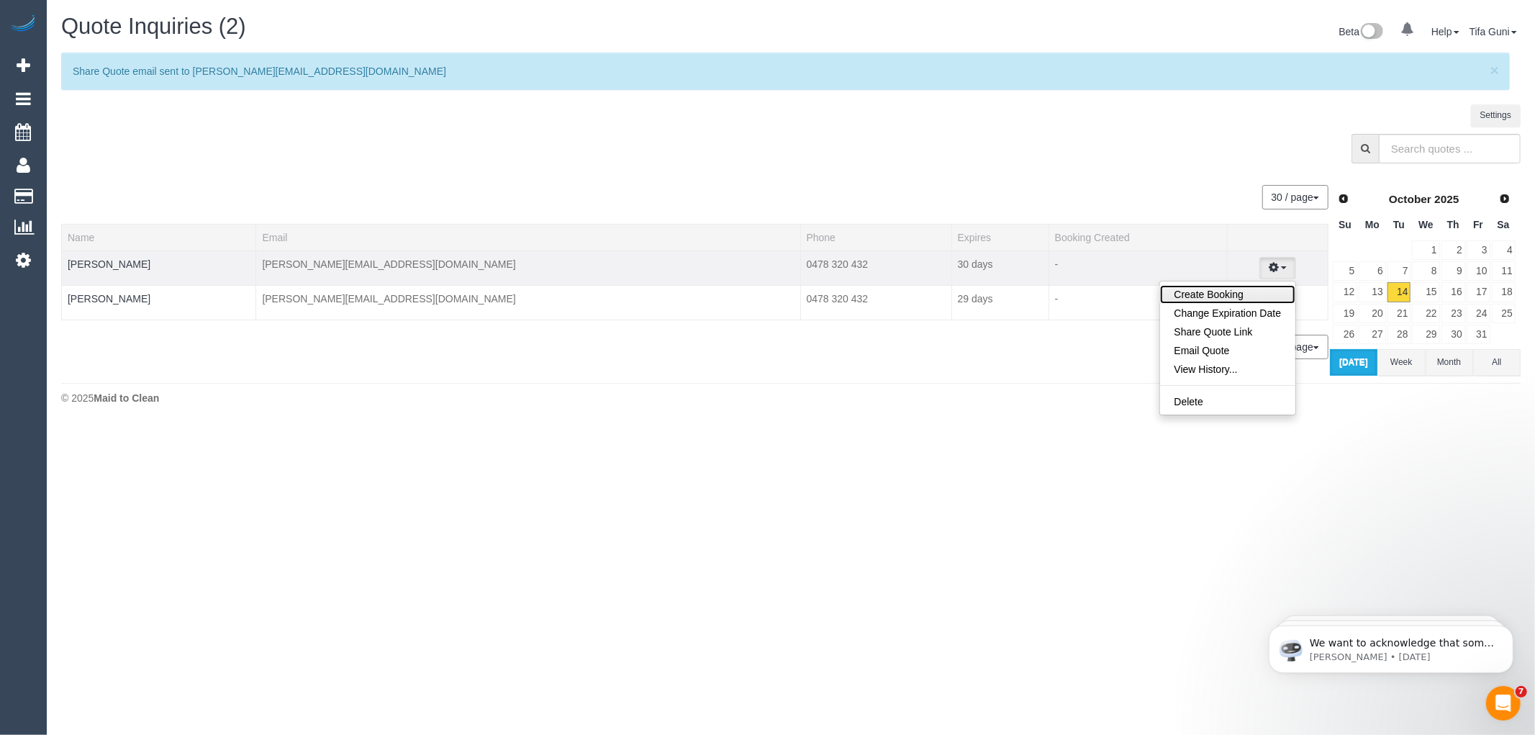
click at [1201, 297] on link "Create Booking" at bounding box center [1228, 294] width 136 height 19
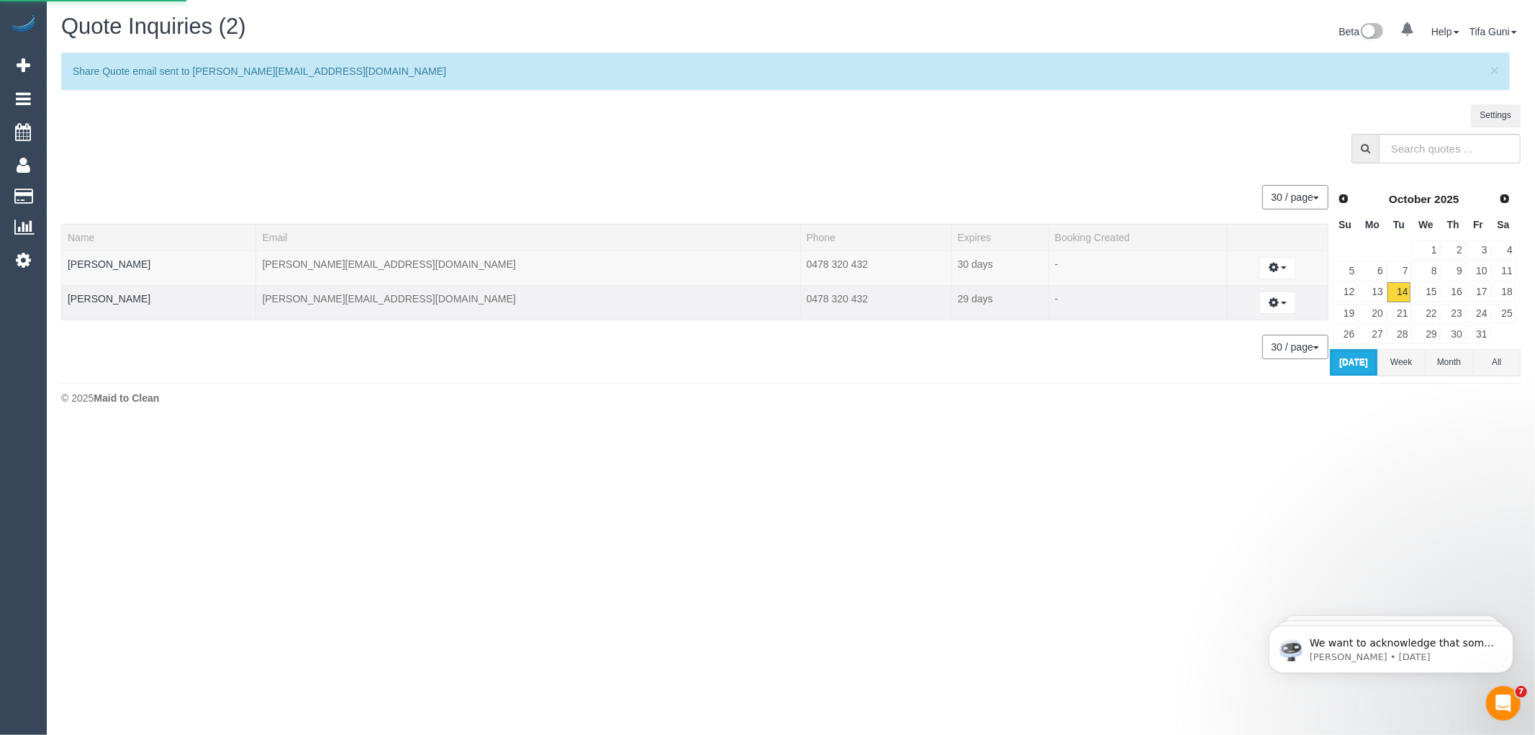
select select "VIC"
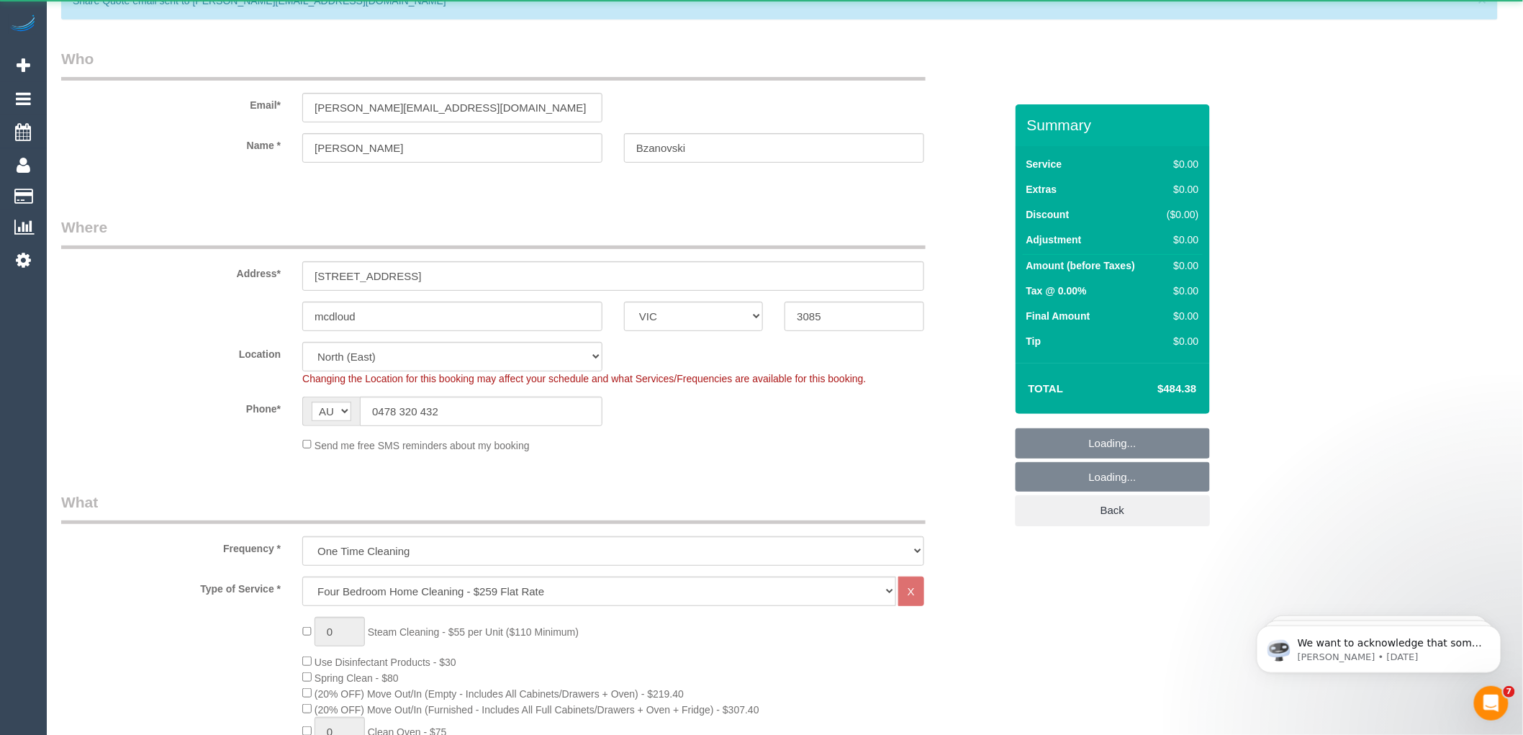
select select "object:9581"
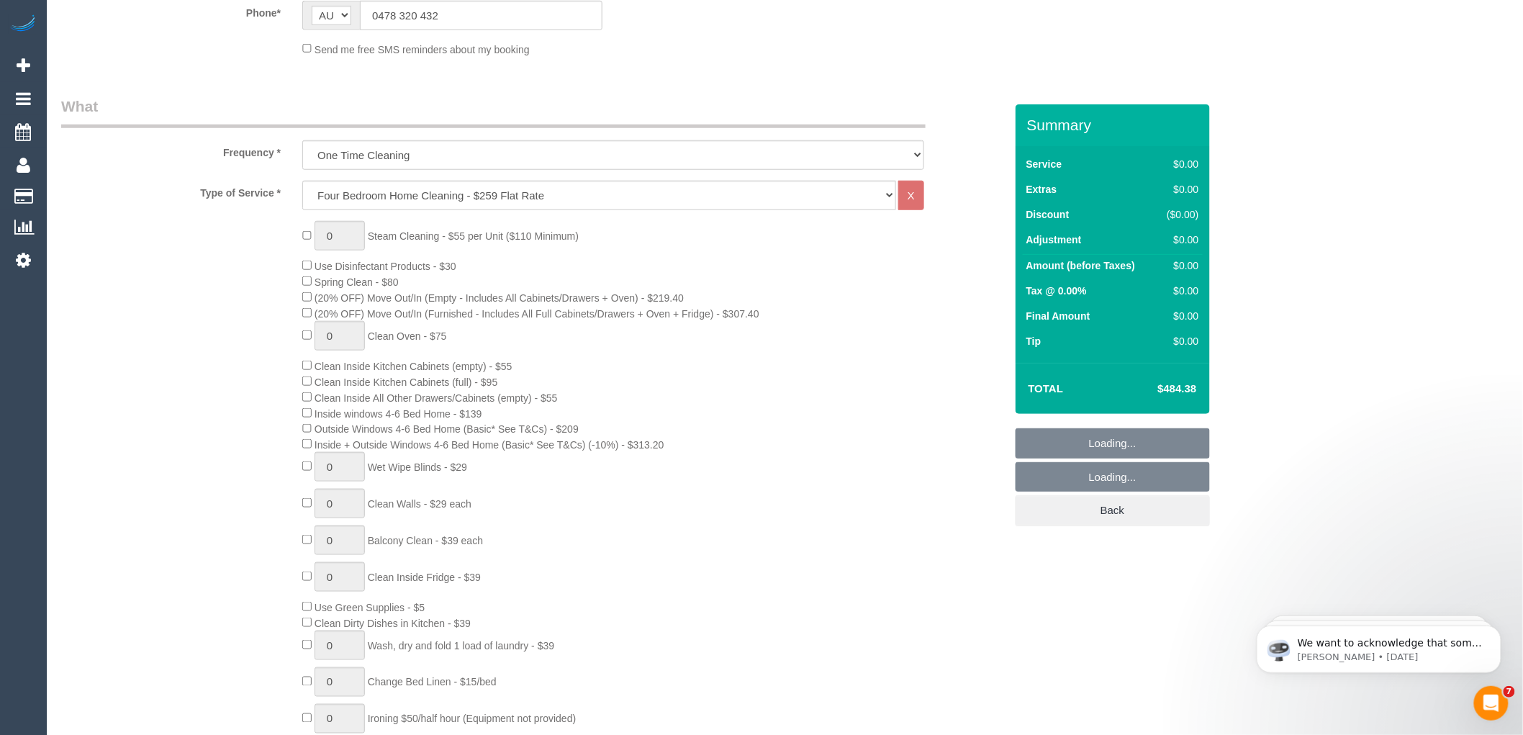
select select "spot241"
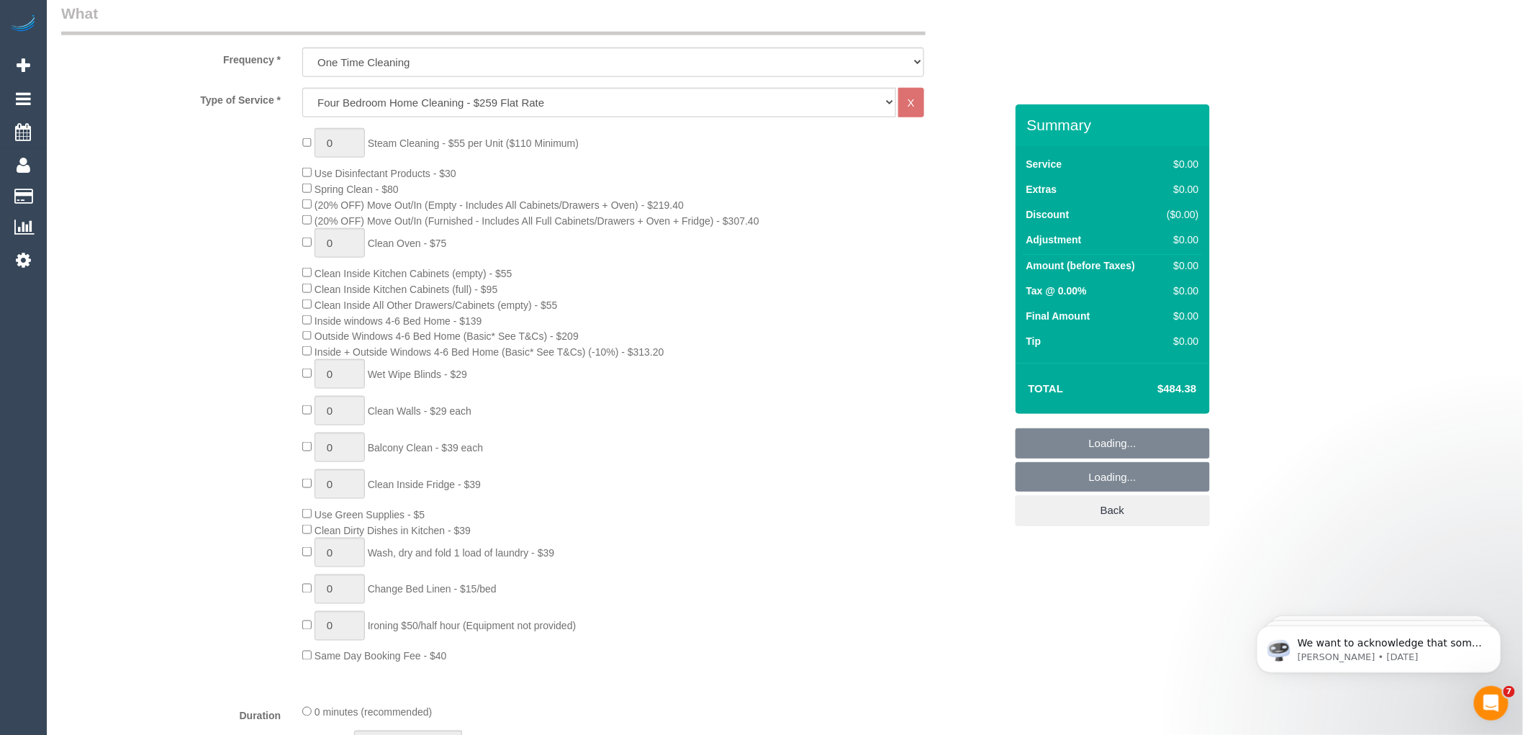
select select "spot265"
select select "object:9591"
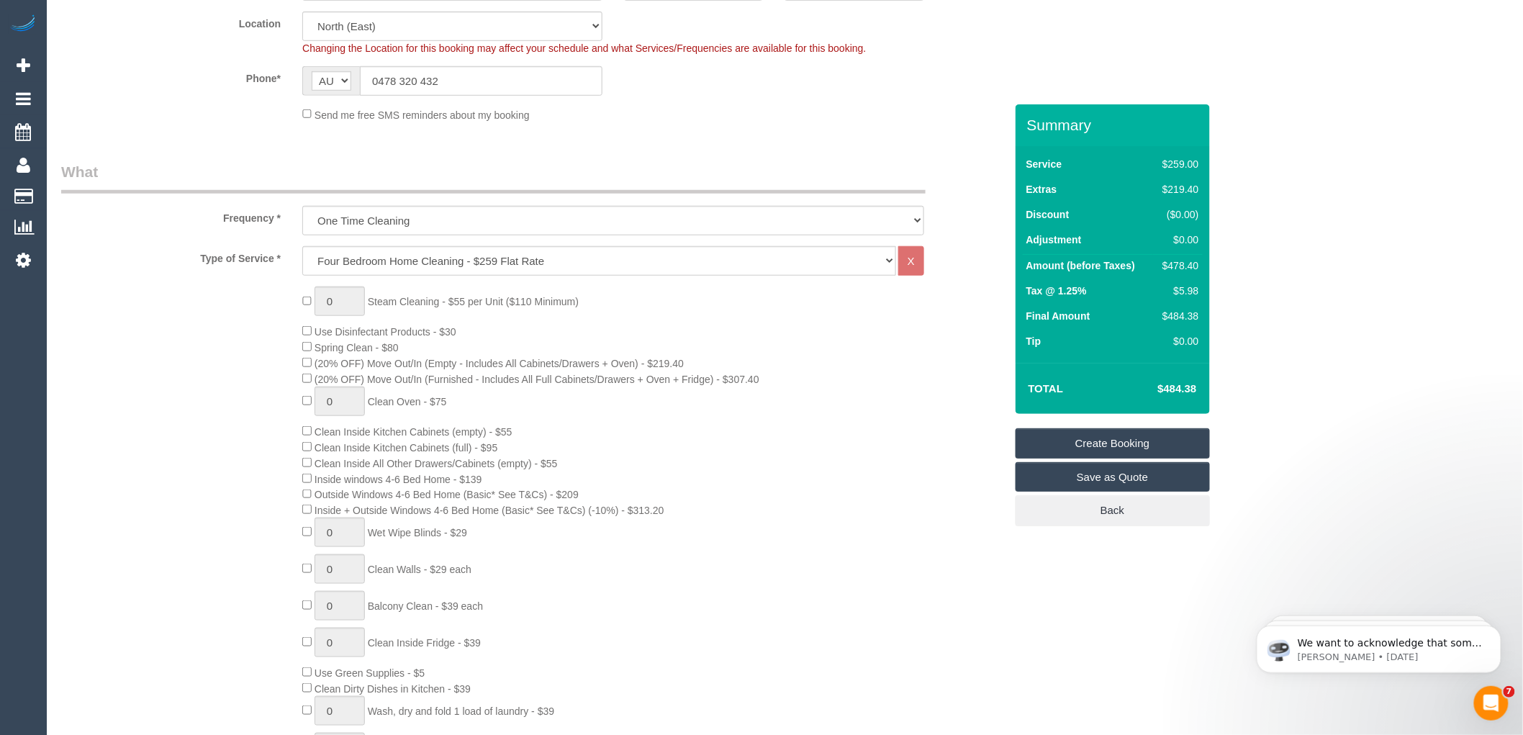
select select "spot289"
drag, startPoint x: 1160, startPoint y: 312, endPoint x: 1136, endPoint y: 313, distance: 24.5
click at [1134, 312] on tr "Final Amount $484.38" at bounding box center [1113, 317] width 180 height 25
copy tr "$484.38"
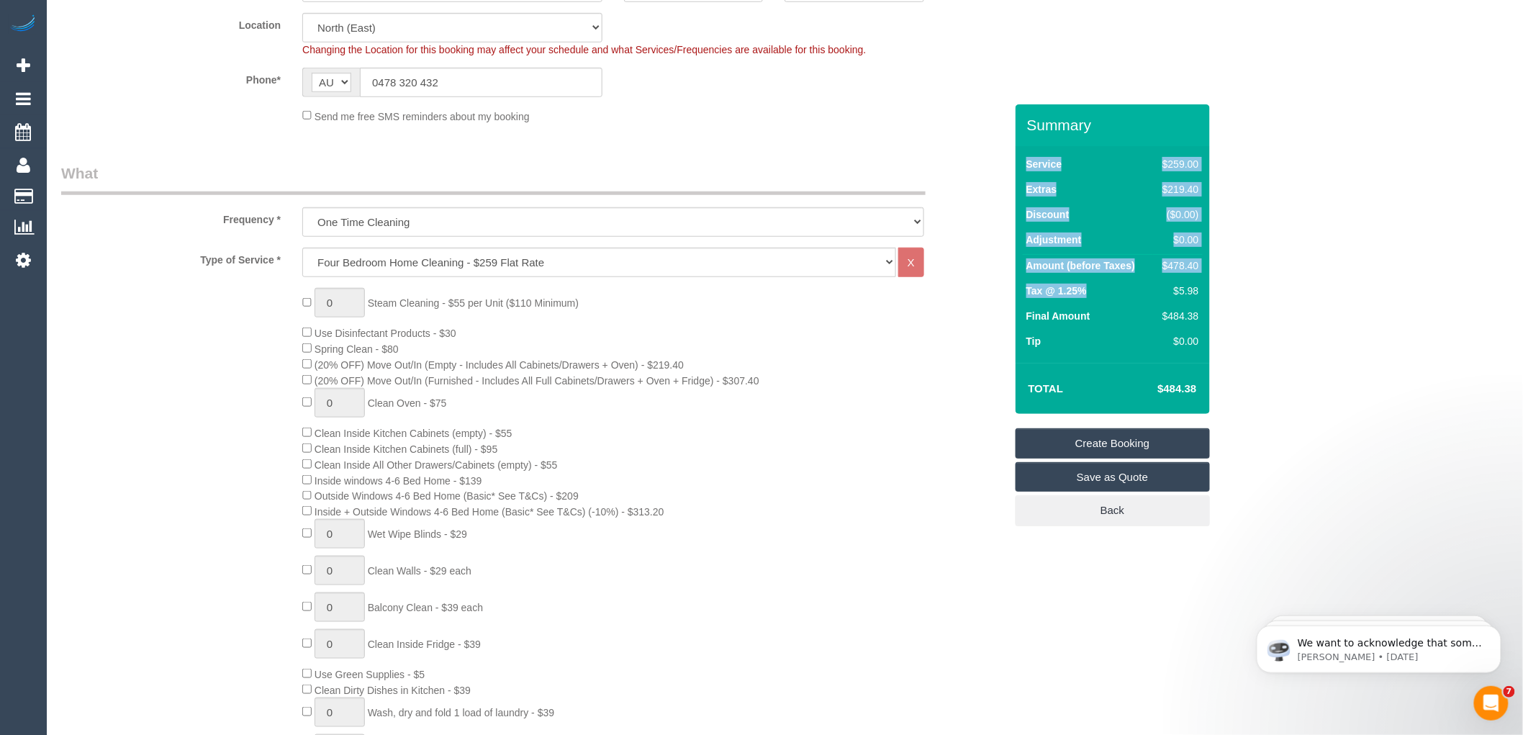
drag, startPoint x: 1208, startPoint y: 290, endPoint x: 1175, endPoint y: 286, distance: 32.6
click at [1175, 286] on div "Service $259.00 Extras $219.40 Discount ($0.00) Adjustment $0.00 Amount (before…" at bounding box center [1113, 254] width 194 height 217
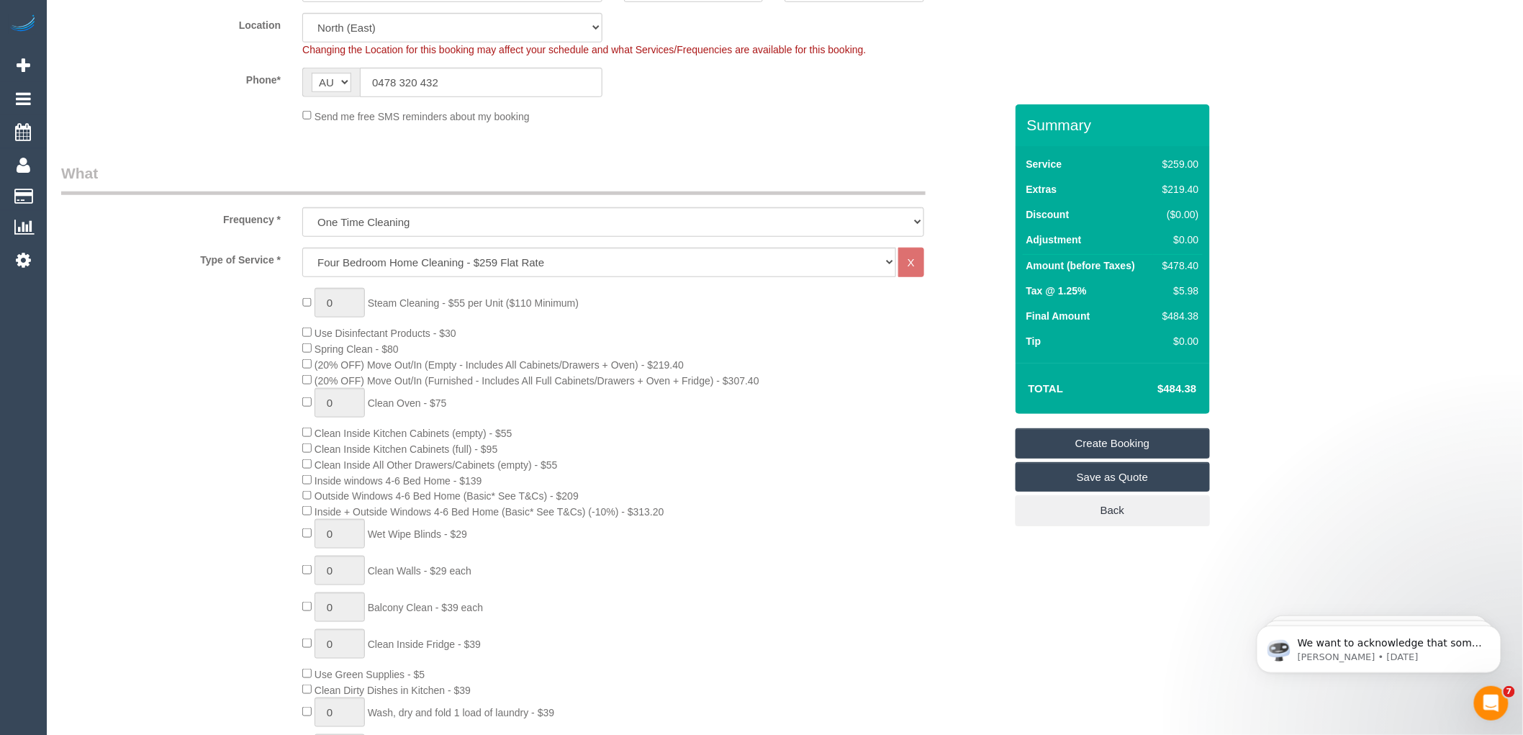
drag, startPoint x: 1157, startPoint y: 270, endPoint x: 1206, endPoint y: 282, distance: 50.5
click at [1160, 270] on div "$478.40" at bounding box center [1178, 265] width 42 height 14
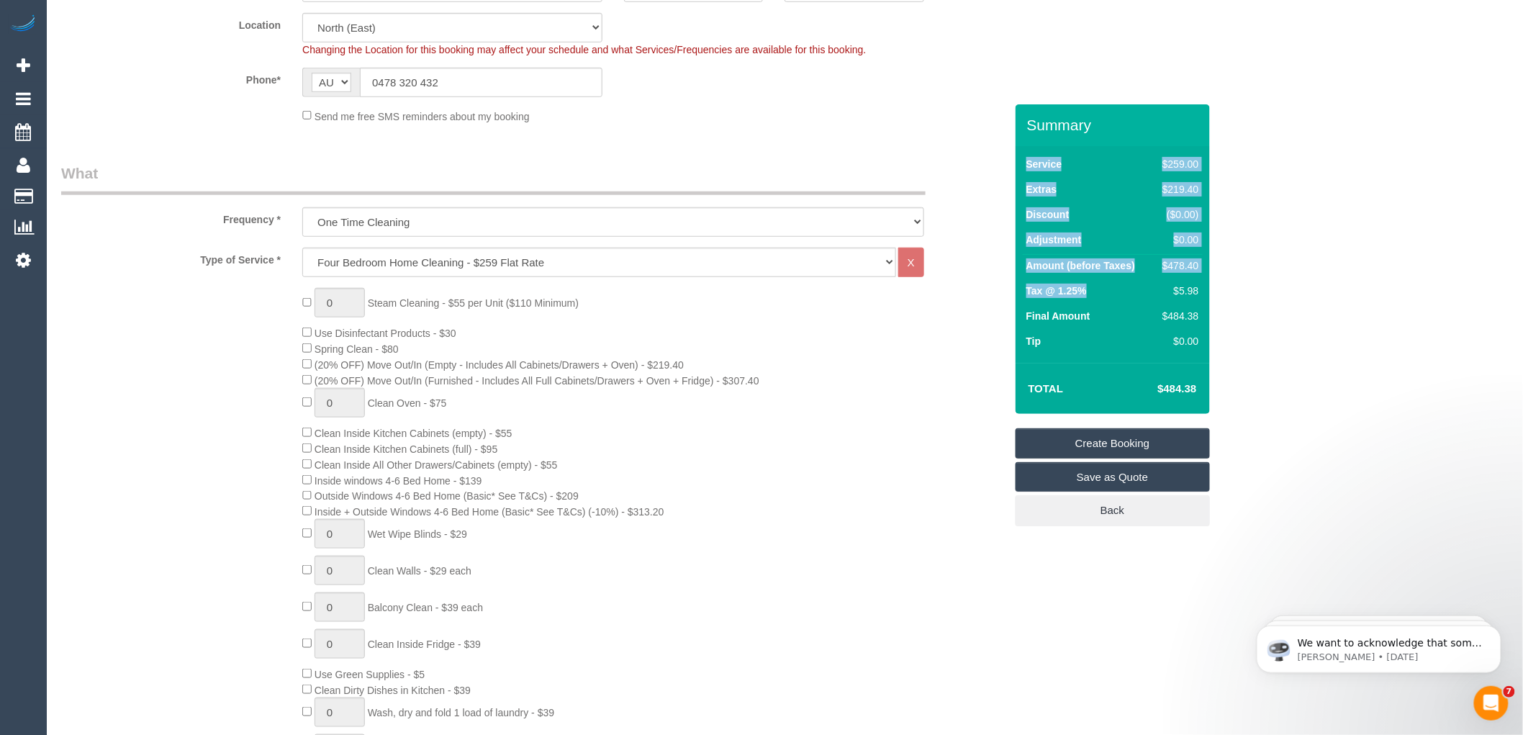
drag, startPoint x: 1204, startPoint y: 284, endPoint x: 1193, endPoint y: 284, distance: 10.8
click at [1175, 284] on div "Service $259.00 Extras $219.40 Discount ($0.00) Adjustment $0.00 Amount (before…" at bounding box center [1113, 254] width 194 height 217
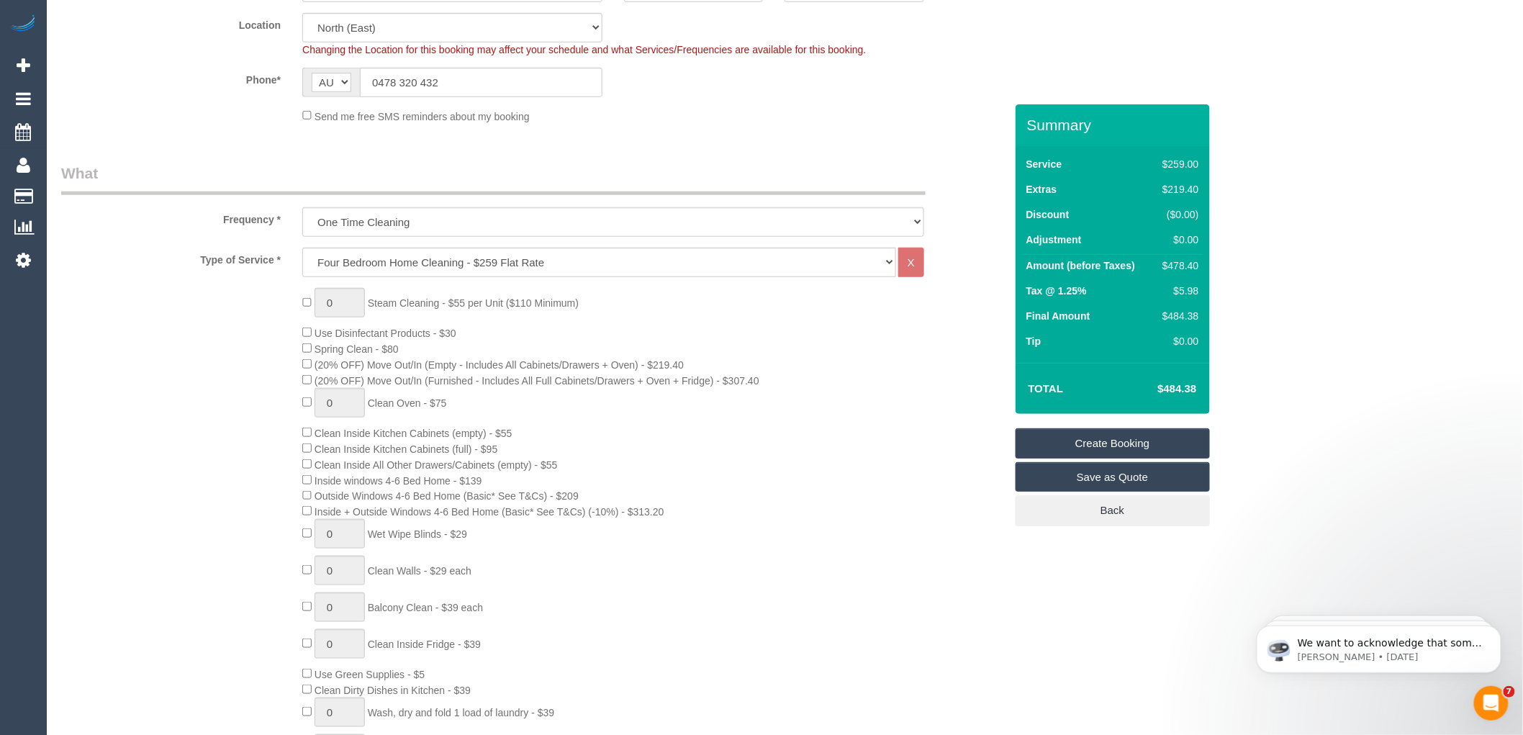
drag, startPoint x: 1163, startPoint y: 262, endPoint x: 1203, endPoint y: 279, distance: 43.6
click at [1163, 262] on div "$478.40" at bounding box center [1178, 265] width 42 height 14
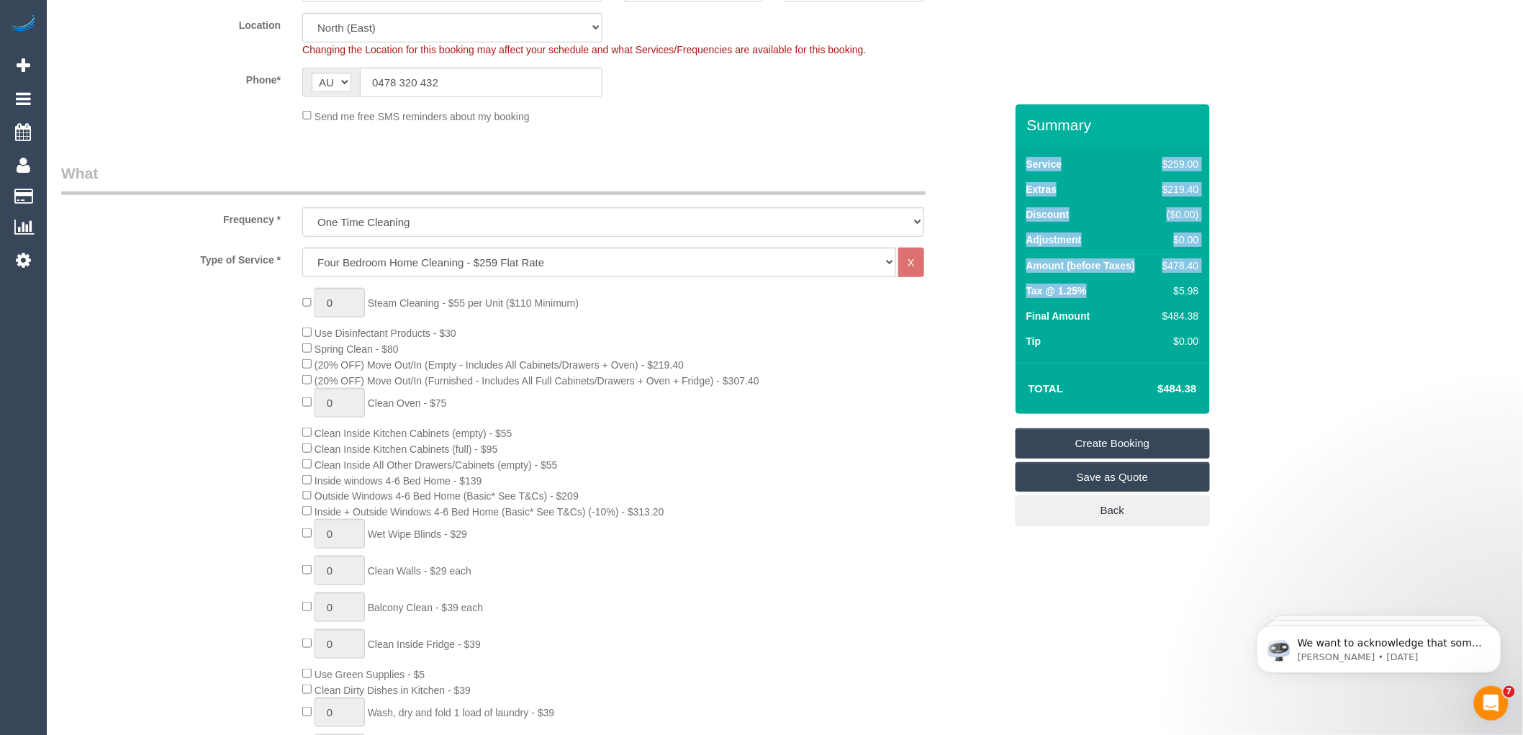
drag, startPoint x: 1206, startPoint y: 282, endPoint x: 1171, endPoint y: 285, distance: 34.7
click at [1171, 284] on div "Service $259.00 Extras $219.40 Discount ($0.00) Adjustment $0.00 Amount (before…" at bounding box center [1113, 254] width 194 height 217
click at [1155, 293] on td "$5.98" at bounding box center [1177, 292] width 49 height 25
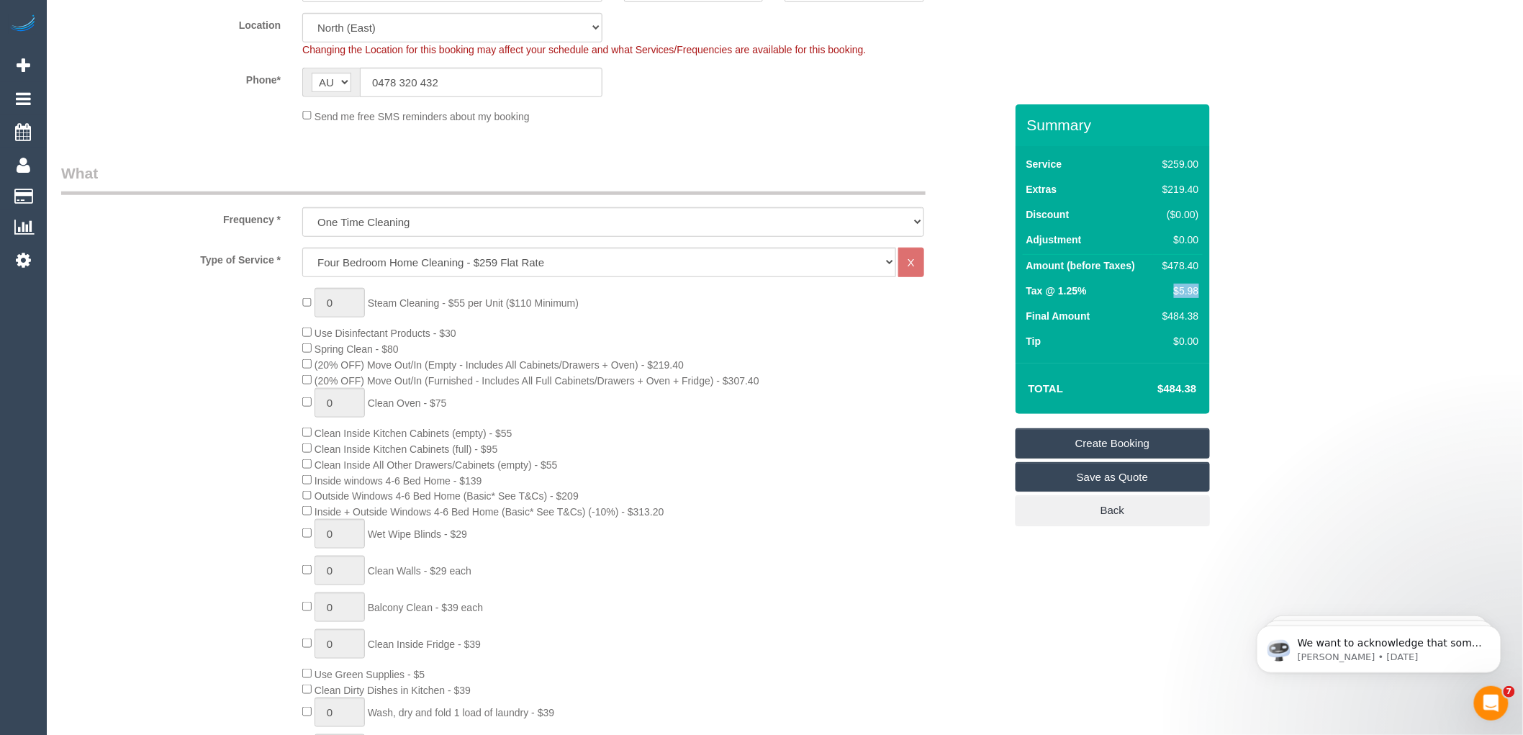
drag, startPoint x: 1202, startPoint y: 293, endPoint x: 1170, endPoint y: 290, distance: 31.8
click at [1170, 290] on td "$5.98" at bounding box center [1177, 292] width 49 height 25
copy div "$5.98"
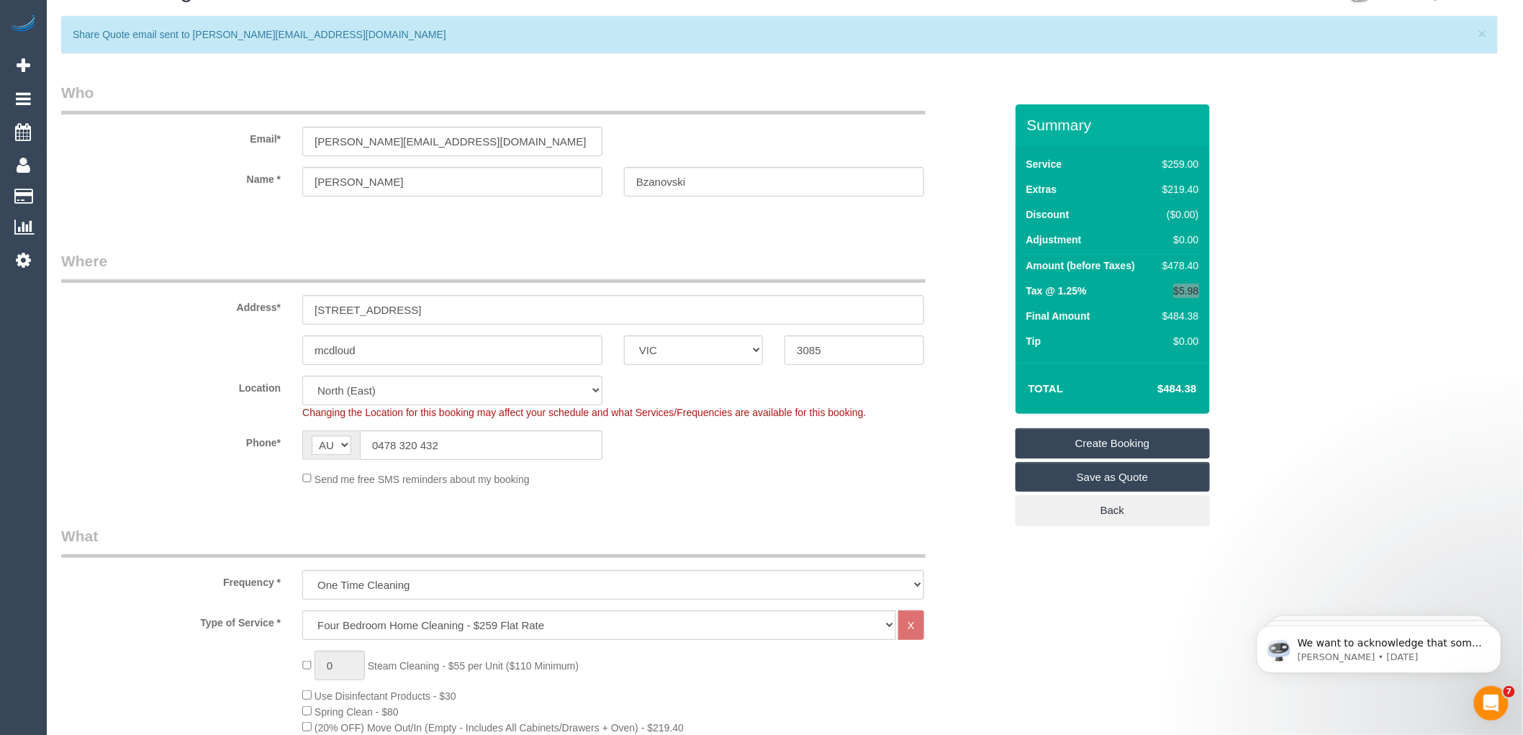
scroll to position [0, 0]
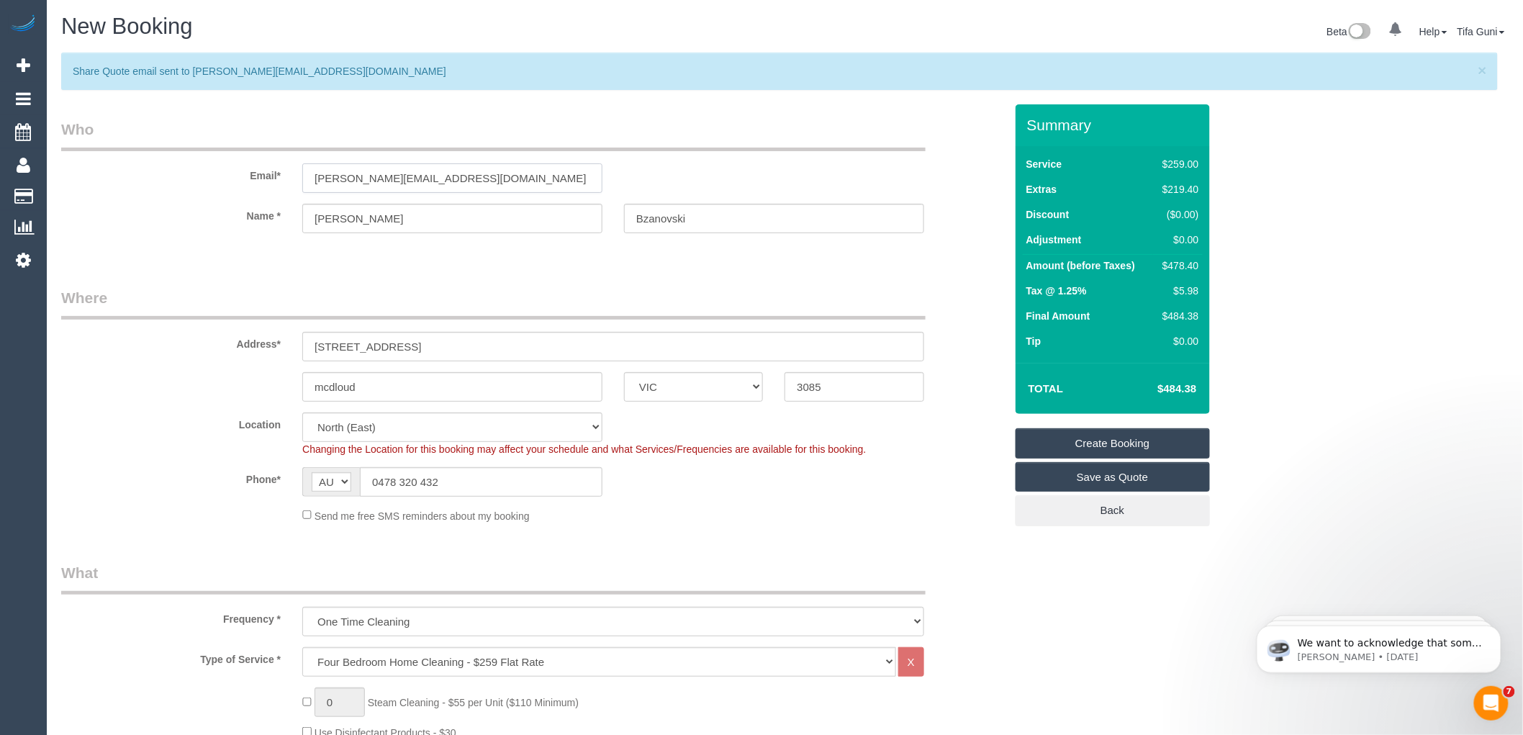
drag, startPoint x: 536, startPoint y: 178, endPoint x: 217, endPoint y: 184, distance: 318.9
click at [217, 184] on div "Email* james.dzanovski@resolvebroker.com.au" at bounding box center [532, 156] width 965 height 74
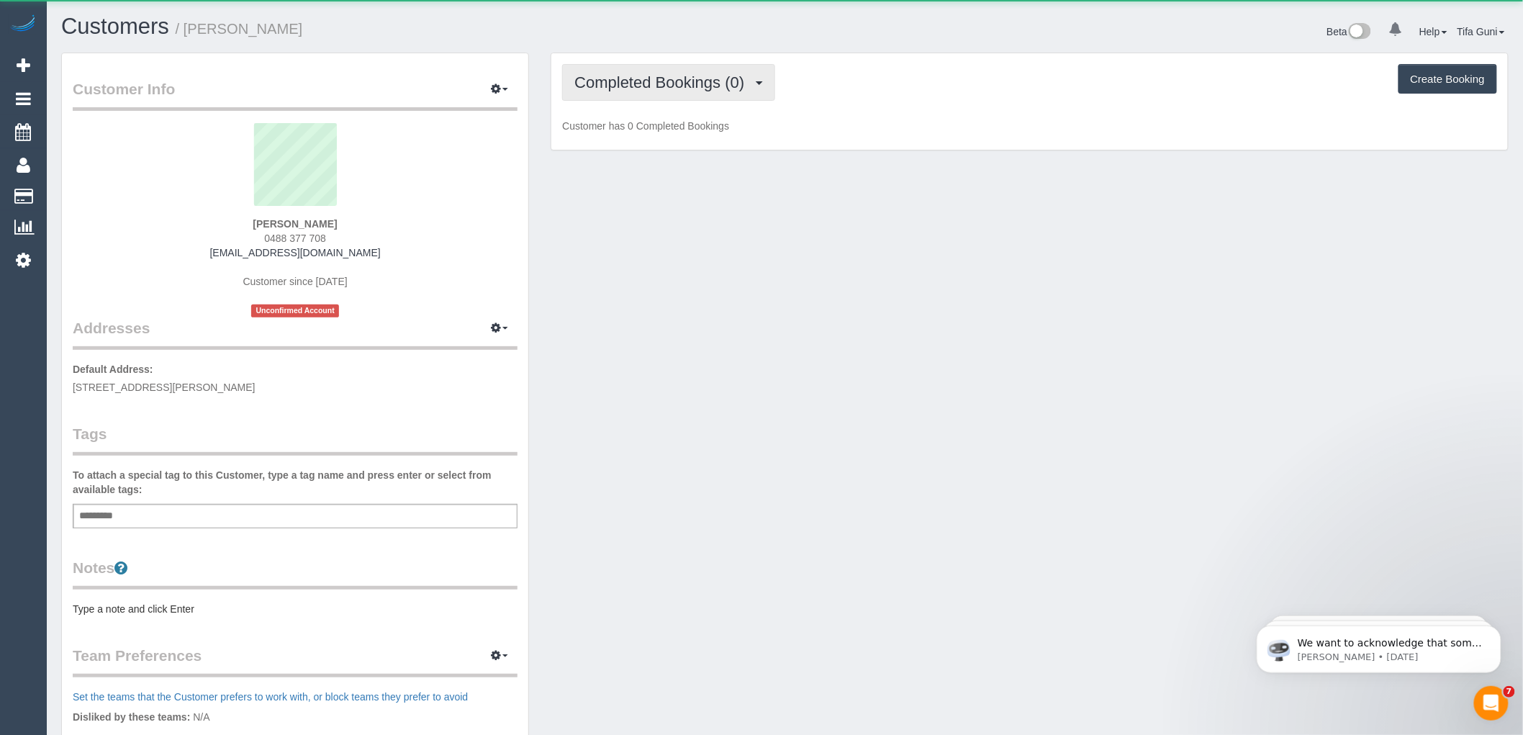
click at [704, 78] on span "Completed Bookings (0)" at bounding box center [662, 82] width 177 height 18
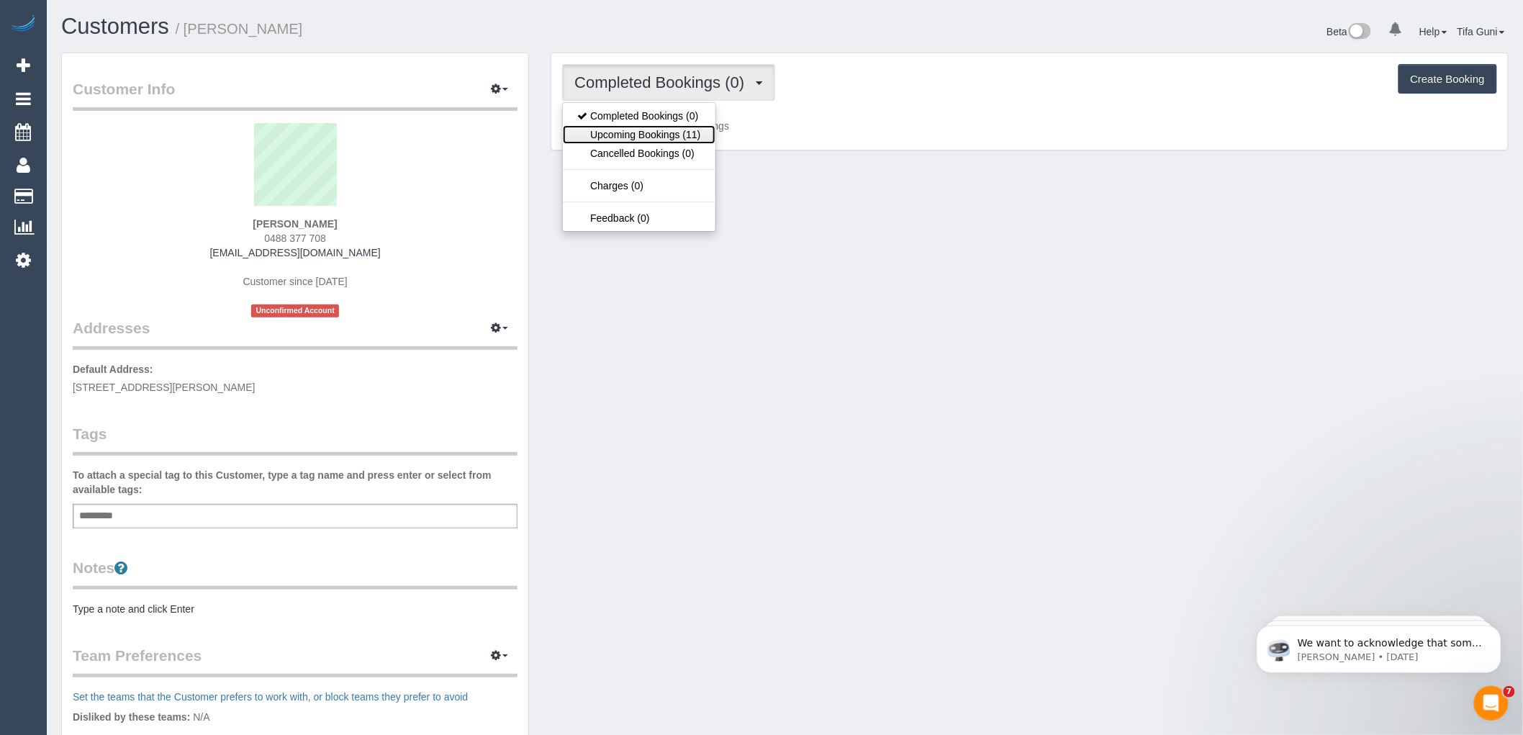
click at [677, 131] on link "Upcoming Bookings (11)" at bounding box center [639, 134] width 152 height 19
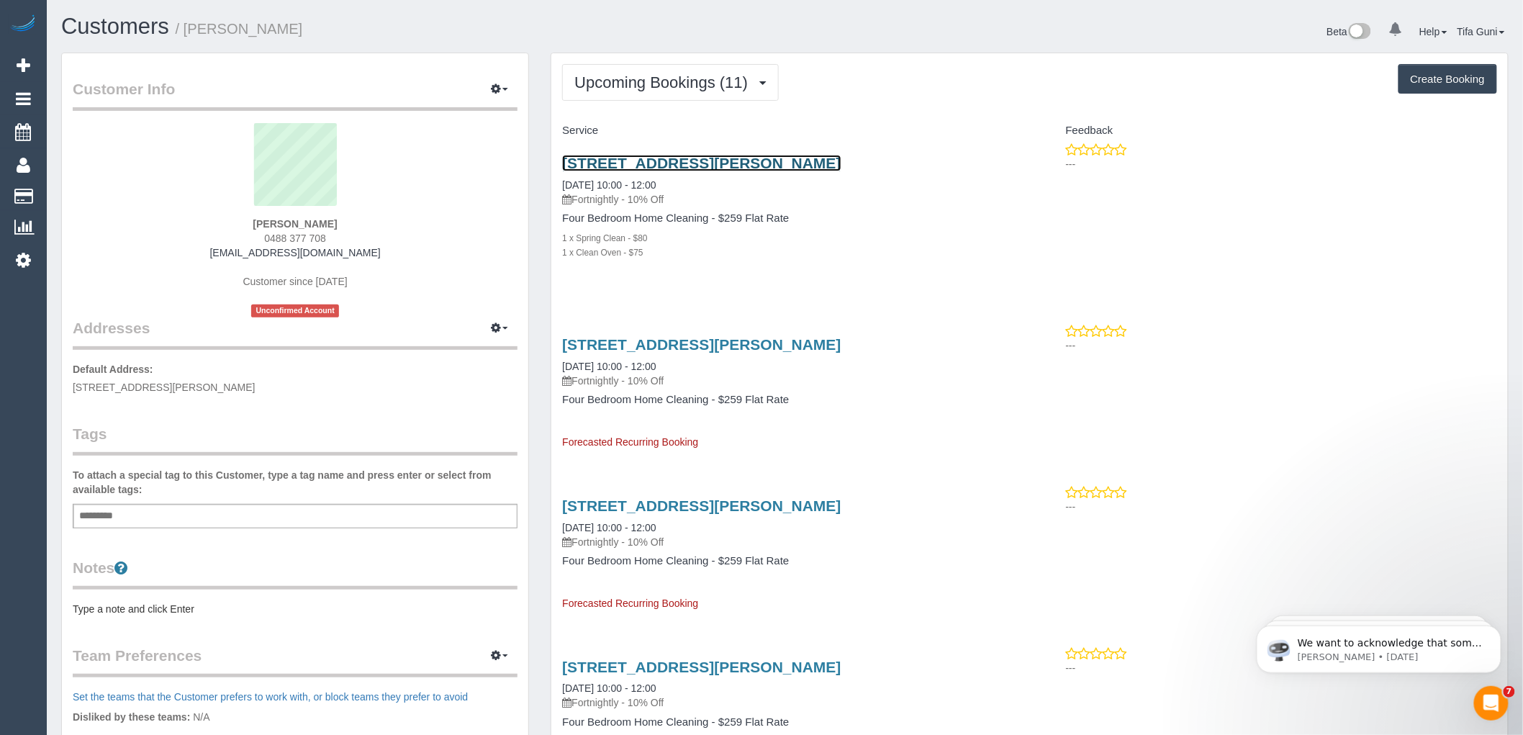
click at [674, 163] on link "[STREET_ADDRESS][PERSON_NAME]" at bounding box center [701, 163] width 279 height 17
click at [623, 166] on link "[STREET_ADDRESS][PERSON_NAME]" at bounding box center [701, 163] width 279 height 17
click at [713, 163] on link "[STREET_ADDRESS][PERSON_NAME]" at bounding box center [701, 163] width 279 height 17
click at [617, 161] on link "[STREET_ADDRESS][PERSON_NAME]" at bounding box center [701, 163] width 279 height 17
click at [501, 86] on icon "button" at bounding box center [496, 88] width 10 height 9
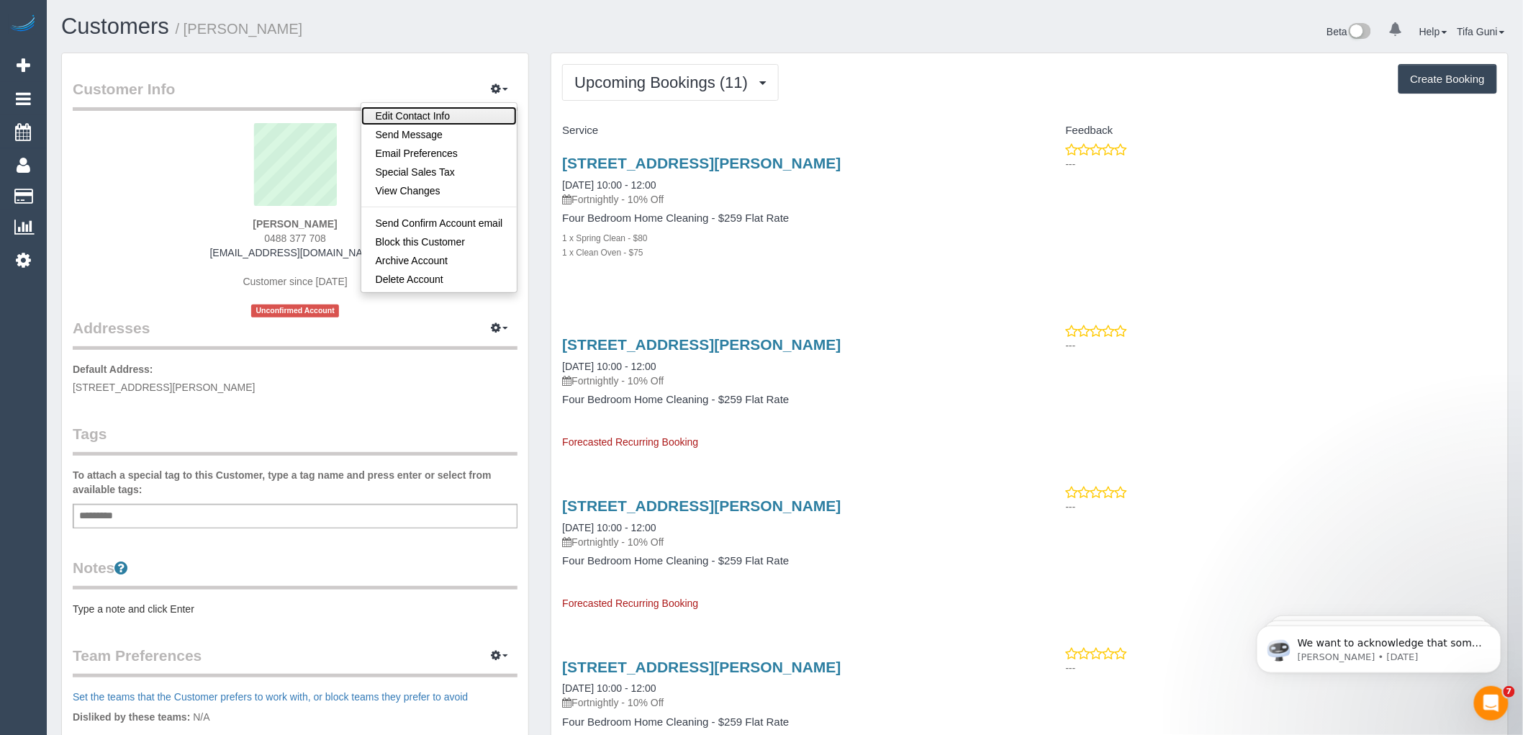
click at [397, 111] on link "Edit Contact Info" at bounding box center [439, 116] width 156 height 19
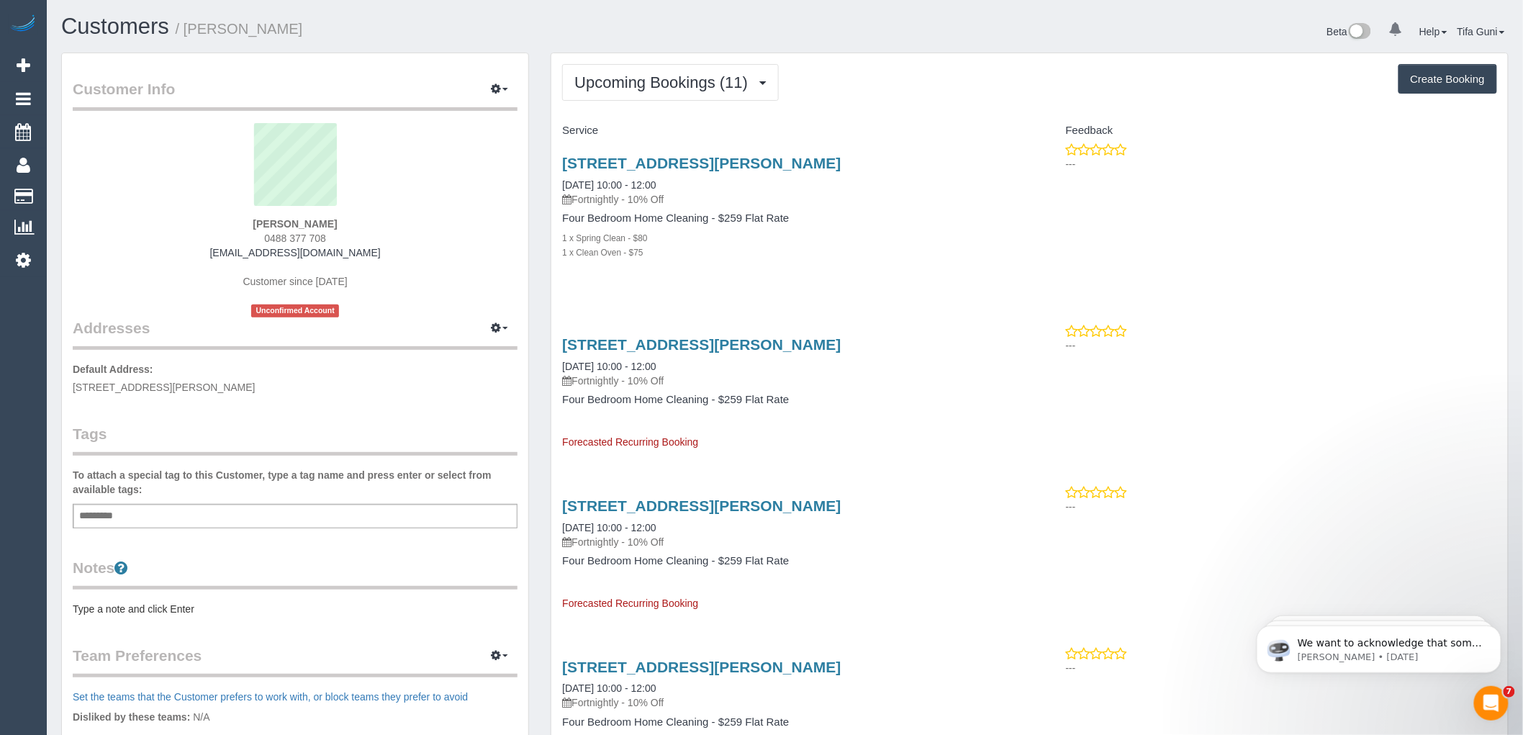
select select "VIC"
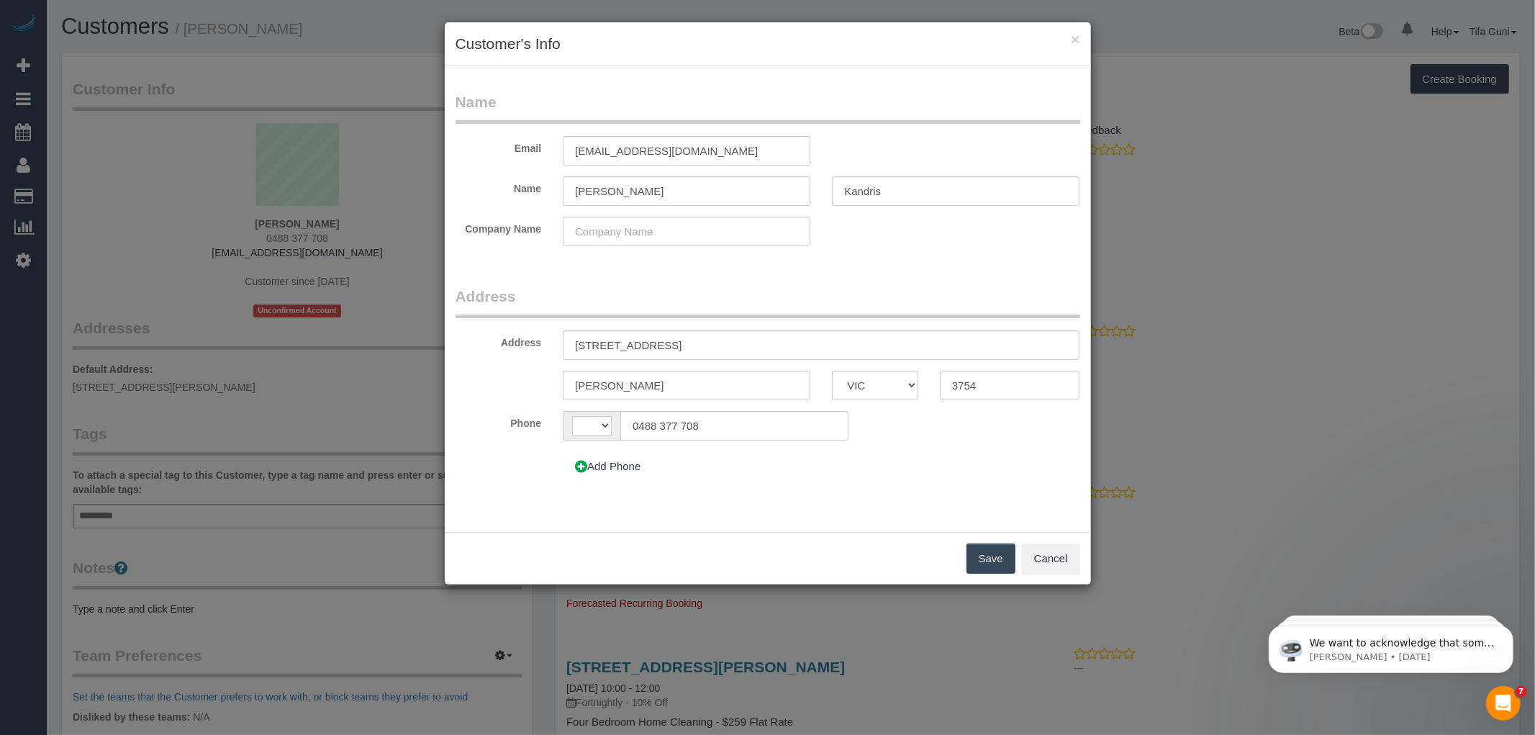
select select "string:AU"
click at [598, 151] on input "[EMAIL_ADDRESS][DOMAIN_NAME]" at bounding box center [687, 151] width 248 height 30
click at [602, 145] on input "[EMAIL_ADDRESS][DOMAIN_NAME]" at bounding box center [687, 151] width 248 height 30
click at [600, 146] on input "[EMAIL_ADDRESS][DOMAIN_NAME]" at bounding box center [687, 151] width 248 height 30
type input "[EMAIL_ADDRESS][DOMAIN_NAME]"
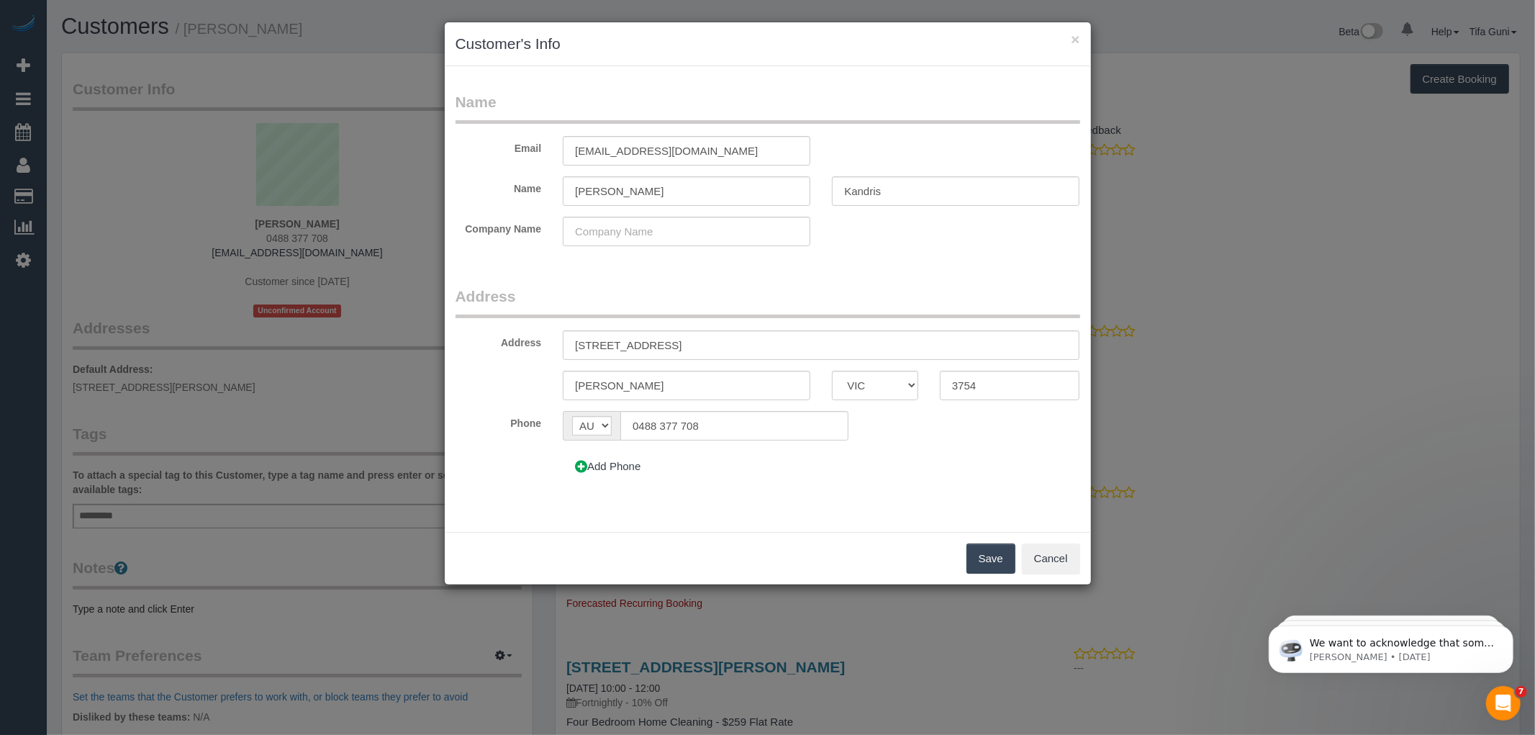
click at [985, 559] on button "Save" at bounding box center [991, 558] width 49 height 30
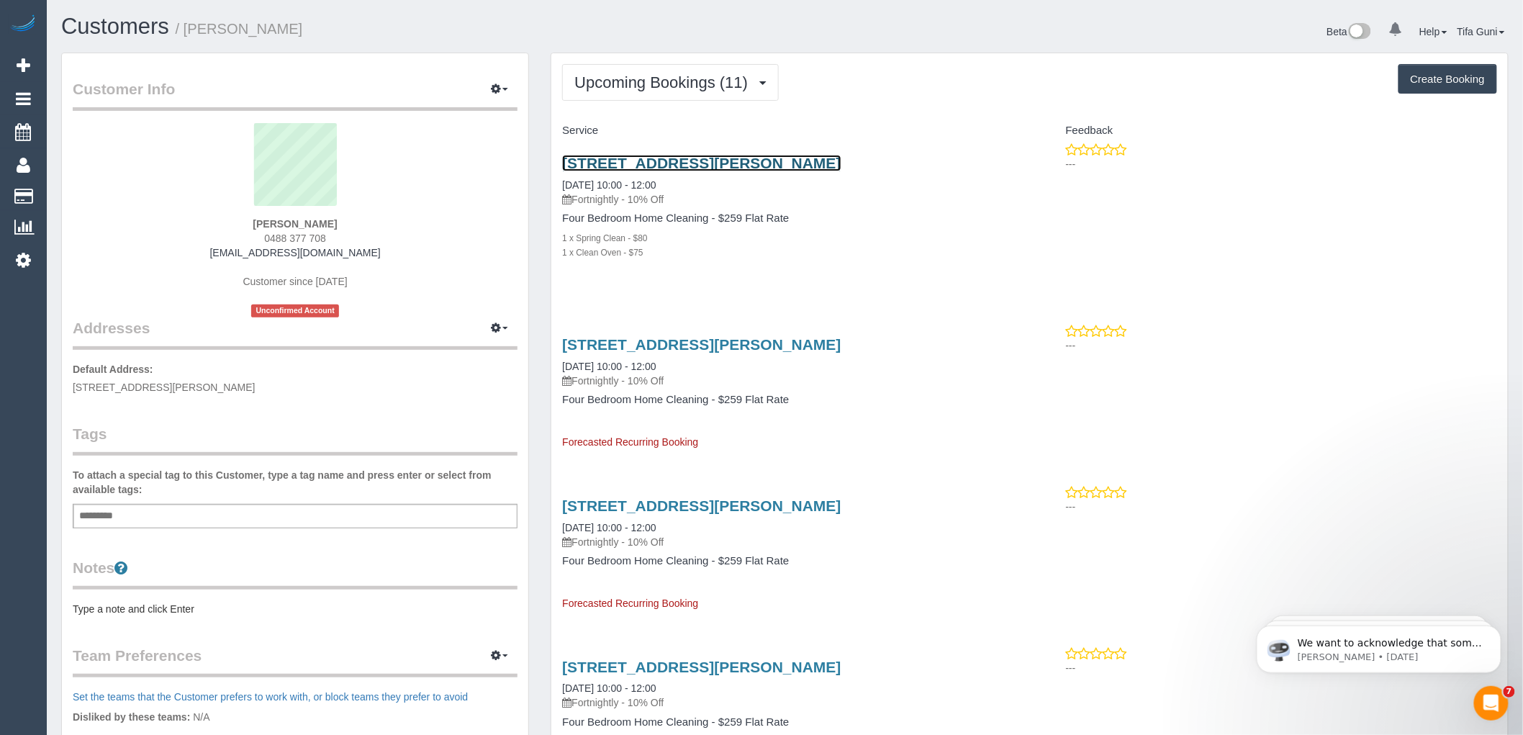
click at [689, 163] on link "[STREET_ADDRESS][PERSON_NAME]" at bounding box center [701, 163] width 279 height 17
click at [666, 162] on link "[STREET_ADDRESS][PERSON_NAME]" at bounding box center [701, 163] width 279 height 17
click at [117, 603] on pre "Type a note and click Enter" at bounding box center [295, 609] width 445 height 14
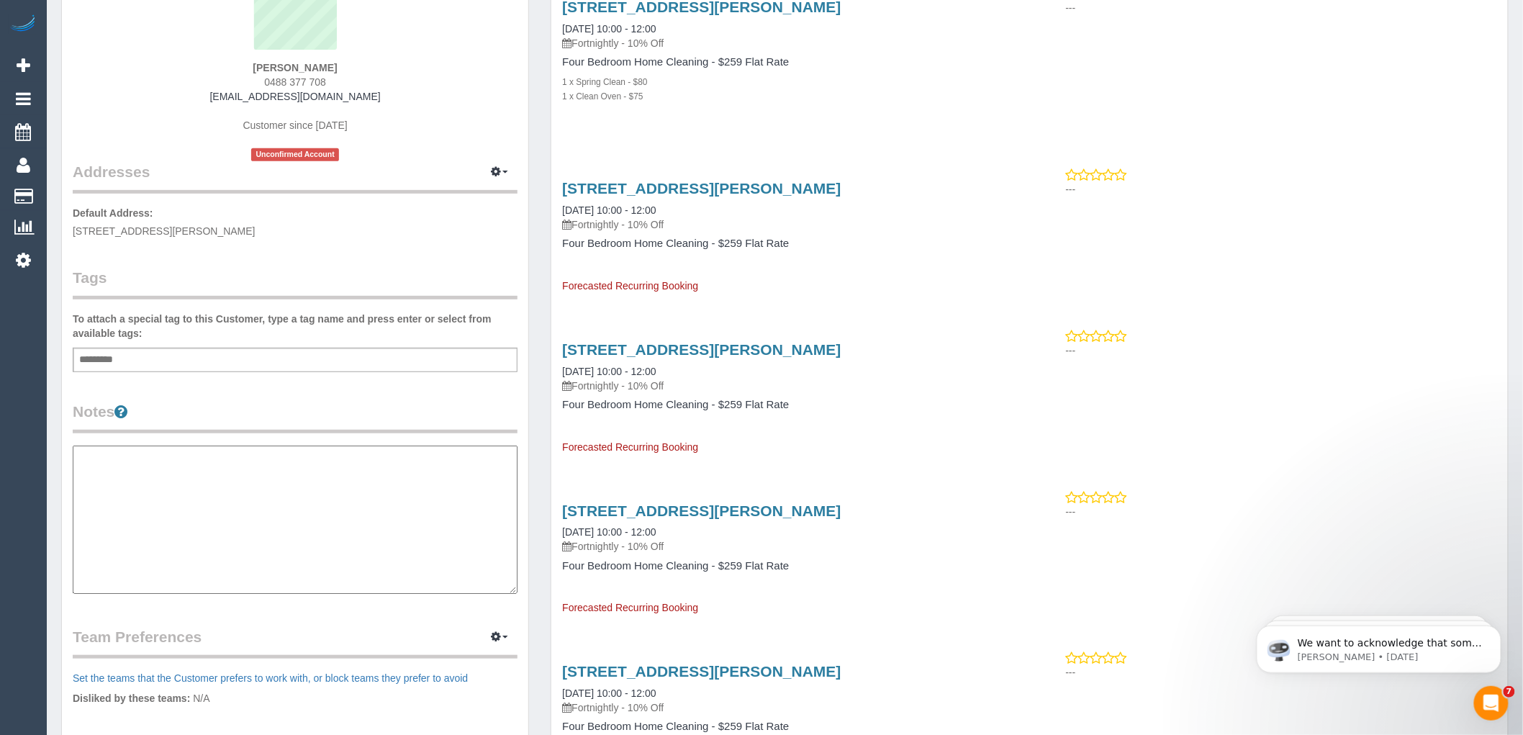
scroll to position [160, 0]
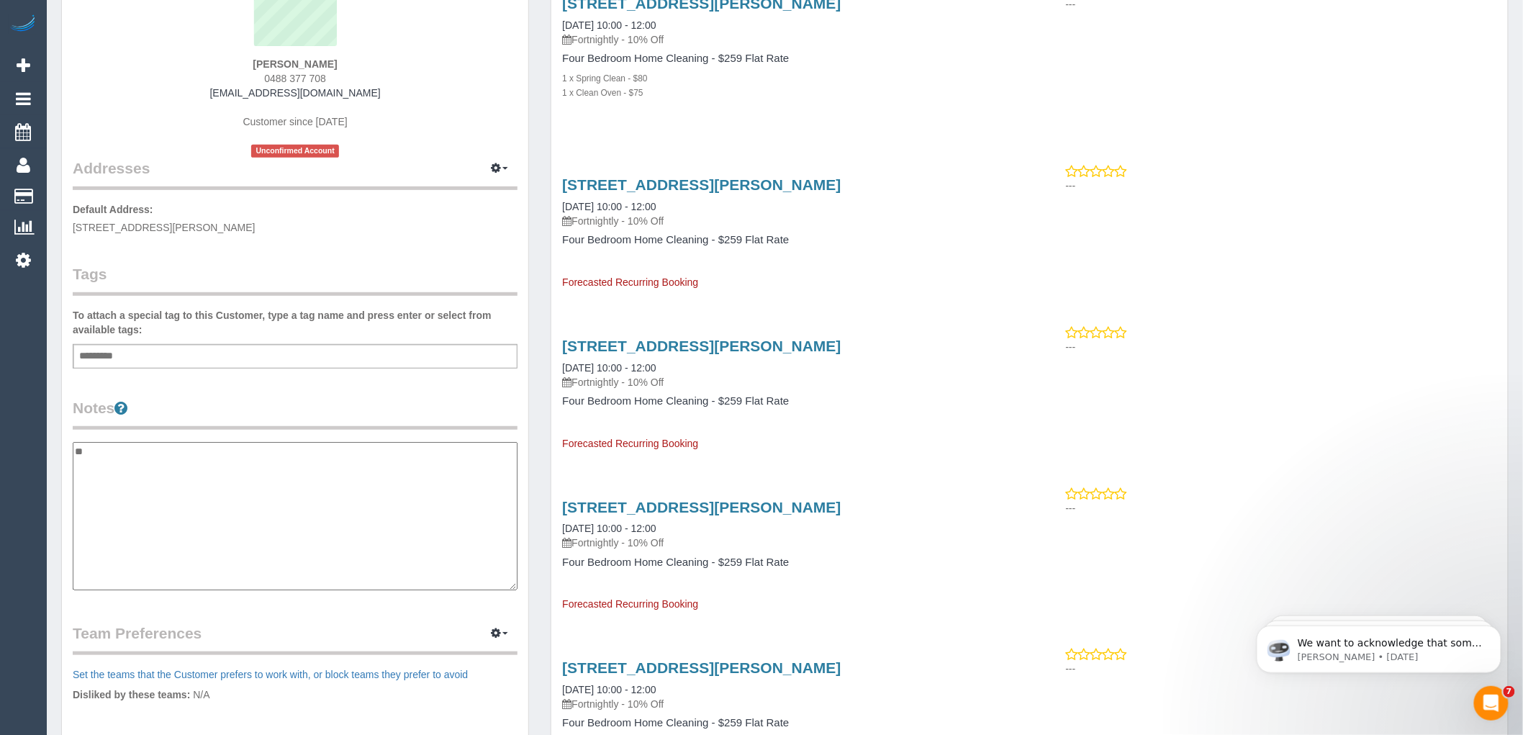
type textarea "*"
click at [181, 473] on textarea "**********" at bounding box center [295, 516] width 445 height 148
type textarea "**********"
click at [397, 390] on div "Customer Info Edit Contact Info Send Message Email Preferences Special Sales Ta…" at bounding box center [295, 429] width 466 height 1072
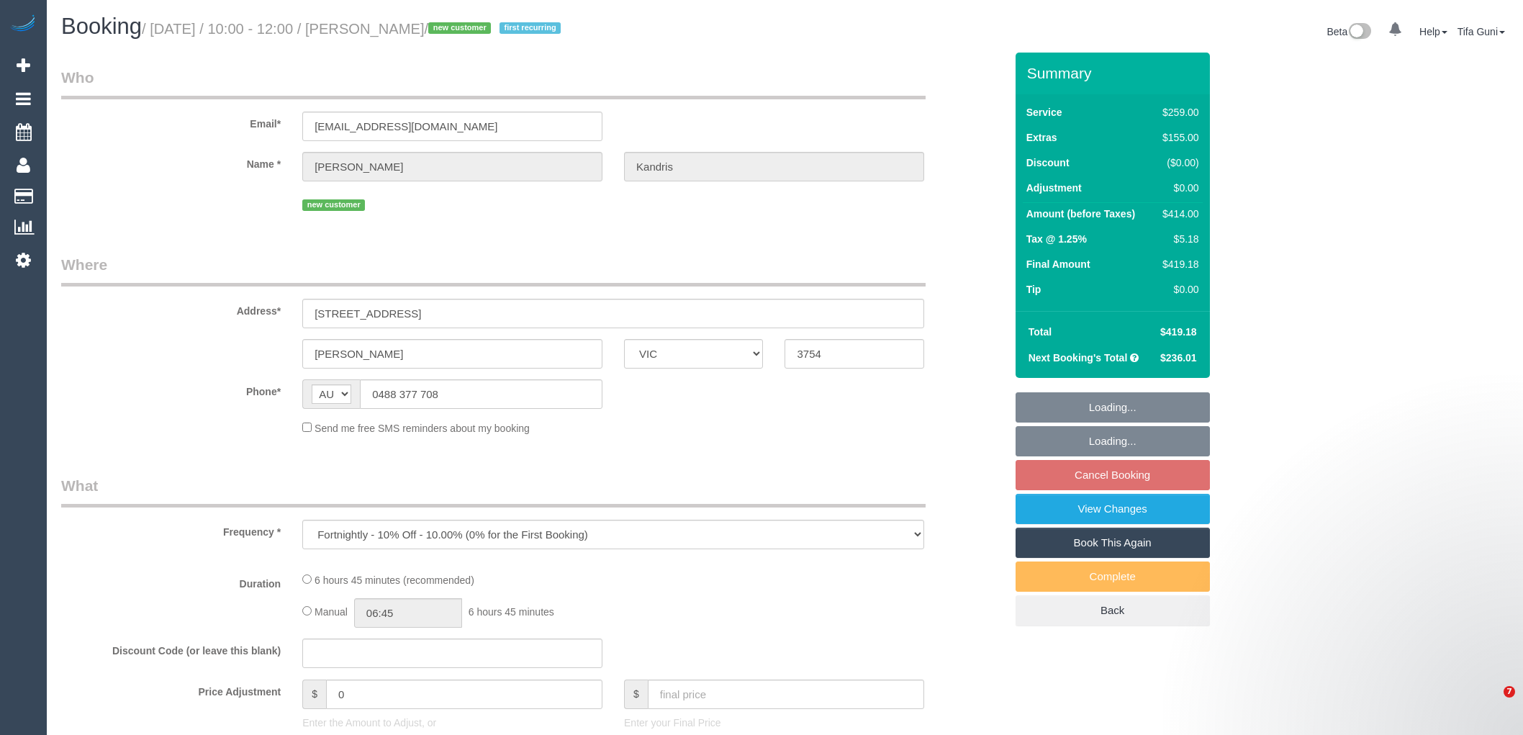
select select "VIC"
select select "string:stripe-pm_1SHx1r2GScqysDRVzdxgdACl"
select select "number:29"
select select "number:14"
select select "number:19"
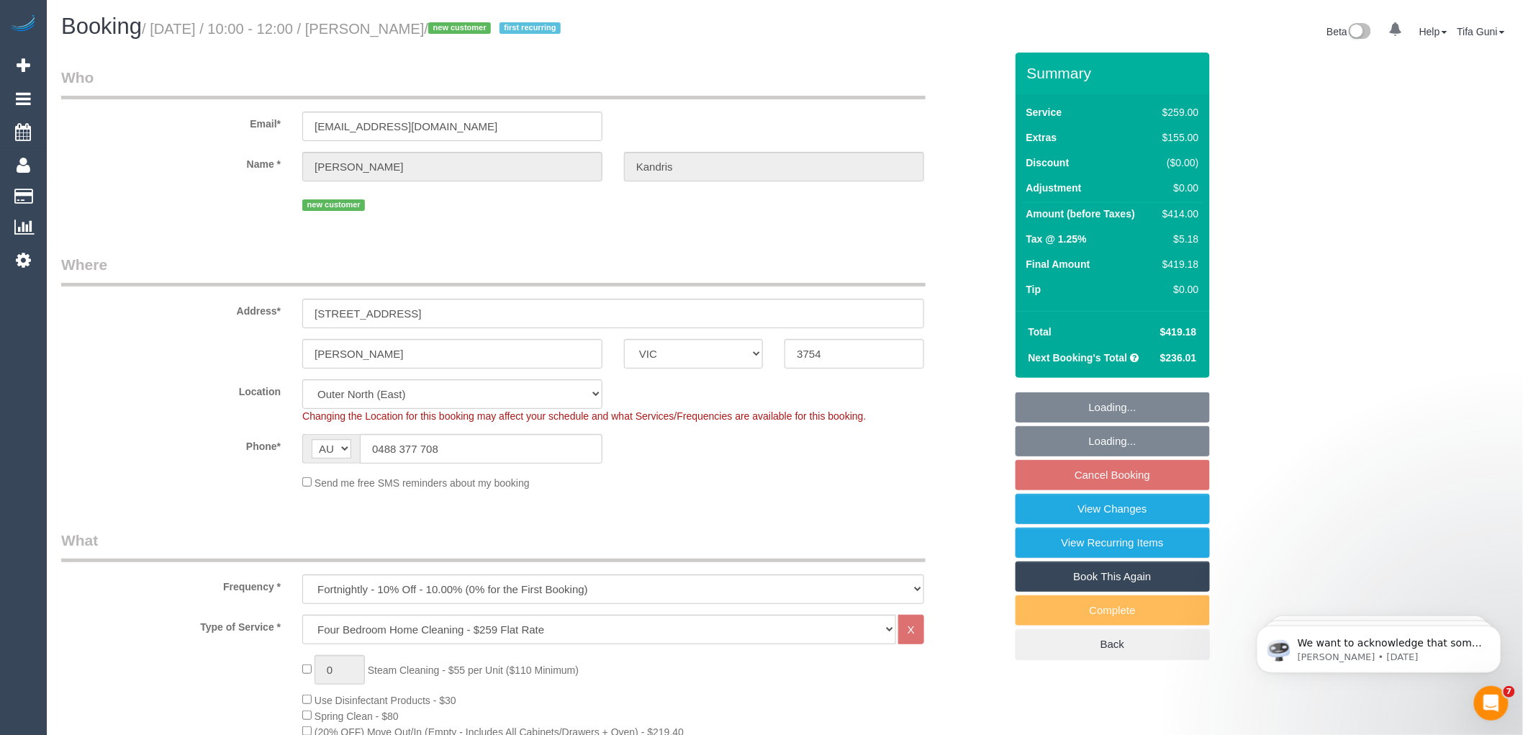
select select "object:793"
select select "spot3"
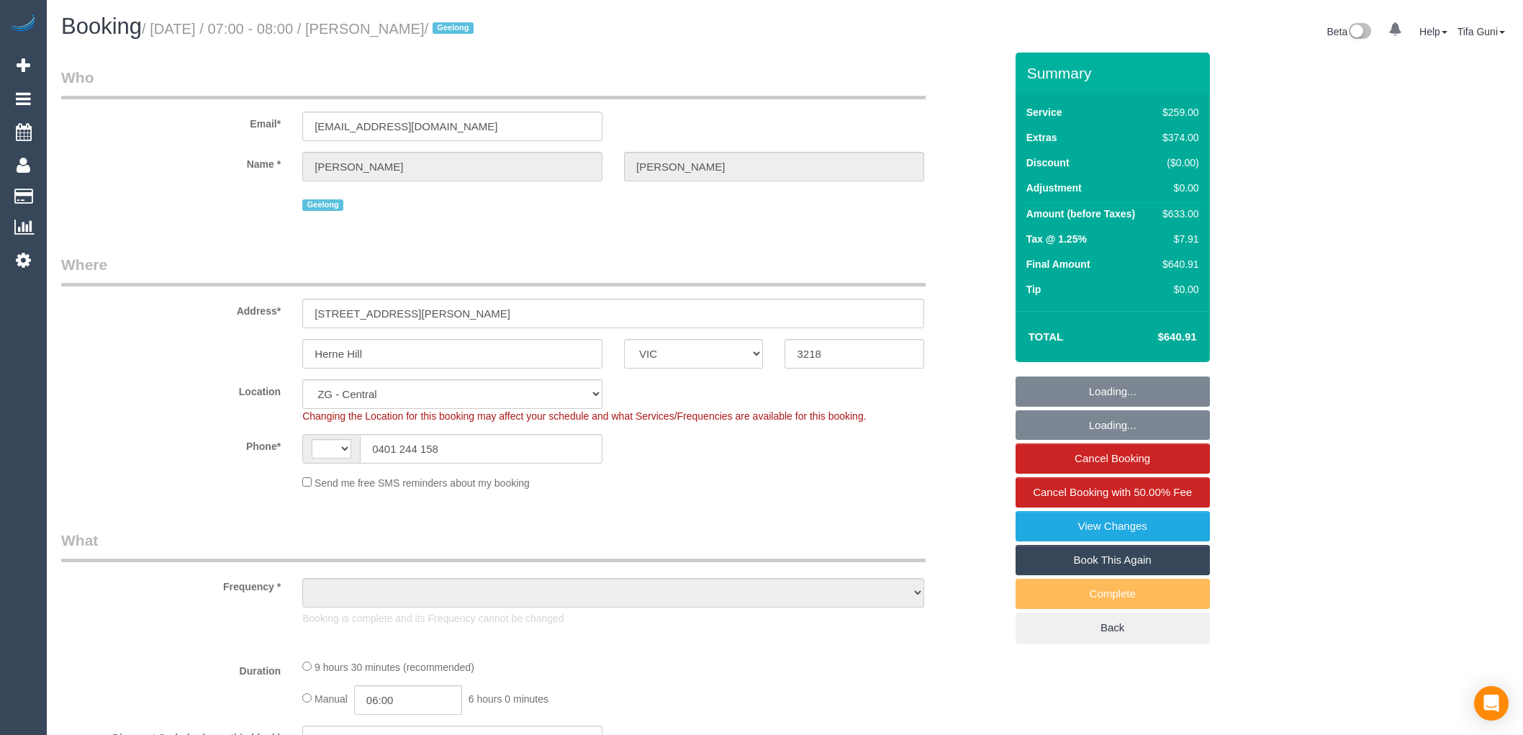
select select "VIC"
select select "string:AU"
select select "object:573"
select select "string:stripe-pm_1RwEqV2GScqysDRVIKE0oI86"
select select "object:806"
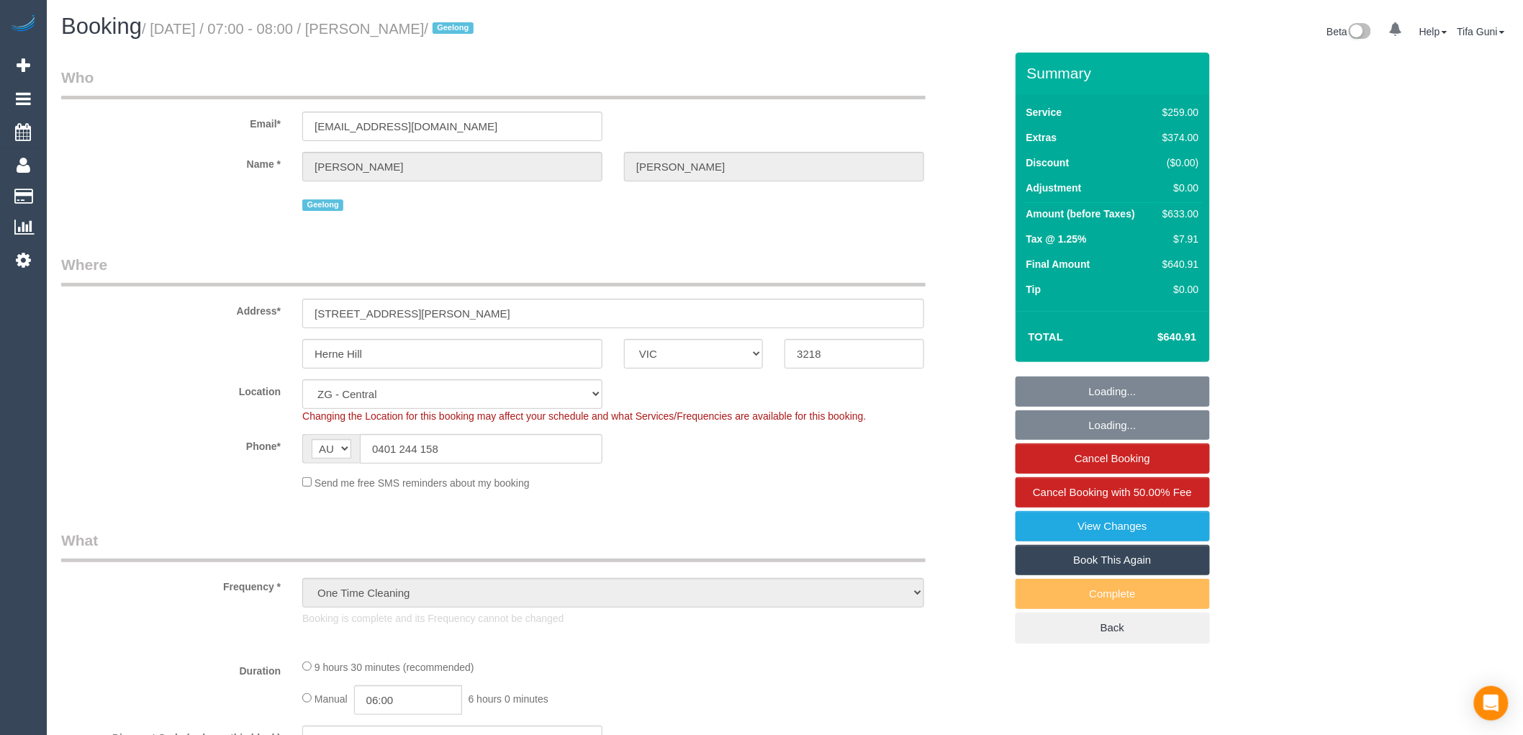
select select "spot1"
select select "number:28"
select select "number:14"
select select "number:19"
select select "number:24"
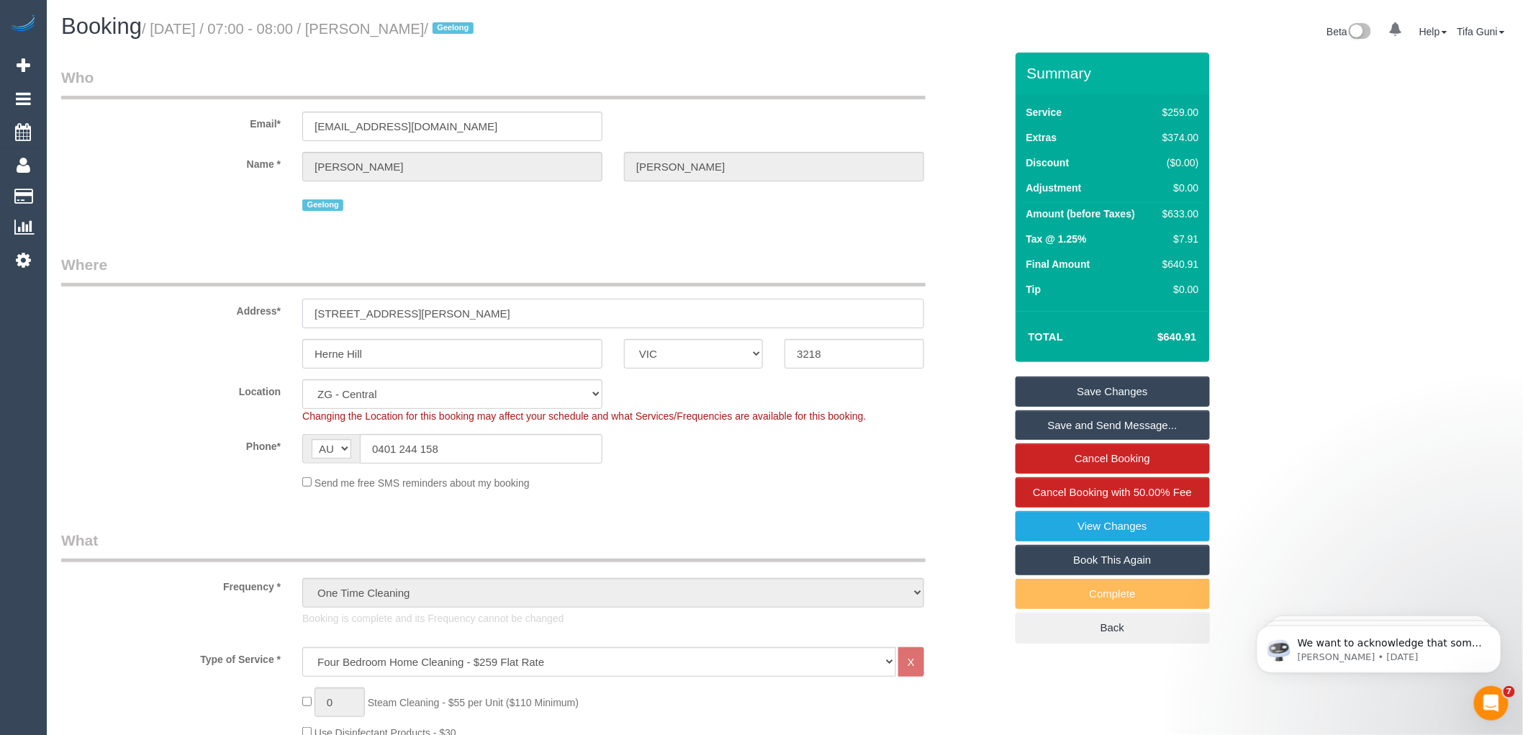
click at [326, 307] on input "25 Douglass Street" at bounding box center [613, 314] width 622 height 30
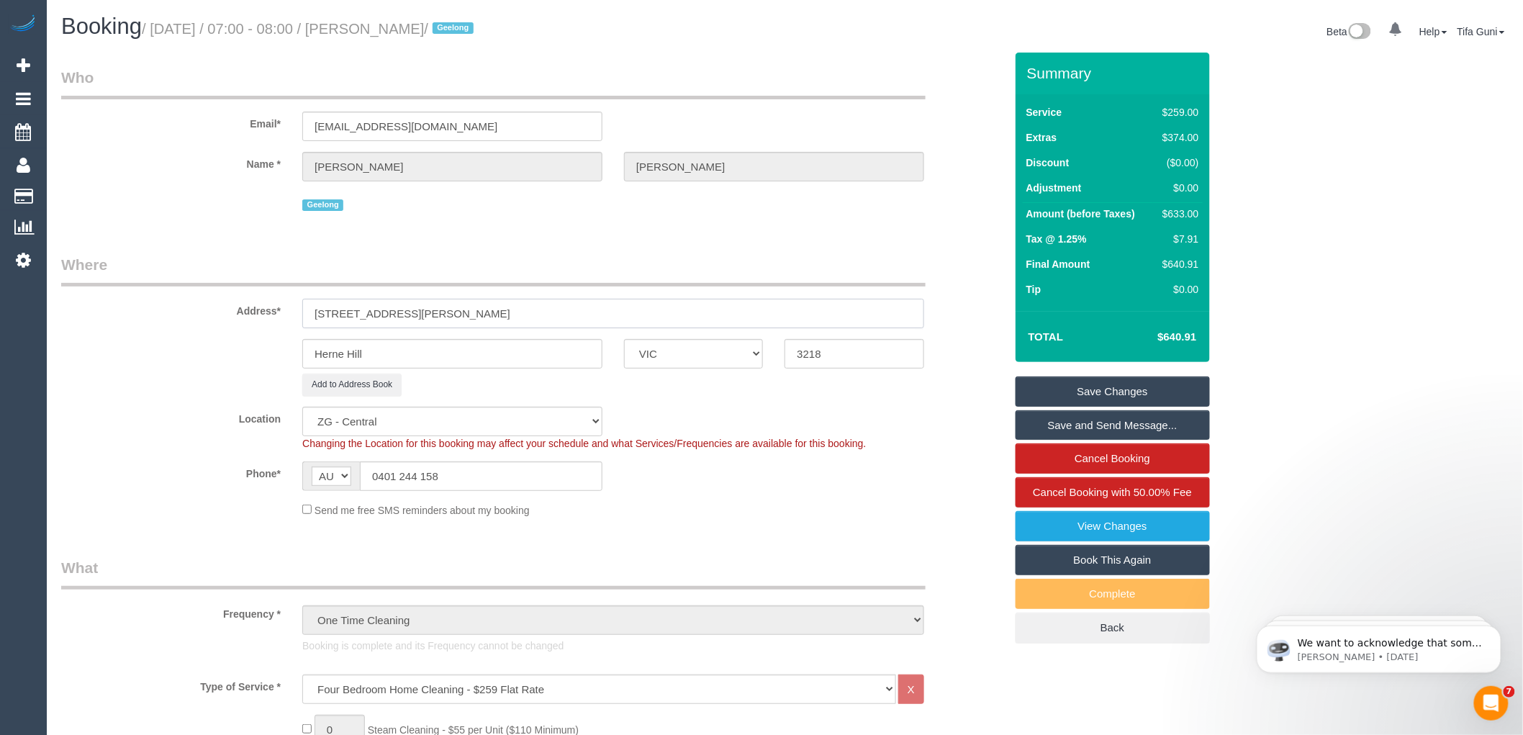
type input "27 Douglass Street"
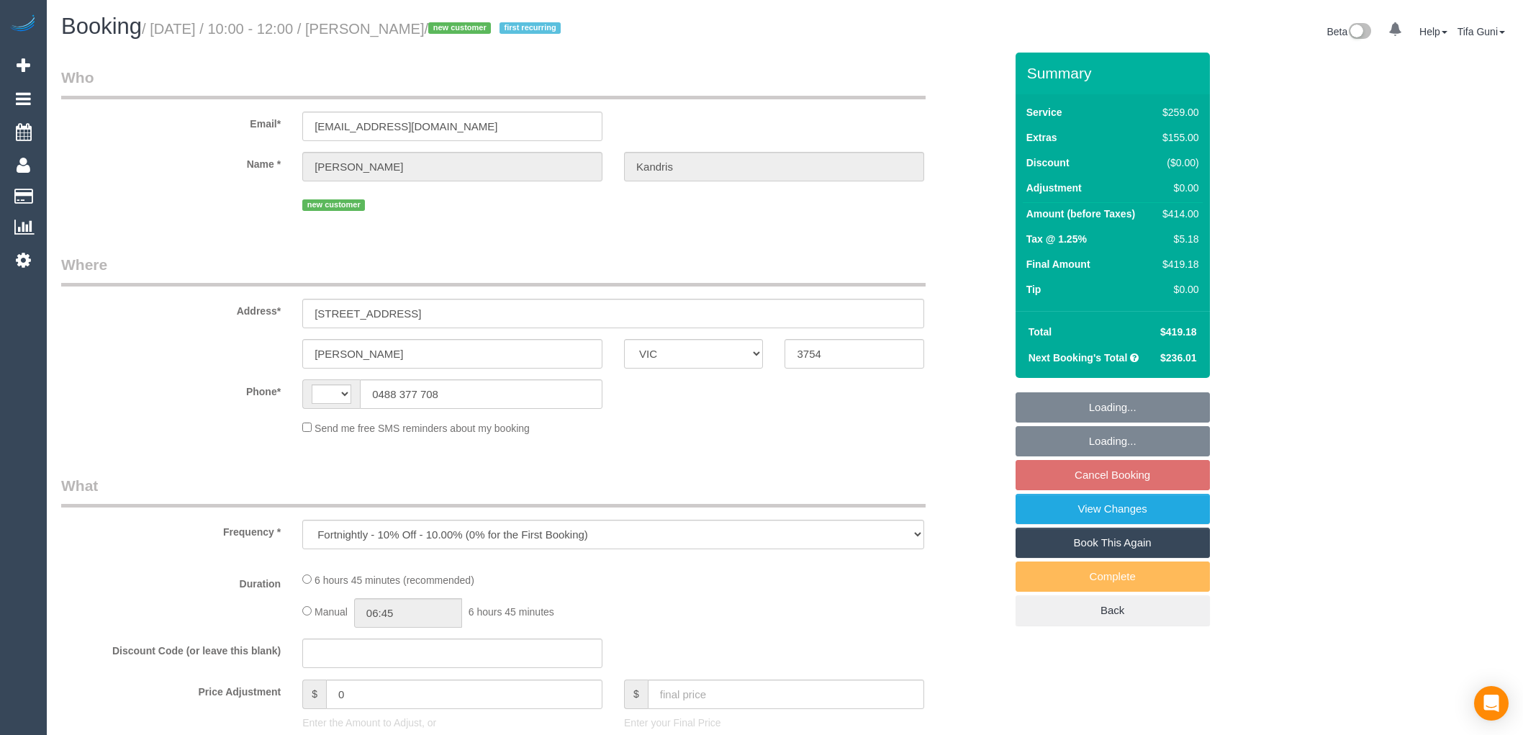
select select "VIC"
select select "string:AU"
select select "string:stripe-pm_1SHx1r2GScqysDRVzdxgdACl"
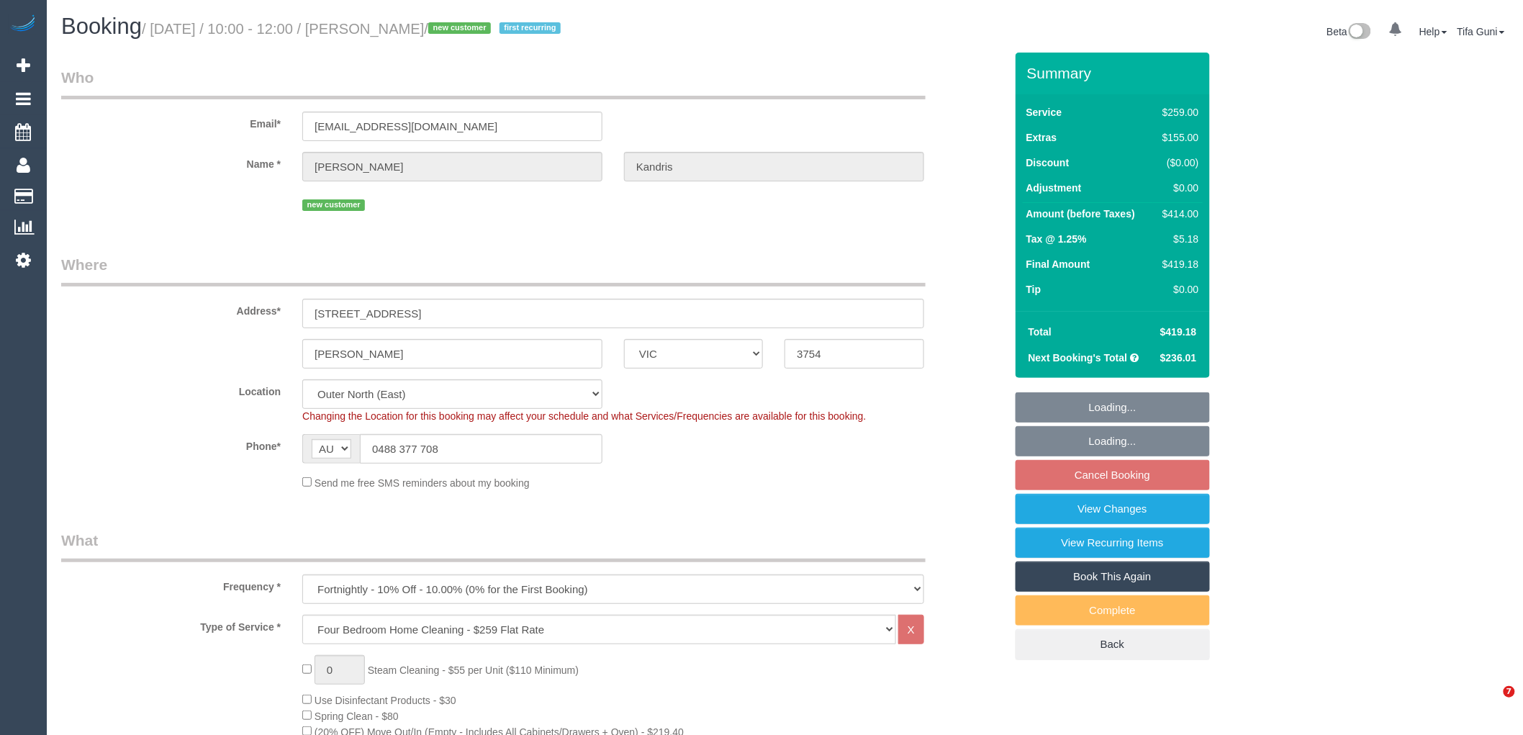
select select "object:793"
select select "spot3"
select select "number:29"
select select "number:14"
select select "number:19"
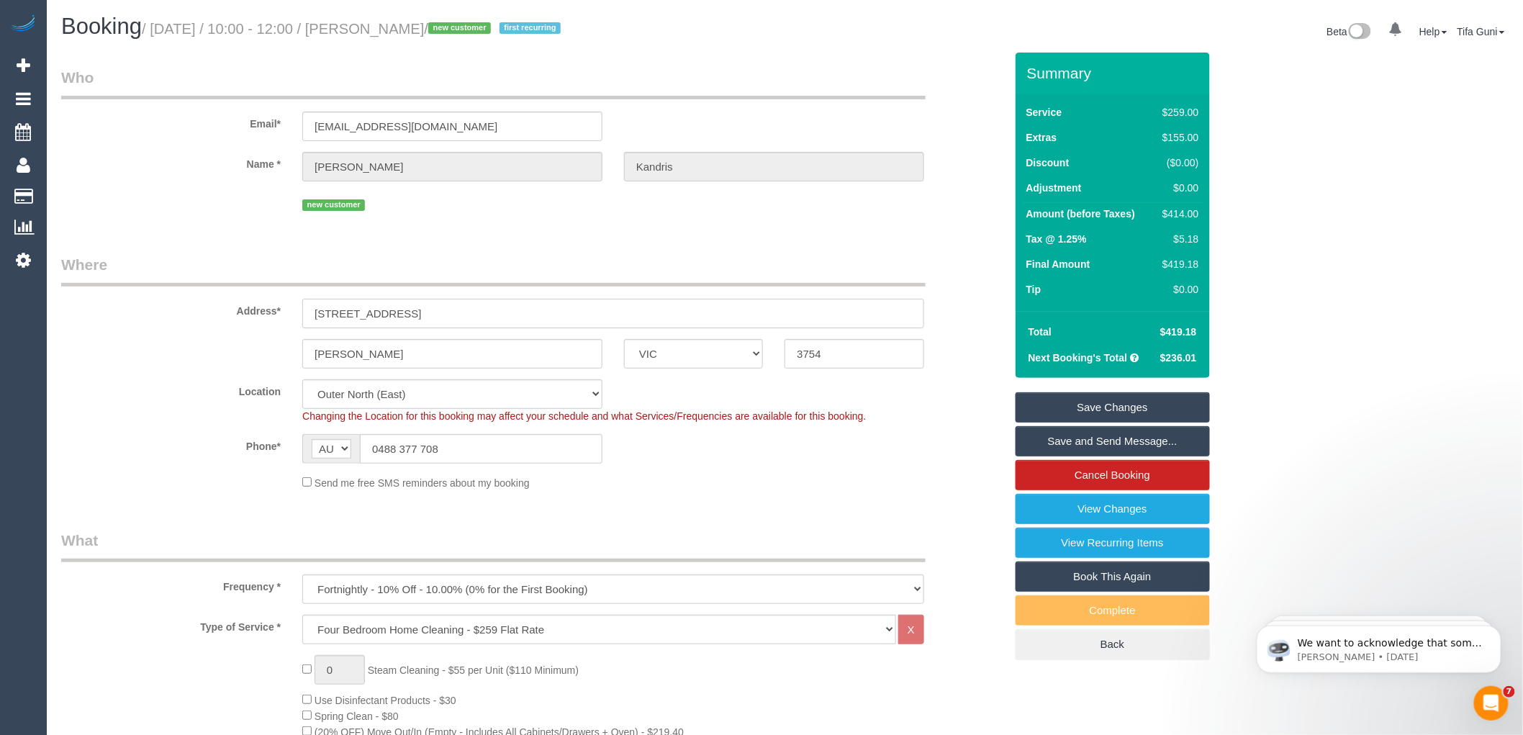
click at [347, 313] on input "[STREET_ADDRESS]" at bounding box center [613, 314] width 622 height 30
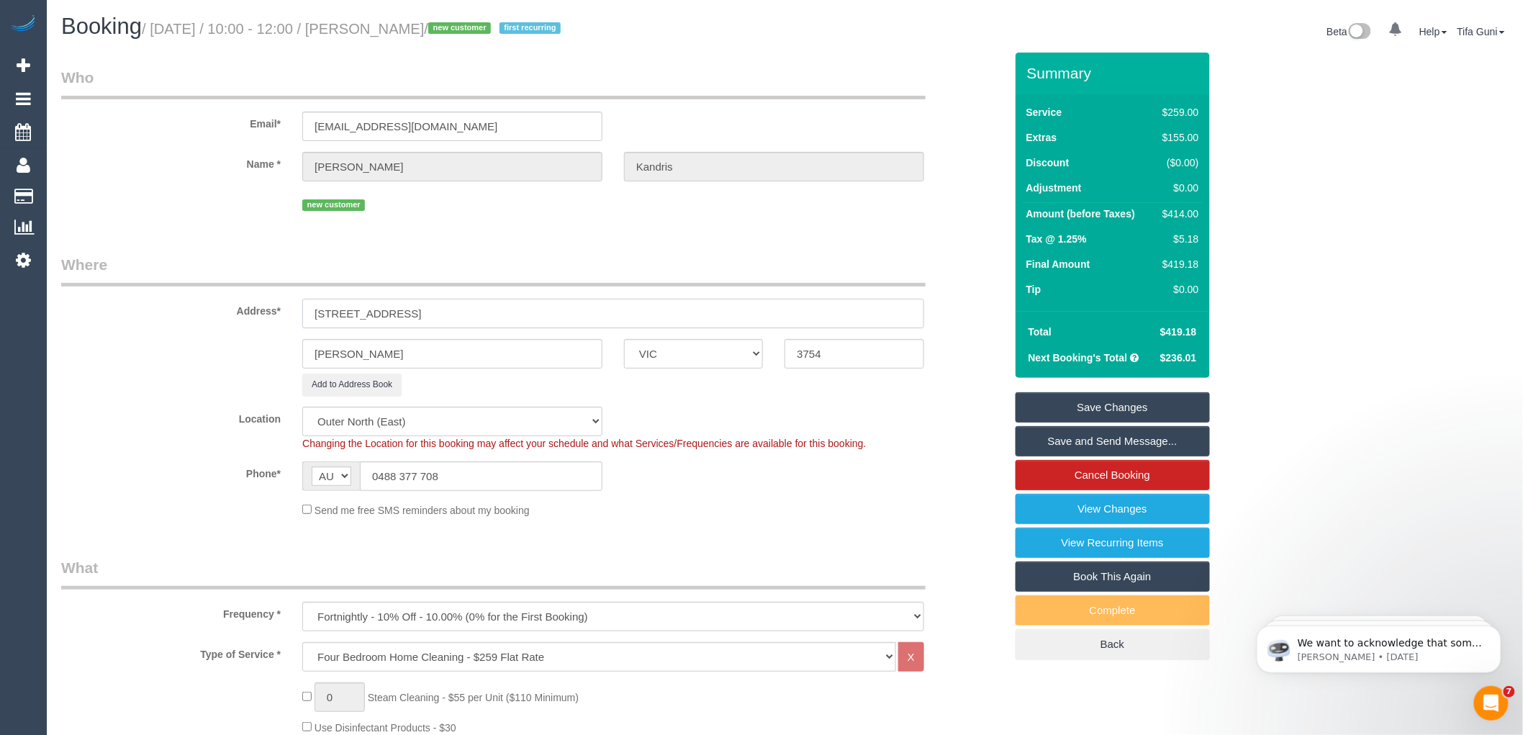
type input "[STREET_ADDRESS]"
click at [410, 332] on sui-booking-address "Address* 27 Serle Street Doreen ACT NSW NT QLD SA TAS VIC WA 3754 Add to Addres…" at bounding box center [533, 325] width 944 height 142
click at [335, 125] on input "[EMAIL_ADDRESS][DOMAIN_NAME]" at bounding box center [452, 127] width 300 height 30
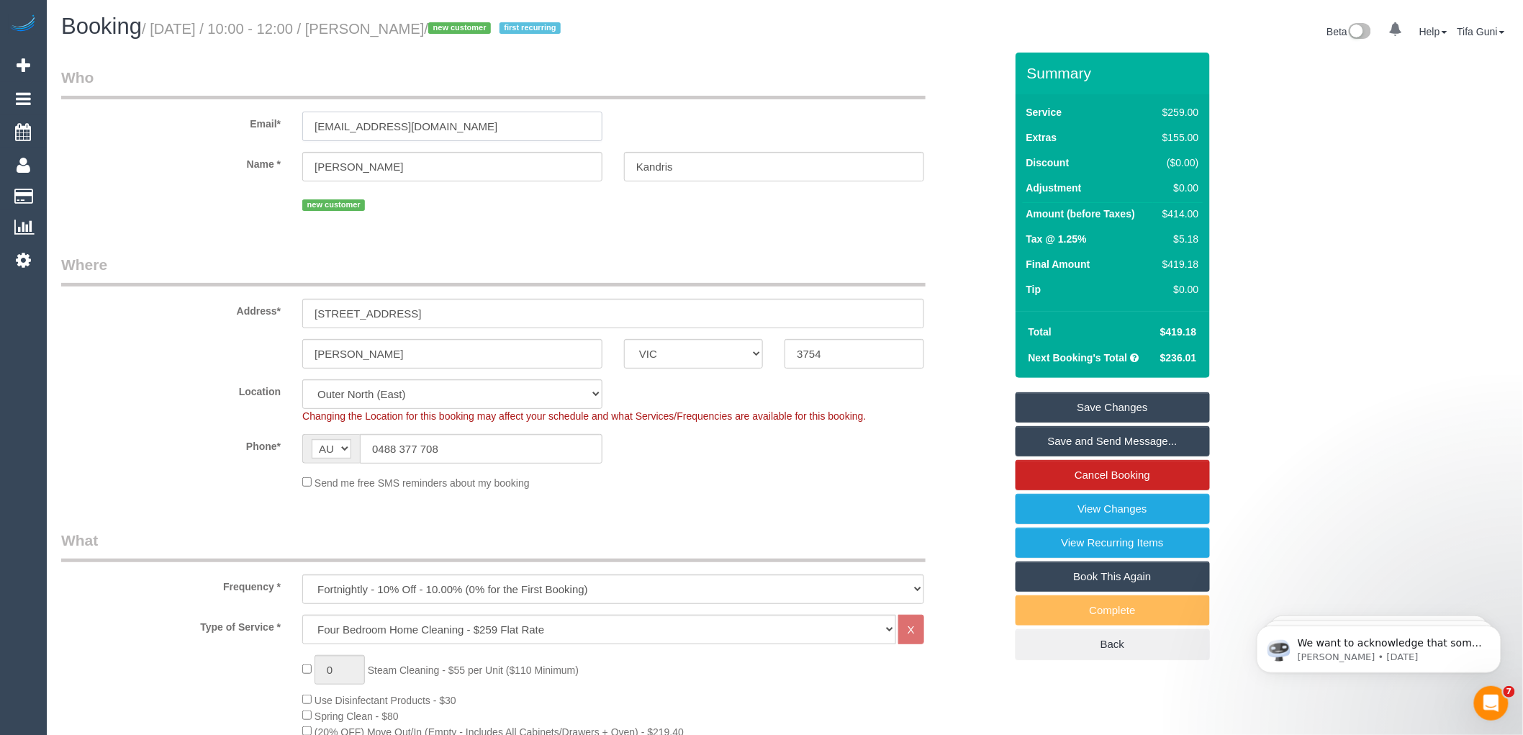
click at [341, 123] on input "[EMAIL_ADDRESS][DOMAIN_NAME]" at bounding box center [452, 127] width 300 height 30
click at [342, 123] on input "[EMAIL_ADDRESS][DOMAIN_NAME]" at bounding box center [452, 127] width 300 height 30
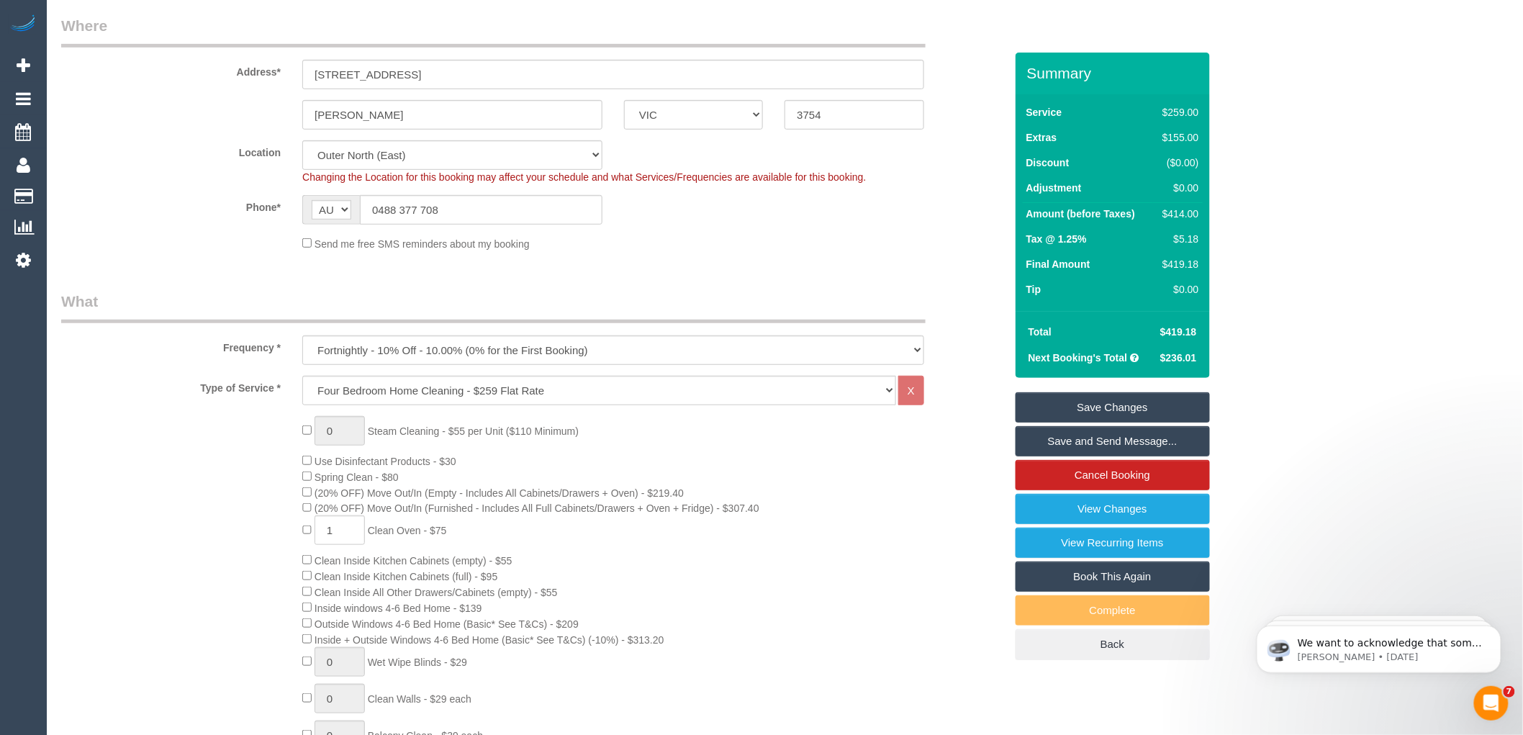
scroll to position [240, 0]
type input "[EMAIL_ADDRESS][DOMAIN_NAME]"
select select "string:stripe"
click at [1124, 403] on link "Save Changes" at bounding box center [1113, 407] width 194 height 30
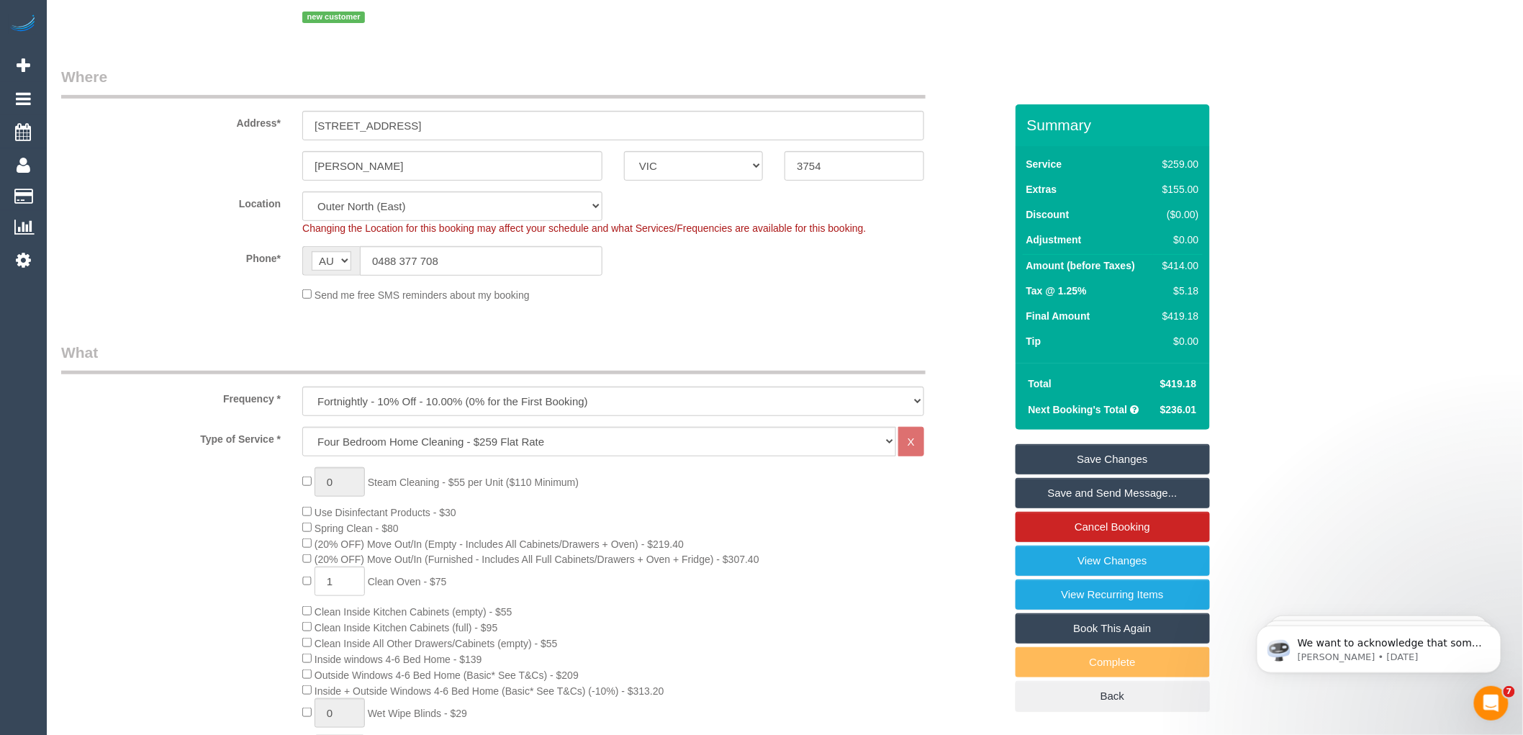
scroll to position [1659, 0]
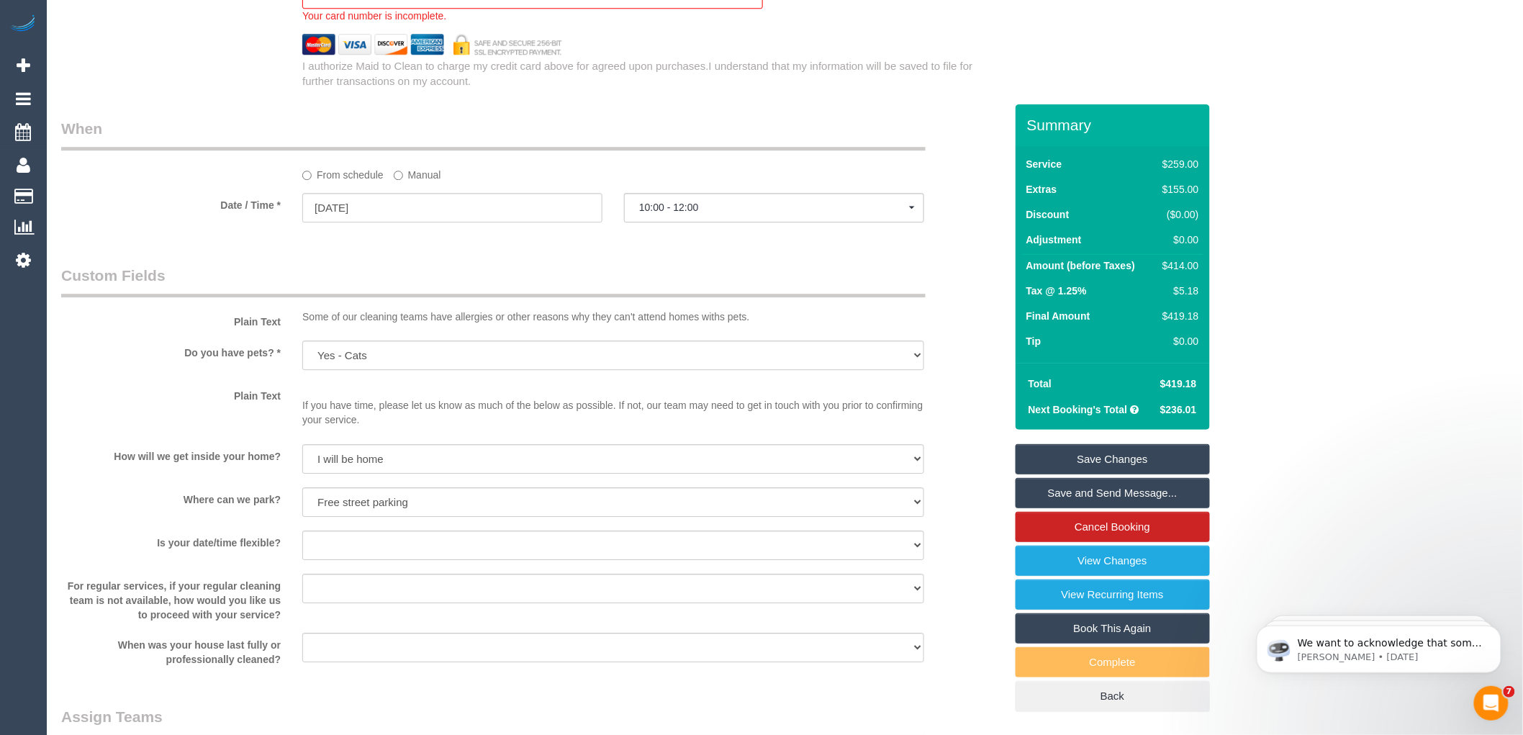
select select "spot24"
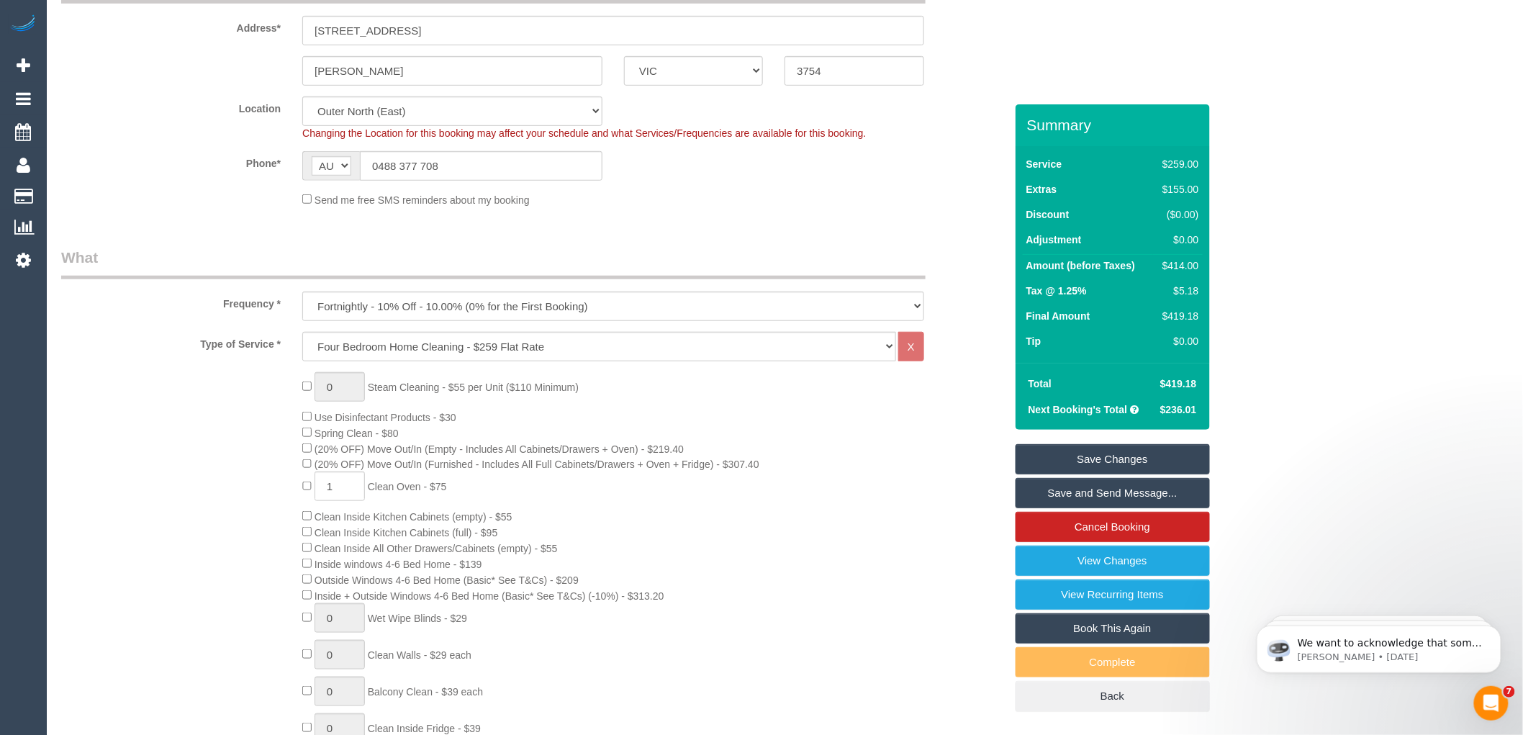
scroll to position [540, 0]
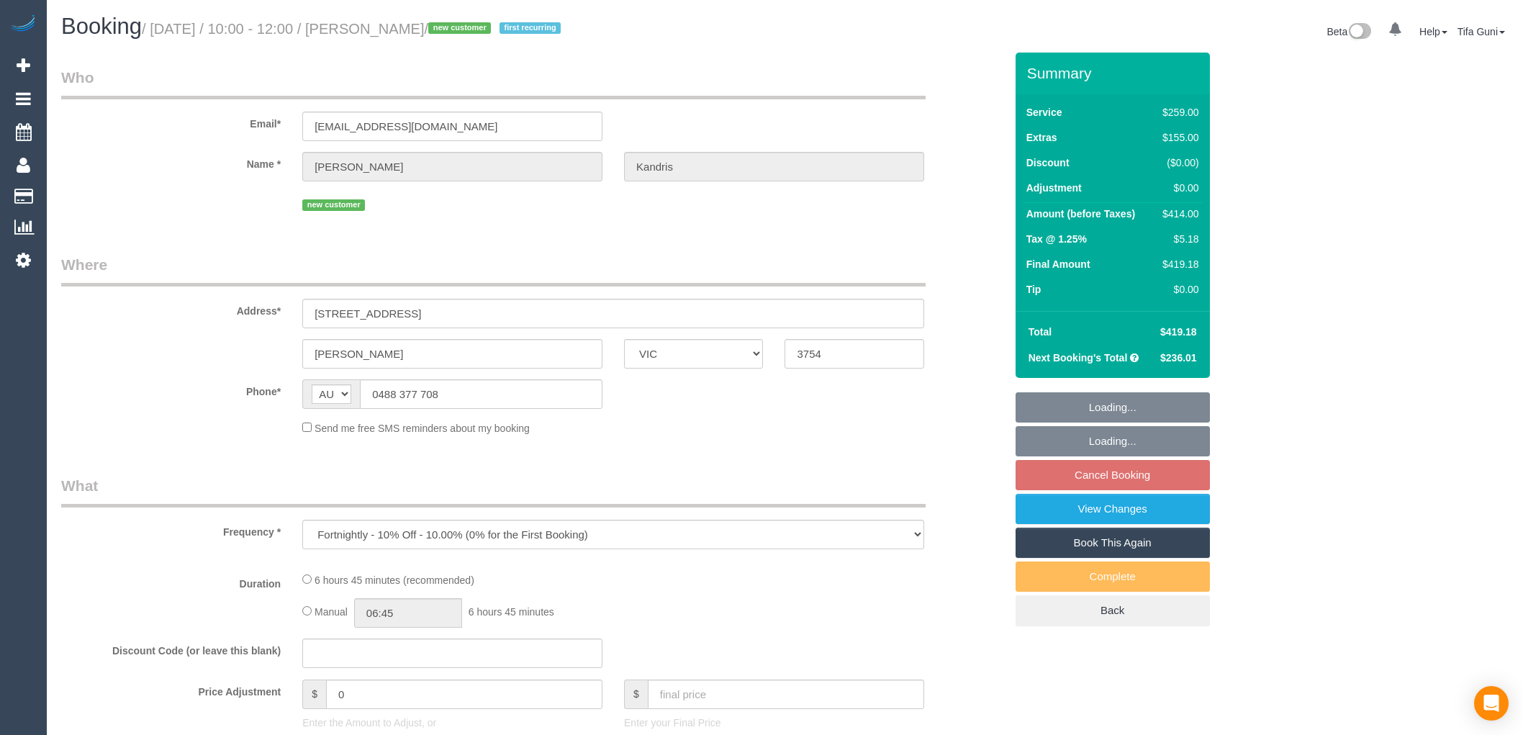
select select "VIC"
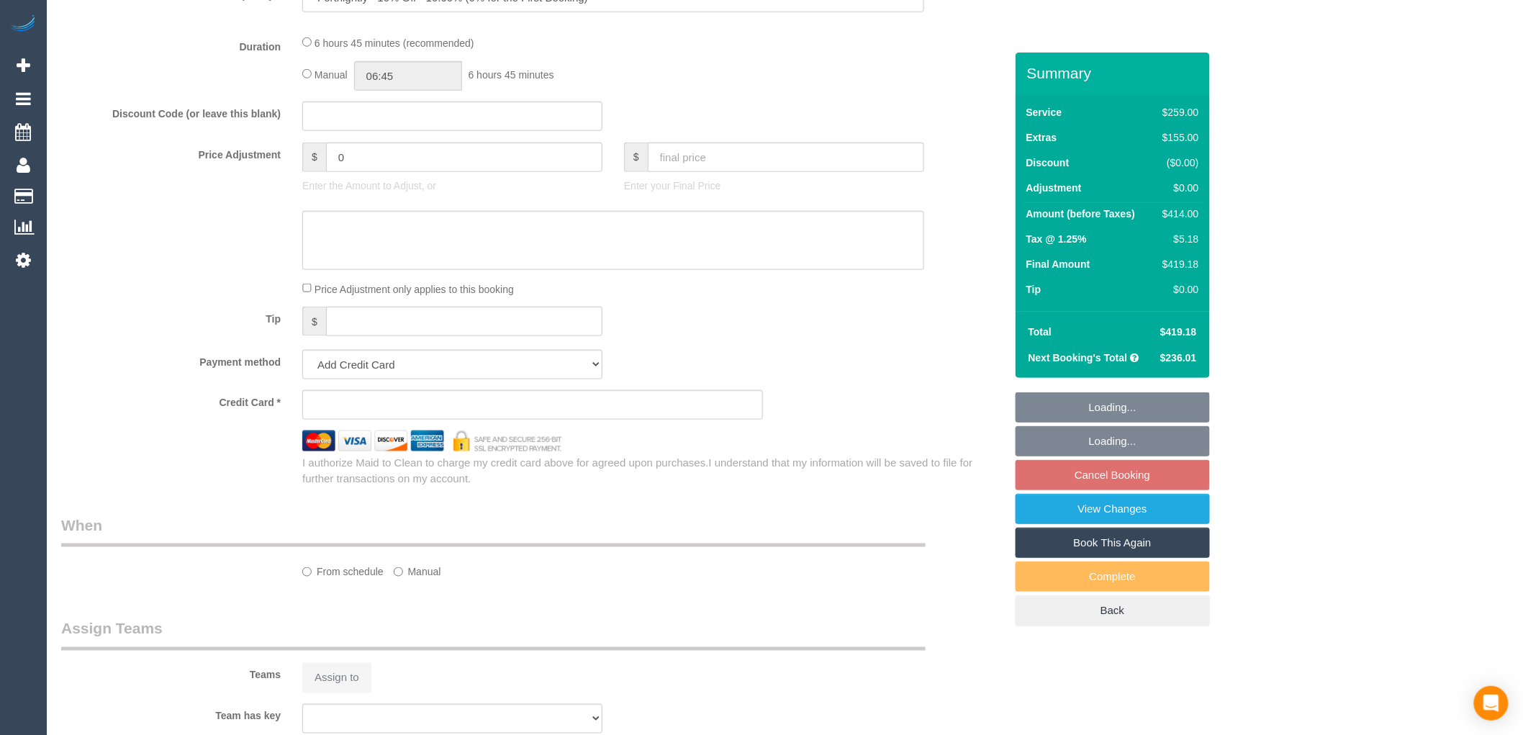
select select "string:stripe-pm_1SHx1r2GScqysDRVzdxgdACl"
select select "number:29"
select select "number:14"
select select "number:19"
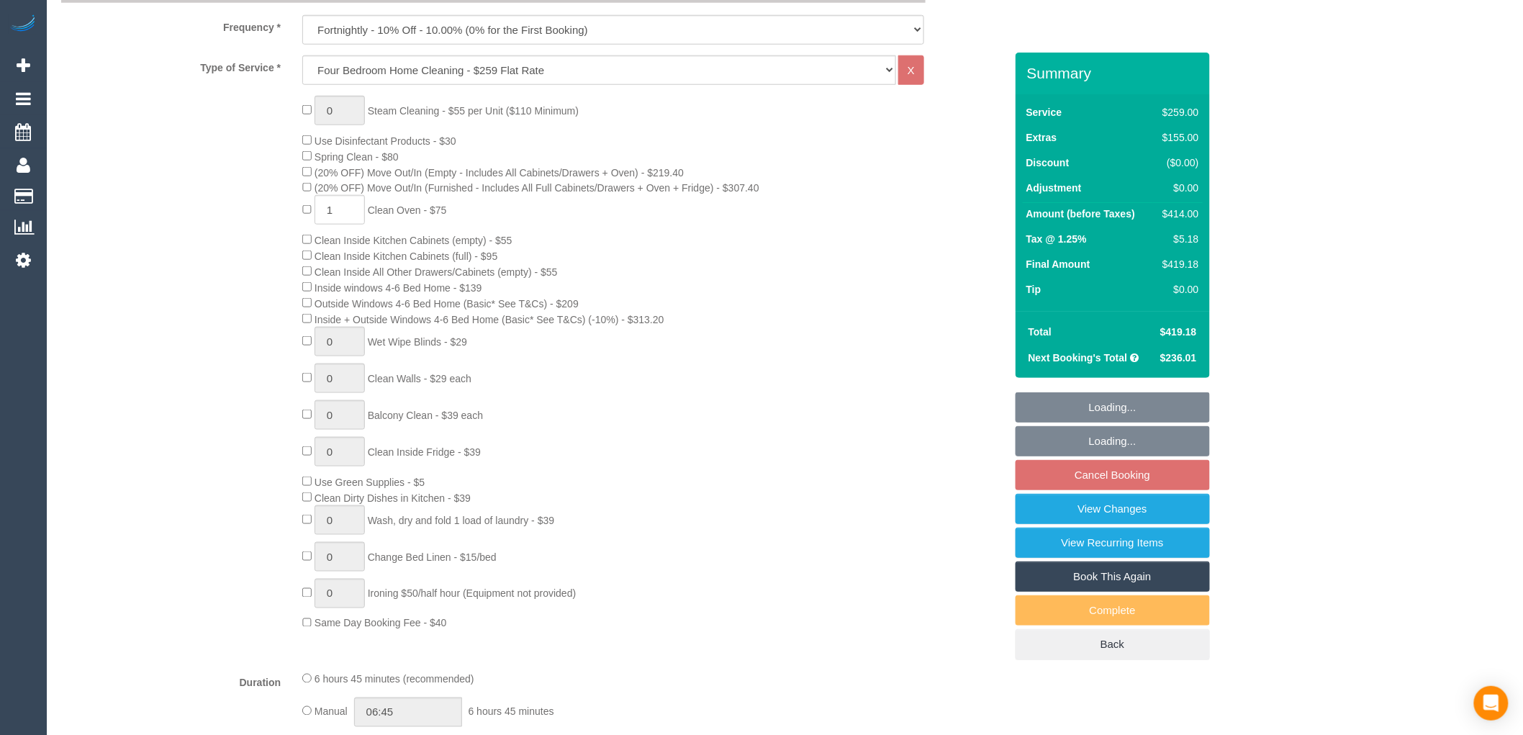
select select "object:793"
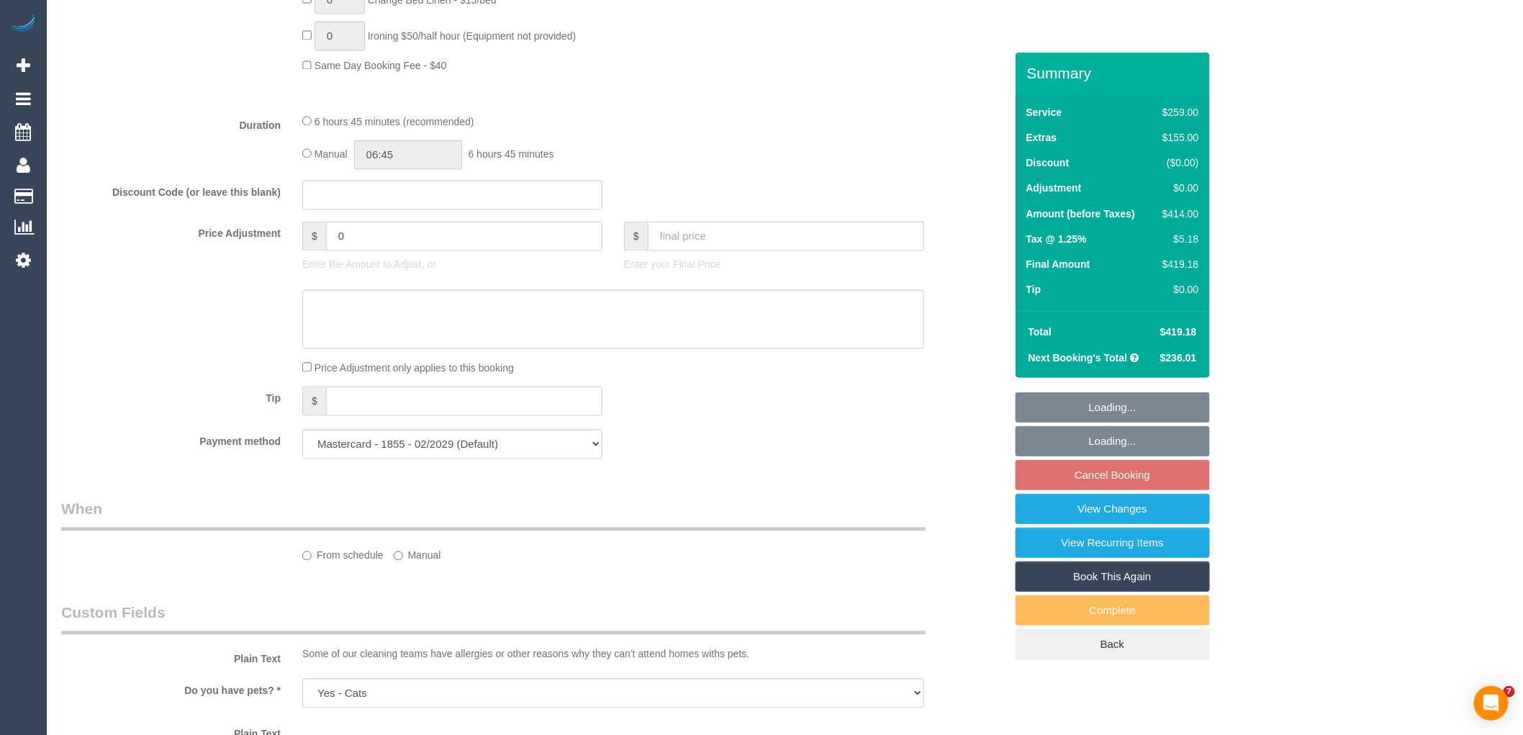
select select "spot3"
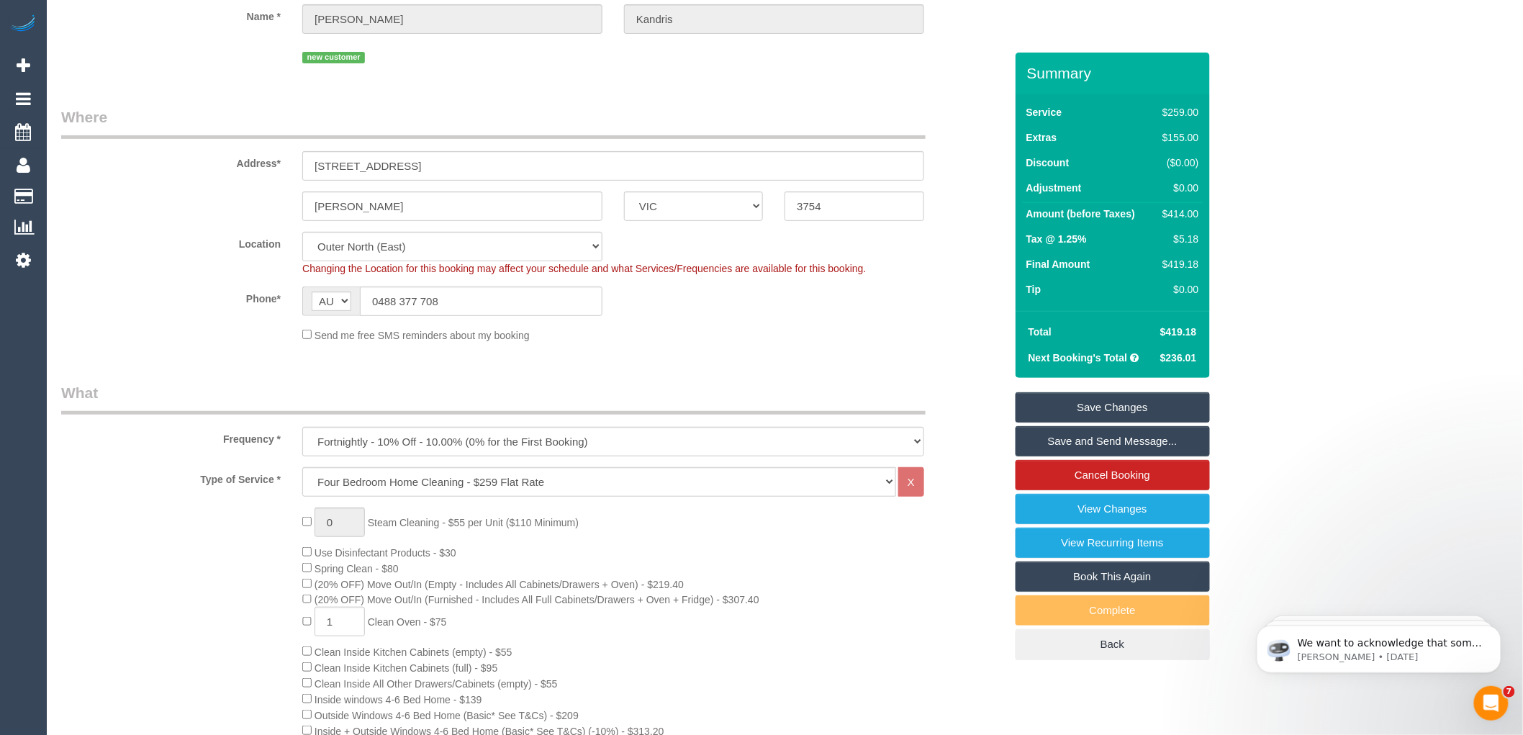
scroll to position [0, 0]
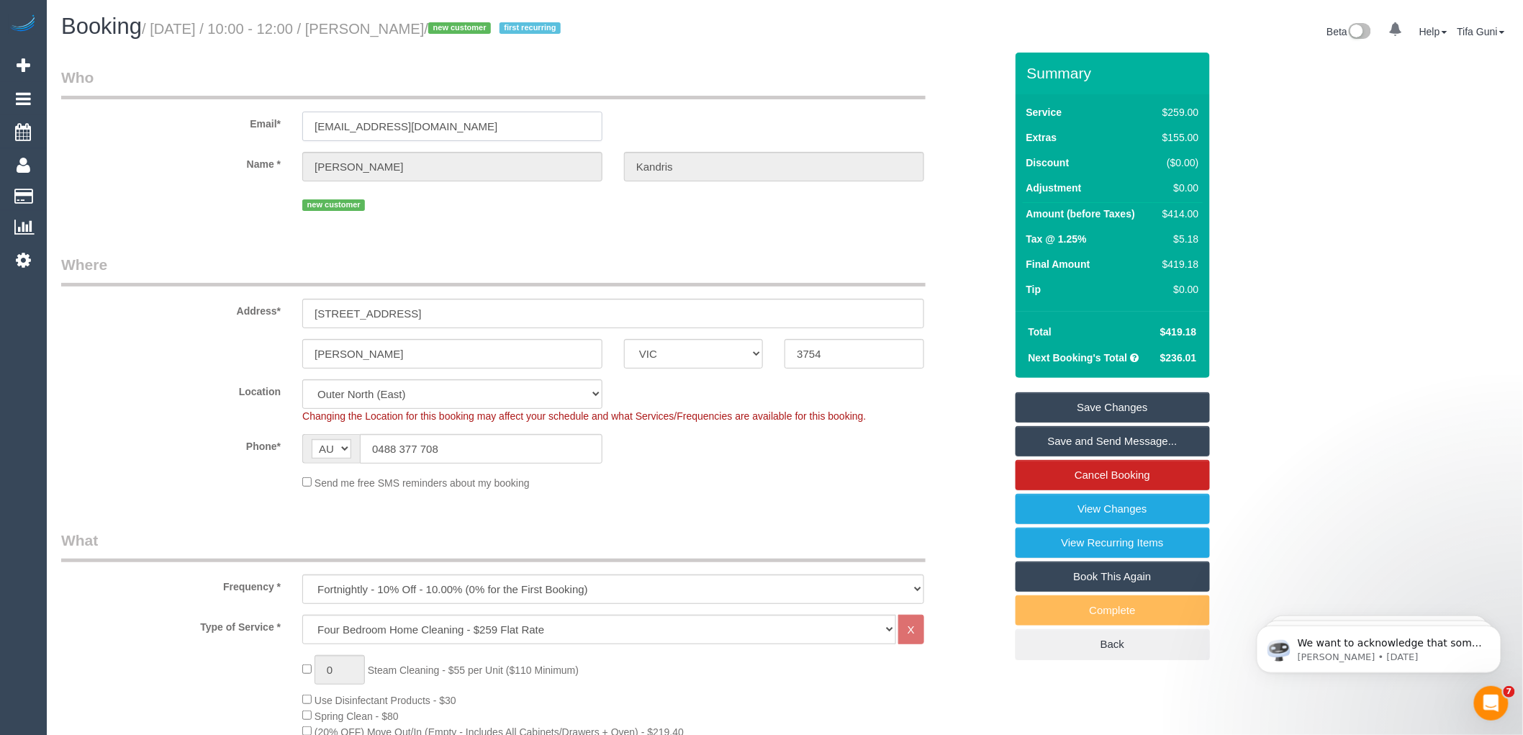
click at [328, 122] on input "[EMAIL_ADDRESS][DOMAIN_NAME]" at bounding box center [452, 127] width 300 height 30
click at [333, 126] on input "[EMAIL_ADDRESS][DOMAIN_NAME]" at bounding box center [452, 127] width 300 height 30
type input "[EMAIL_ADDRESS][DOMAIN_NAME]"
select select "string:stripe"
click at [343, 315] on input "[STREET_ADDRESS]" at bounding box center [613, 314] width 622 height 30
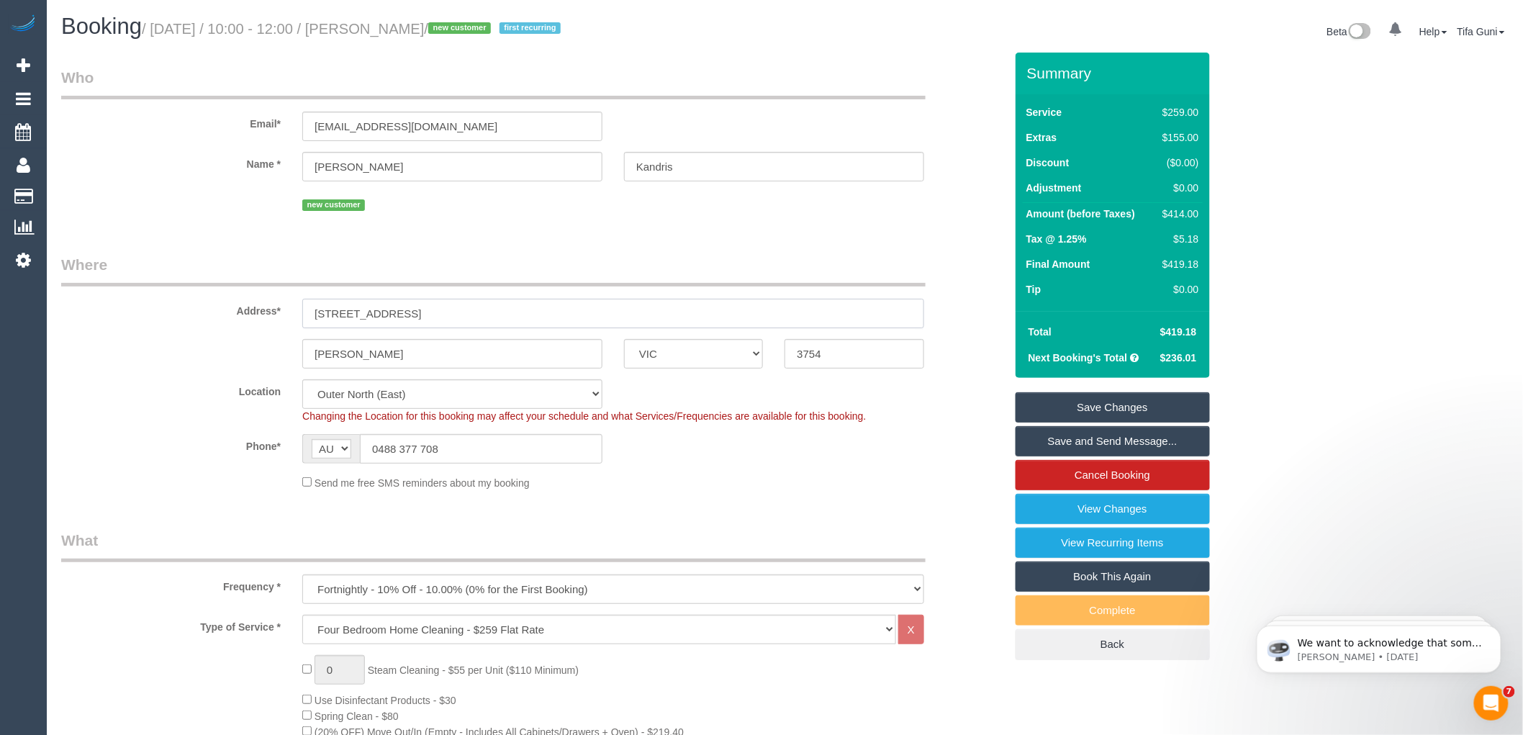
select select "spot24"
type input "[STREET_ADDRESS]"
click at [342, 125] on input "[EMAIL_ADDRESS][DOMAIN_NAME]" at bounding box center [452, 127] width 300 height 30
click at [341, 124] on input "[EMAIL_ADDRESS][DOMAIN_NAME]" at bounding box center [452, 127] width 300 height 30
type input "[EMAIL_ADDRESS][DOMAIN_NAME]"
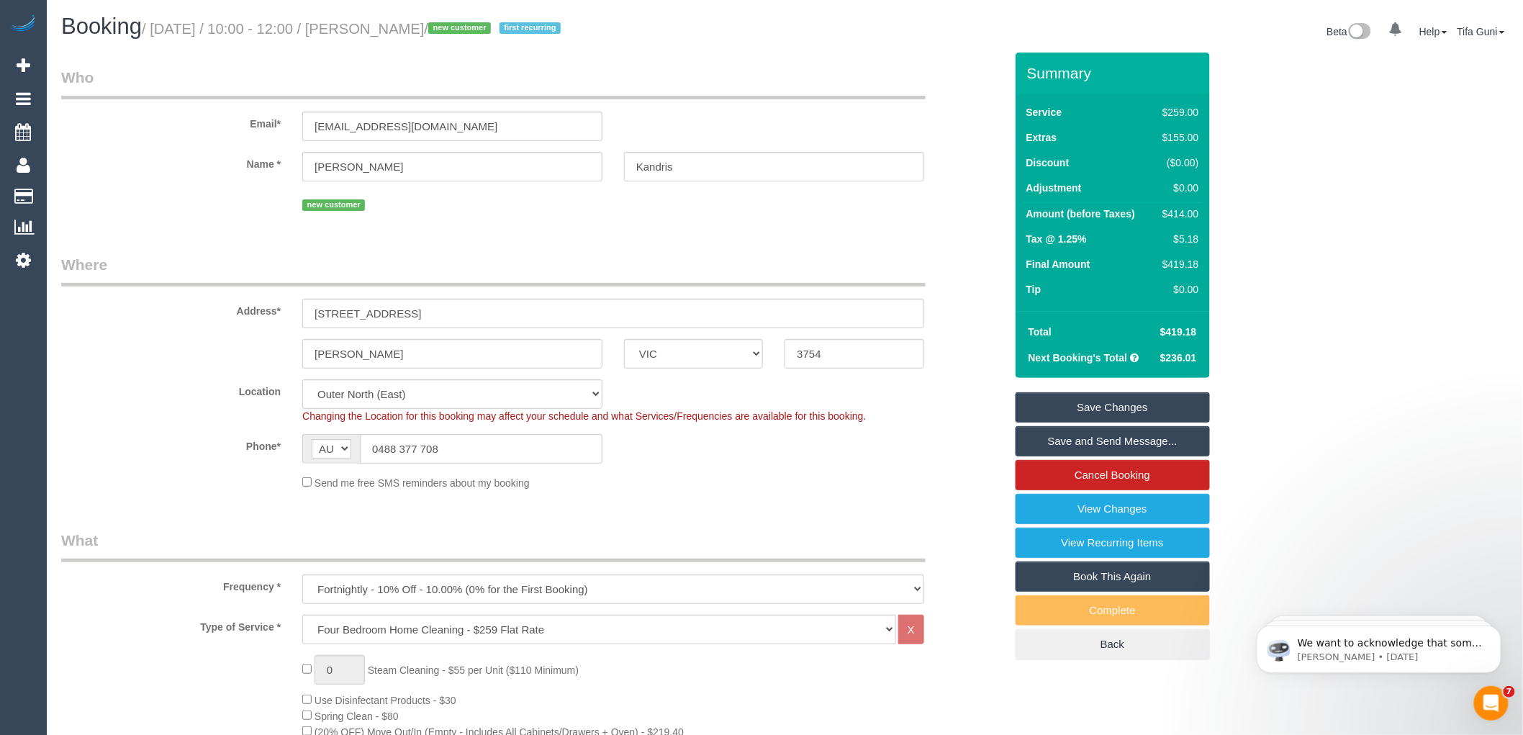
click at [477, 223] on fieldset "Who Email* [EMAIL_ADDRESS][DOMAIN_NAME] Name * [PERSON_NAME][GEOGRAPHIC_DATA] n…" at bounding box center [533, 146] width 944 height 158
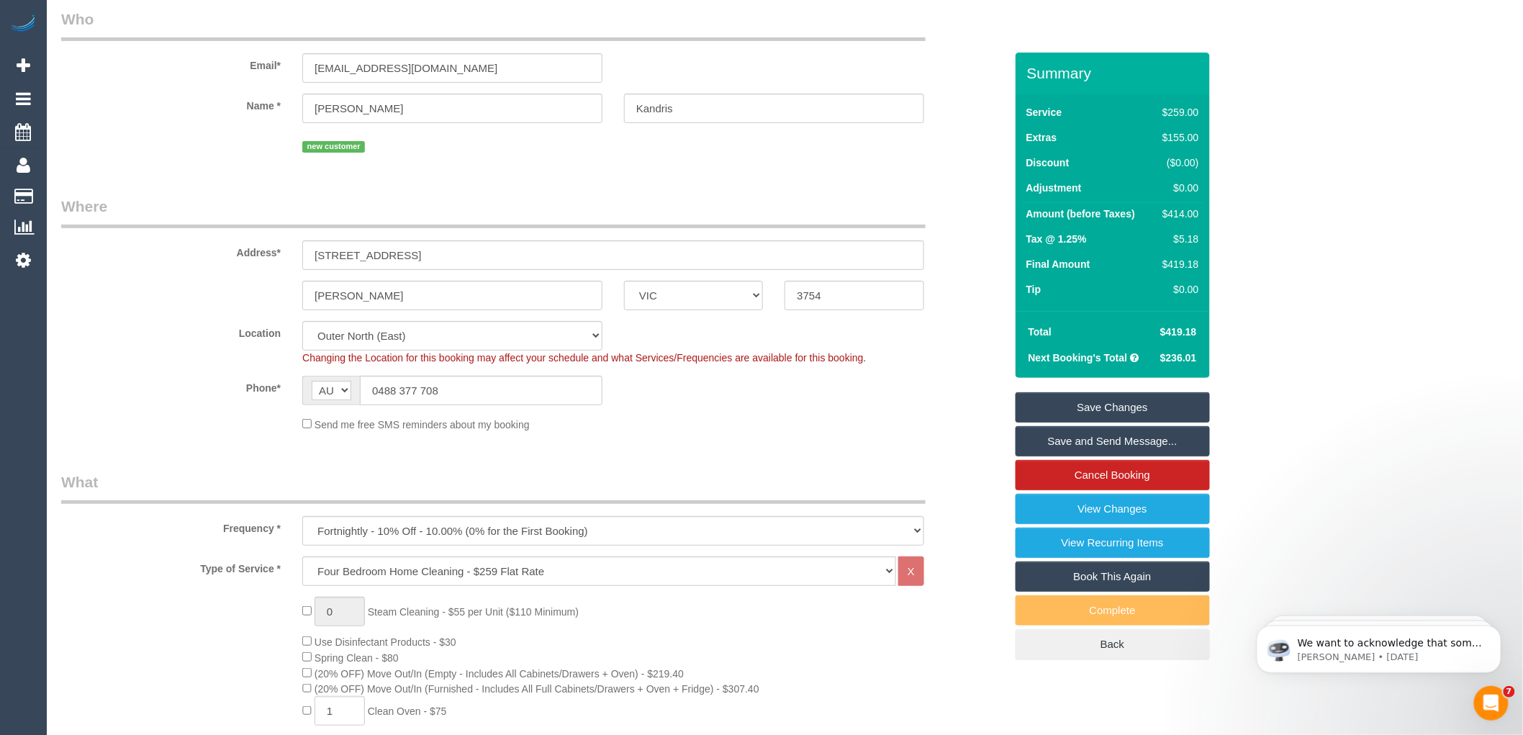
select select "spot45"
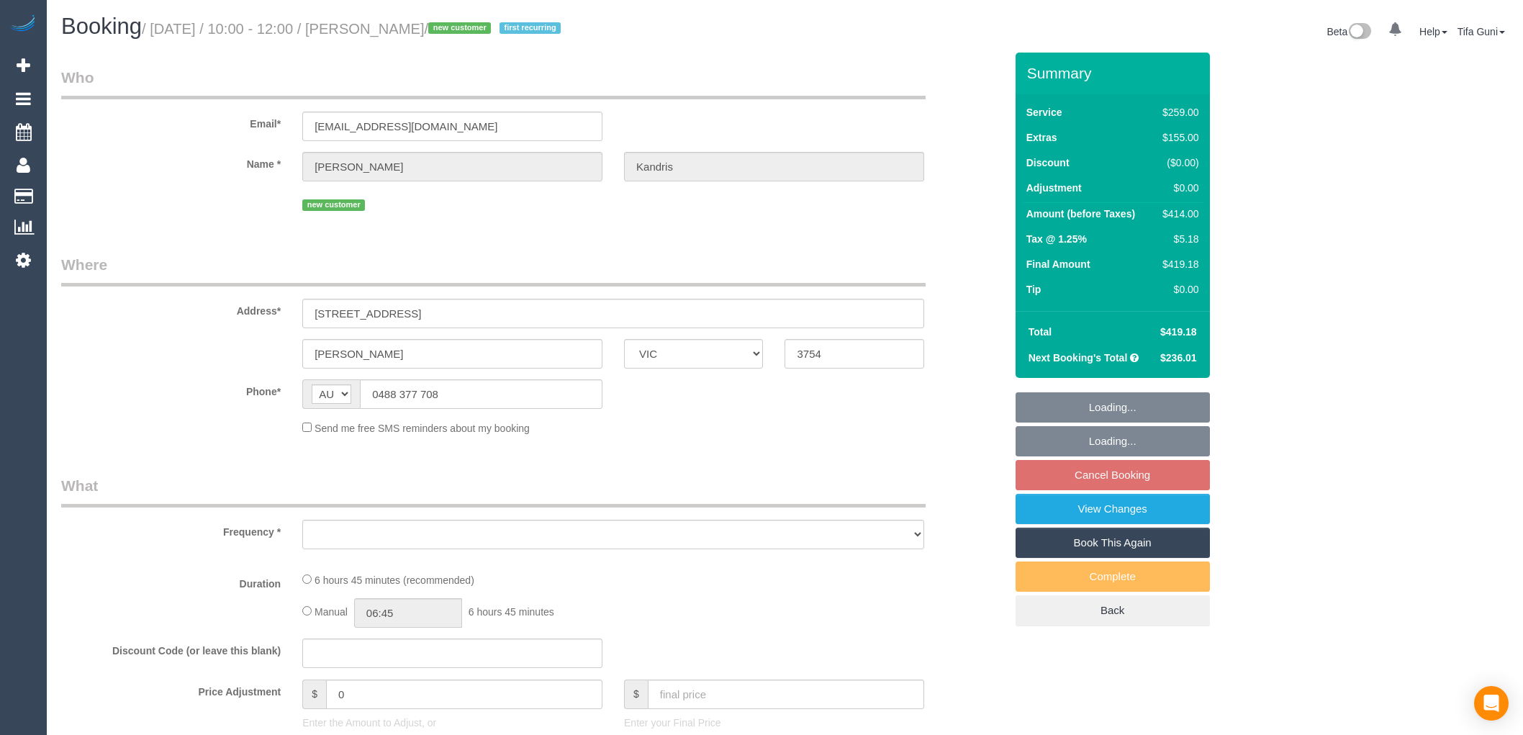
select select "VIC"
select select "object:536"
select select "string:stripe-pm_1SHx1r2GScqysDRVzdxgdACl"
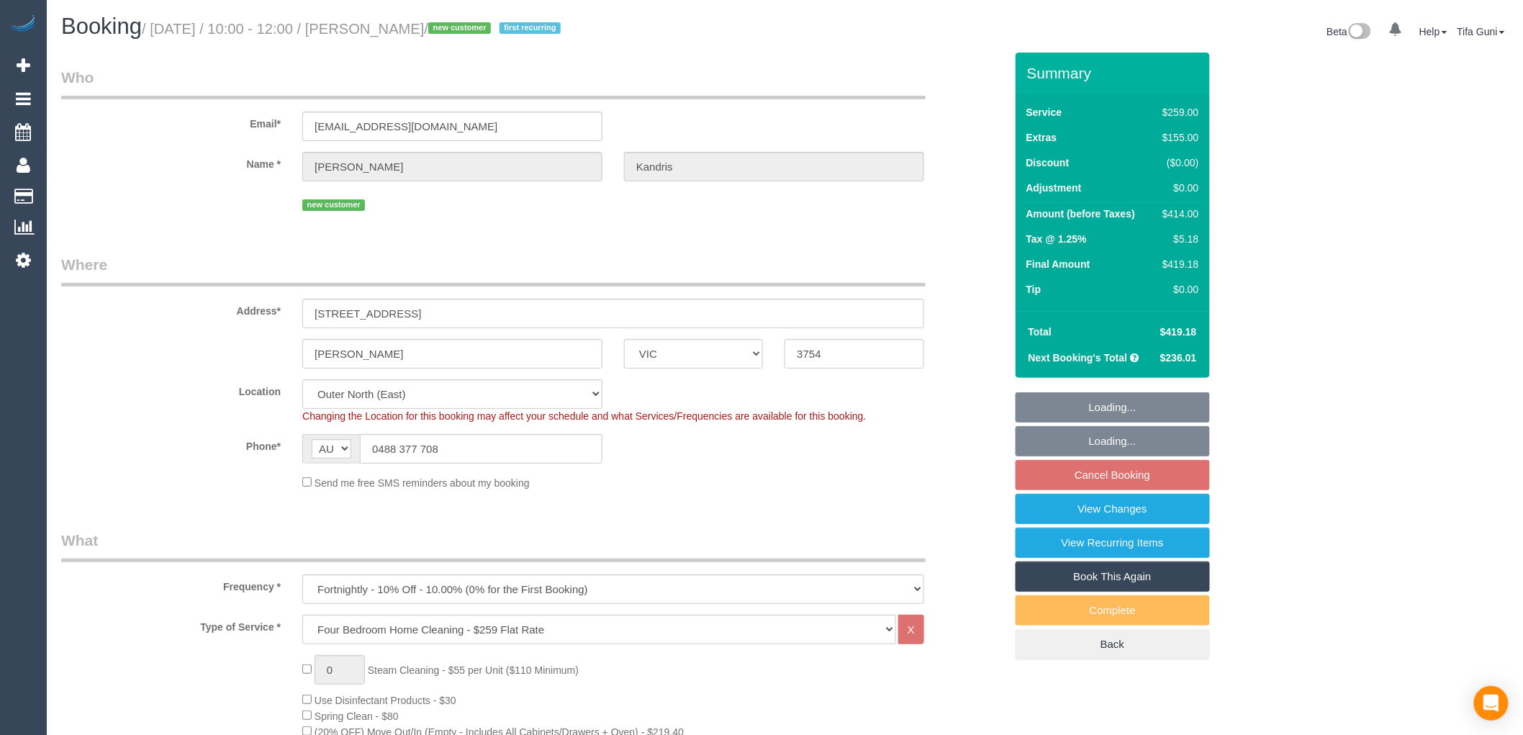
select select "object:1124"
select select "spot3"
select select "number:29"
select select "number:14"
select select "number:19"
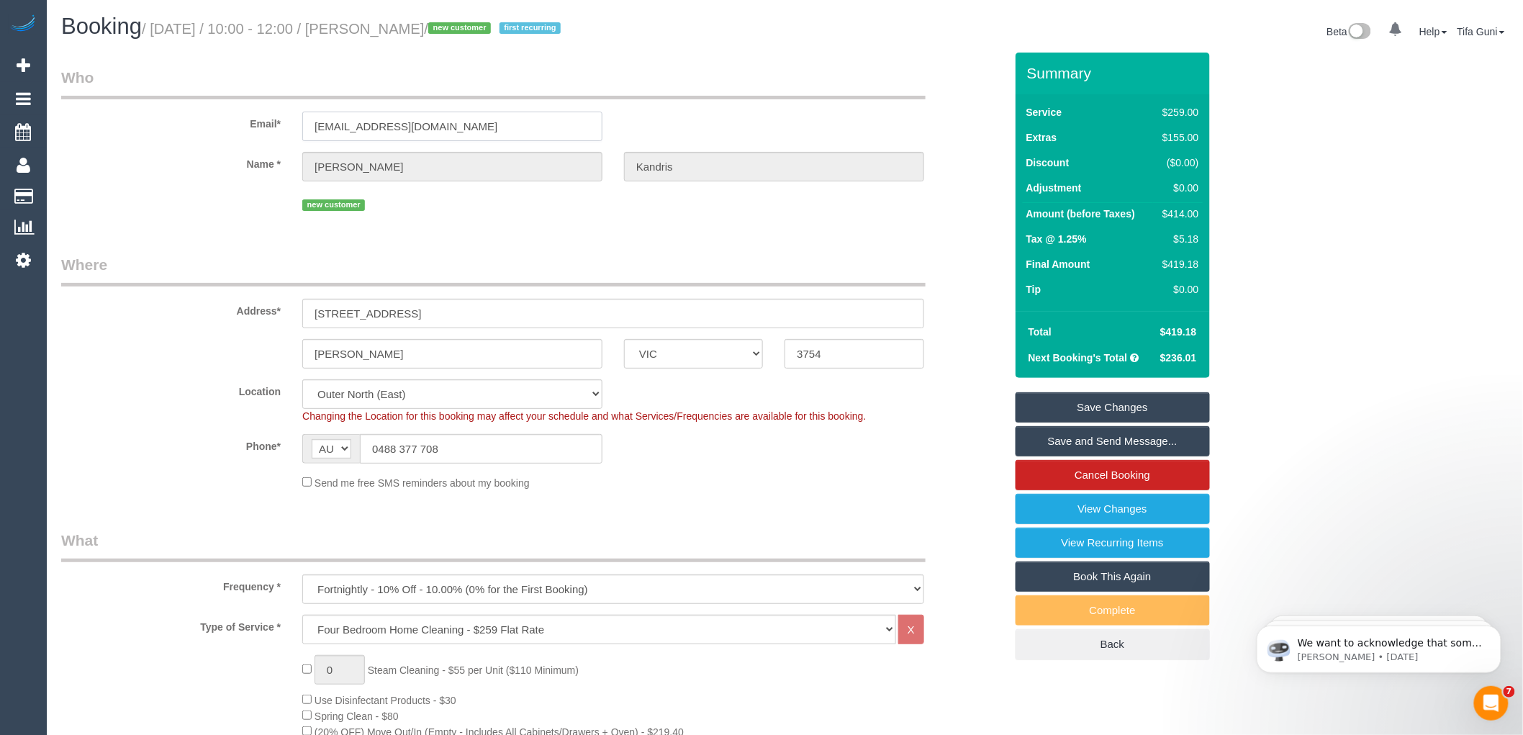
click at [334, 125] on input "mkednris@bigpond.com" at bounding box center [452, 127] width 300 height 30
type input "mkadnris@bigpond.com"
select select "string:stripe"
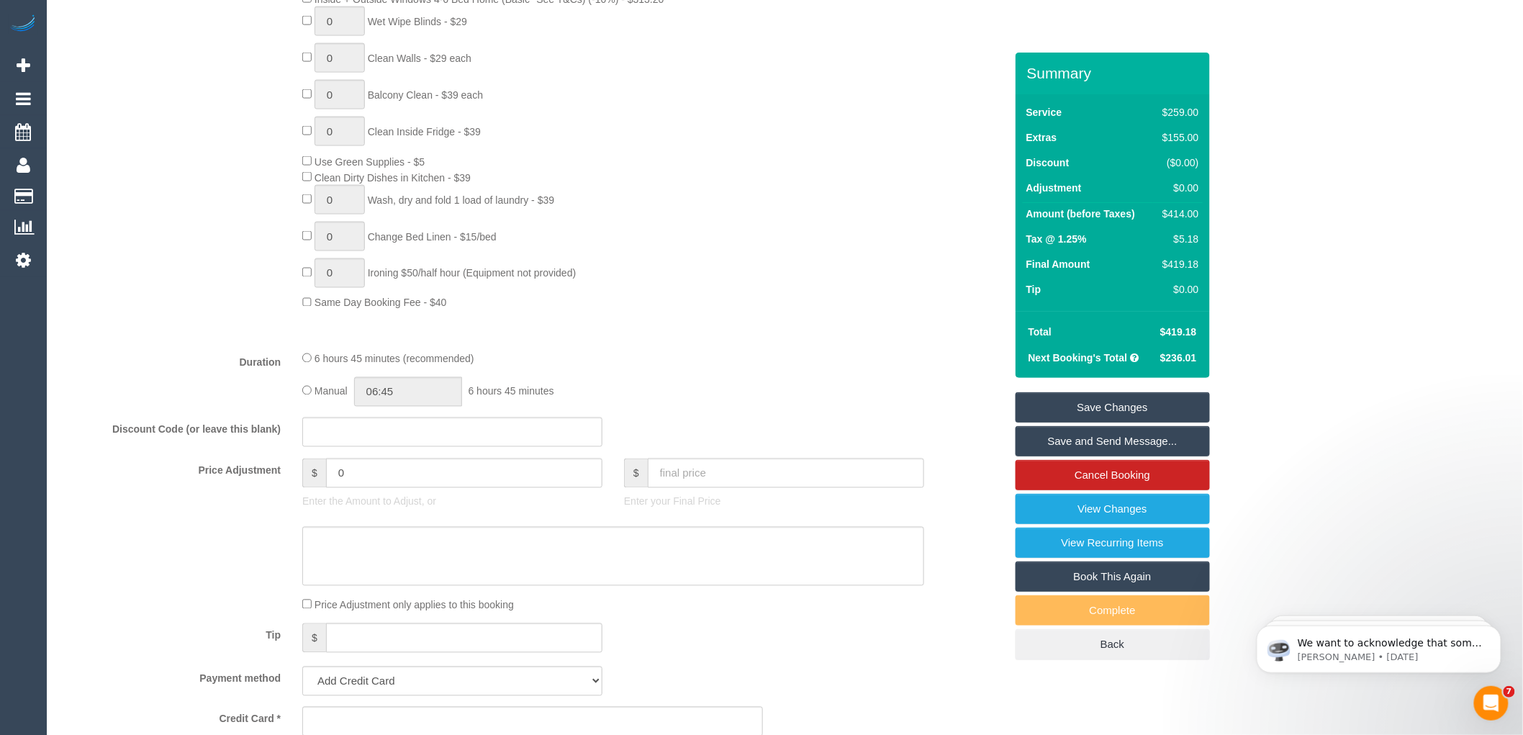
select select "spot24"
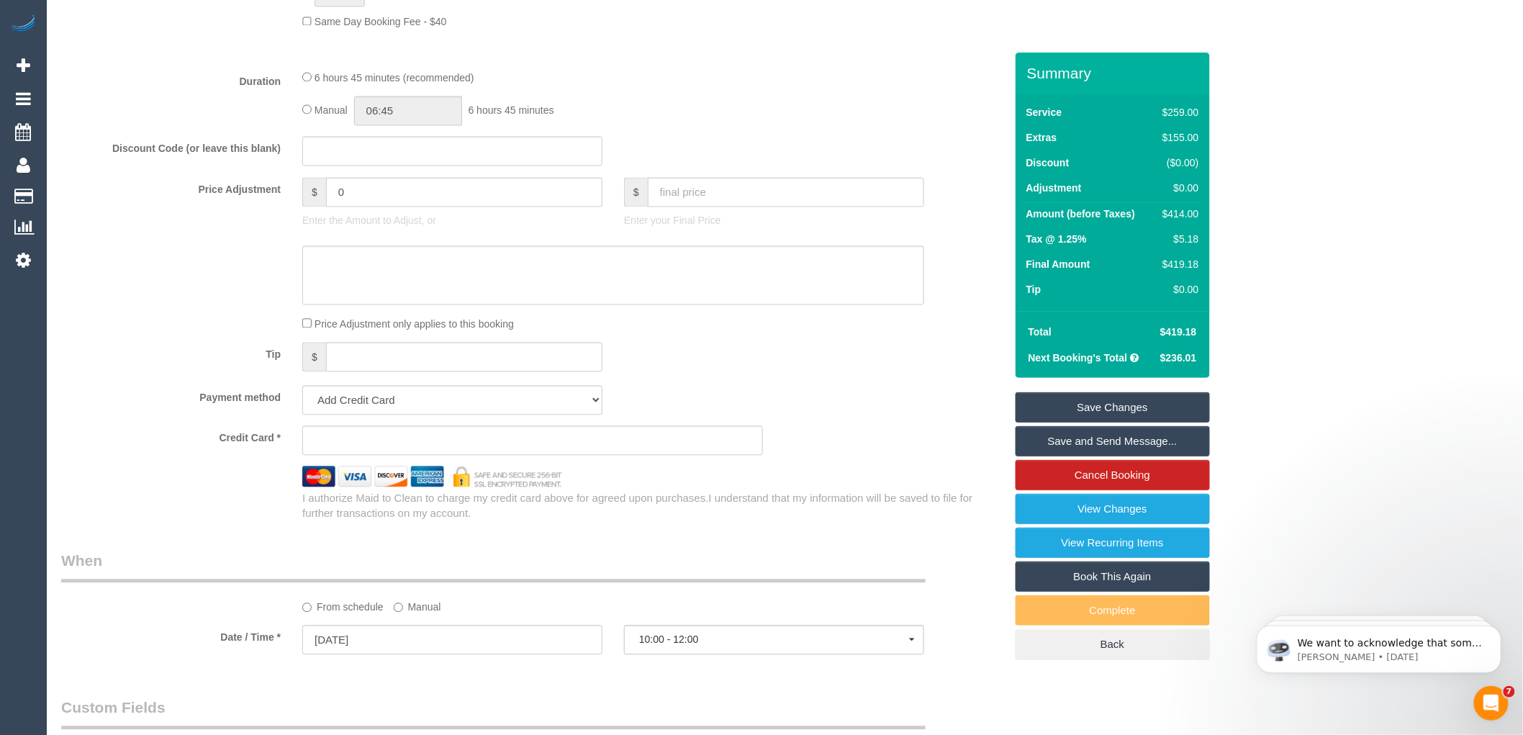
scroll to position [1199, 0]
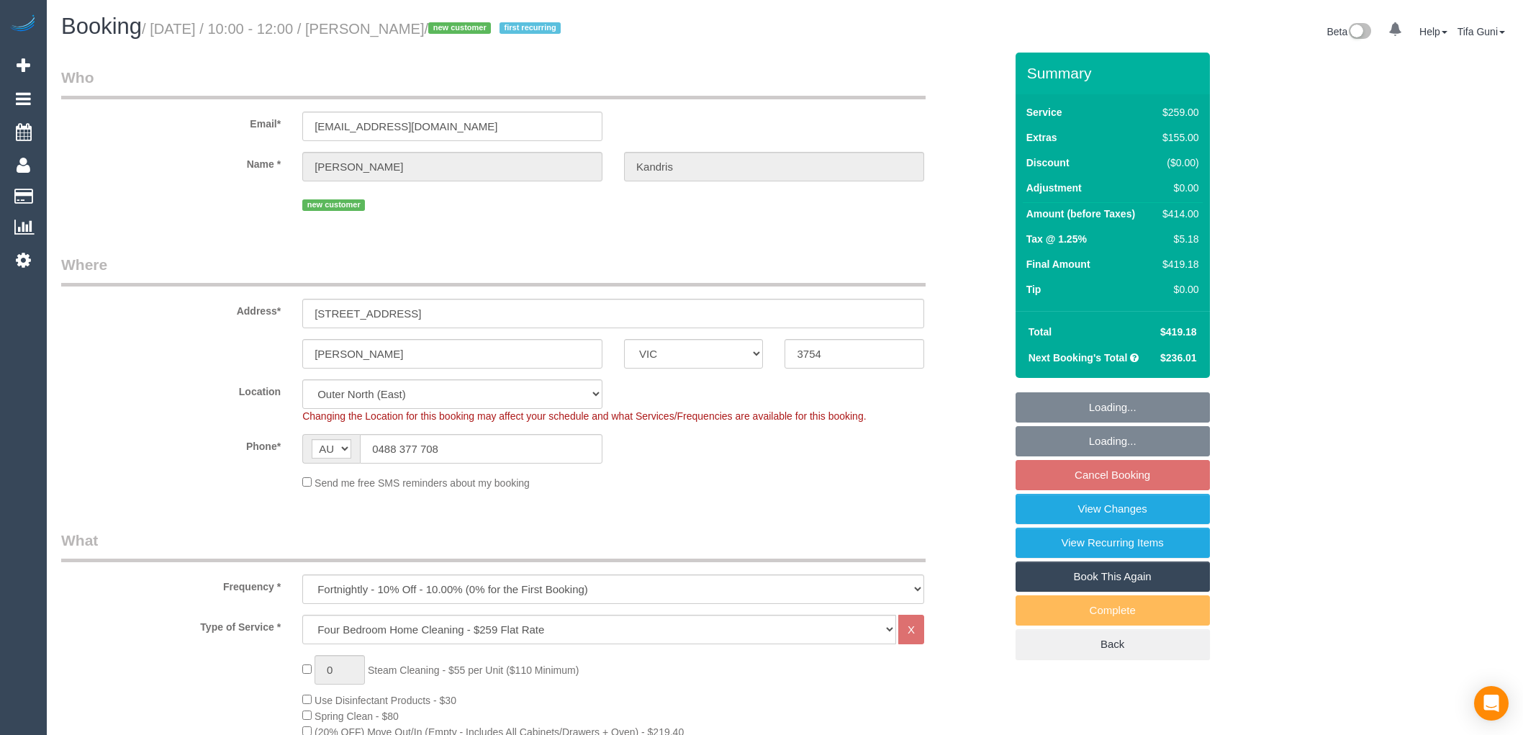
select select "VIC"
select select "object:793"
select select "string:stripe-pm_1SHx1r2GScqysDRVzdxgdACl"
select select "number:29"
select select "number:14"
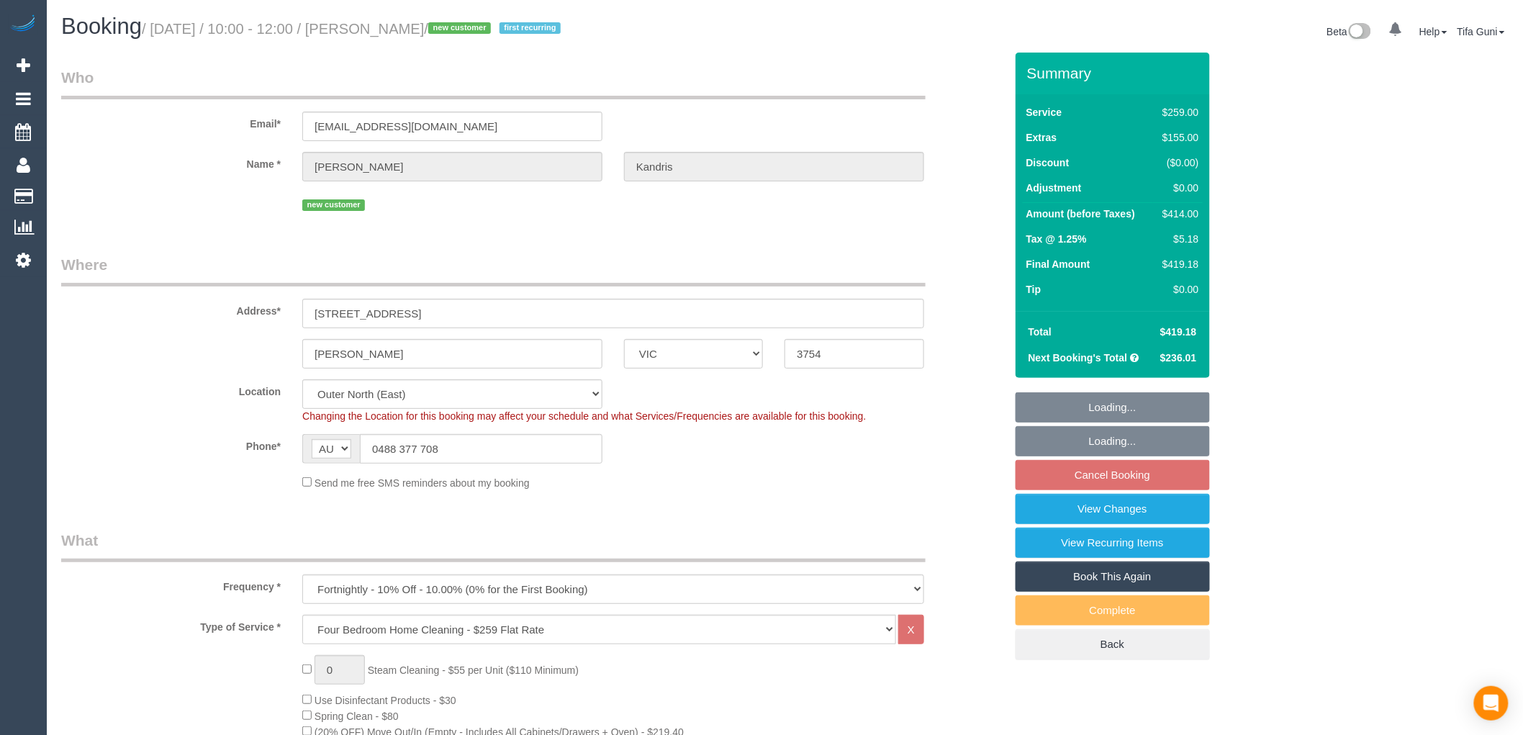
select select "number:19"
select select "spot3"
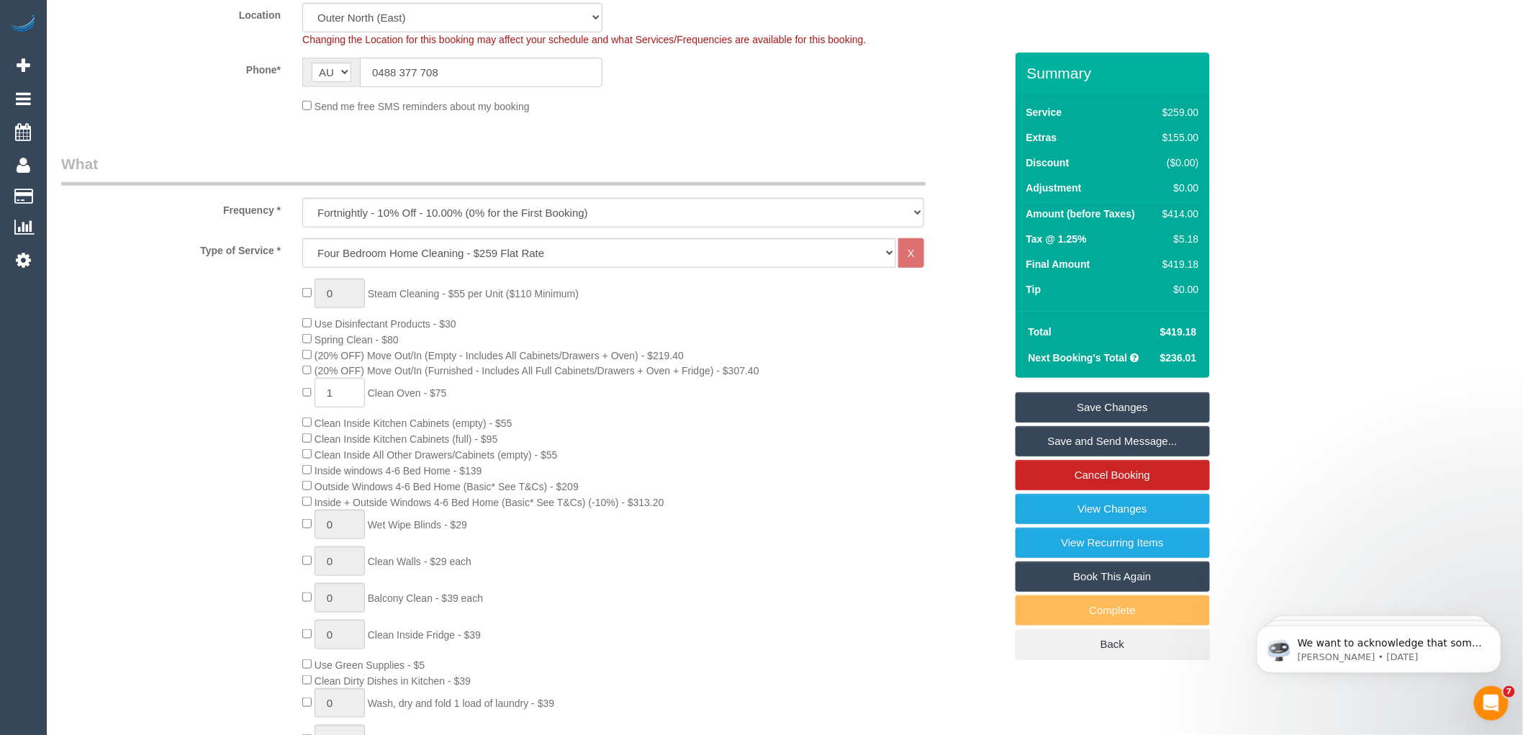
scroll to position [240, 0]
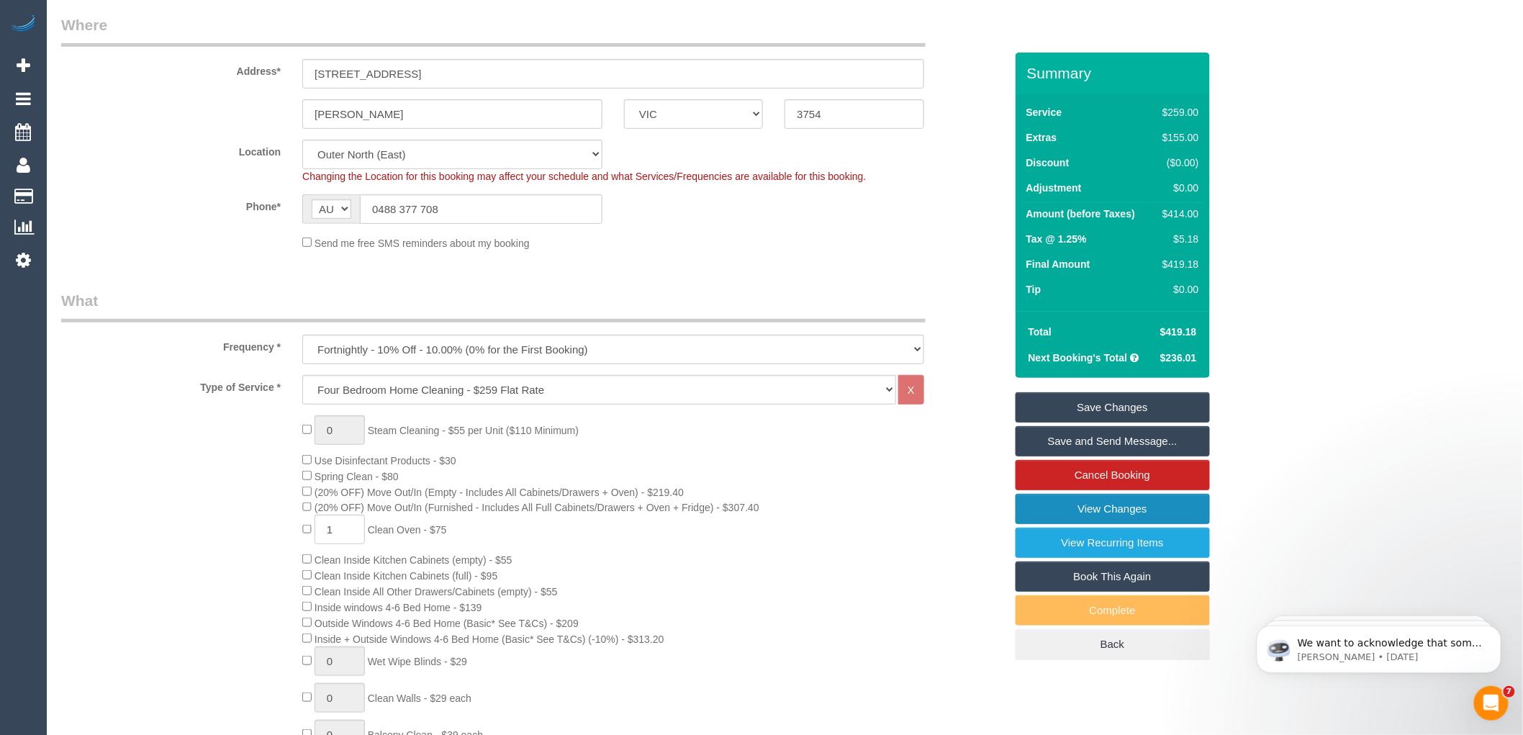
click at [1114, 512] on link "View Changes" at bounding box center [1113, 509] width 194 height 30
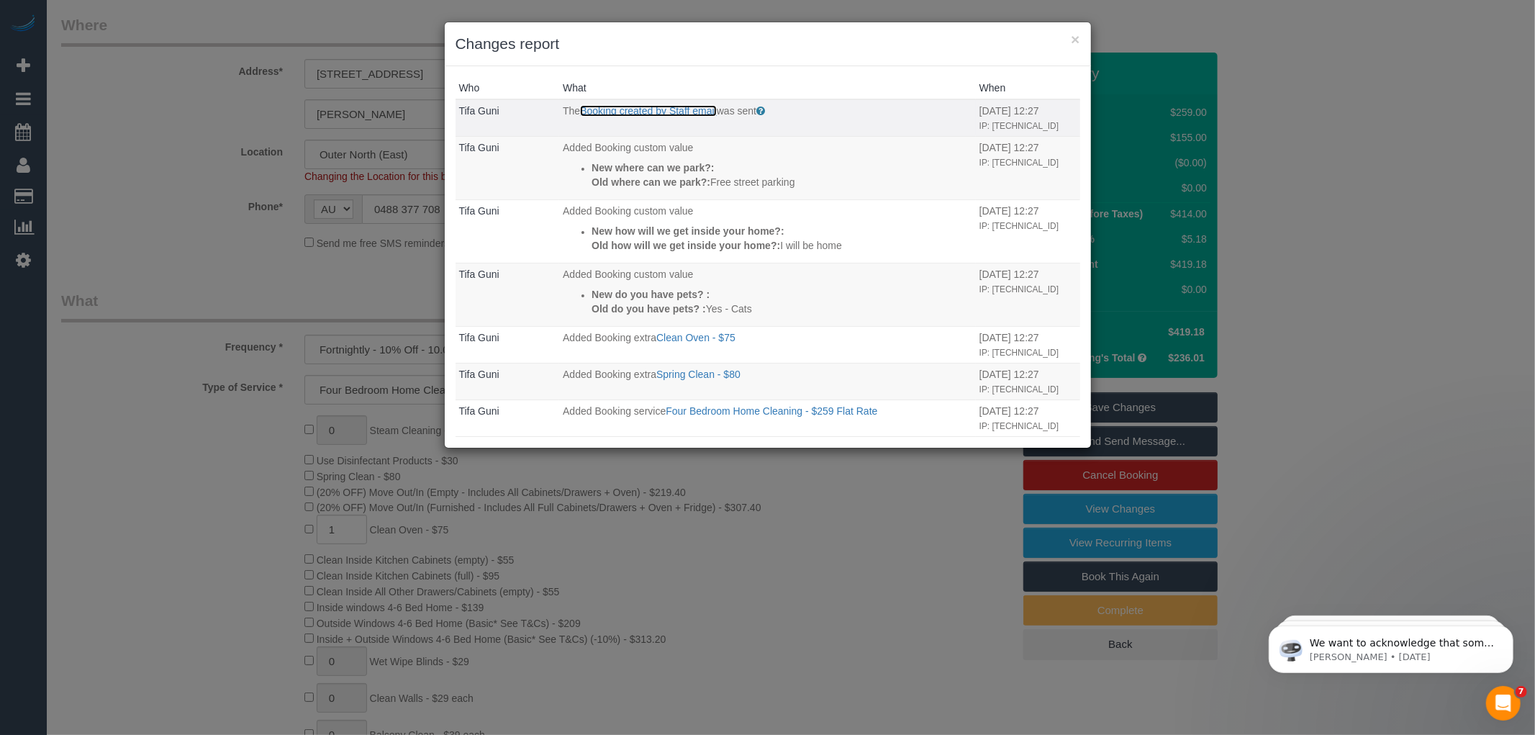
click at [623, 109] on link "Booking created by Staff email" at bounding box center [648, 111] width 137 height 12
click at [1078, 40] on button "×" at bounding box center [1075, 39] width 9 height 15
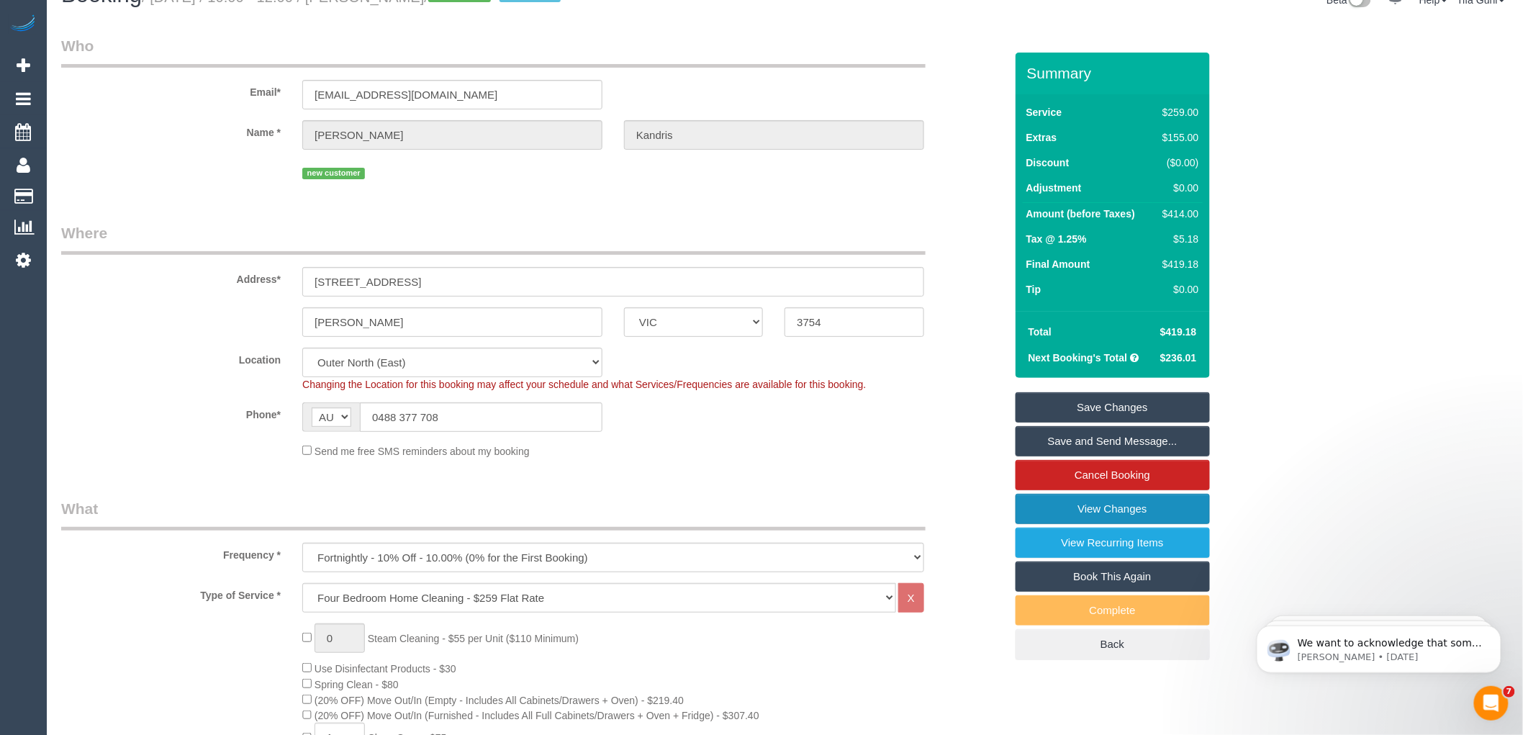
scroll to position [0, 0]
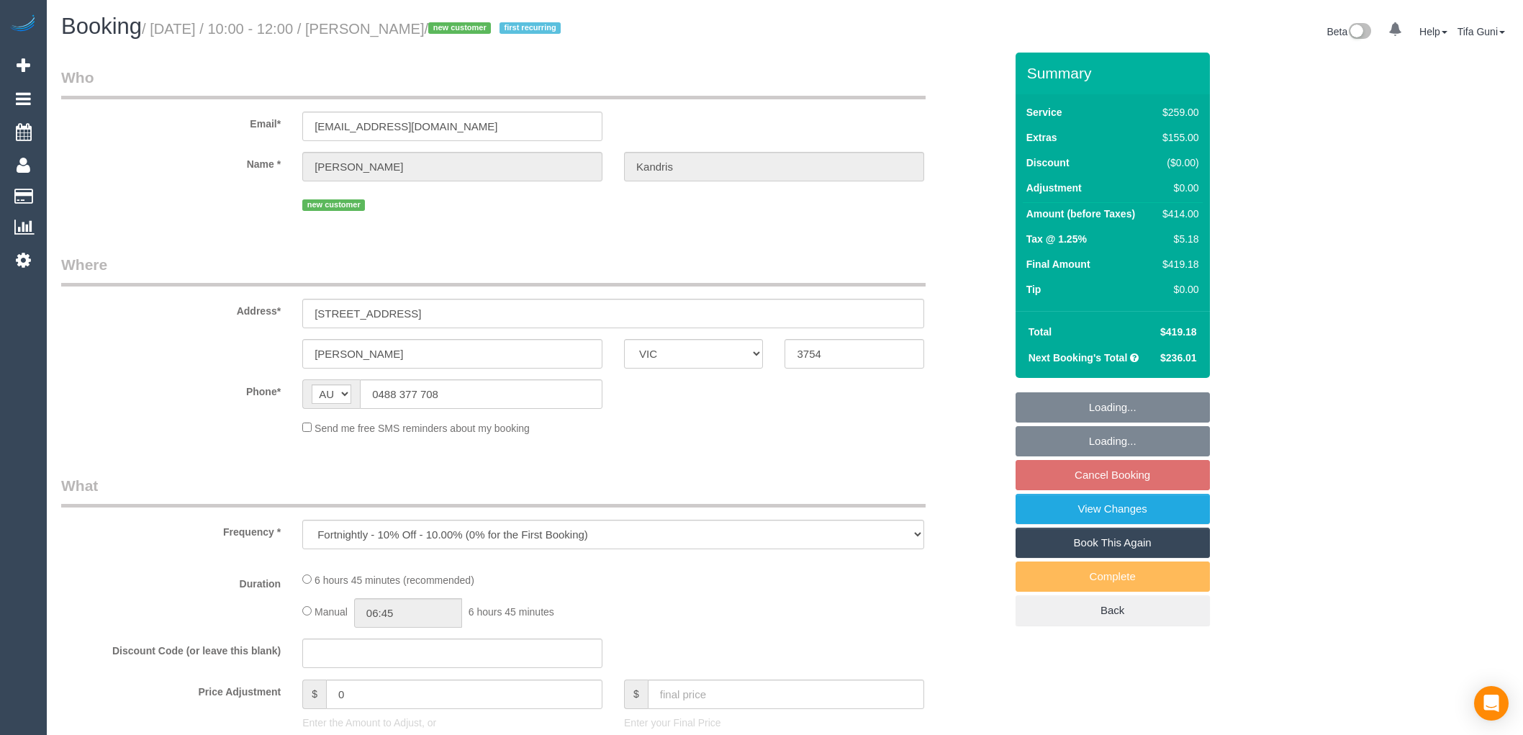
select select "VIC"
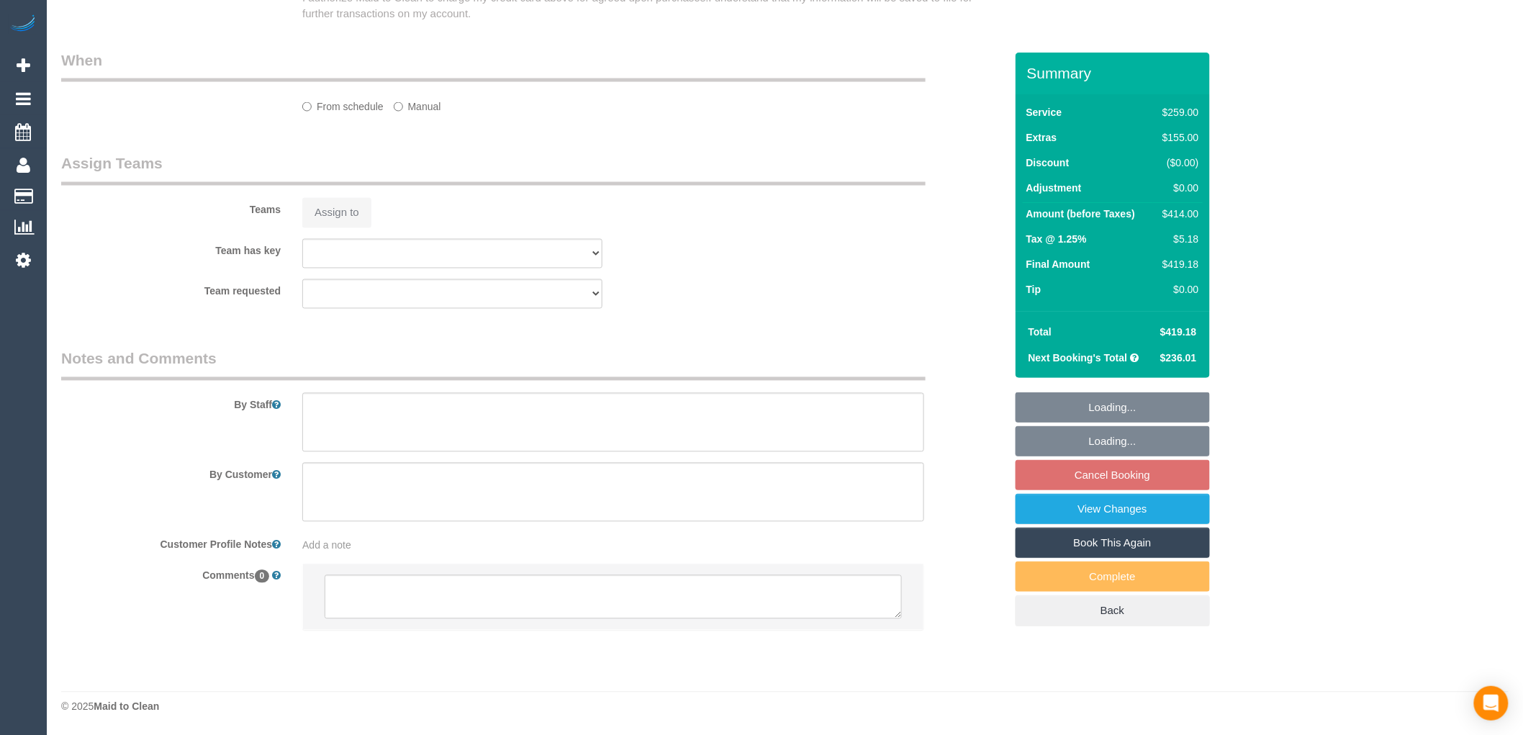
select select "string:stripe-pm_1SHx1r2GScqysDRVzdxgdACl"
select select "number:29"
select select "number:14"
select select "number:19"
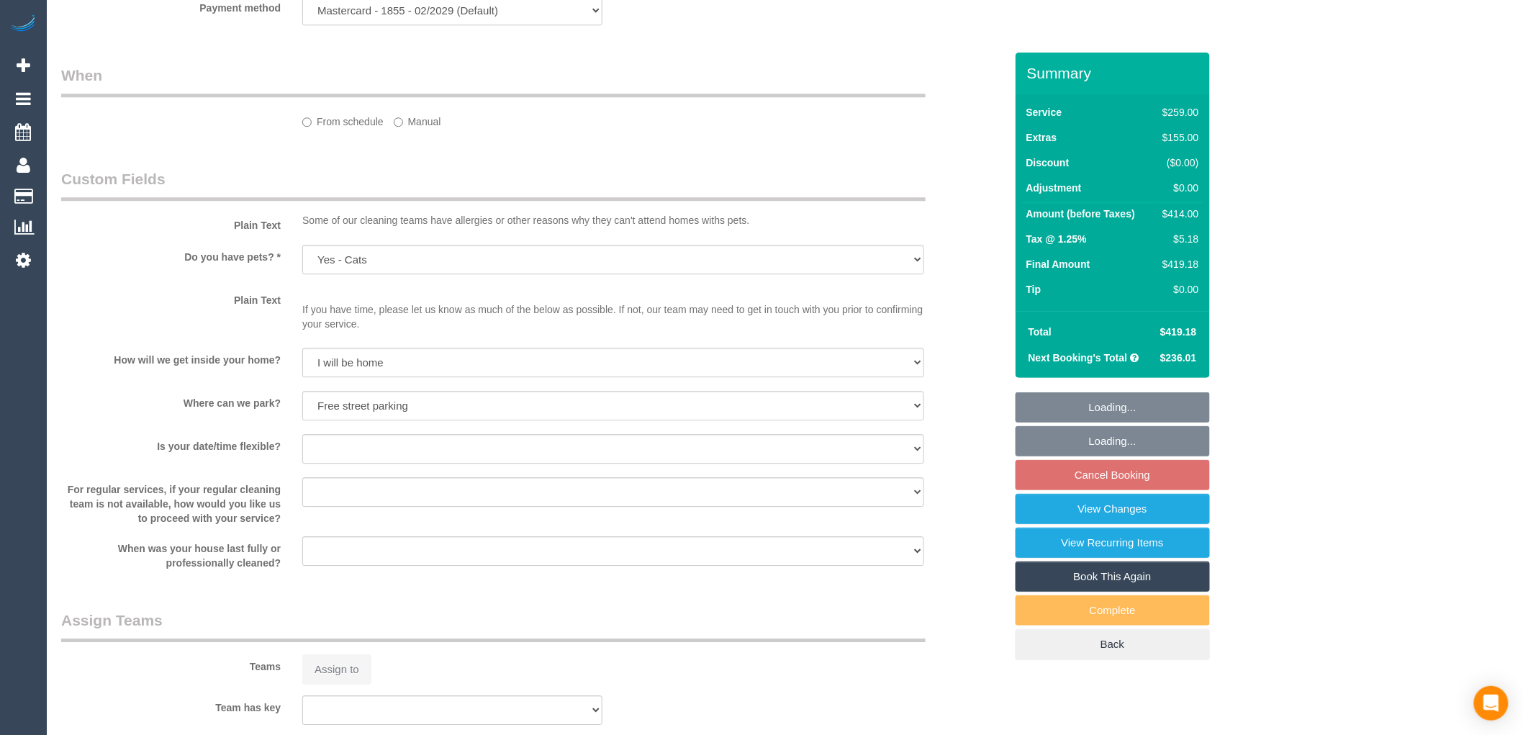
select select "object:793"
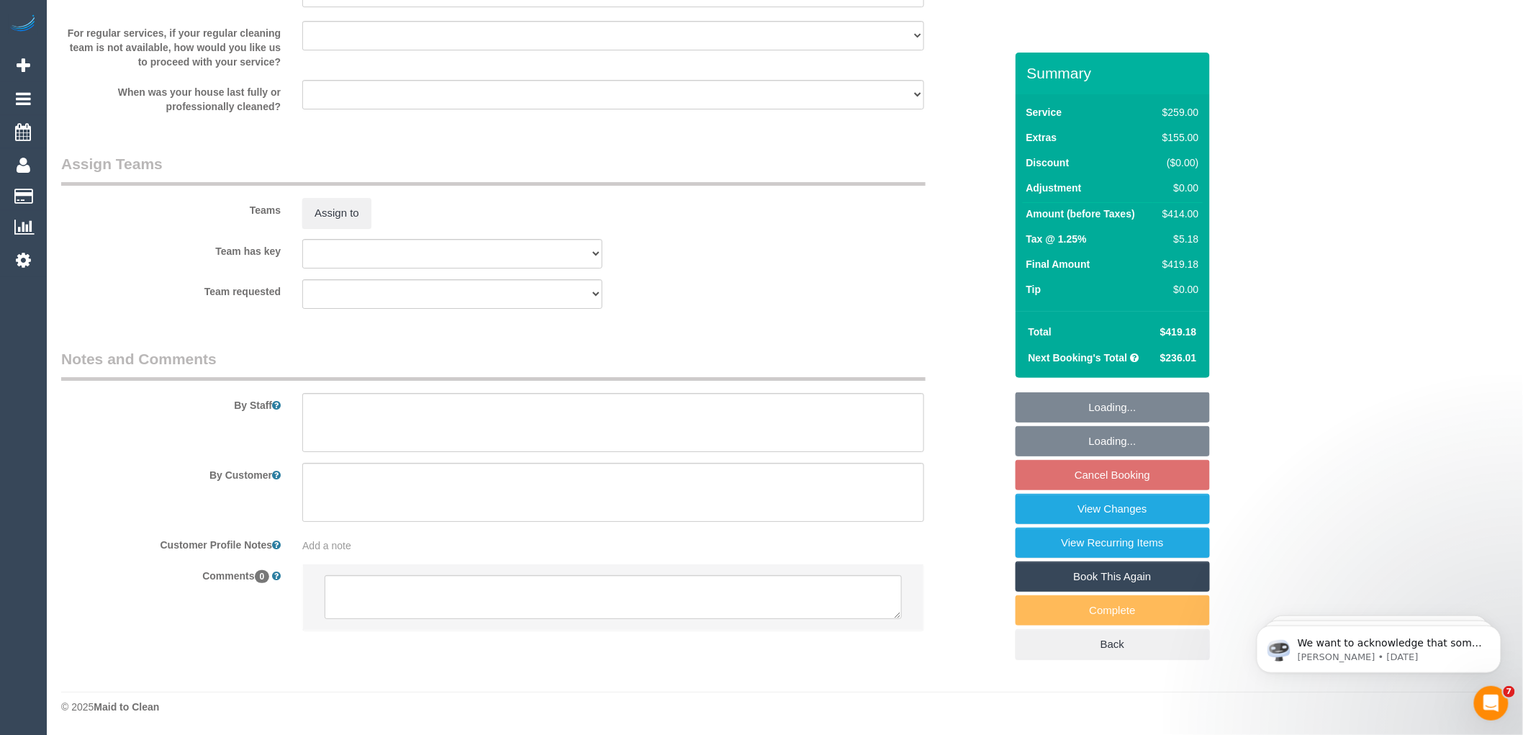
scroll to position [2070, 0]
select select "spot3"
click at [385, 581] on textarea at bounding box center [613, 597] width 577 height 45
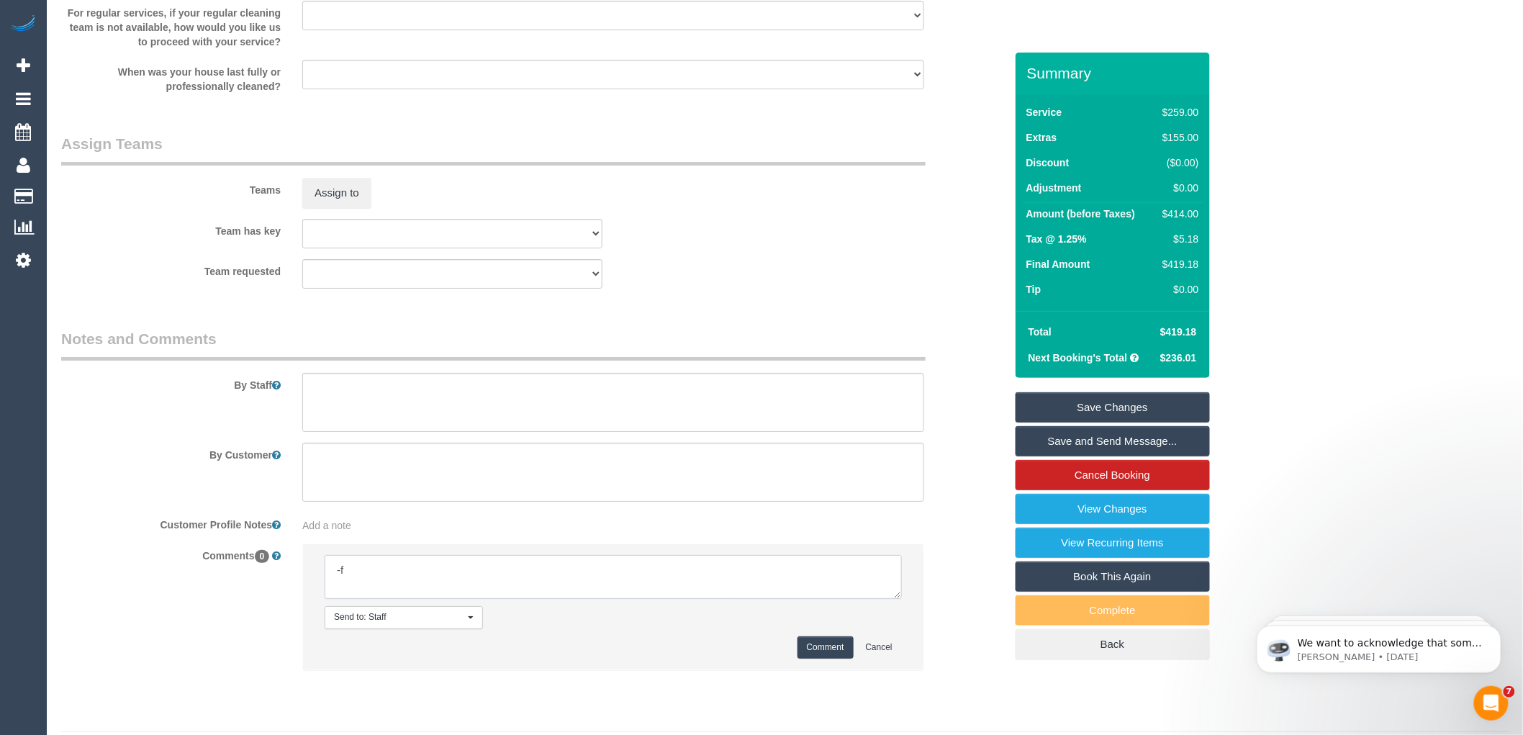
type textarea "-"
paste textarea "Flexibility dates: Flexibility times: Notes: knows we need to review Contact vi…"
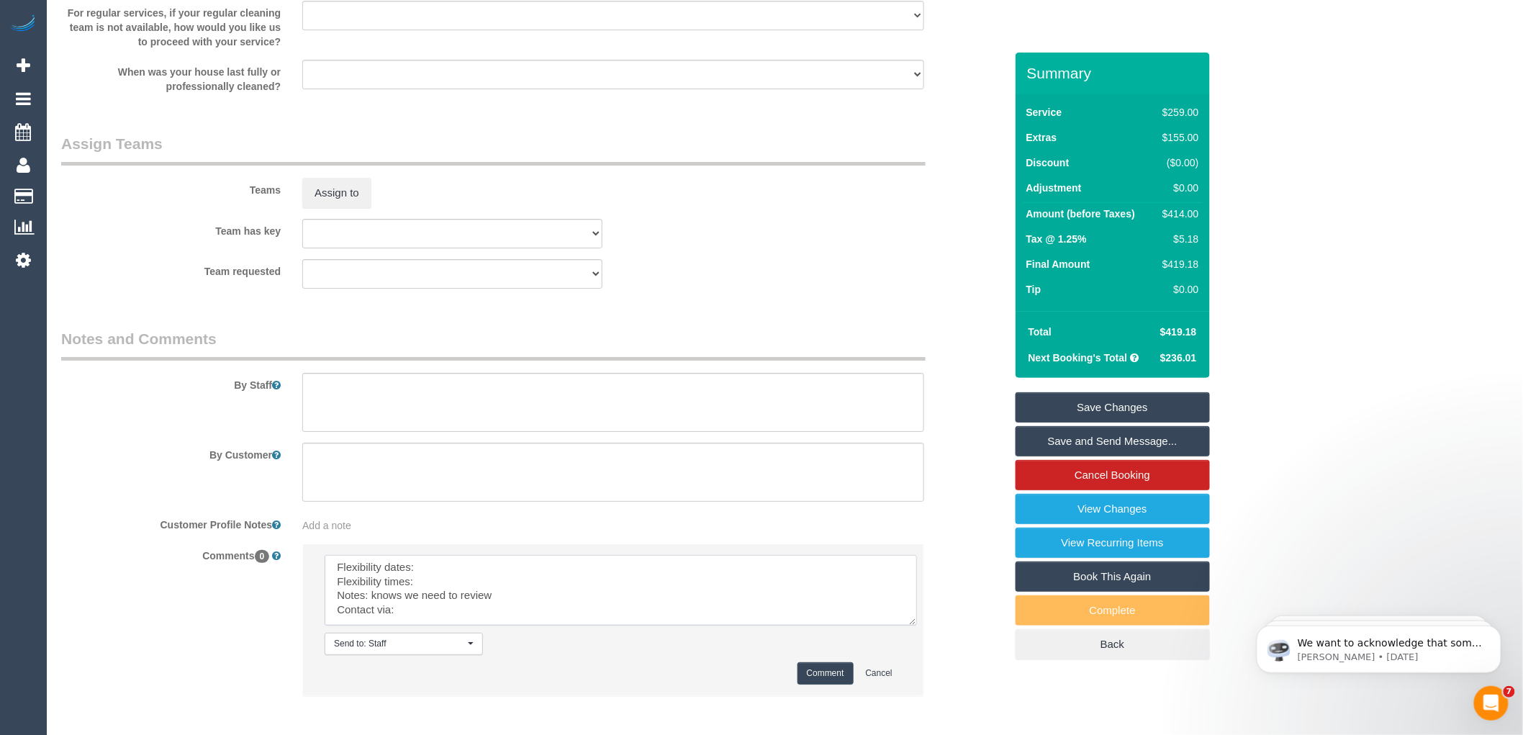
scroll to position [0, 0]
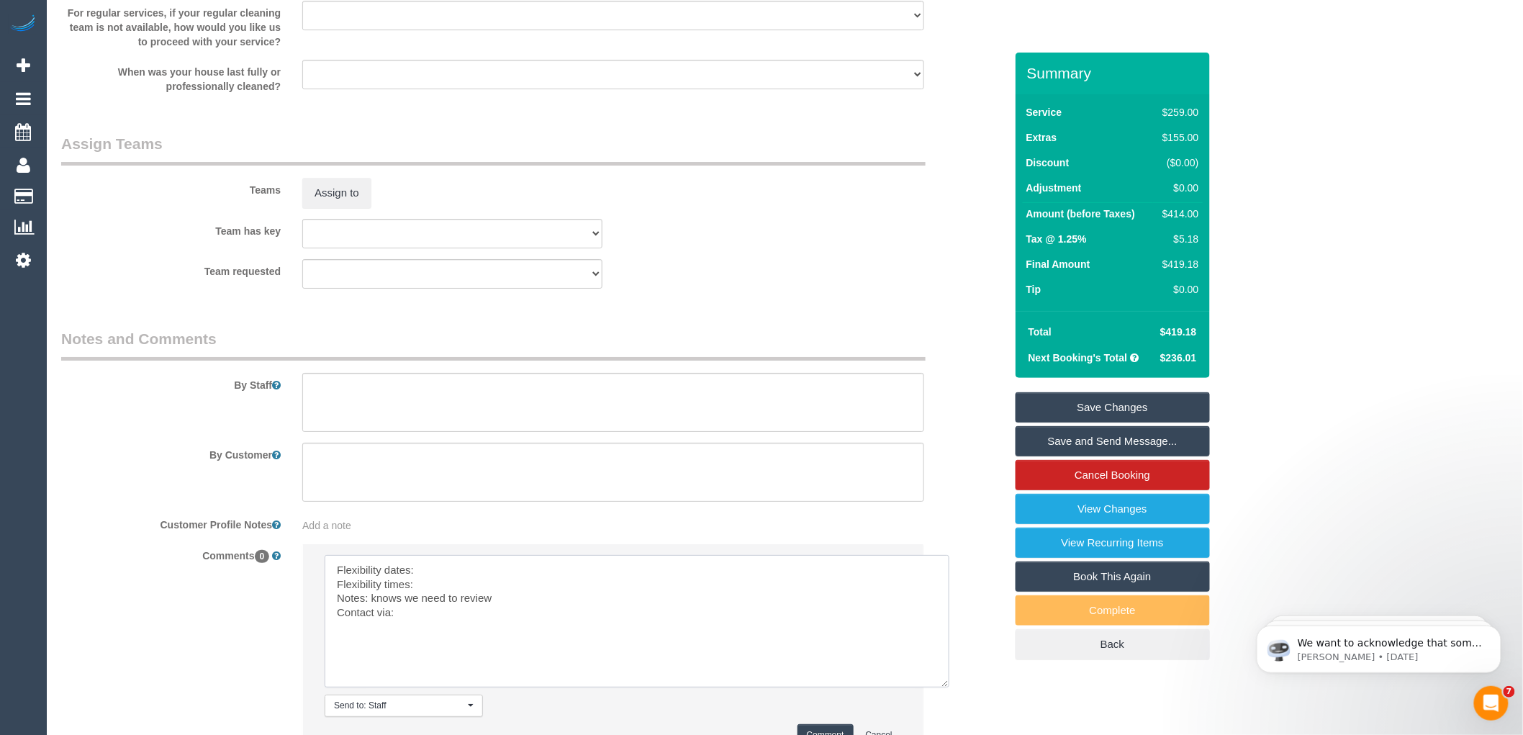
drag, startPoint x: 900, startPoint y: 615, endPoint x: 944, endPoint y: 705, distance: 100.4
click at [949, 687] on textarea at bounding box center [637, 621] width 625 height 132
click at [436, 577] on textarea at bounding box center [638, 623] width 626 height 137
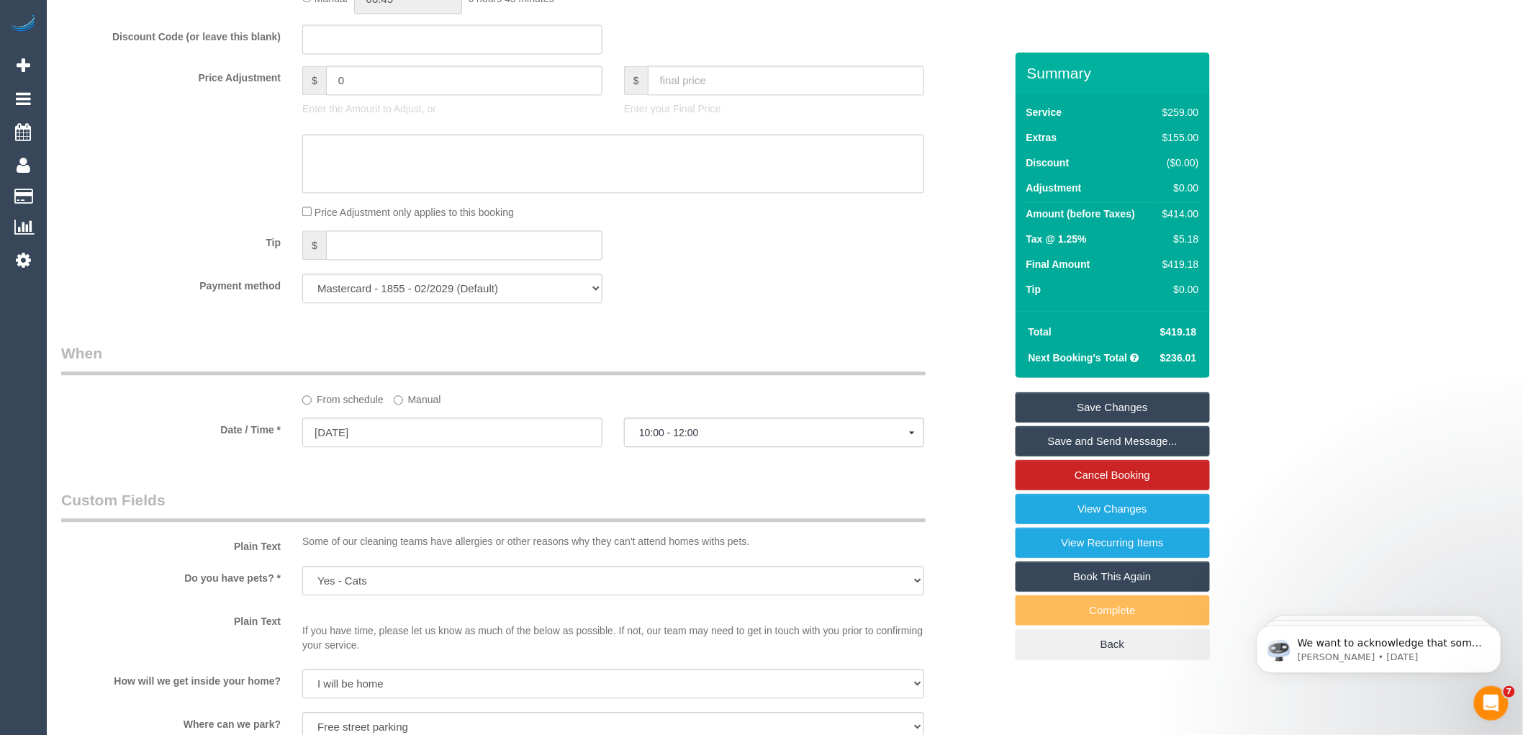
scroll to position [1270, 0]
click at [336, 449] on input "[DATE]" at bounding box center [452, 435] width 300 height 30
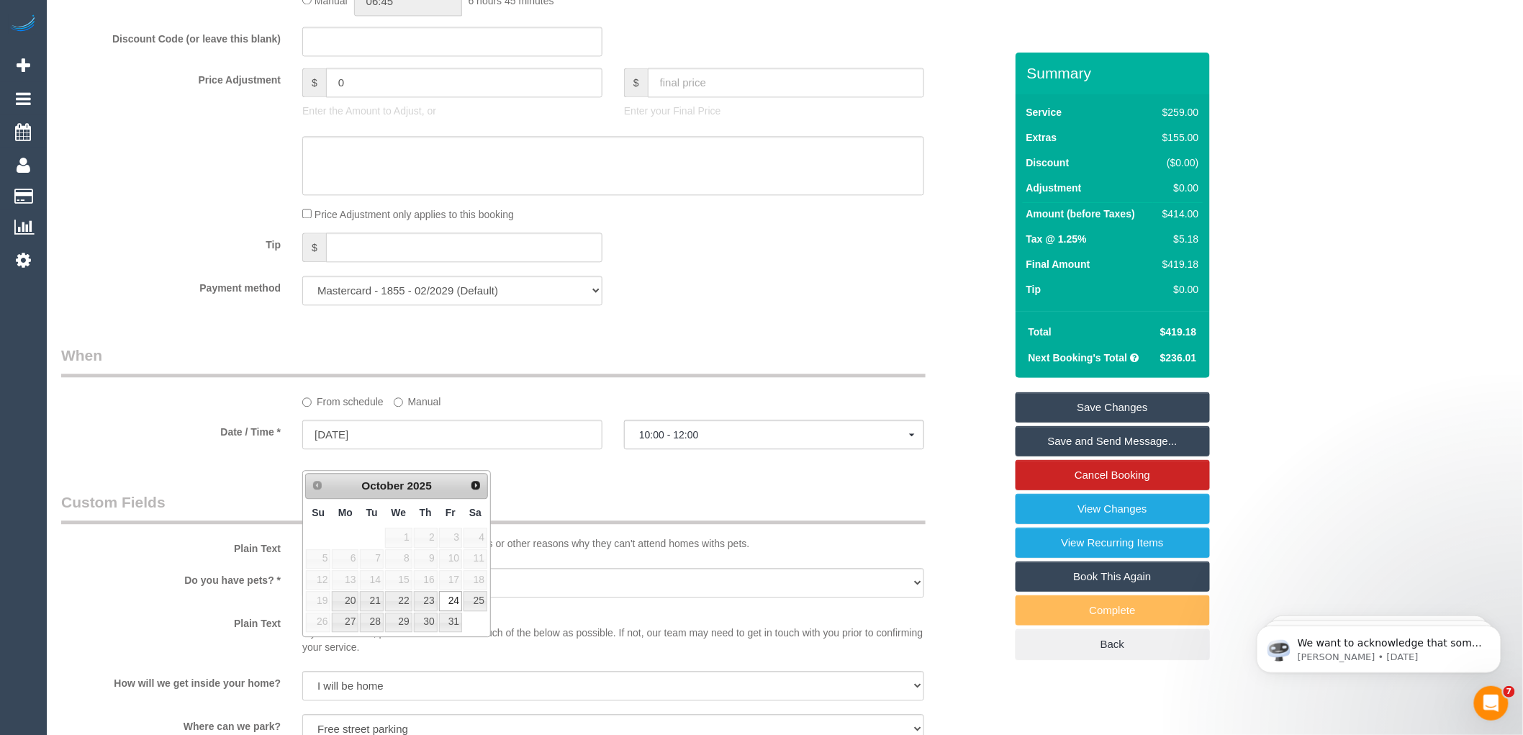
click at [596, 501] on div "Who Email* [EMAIL_ADDRESS][DOMAIN_NAME] Name * [PERSON_NAME][GEOGRAPHIC_DATA] n…" at bounding box center [532, 199] width 965 height 2834
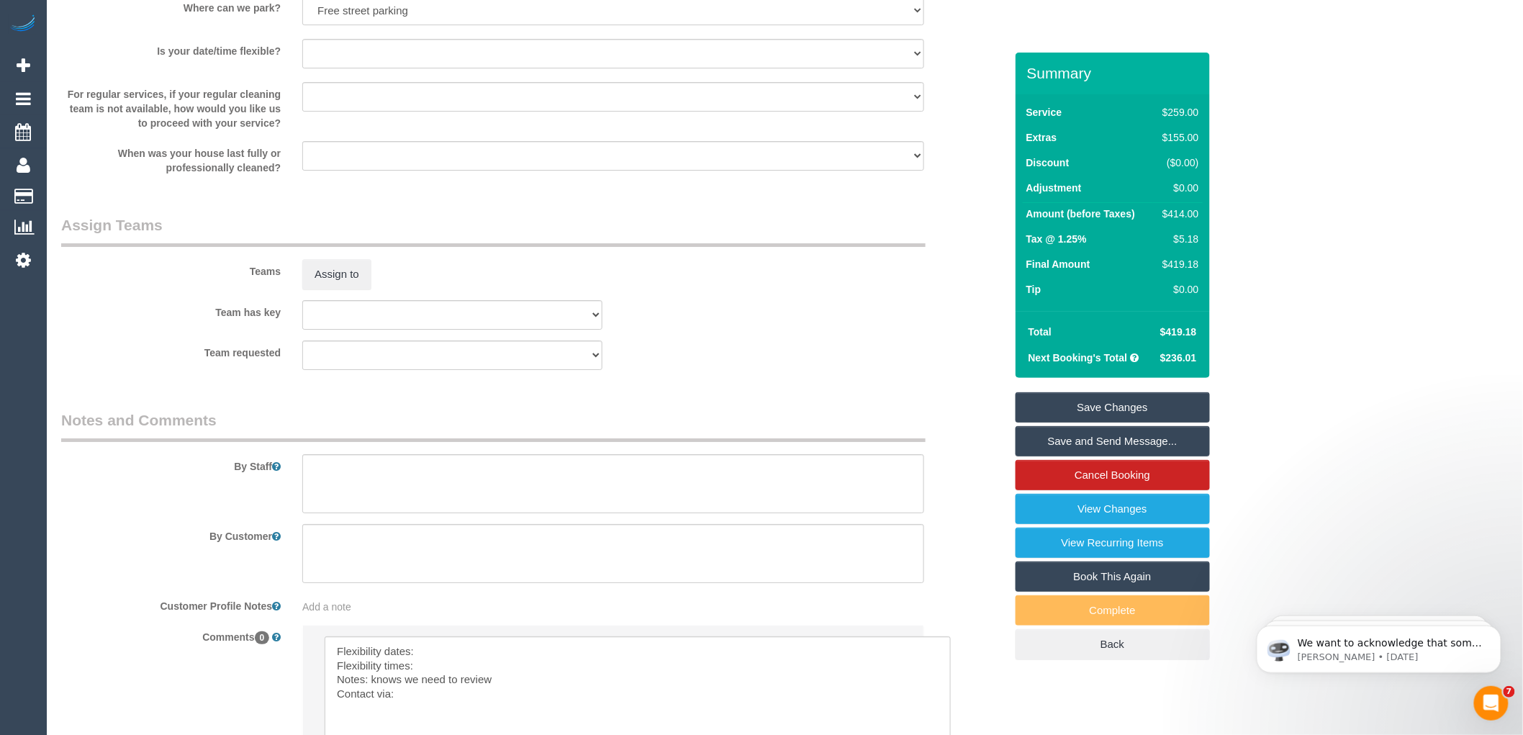
scroll to position [1990, 0]
click at [429, 667] on textarea at bounding box center [638, 703] width 626 height 137
click at [430, 686] on textarea at bounding box center [638, 703] width 626 height 137
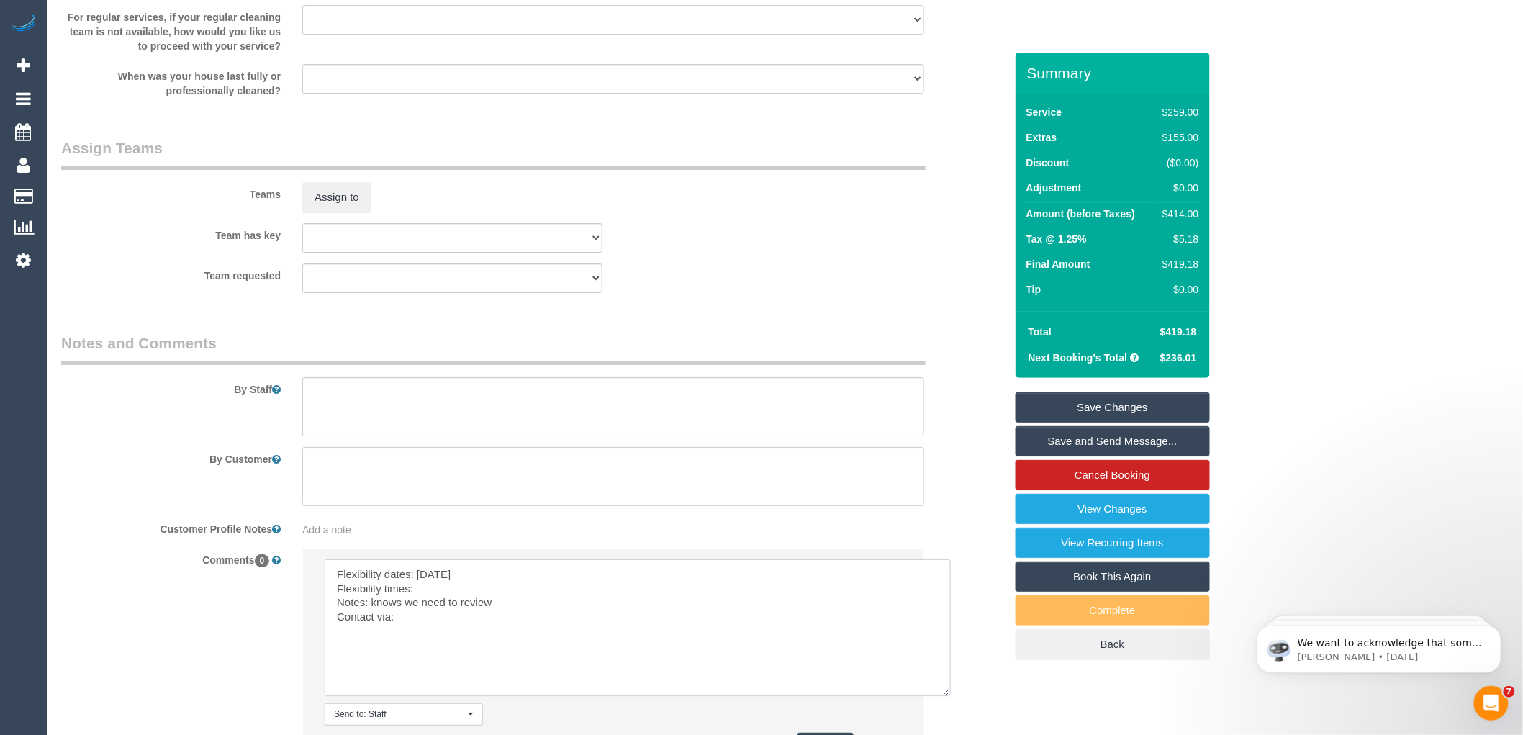
scroll to position [2070, 0]
click at [425, 642] on textarea at bounding box center [638, 623] width 626 height 137
click at [429, 633] on textarea at bounding box center [638, 623] width 626 height 137
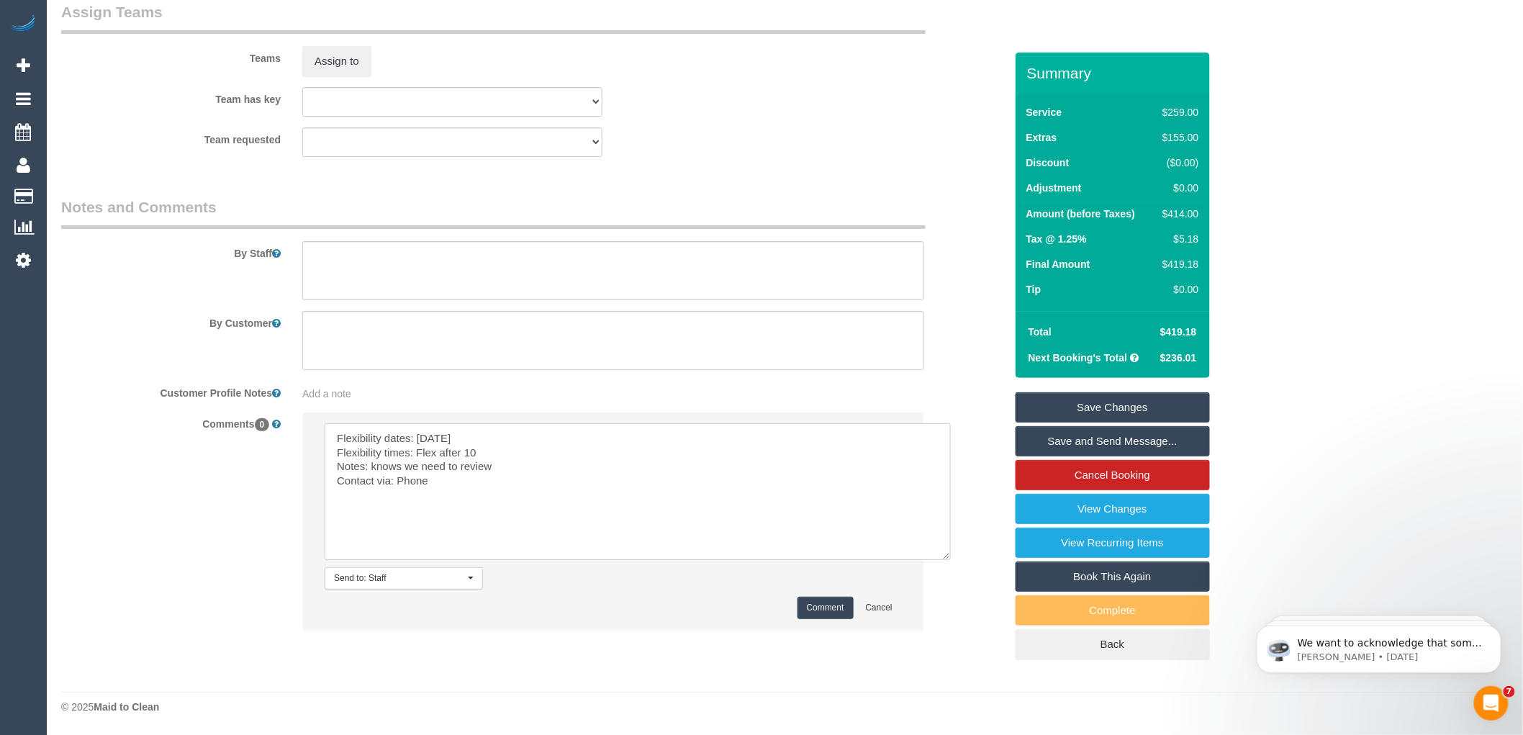
scroll to position [2221, 0]
type textarea "Flexibility dates: [DATE] Flexibility times: Flex after 10 Notes: knows we need…"
click at [811, 606] on button "Comment" at bounding box center [826, 608] width 56 height 22
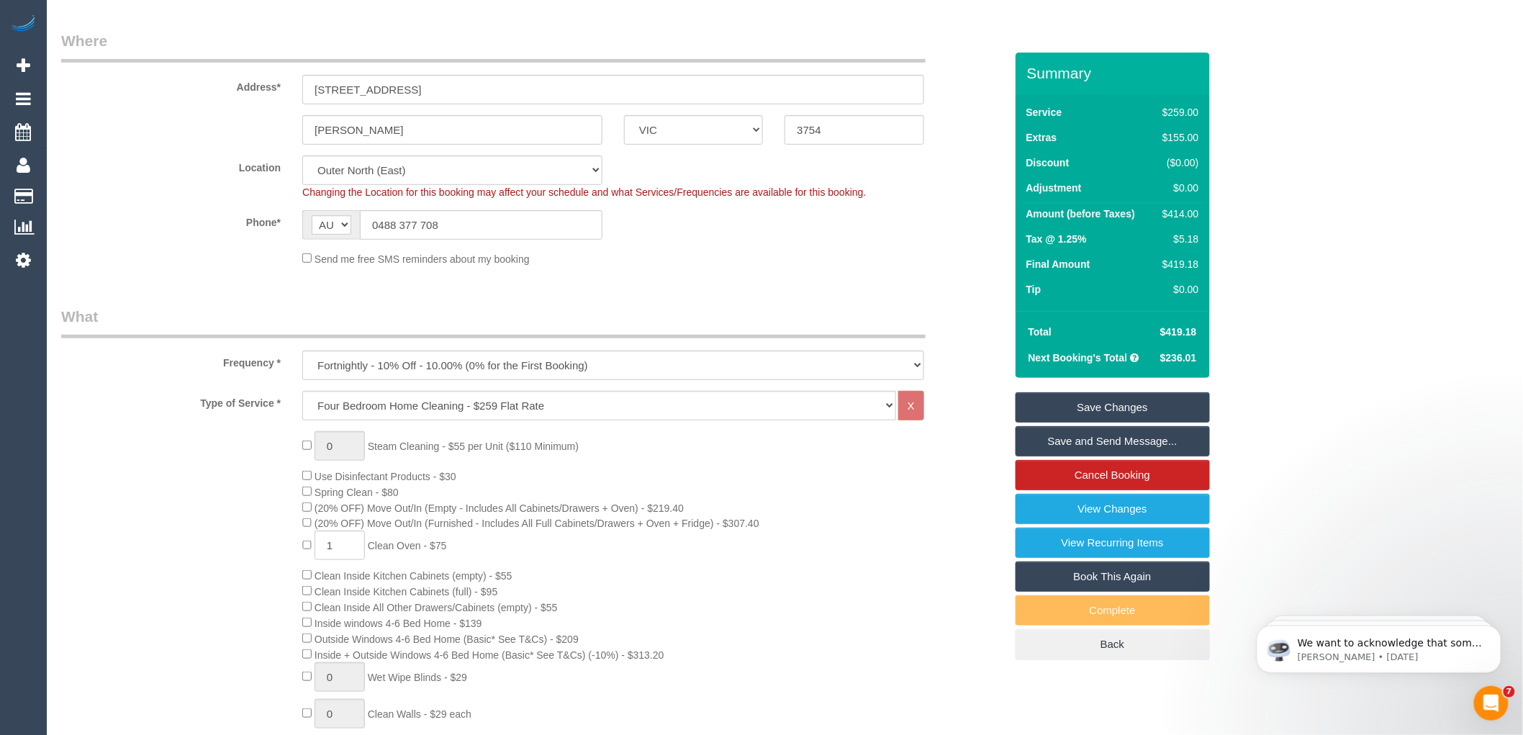
scroll to position [0, 0]
